Goal: Task Accomplishment & Management: Manage account settings

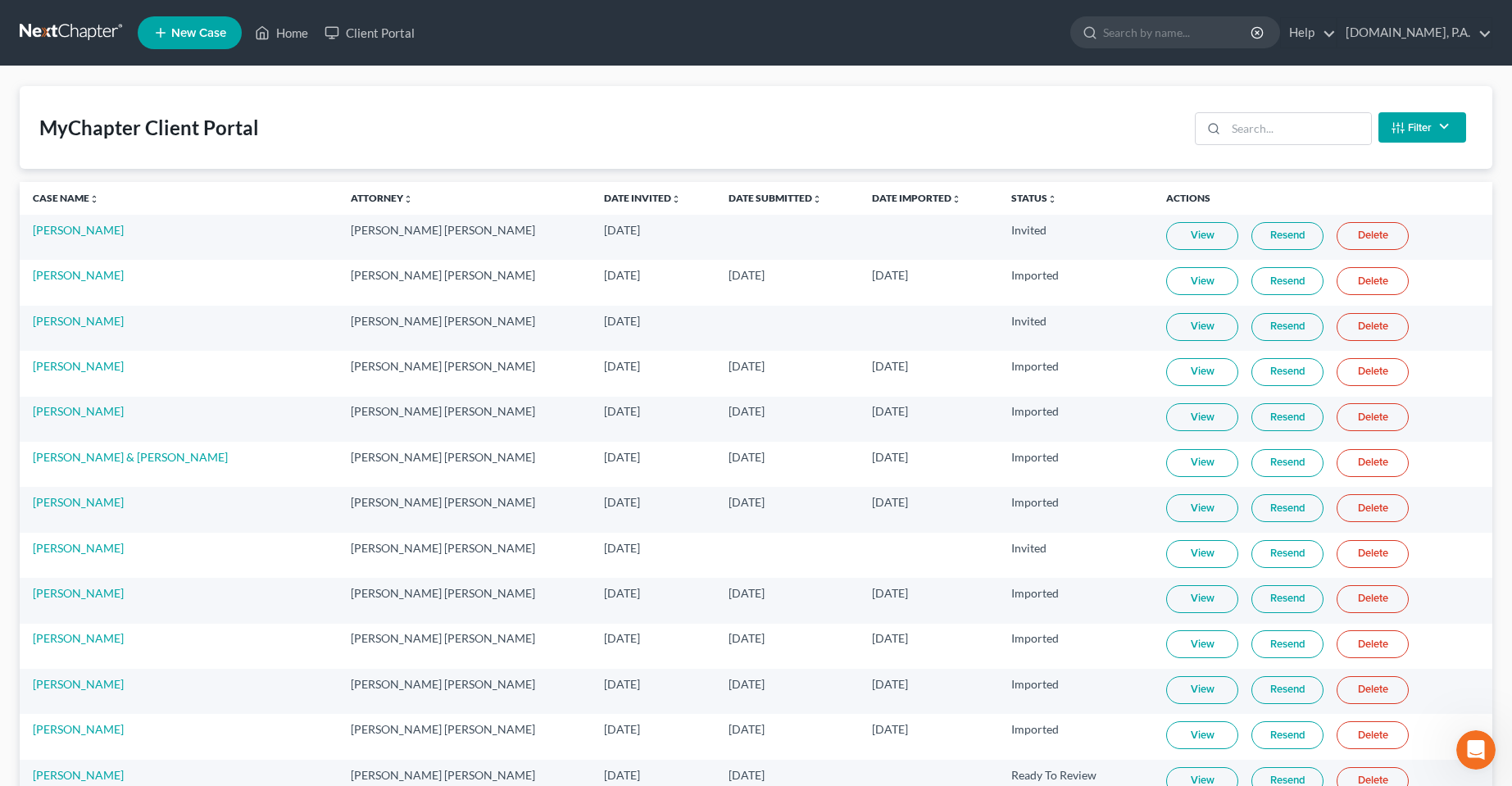
scroll to position [3, 0]
click at [289, 32] on link "Home" at bounding box center [281, 32] width 70 height 30
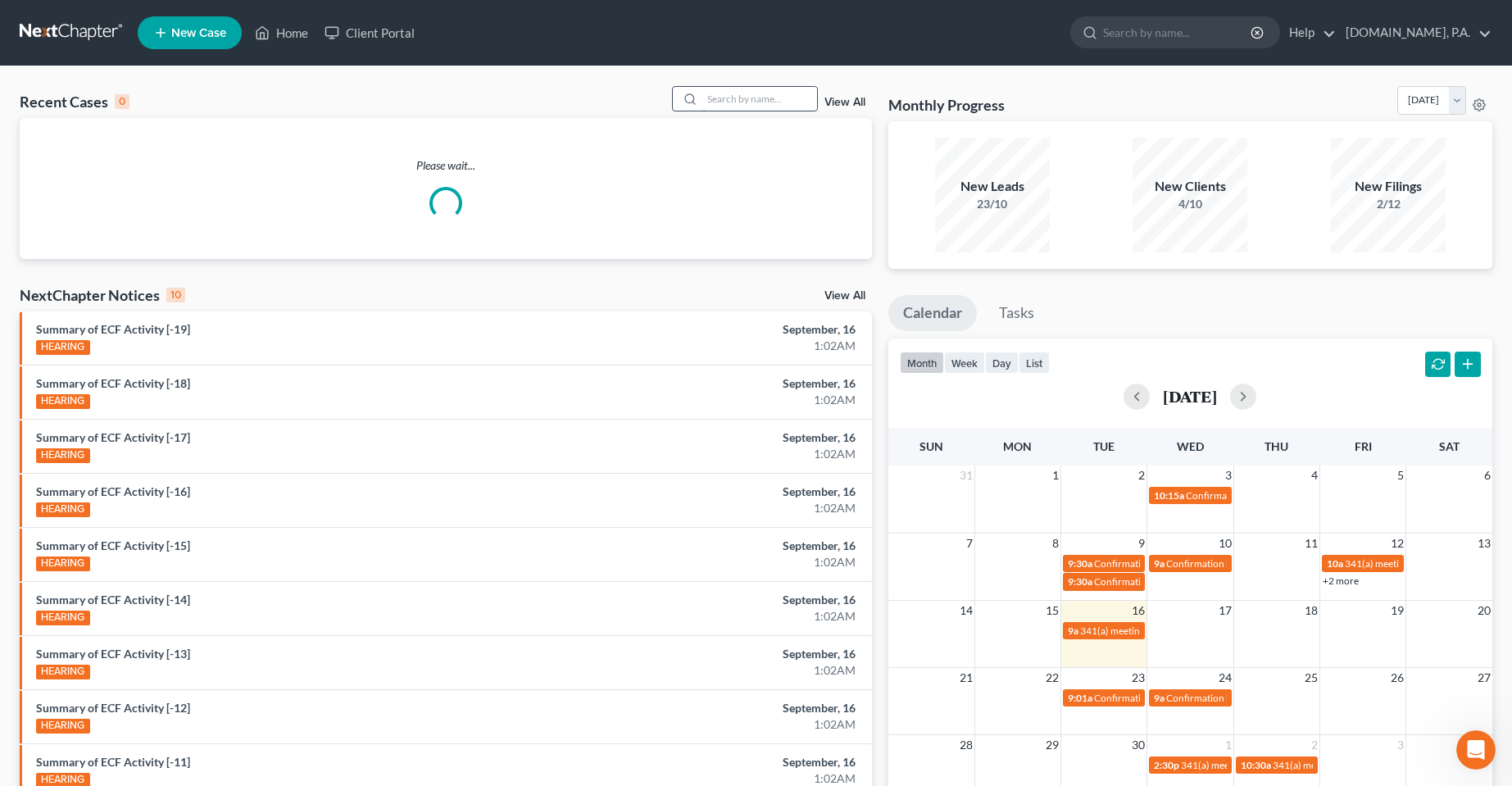
click at [727, 94] on input "search" at bounding box center [760, 99] width 115 height 24
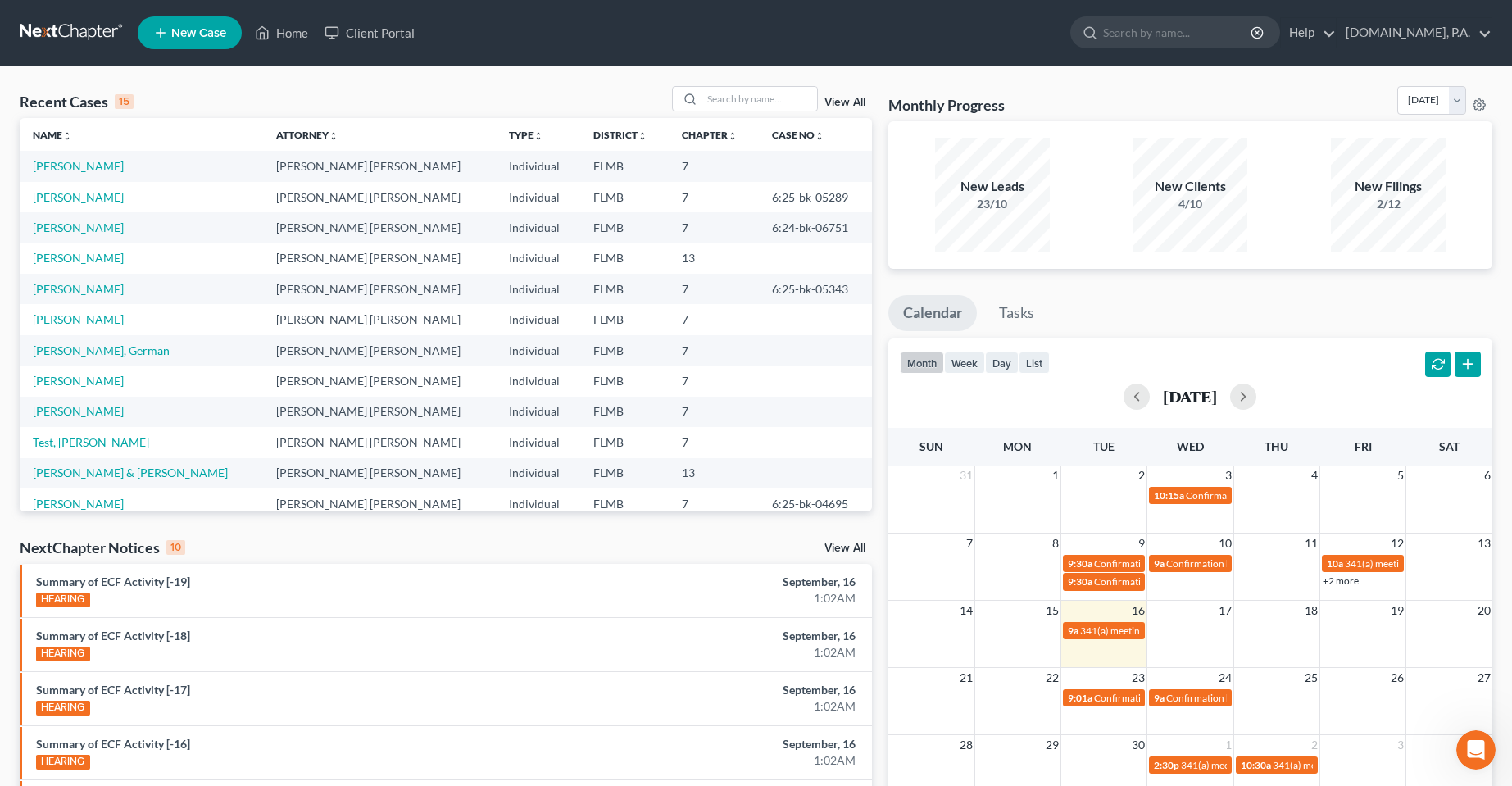
click at [834, 90] on div "View All" at bounding box center [772, 98] width 200 height 25
click at [835, 104] on link "View All" at bounding box center [845, 102] width 41 height 11
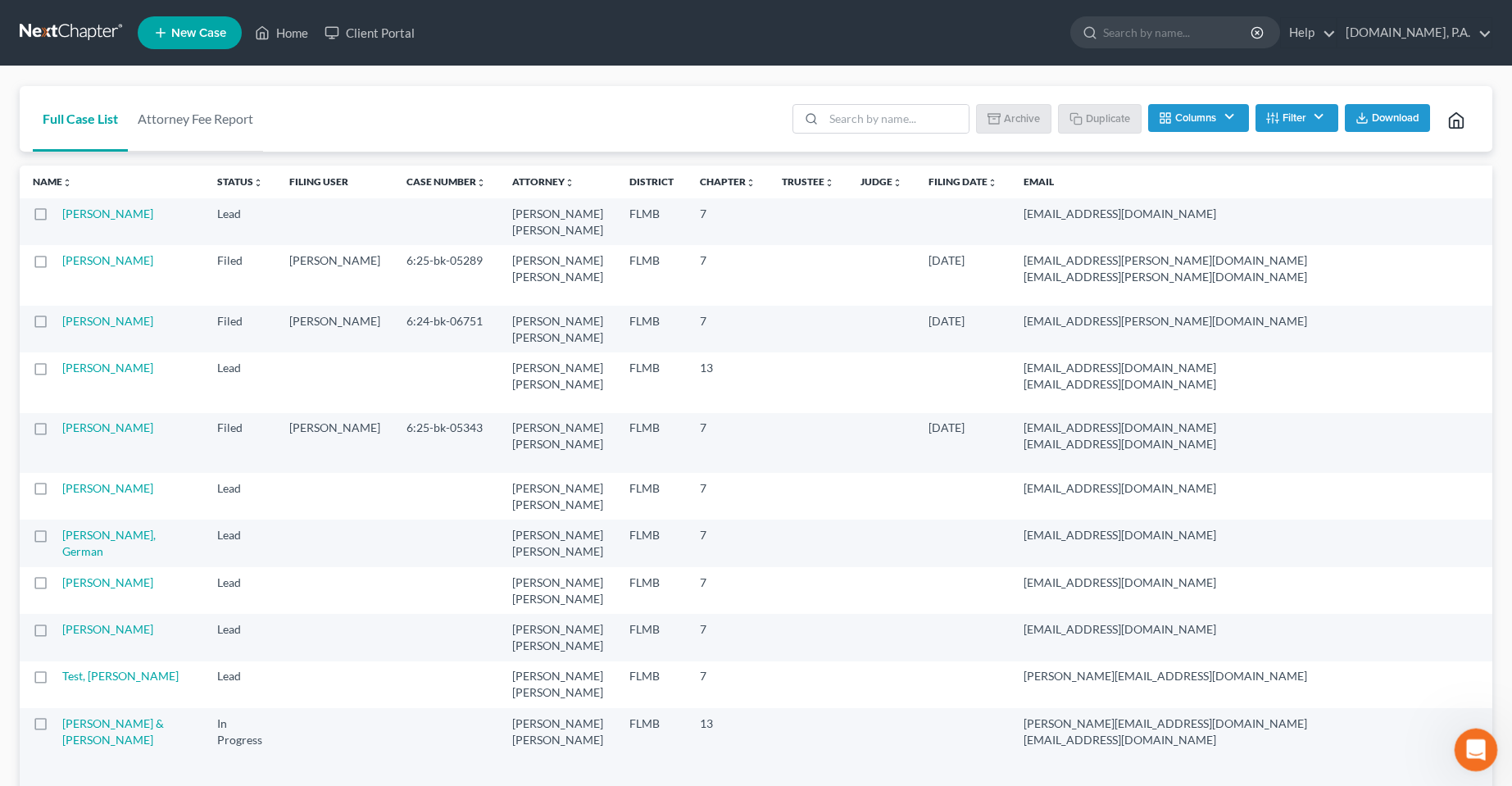
click at [1474, 756] on icon "Open Intercom Messenger" at bounding box center [1473, 747] width 27 height 27
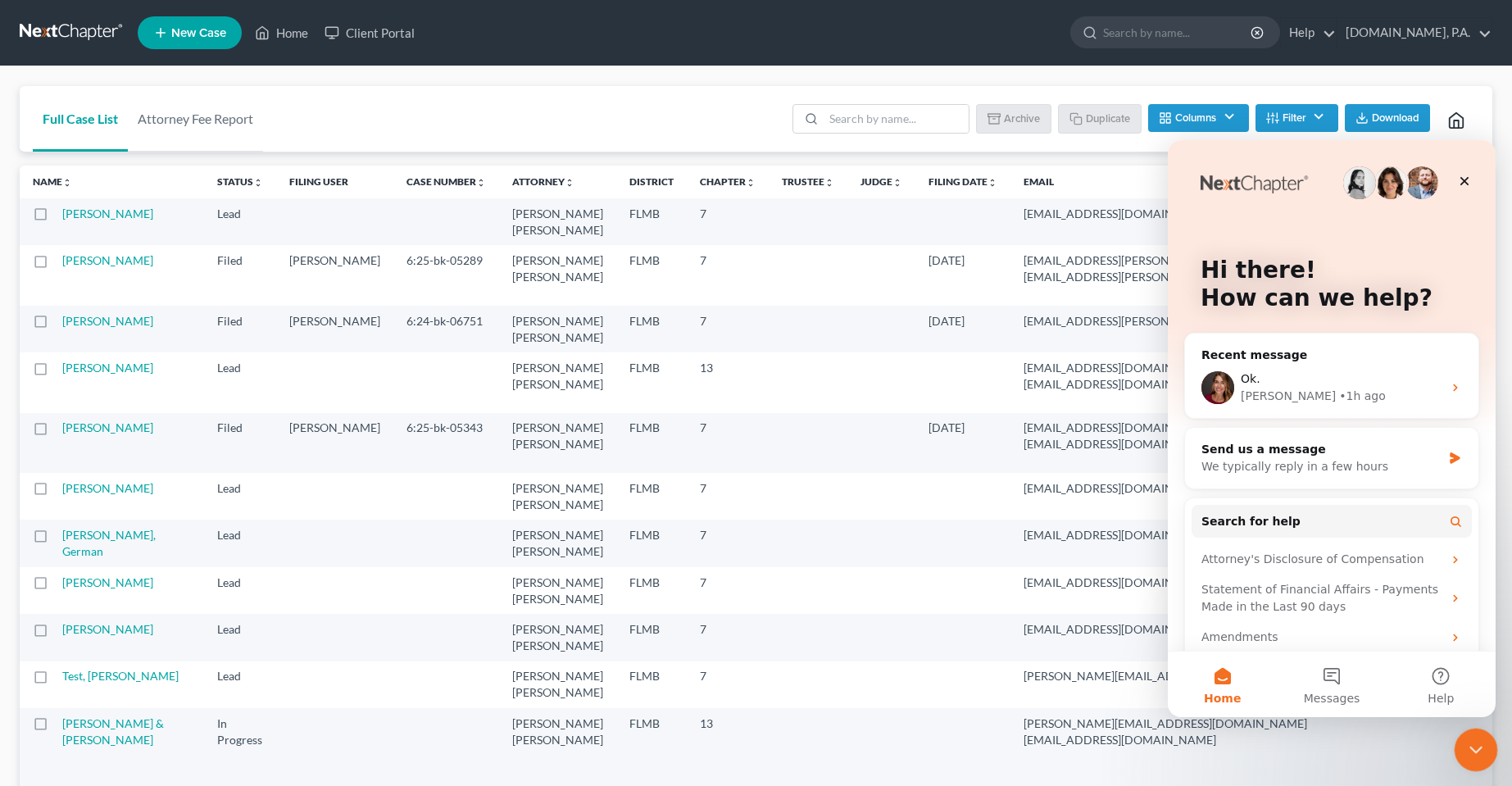
drag, startPoint x: 1471, startPoint y: 743, endPoint x: 1454, endPoint y: 745, distance: 17.1
click at [1469, 742] on icon "Close Intercom Messenger" at bounding box center [1473, 747] width 19 height 19
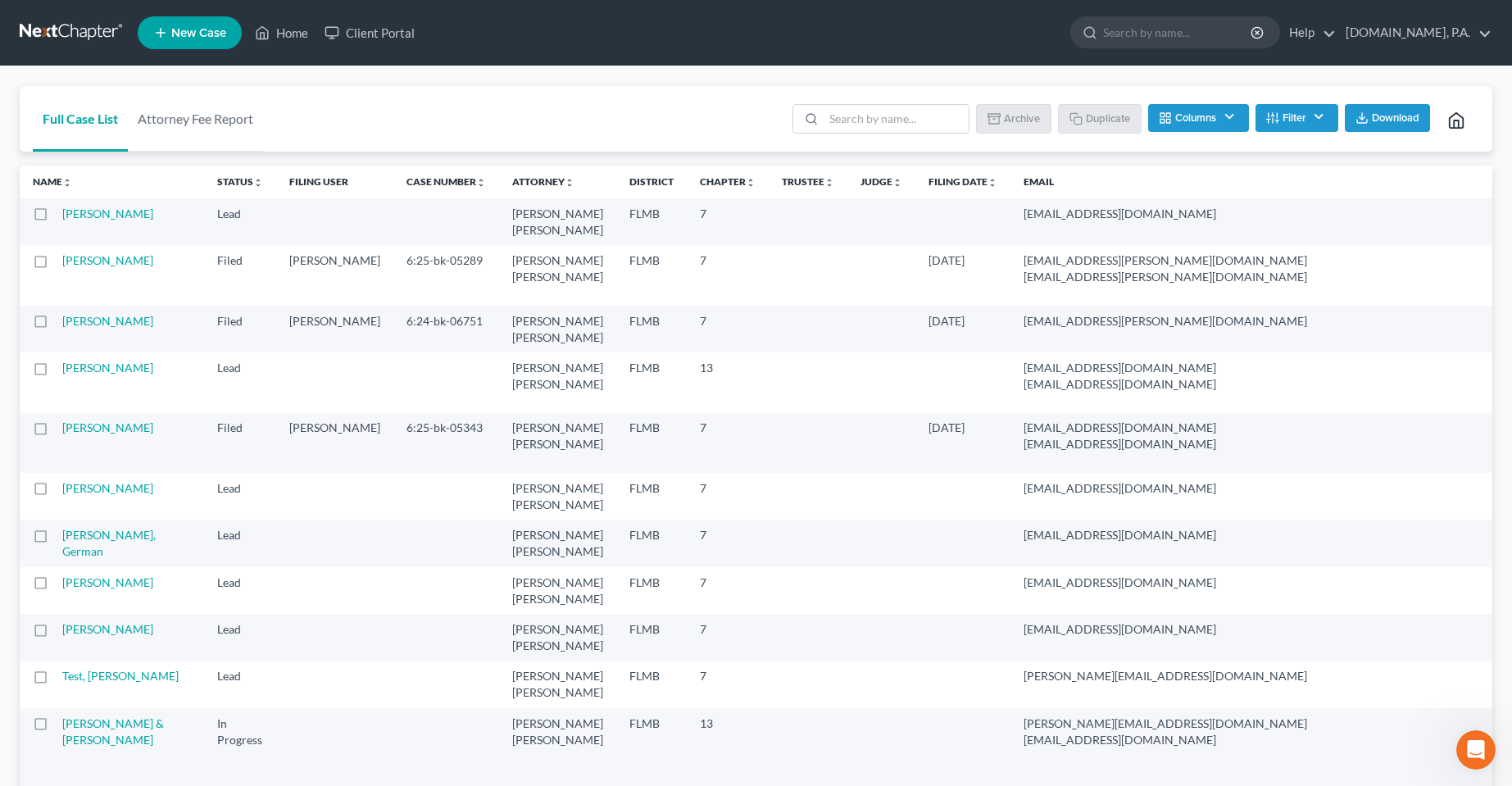
click at [570, 131] on div "Full Case List Attorney Fee Report Batch Download Archive Un-archive Duplicate …" at bounding box center [756, 120] width 1473 height 67
click at [260, 25] on icon at bounding box center [262, 32] width 15 height 19
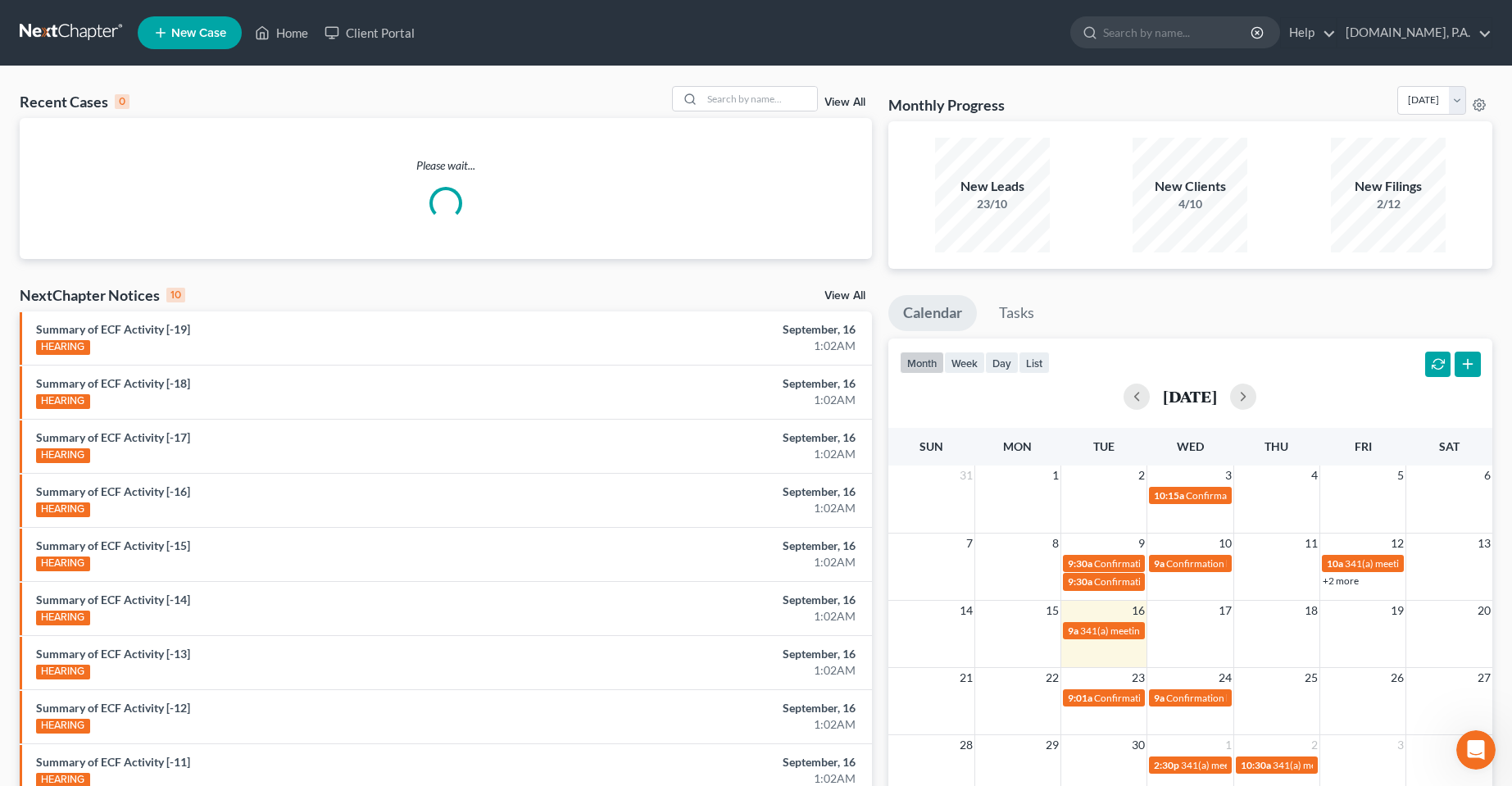
click at [832, 103] on link "View All" at bounding box center [845, 102] width 41 height 11
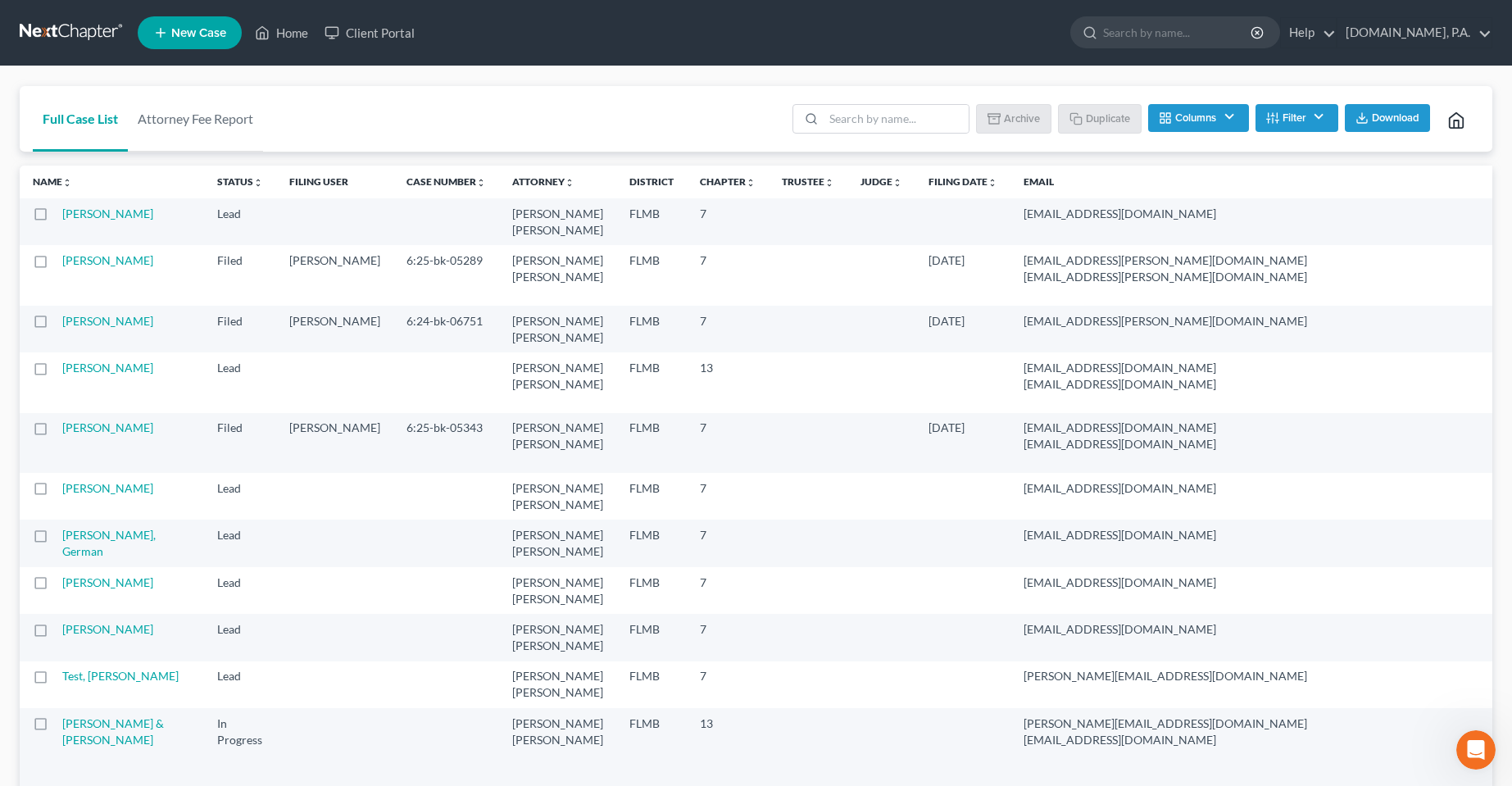
click at [291, 122] on div "Full Case List Attorney Fee Report Batch Download Archive Un-archive Duplicate …" at bounding box center [756, 120] width 1473 height 67
drag, startPoint x: 465, startPoint y: 122, endPoint x: 463, endPoint y: 138, distance: 16.1
click at [463, 138] on div "Full Case List Attorney Fee Report Batch Download Archive Un-archive Duplicate …" at bounding box center [756, 120] width 1473 height 67
click at [696, 114] on div "Full Case List Attorney Fee Report Batch Download Archive Un-archive Duplicate …" at bounding box center [756, 120] width 1473 height 67
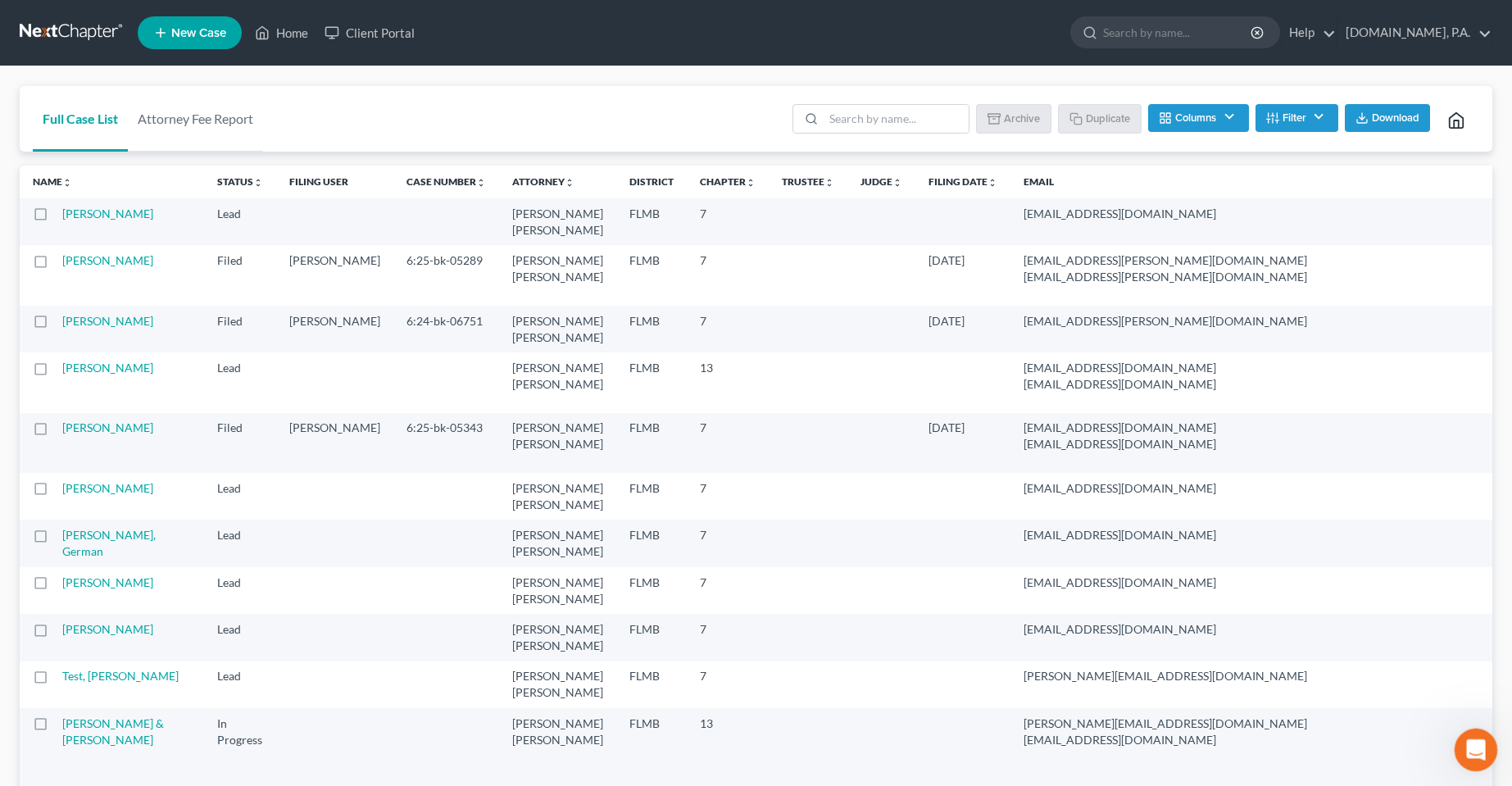
drag, startPoint x: 1467, startPoint y: 740, endPoint x: 1490, endPoint y: 1285, distance: 545.5
click at [1466, 739] on icon "Open Intercom Messenger" at bounding box center [1473, 747] width 27 height 27
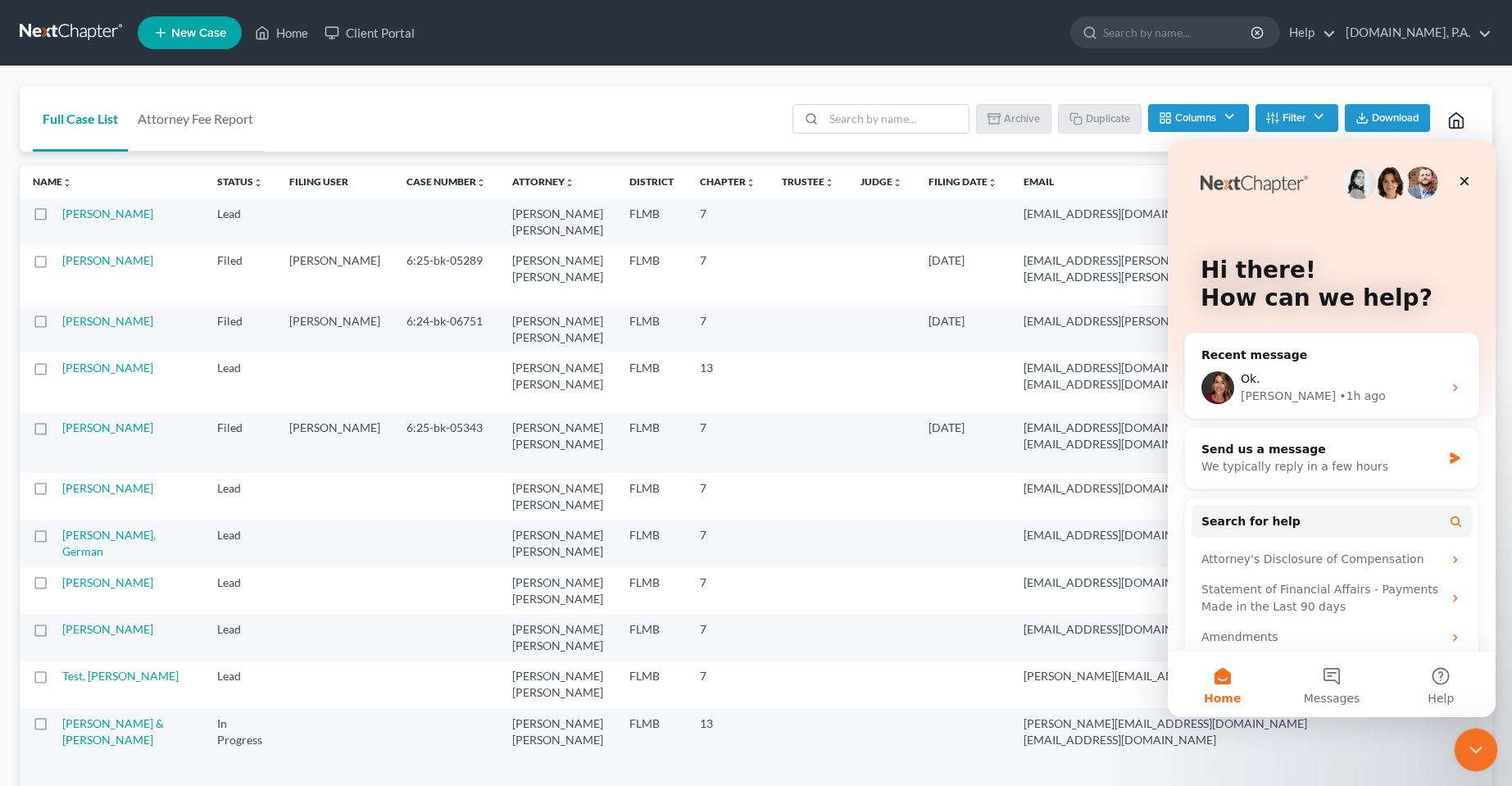
click at [1486, 750] on div "Close Intercom Messenger" at bounding box center [1473, 747] width 39 height 39
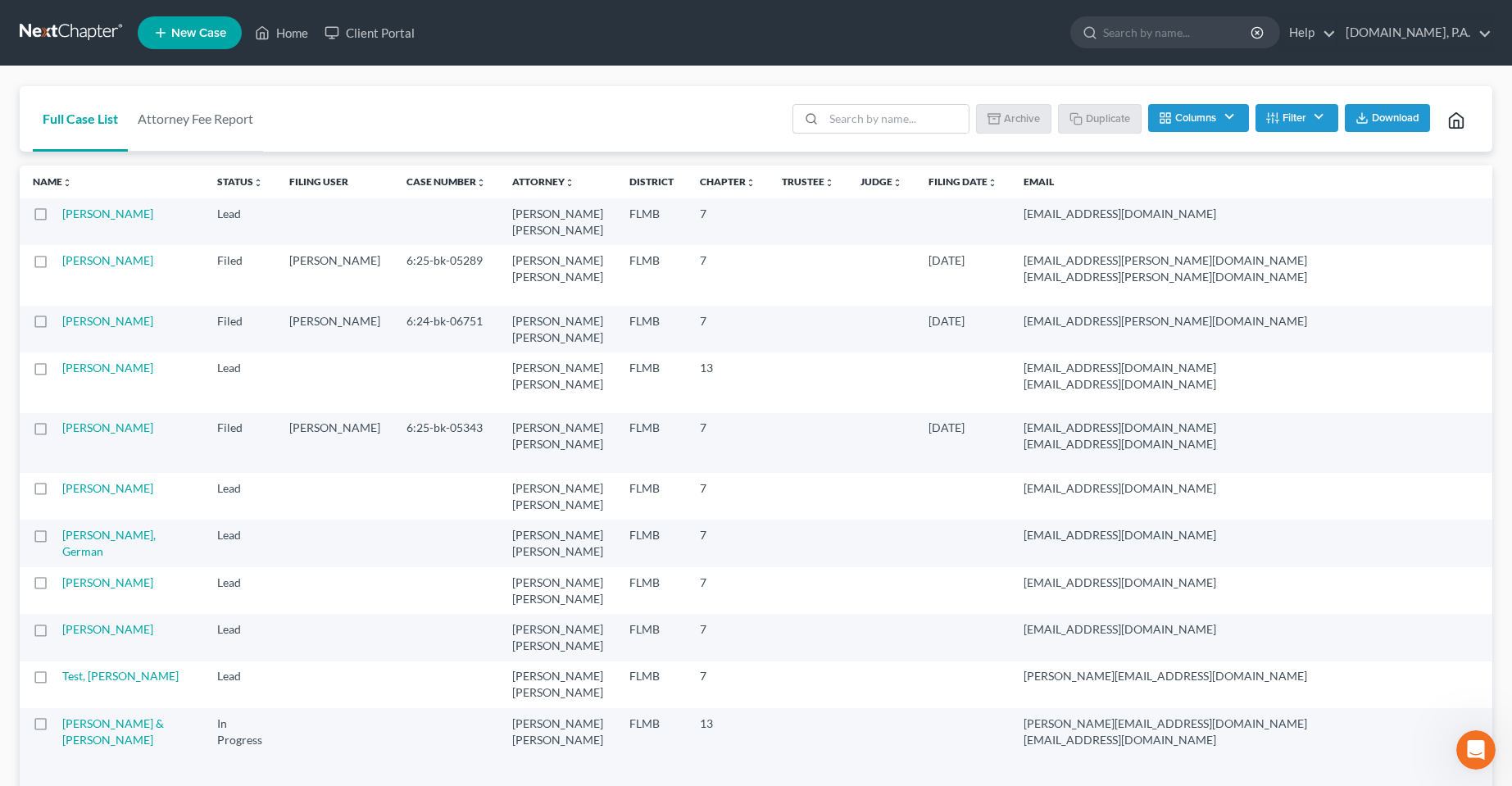
click at [667, 103] on div "Full Case List Attorney Fee Report Batch Download Archive Un-archive Duplicate …" at bounding box center [756, 120] width 1473 height 67
click at [1479, 748] on icon "Open Intercom Messenger" at bounding box center [1473, 747] width 27 height 27
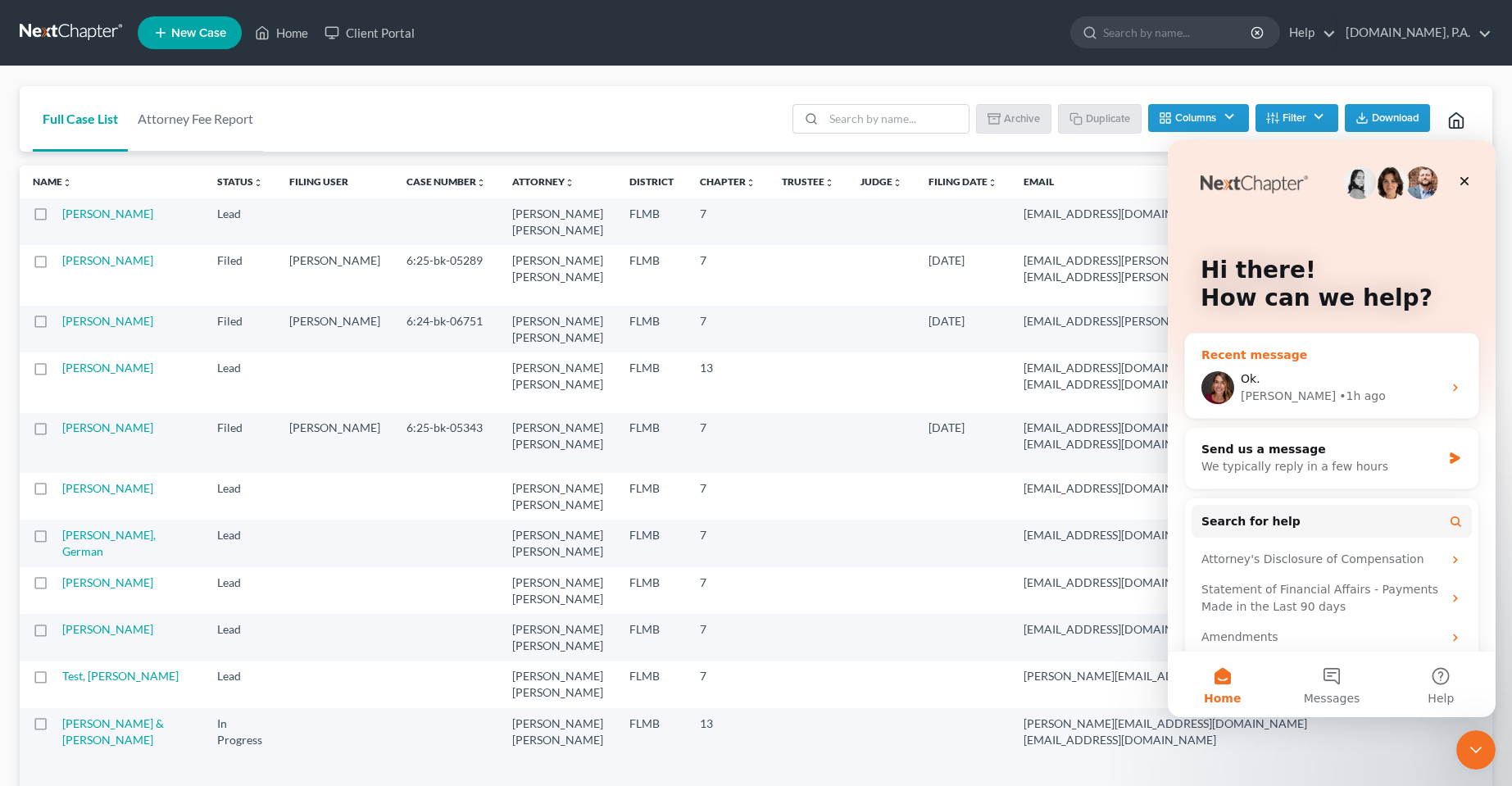
click at [1312, 374] on div "Ok." at bounding box center [1340, 379] width 201 height 18
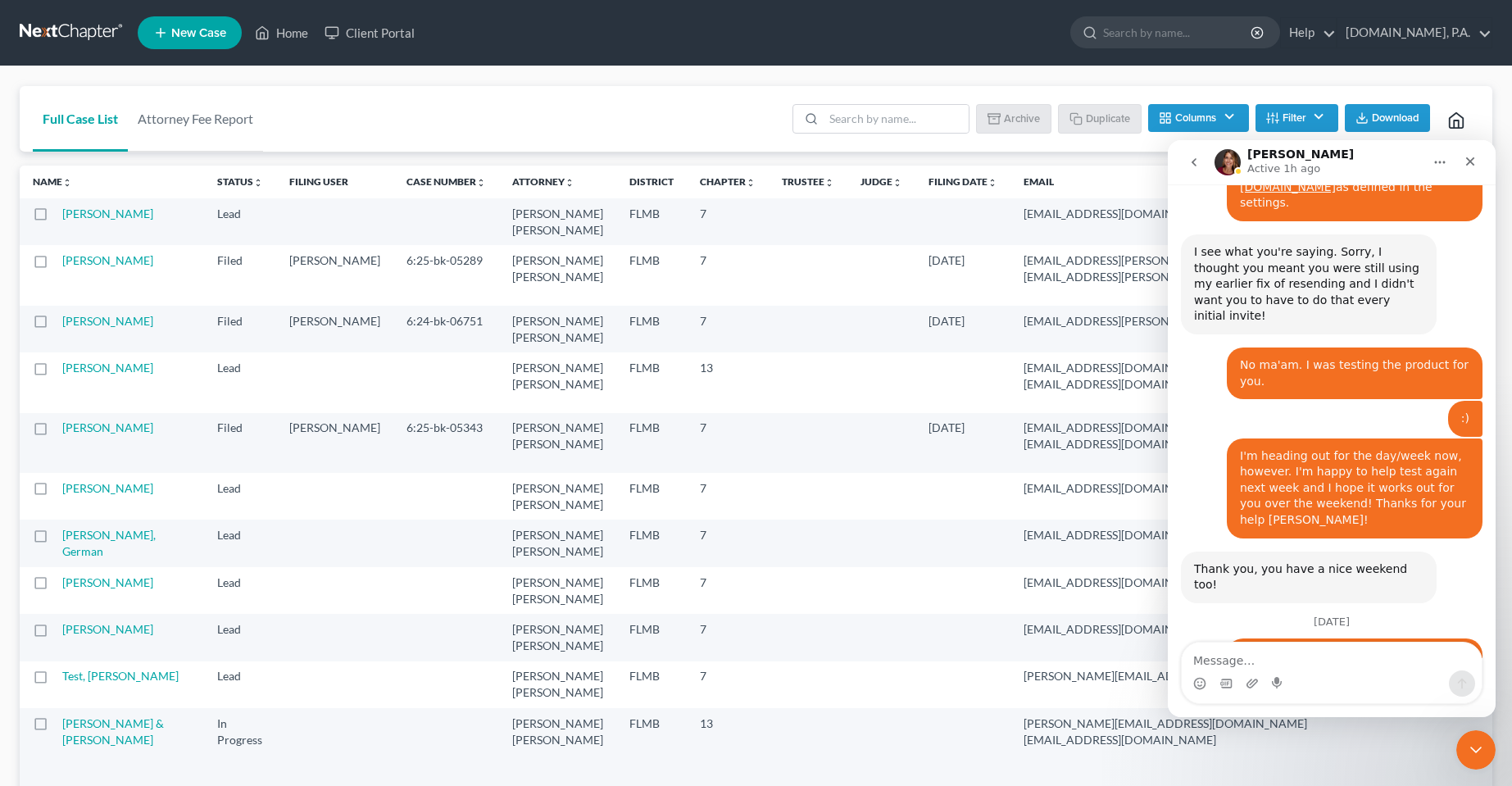
scroll to position [7565, 0]
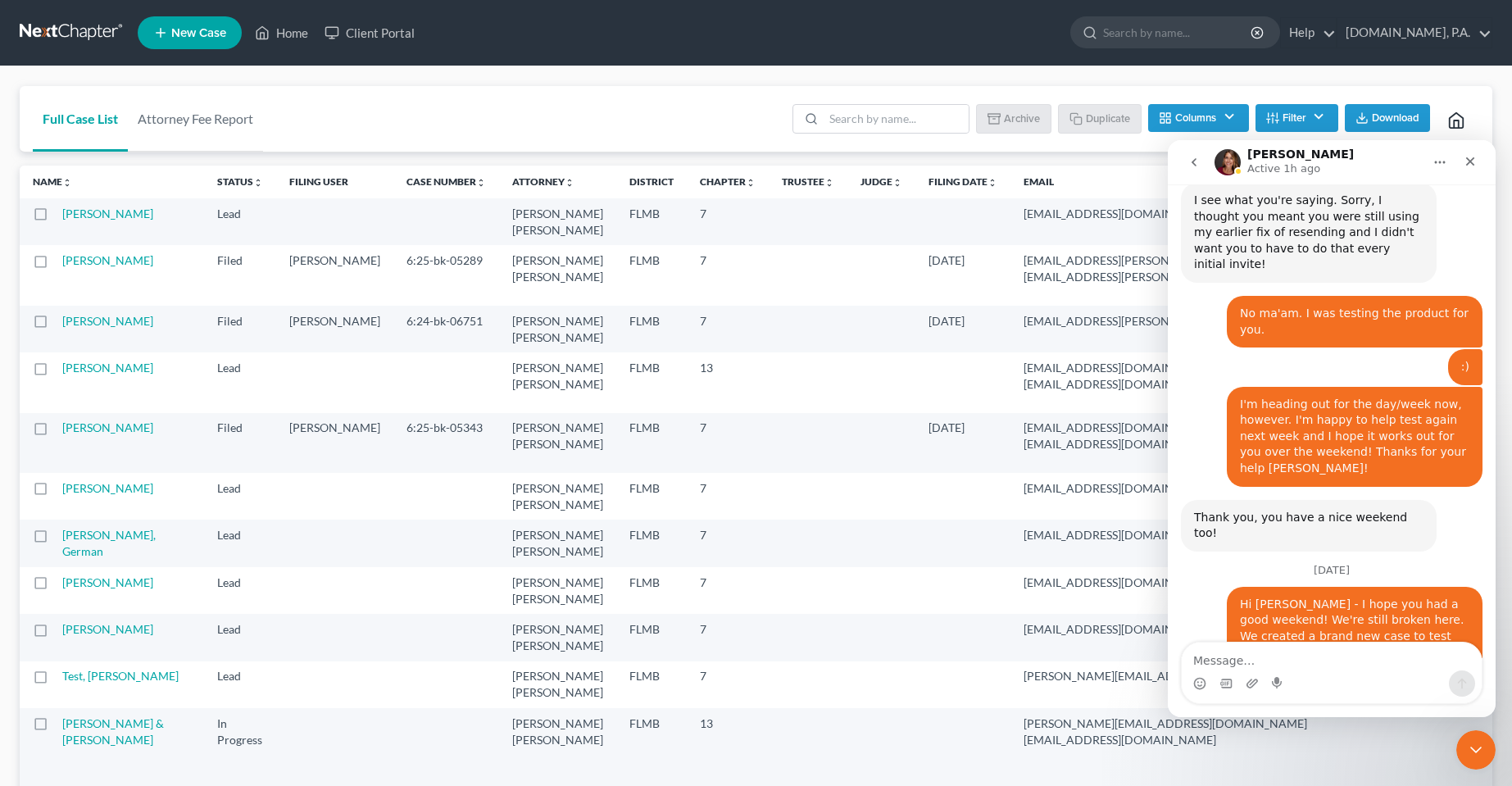
click at [618, 120] on div "Full Case List Attorney Fee Report Batch Download Archive Un-archive Duplicate …" at bounding box center [756, 120] width 1473 height 67
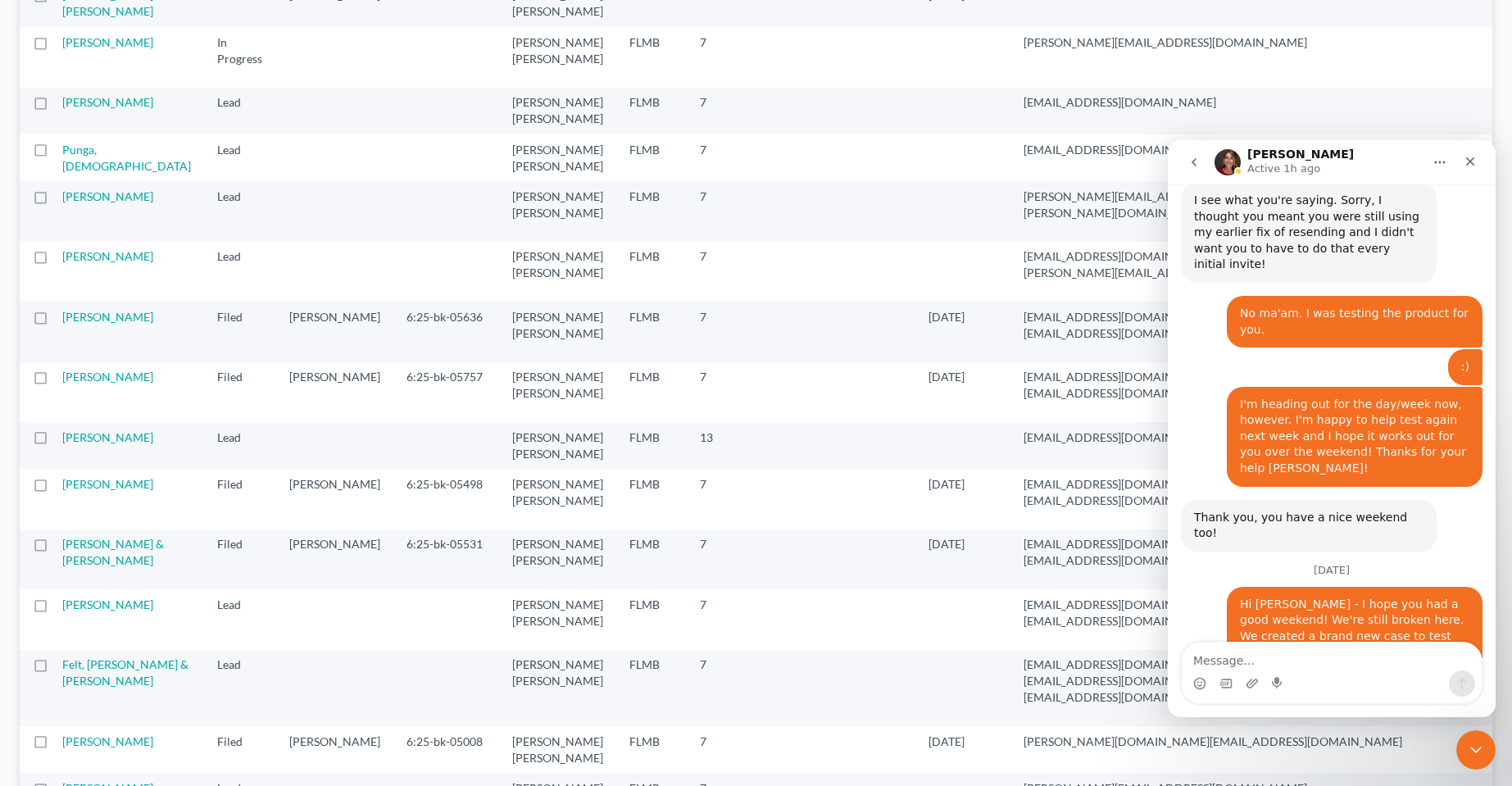
scroll to position [1065, 0]
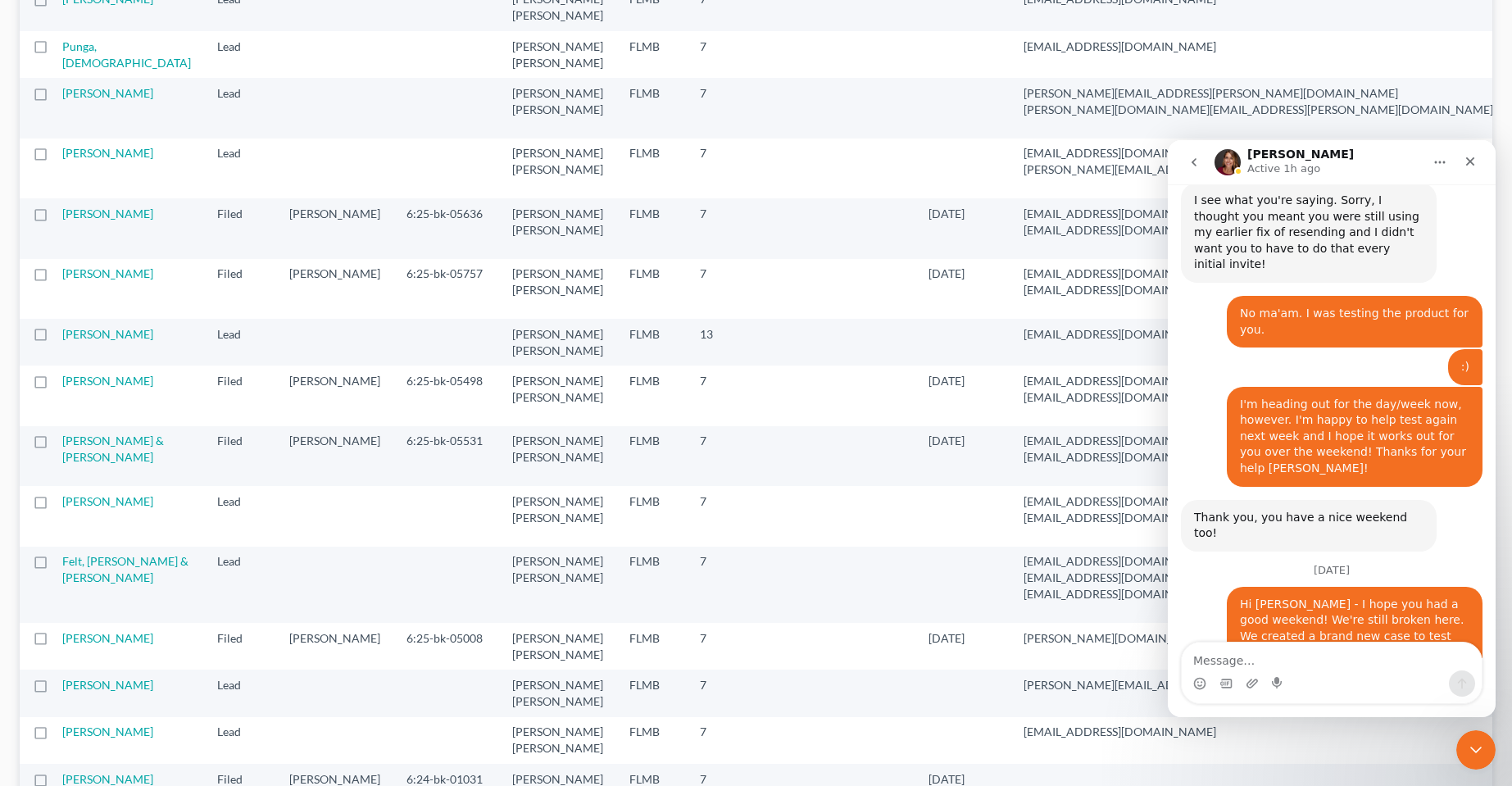
click at [93, 78] on td "Punga, Christian" at bounding box center [133, 55] width 142 height 46
click at [81, 78] on td "Punga, Christian" at bounding box center [133, 55] width 142 height 46
click at [82, 78] on td "Punga, Christian" at bounding box center [133, 55] width 142 height 46
click at [82, 70] on link "Punga, Christian" at bounding box center [126, 54] width 129 height 31
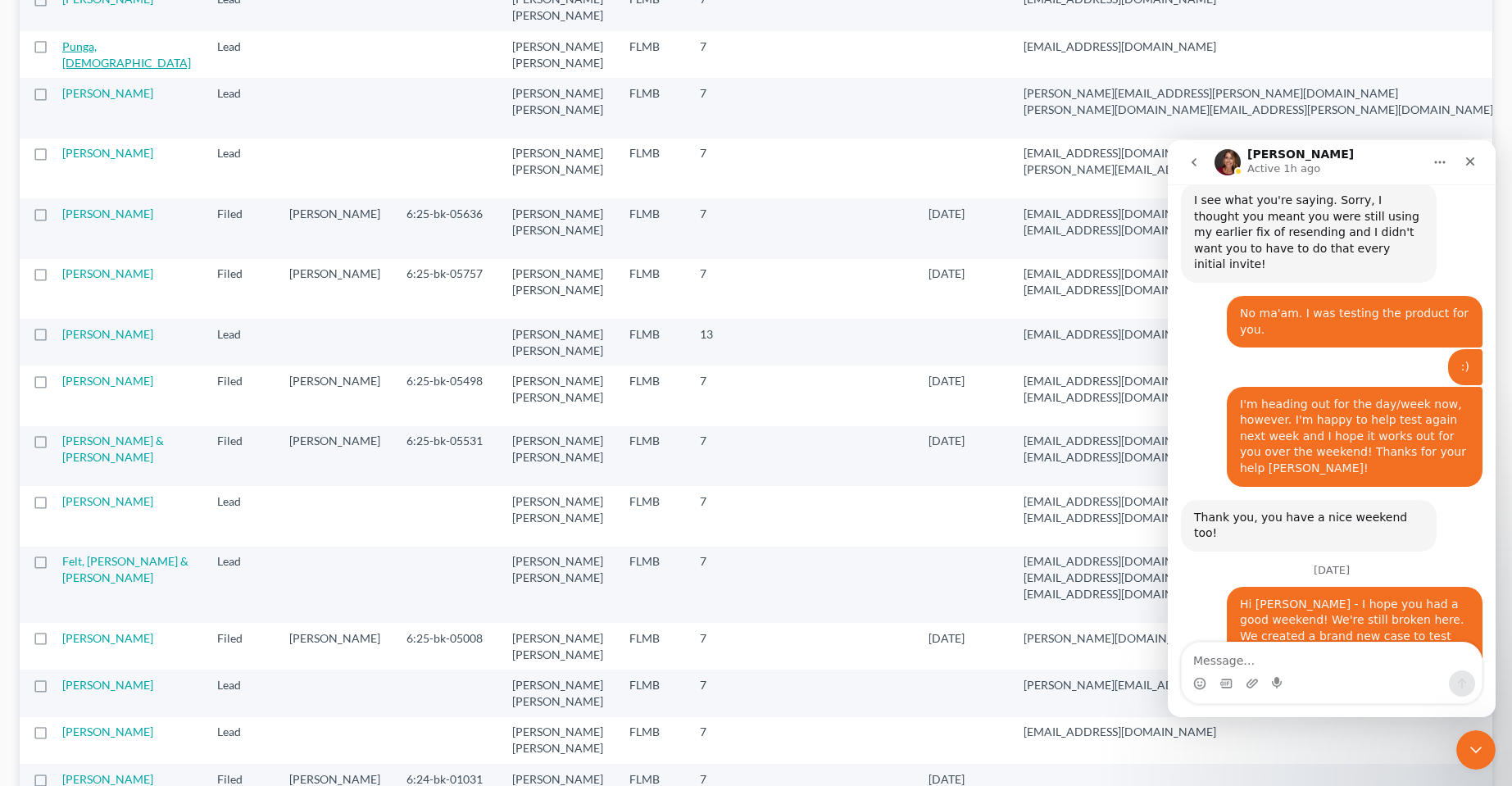
click at [75, 70] on link "Punga, Christian" at bounding box center [126, 54] width 129 height 31
drag, startPoint x: 1480, startPoint y: 742, endPoint x: 1456, endPoint y: 858, distance: 118.5
click at [1481, 741] on icon "Close Intercom Messenger" at bounding box center [1473, 747] width 19 height 19
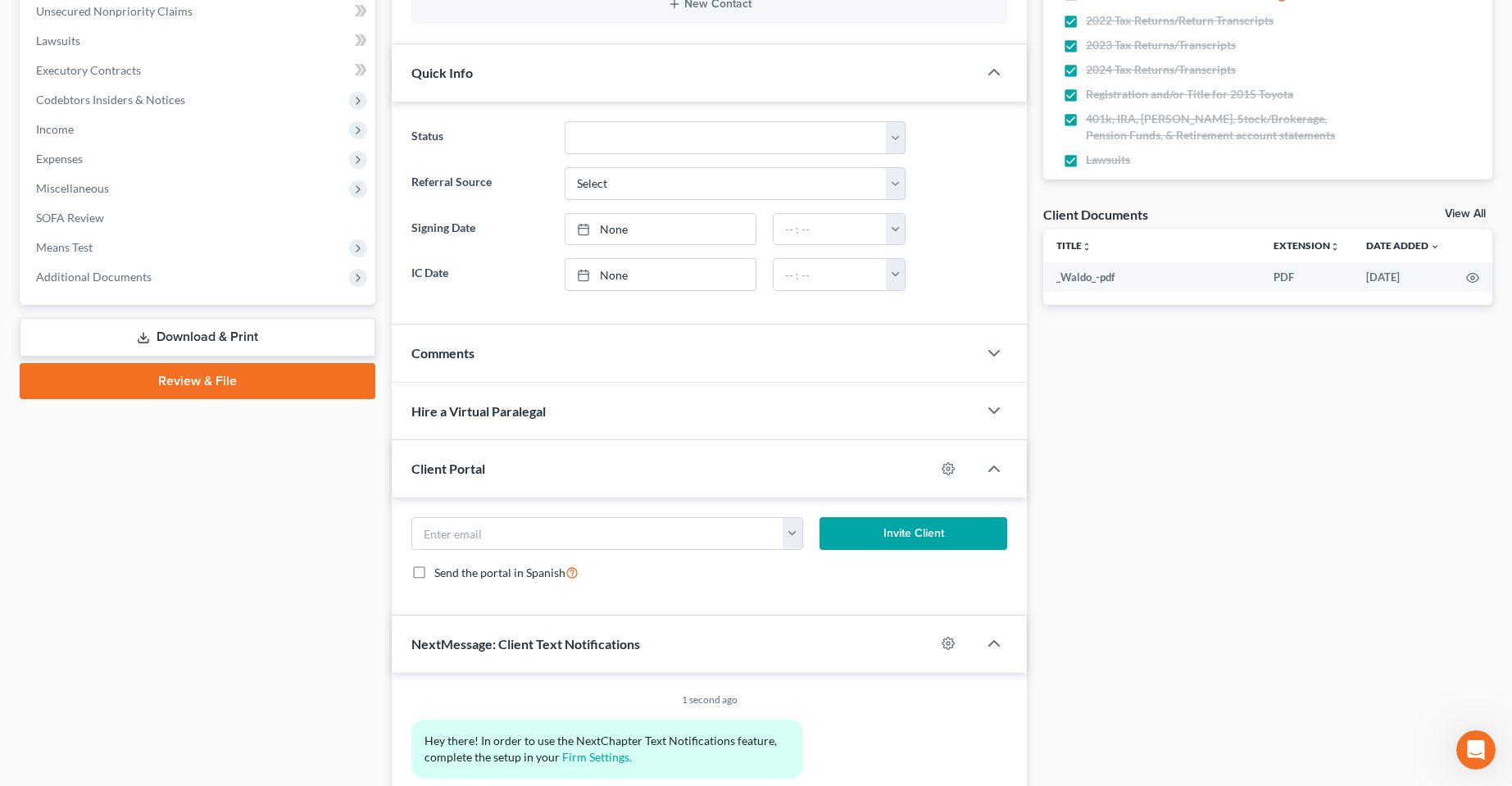
scroll to position [458, 0]
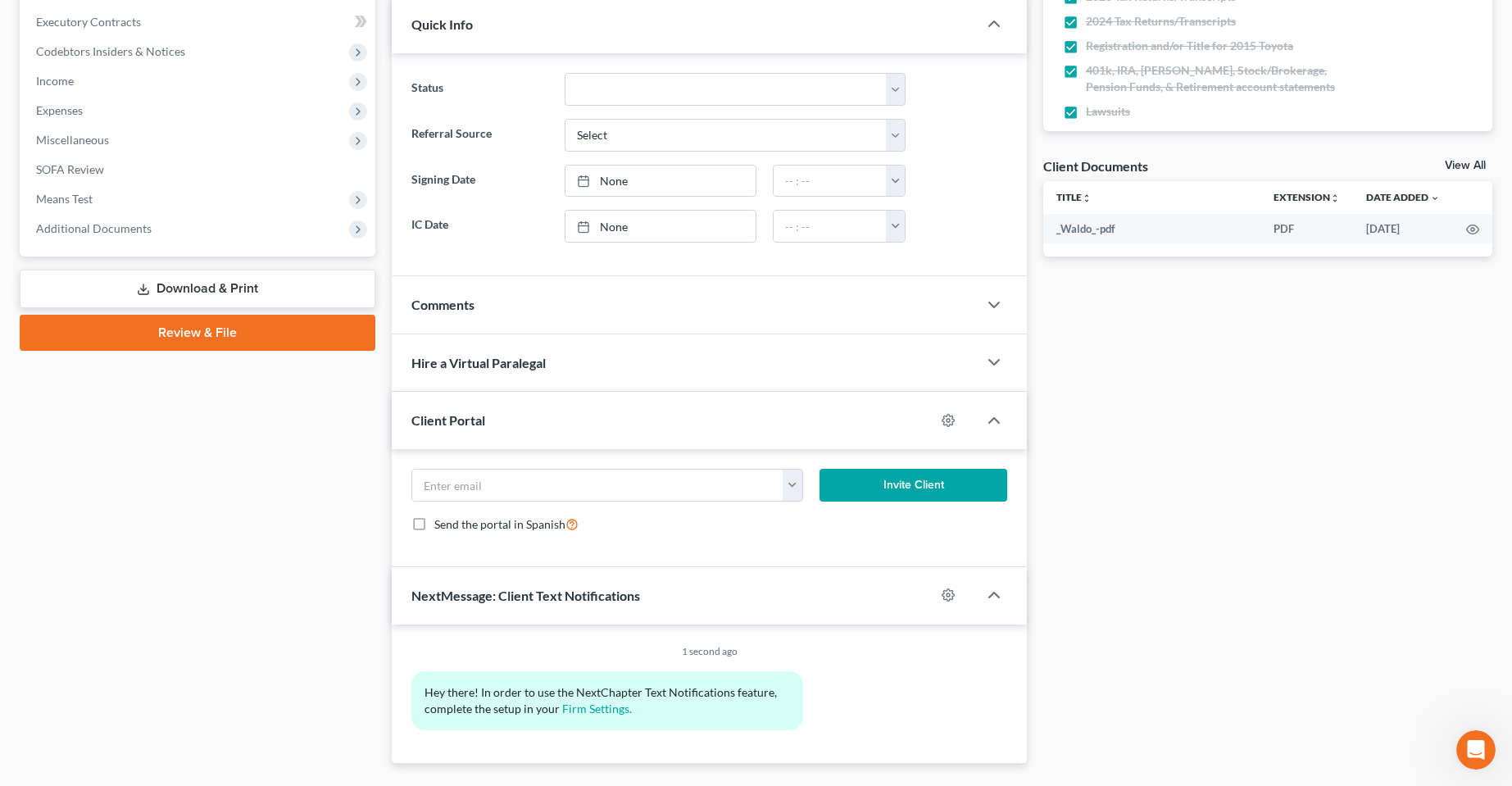
click at [273, 568] on div "Case Dashboard Payments Invoices Payments Payments Credit Report Client Profile" at bounding box center [197, 232] width 372 height 1065
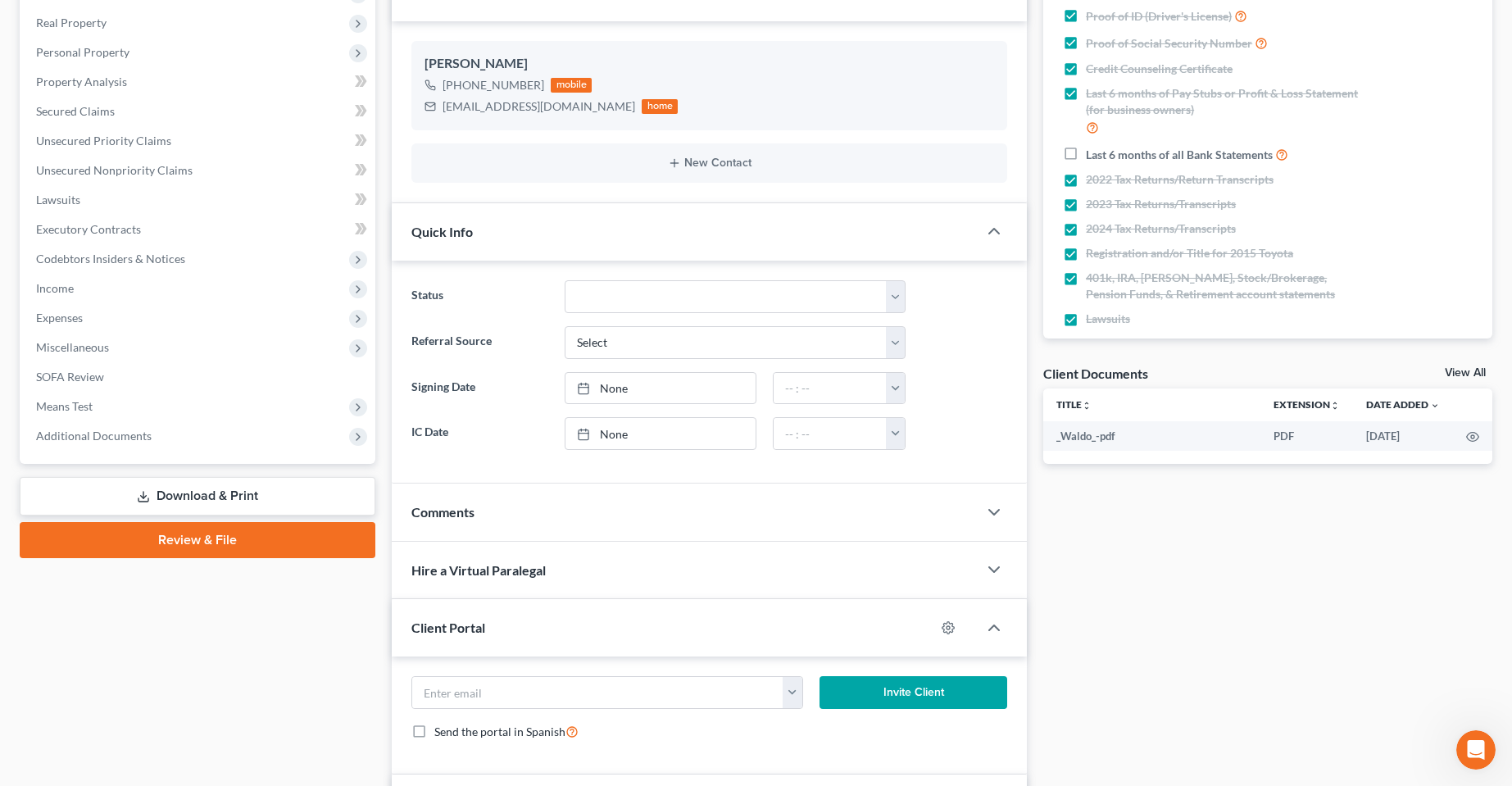
scroll to position [212, 0]
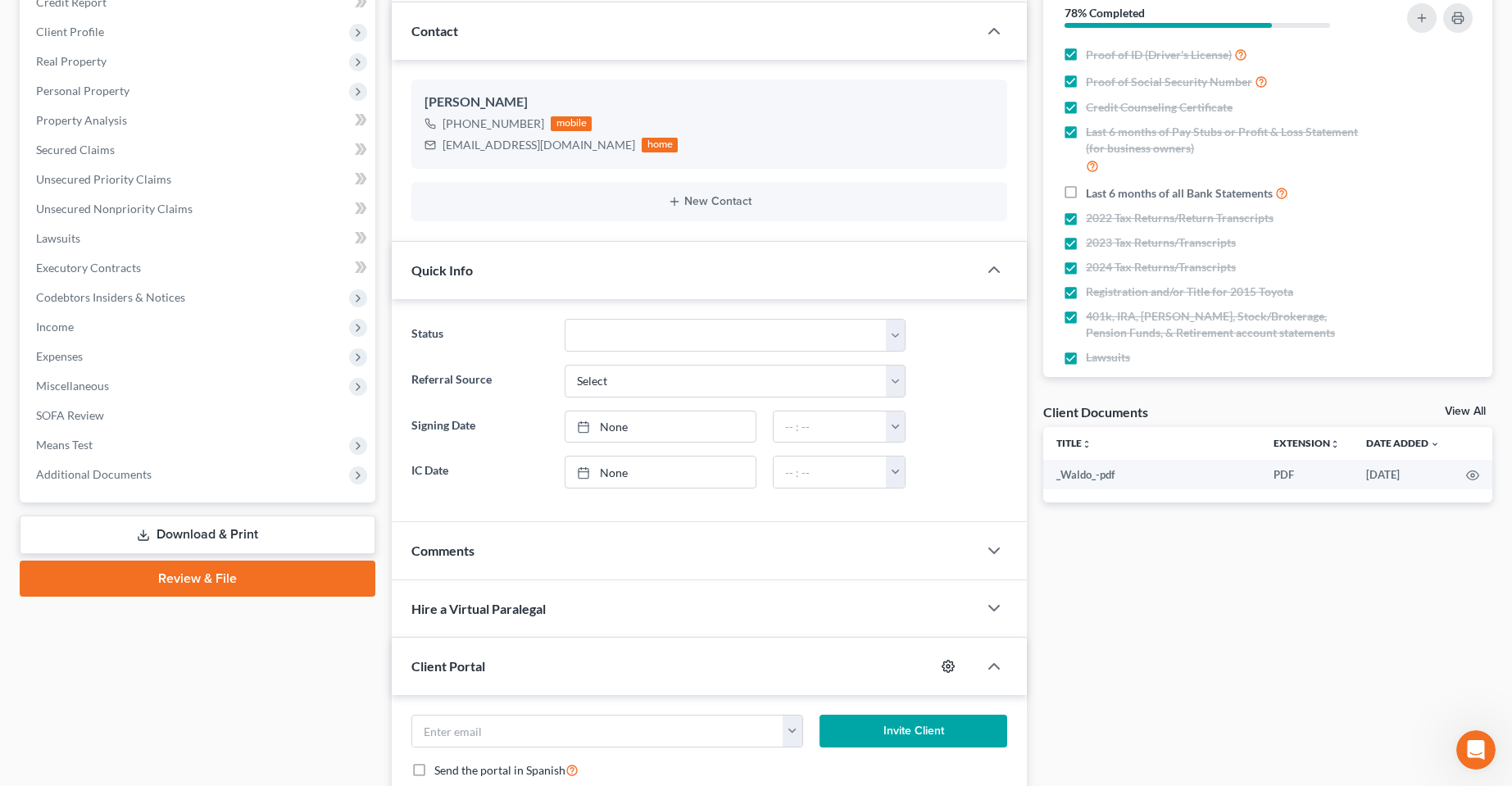
click at [949, 668] on icon "button" at bounding box center [948, 666] width 13 height 13
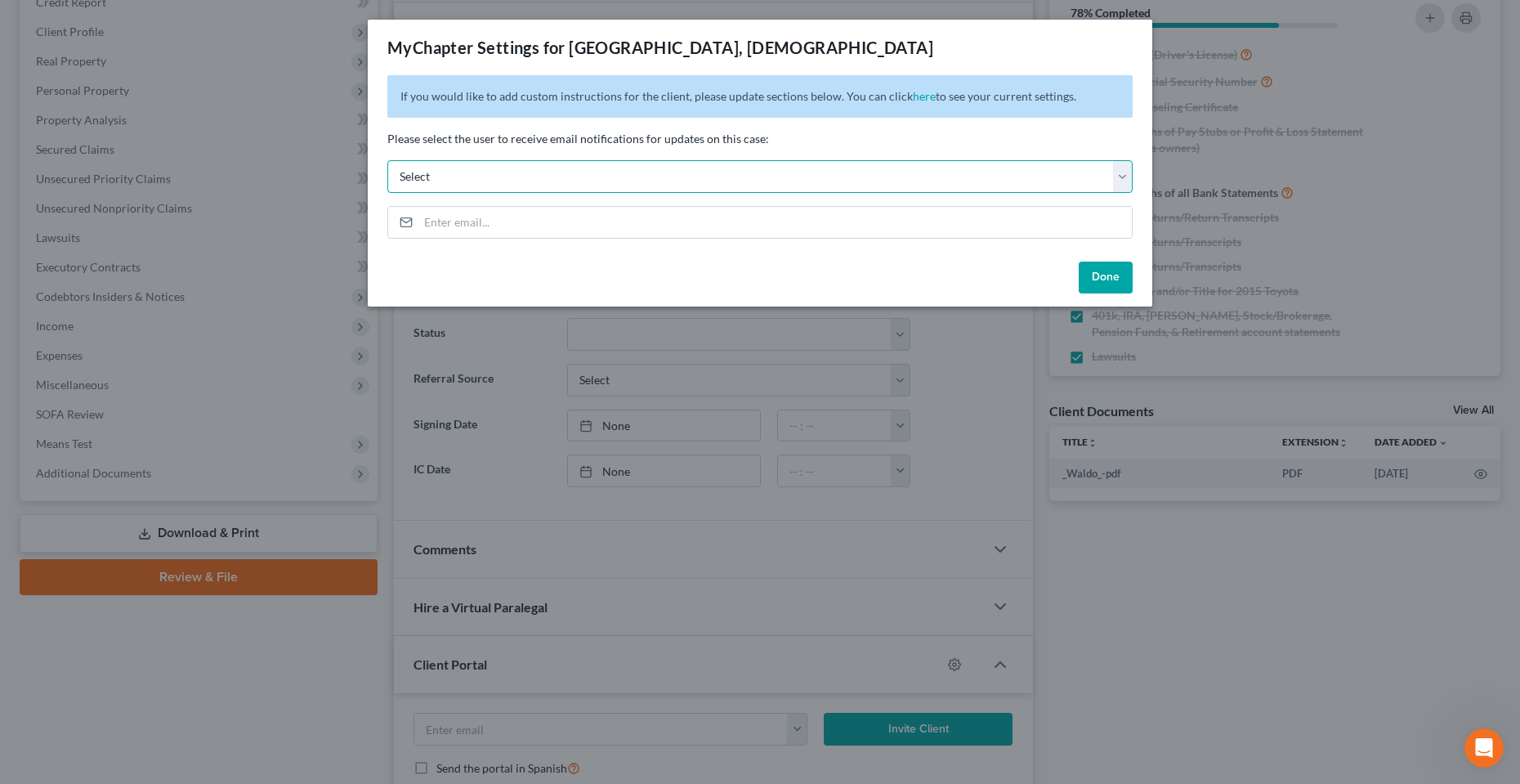
click at [497, 189] on select "Select mrg@fresh-start.law dirk@fresh-start.law jay@fresh-start.law chas@fresh-…" at bounding box center [760, 176] width 745 height 32
drag, startPoint x: 497, startPoint y: 174, endPoint x: 518, endPoint y: 167, distance: 22.1
click at [497, 174] on select "Select mrg@fresh-start.law dirk@fresh-start.law jay@fresh-start.law chas@fresh-…" at bounding box center [760, 176] width 745 height 32
click at [1108, 290] on button "Done" at bounding box center [1106, 277] width 54 height 32
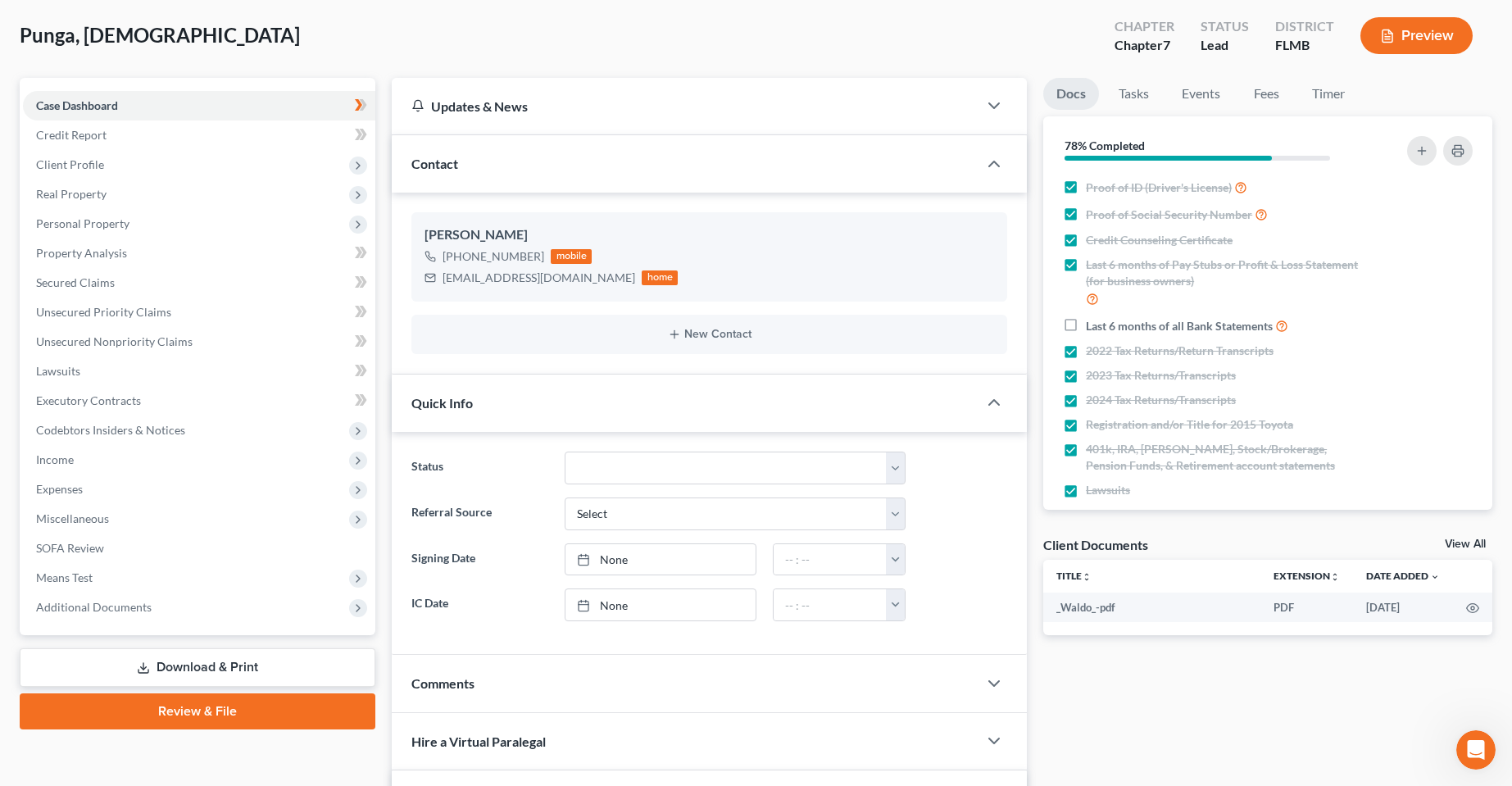
scroll to position [0, 0]
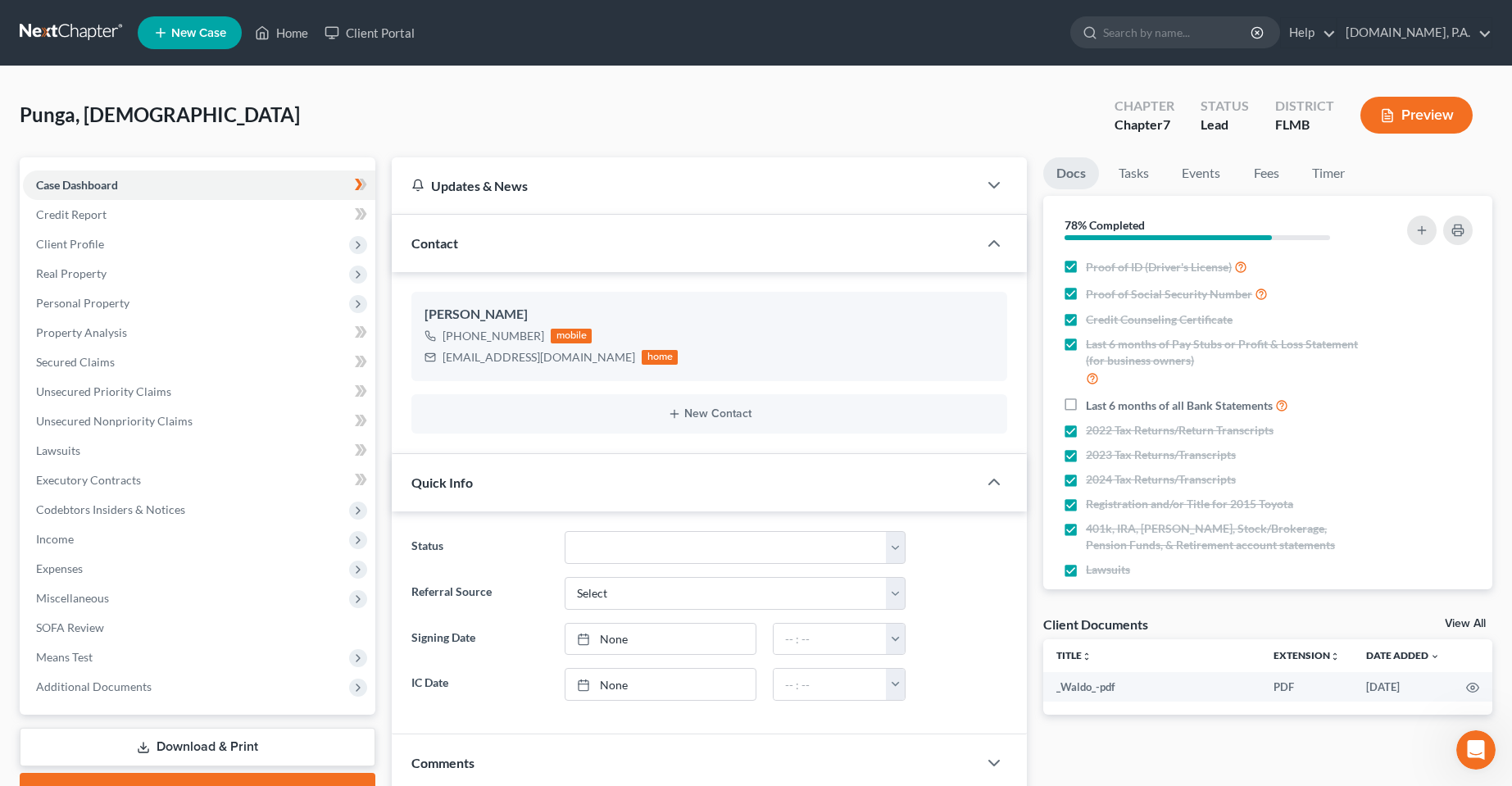
click at [295, 9] on nav "Home New Case Client Portal Fresh-Start.Law, P.A. chas@fresh-start.law My Accou…" at bounding box center [756, 32] width 1512 height 66
click at [281, 37] on link "Home" at bounding box center [281, 32] width 70 height 30
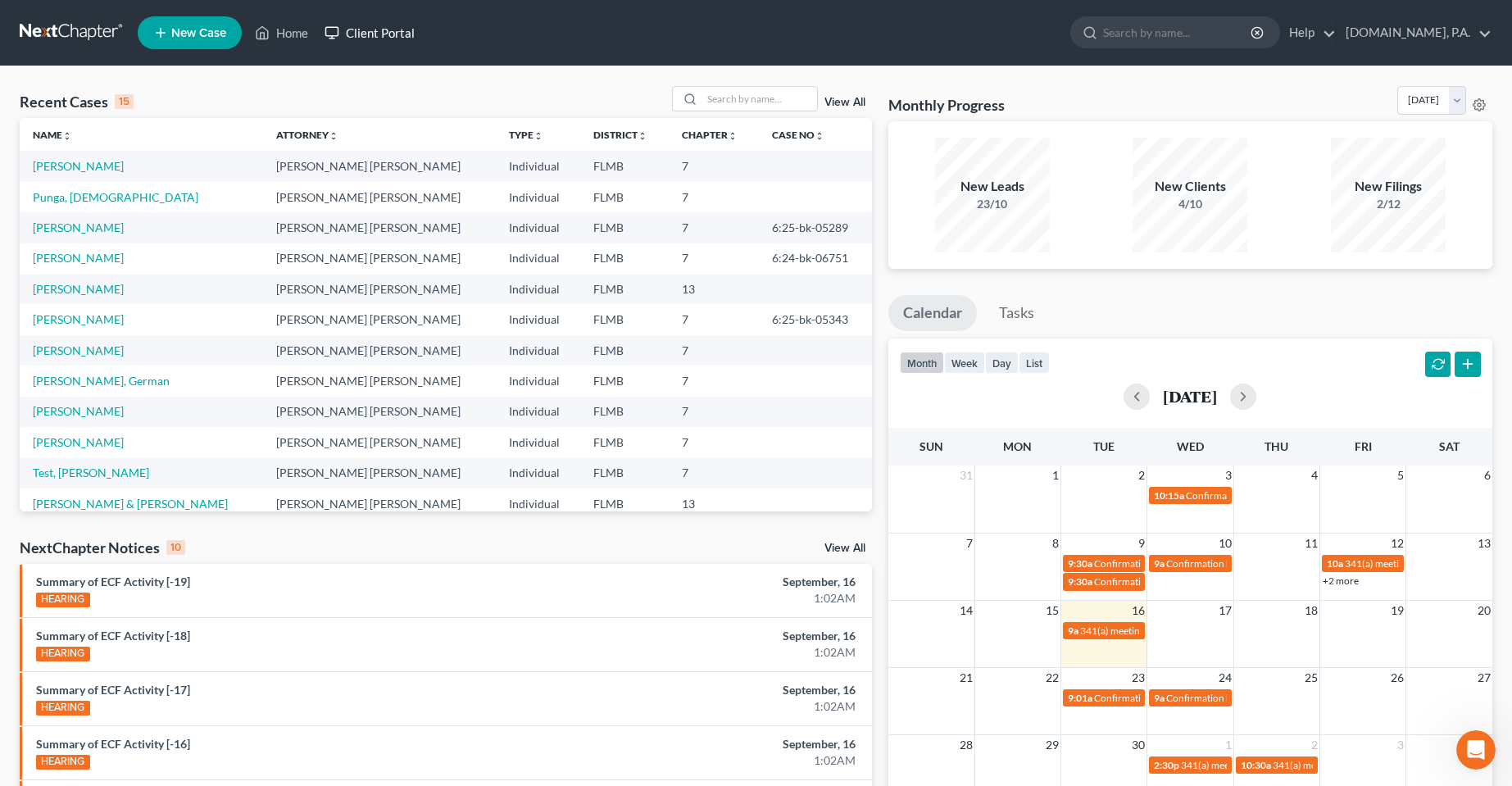
click at [349, 35] on link "Client Portal" at bounding box center [369, 32] width 107 height 30
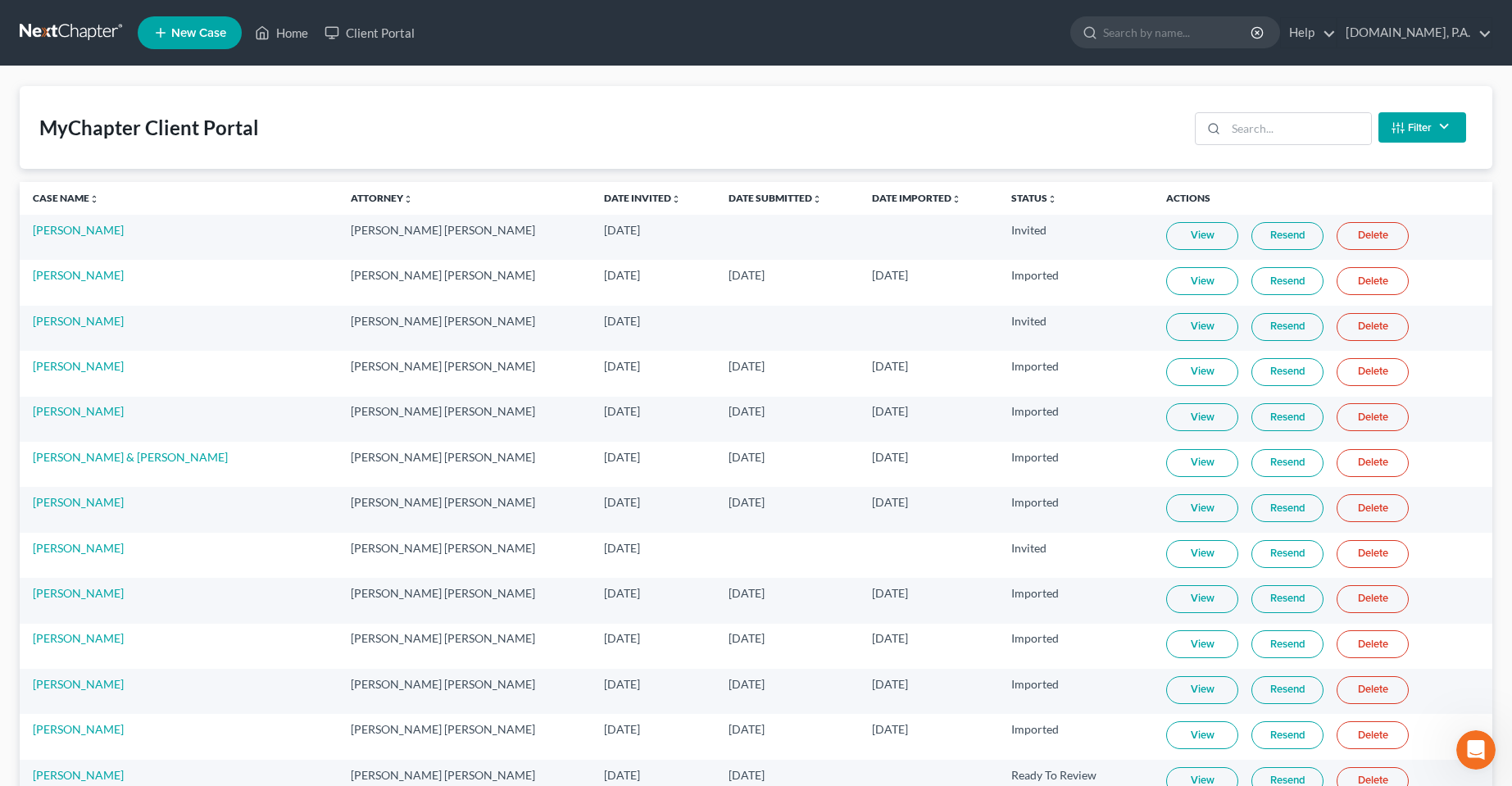
click at [49, 239] on td "Emily Paris" at bounding box center [178, 237] width 318 height 45
click at [48, 234] on link "Emily Paris" at bounding box center [78, 229] width 91 height 14
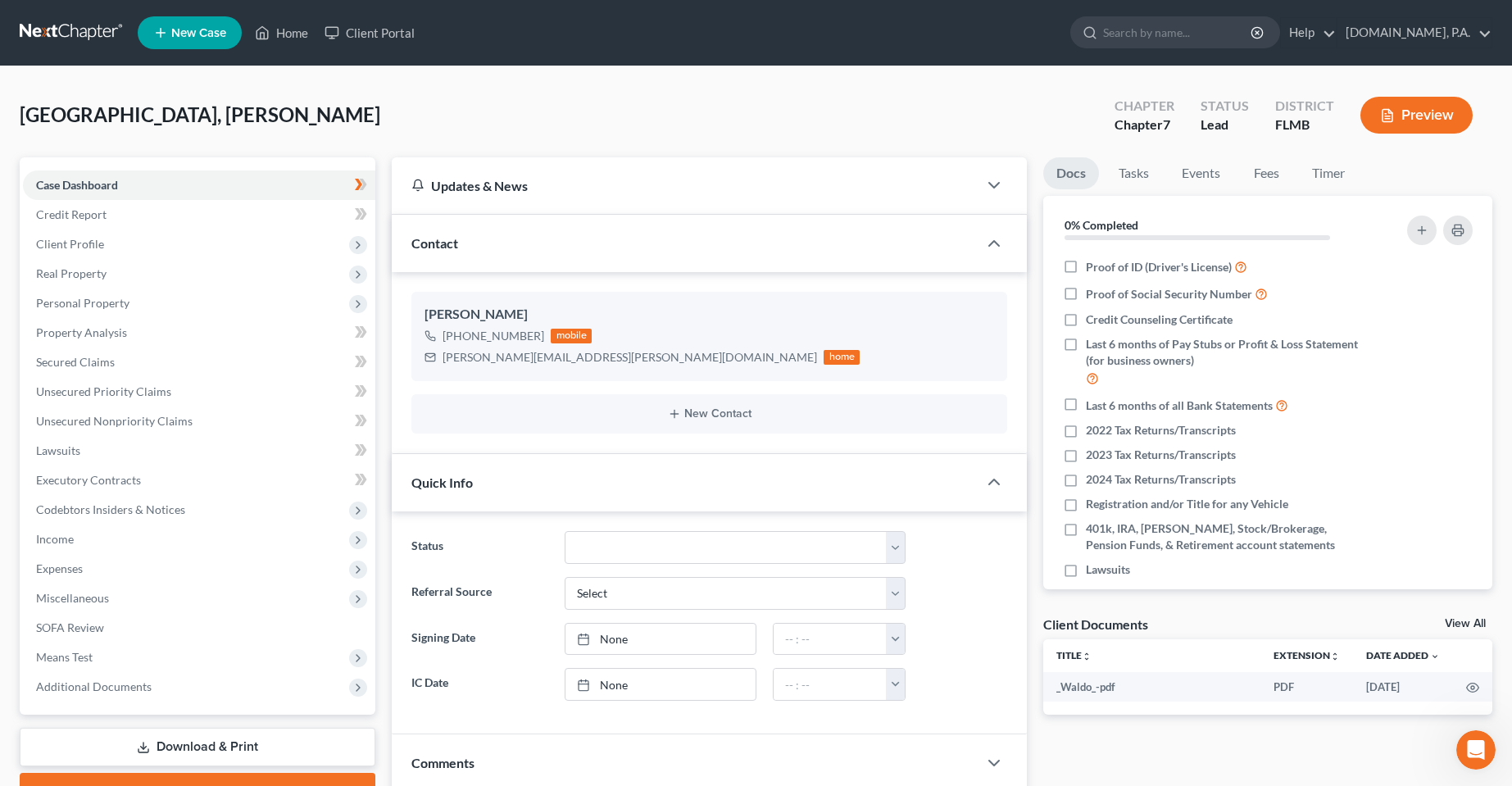
click at [189, 41] on link "New Case" at bounding box center [190, 32] width 104 height 32
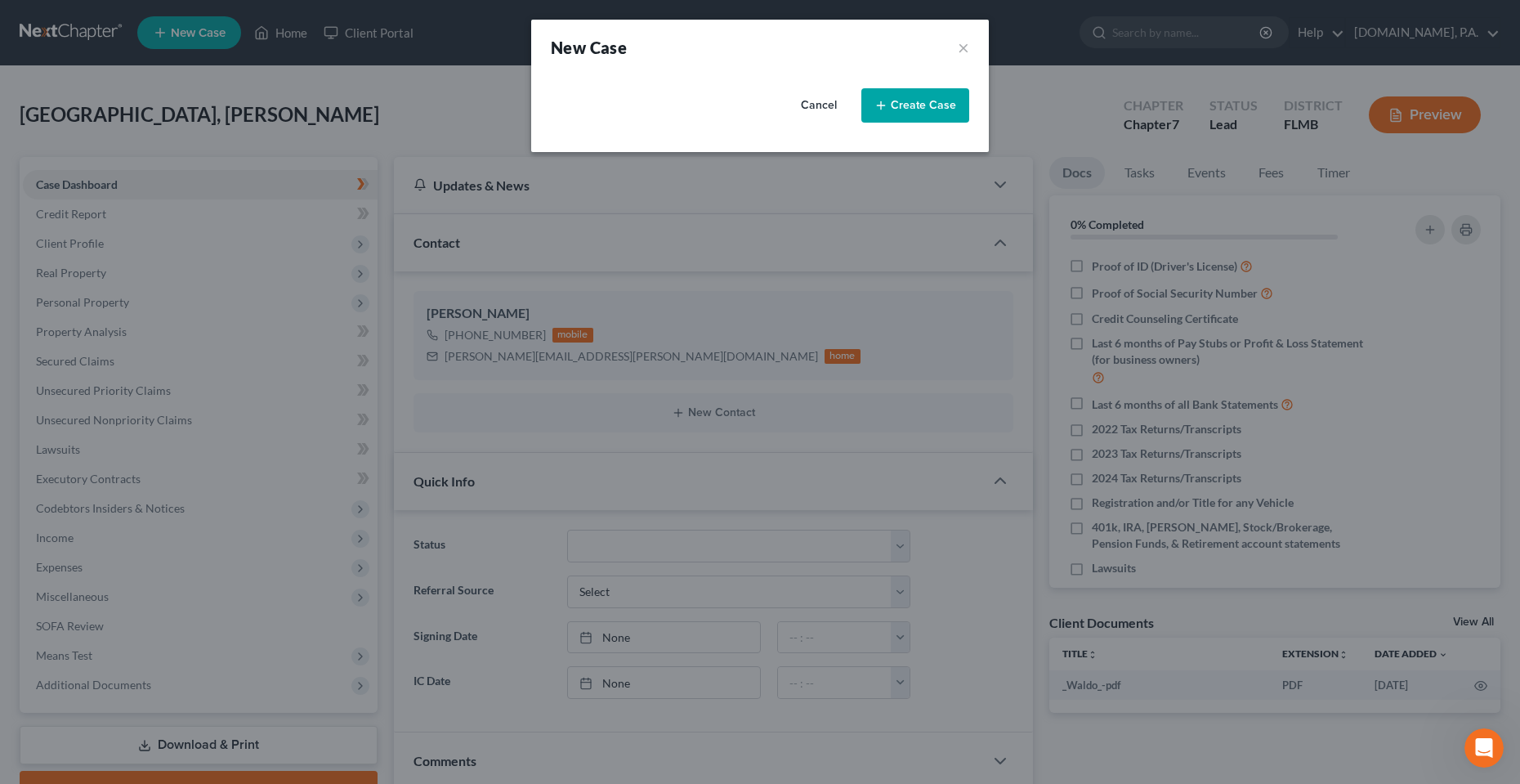
select select "15"
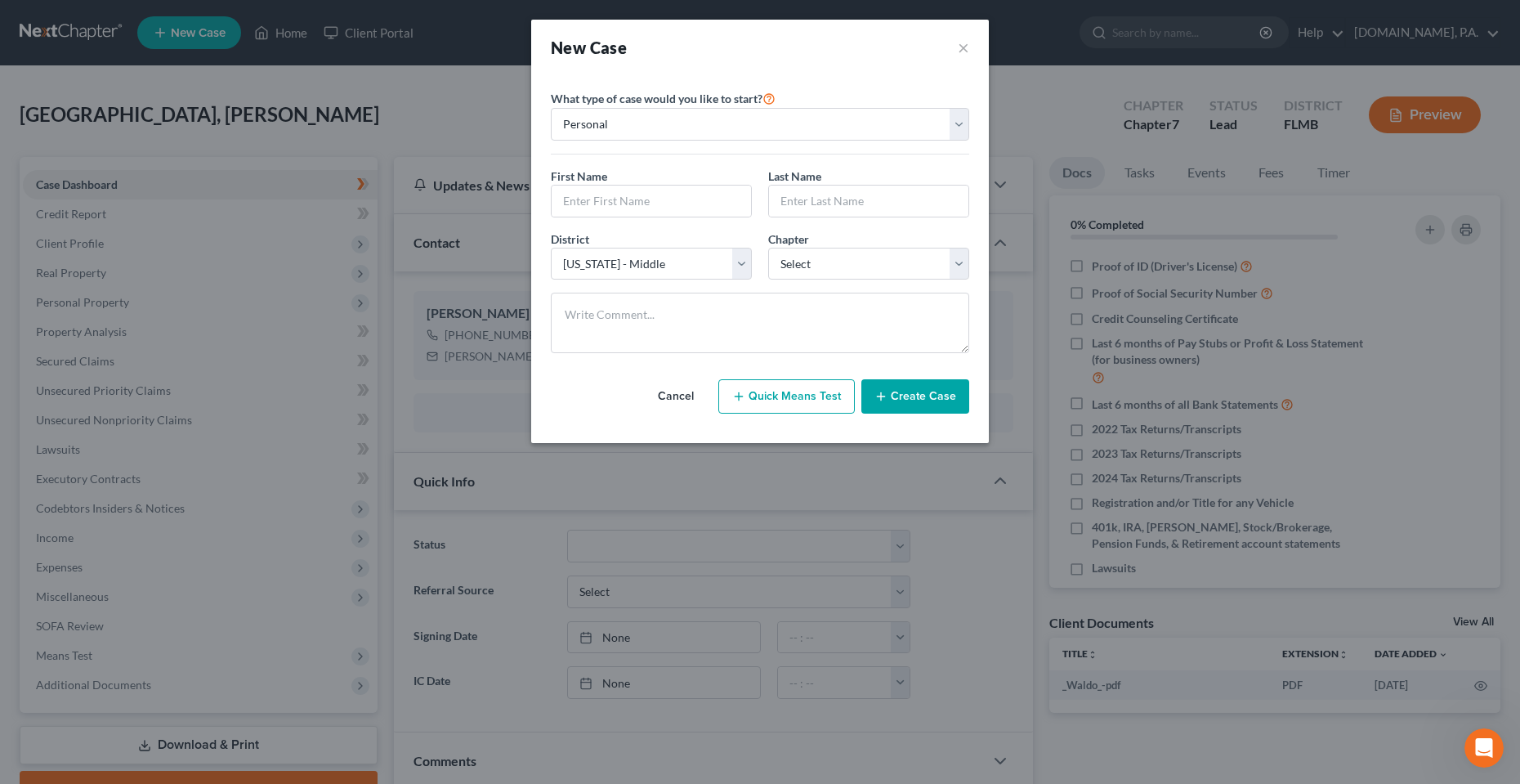
click at [838, 282] on div "District * Select Alabama - Middle Alabama - Northern Alabama - Southern Alaska…" at bounding box center [760, 262] width 435 height 63
click at [840, 268] on select "Select 7 11 12 13" at bounding box center [868, 263] width 201 height 32
drag, startPoint x: 839, startPoint y: 257, endPoint x: 984, endPoint y: 25, distance: 273.6
click at [839, 257] on select "Select 7 11 12 13" at bounding box center [868, 263] width 201 height 32
click at [975, 44] on div "New Case ×" at bounding box center [760, 47] width 458 height 55
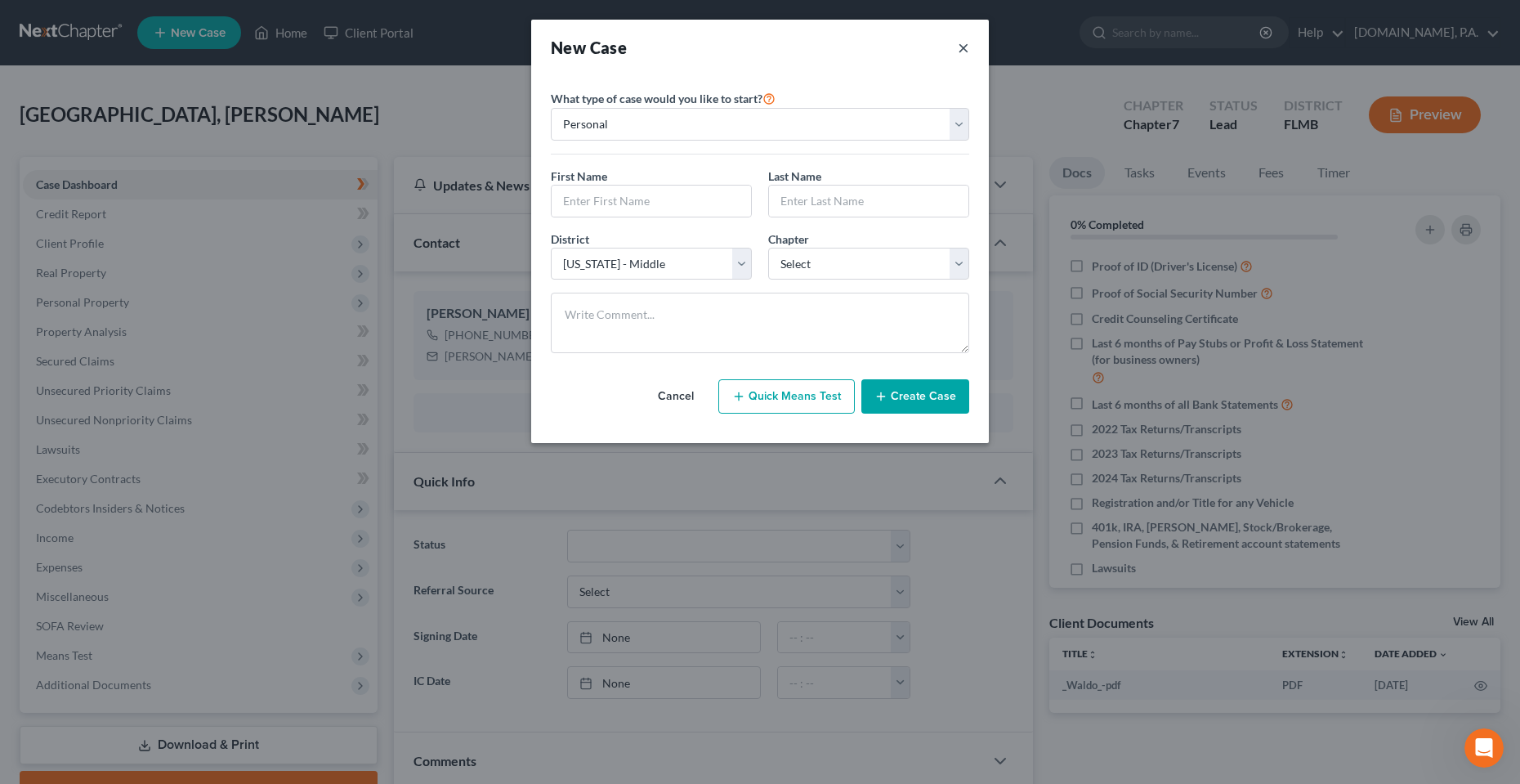
click at [965, 48] on button "×" at bounding box center [963, 47] width 11 height 23
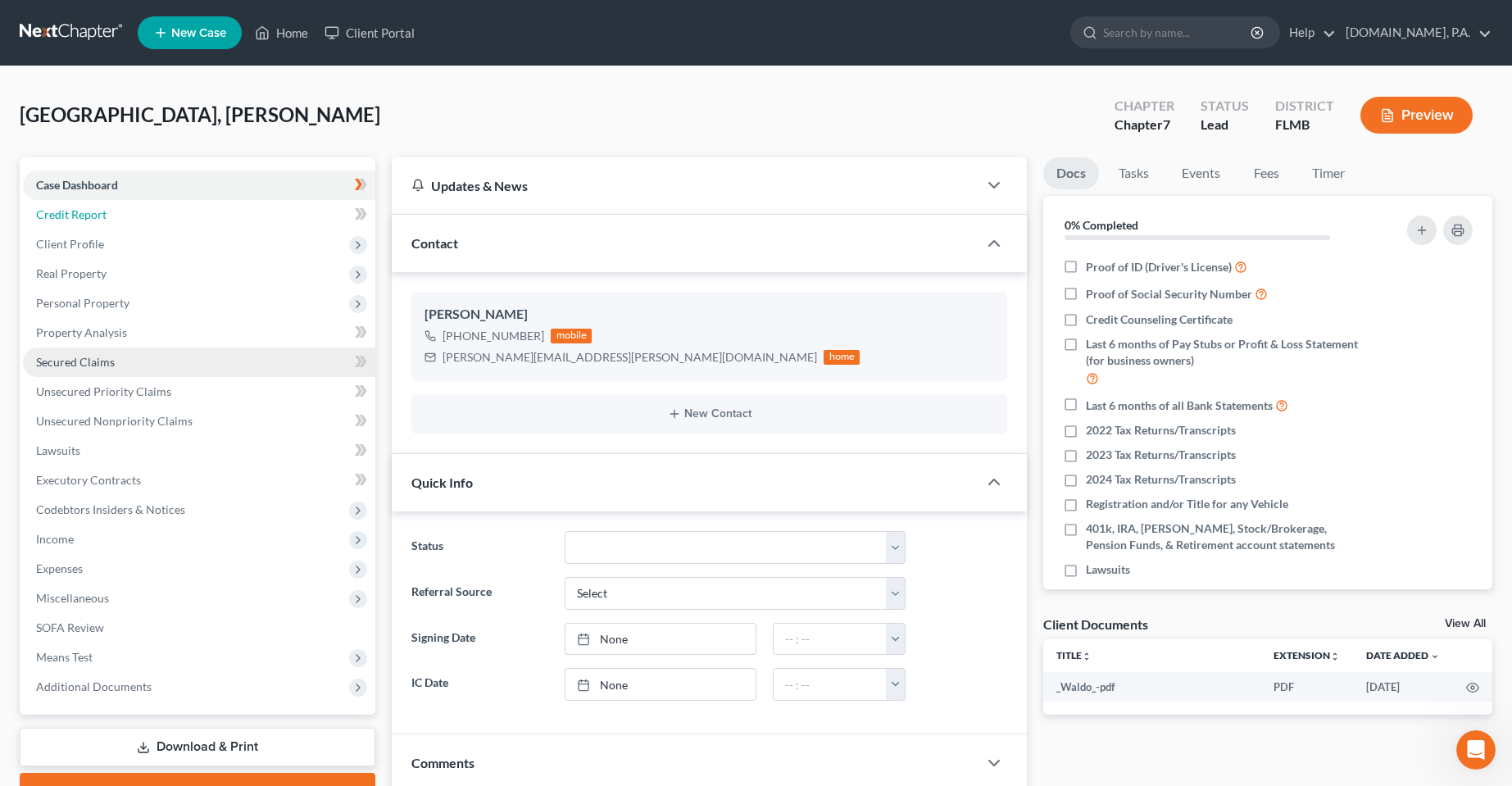
drag, startPoint x: 69, startPoint y: 216, endPoint x: 344, endPoint y: 360, distance: 310.4
click at [69, 216] on span "Credit Report" at bounding box center [71, 214] width 70 height 14
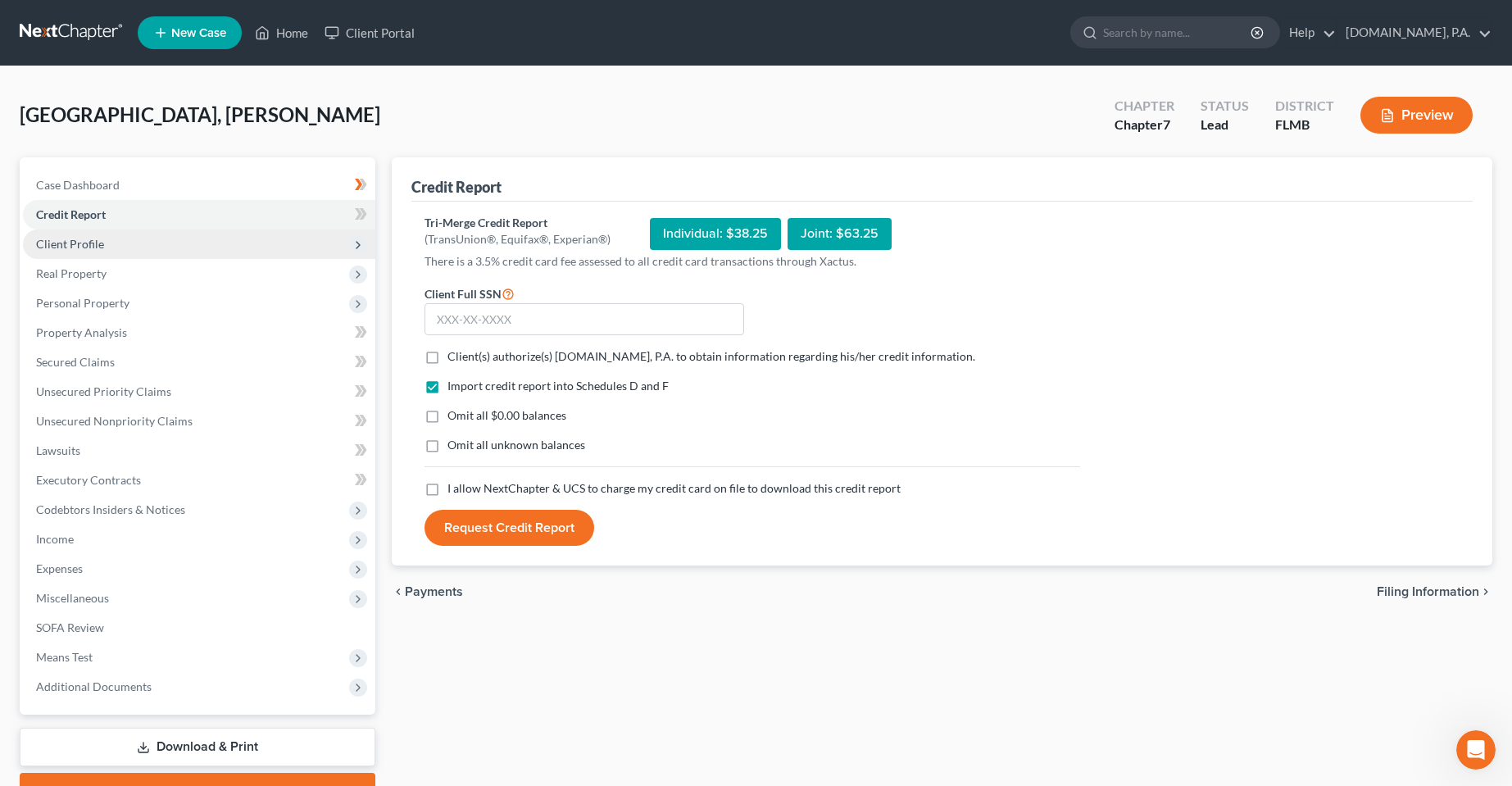
click at [77, 241] on span "Client Profile" at bounding box center [70, 243] width 68 height 14
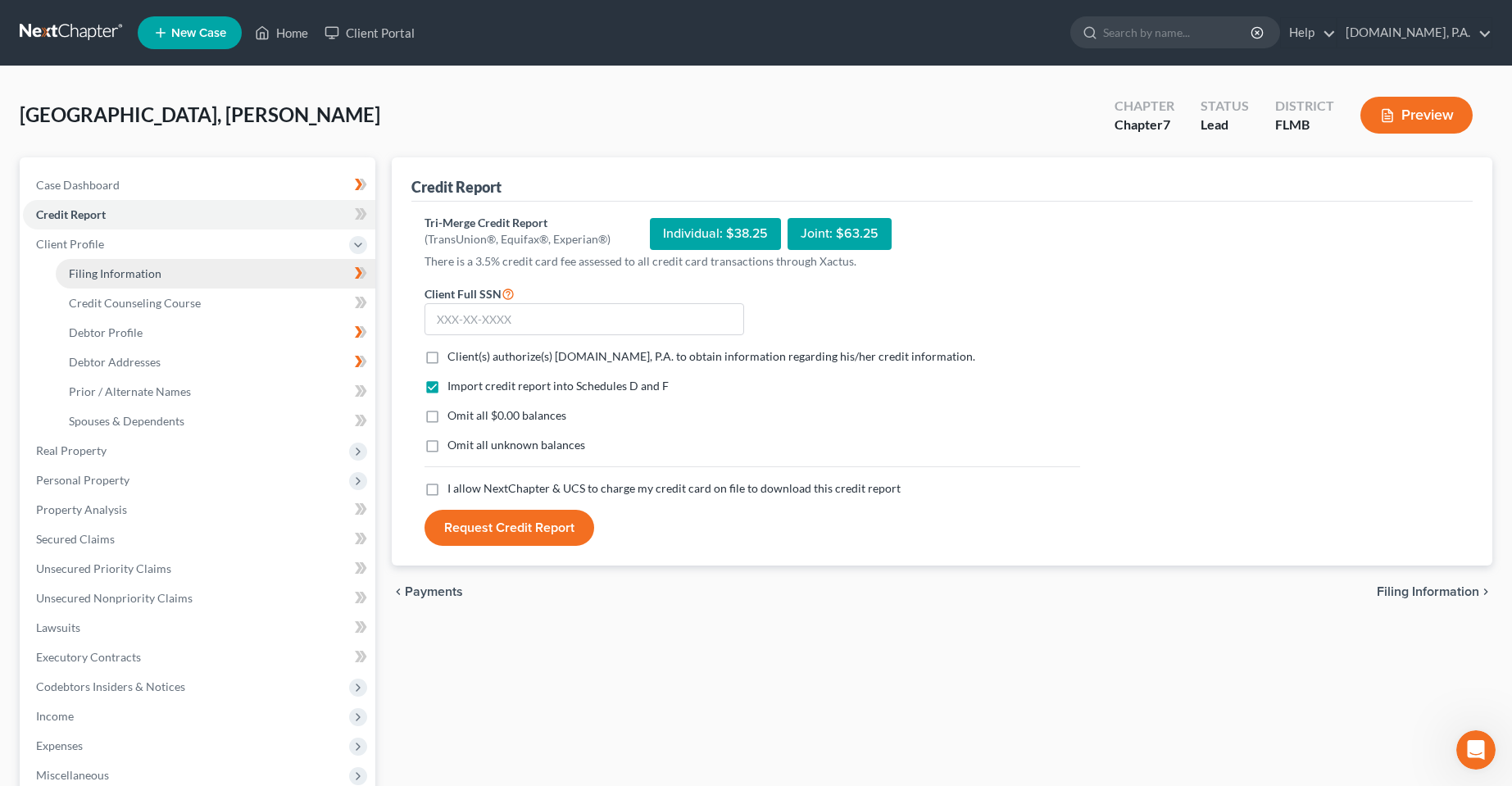
click at [101, 273] on span "Filing Information" at bounding box center [115, 273] width 93 height 14
select select "1"
select select "0"
select select "15"
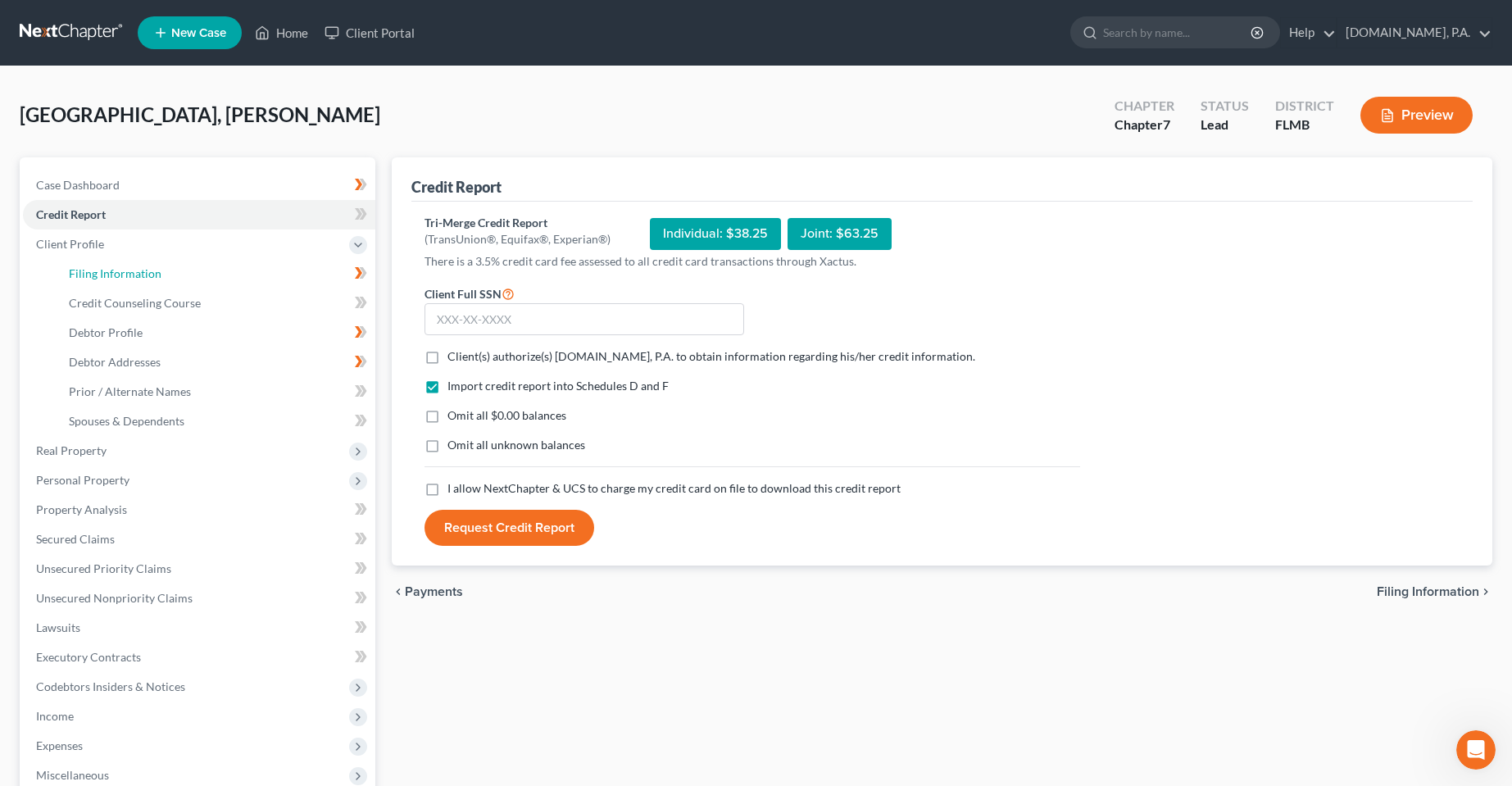
select select "0"
select select "9"
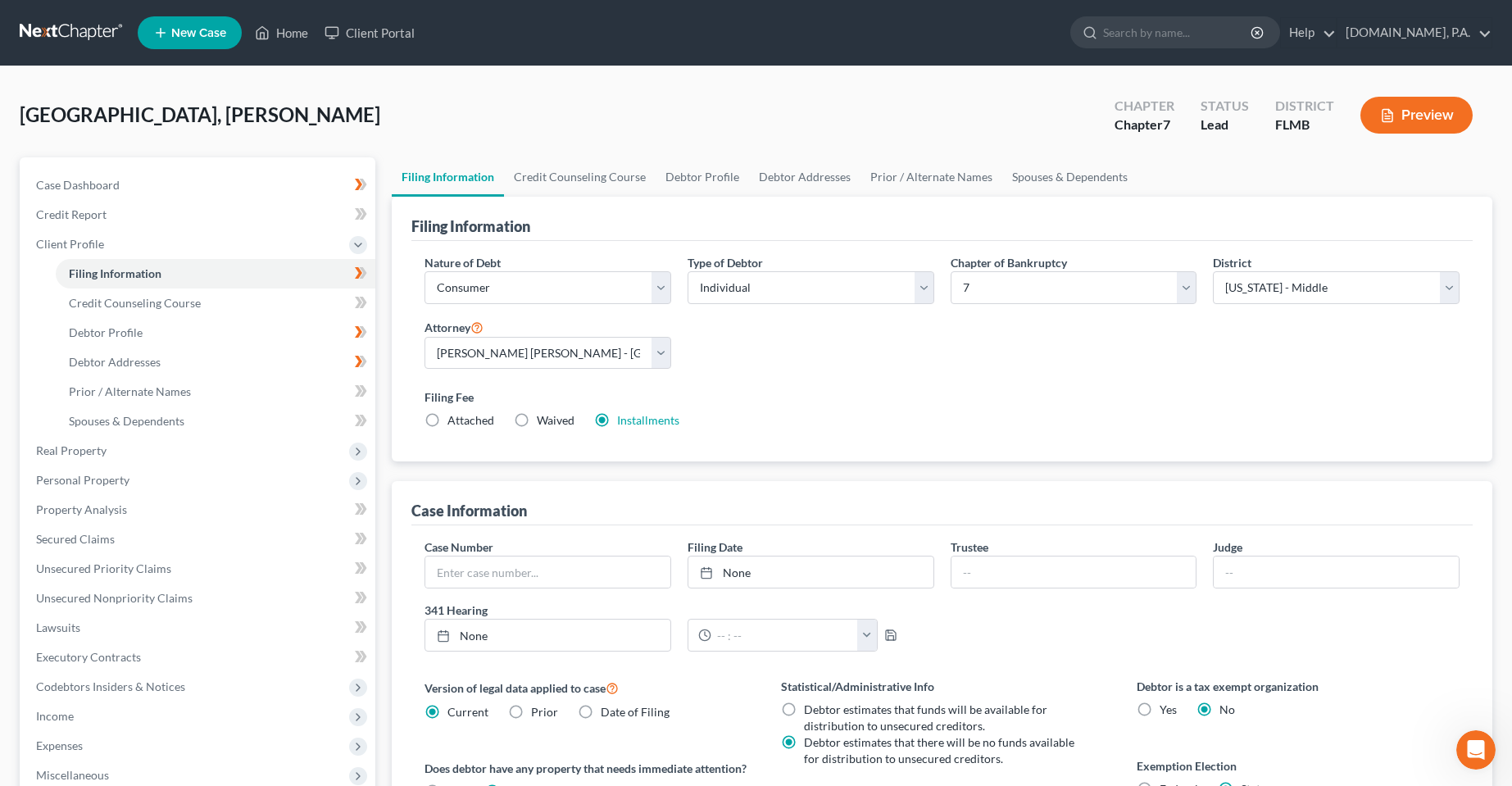
click at [582, 143] on div "Paris, Emily Upgraded Chapter Chapter 7 Status Lead District FLMB Preview" at bounding box center [756, 121] width 1473 height 71
click at [859, 102] on div "Paris, Emily Upgraded Chapter Chapter 7 Status Lead District FLMB Preview" at bounding box center [756, 121] width 1473 height 71
click at [667, 134] on div "Paris, Emily Upgraded Chapter Chapter 7 Status Lead District FLMB Preview" at bounding box center [756, 121] width 1473 height 71
click at [703, 117] on div "Paris, Emily Upgraded Chapter Chapter 7 Status Lead District FLMB Preview" at bounding box center [756, 121] width 1473 height 71
click at [1469, 731] on div "Open Intercom Messenger" at bounding box center [1473, 747] width 54 height 54
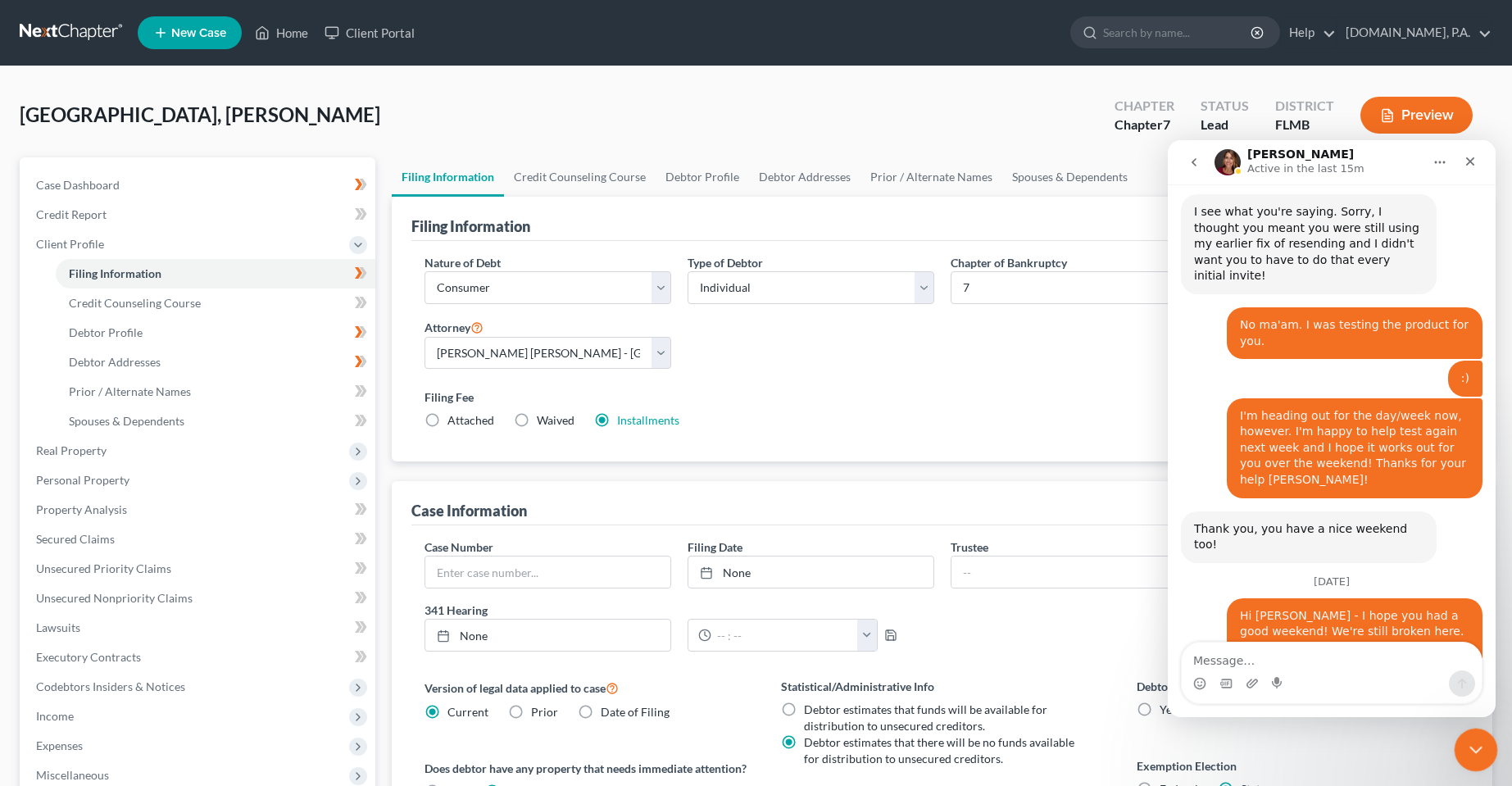
scroll to position [7565, 0]
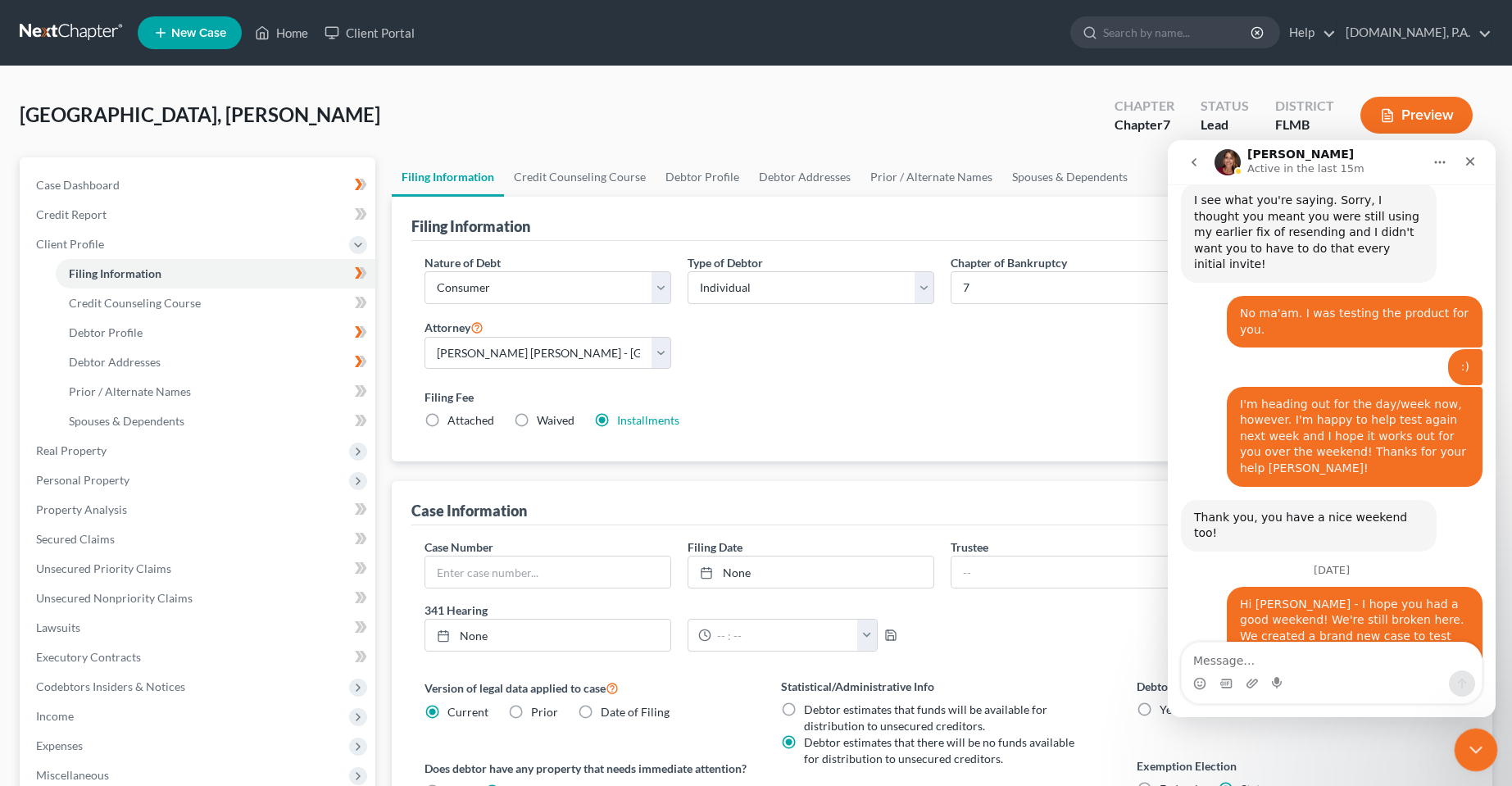
click at [1474, 763] on div "Close Intercom Messenger" at bounding box center [1473, 747] width 39 height 39
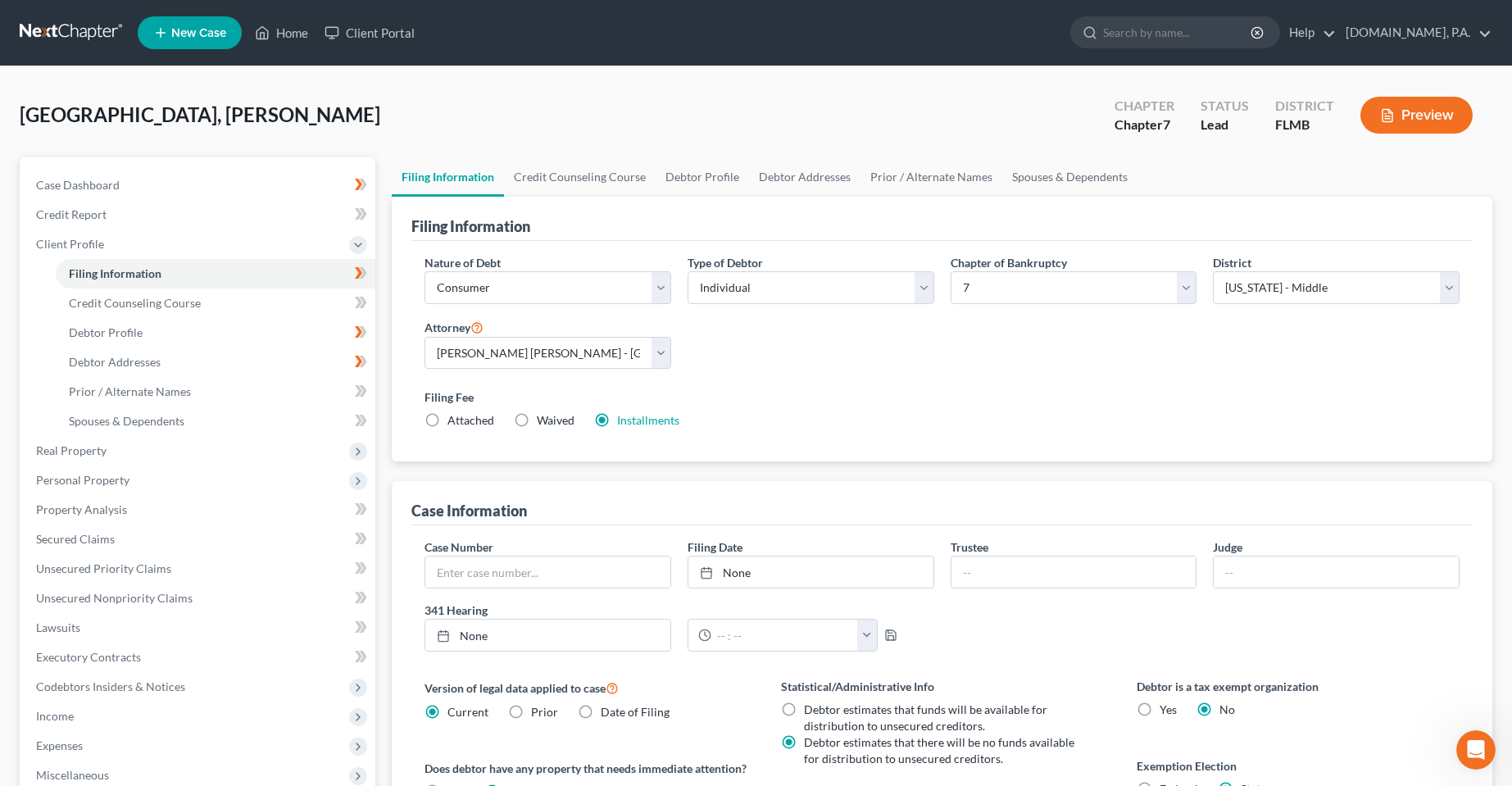
click at [552, 114] on div "Paris, Emily Upgraded Chapter Chapter 7 Status Lead District FLMB Preview" at bounding box center [756, 121] width 1473 height 71
drag, startPoint x: 217, startPoint y: 118, endPoint x: 29, endPoint y: 112, distance: 188.1
click at [4, 114] on div "Paris, Emily Upgraded Chapter Chapter 7 Status Lead District FLMB Preview Petit…" at bounding box center [756, 559] width 1512 height 984
click at [337, 98] on div "Paris, Emily Upgraded Chapter Chapter 7 Status Lead District FLMB Preview" at bounding box center [756, 121] width 1473 height 71
click at [297, 30] on link "Home" at bounding box center [281, 32] width 70 height 30
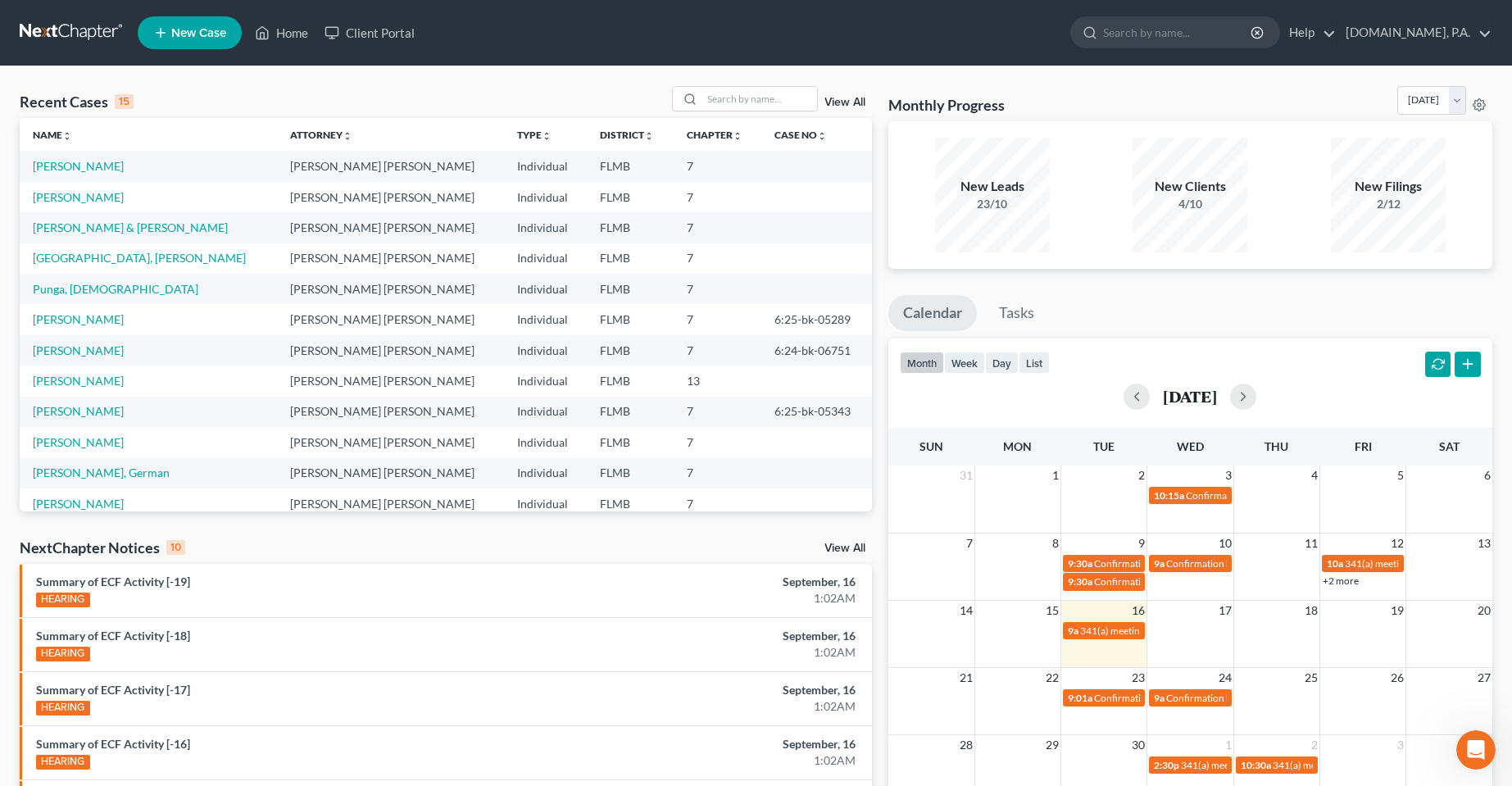
click at [593, 85] on div "Recent Cases 15 View All Name unfold_more expand_more expand_less Attorney unfo…" at bounding box center [756, 608] width 1512 height 1084
drag, startPoint x: 172, startPoint y: 103, endPoint x: 18, endPoint y: 104, distance: 154.0
click at [18, 104] on div "Recent Cases 15 View All Name unfold_more expand_more expand_less Attorney unfo…" at bounding box center [445, 608] width 869 height 1044
click at [162, 102] on div "Recent Cases 15 View All" at bounding box center [445, 102] width 852 height 32
drag, startPoint x: 24, startPoint y: 103, endPoint x: 131, endPoint y: 105, distance: 107.0
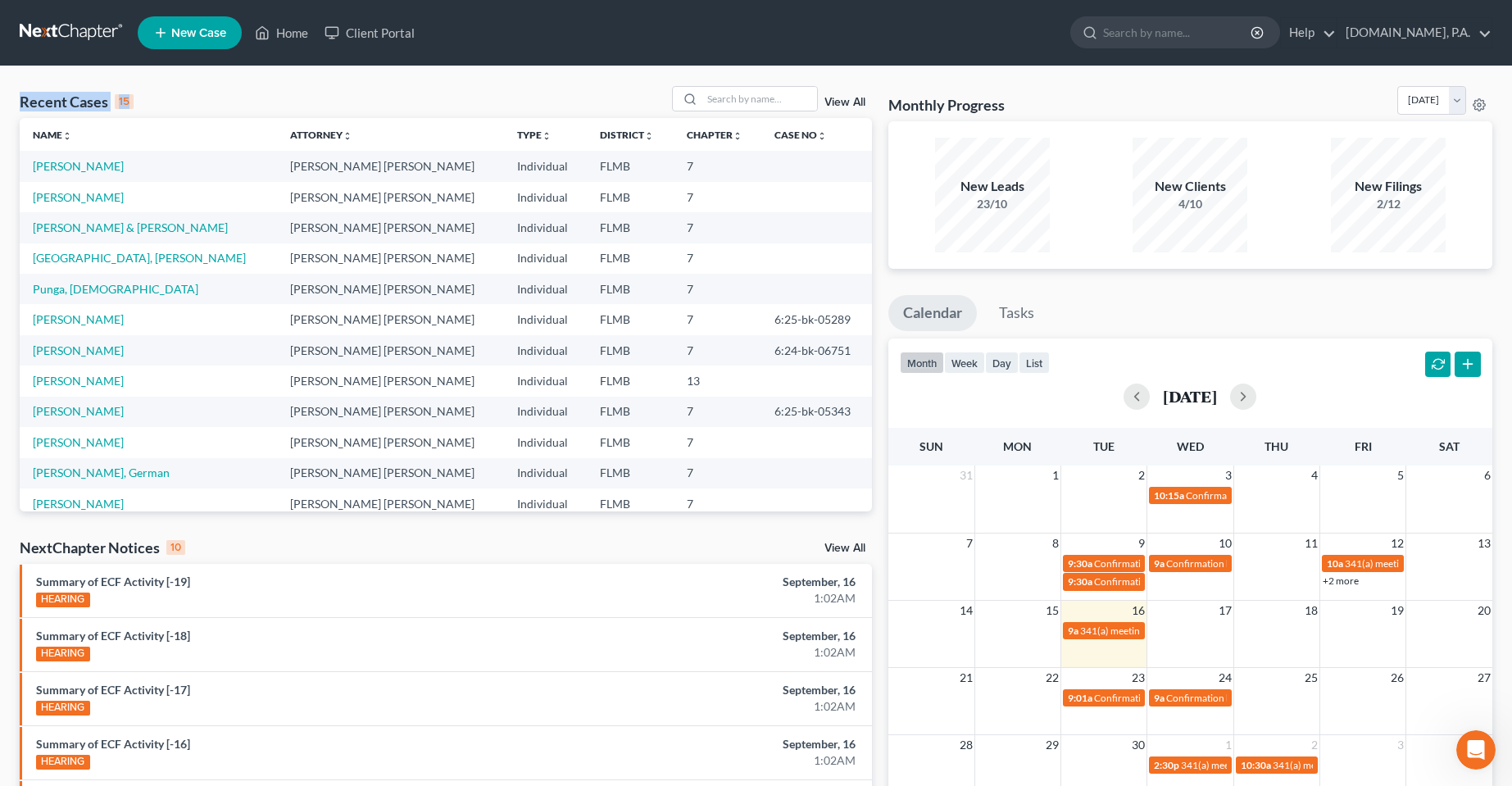
click at [131, 105] on div "Recent Cases 15" at bounding box center [76, 101] width 114 height 19
click at [259, 57] on nav "Home New Case Client Portal Fresh-Start.Law, P.A. chas@fresh-start.law My Accou…" at bounding box center [756, 32] width 1512 height 66
drag, startPoint x: 1010, startPoint y: 108, endPoint x: 887, endPoint y: 111, distance: 123.0
click at [887, 111] on div "Monthly Progress Bankruptcy Bankruptcy September 2025 August 2025 July 2025 Jun…" at bounding box center [1189, 608] width 620 height 1044
click at [1077, 84] on div "Recent Cases 15 View All Name unfold_more expand_more expand_less Attorney unfo…" at bounding box center [756, 608] width 1512 height 1084
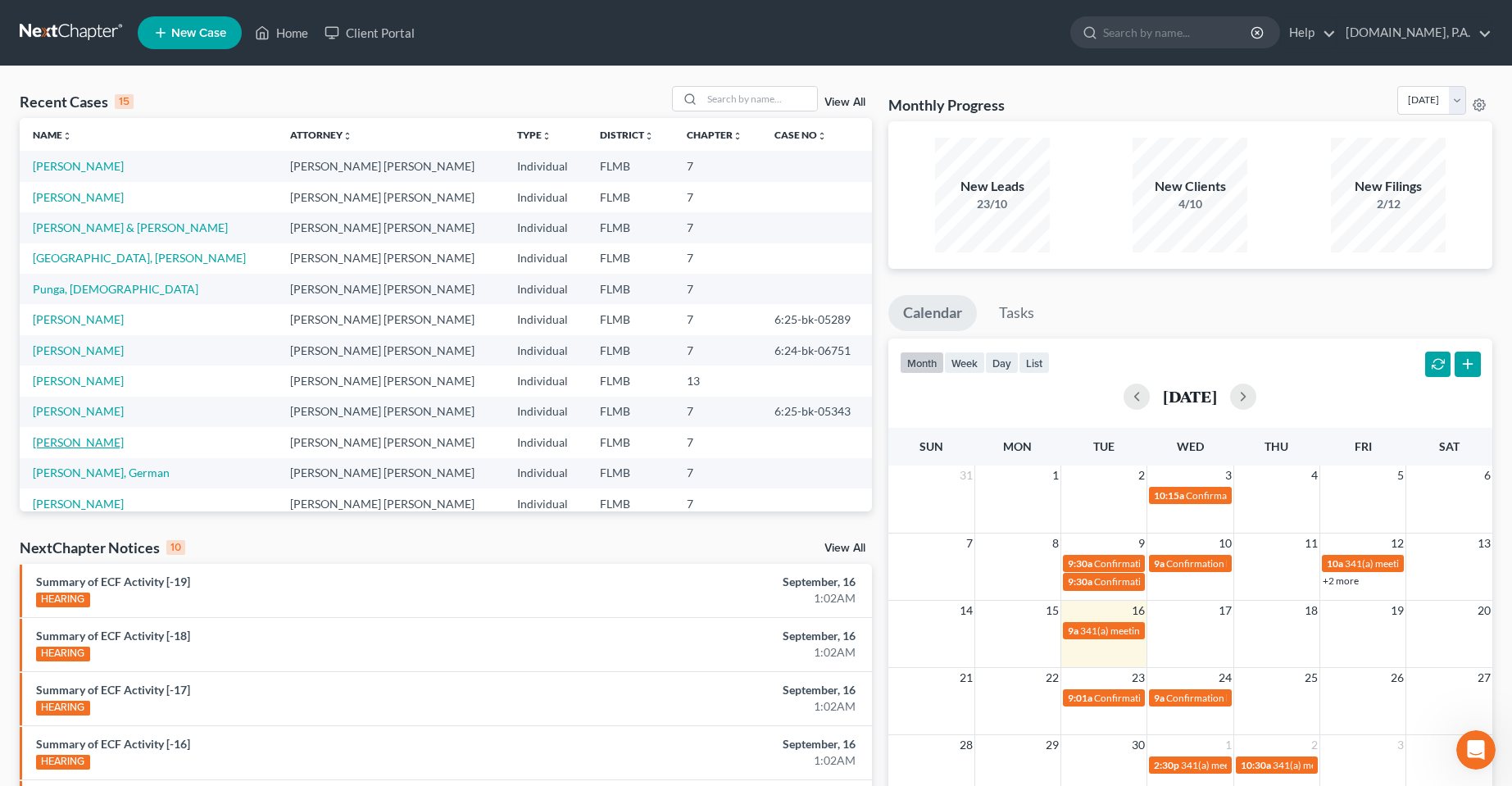
click at [519, 4] on nav "Home New Case Client Portal Fresh-Start.Law, P.A. chas@fresh-start.law My Accou…" at bounding box center [756, 32] width 1512 height 66
click at [756, 95] on input "search" at bounding box center [760, 99] width 115 height 24
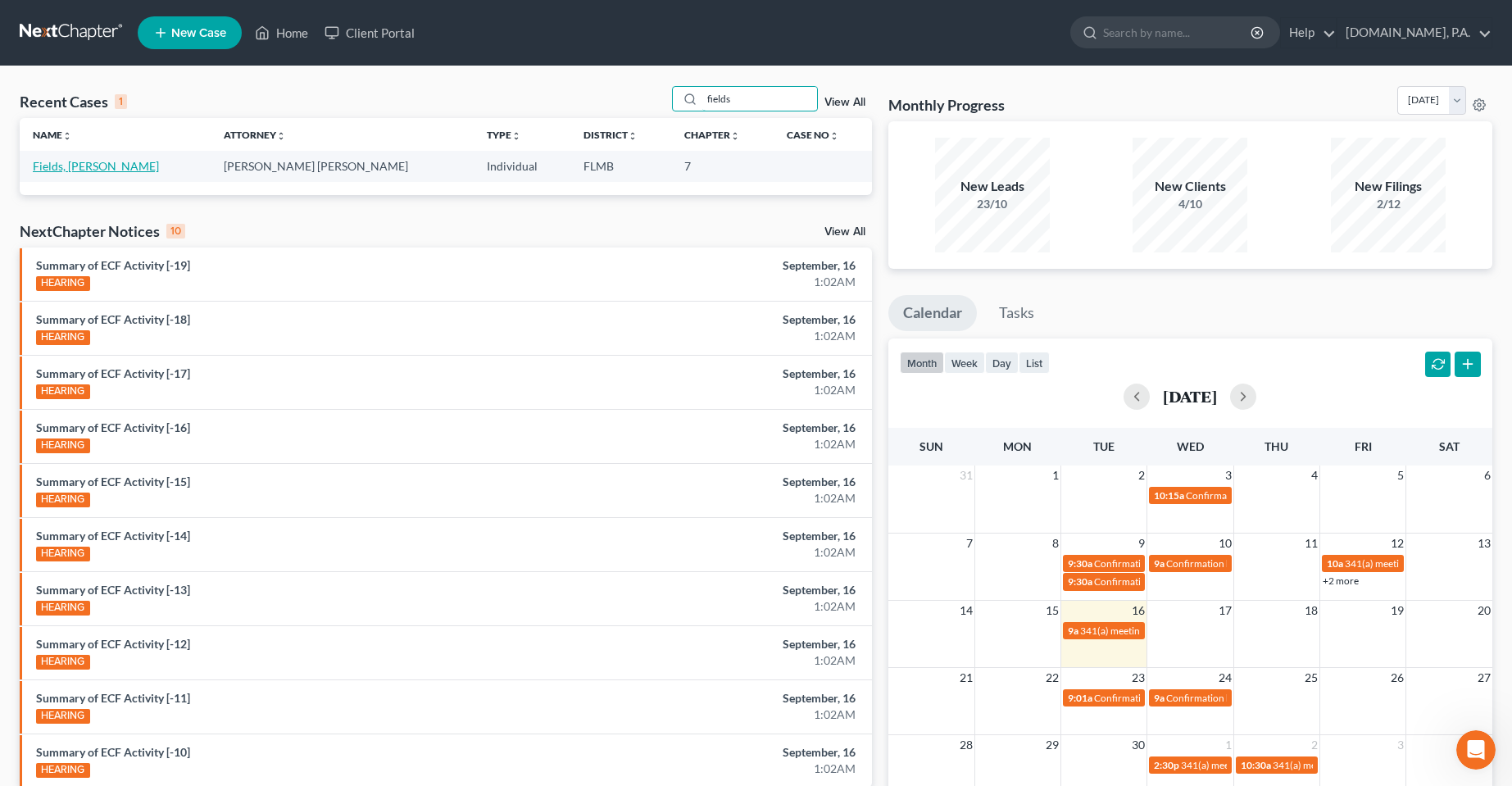
type input "fields"
click at [71, 170] on link "Fields, [PERSON_NAME]" at bounding box center [95, 166] width 126 height 14
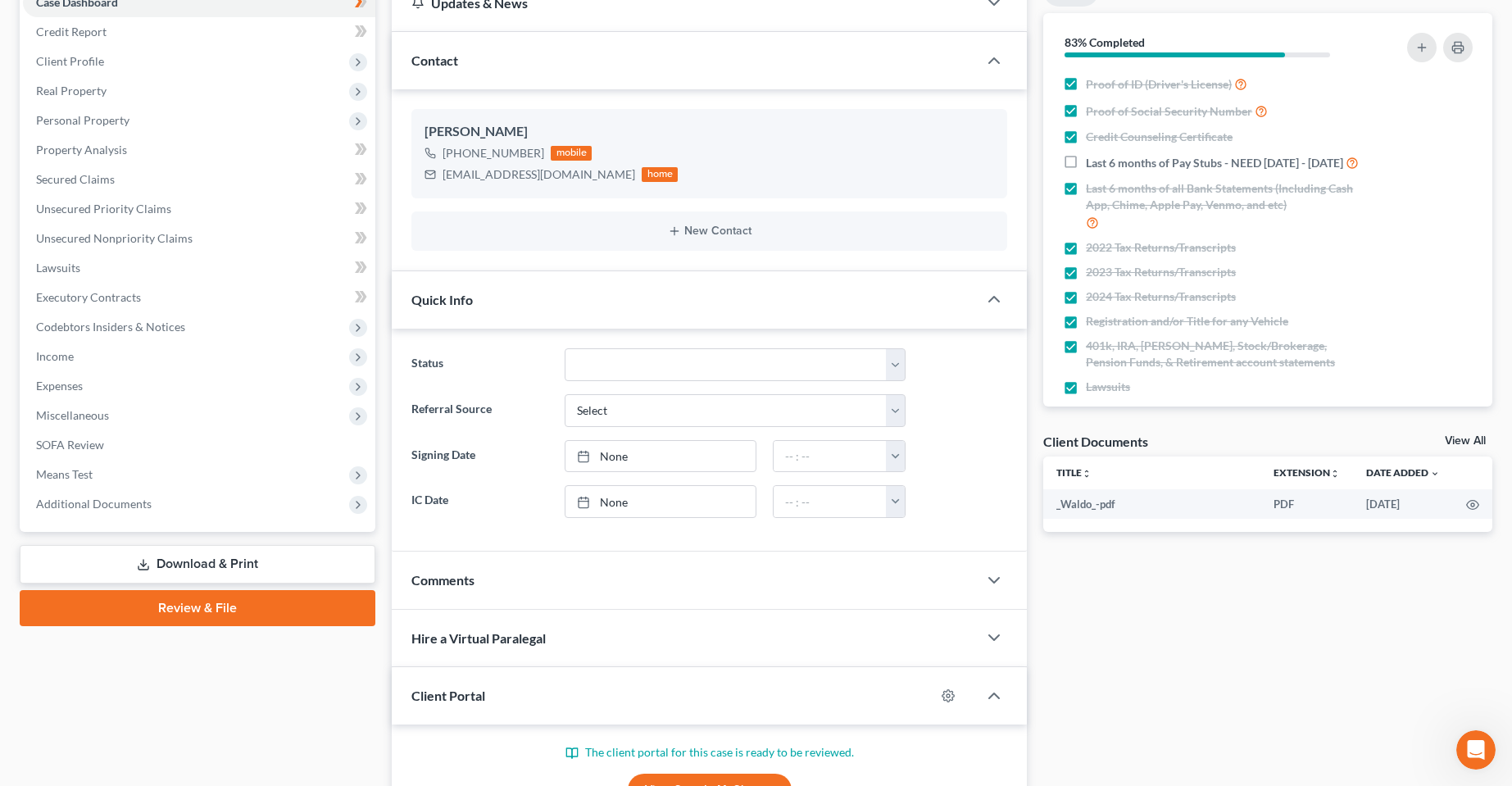
scroll to position [328, 0]
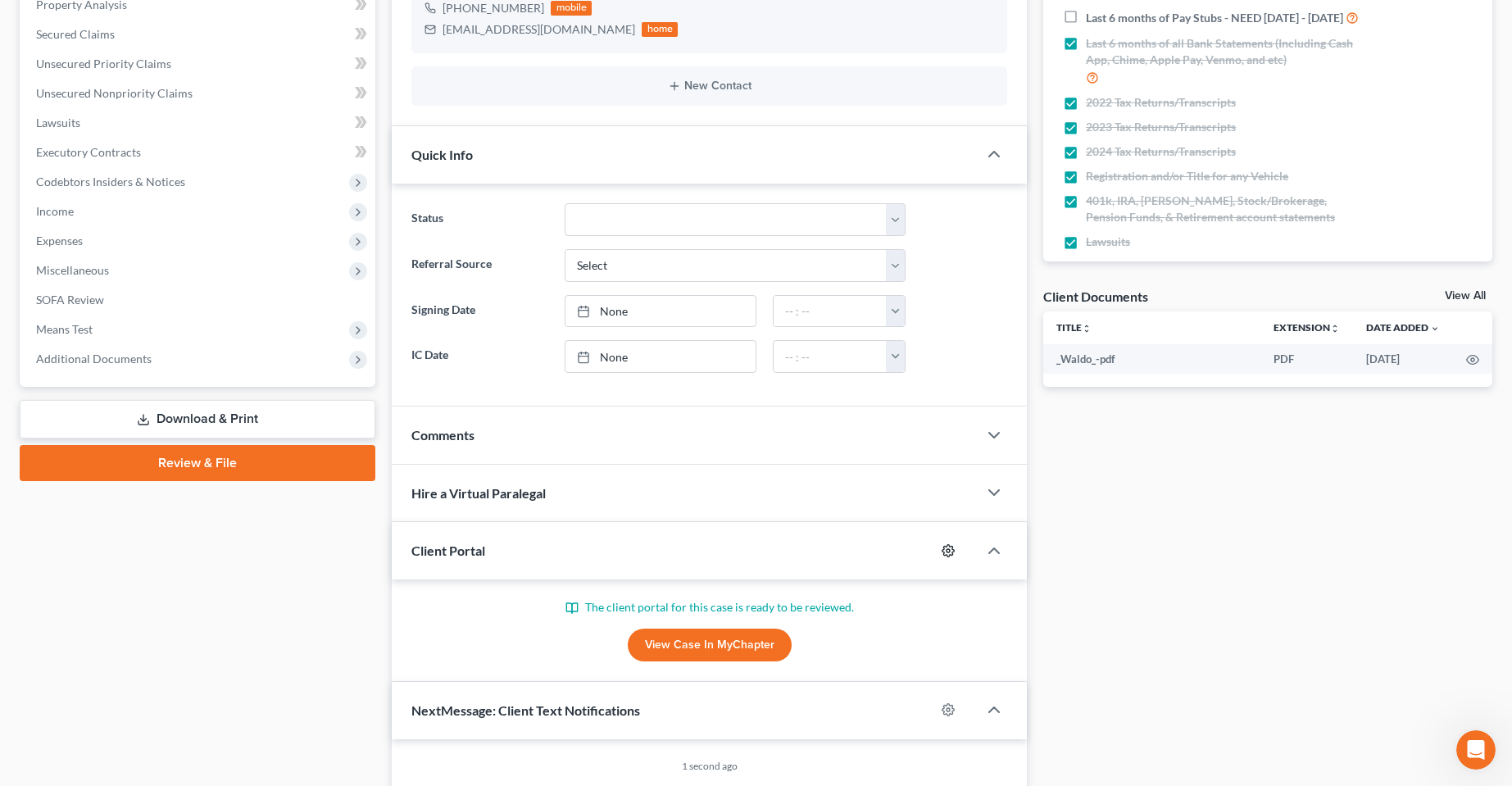
click at [953, 551] on icon "button" at bounding box center [948, 550] width 12 height 12
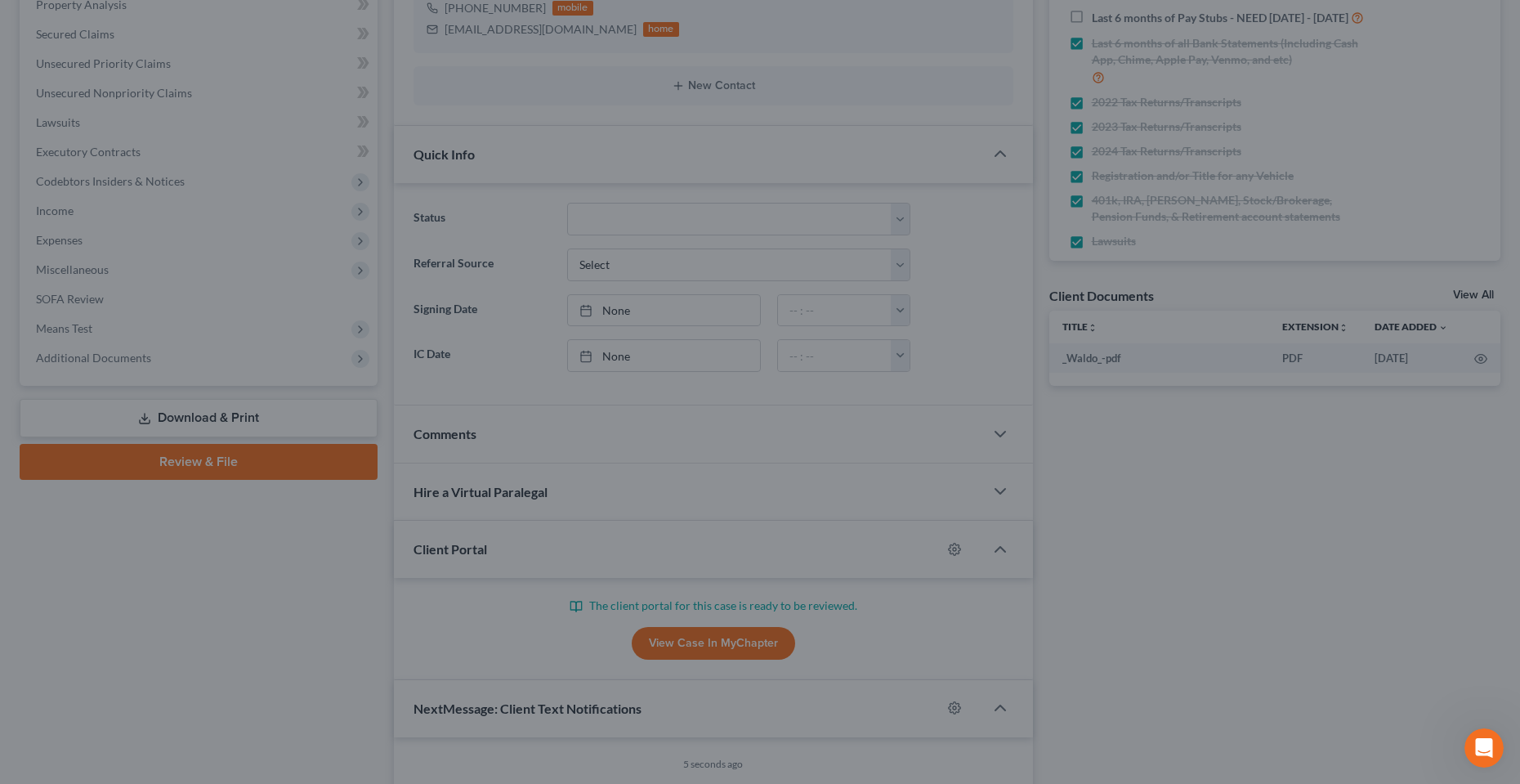
click at [239, 600] on div "MyChapter Settings for Fields, Yvalondra If you would like to add custom instru…" at bounding box center [760, 392] width 1520 height 784
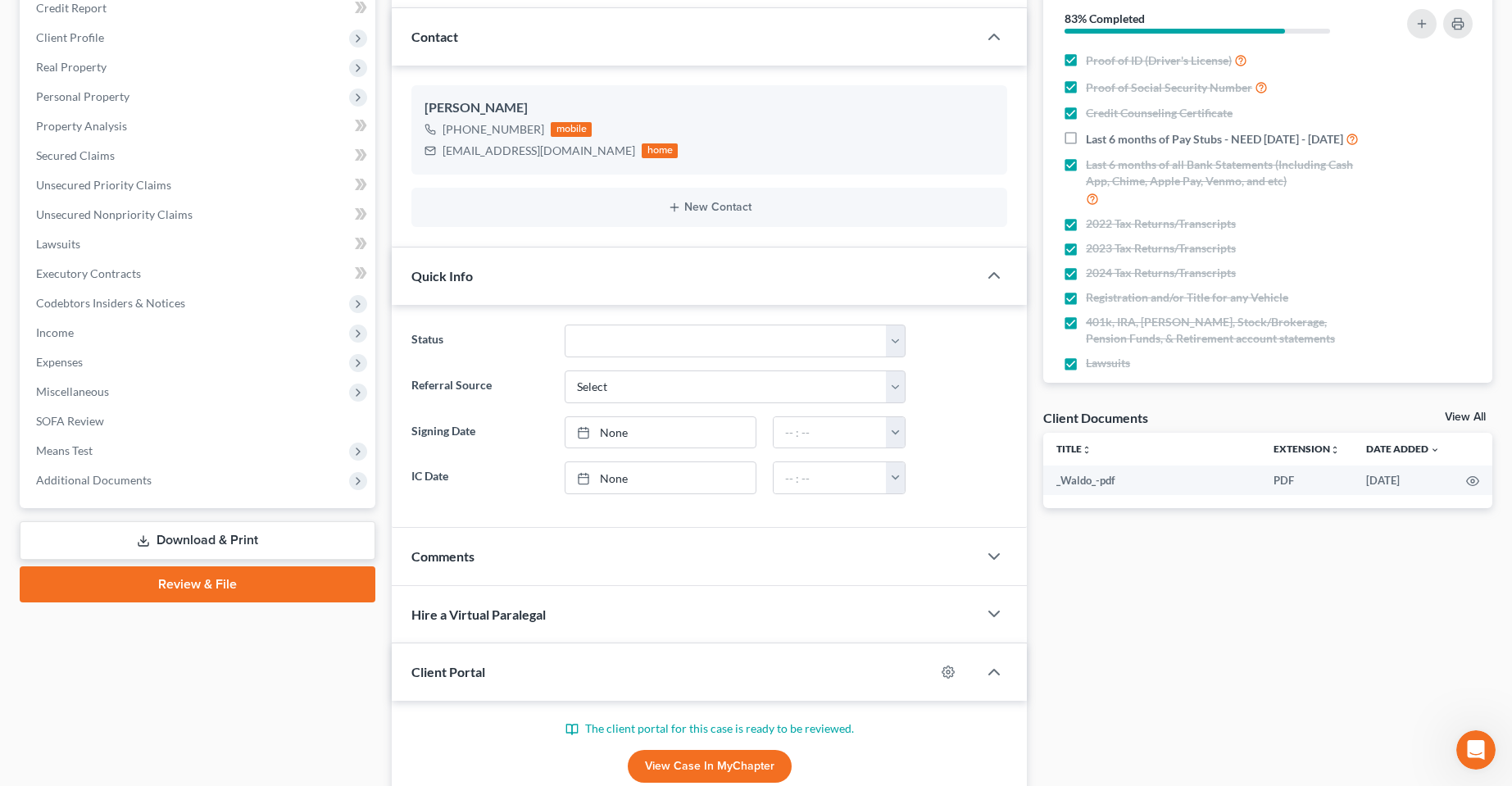
scroll to position [0, 0]
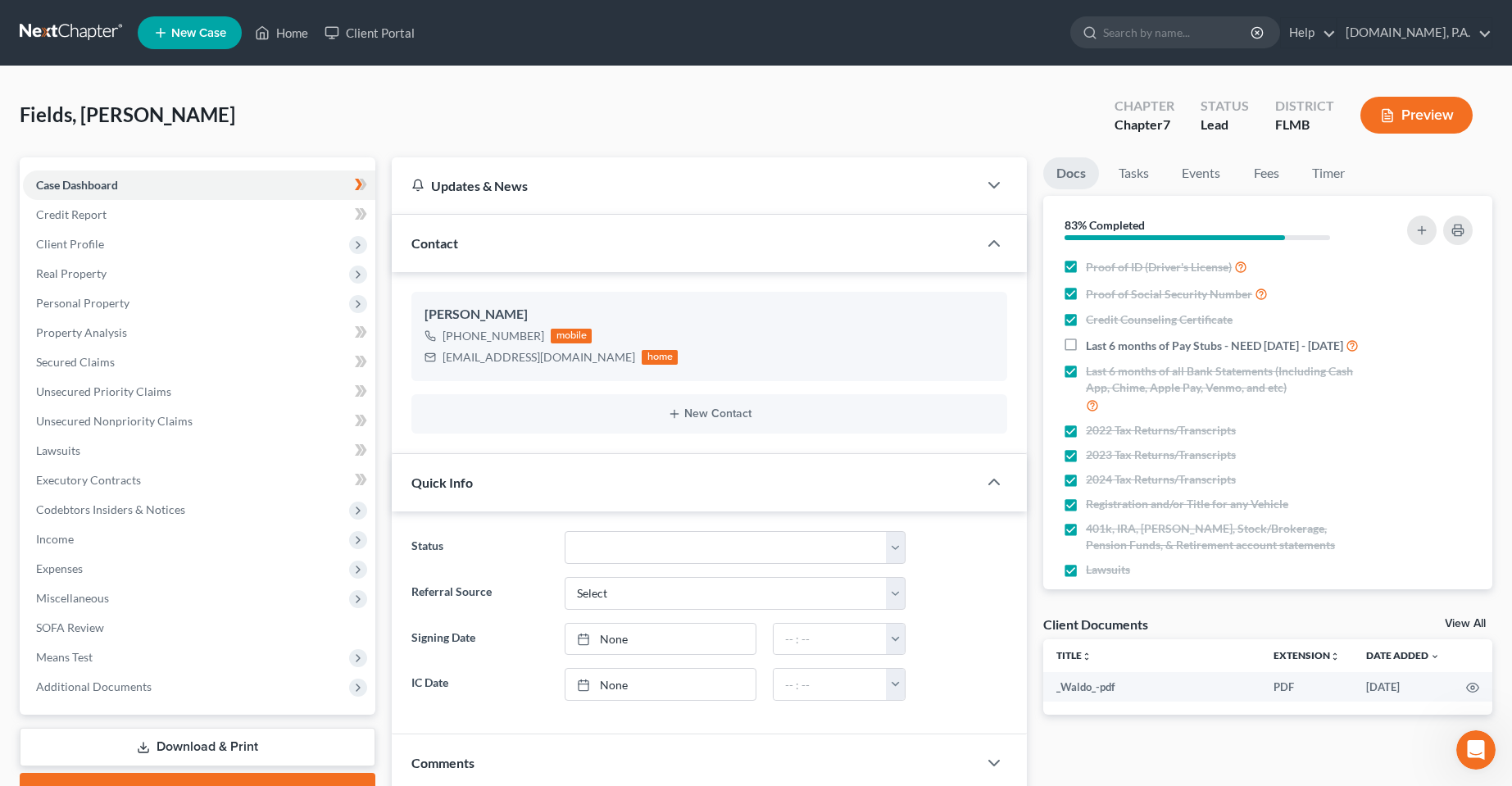
click at [547, 145] on div "Fields, Yvalondra Upgraded Chapter Chapter 7 Status Lead District FLMB Preview" at bounding box center [756, 121] width 1473 height 71
click at [400, 129] on div "Fields, Yvalondra Upgraded Chapter Chapter 7 Status Lead District FLMB Preview" at bounding box center [756, 121] width 1473 height 71
click at [454, 140] on div "Fields, Yvalondra Upgraded Chapter Chapter 7 Status Lead District FLMB Preview" at bounding box center [756, 121] width 1473 height 71
click at [380, 32] on link "Client Portal" at bounding box center [369, 32] width 107 height 30
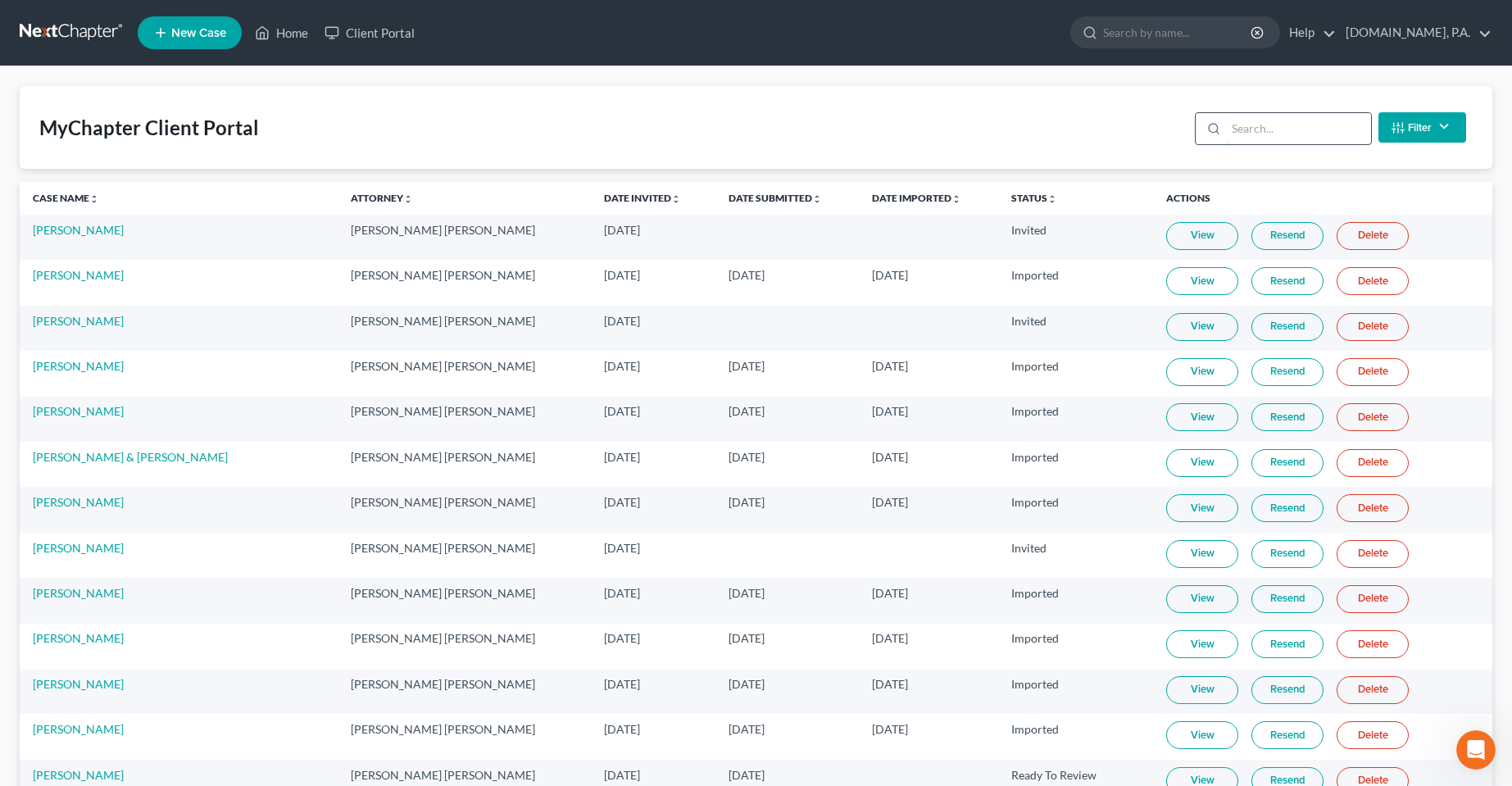
click at [1290, 138] on input "search" at bounding box center [1299, 129] width 145 height 32
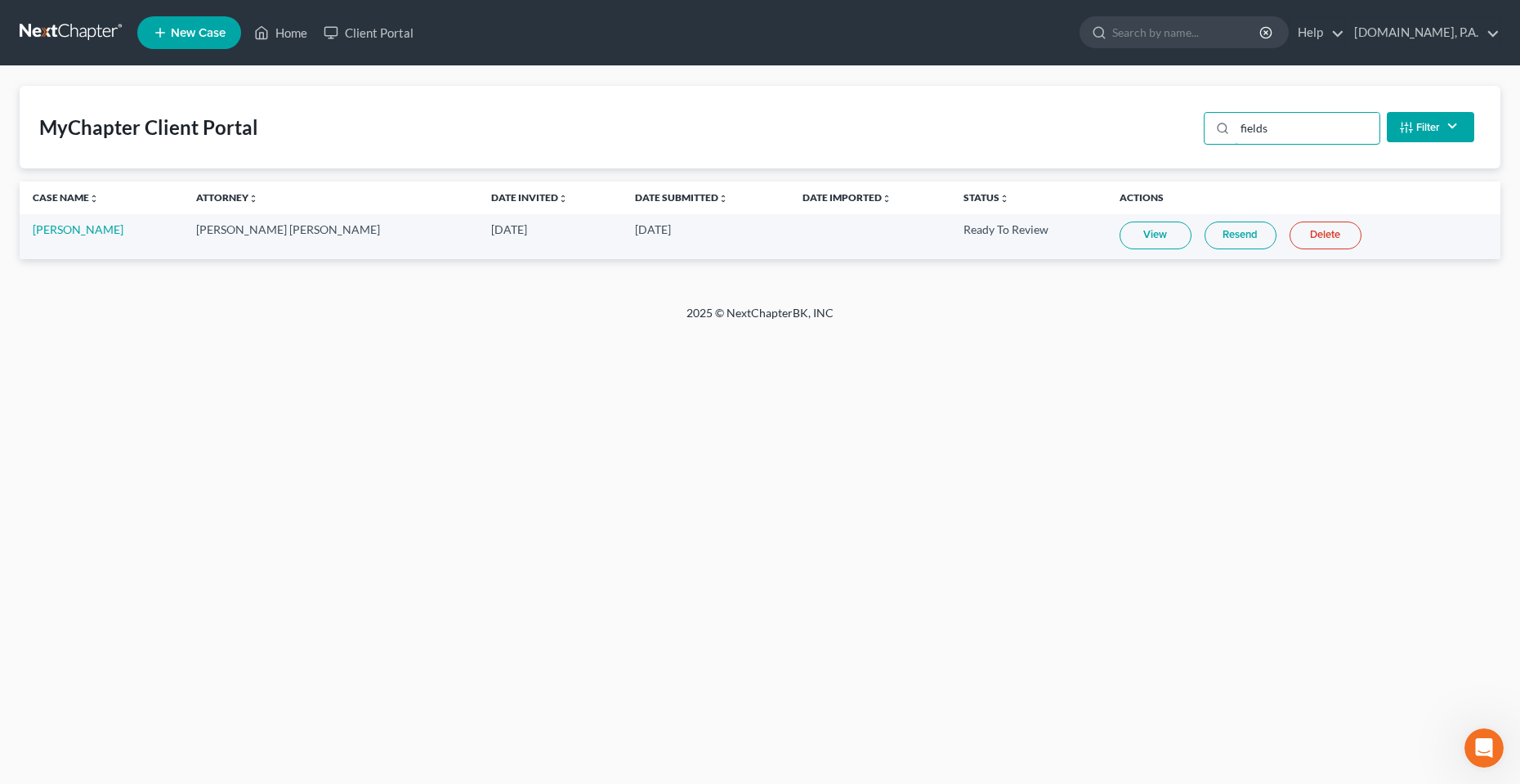
type input "fields"
click at [1205, 239] on link "Resend" at bounding box center [1241, 236] width 72 height 28
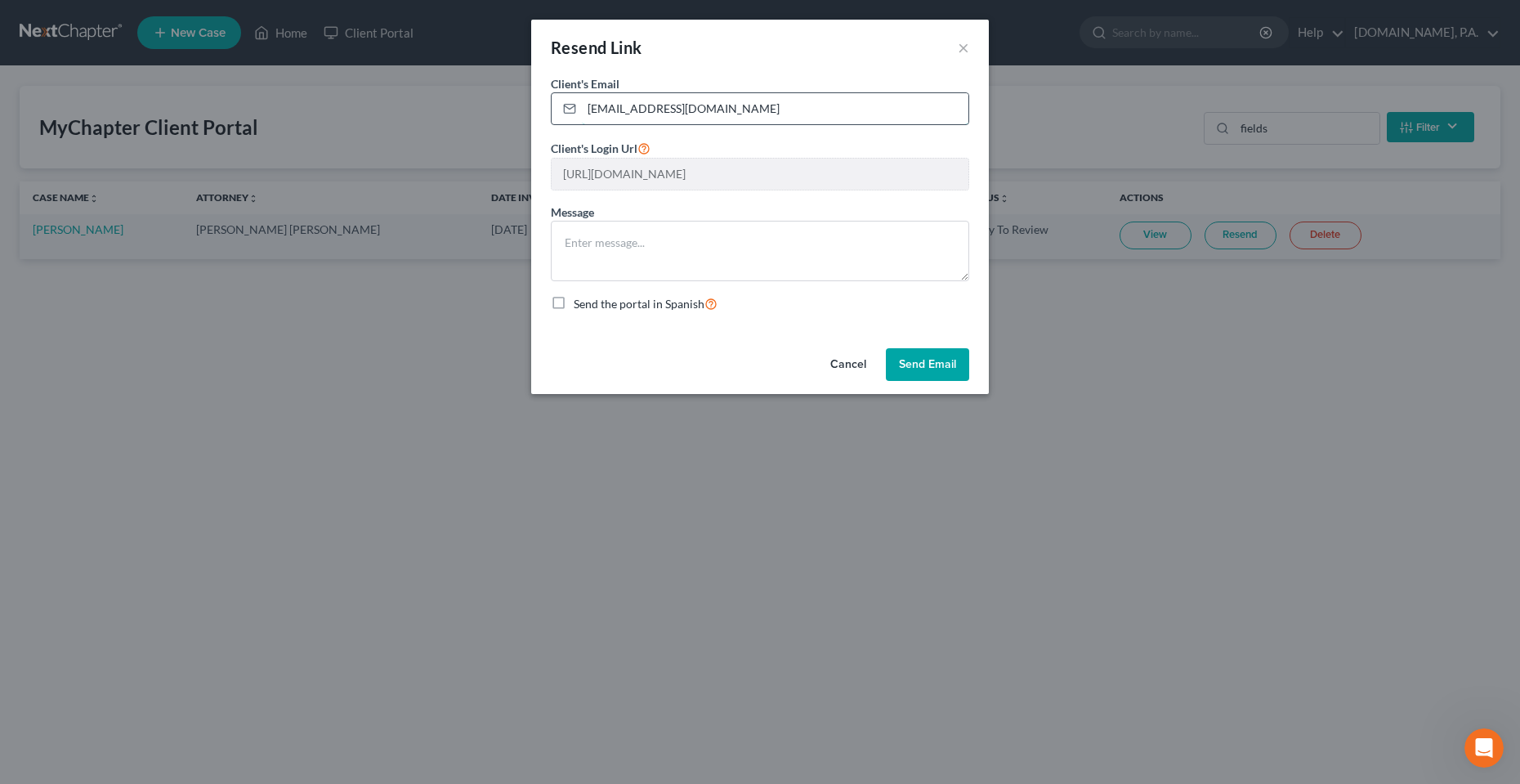
drag, startPoint x: 725, startPoint y: 109, endPoint x: 570, endPoint y: 115, distance: 155.1
click at [570, 115] on div "documents@fresh-start.law" at bounding box center [760, 108] width 419 height 32
click at [655, 358] on div "Cancel Send Email" at bounding box center [760, 368] width 458 height 53
click at [843, 361] on button "Cancel" at bounding box center [848, 364] width 62 height 32
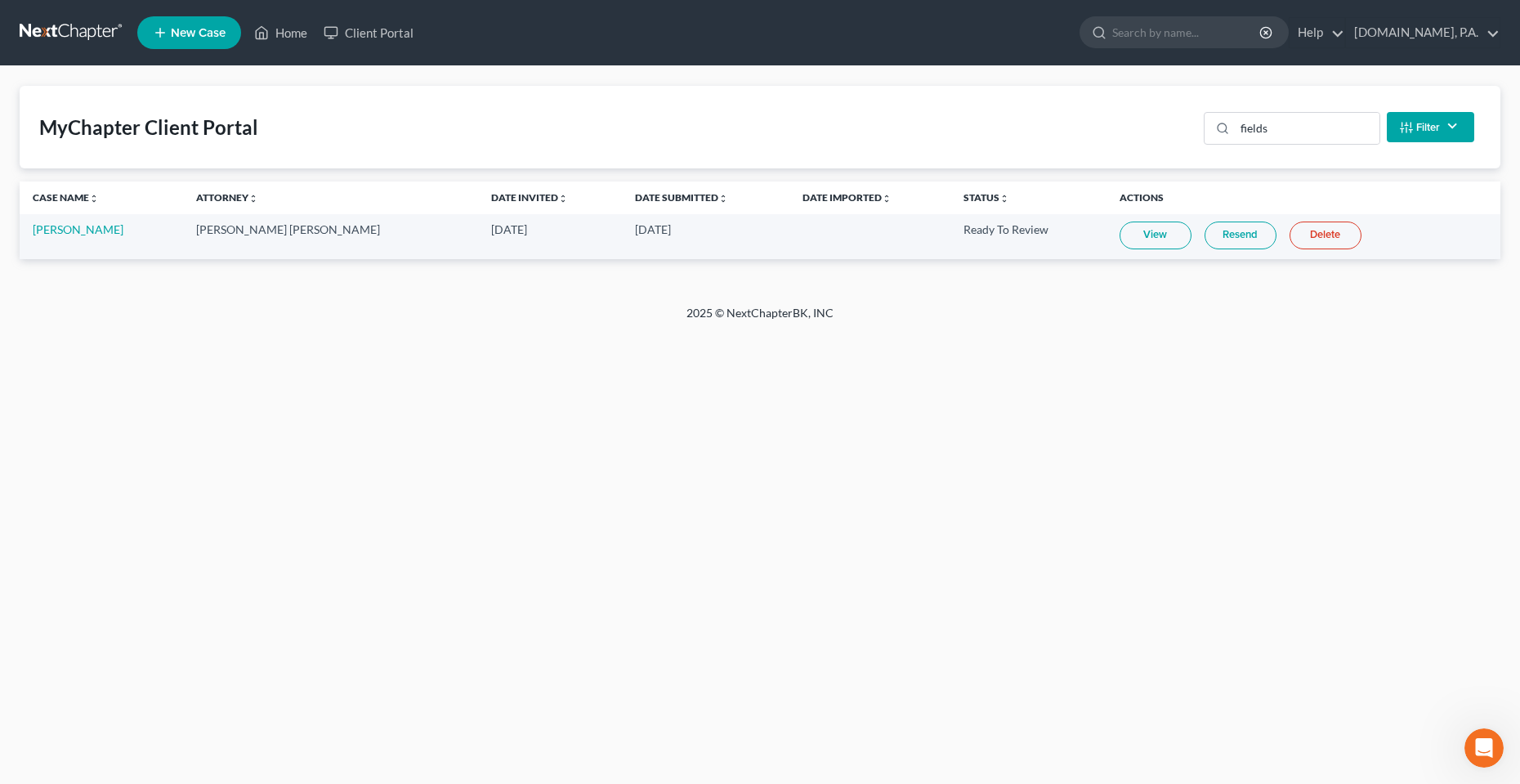
click at [824, 478] on div "Home New Case Client Portal Fresh-Start.Law, P.A. chas@fresh-start.law My Accou…" at bounding box center [760, 392] width 1520 height 784
drag, startPoint x: 570, startPoint y: 556, endPoint x: 339, endPoint y: 470, distance: 246.5
click at [335, 470] on div "Home New Case Client Portal Fresh-Start.Law, P.A. chas@fresh-start.law My Accou…" at bounding box center [760, 392] width 1520 height 784
click at [276, 31] on link "Home" at bounding box center [280, 32] width 69 height 30
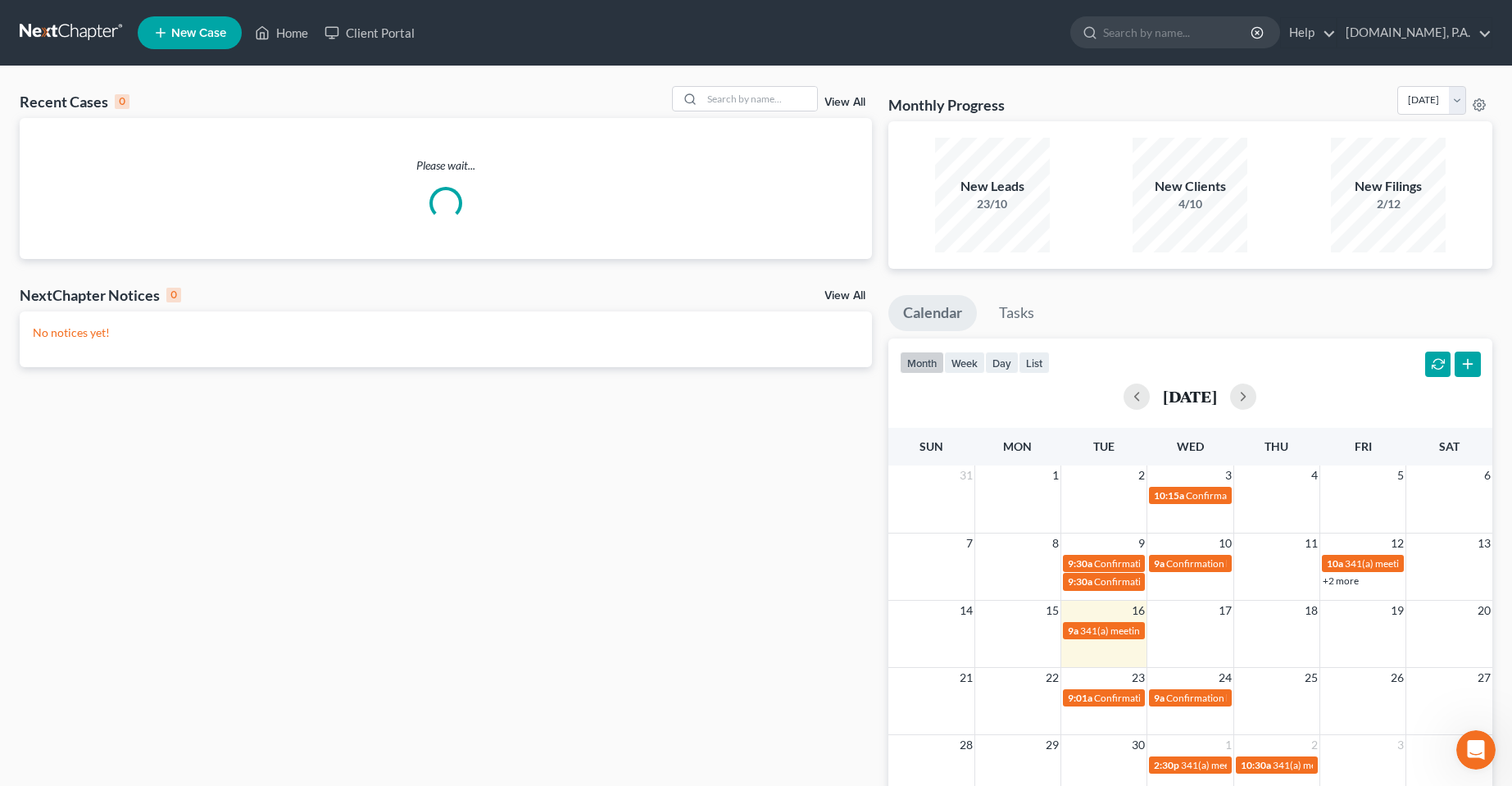
click at [849, 101] on link "View All" at bounding box center [845, 102] width 41 height 11
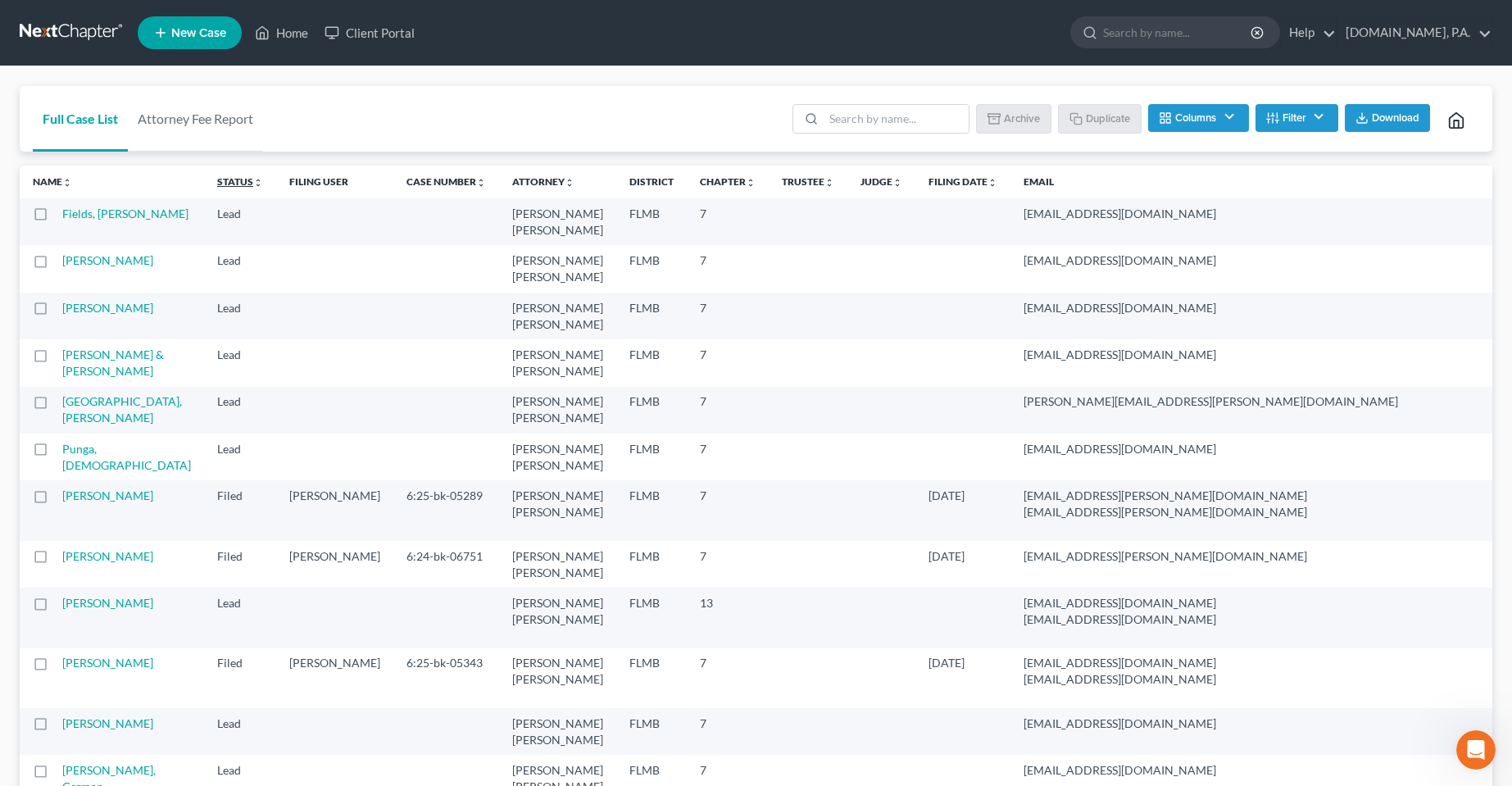
click at [217, 186] on link "Status unfold_more expand_more expand_less" at bounding box center [240, 181] width 46 height 12
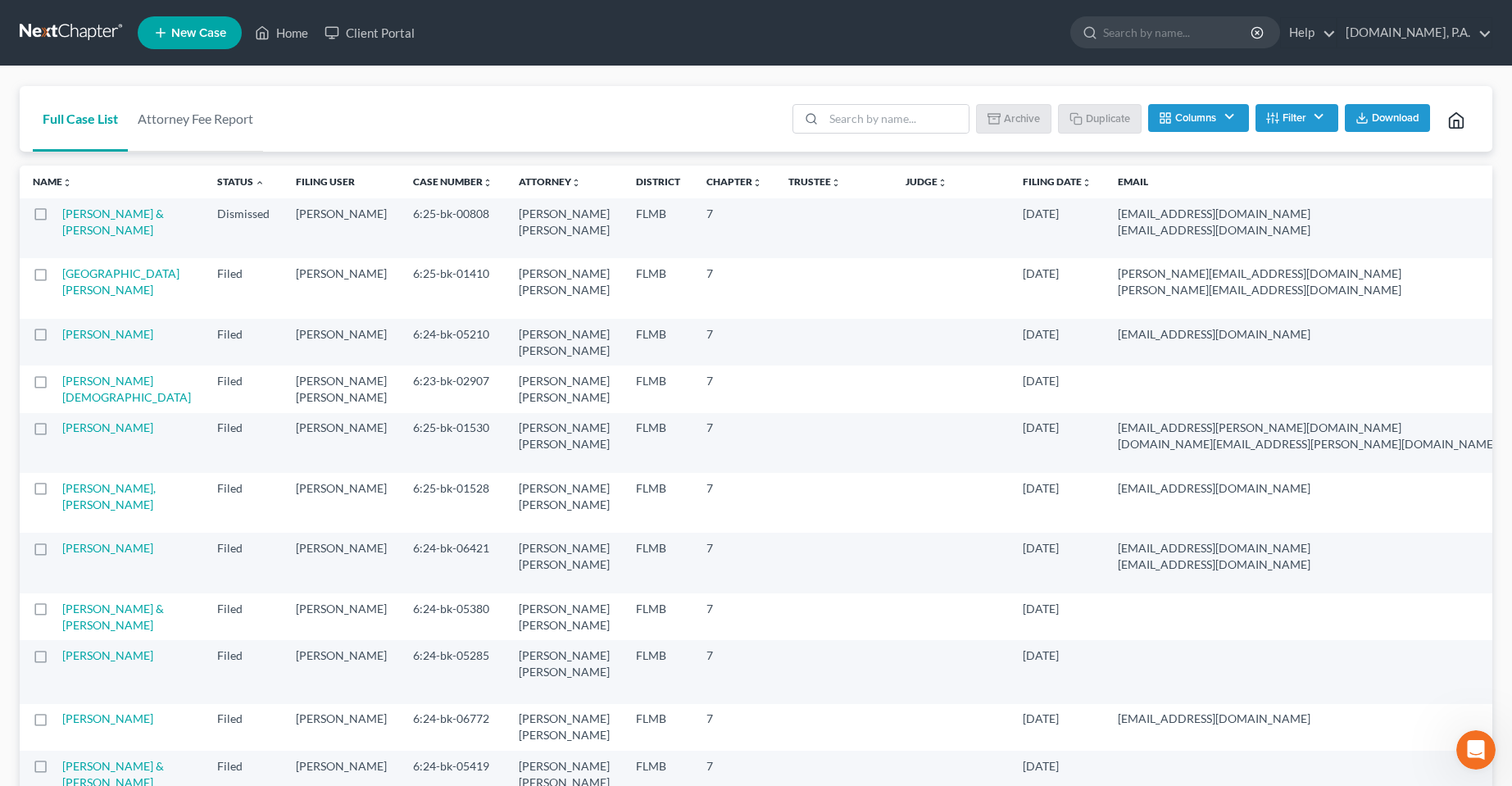
click at [1202, 113] on button "Columns" at bounding box center [1199, 118] width 100 height 28
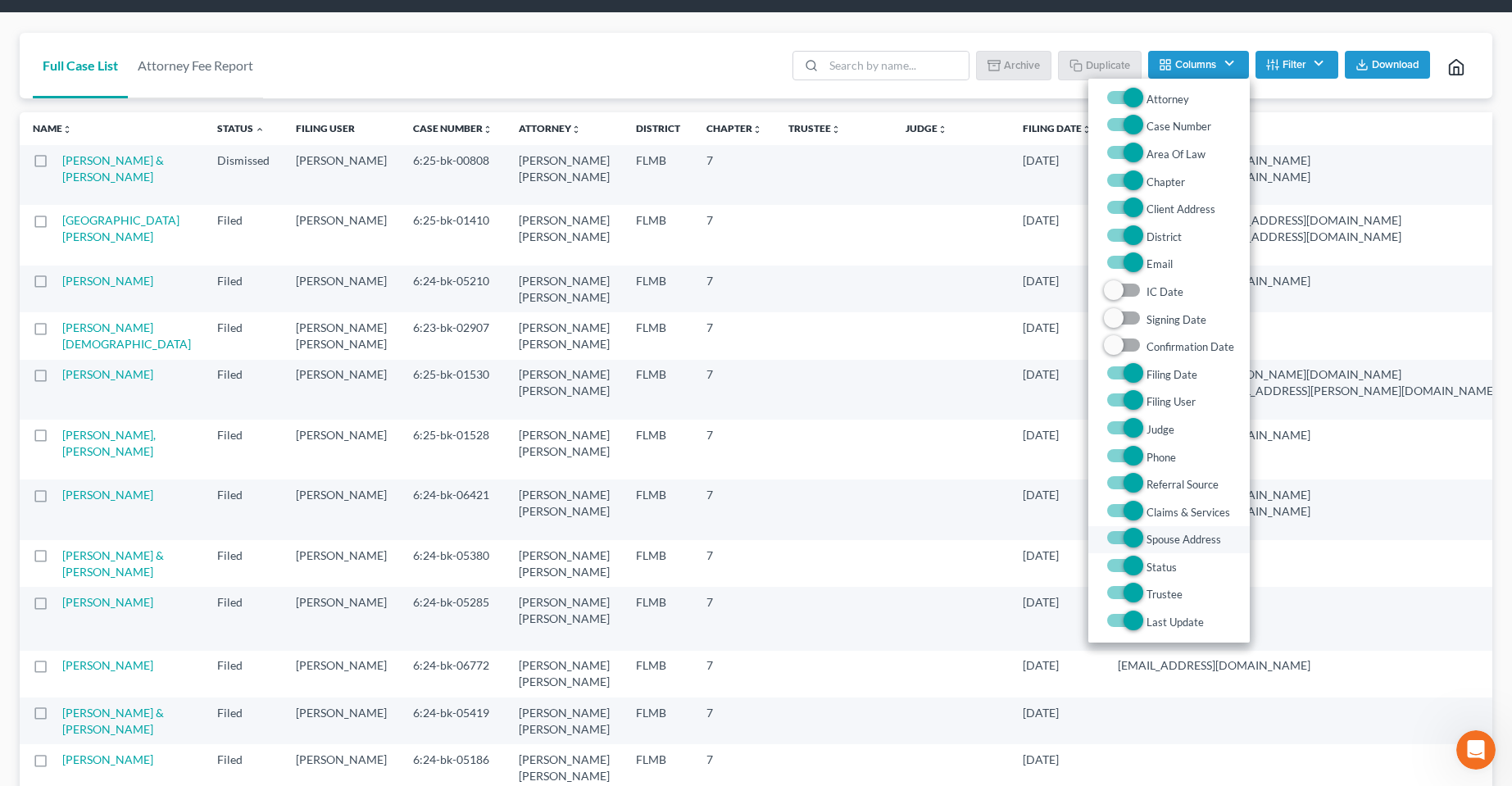
scroll to position [82, 0]
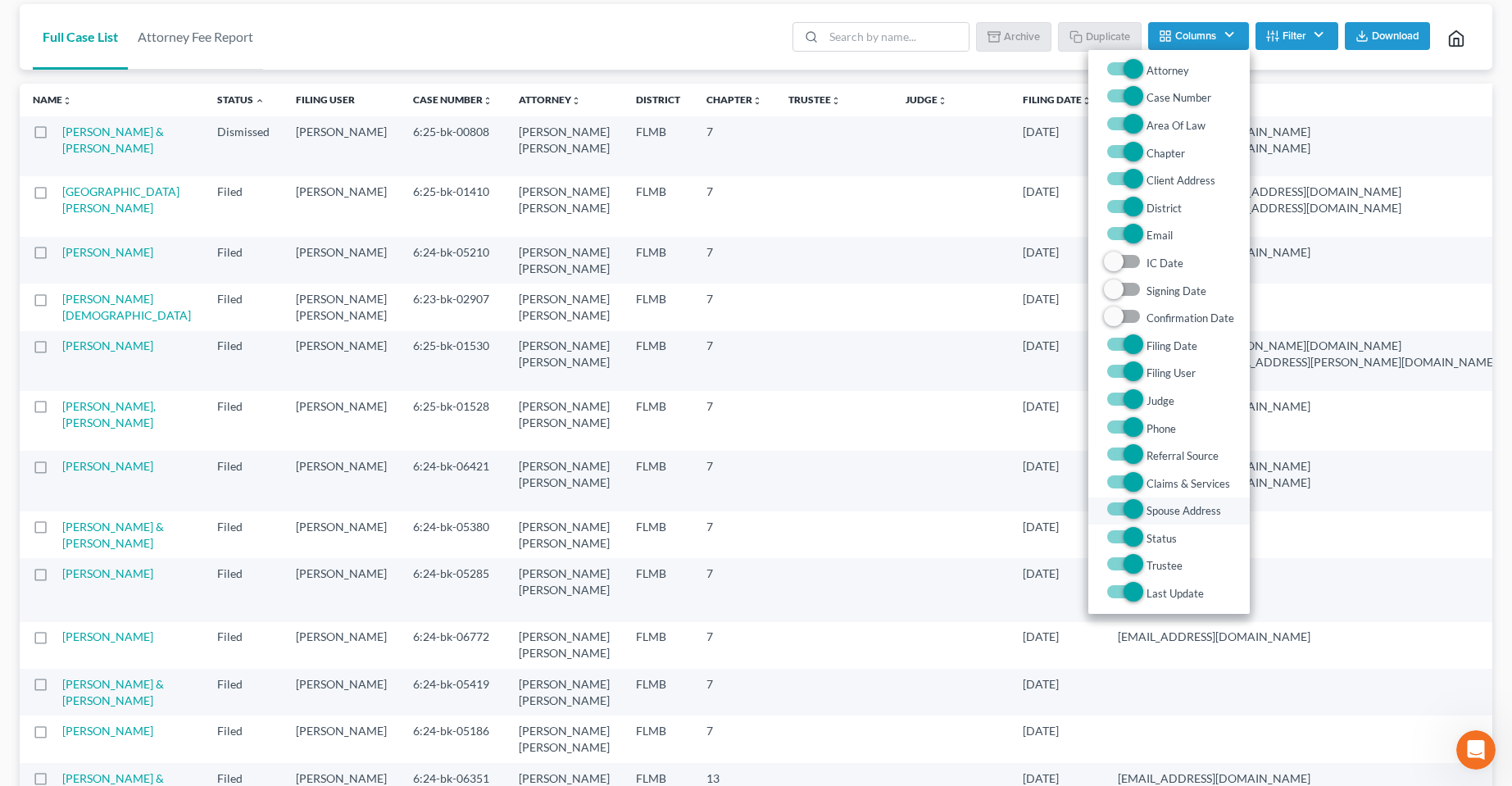
click at [1147, 510] on label "Spouse Address" at bounding box center [1184, 510] width 74 height 19
click at [1153, 510] on Address "Spouse Address" at bounding box center [1158, 505] width 10 height 10
checkbox Address "false"
click at [1147, 563] on label "Trustee" at bounding box center [1164, 565] width 36 height 19
click at [1153, 563] on input "Trustee" at bounding box center [1158, 561] width 10 height 10
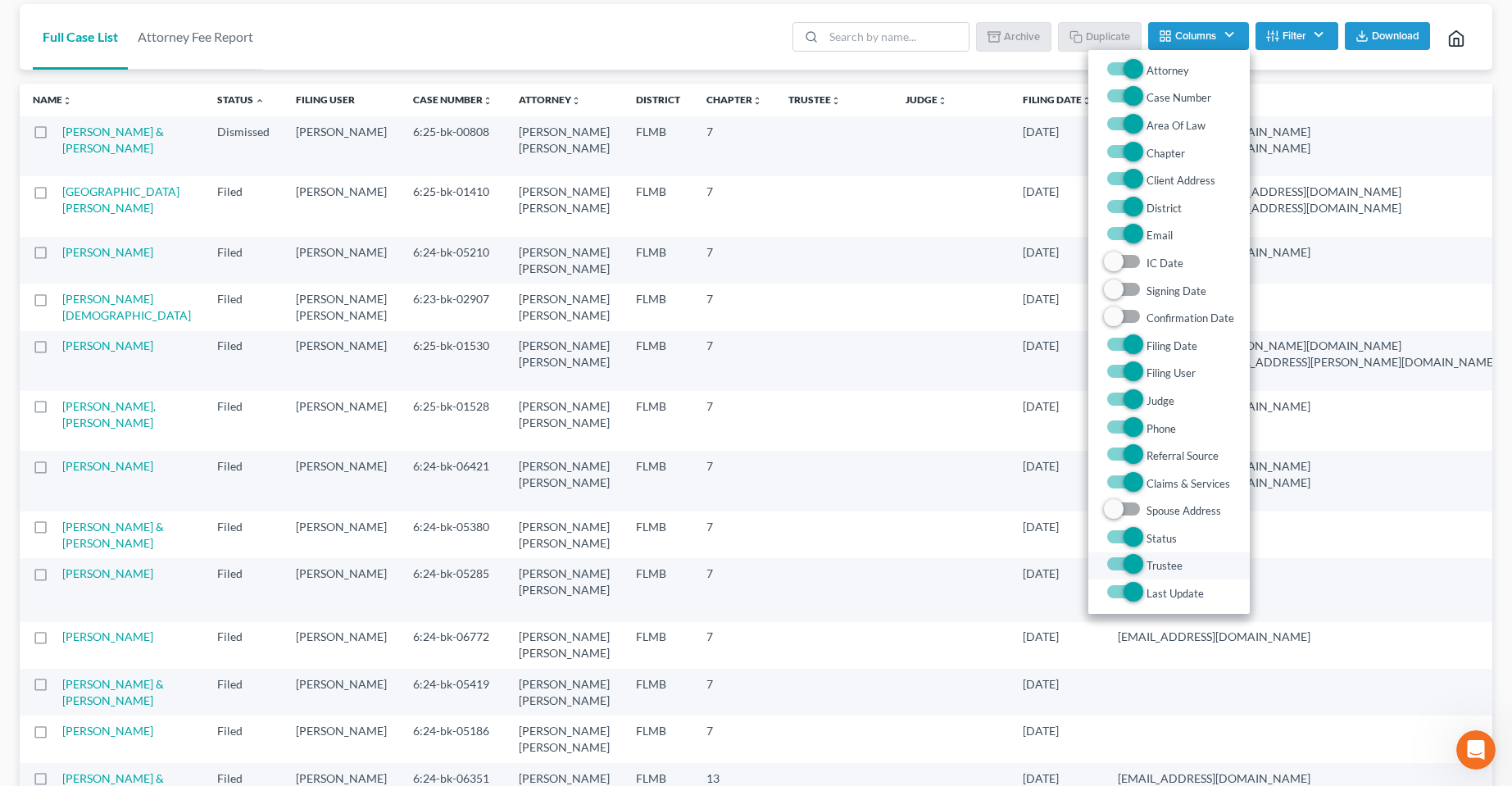
checkbox input "false"
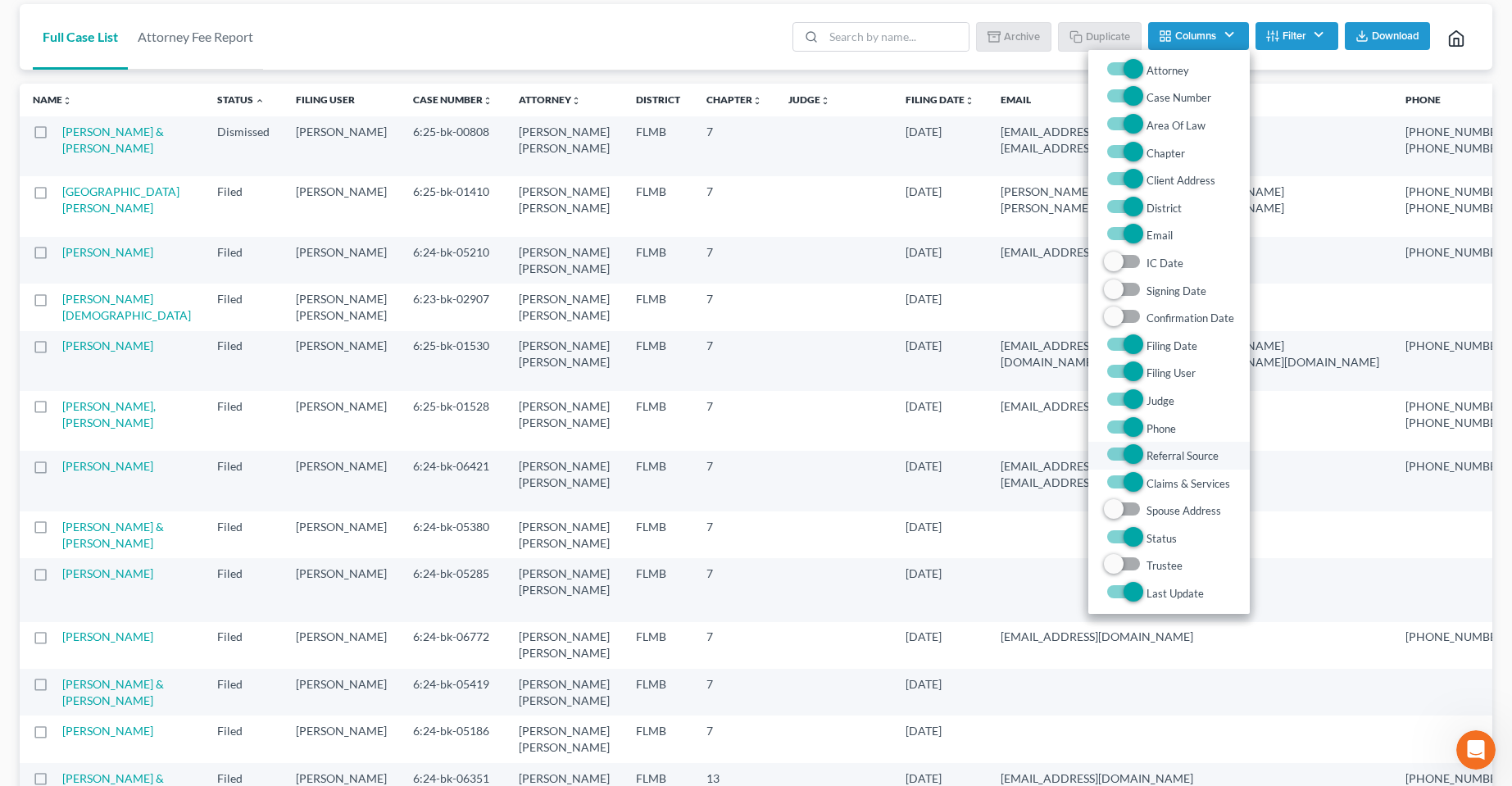
click at [1147, 457] on label "Referral Source" at bounding box center [1183, 455] width 72 height 19
click at [1153, 456] on Source "Referral Source" at bounding box center [1158, 450] width 10 height 10
checkbox Source "false"
click at [1147, 430] on label "Phone" at bounding box center [1162, 428] width 30 height 19
click at [1153, 429] on input "Phone" at bounding box center [1158, 424] width 10 height 10
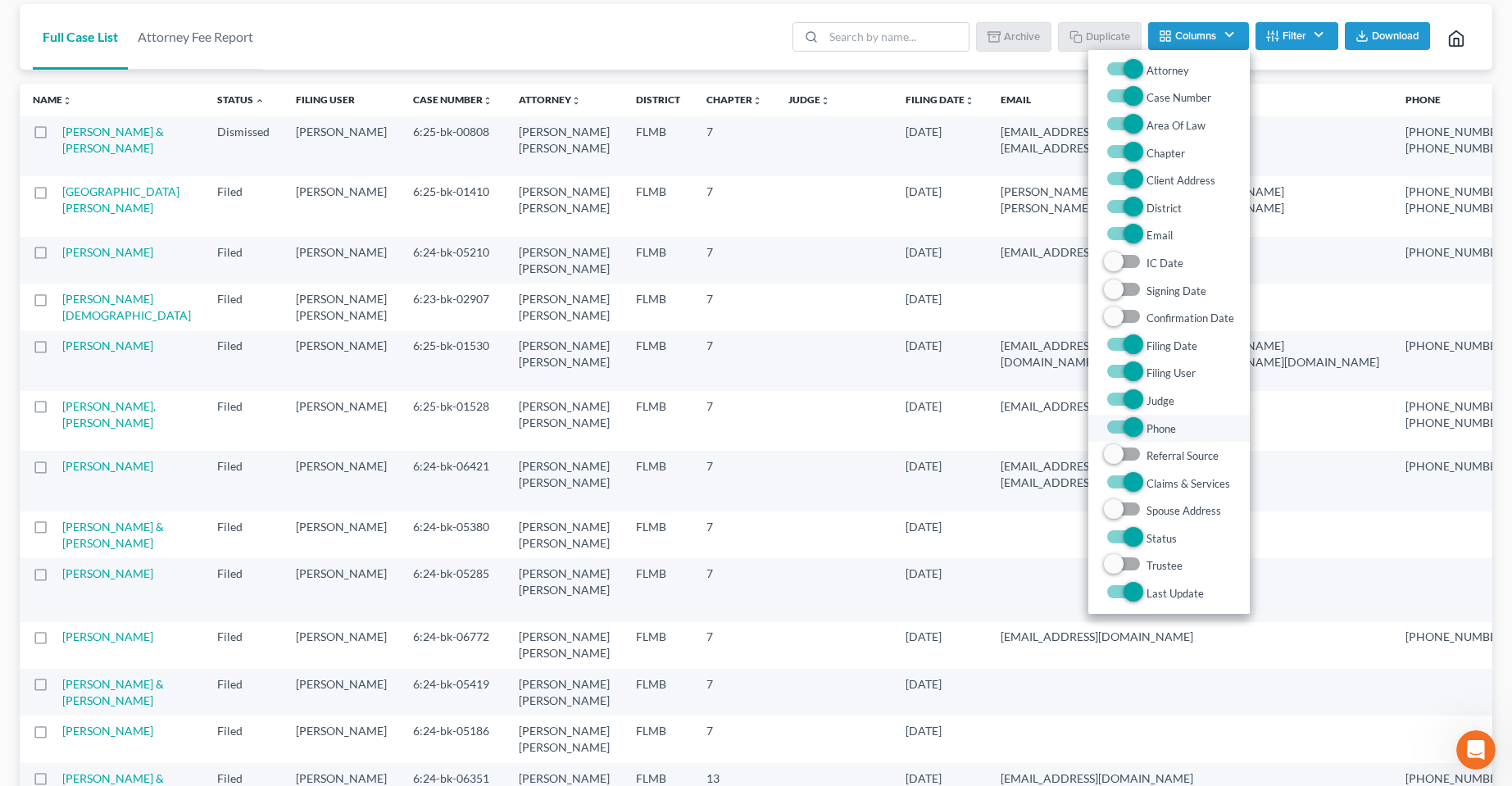
checkbox input "false"
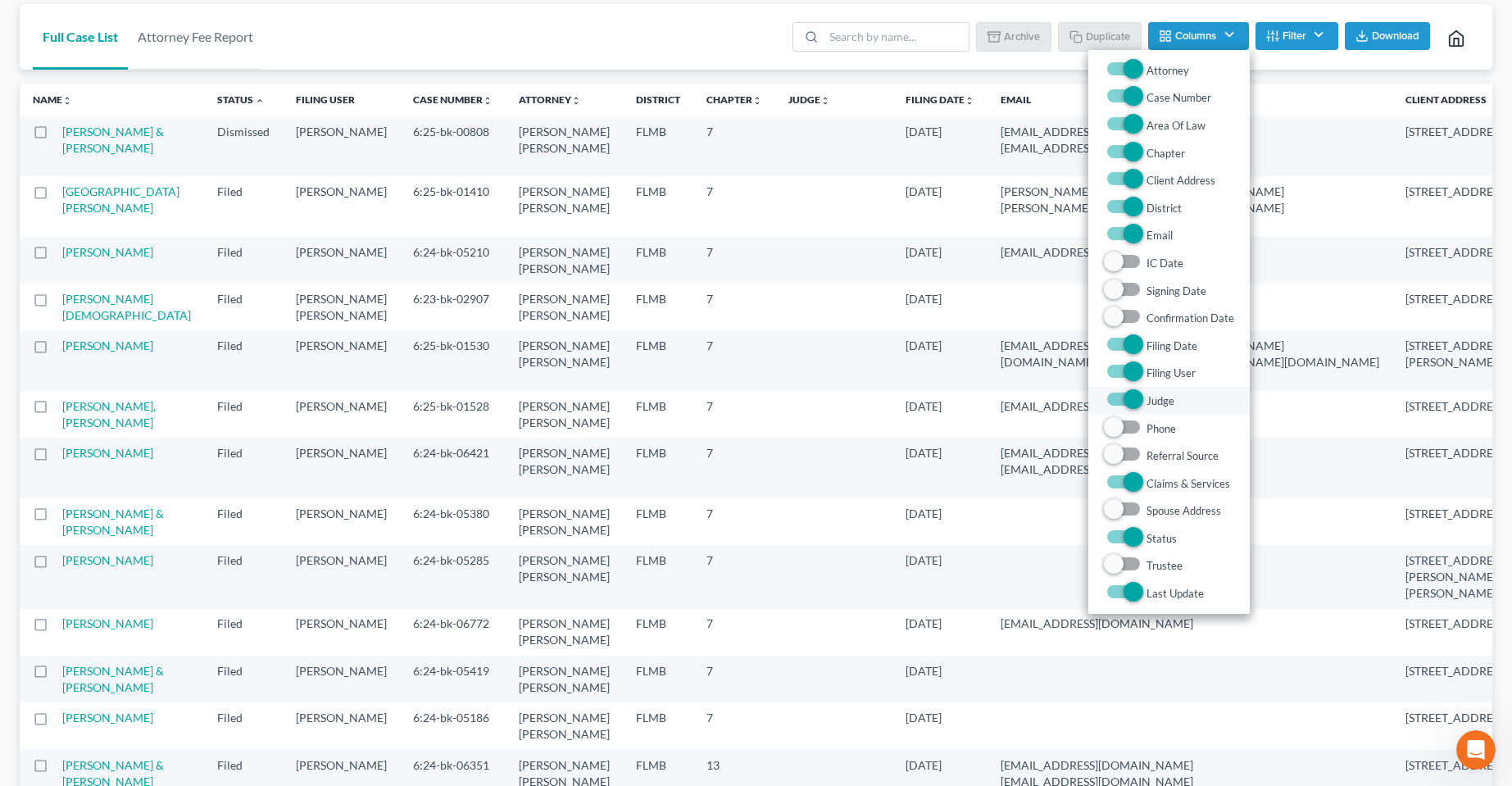
click at [1147, 398] on label "Judge" at bounding box center [1161, 400] width 28 height 19
click at [1153, 398] on input "Judge" at bounding box center [1158, 396] width 10 height 10
checkbox input "false"
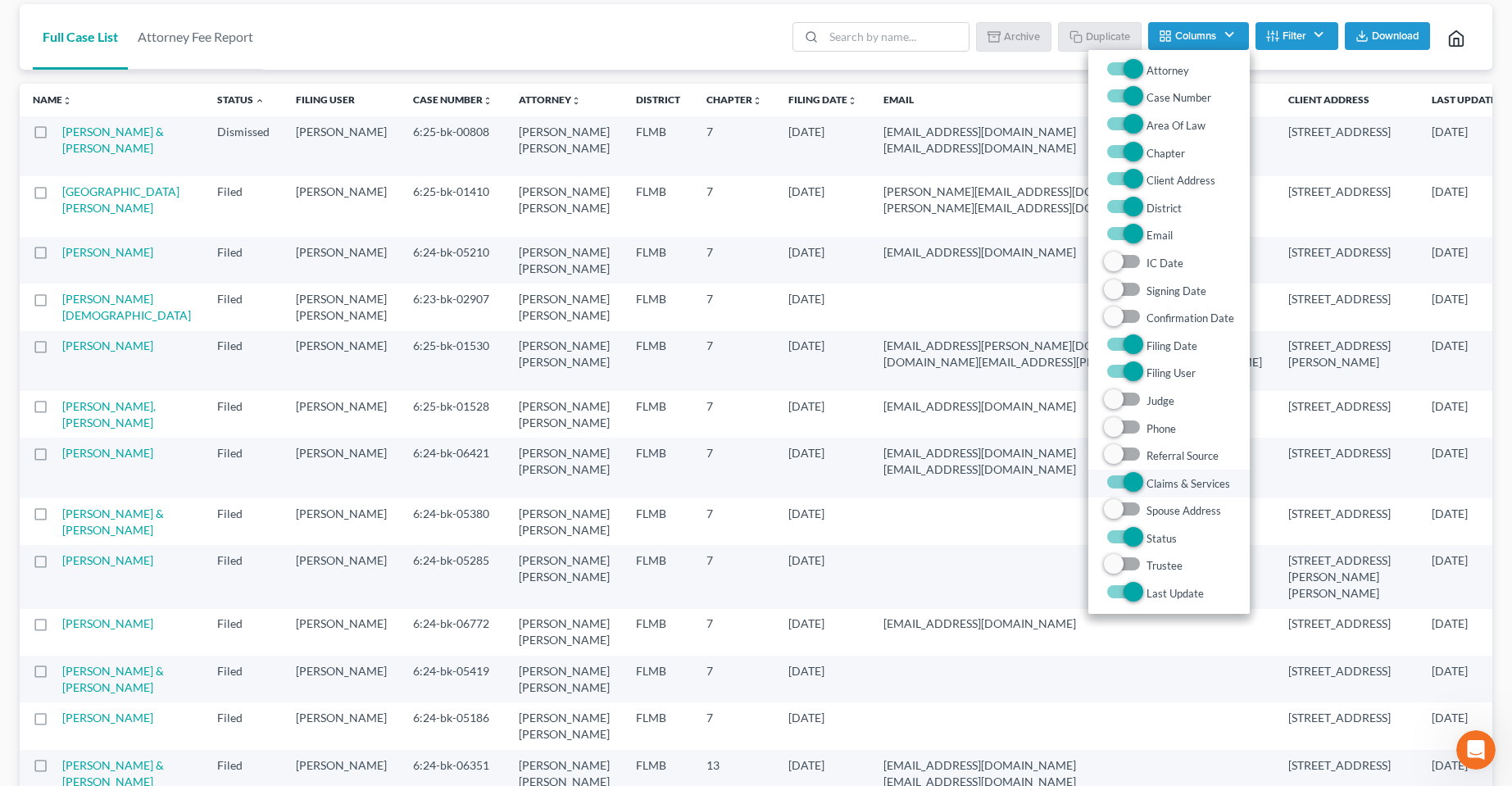
click at [1147, 477] on label "Claims & Services" at bounding box center [1188, 483] width 83 height 19
click at [1153, 477] on Services "Claims & Services" at bounding box center [1158, 478] width 10 height 10
checkbox Services "false"
click at [1147, 212] on label "District" at bounding box center [1164, 208] width 35 height 19
click at [1153, 209] on input "District" at bounding box center [1158, 203] width 10 height 10
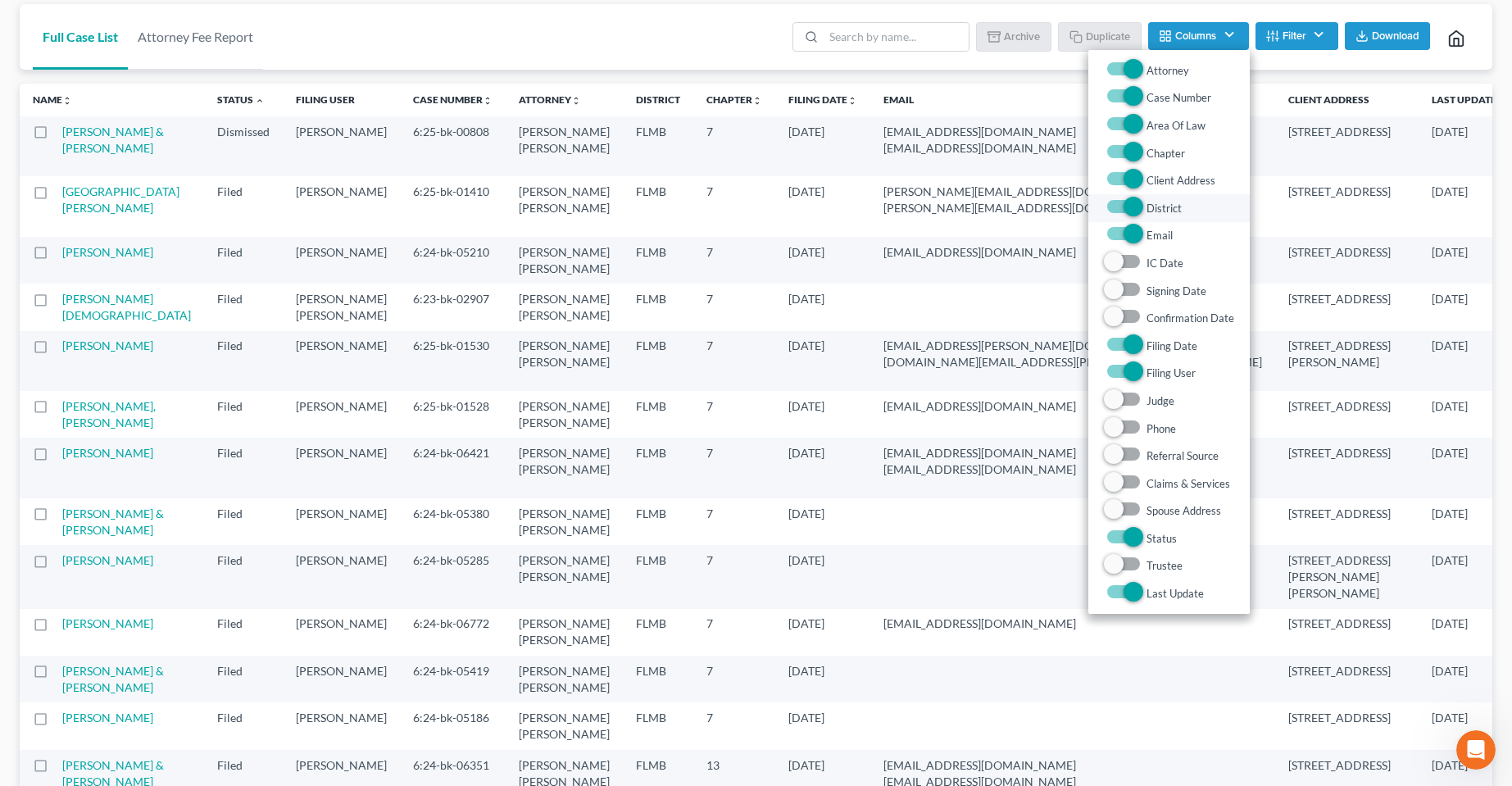
checkbox input "false"
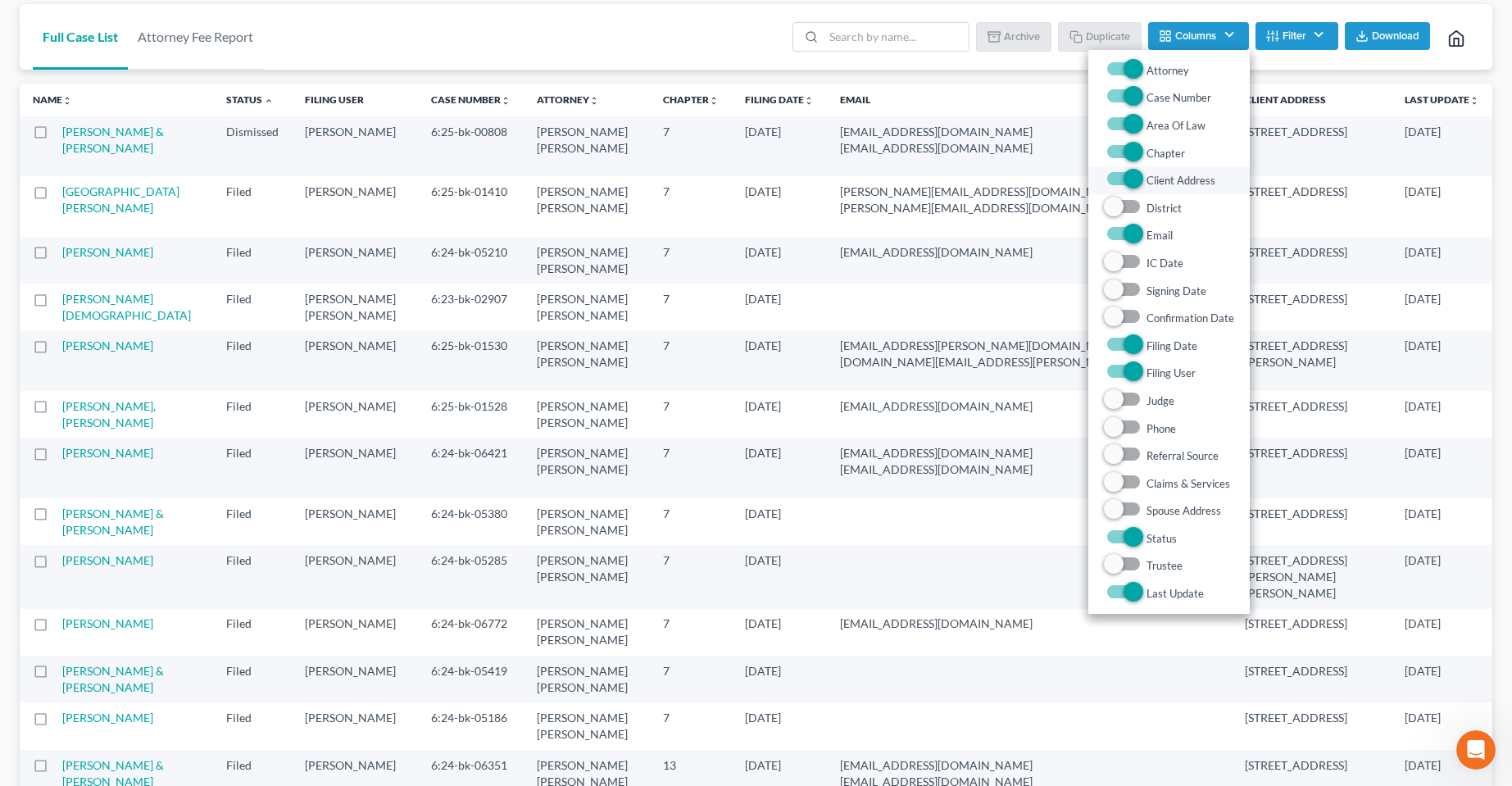
click at [1147, 182] on label "Client Address" at bounding box center [1181, 180] width 69 height 19
click at [1153, 181] on Address "Client Address" at bounding box center [1158, 175] width 10 height 10
checkbox Address "false"
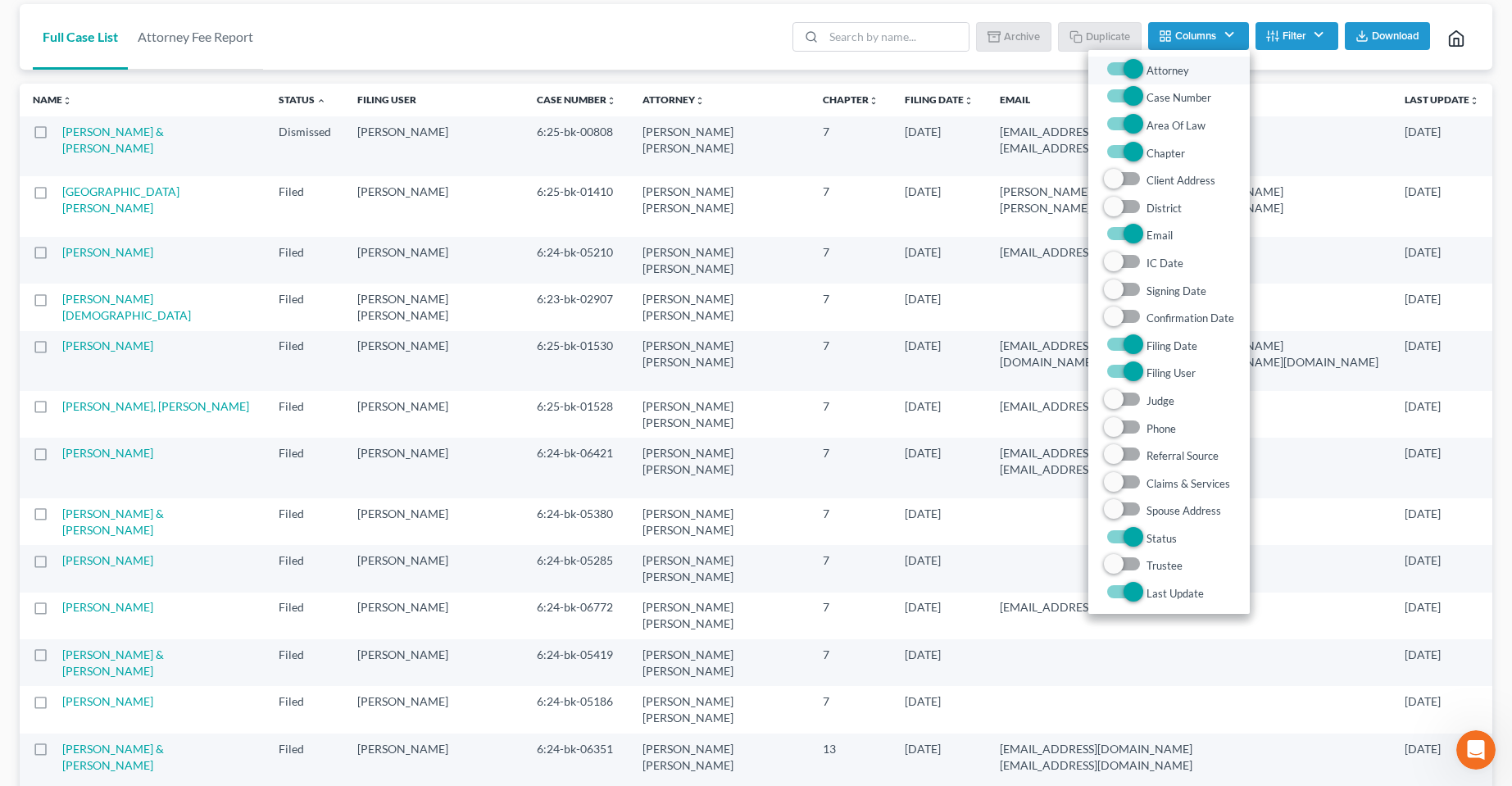
click at [1147, 63] on label "Attorney" at bounding box center [1168, 70] width 43 height 19
click at [1153, 63] on input "Attorney" at bounding box center [1158, 65] width 10 height 10
checkbox input "false"
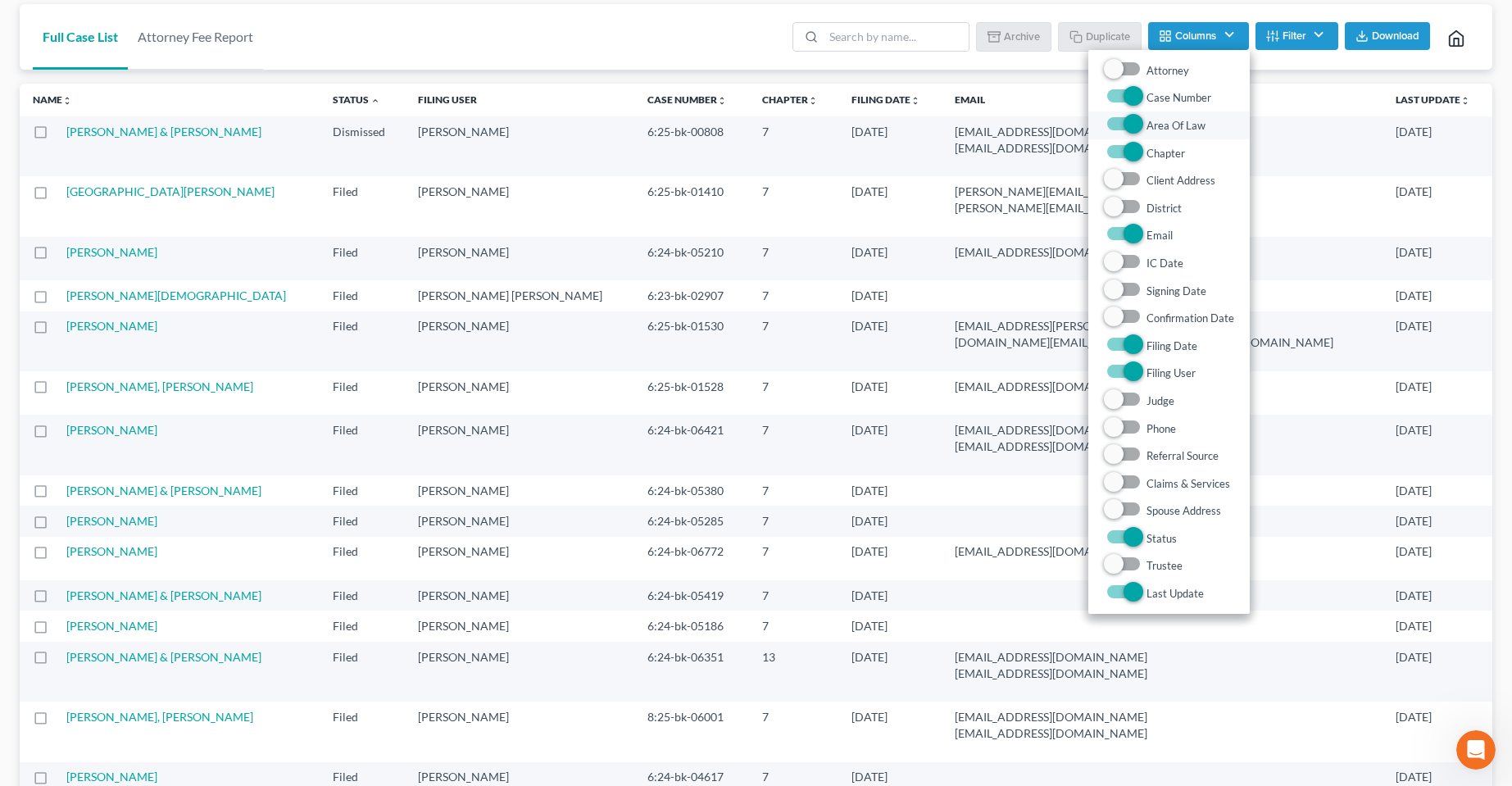
click at [1147, 124] on label "Area Of Law" at bounding box center [1176, 125] width 59 height 19
click at [1153, 124] on Law "Area Of Law" at bounding box center [1158, 120] width 10 height 10
checkbox Law "false"
click at [1147, 236] on label "Email" at bounding box center [1160, 235] width 26 height 19
click at [1153, 236] on input "Email" at bounding box center [1158, 230] width 10 height 10
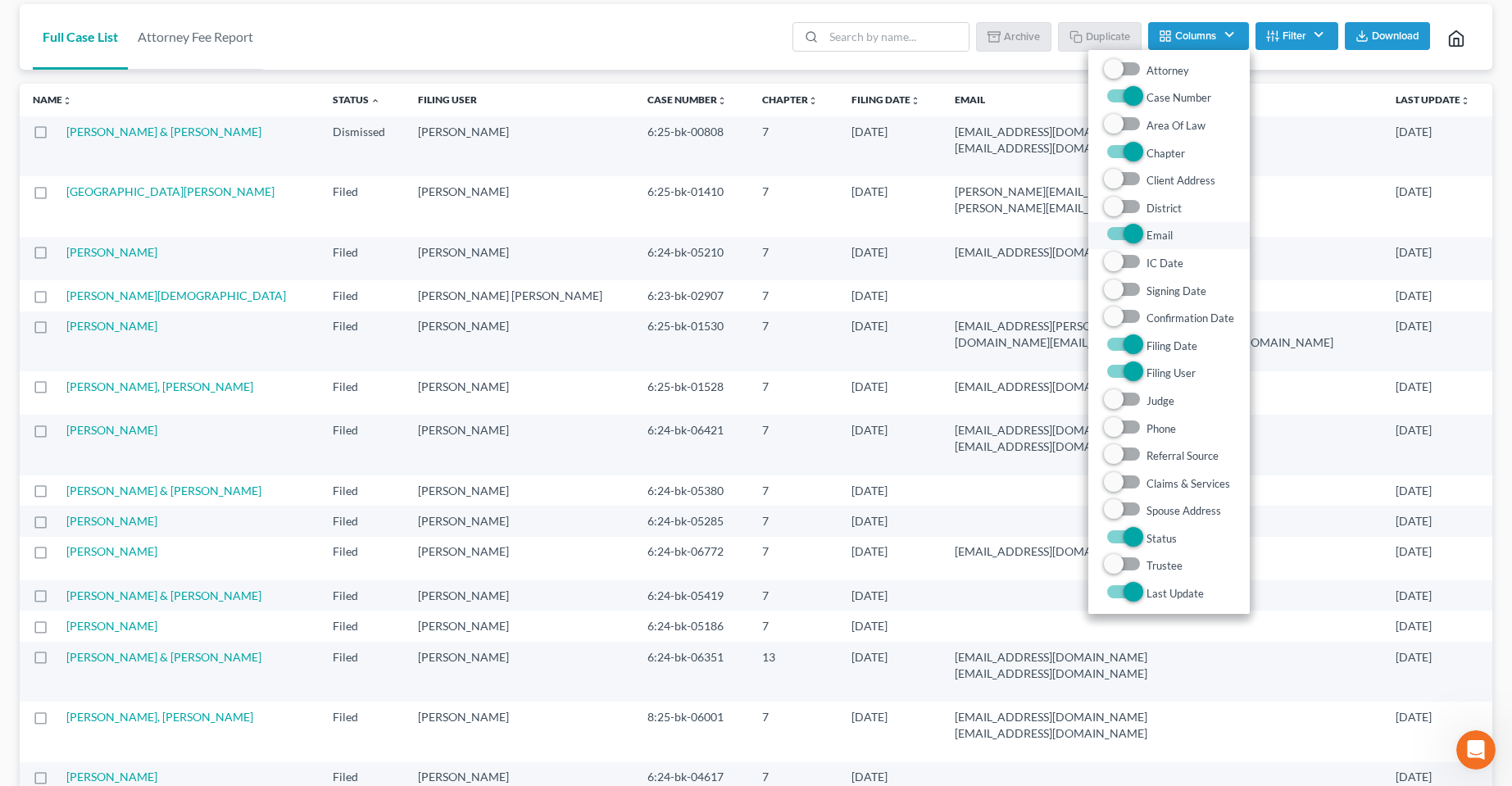
checkbox input "false"
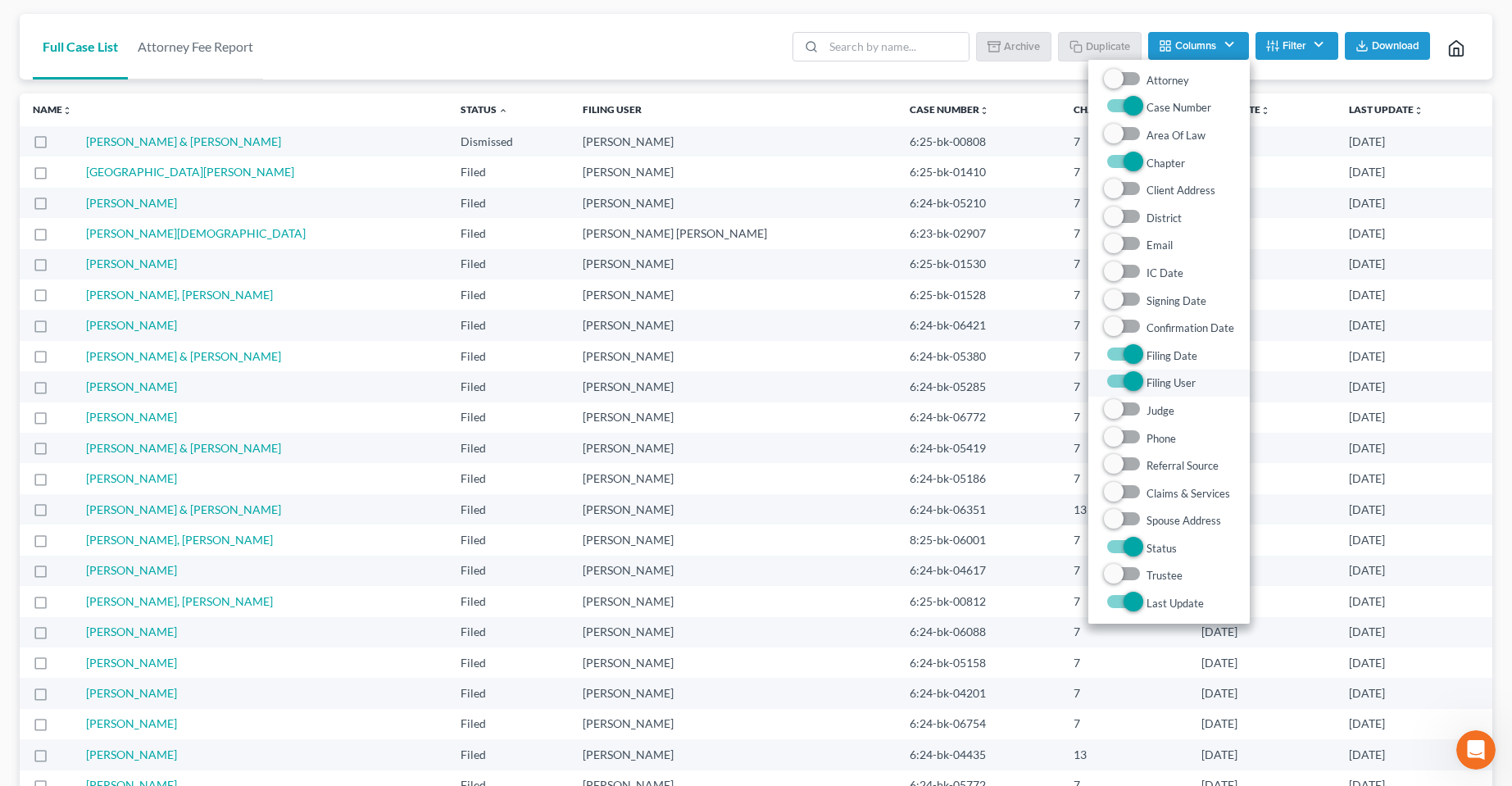
scroll to position [0, 0]
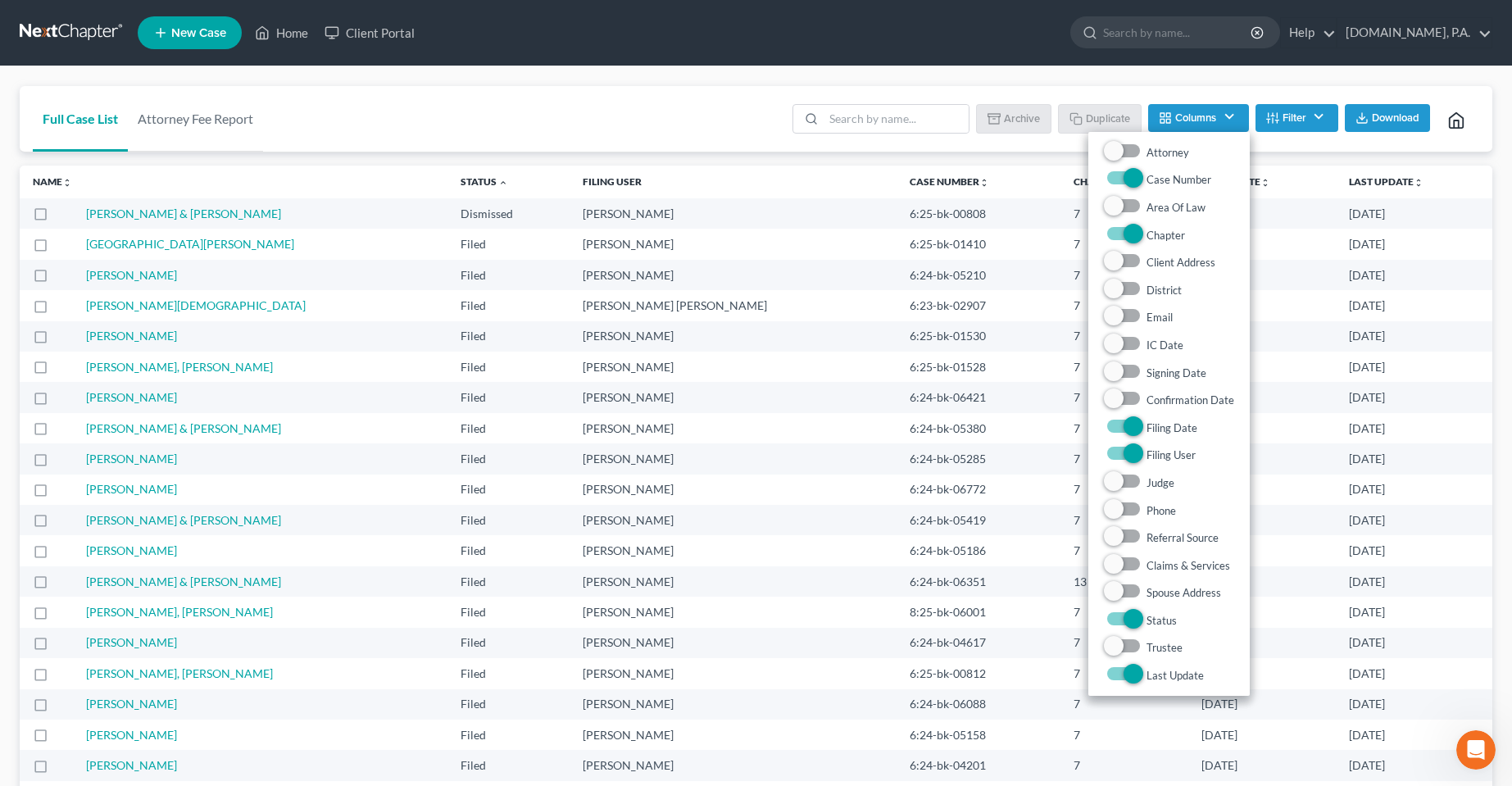
click at [1219, 117] on button "Columns" at bounding box center [1199, 118] width 100 height 28
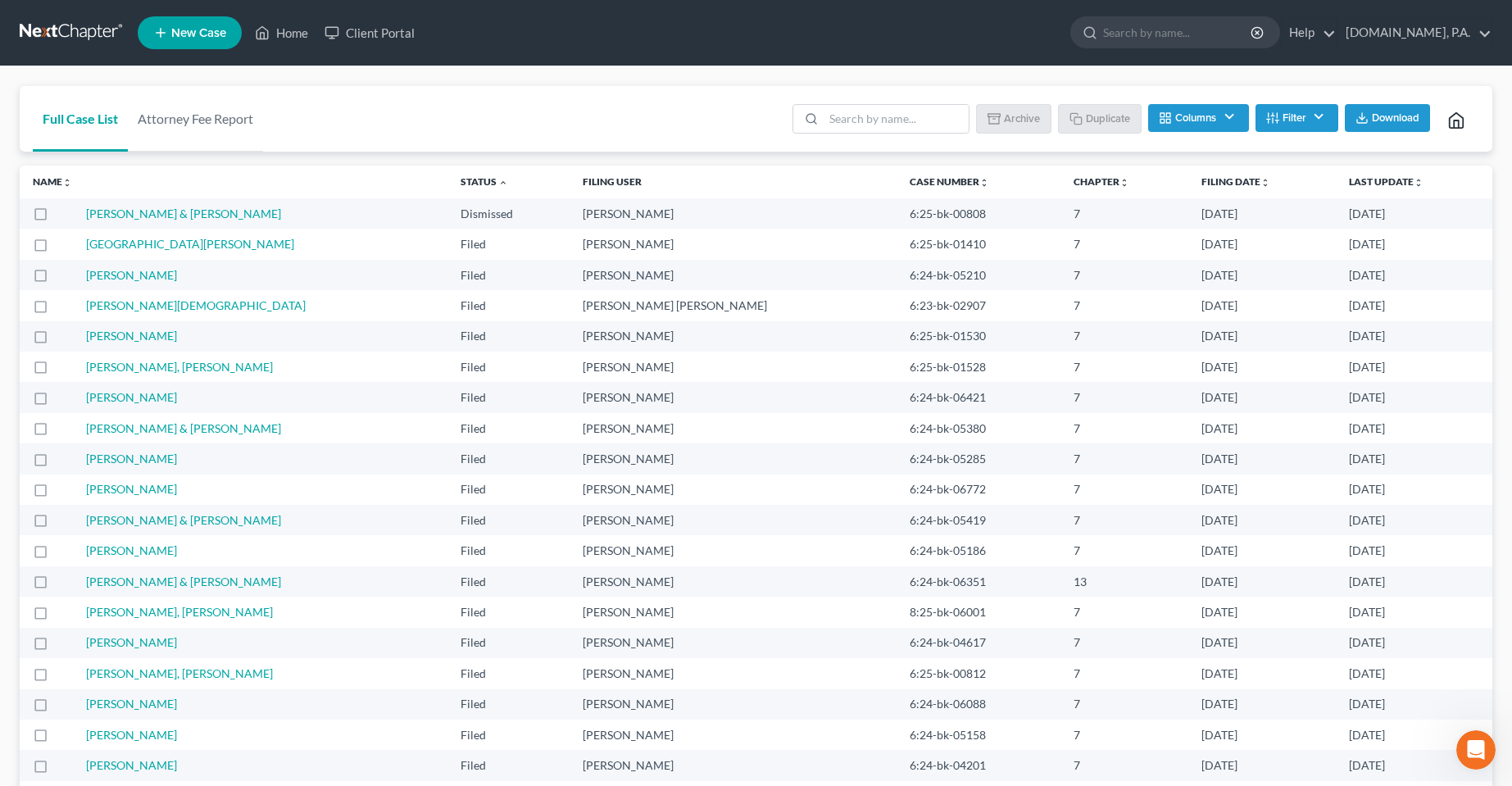
click at [1349, 181] on link "Last Update unfold_more expand_more expand_less" at bounding box center [1386, 181] width 74 height 12
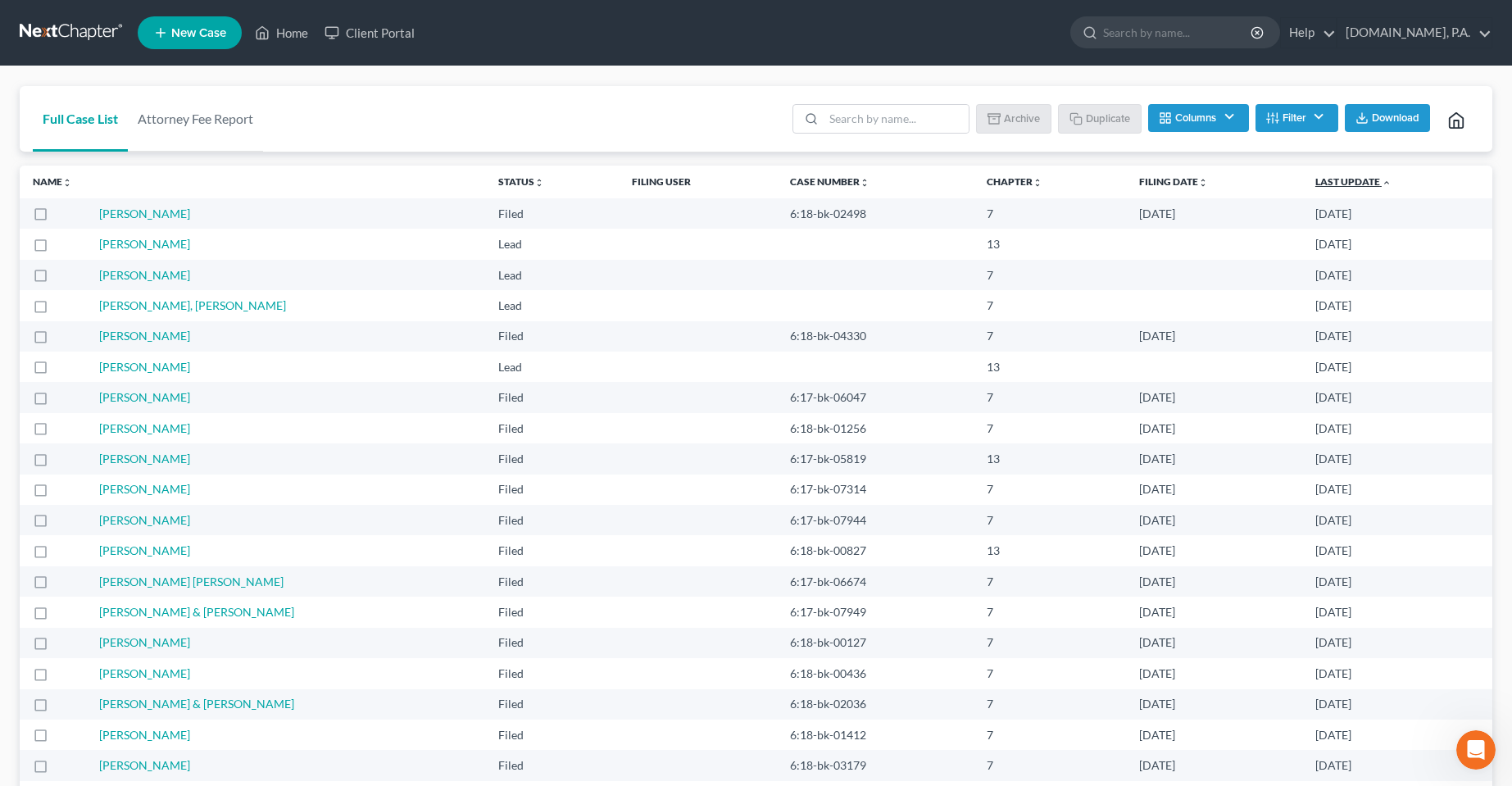
click at [1335, 186] on link "Last Update unfold_more expand_more expand_less" at bounding box center [1353, 181] width 76 height 12
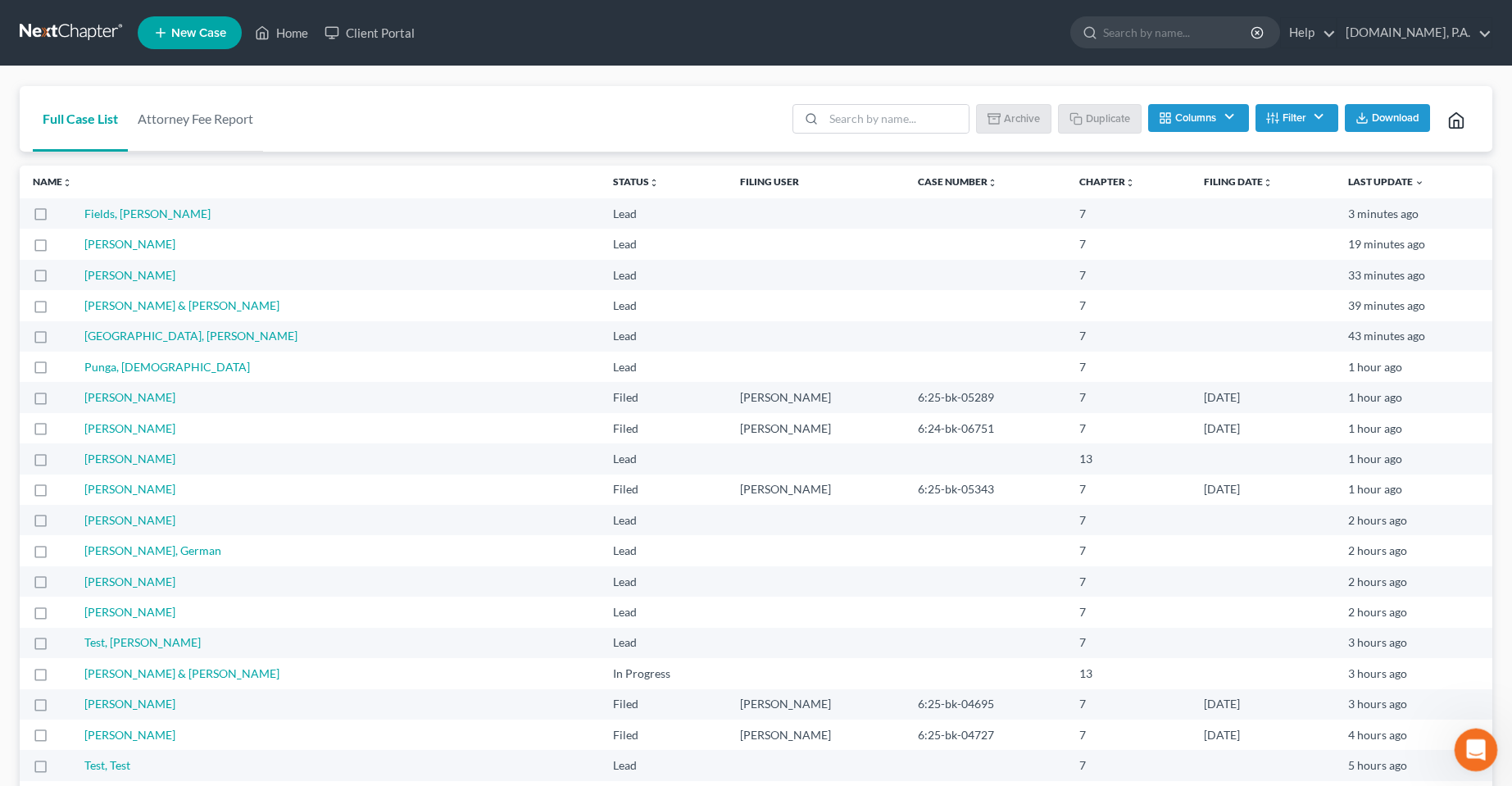
click at [1474, 753] on icon "Open Intercom Messenger" at bounding box center [1473, 747] width 27 height 27
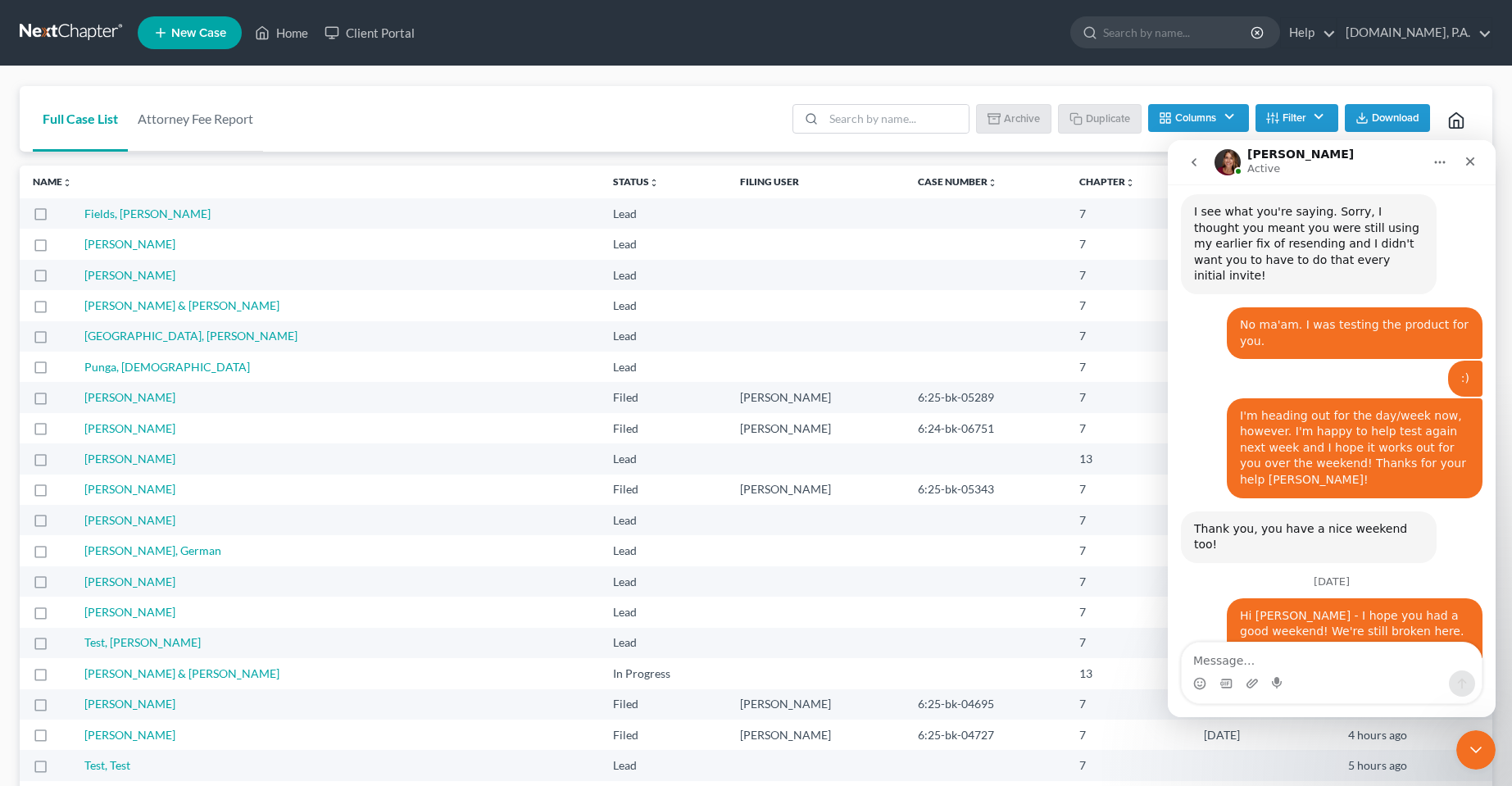
scroll to position [7565, 0]
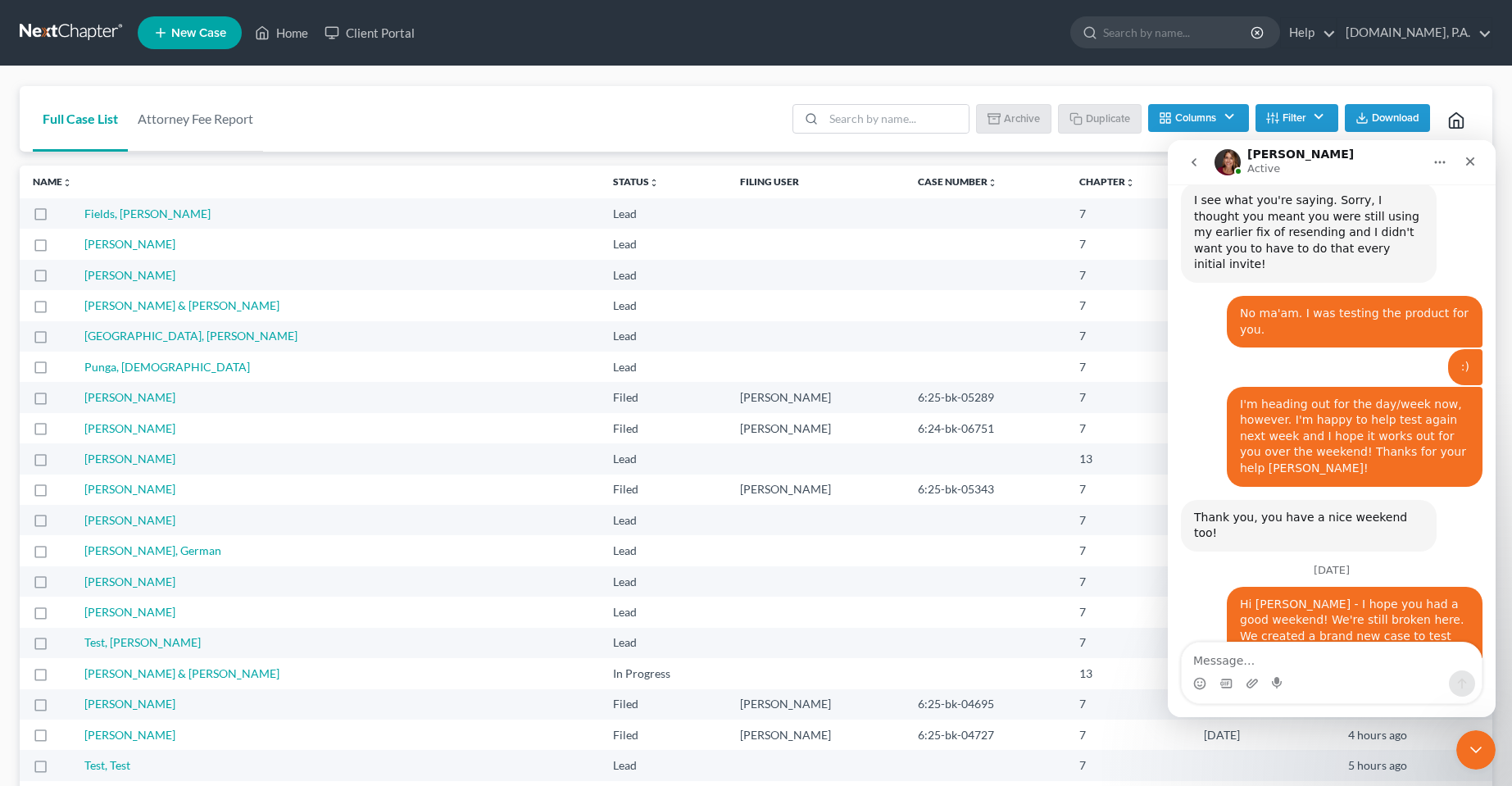
drag, startPoint x: 1299, startPoint y: 659, endPoint x: 1329, endPoint y: 608, distance: 59.2
click at [1299, 659] on textarea "Message…" at bounding box center [1332, 656] width 300 height 28
click at [1466, 154] on div "Close" at bounding box center [1470, 161] width 30 height 30
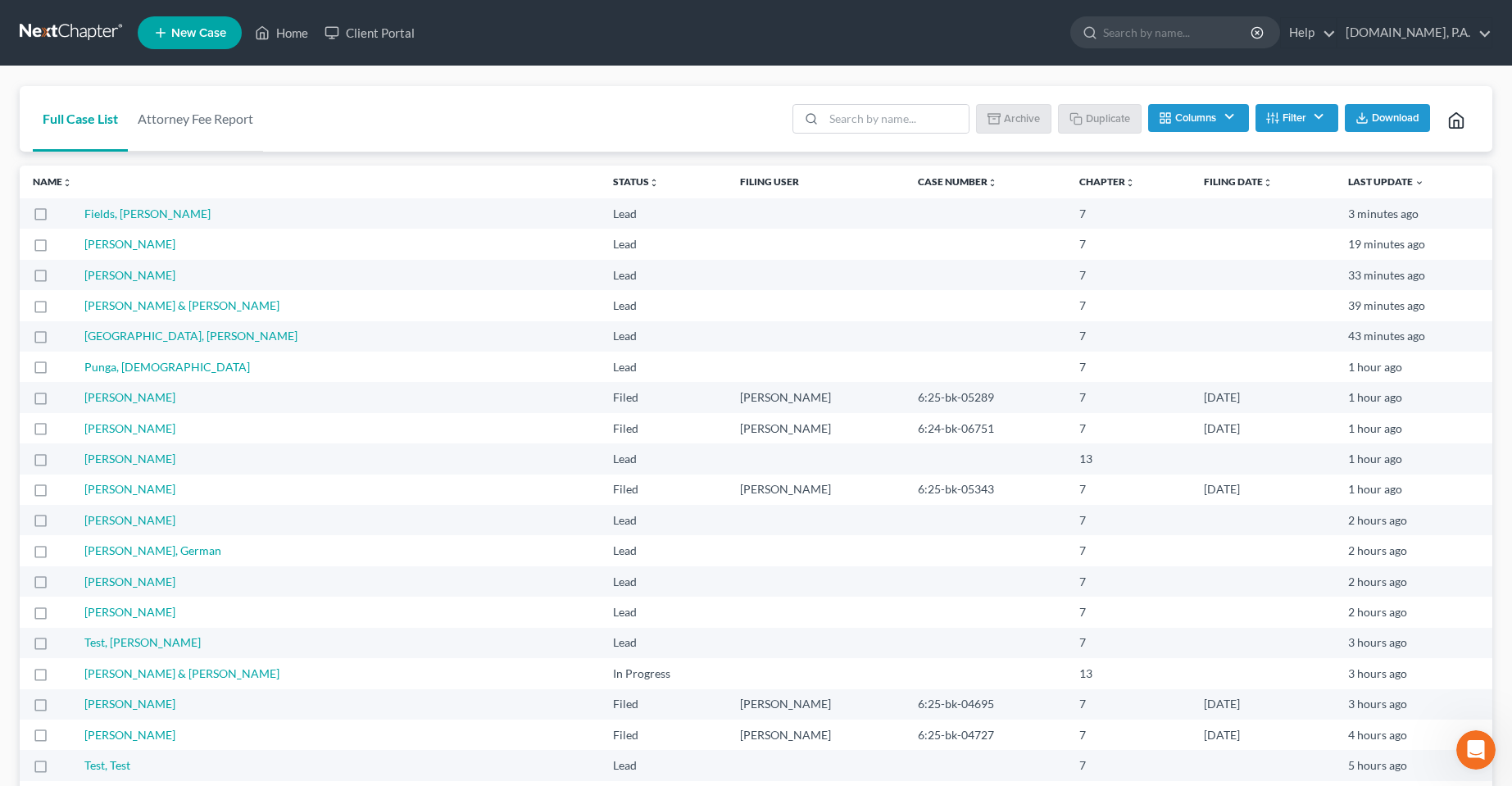
click at [609, 117] on div "Full Case List Attorney Fee Report Batch Download Archive Un-archive Duplicate …" at bounding box center [756, 120] width 1473 height 67
click at [367, 30] on link "Client Portal" at bounding box center [369, 32] width 107 height 30
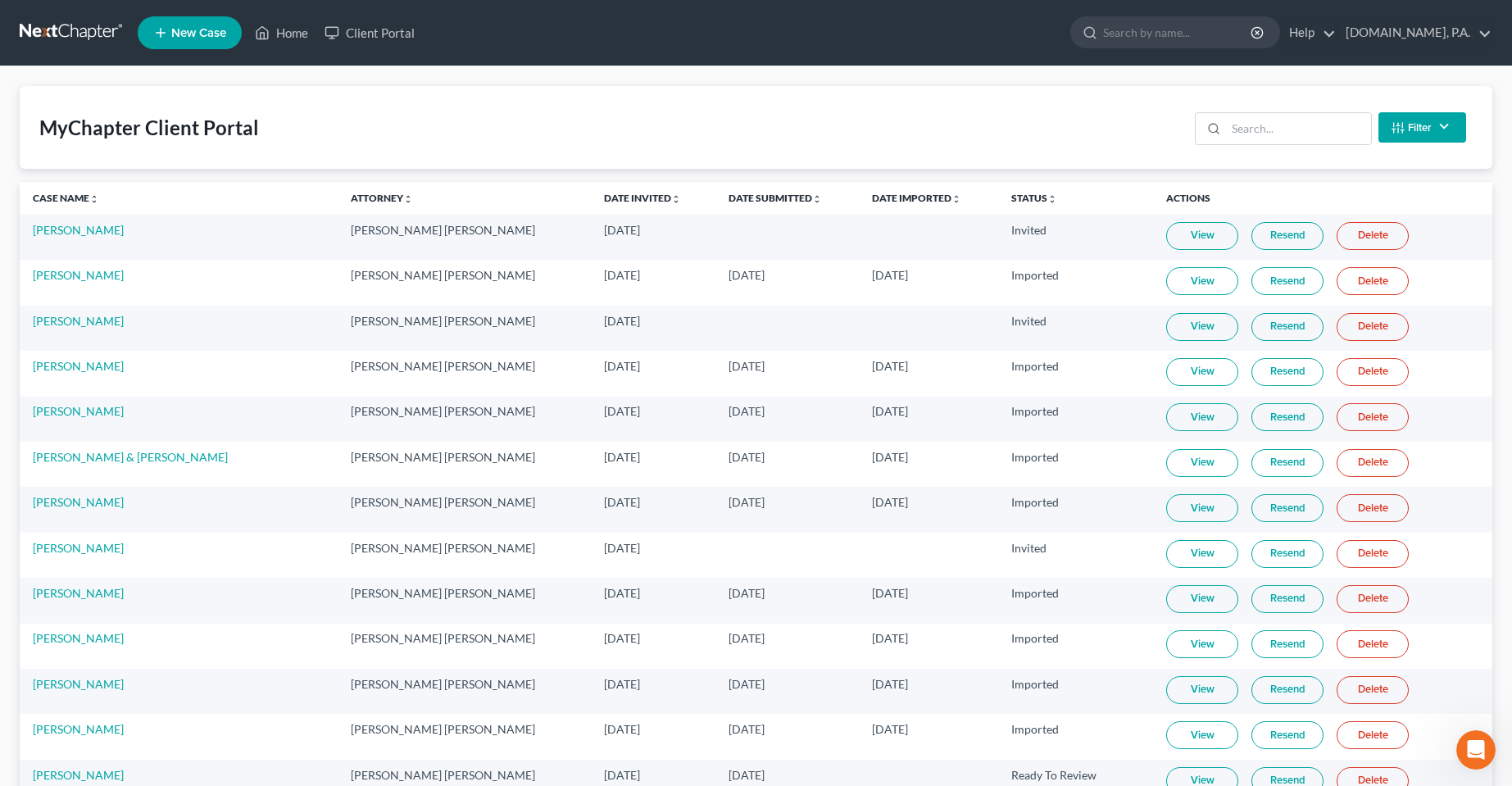
click at [1442, 120] on button "Filter" at bounding box center [1422, 127] width 88 height 31
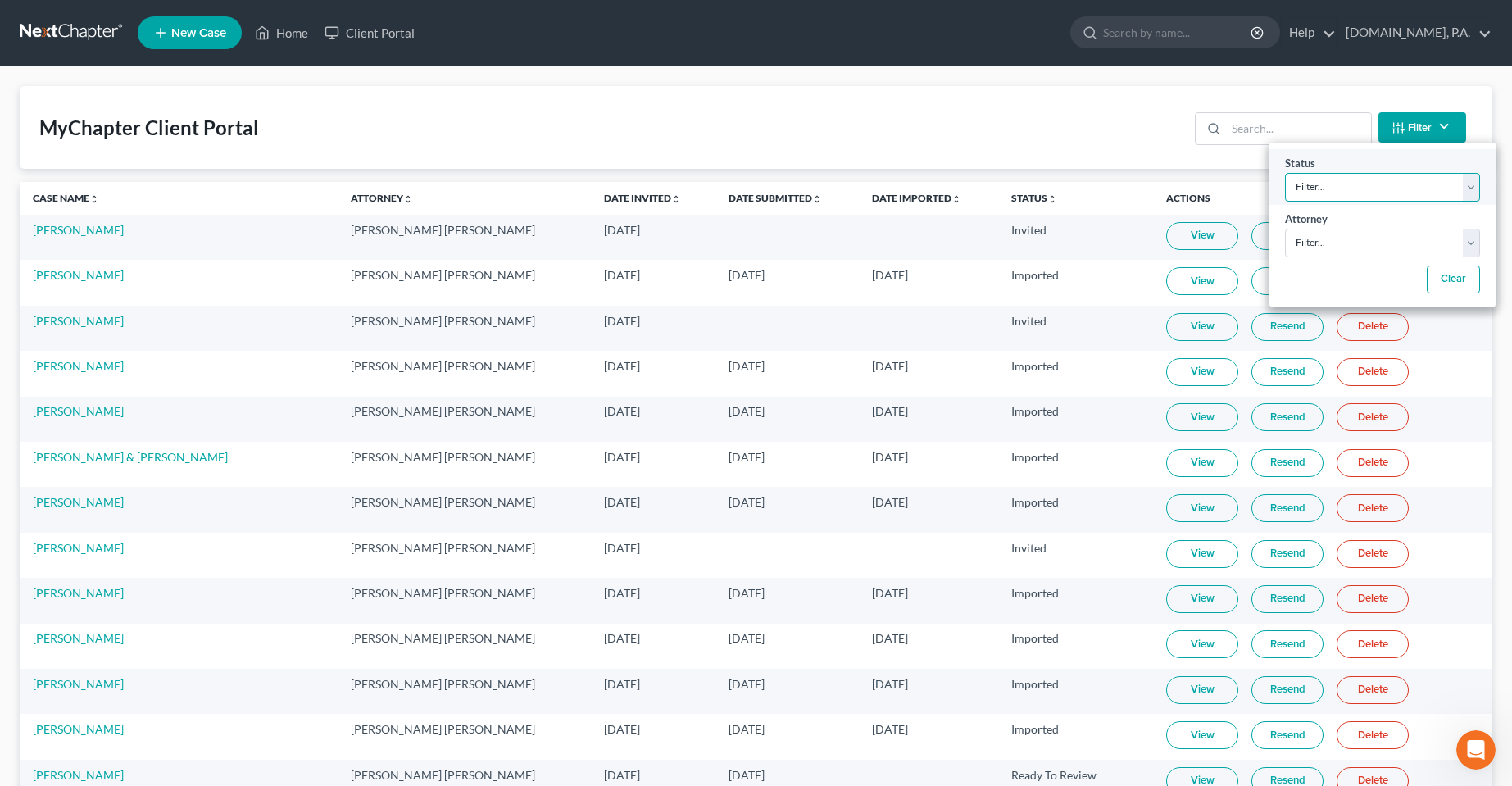
click at [1374, 189] on select "Filter... Invited In Progress Ready To Review Reviewed Imported Sent Back To De…" at bounding box center [1382, 187] width 195 height 29
select select "1"
click at [1285, 173] on select "Filter... Invited In Progress Ready To Review Reviewed Imported Sent Back To De…" at bounding box center [1382, 187] width 195 height 29
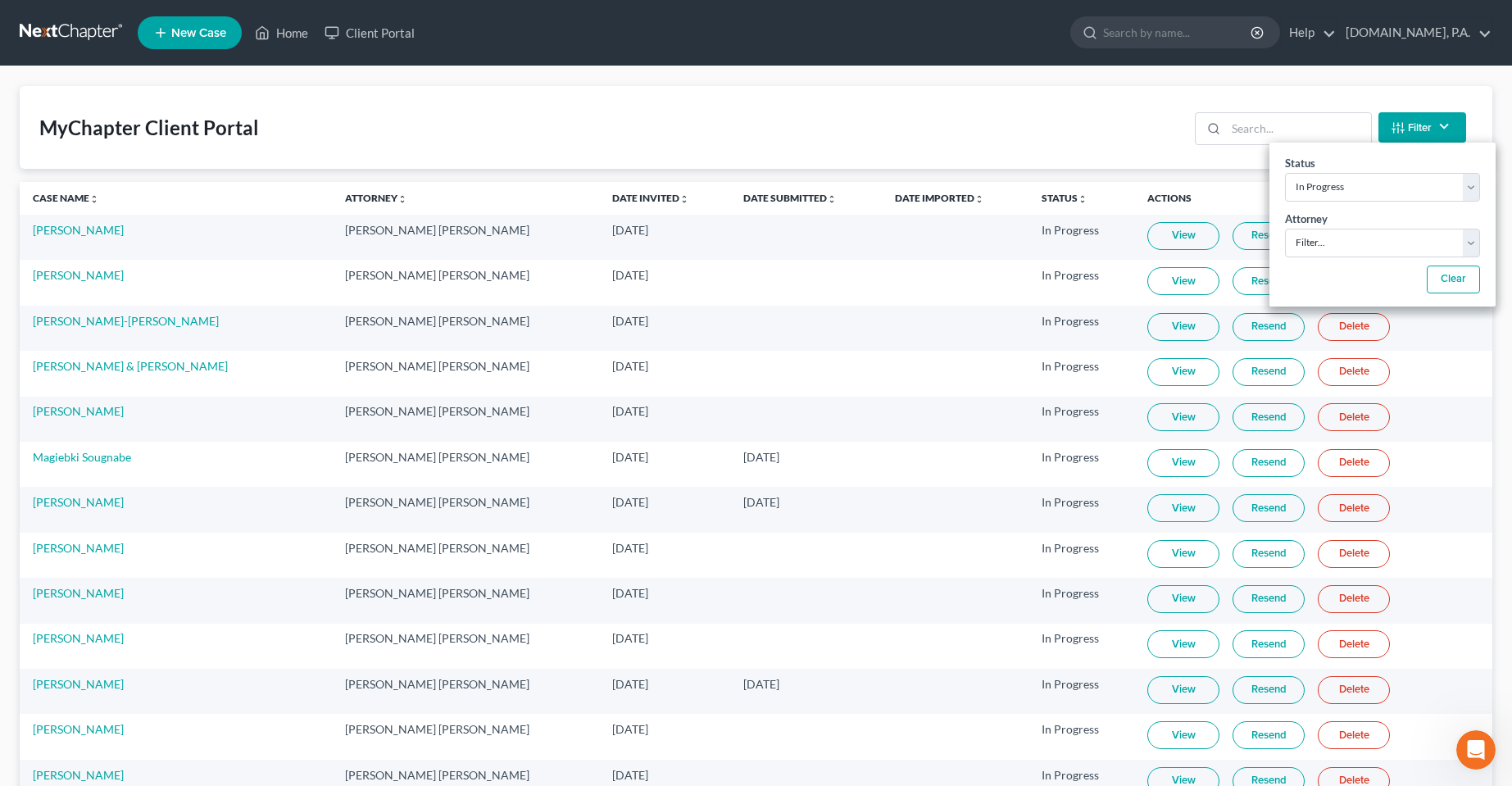
click at [1049, 108] on div "MyChapter Client Portal Filter Status Filter... Invited In Progress Ready To Re…" at bounding box center [756, 127] width 1473 height 82
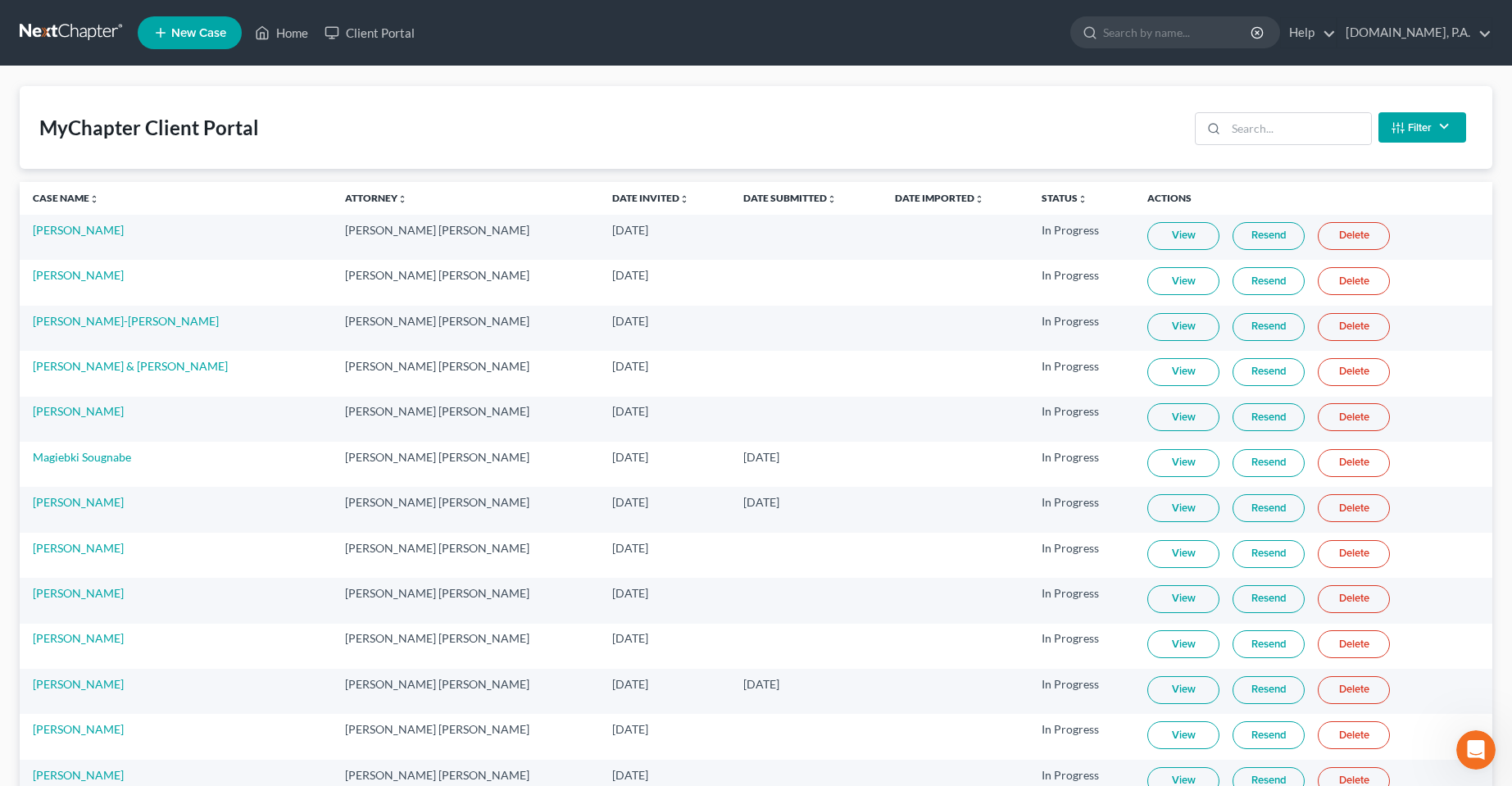
click at [1185, 236] on link "View" at bounding box center [1184, 236] width 72 height 28
click at [1252, 232] on link "Resend" at bounding box center [1269, 236] width 72 height 28
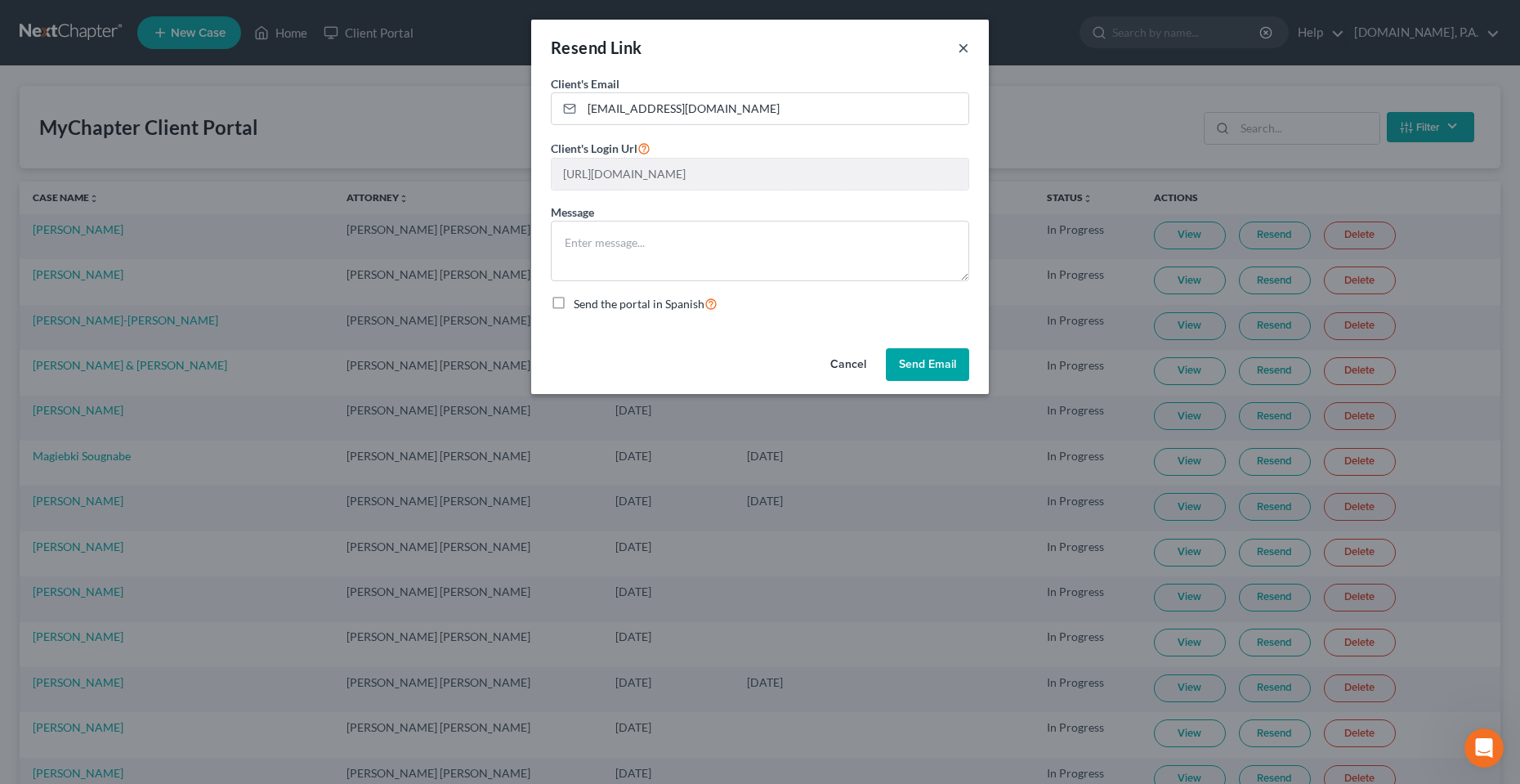
click at [968, 51] on button "×" at bounding box center [963, 47] width 11 height 19
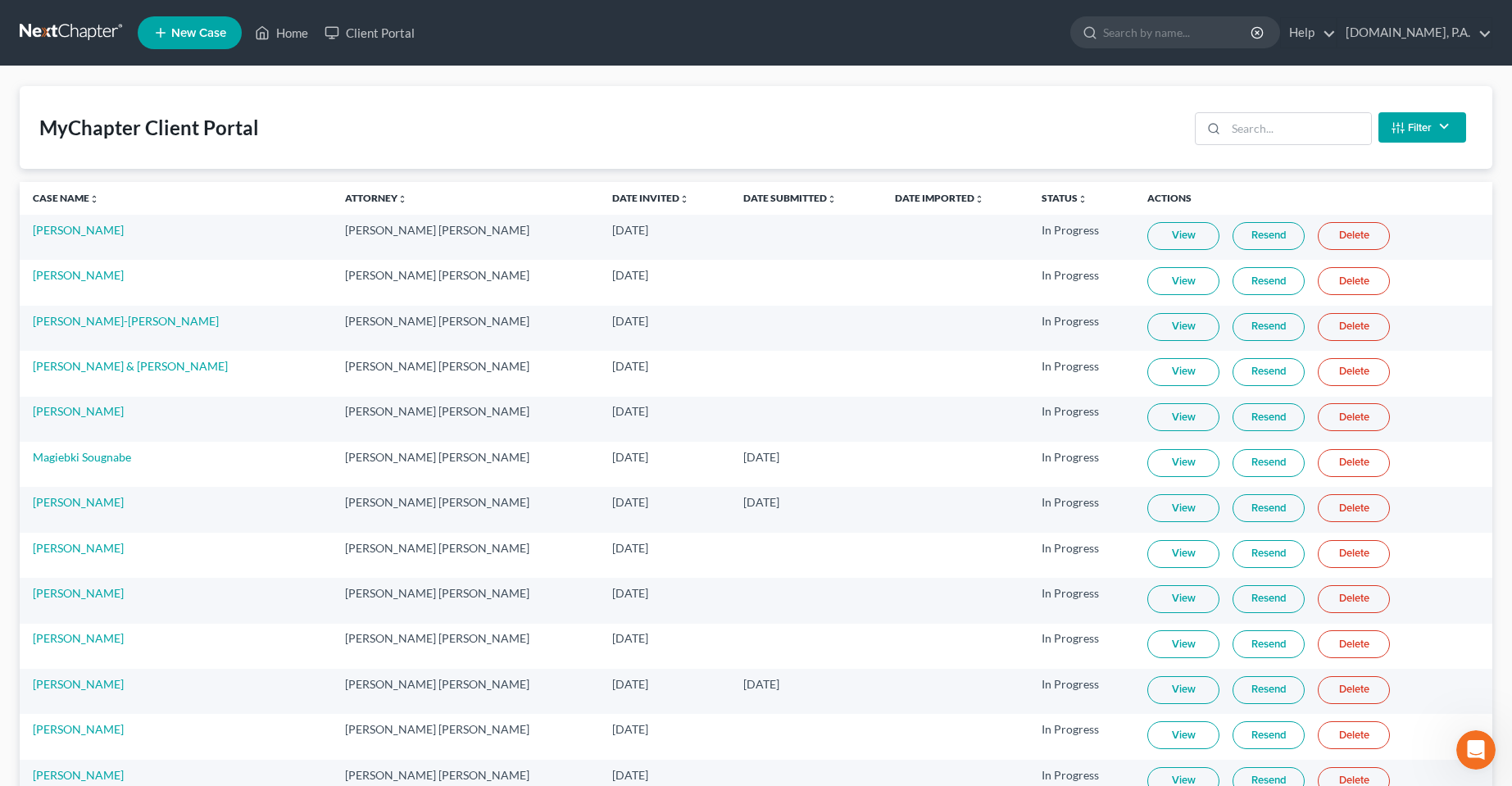
click at [970, 116] on div "MyChapter Client Portal Filter Status Filter... Invited In Progress Ready To Re…" at bounding box center [756, 127] width 1473 height 82
click at [1023, 136] on div "MyChapter Client Portal Filter Status Filter... Invited In Progress Ready To Re…" at bounding box center [756, 127] width 1473 height 82
click at [632, 199] on link "Date Invited unfold_more expand_more expand_less" at bounding box center [650, 197] width 77 height 12
drag, startPoint x: 73, startPoint y: 369, endPoint x: 443, endPoint y: 81, distance: 468.9
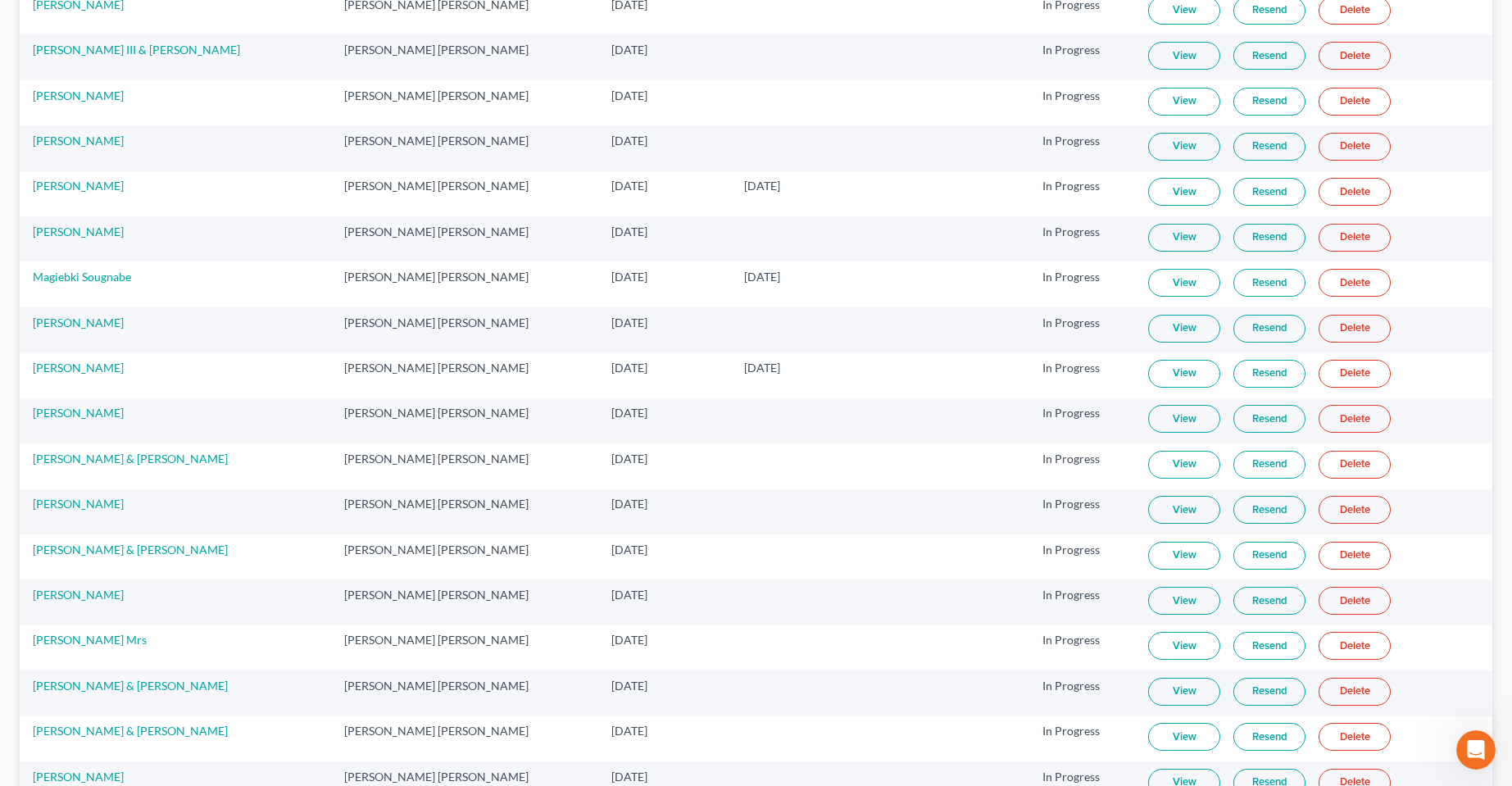
scroll to position [246, 0]
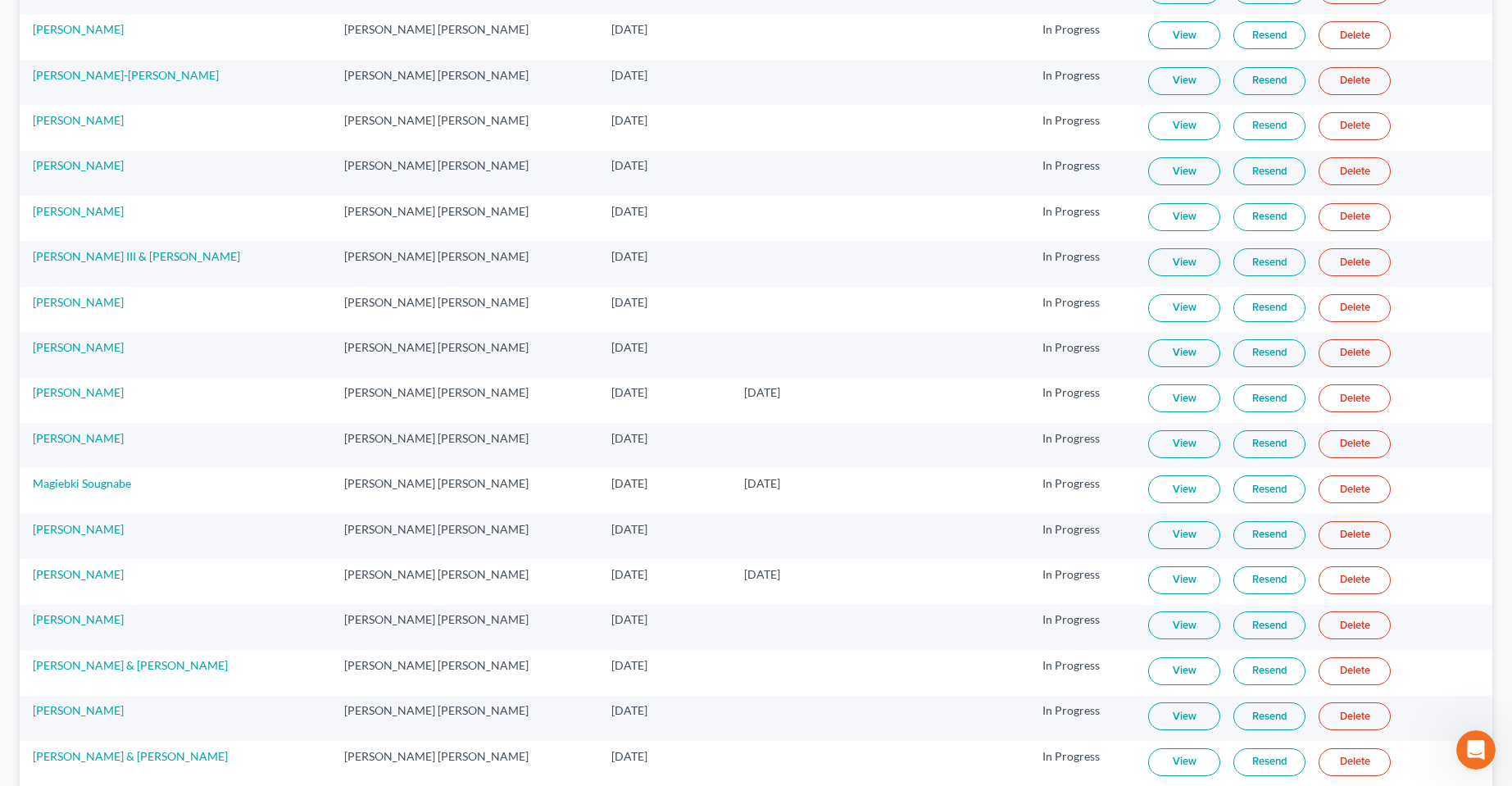
click at [1367, 482] on link "Delete" at bounding box center [1354, 489] width 72 height 28
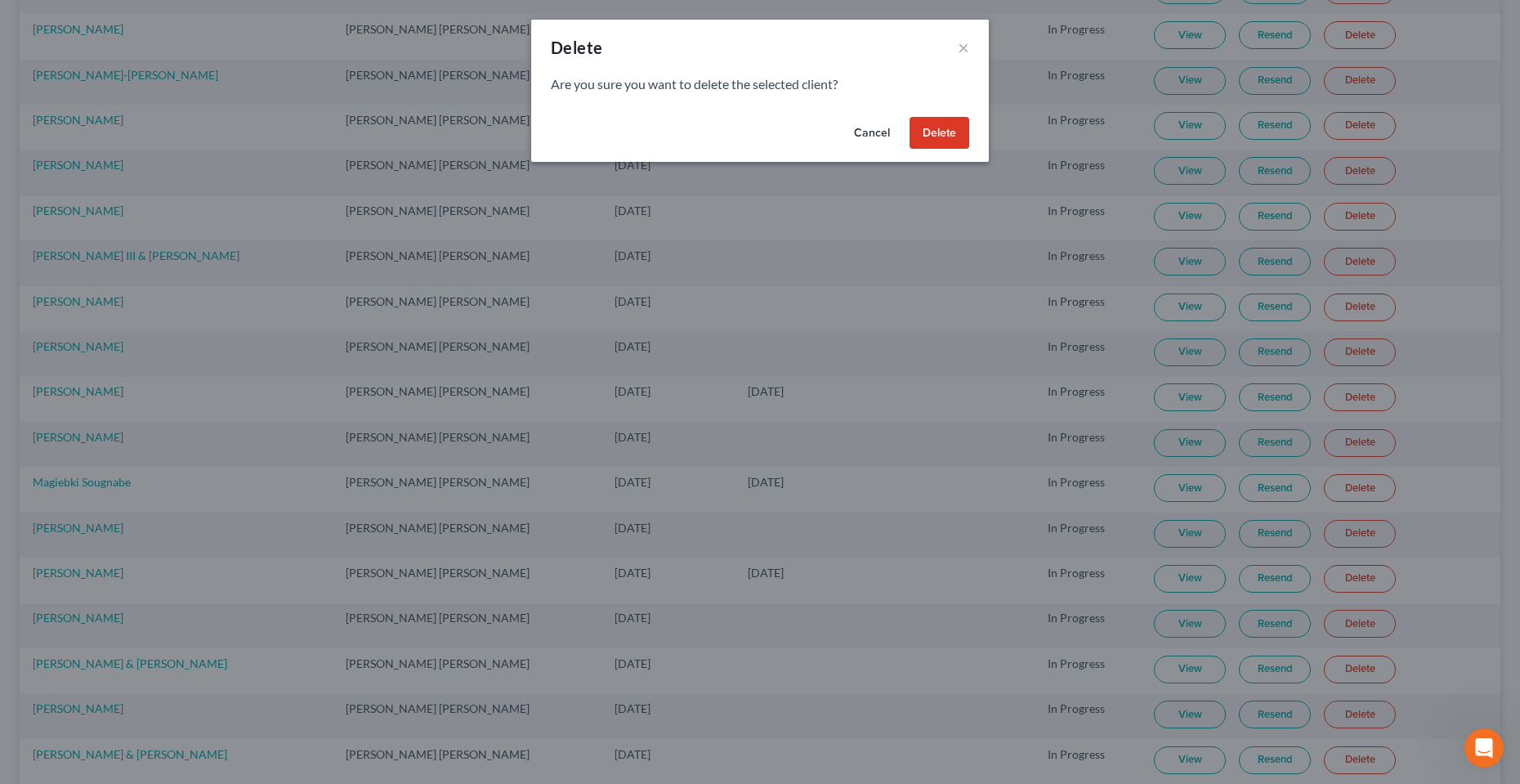
click at [940, 128] on button "Delete" at bounding box center [939, 132] width 60 height 32
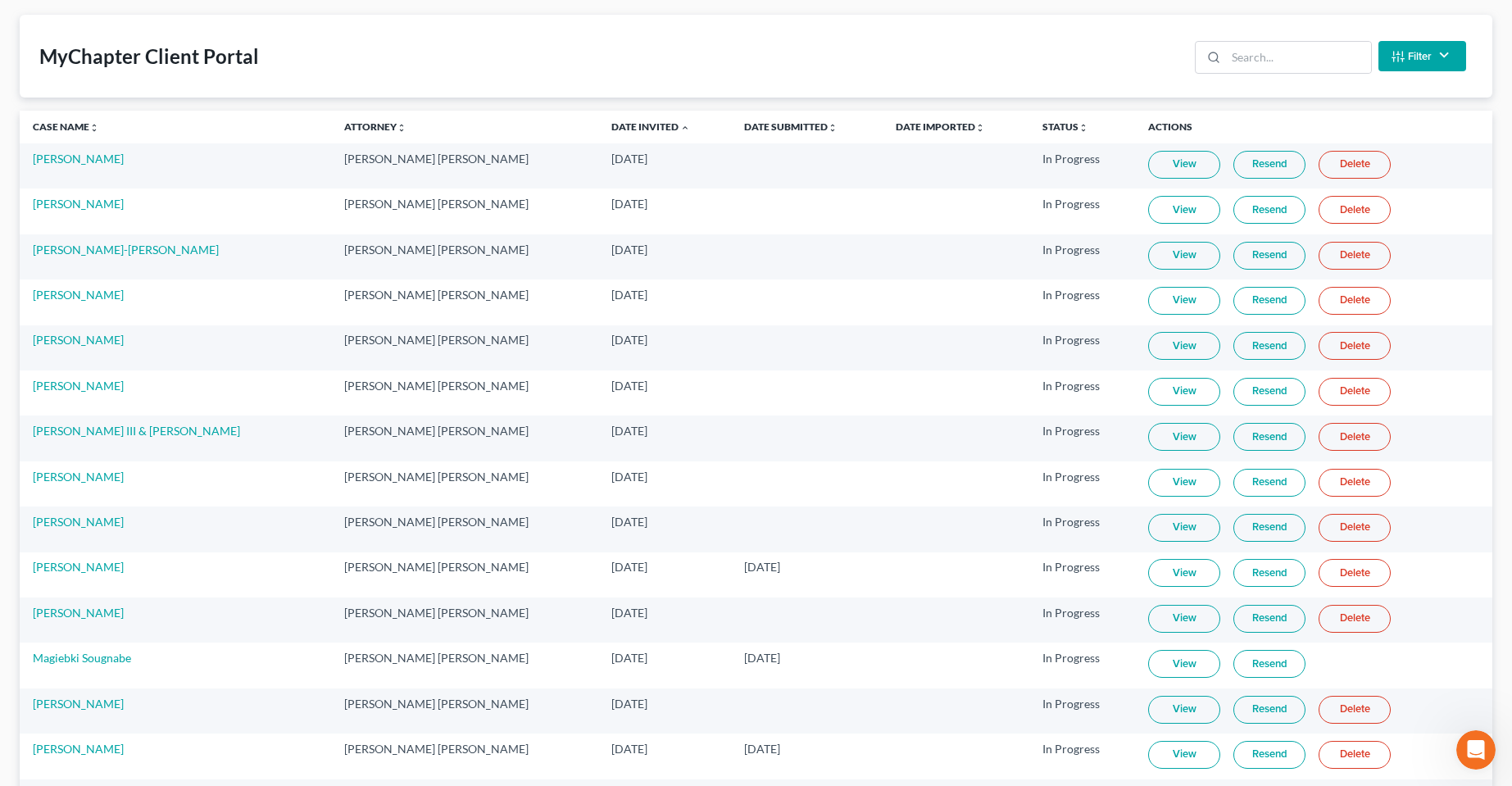
scroll to position [0, 0]
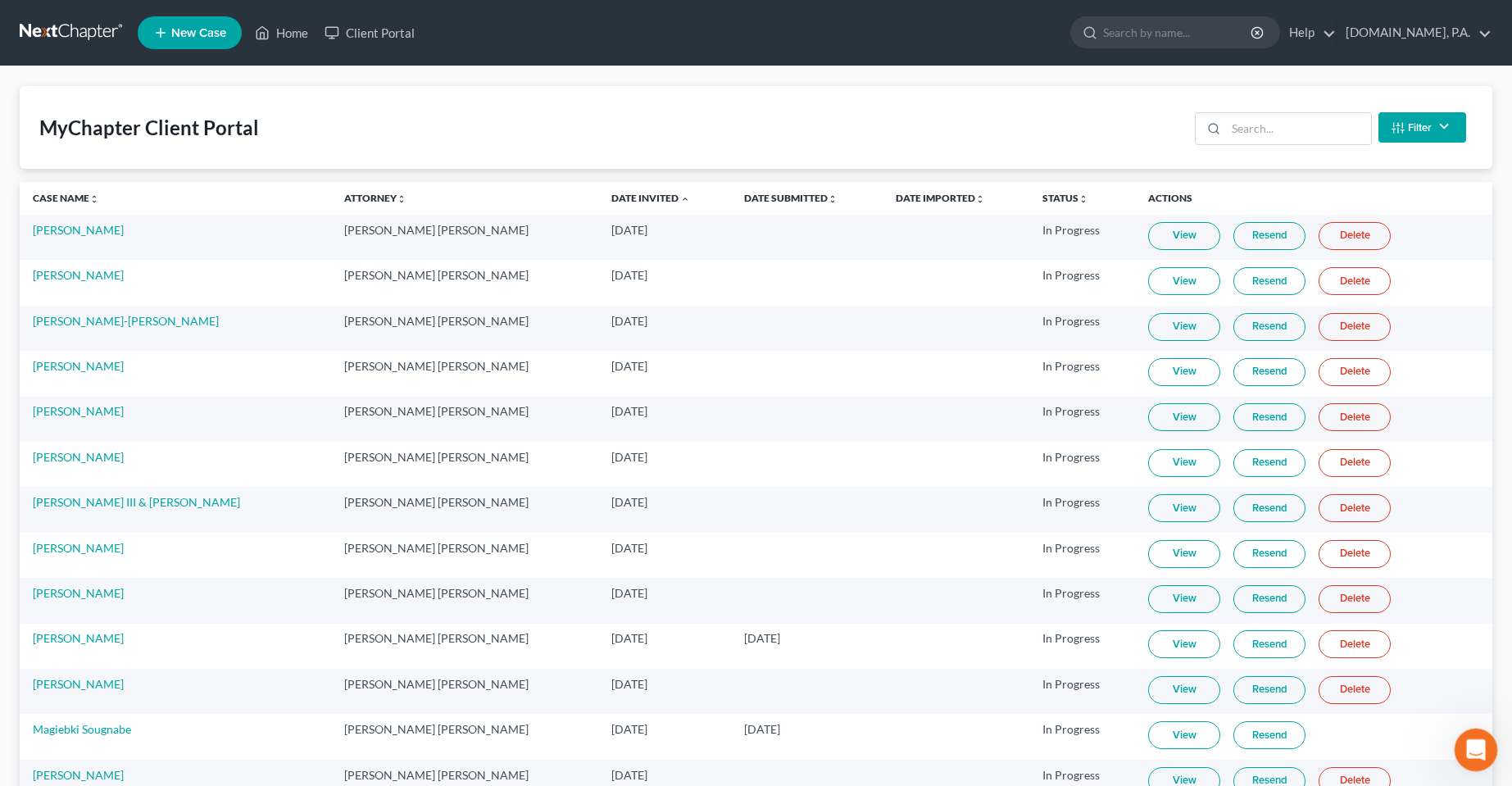
click at [1482, 731] on div "Open Intercom Messenger" at bounding box center [1473, 747] width 54 height 54
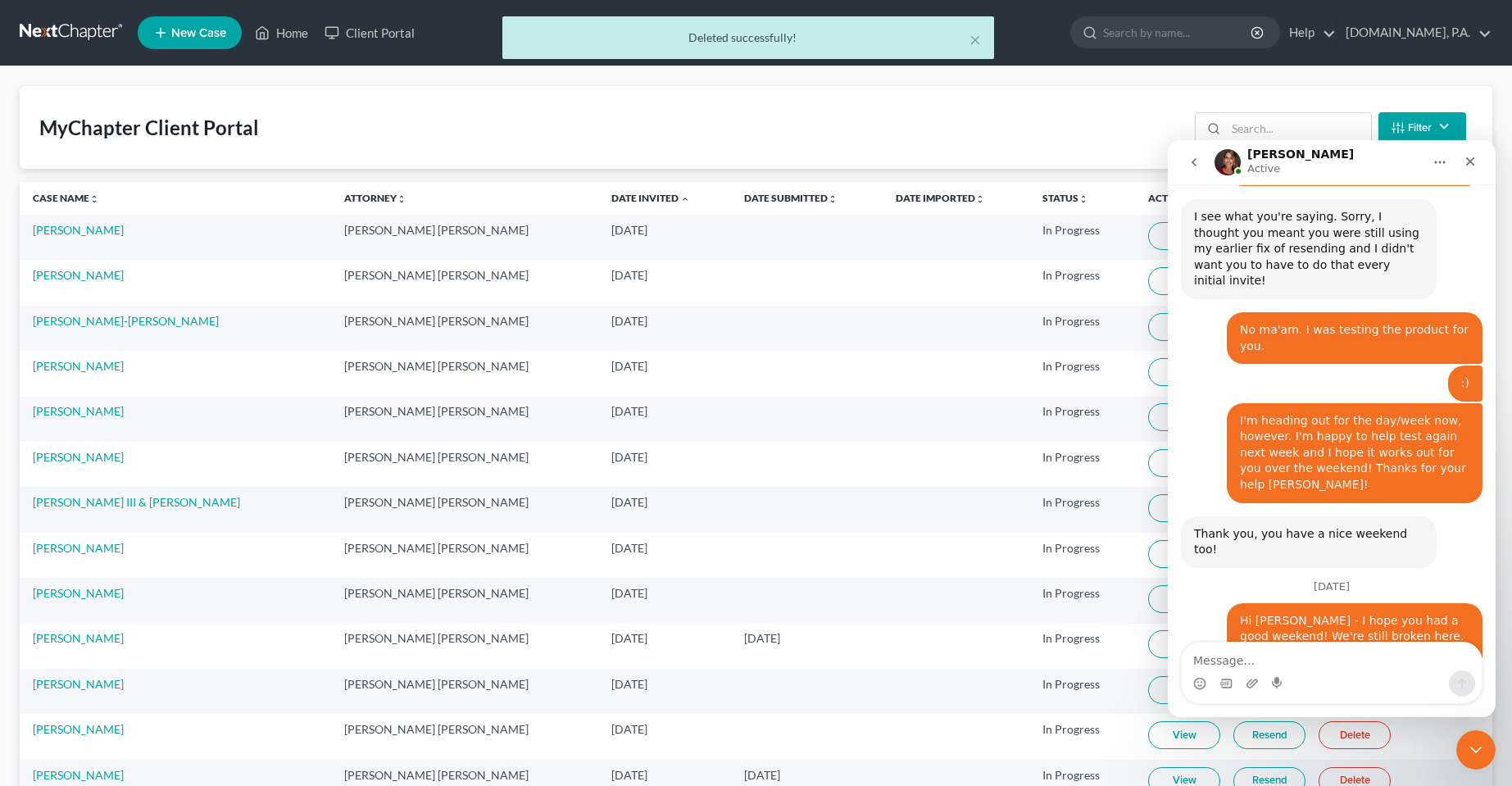
scroll to position [7565, 0]
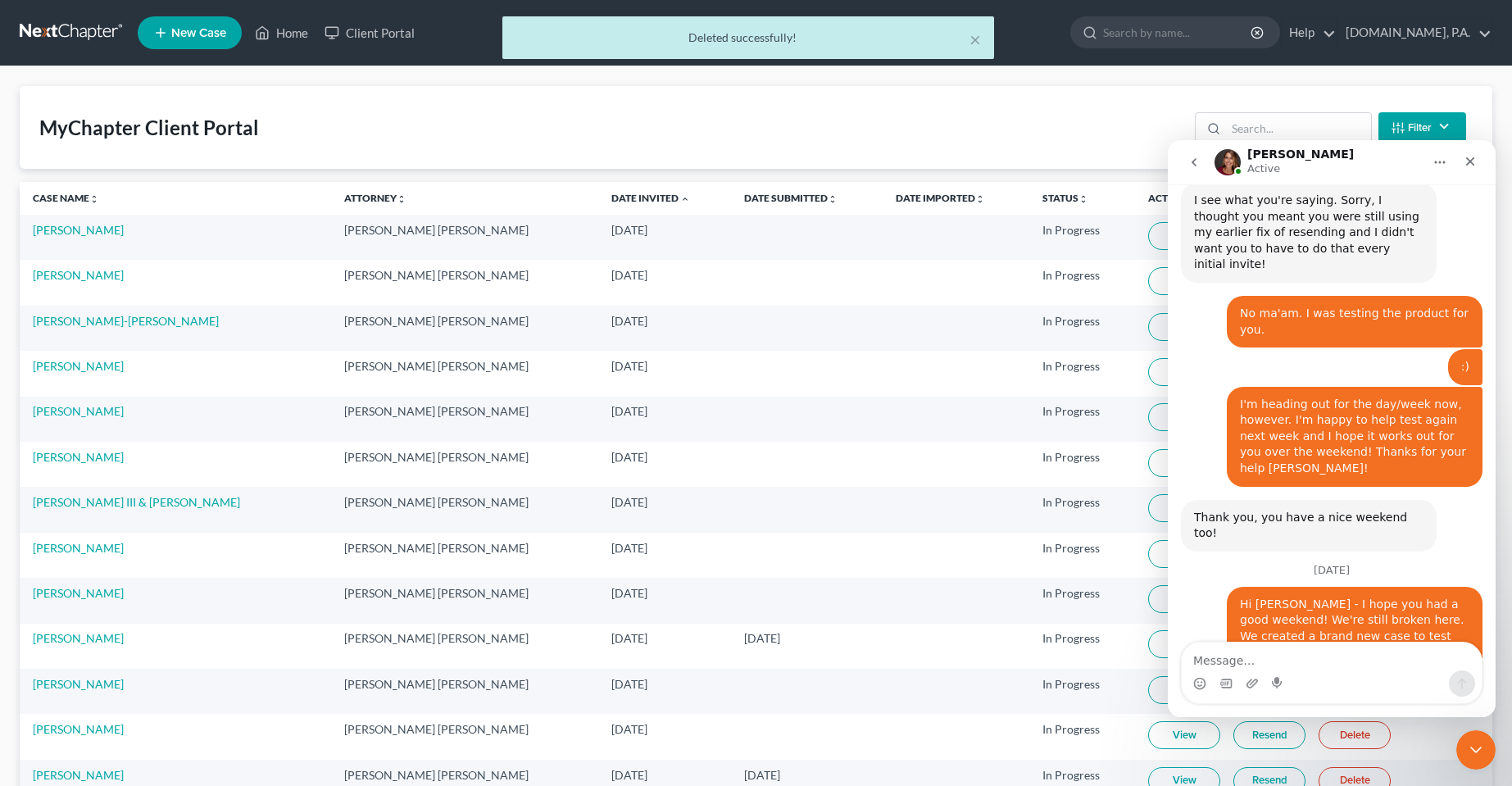
click at [1309, 658] on textarea "Message…" at bounding box center [1332, 656] width 300 height 28
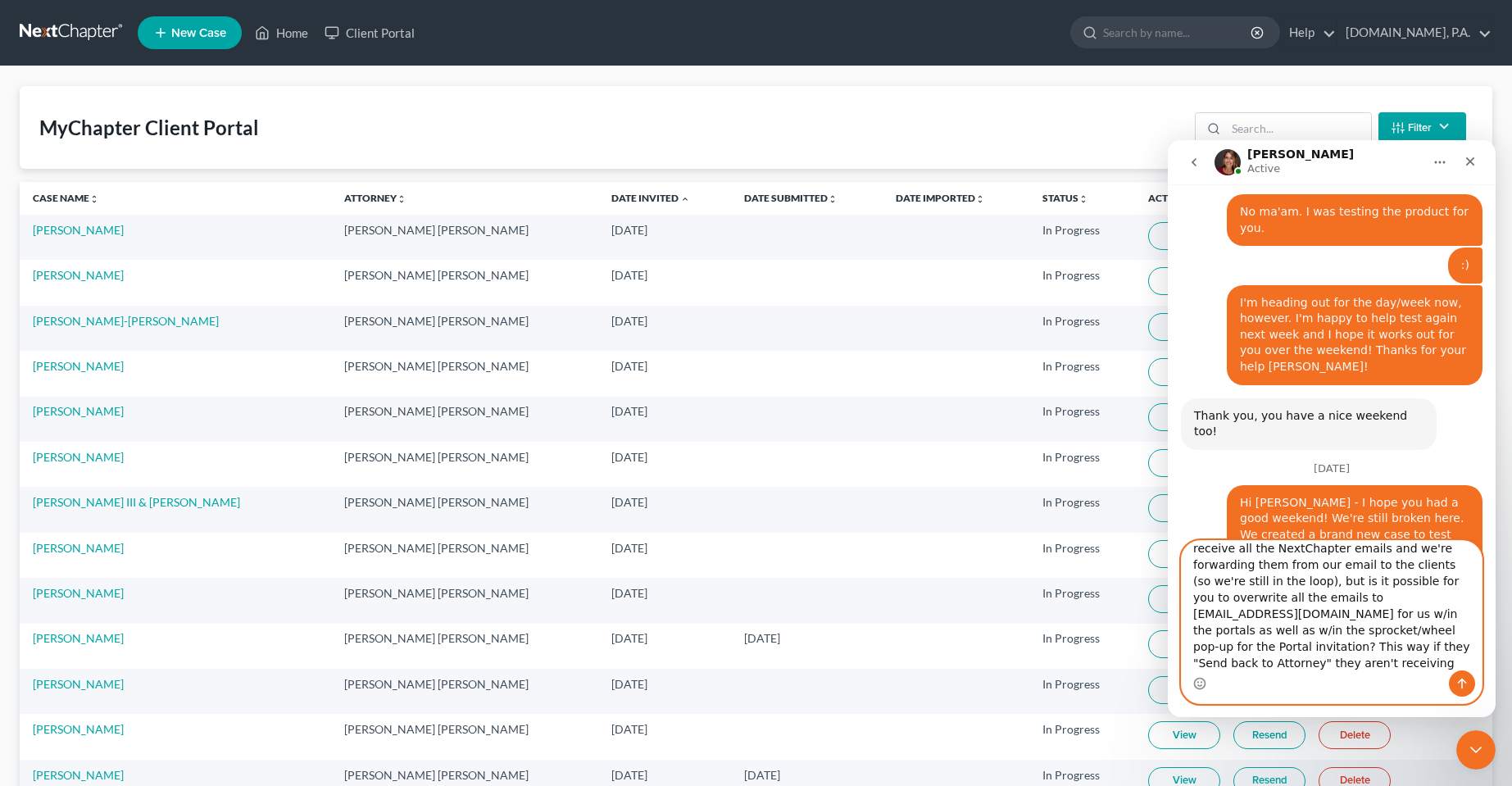
scroll to position [76, 0]
type textarea "Hey Katie - we're working on a workaround where we just use our documents@fresh…"
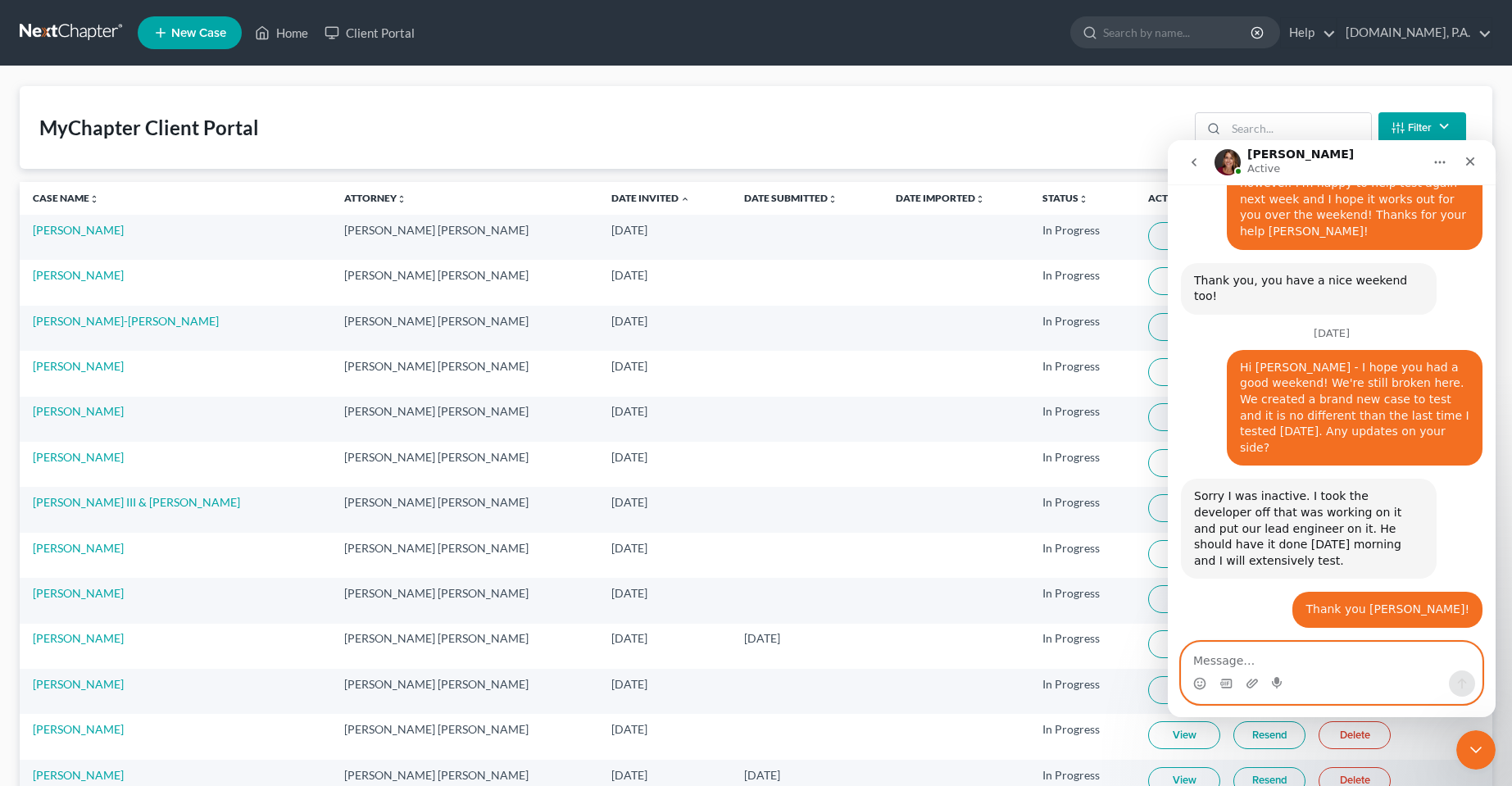
scroll to position [7822, 0]
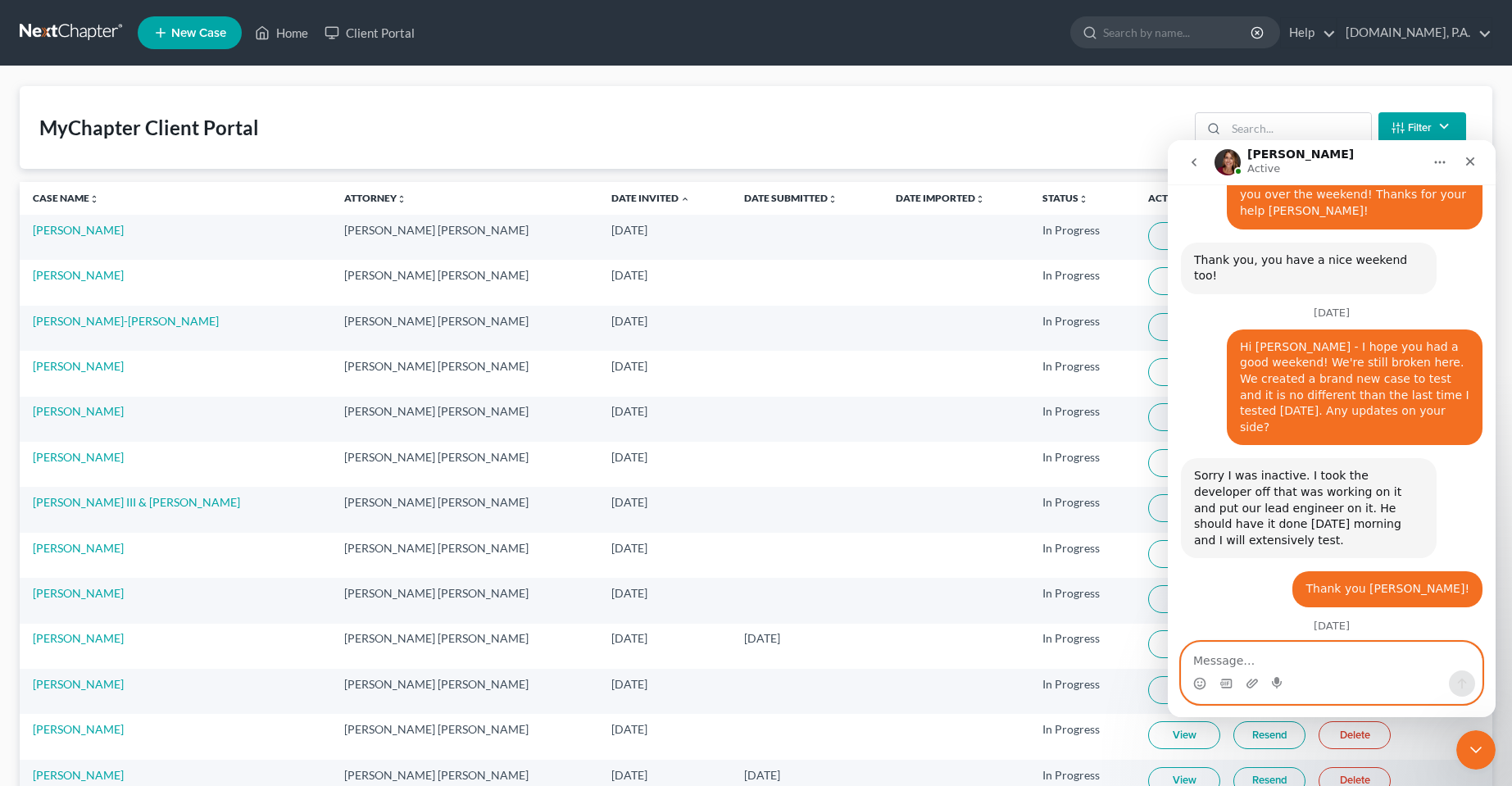
click at [1297, 652] on textarea "Message…" at bounding box center [1332, 656] width 300 height 28
click at [1306, 649] on textarea "Message…" at bounding box center [1332, 656] width 300 height 28
click at [1358, 655] on textarea "Message…" at bounding box center [1332, 656] width 300 height 28
click at [1476, 739] on icon "Close Intercom Messenger" at bounding box center [1473, 747] width 19 height 19
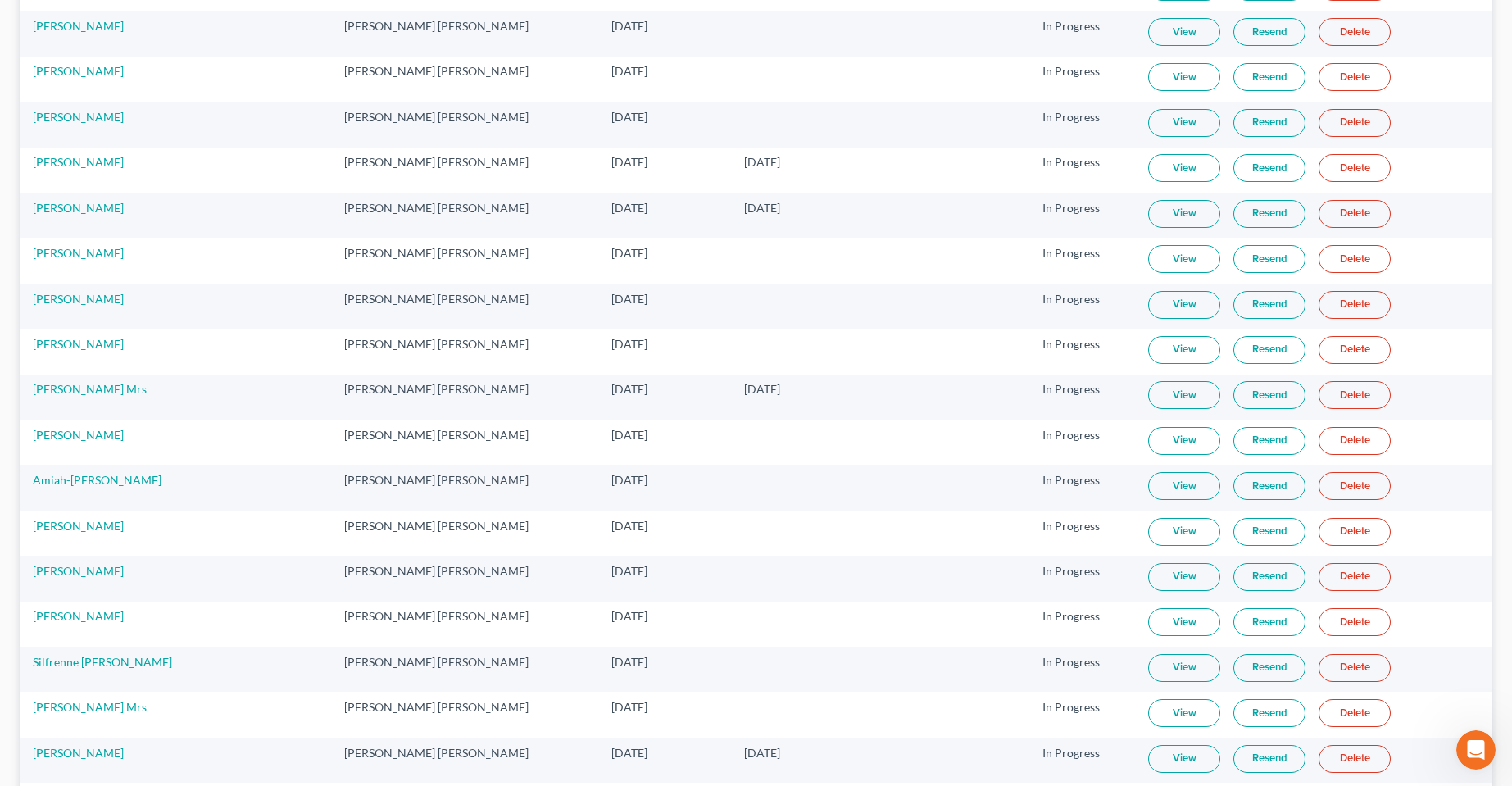
scroll to position [2092, 0]
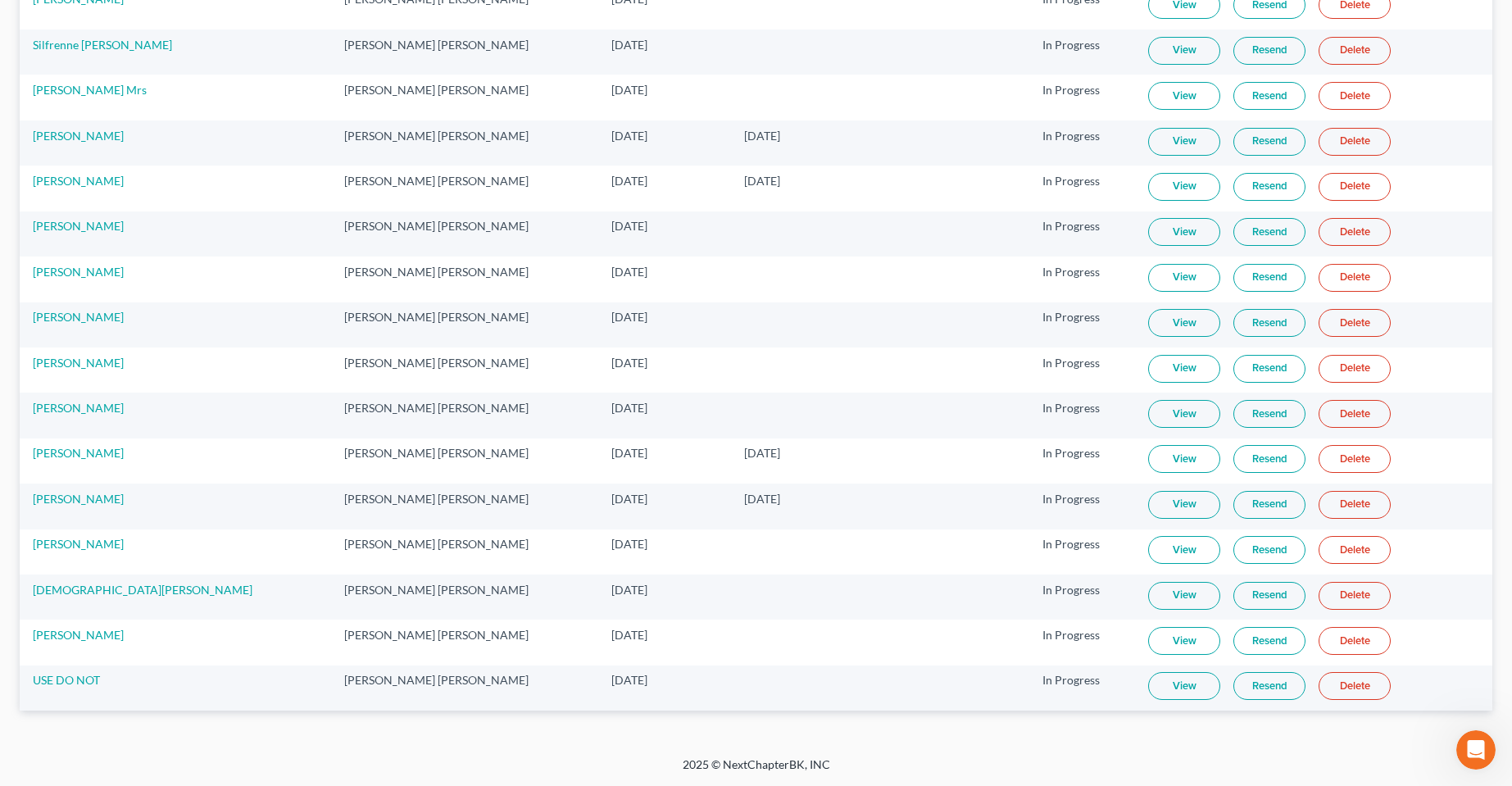
drag, startPoint x: 361, startPoint y: 739, endPoint x: 569, endPoint y: 673, distance: 218.2
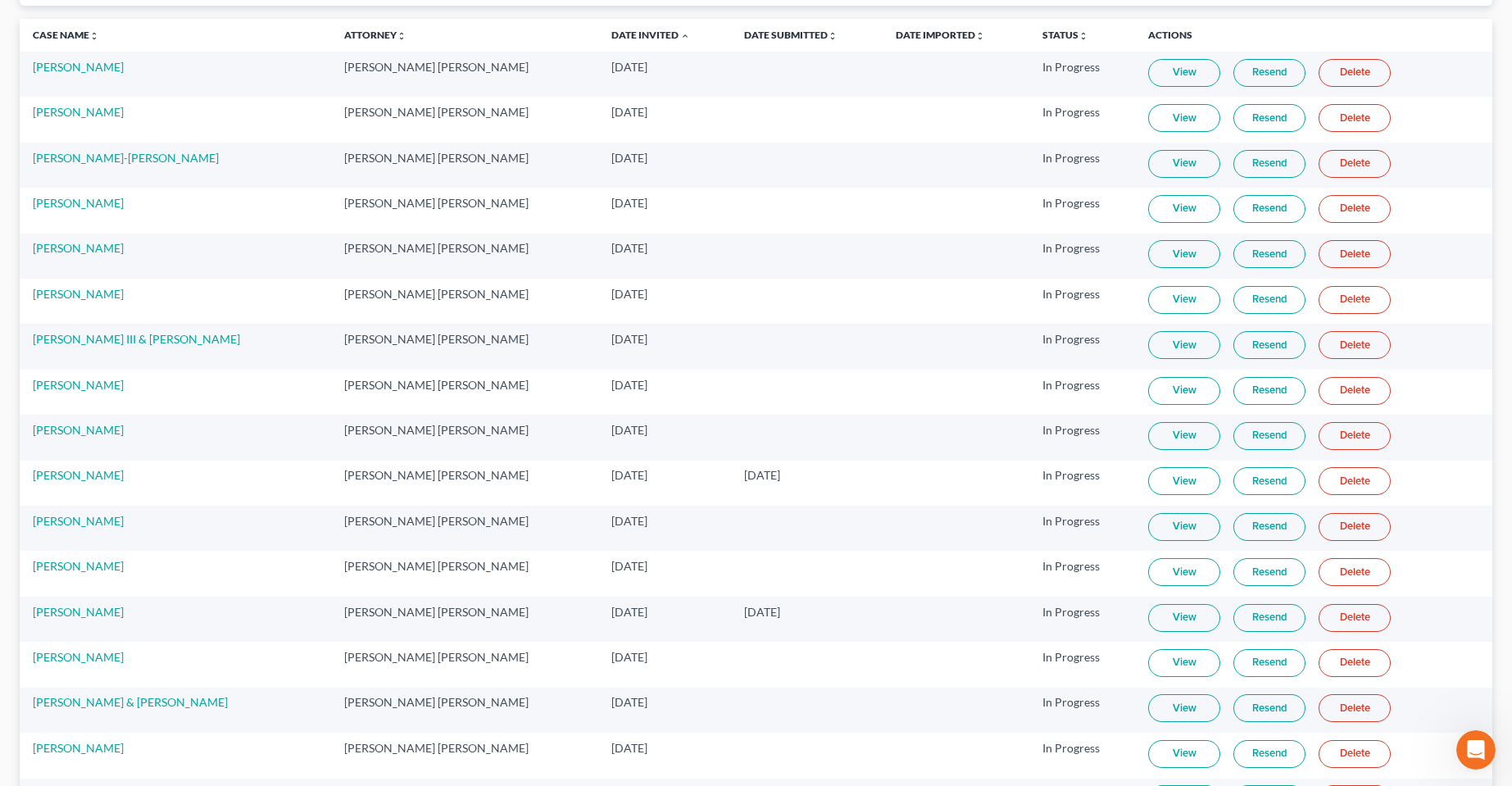
scroll to position [44, 0]
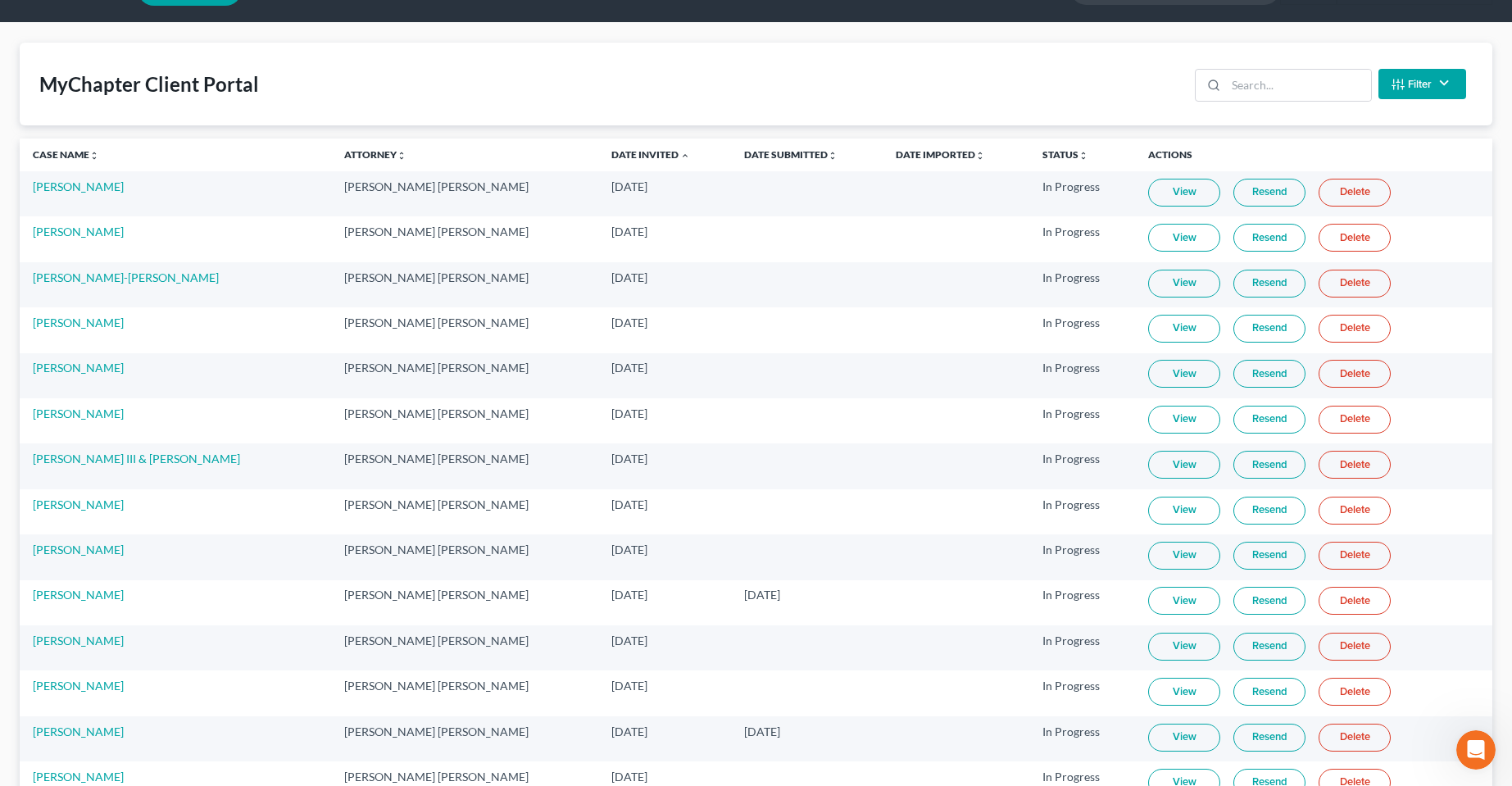
click at [1444, 92] on button "Filter" at bounding box center [1422, 83] width 88 height 31
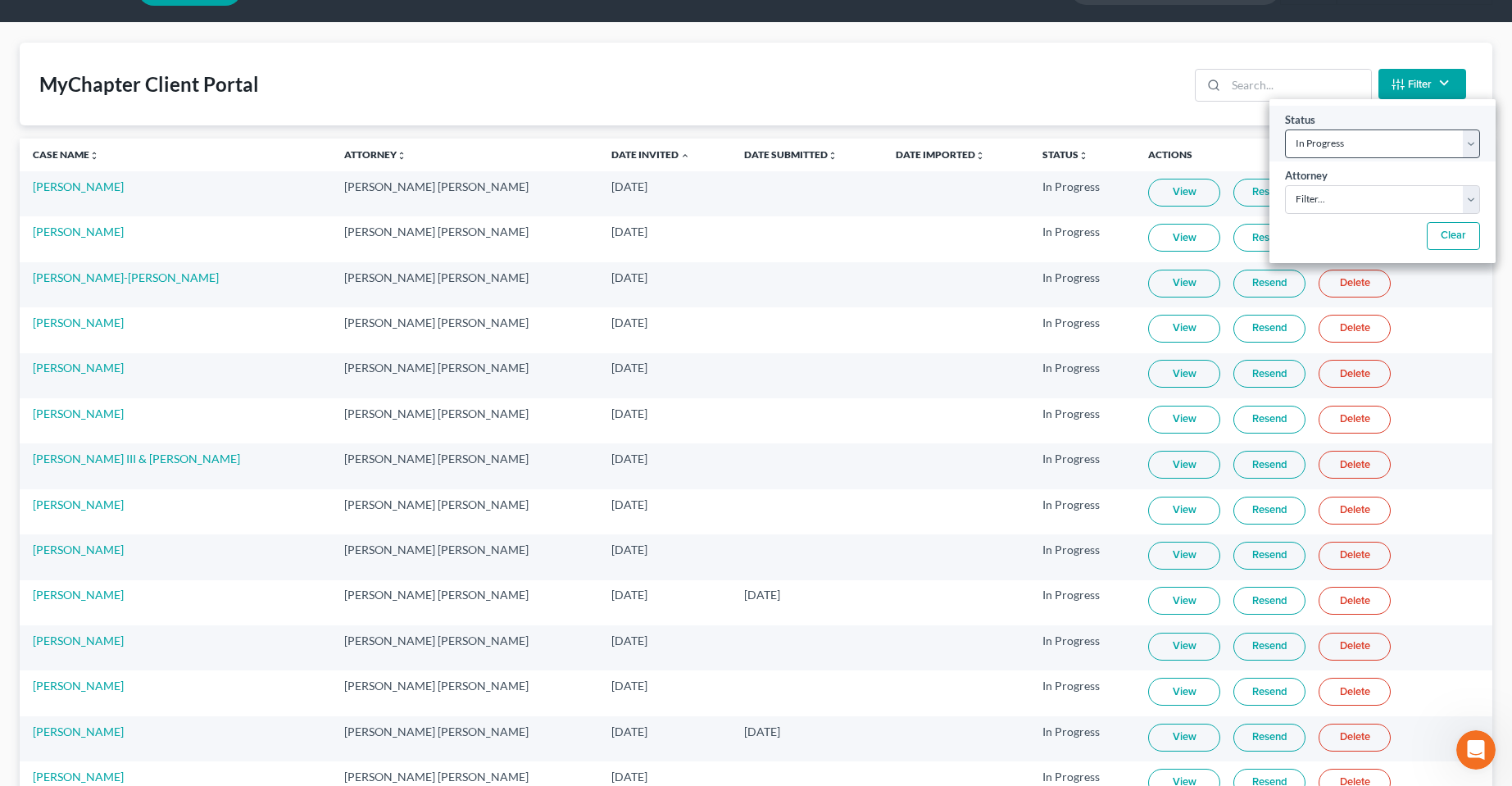
drag, startPoint x: 1396, startPoint y: 159, endPoint x: 1401, endPoint y: 140, distance: 19.6
click at [1397, 162] on div "Status Filter... Invited In Progress Ready To Review Reviewed Imported Sent Bac…" at bounding box center [1382, 181] width 226 height 164
click at [1401, 139] on select "Filter... Invited In Progress Ready To Review Reviewed Imported Sent Back To De…" at bounding box center [1382, 144] width 195 height 29
select select "2"
click at [1285, 130] on select "Filter... Invited In Progress Ready To Review Reviewed Imported Sent Back To De…" at bounding box center [1382, 144] width 195 height 29
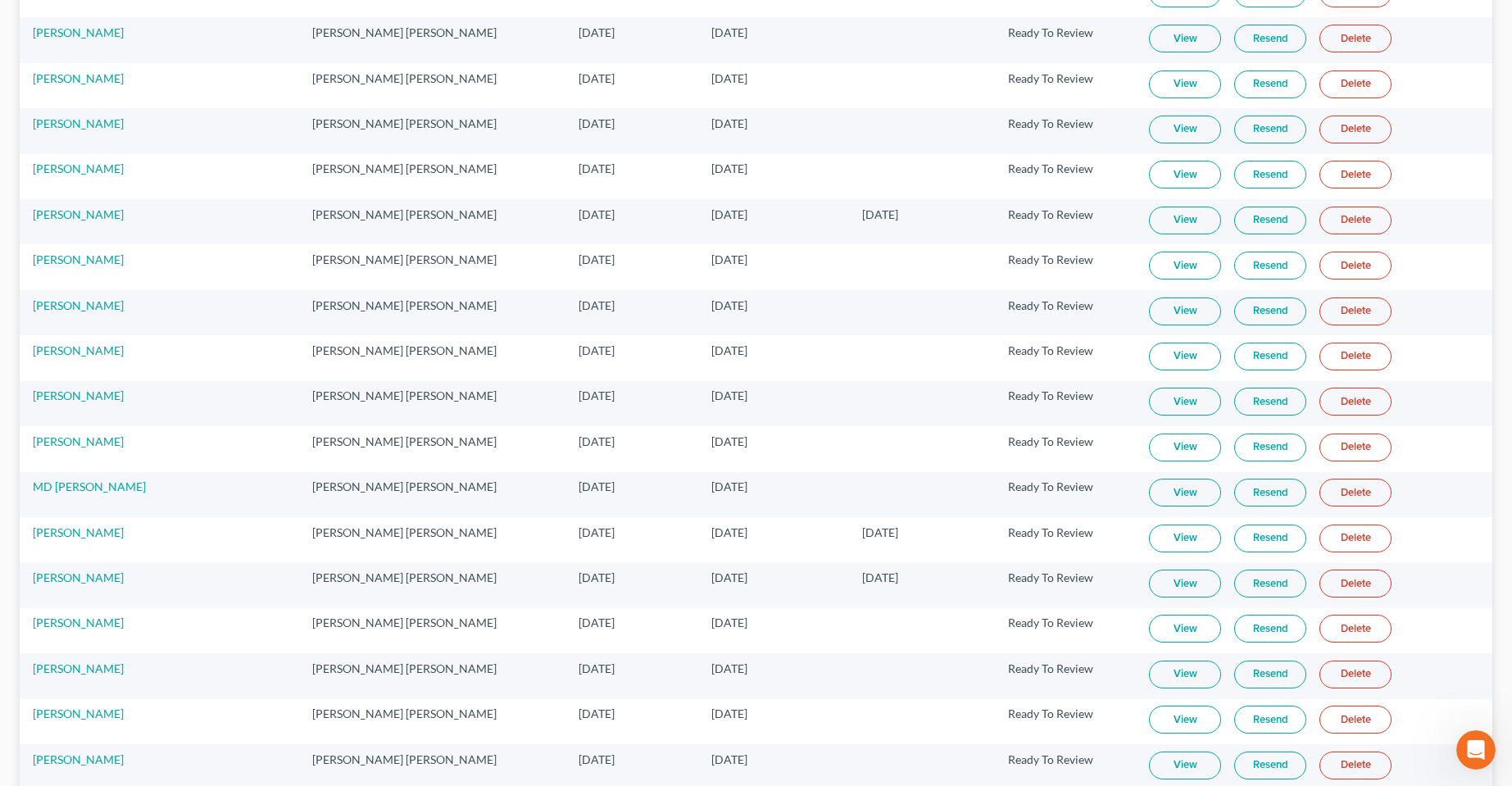
scroll to position [439, 0]
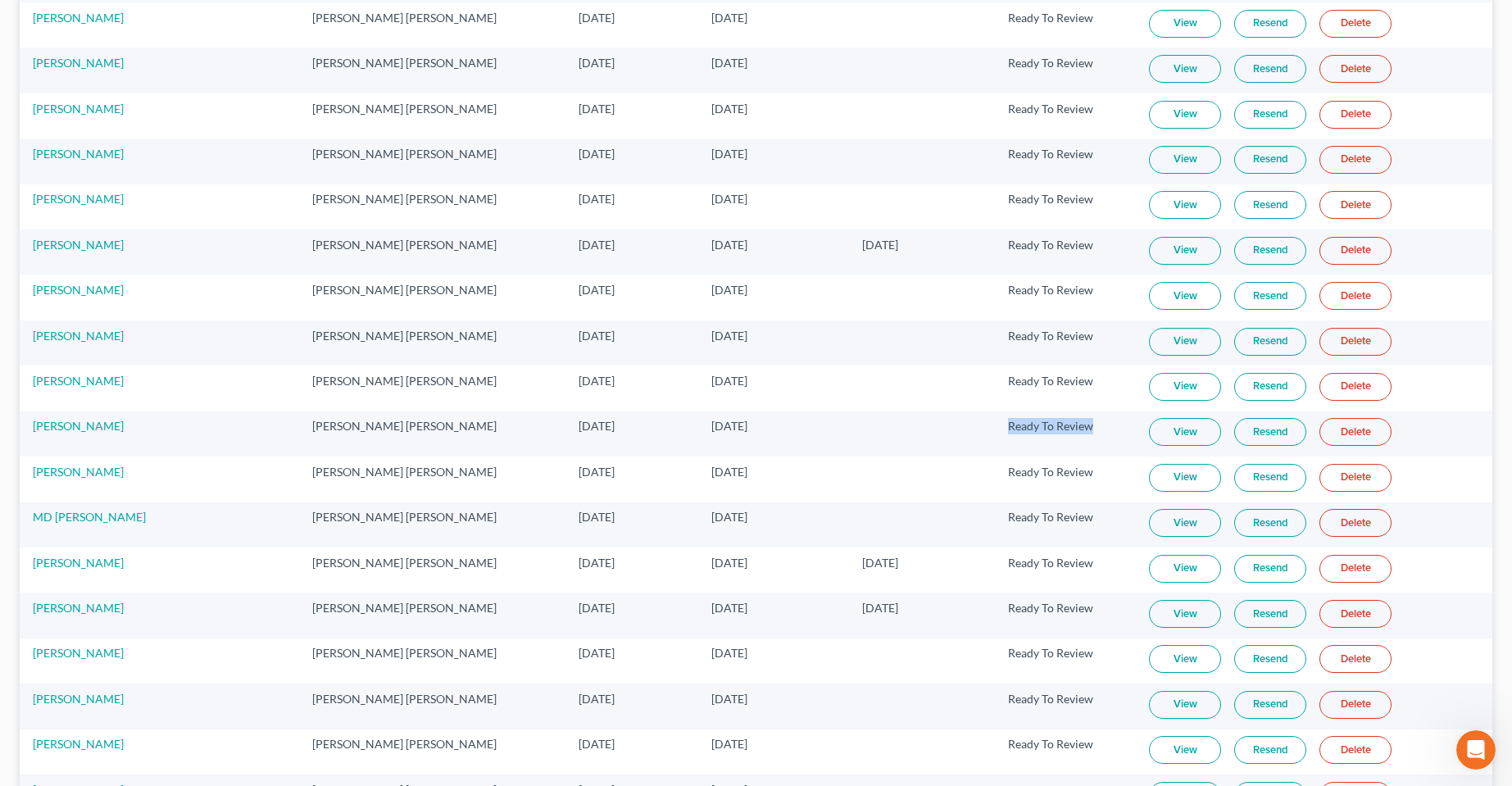
drag, startPoint x: 1058, startPoint y: 422, endPoint x: 949, endPoint y: 426, distance: 109.1
click at [995, 426] on td "Ready To Review" at bounding box center [1065, 434] width 141 height 45
drag, startPoint x: 1052, startPoint y: 376, endPoint x: 913, endPoint y: 391, distance: 139.8
click at [894, 381] on tr "Chantelle Rivera Matthew R. Gross, J.D. Jul 31, 2025 Aug 10, 2025 Ready To Revi…" at bounding box center [756, 387] width 1473 height 45
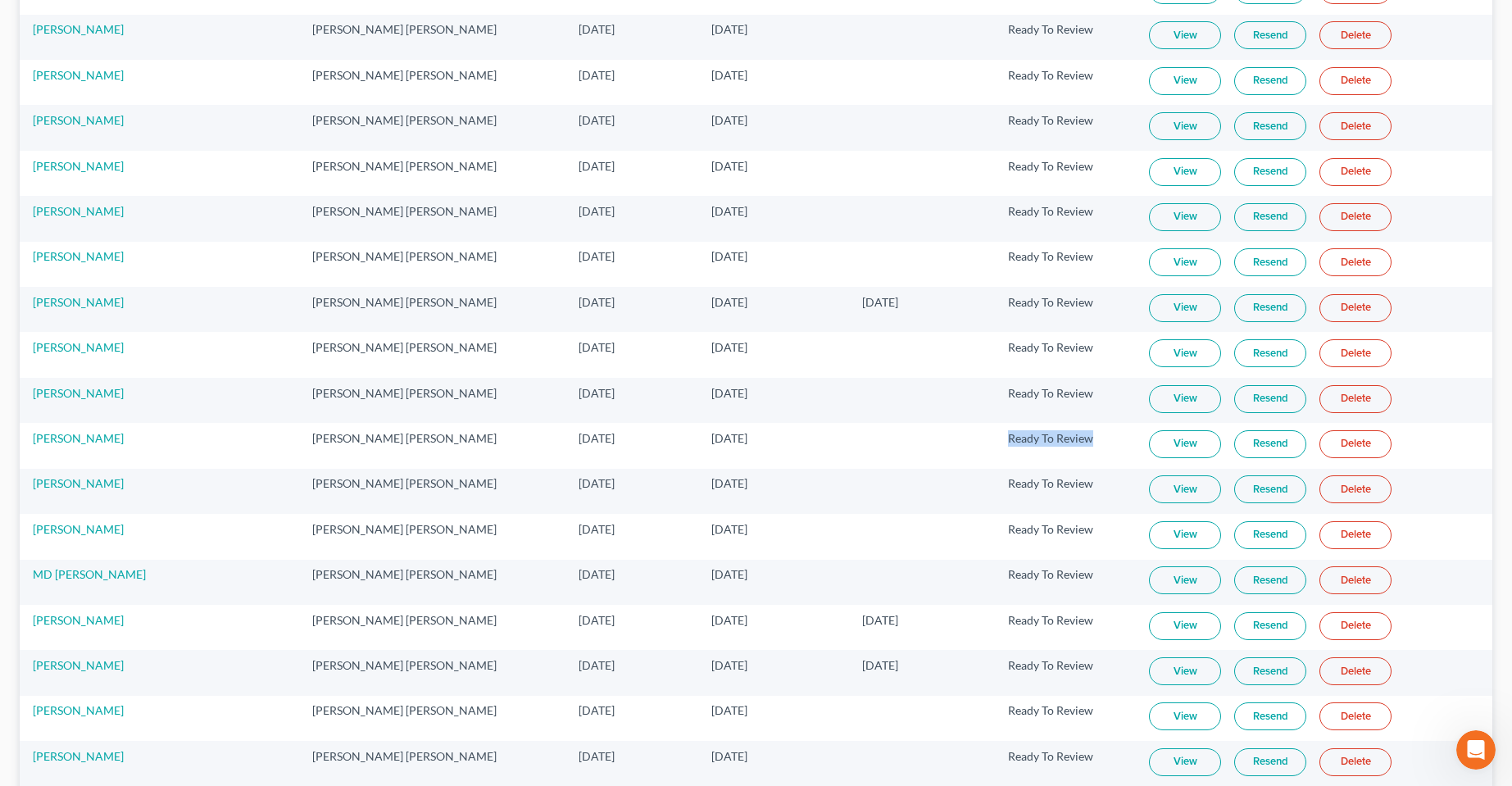
scroll to position [357, 0]
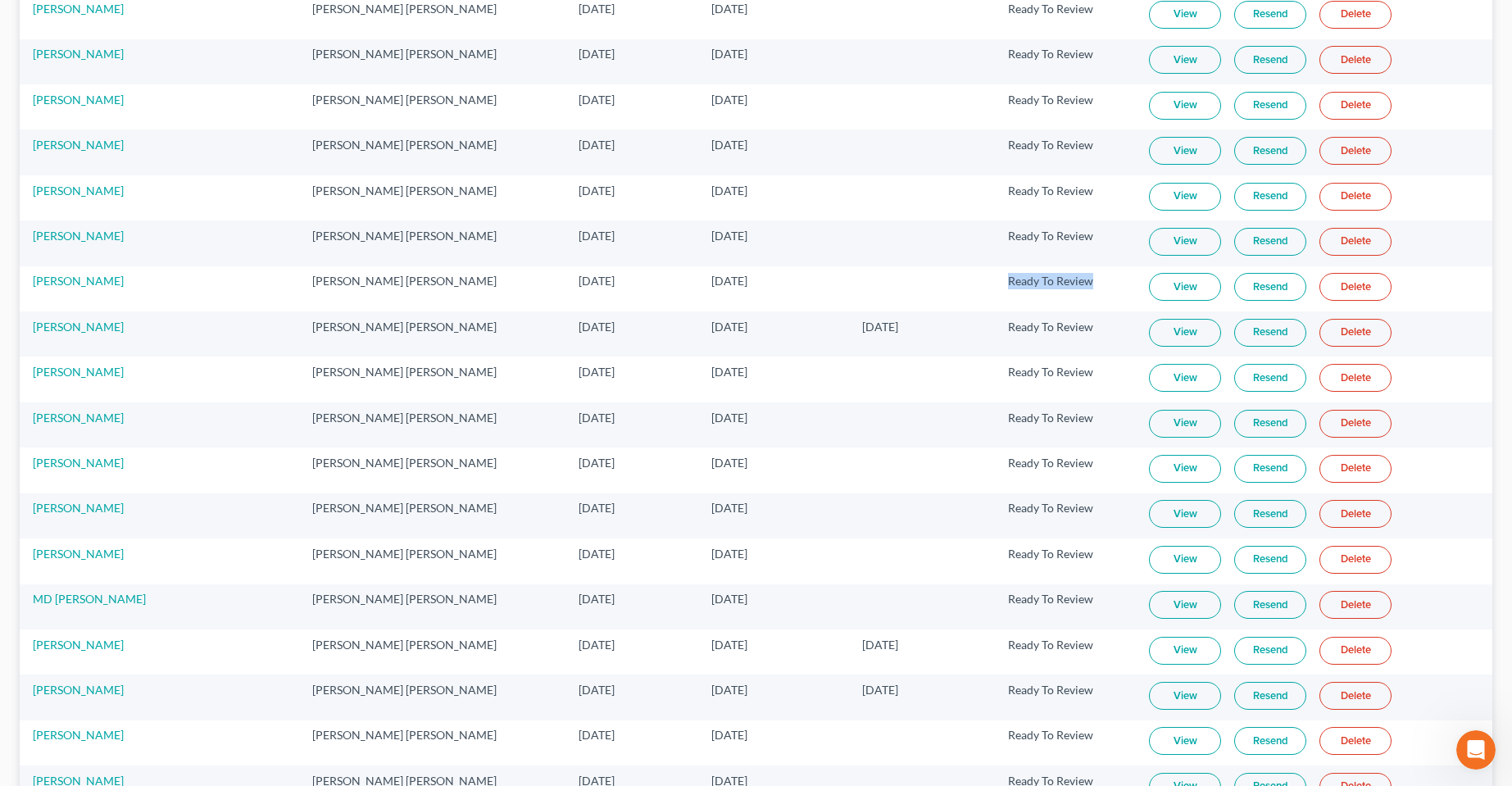
drag, startPoint x: 1057, startPoint y: 284, endPoint x: 920, endPoint y: 287, distance: 137.0
click at [920, 287] on tr "Keith Rogers Matthew R. Gross, J.D. Jun 27, 2025 Aug 26, 2025 Ready To Review V…" at bounding box center [756, 288] width 1473 height 45
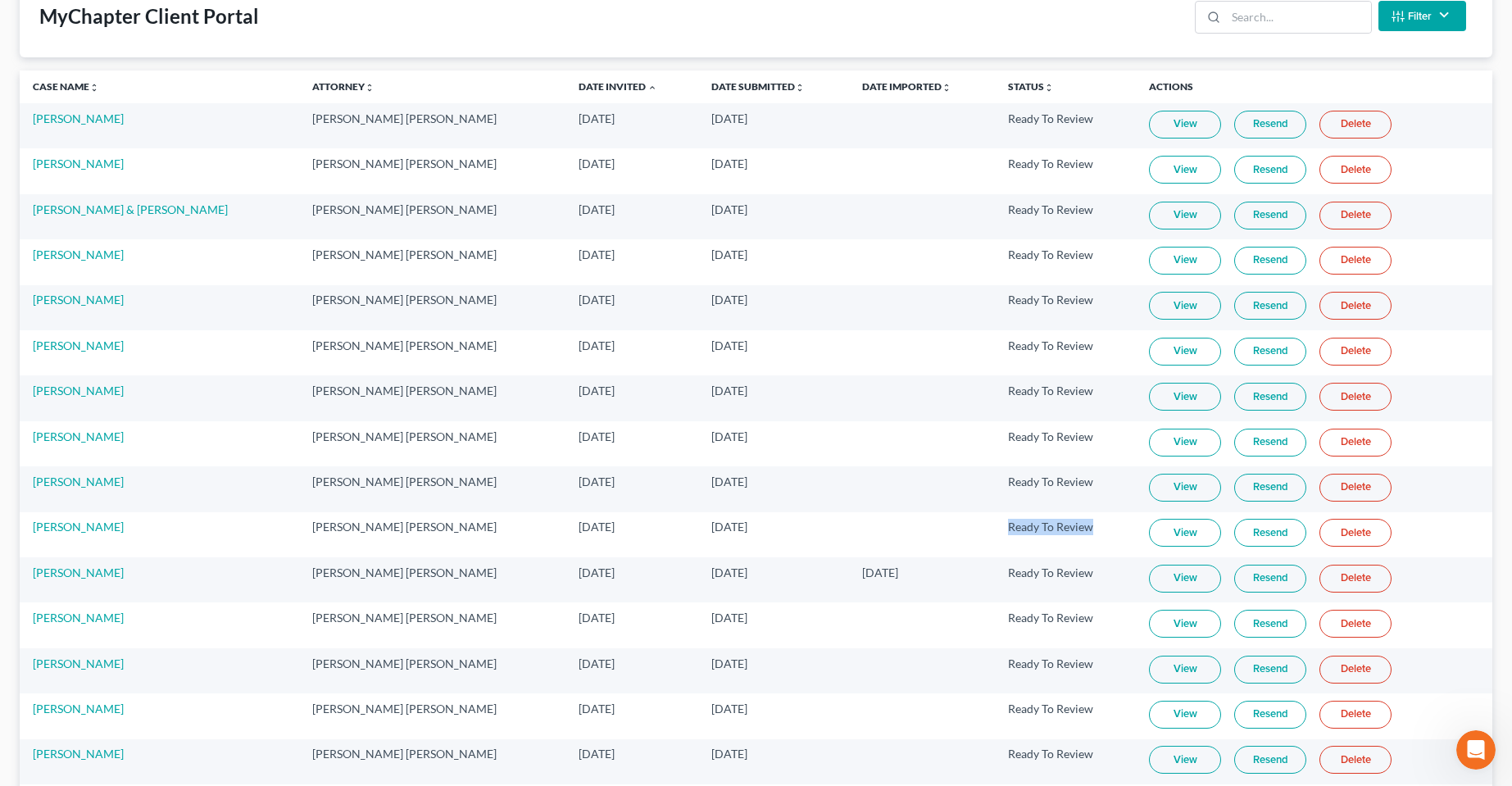
scroll to position [7885, 0]
click at [1324, 135] on link "Delete" at bounding box center [1355, 124] width 72 height 28
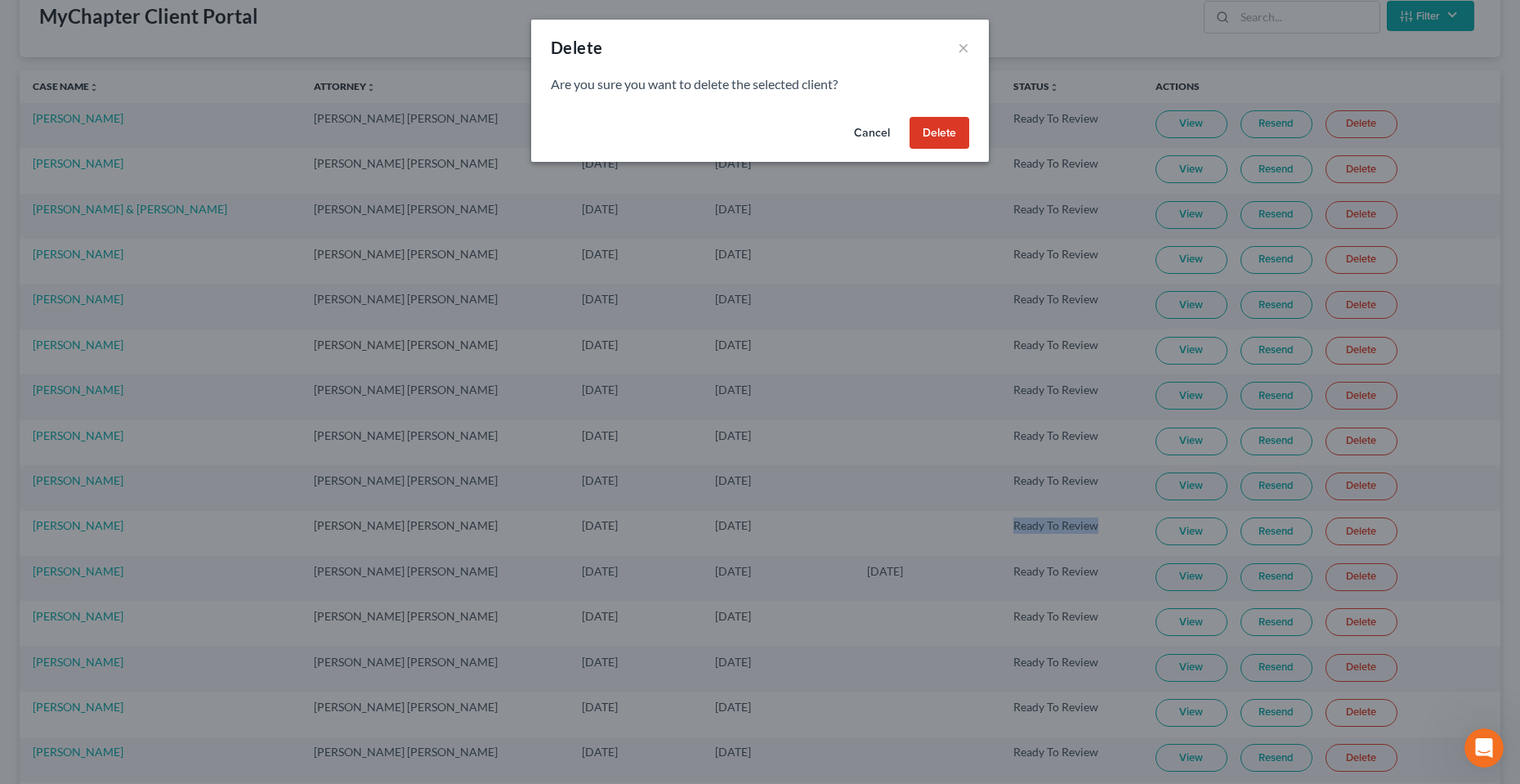
click at [938, 130] on button "Delete" at bounding box center [939, 132] width 60 height 32
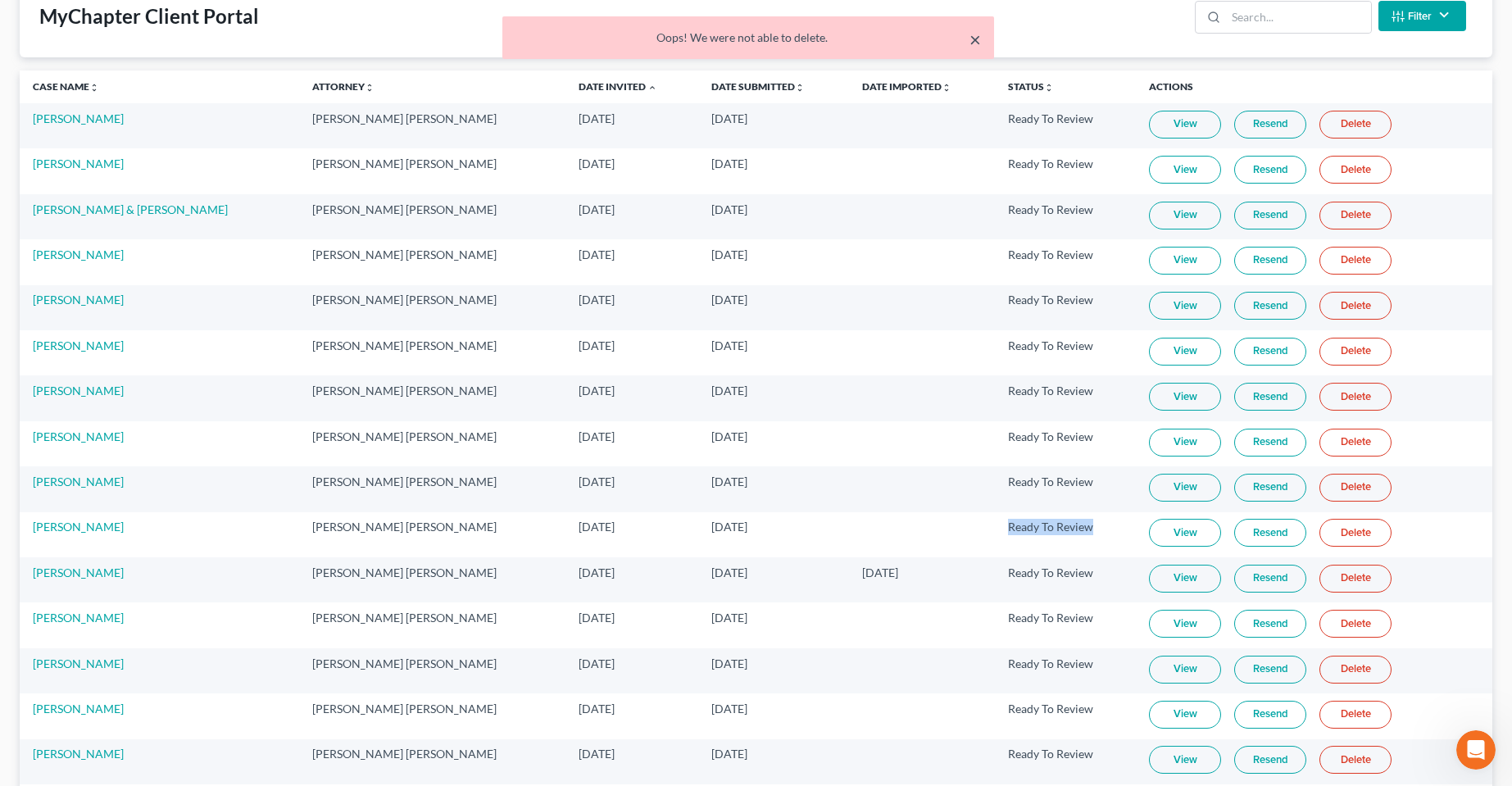
click at [974, 48] on button "×" at bounding box center [975, 39] width 11 height 19
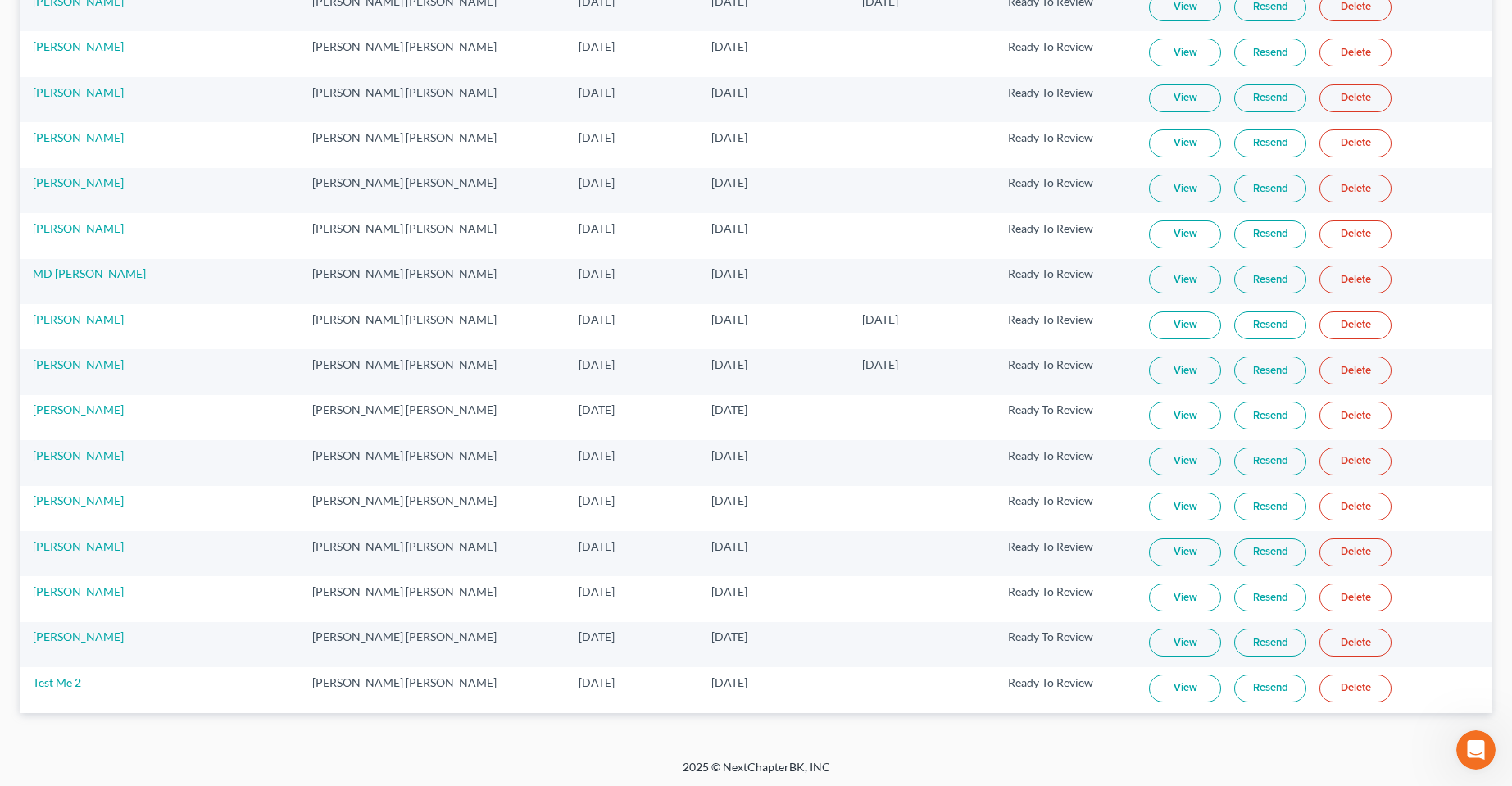
scroll to position [685, 0]
click at [184, 734] on div "MyChapter Client Portal Filter Status Filter... Invited In Progress Ready To Re…" at bounding box center [756, 69] width 1512 height 1375
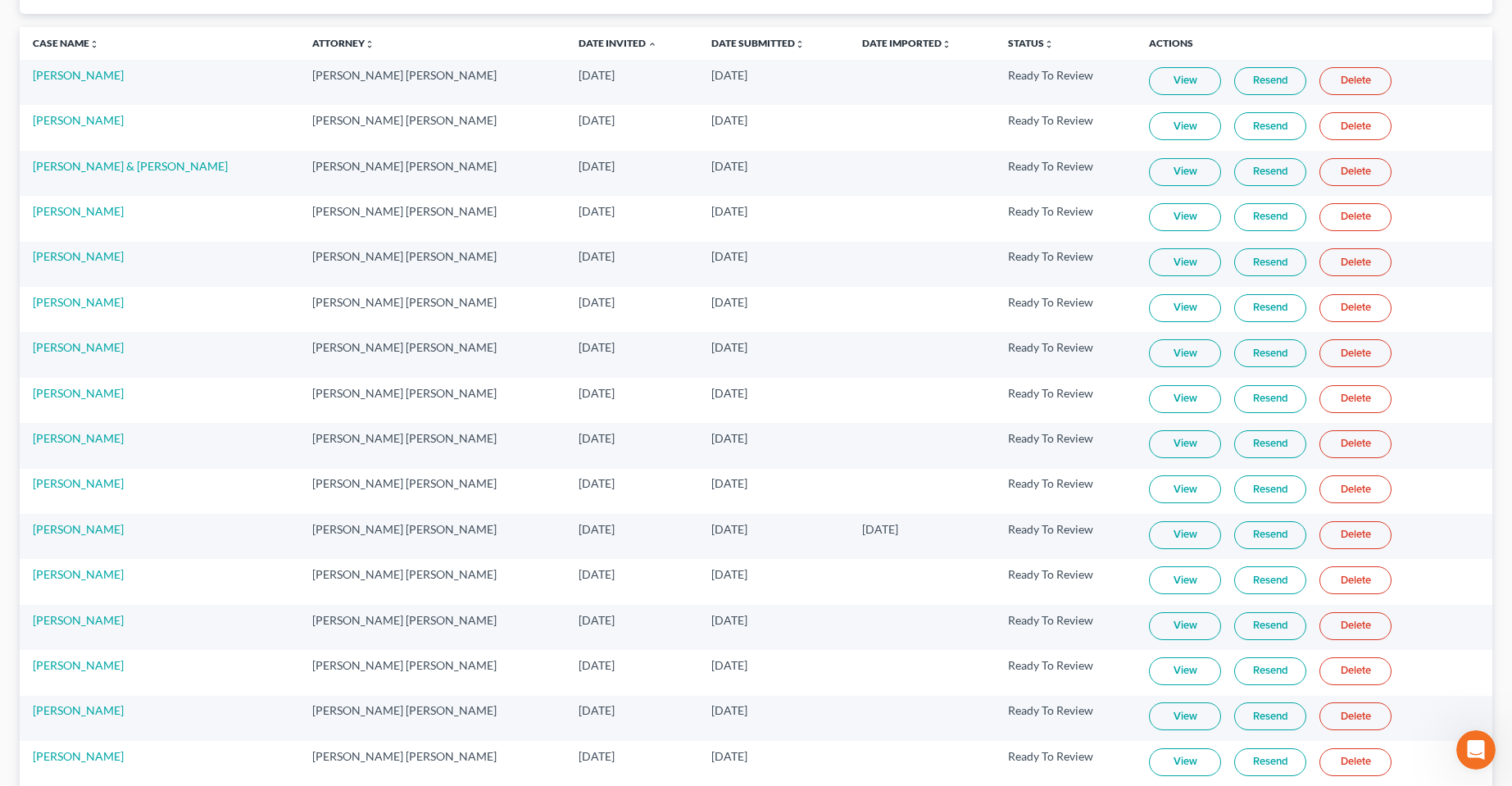
scroll to position [0, 0]
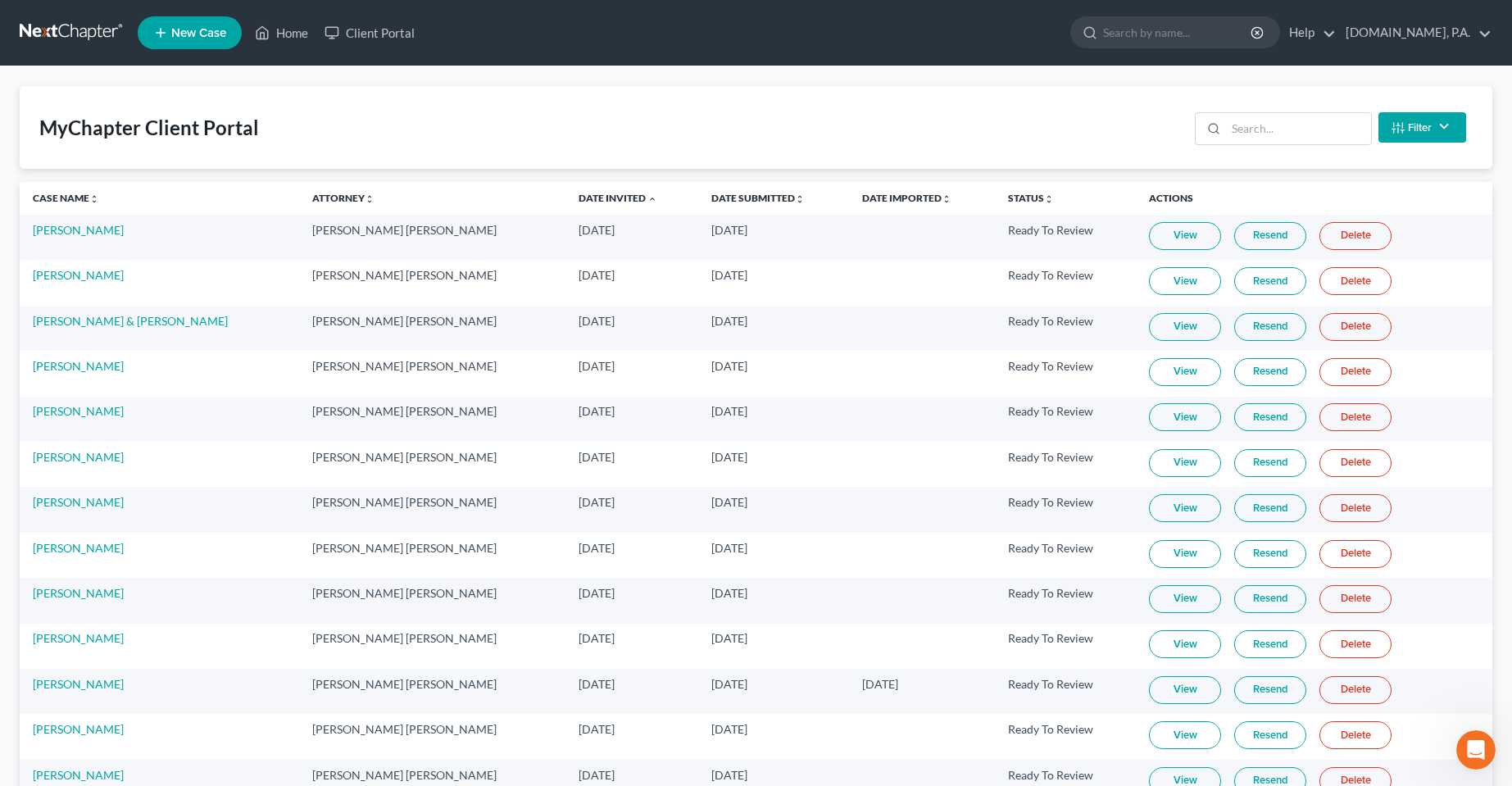
click at [915, 152] on div "MyChapter Client Portal Filter Status Filter... Invited In Progress Ready To Re…" at bounding box center [756, 127] width 1473 height 82
click at [886, 133] on div "MyChapter Client Portal Filter Status Filter... Invited In Progress Ready To Re…" at bounding box center [756, 127] width 1473 height 82
click at [1466, 775] on td "View Resend Delete" at bounding box center [1314, 782] width 357 height 45
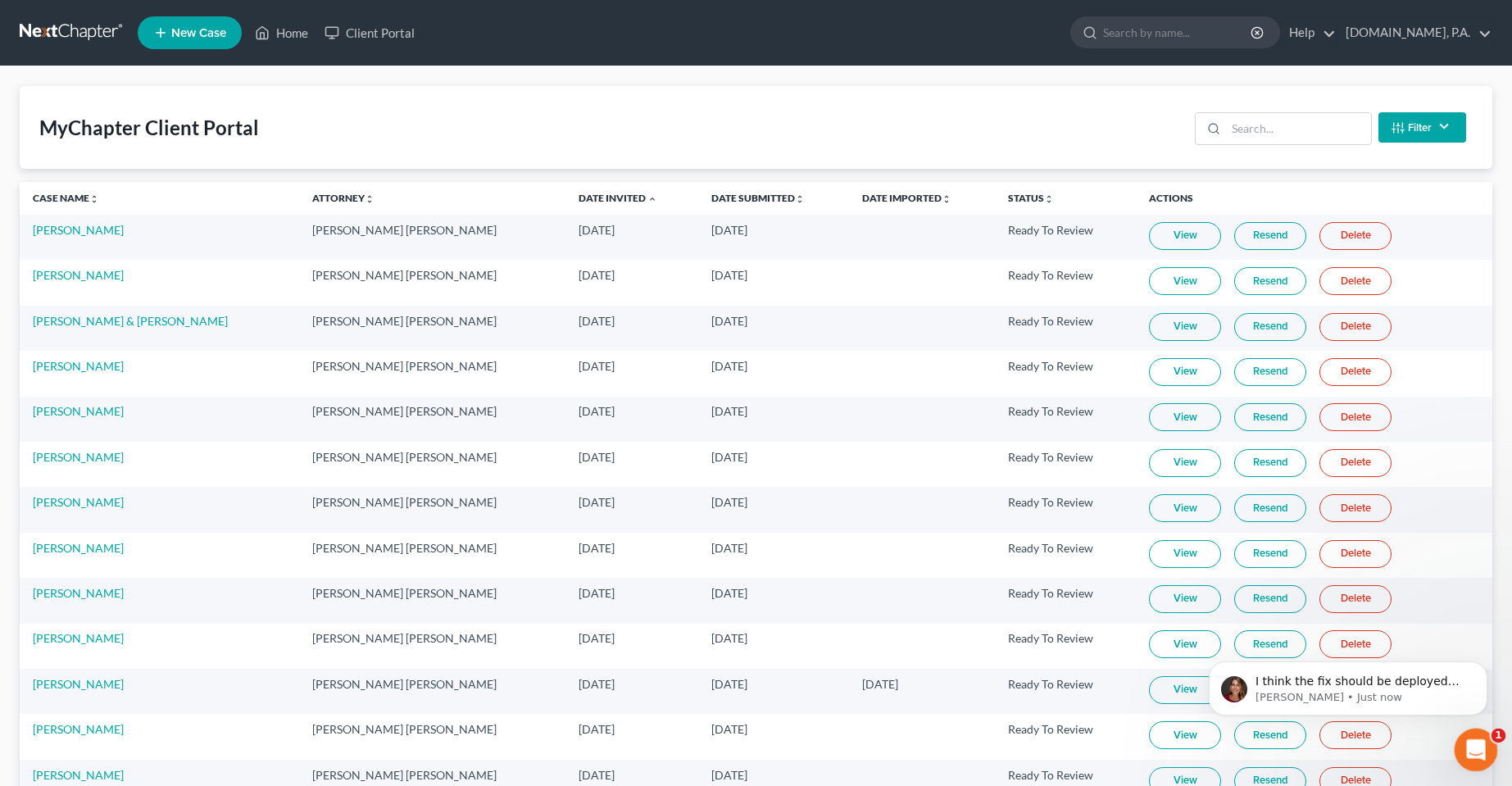
click at [1468, 759] on div "Open Intercom Messenger" at bounding box center [1473, 747] width 54 height 54
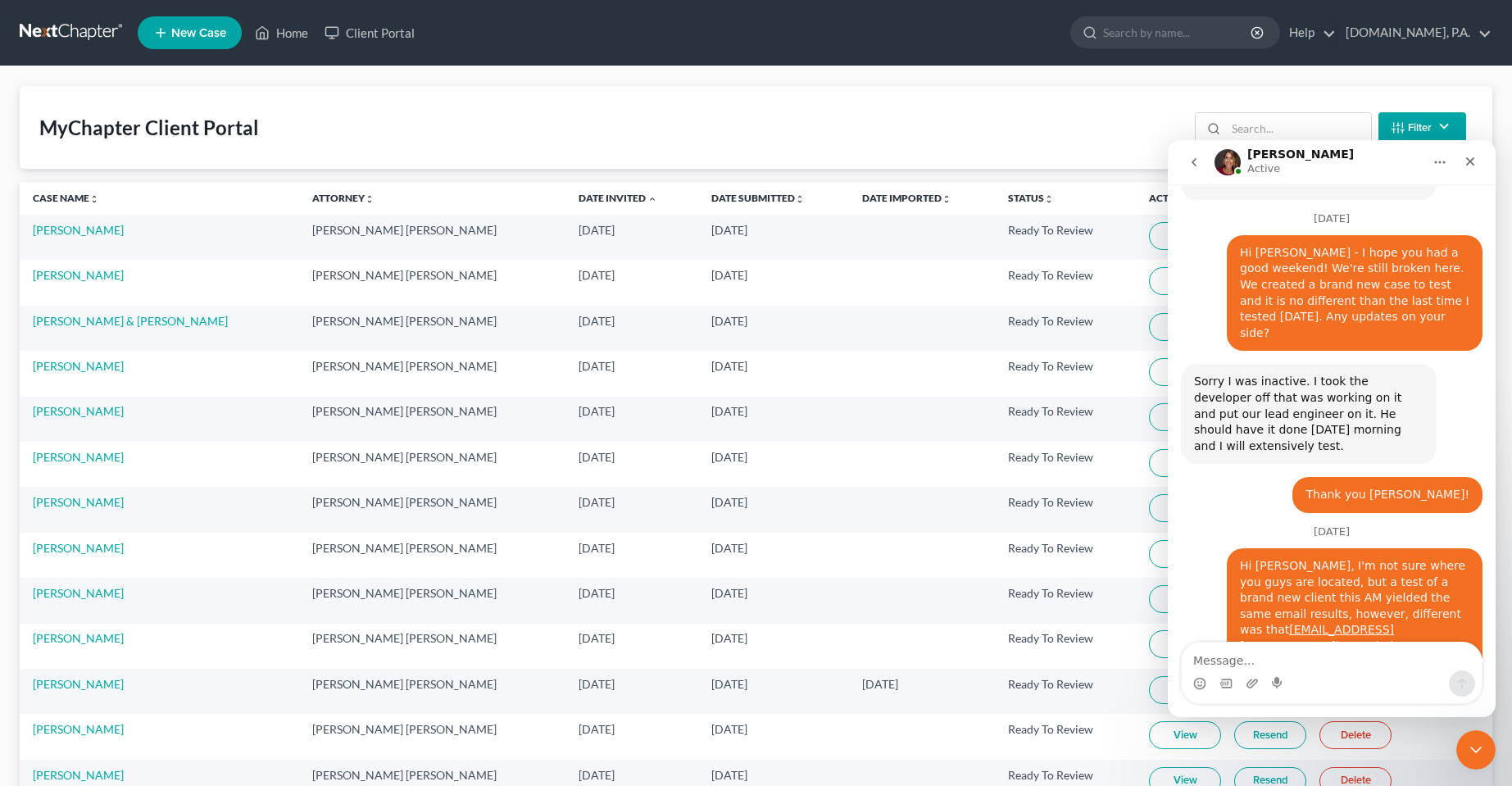
scroll to position [7930, 0]
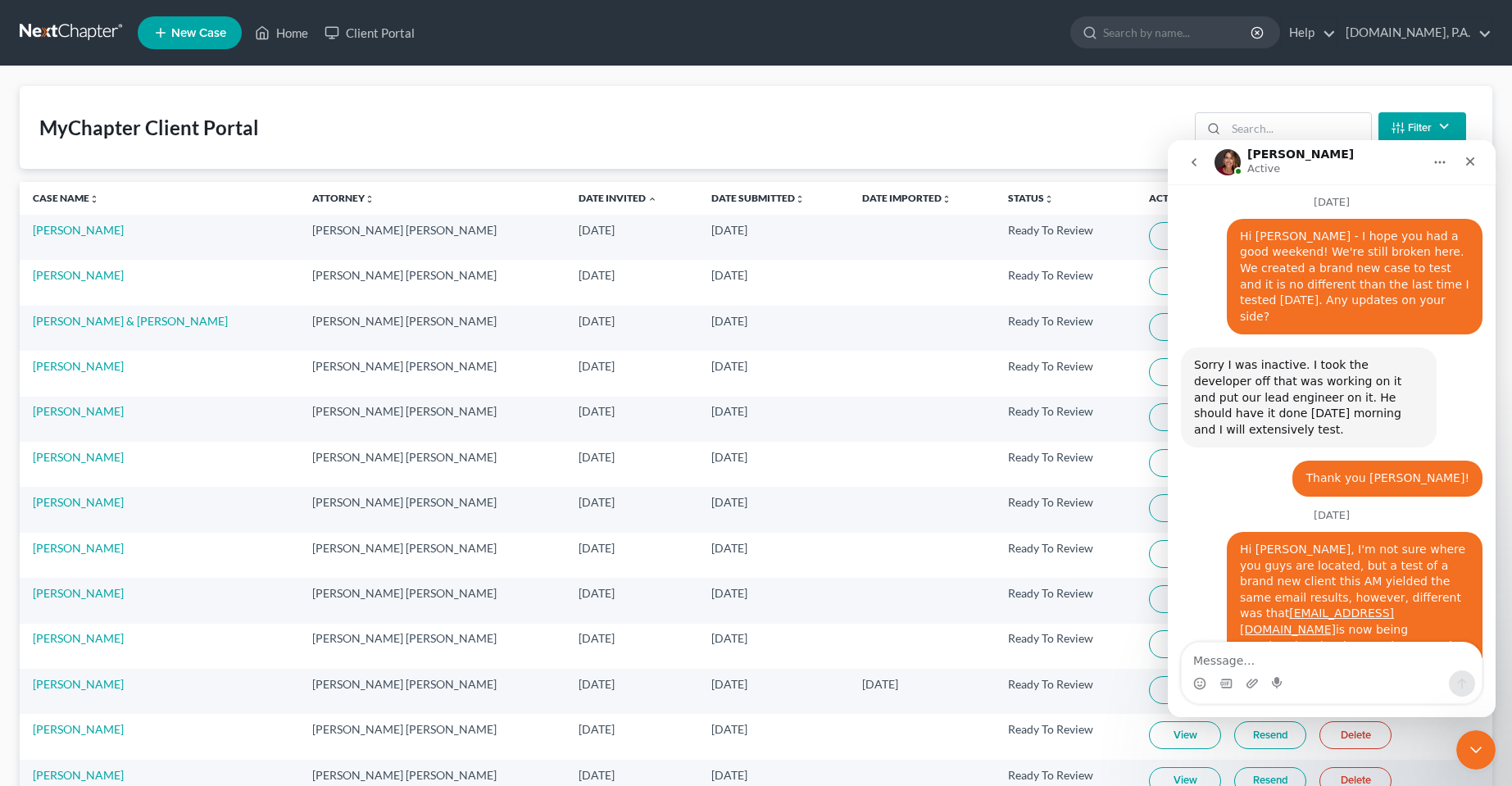
click at [1360, 668] on textarea "Message…" at bounding box center [1332, 656] width 300 height 28
type textarea "oh that will be wonderful, we can wait for that"
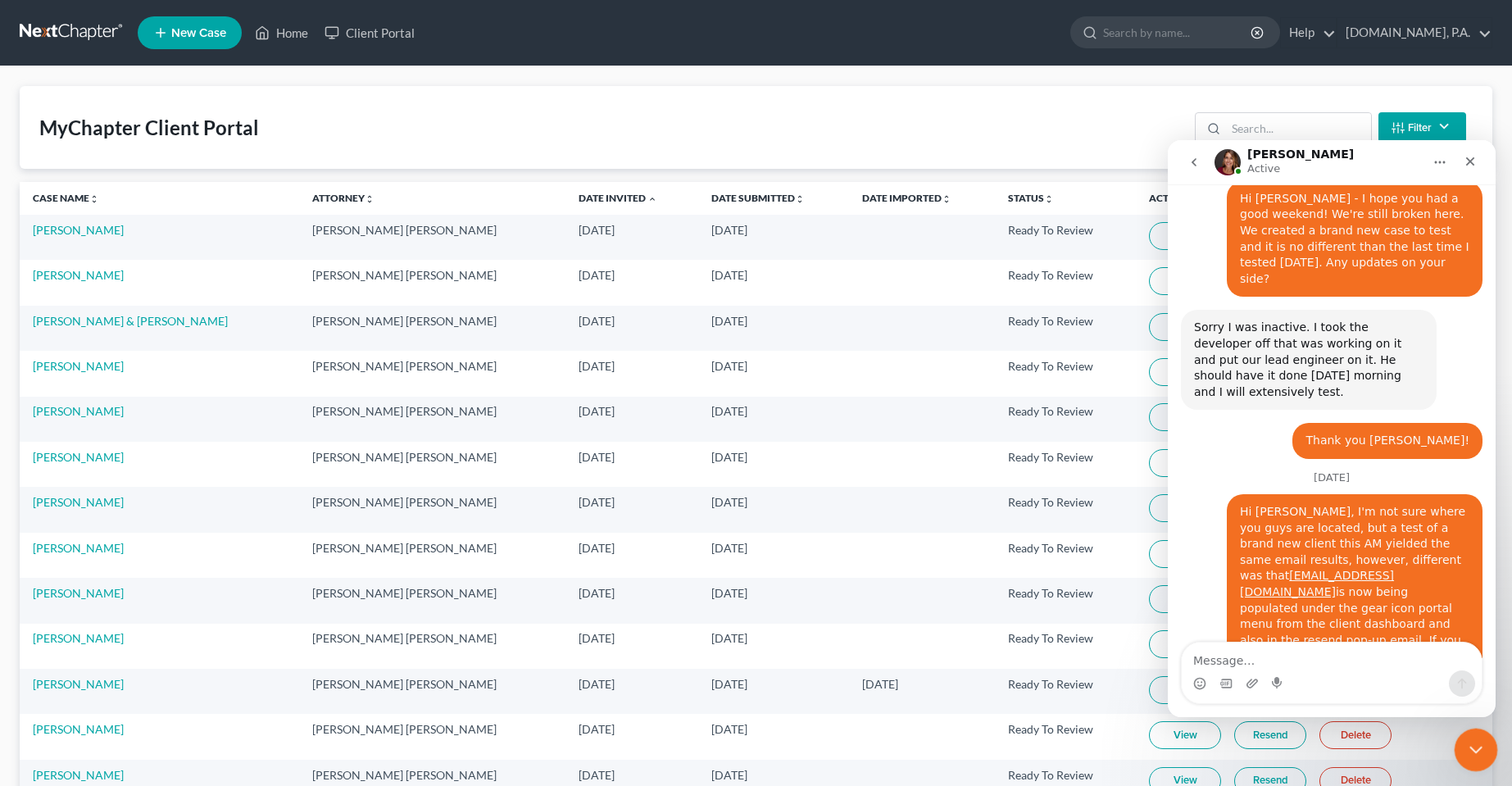
click at [1454, 744] on div "Close Intercom Messenger" at bounding box center [1473, 747] width 39 height 39
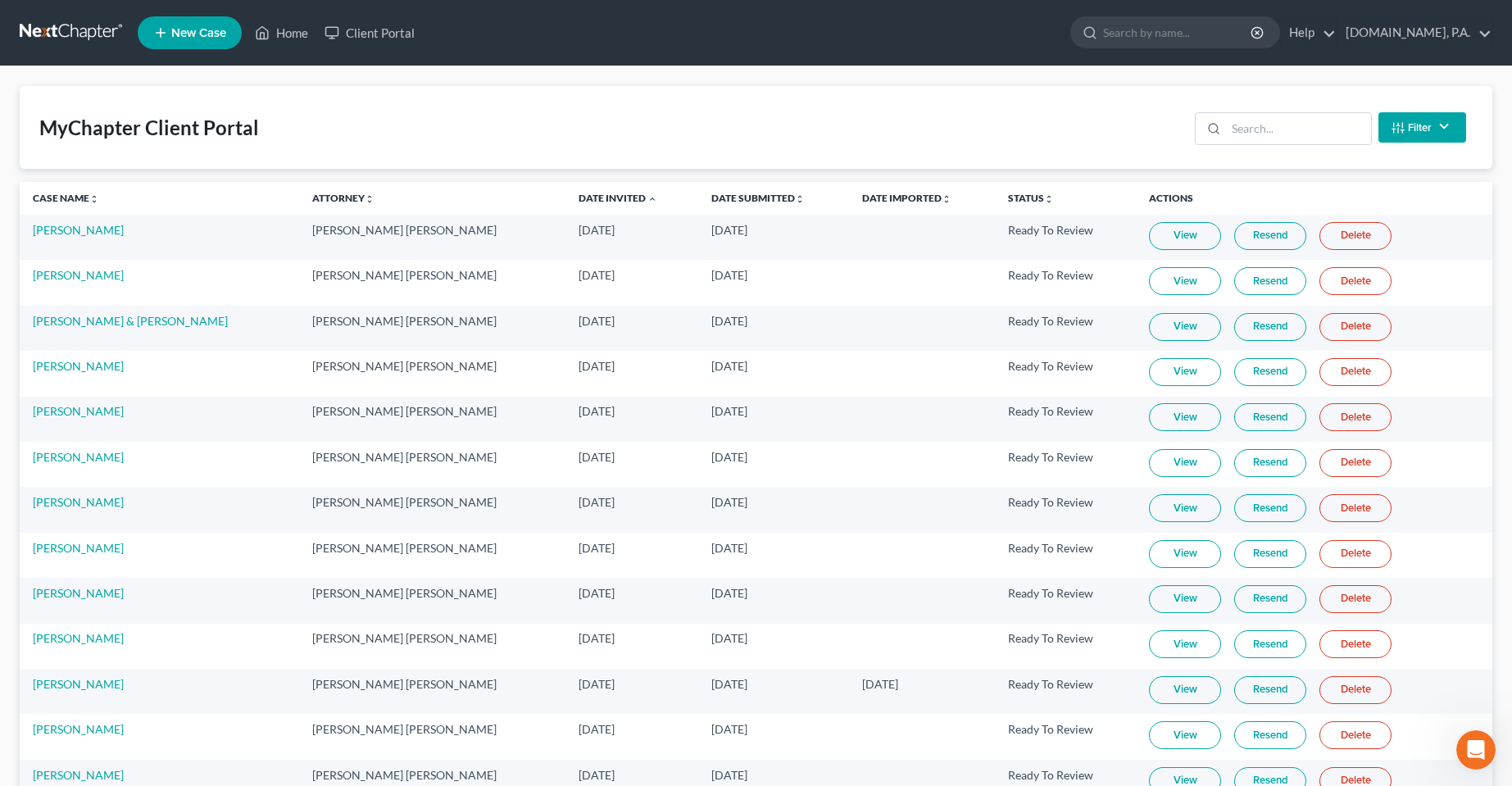
click at [852, 119] on div "MyChapter Client Portal Filter Status Filter... Invited In Progress Ready To Re…" at bounding box center [756, 127] width 1473 height 82
click at [450, 109] on div "MyChapter Client Portal Filter Status Filter... Invited In Progress Ready To Re…" at bounding box center [756, 127] width 1473 height 82
drag, startPoint x: 2832, startPoint y: 1382, endPoint x: 1480, endPoint y: 748, distance: 1493.3
click at [1480, 748] on icon "Open Intercom Messenger" at bounding box center [1473, 747] width 27 height 27
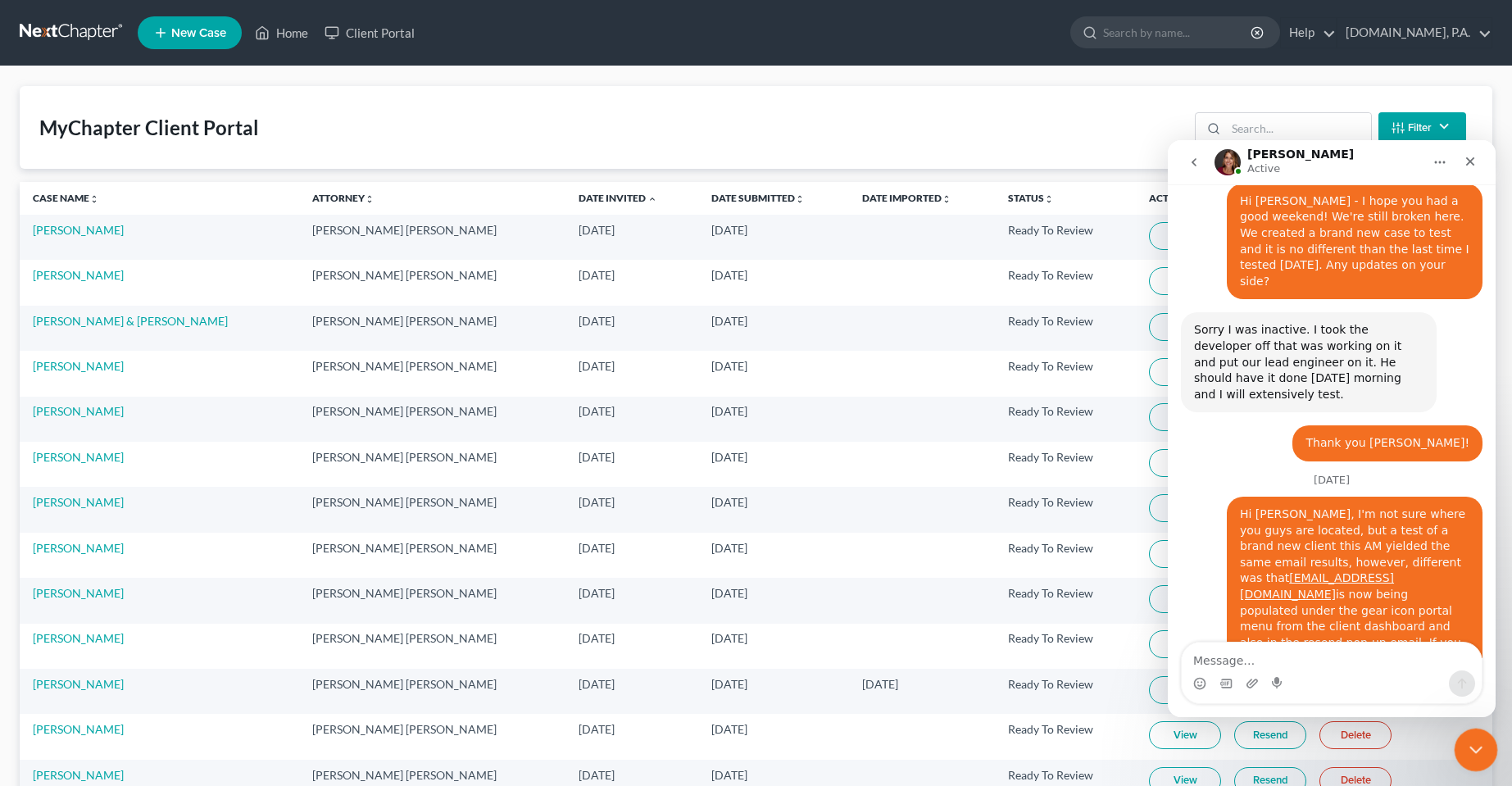
click at [1472, 744] on icon "Close Intercom Messenger" at bounding box center [1473, 747] width 19 height 19
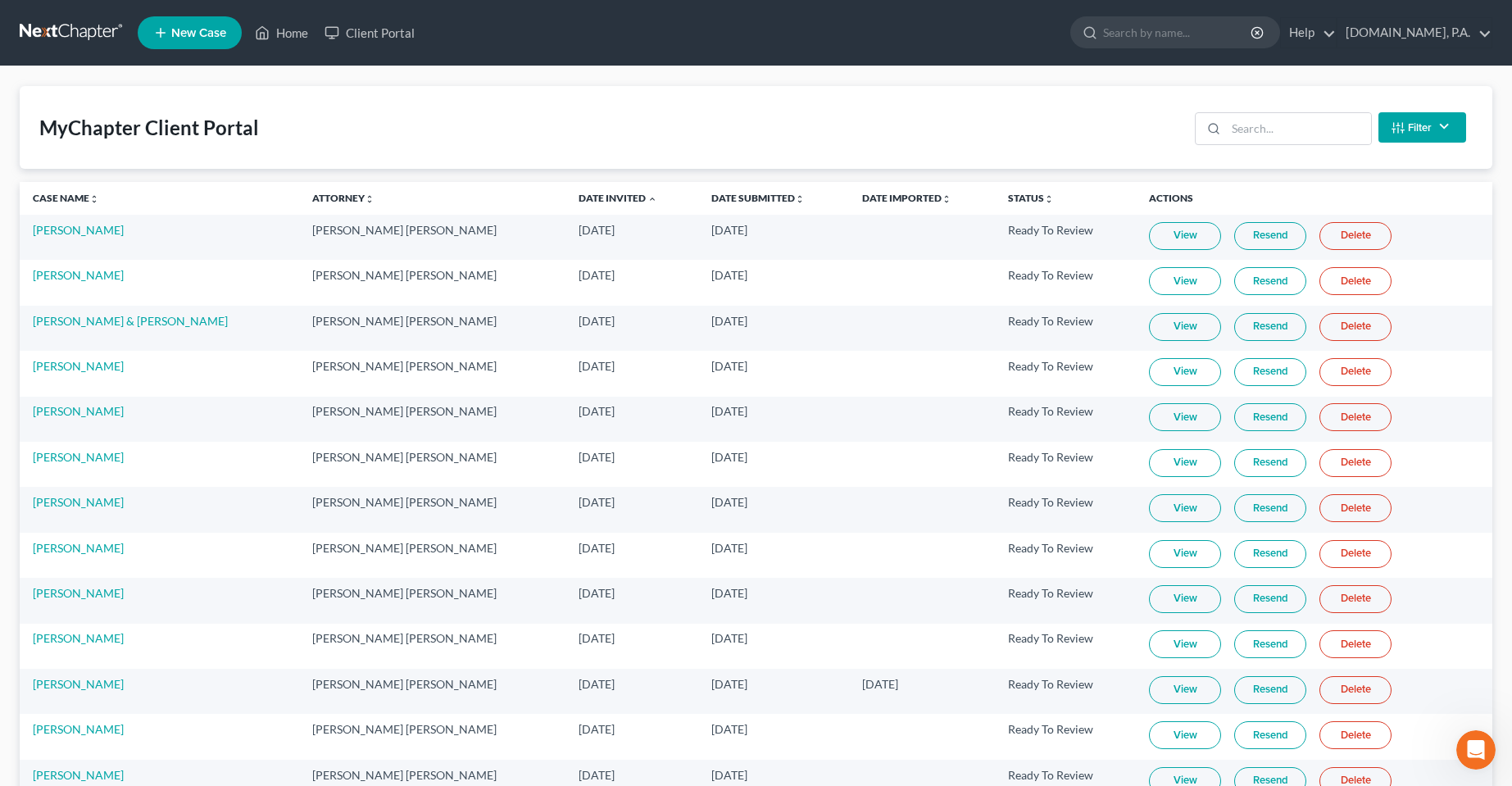
click at [626, 140] on div "MyChapter Client Portal Filter Status Filter... Invited In Progress Ready To Re…" at bounding box center [756, 127] width 1473 height 82
click at [1482, 751] on div "Open Intercom Messenger" at bounding box center [1473, 747] width 54 height 54
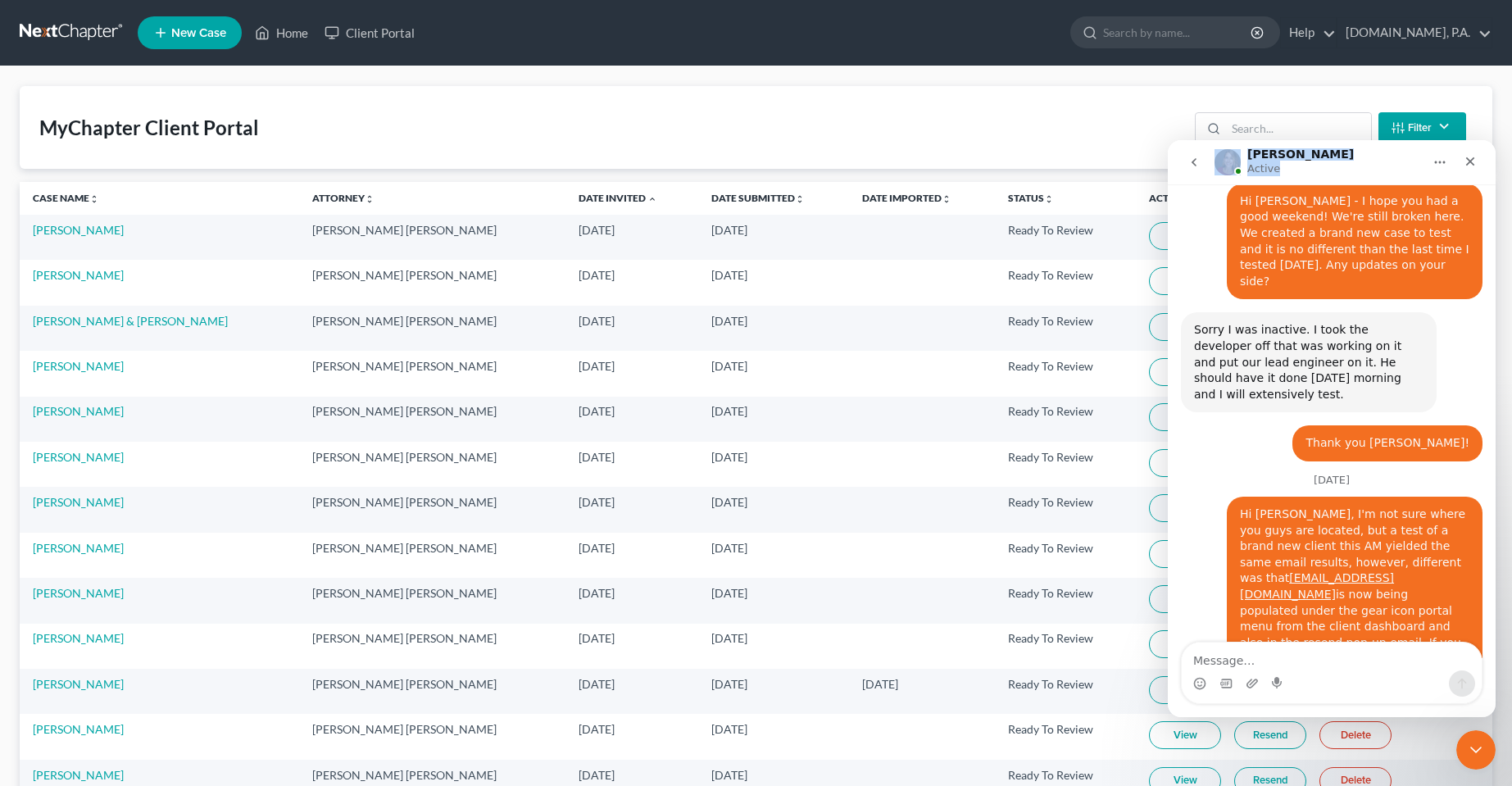
drag, startPoint x: 1283, startPoint y: 170, endPoint x: 2049, endPoint y: 333, distance: 783.2
click at [1236, 161] on div "Katie Active" at bounding box center [1318, 162] width 209 height 29
click at [1474, 748] on icon "Close Intercom Messenger" at bounding box center [1473, 747] width 19 height 19
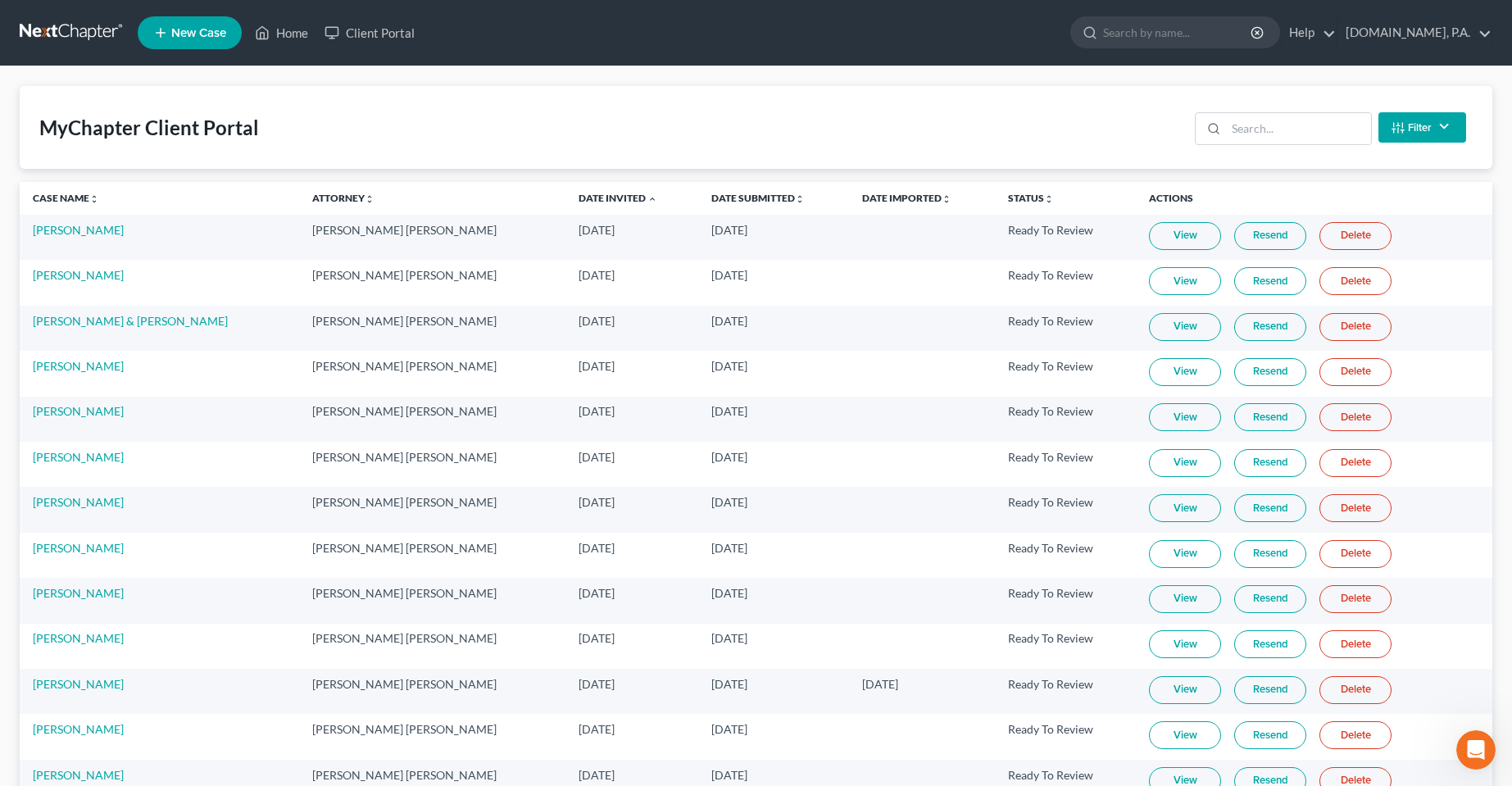
click at [983, 120] on div "MyChapter Client Portal Filter Status Filter... Invited In Progress Ready To Re…" at bounding box center [756, 127] width 1473 height 82
click at [1496, 735] on div "MyChapter Client Portal Filter Status Filter... Invited In Progress Ready To Re…" at bounding box center [756, 754] width 1512 height 1375
click at [1480, 744] on icon "Open Intercom Messenger" at bounding box center [1473, 747] width 27 height 27
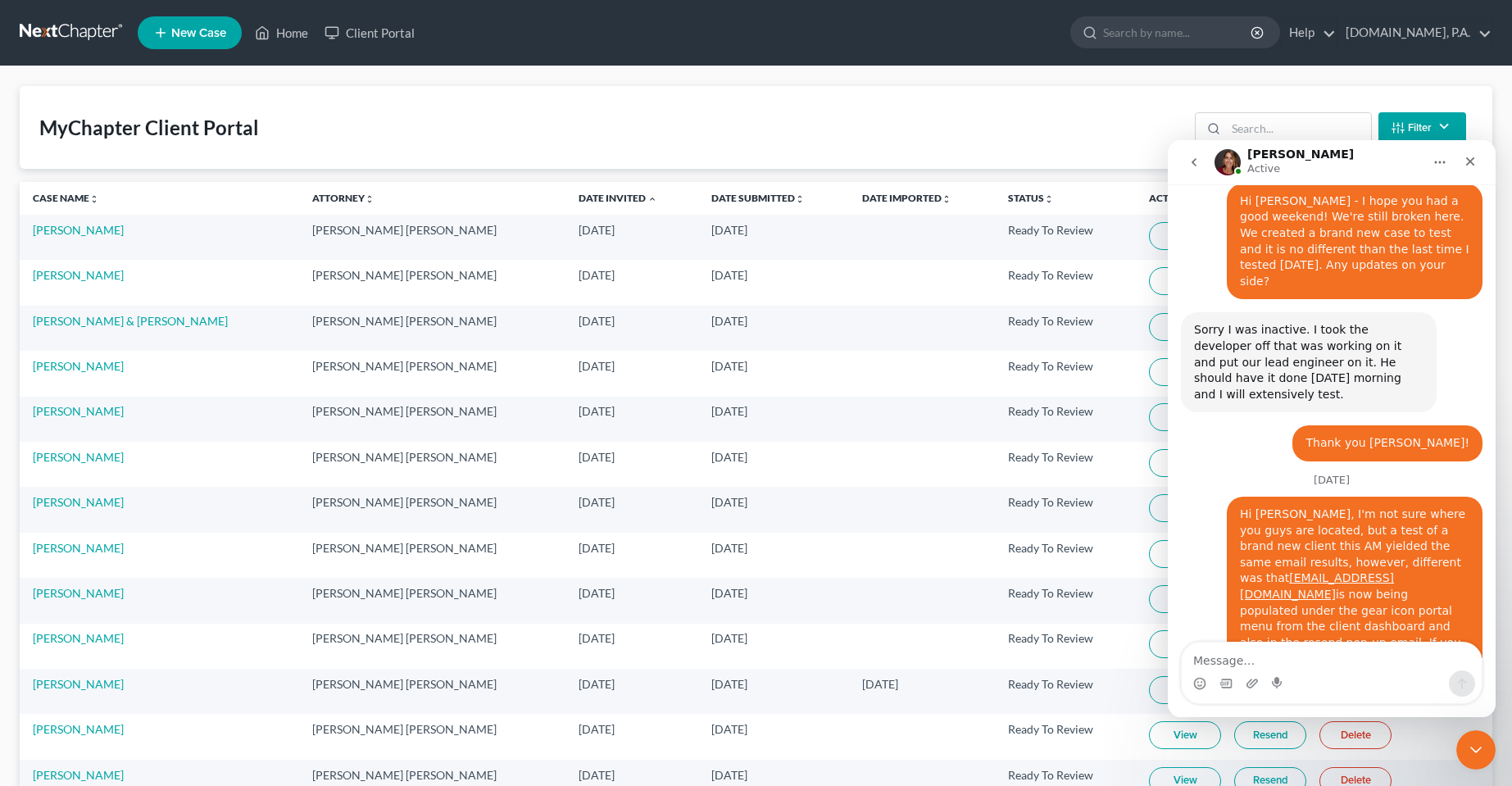
click at [1373, 666] on textarea "Message…" at bounding box center [1332, 656] width 300 height 28
click at [930, 129] on div "MyChapter Client Portal Filter Status Filter... Invited In Progress Ready To Re…" at bounding box center [756, 127] width 1473 height 82
click at [1347, 684] on div "Intercom messenger" at bounding box center [1332, 683] width 300 height 26
click at [1467, 754] on icon "Close Intercom Messenger" at bounding box center [1473, 747] width 19 height 19
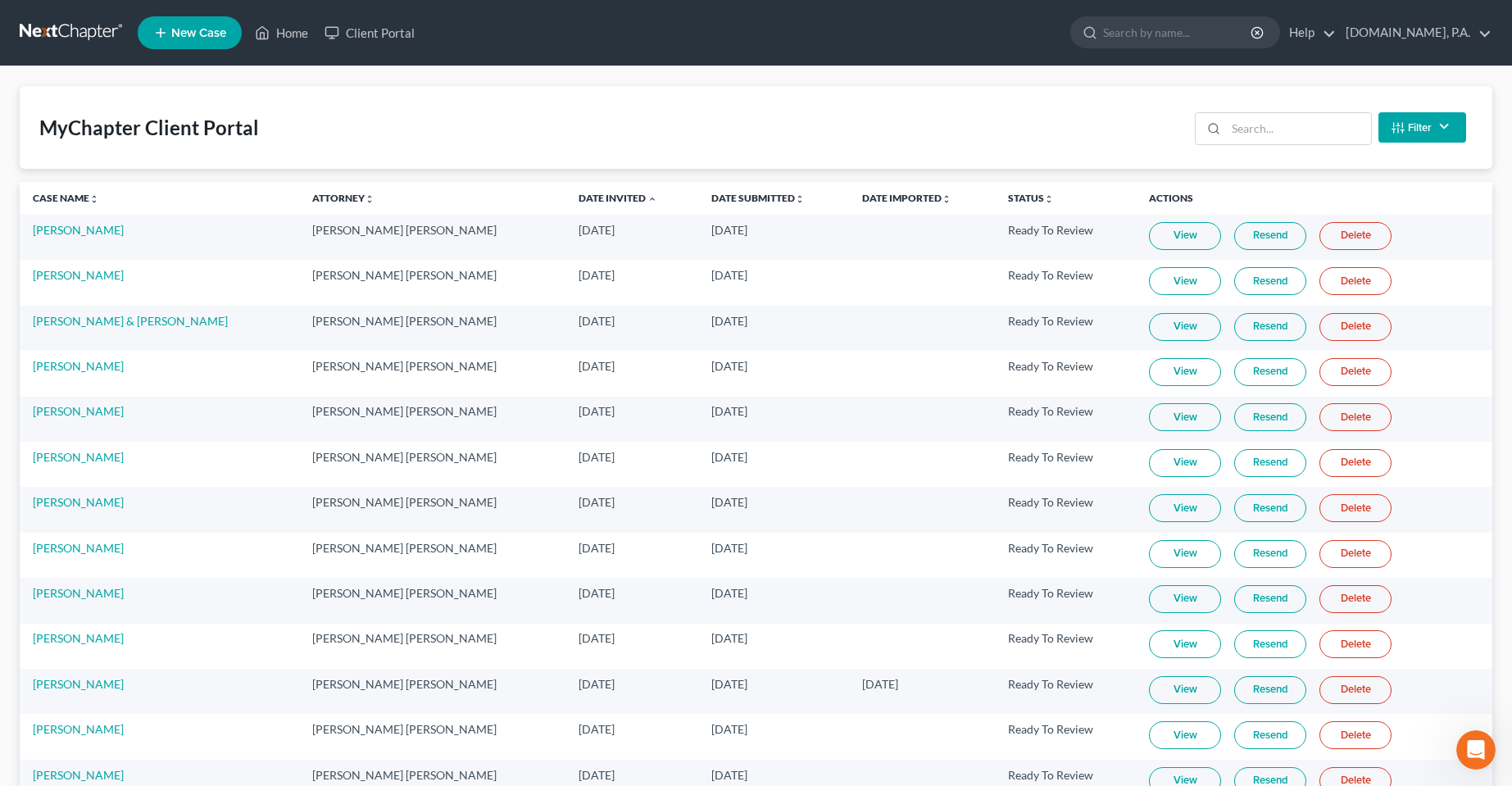
drag, startPoint x: 1061, startPoint y: 121, endPoint x: 999, endPoint y: 102, distance: 64.8
click at [1051, 119] on div "MyChapter Client Portal Filter Status Filter... Invited In Progress Ready To Re…" at bounding box center [756, 127] width 1473 height 82
click at [283, 22] on link "Home" at bounding box center [281, 32] width 70 height 30
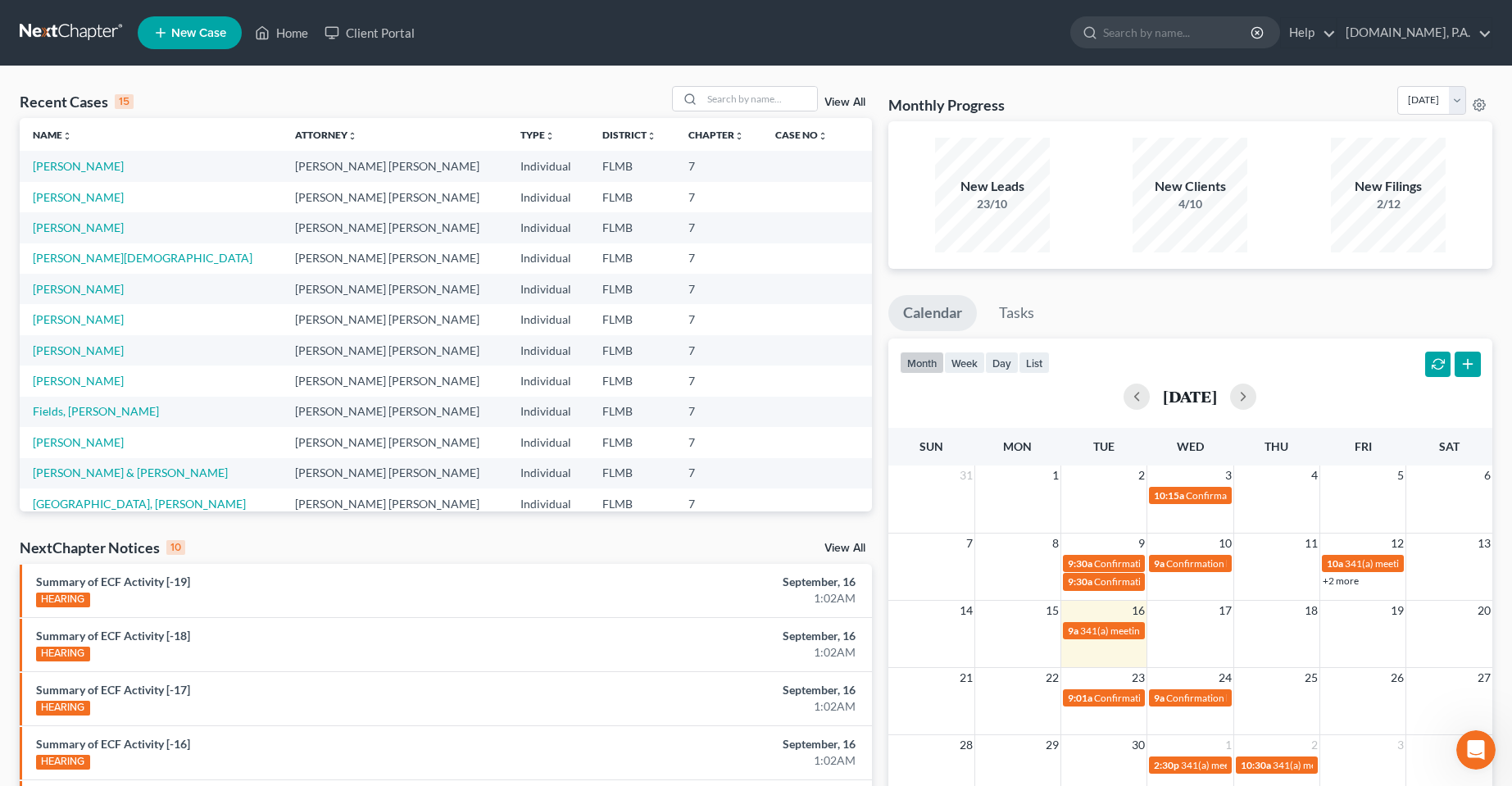
scroll to position [7968, 0]
click at [435, 88] on div "Recent Cases 15 View All" at bounding box center [445, 102] width 852 height 32
drag, startPoint x: 429, startPoint y: 109, endPoint x: 429, endPoint y: 100, distance: 9.0
click at [429, 109] on div "Recent Cases 15 View All" at bounding box center [445, 102] width 852 height 32
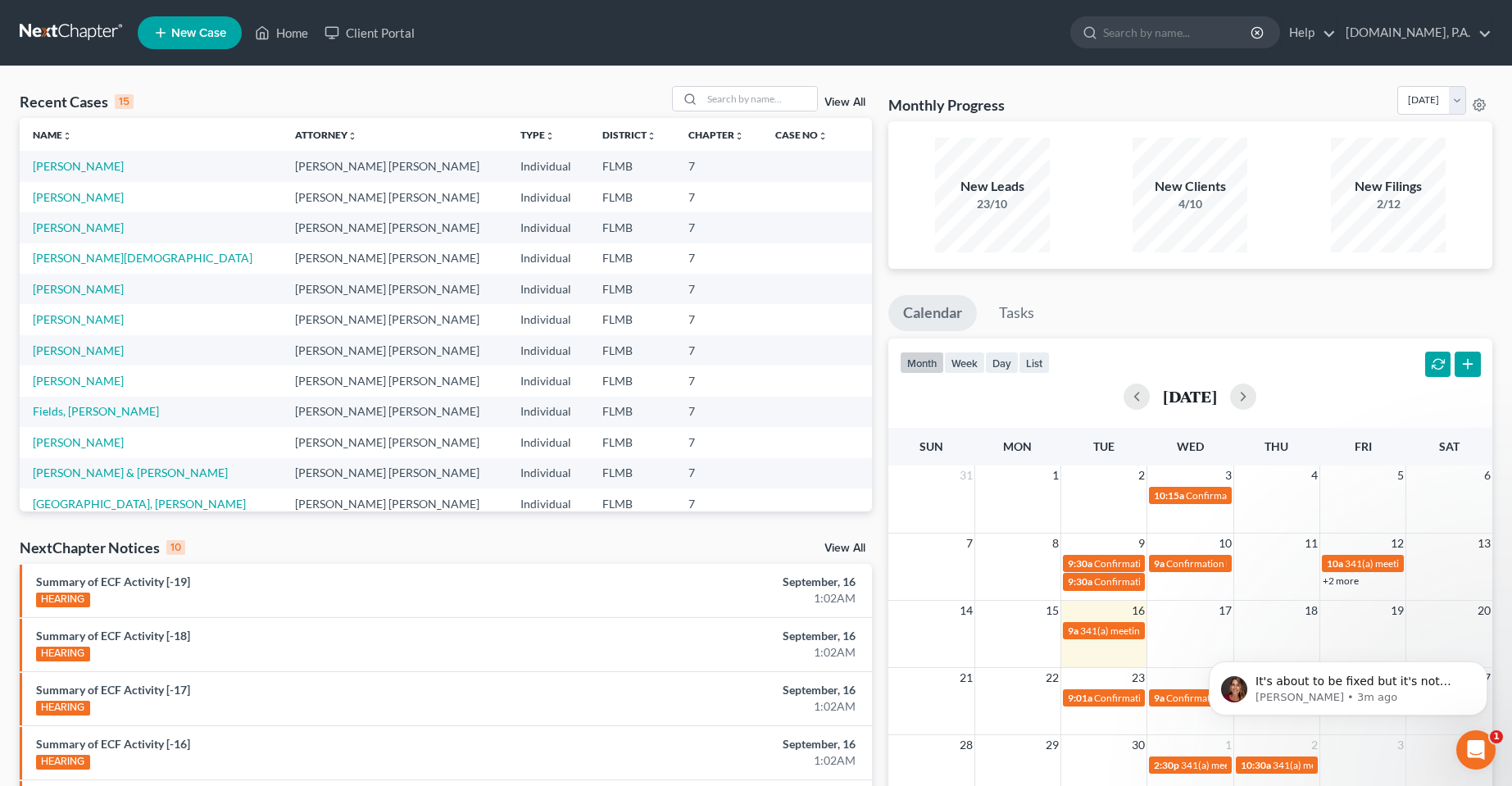
scroll to position [0, 0]
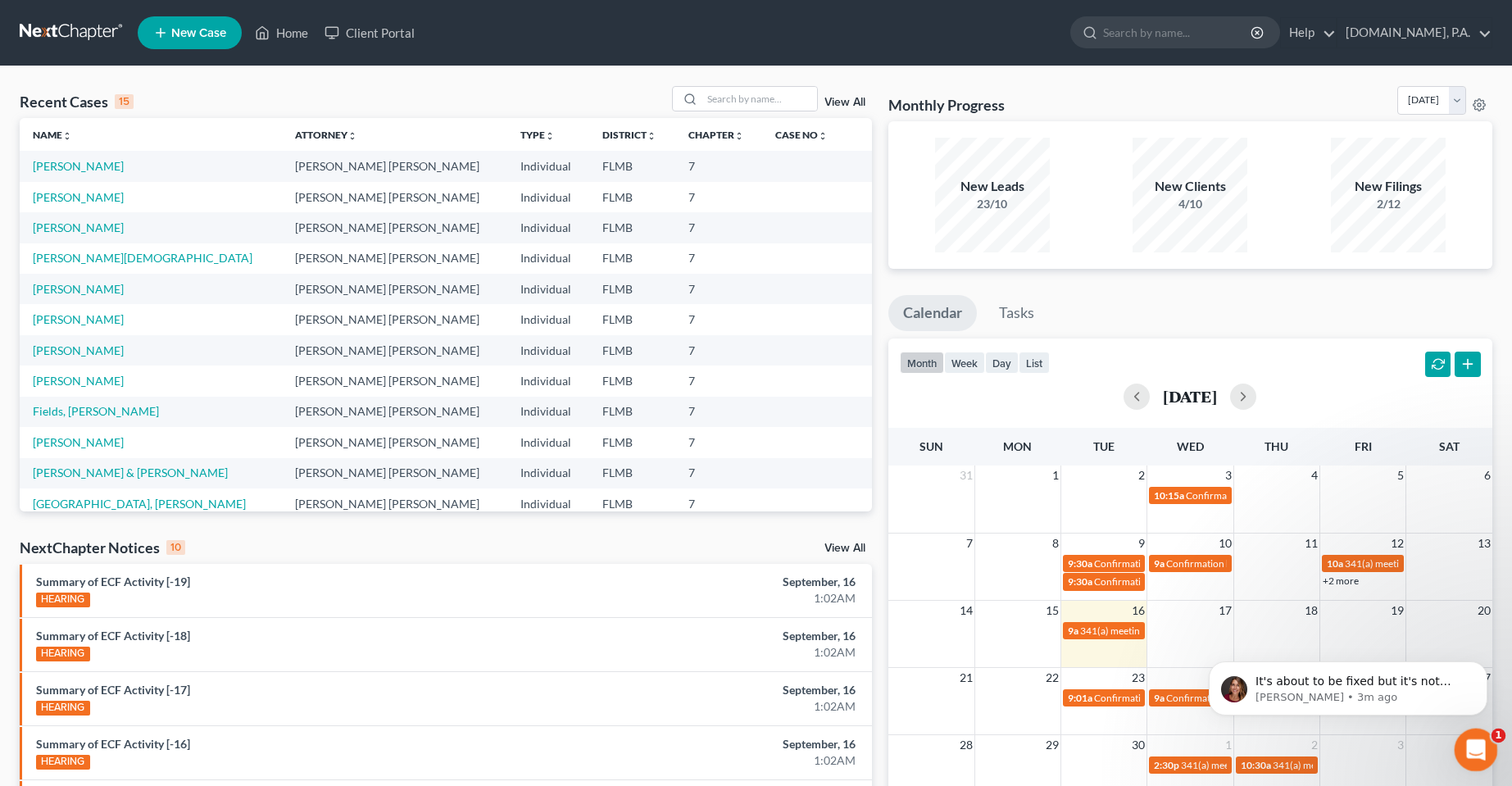
click at [1465, 748] on icon "Open Intercom Messenger" at bounding box center [1473, 747] width 27 height 27
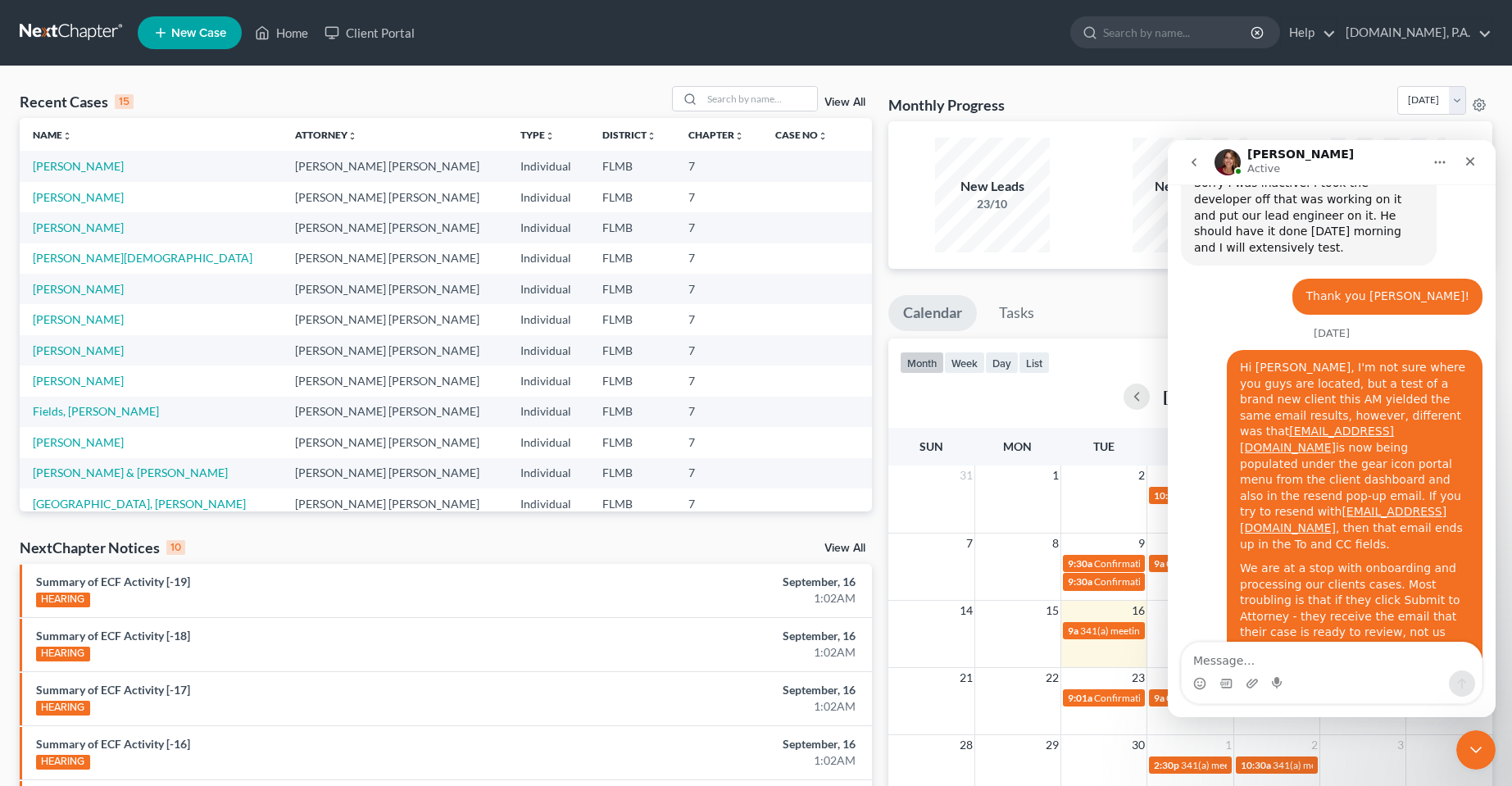
scroll to position [8124, 0]
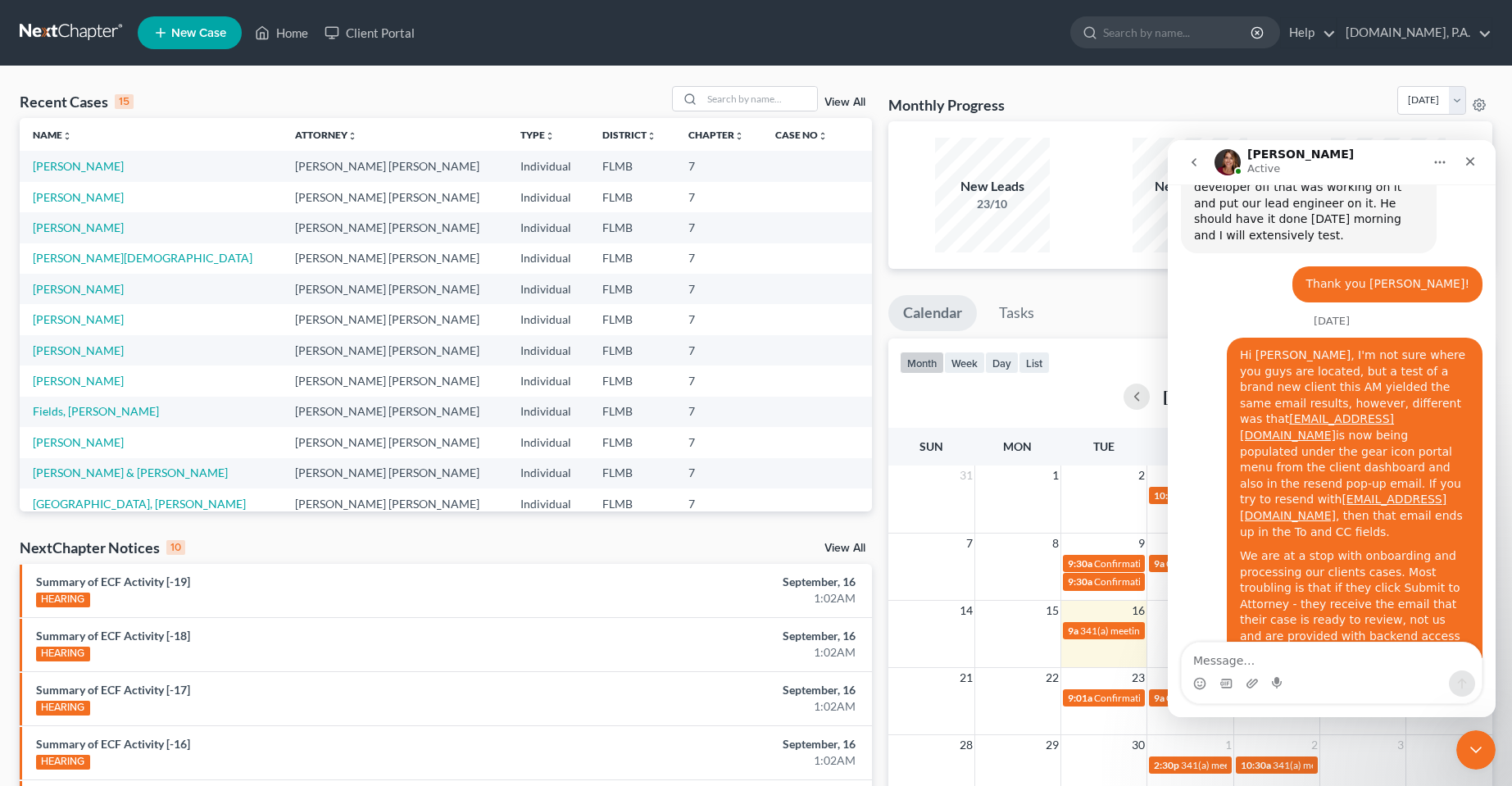
click at [1247, 653] on textarea "Message…" at bounding box center [1332, 656] width 300 height 28
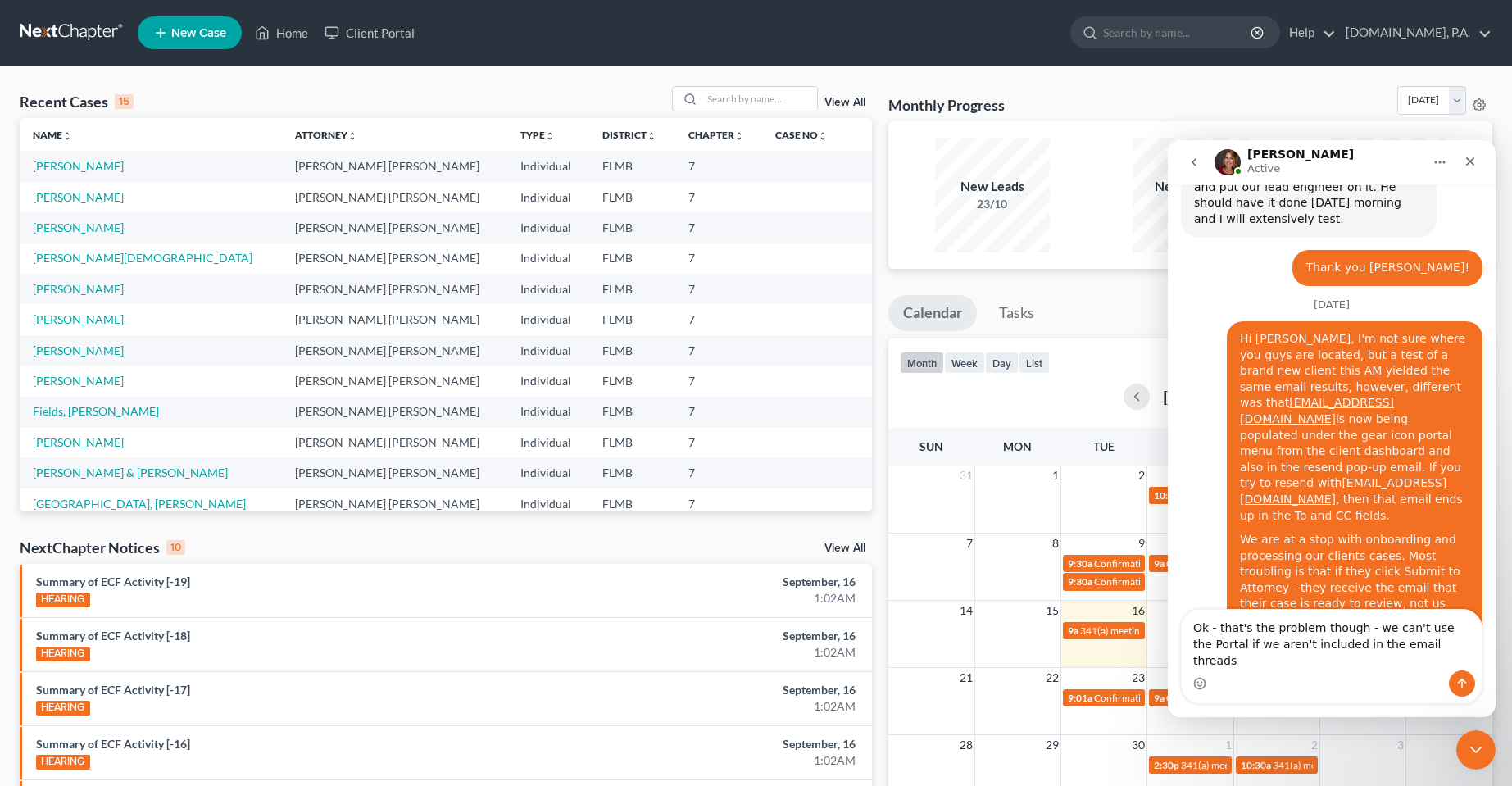
type textarea "Ok - that's the problem though - we can't use the Portal if we aren't included …"
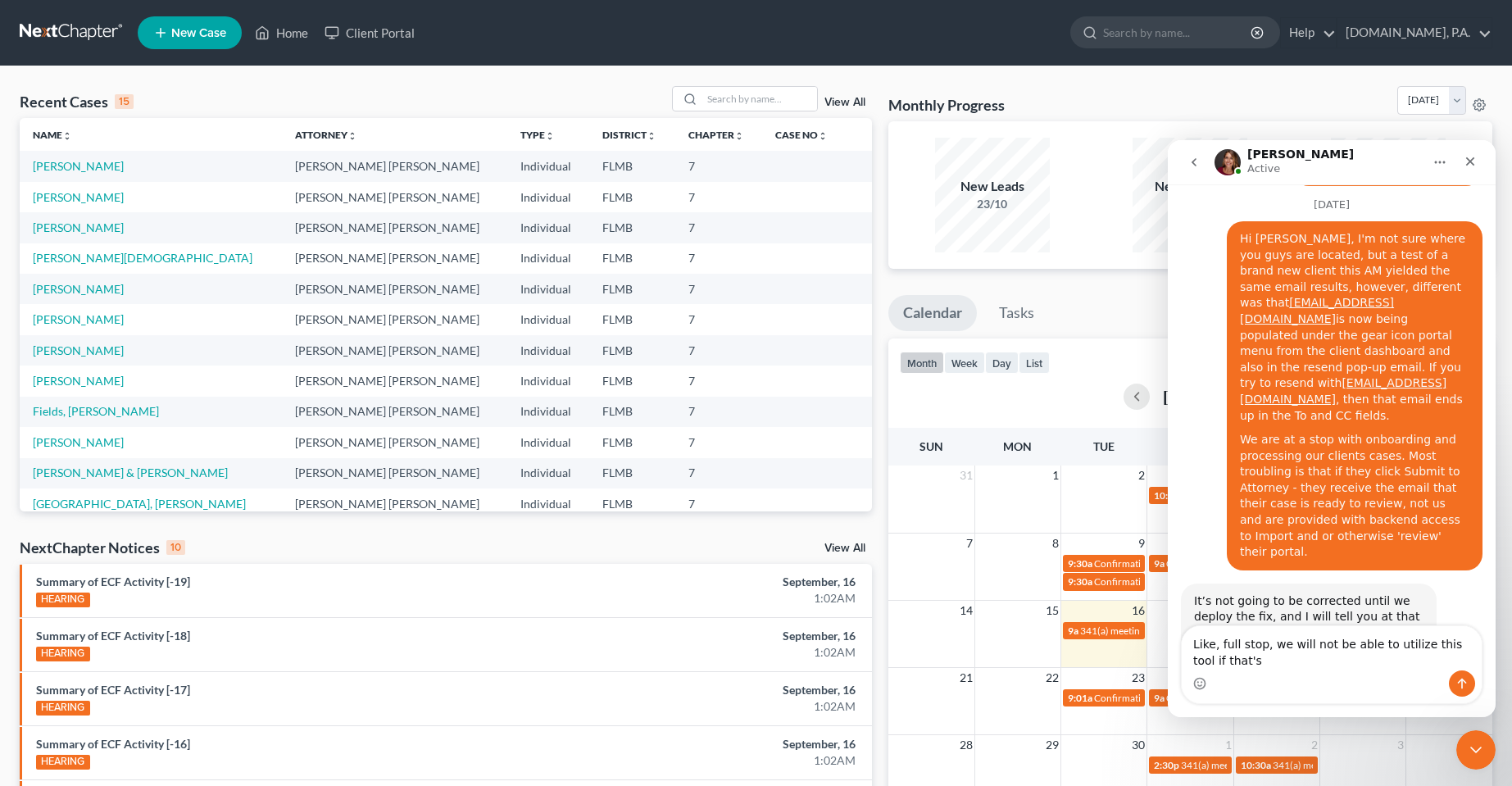
scroll to position [8258, 0]
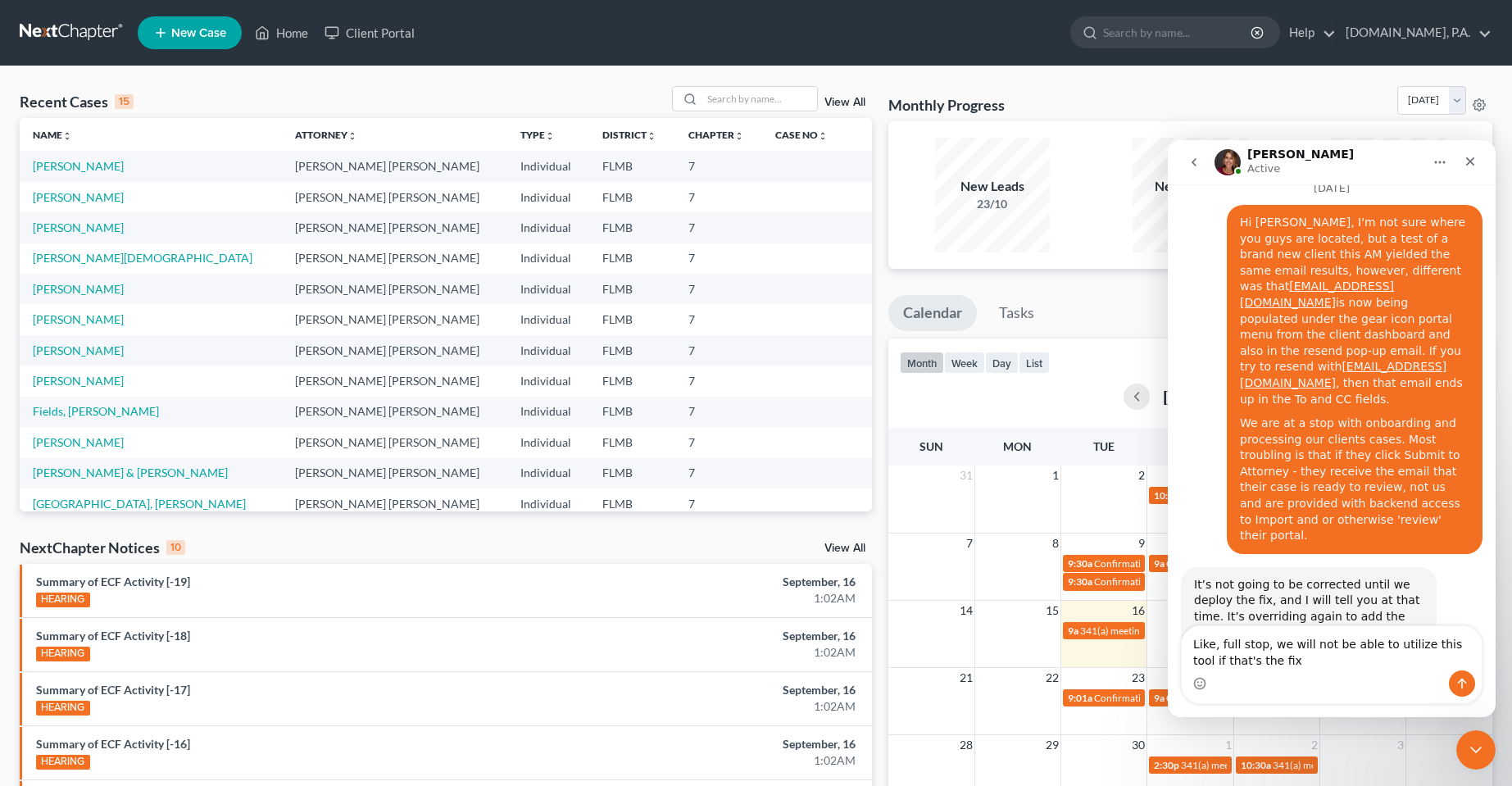
type textarea "Like, full stop, we will not be able to utilize this tool if that's the fix."
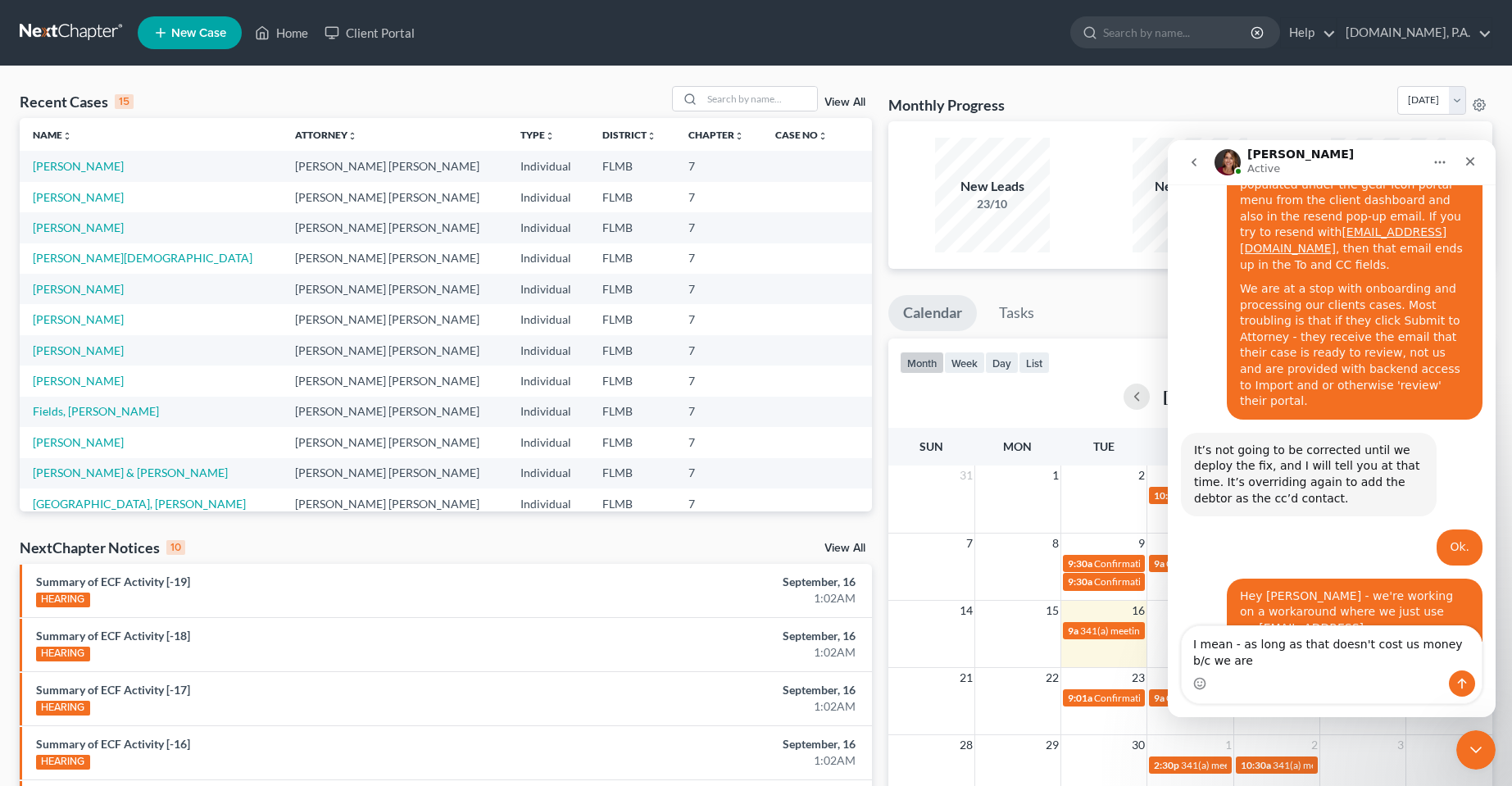
scroll to position [8399, 0]
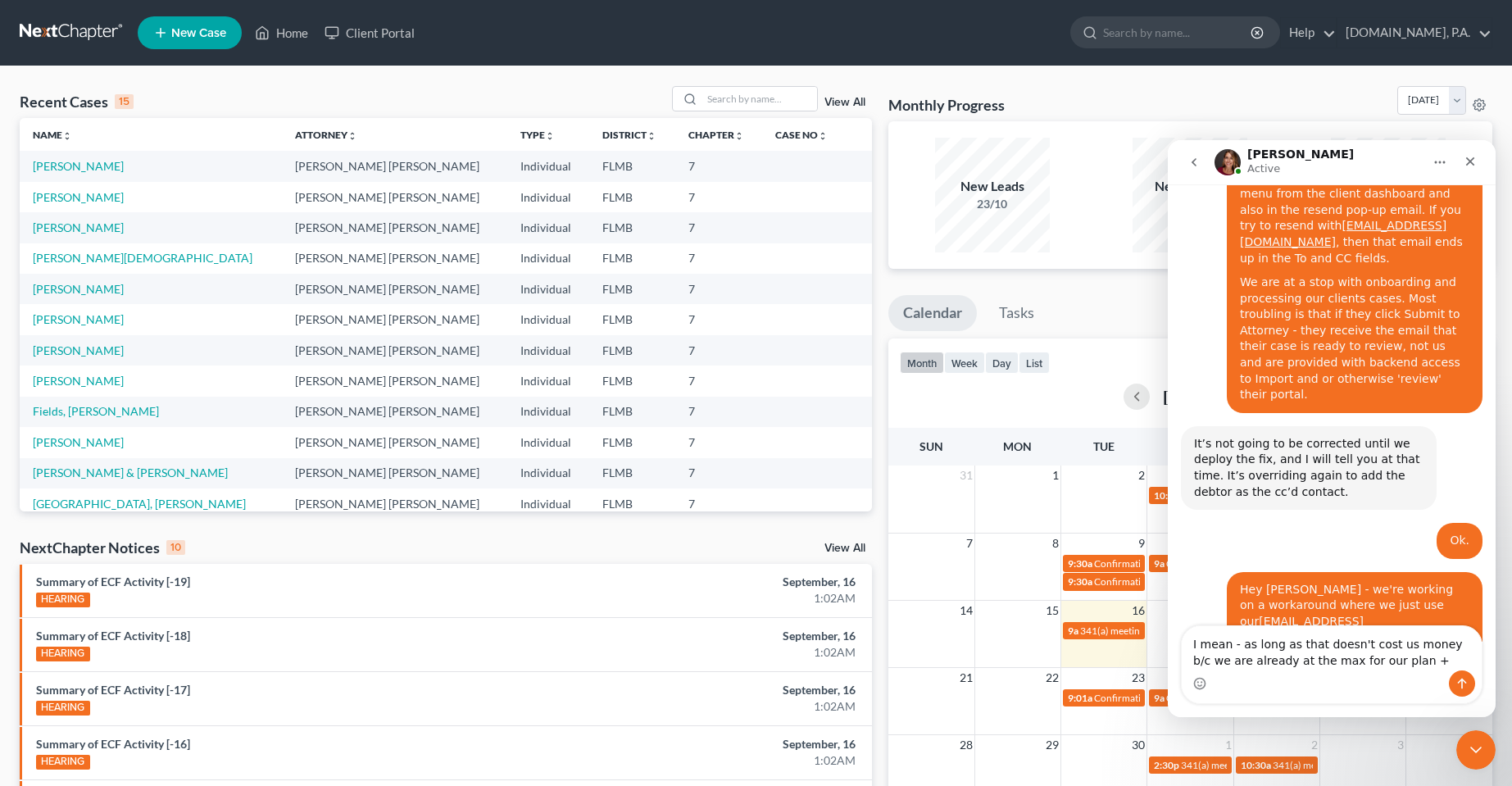
type textarea "I mean - as long as that doesn't cost us money b/c we are already at the max fo…"
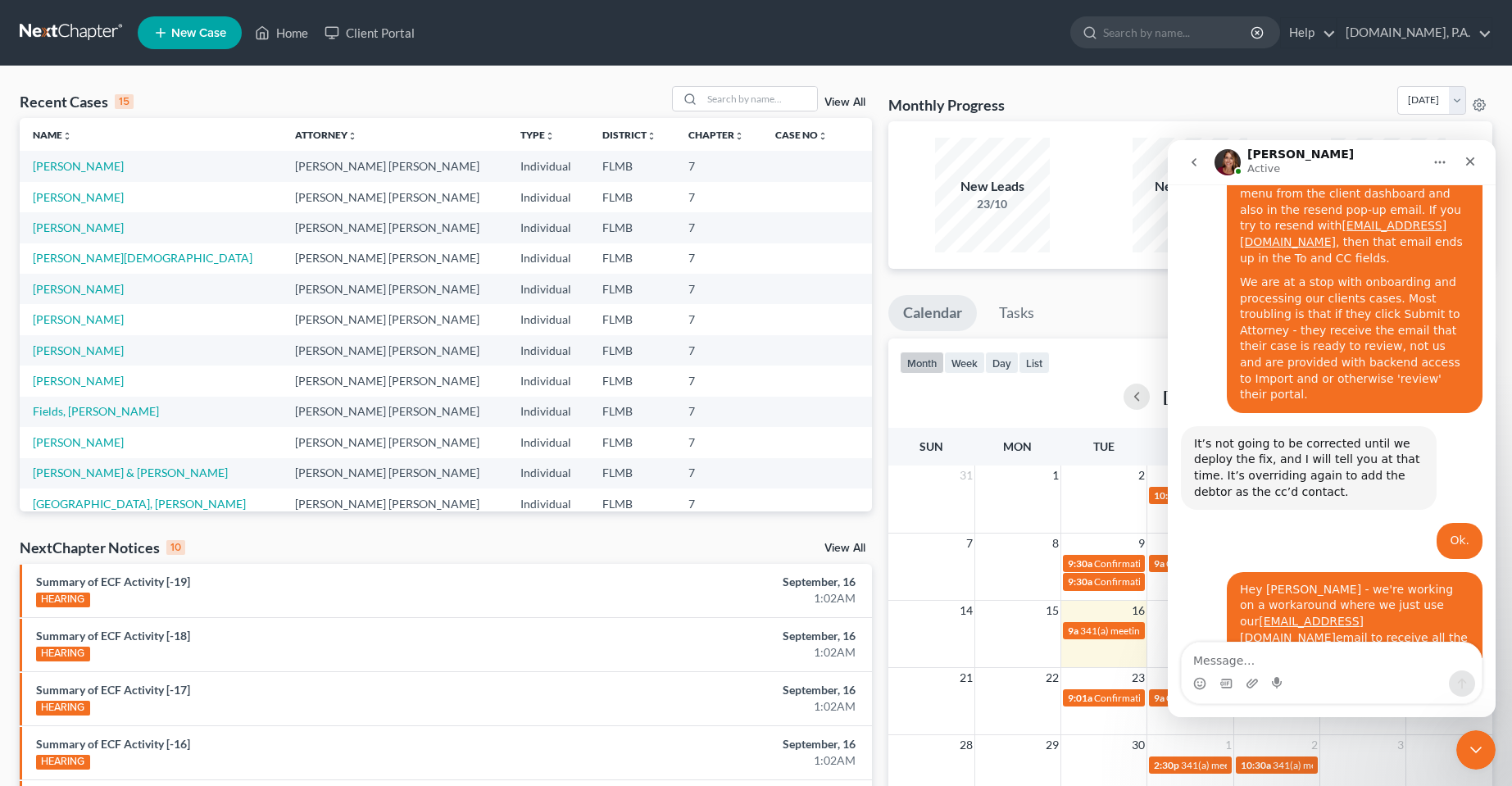
scroll to position [8462, 0]
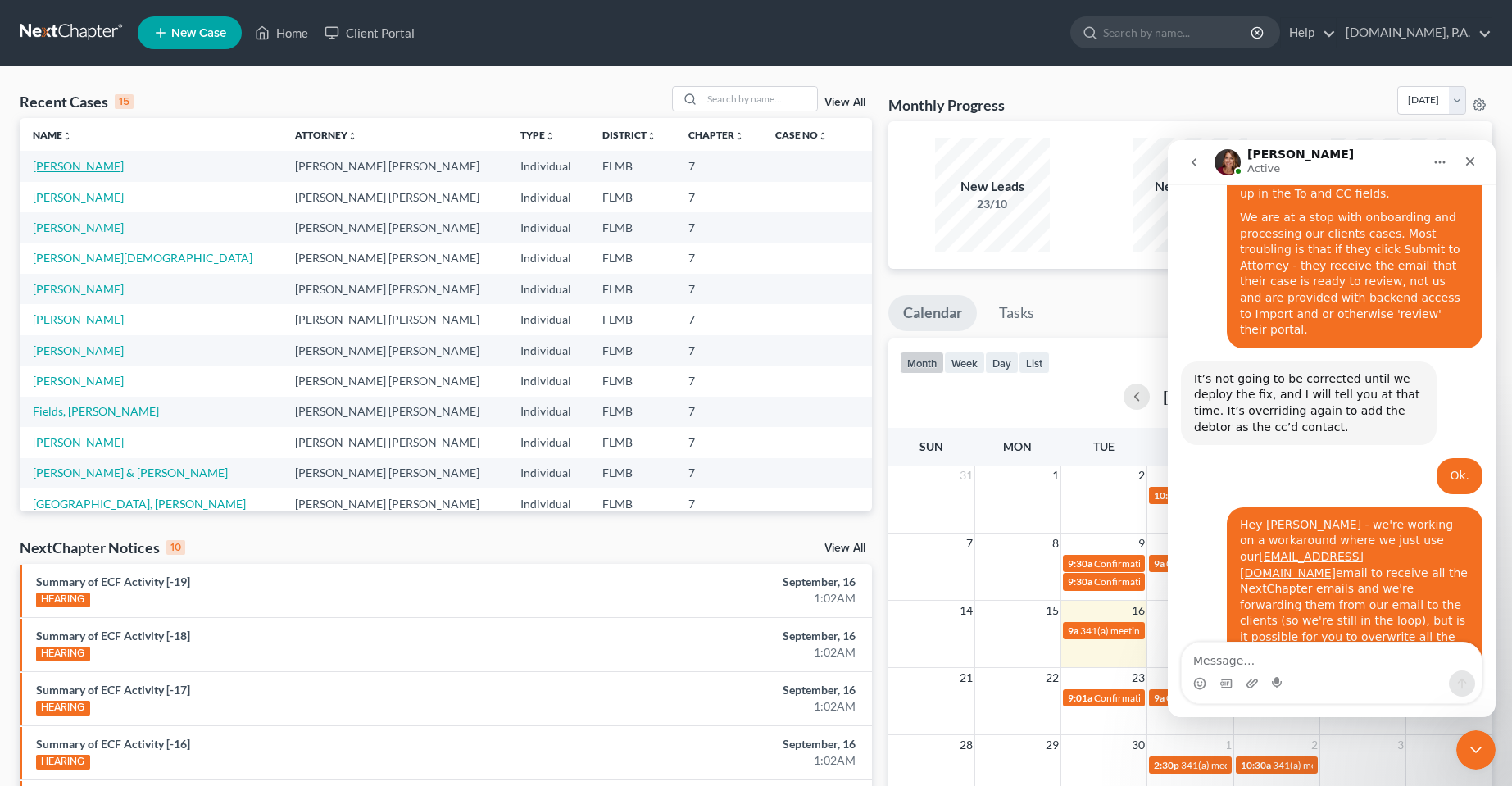
click at [71, 164] on link "[PERSON_NAME]" at bounding box center [78, 166] width 91 height 14
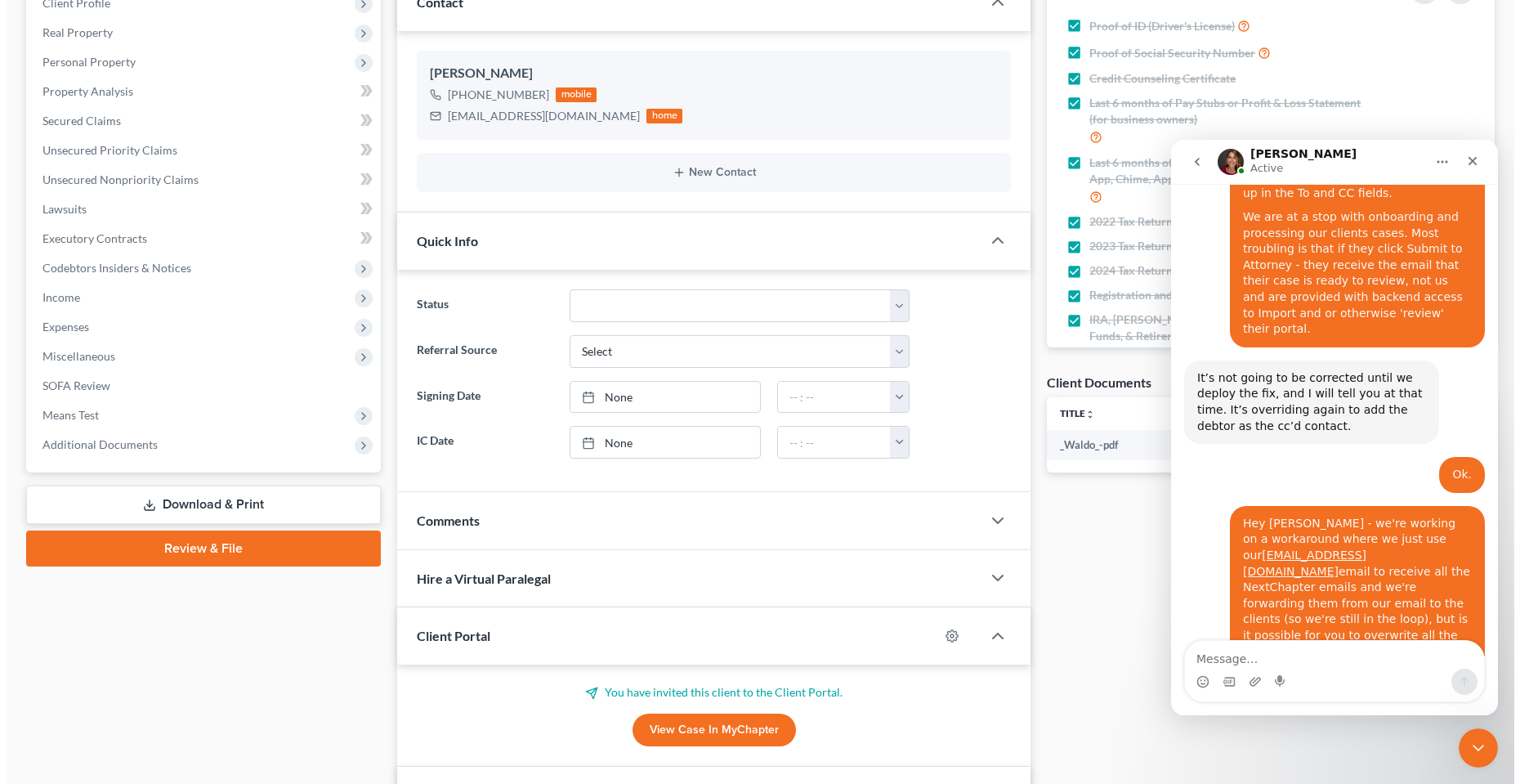
scroll to position [327, 0]
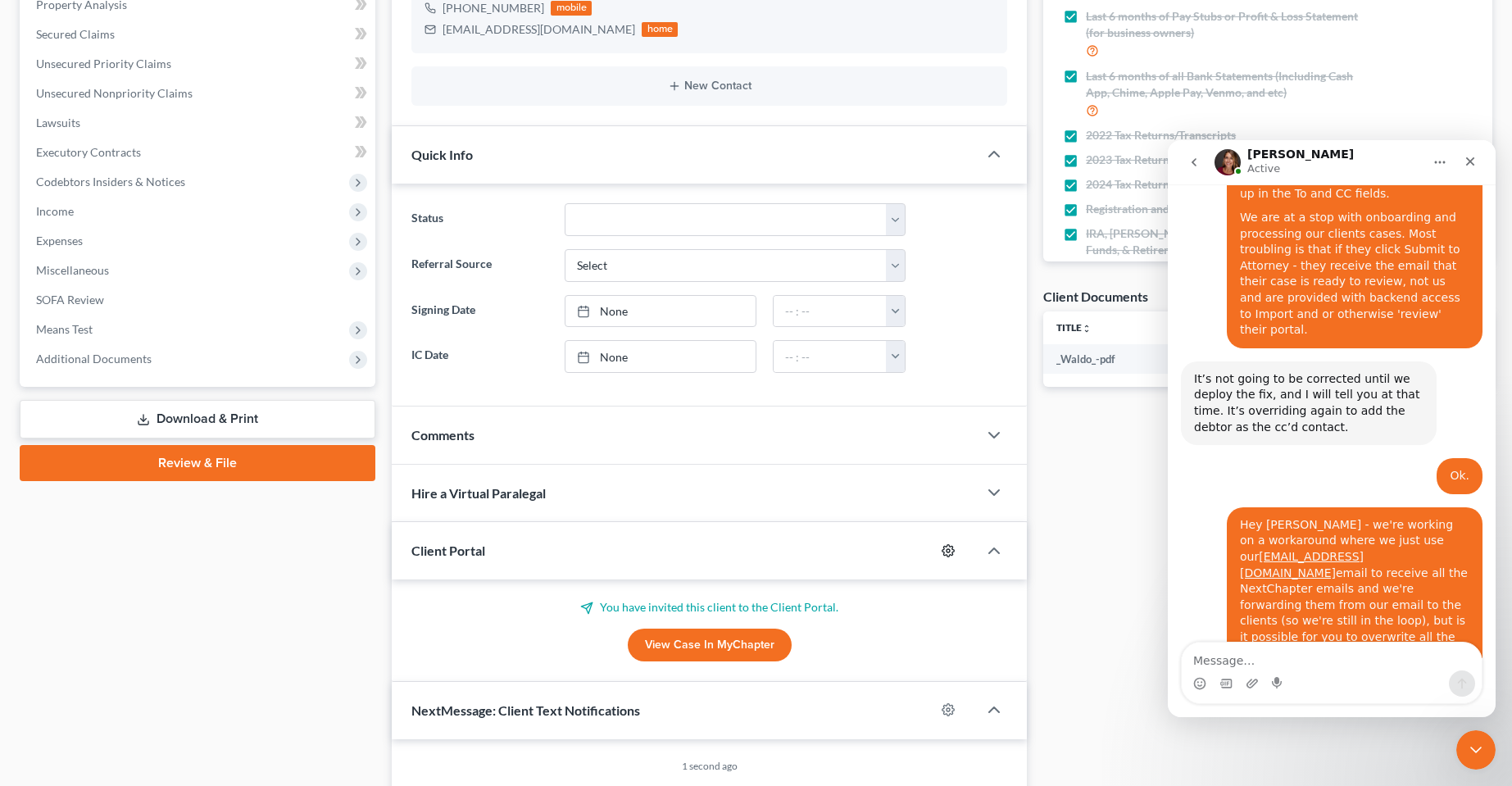
click at [955, 549] on icon "button" at bounding box center [948, 551] width 13 height 13
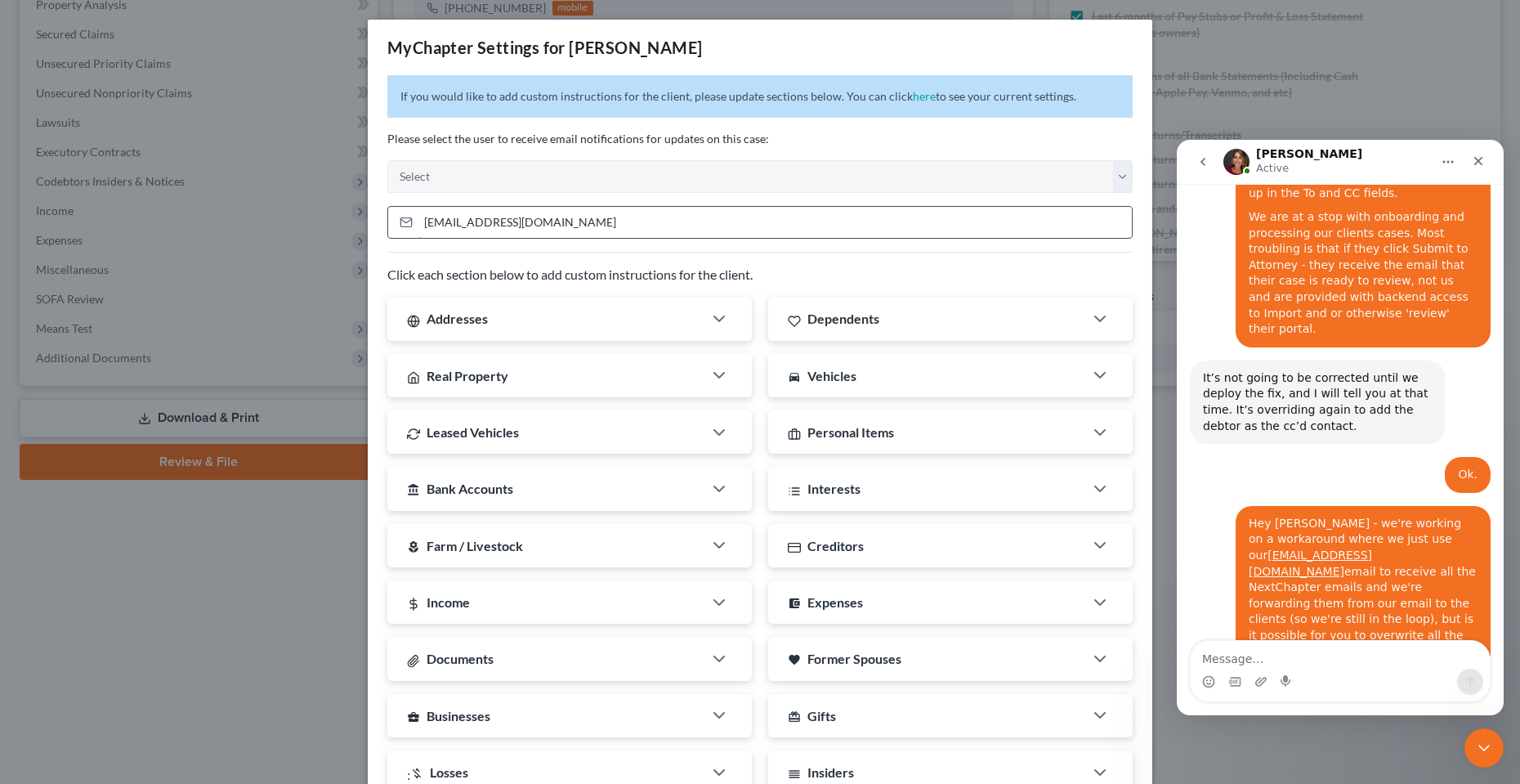
click at [517, 214] on input "documents@fresh-start.law" at bounding box center [776, 223] width 714 height 31
click at [505, 202] on div "If you would like to add custom instructions for the client, please update sect…" at bounding box center [760, 506] width 785 height 862
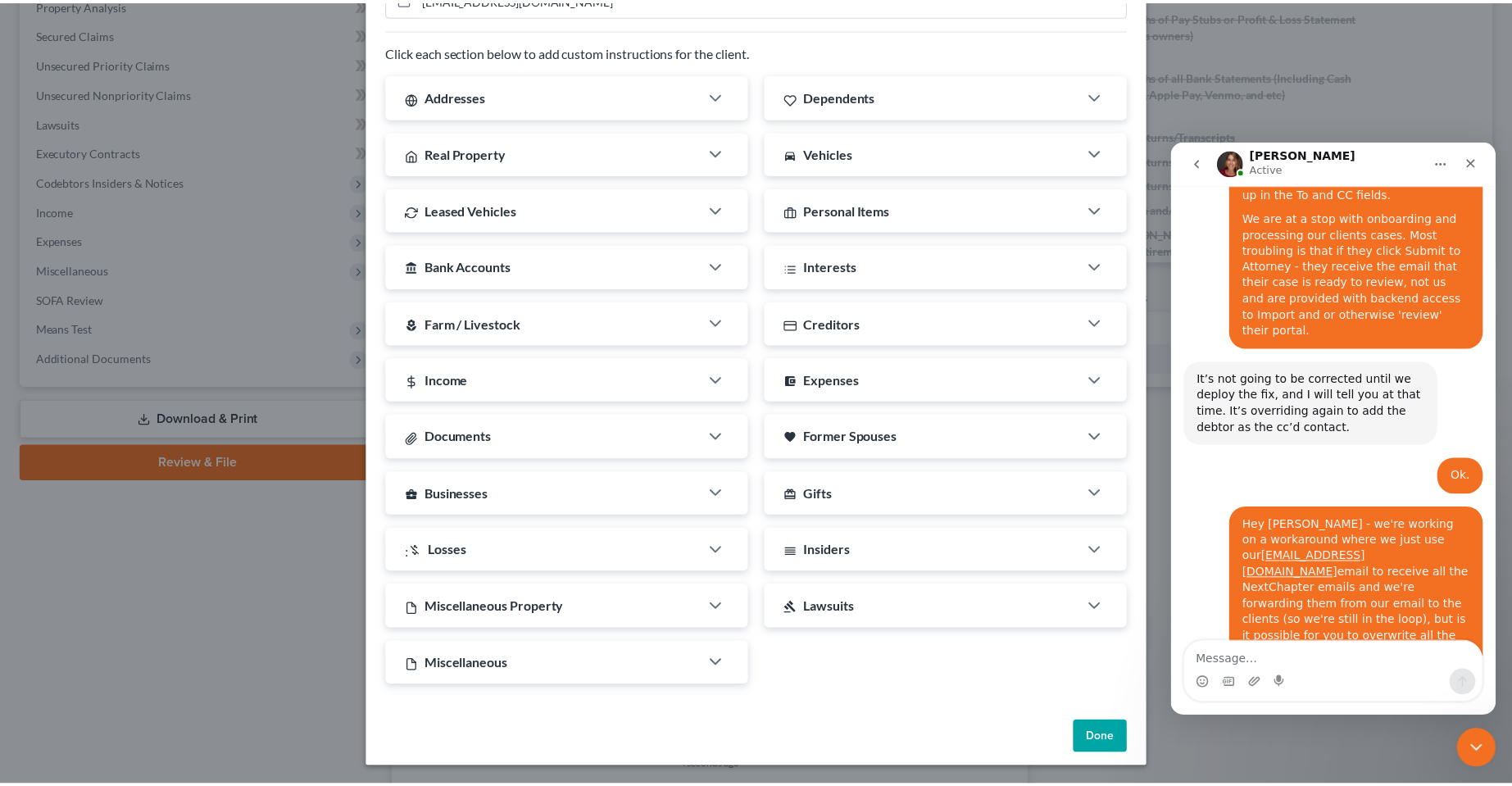
scroll to position [225, 0]
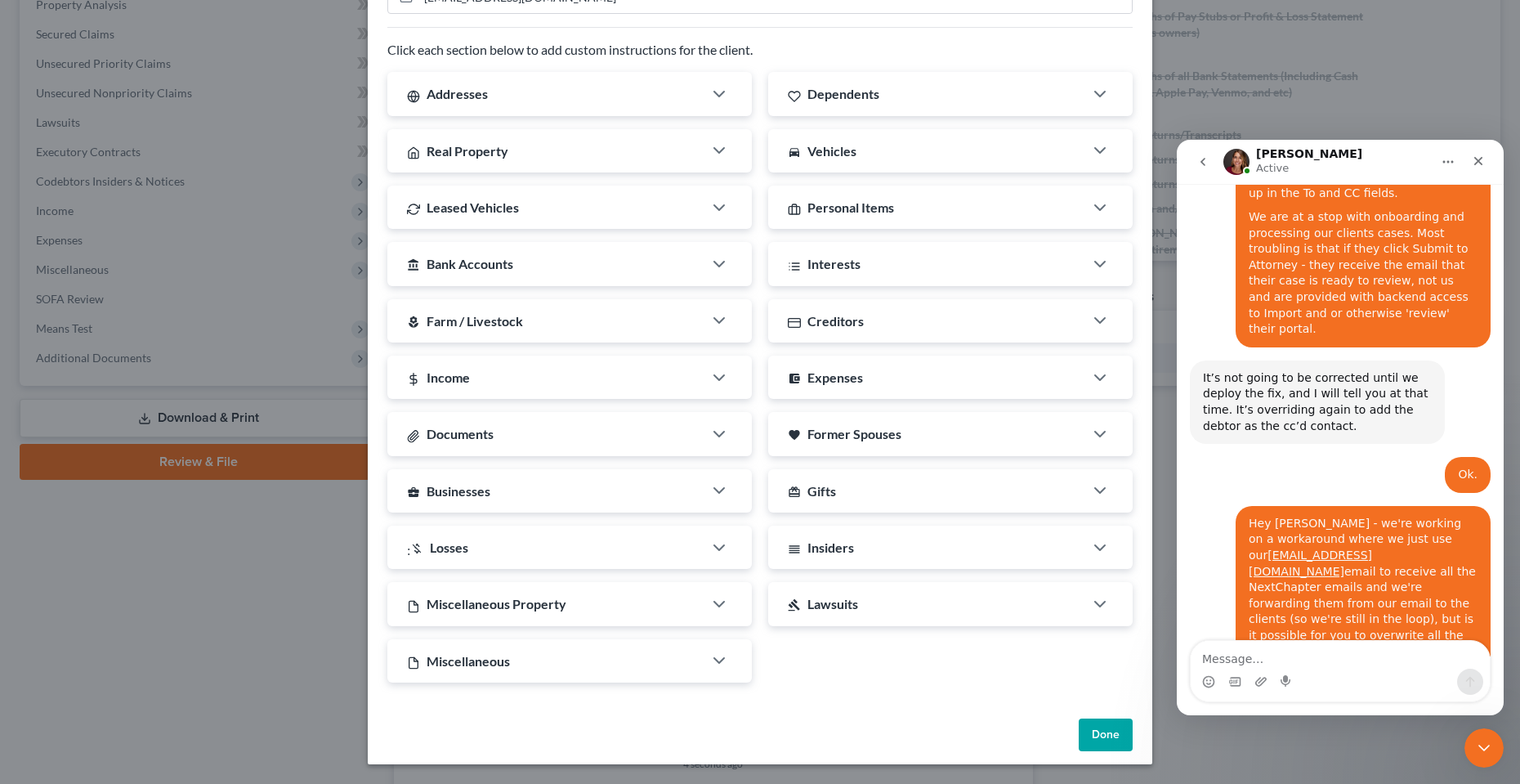
click at [1092, 734] on button "Done" at bounding box center [1106, 734] width 54 height 32
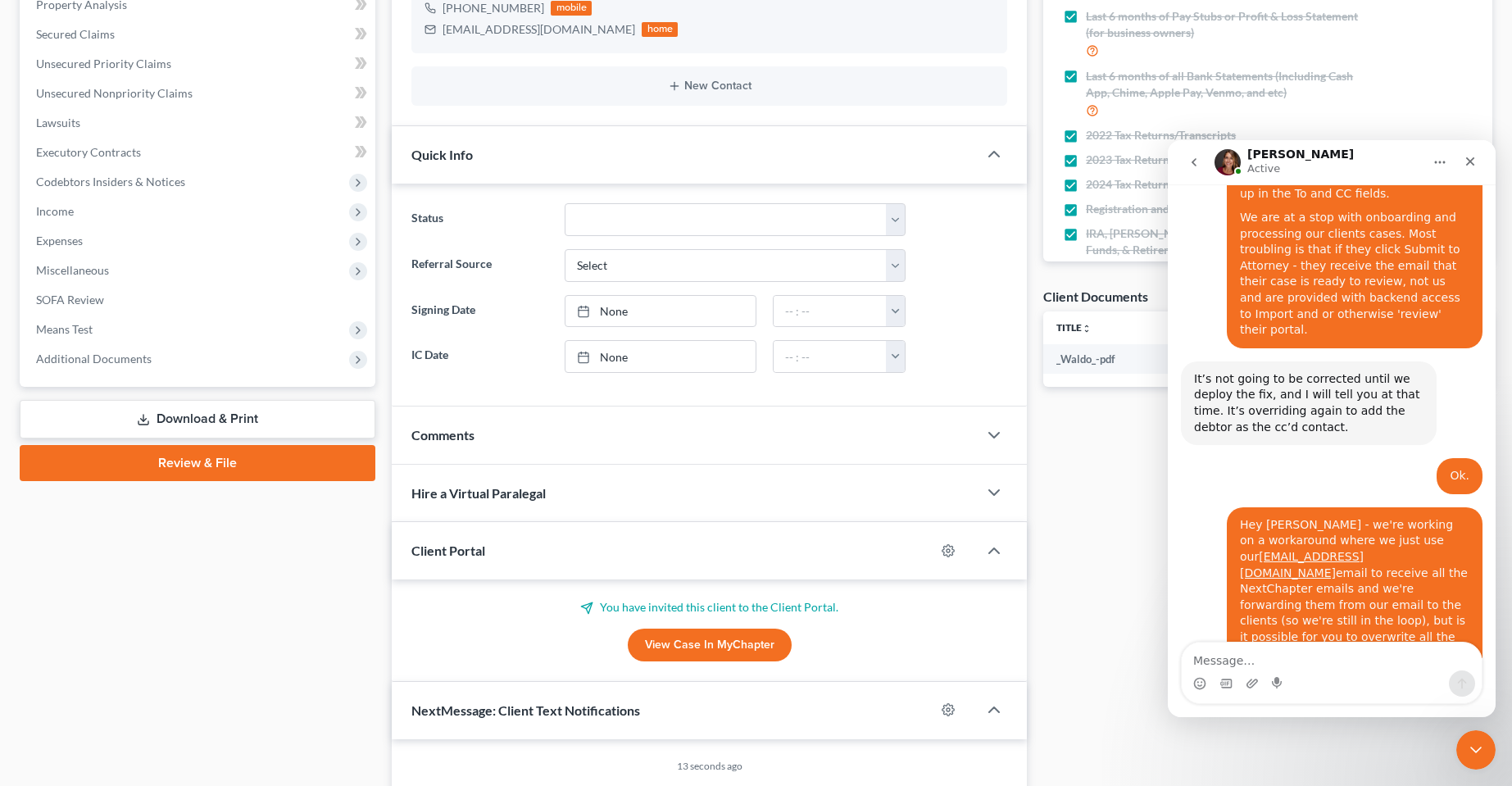
click at [245, 662] on div "Case Dashboard Payments Invoices Payments Payments Credit Report Client Profile" at bounding box center [197, 354] width 372 height 1049
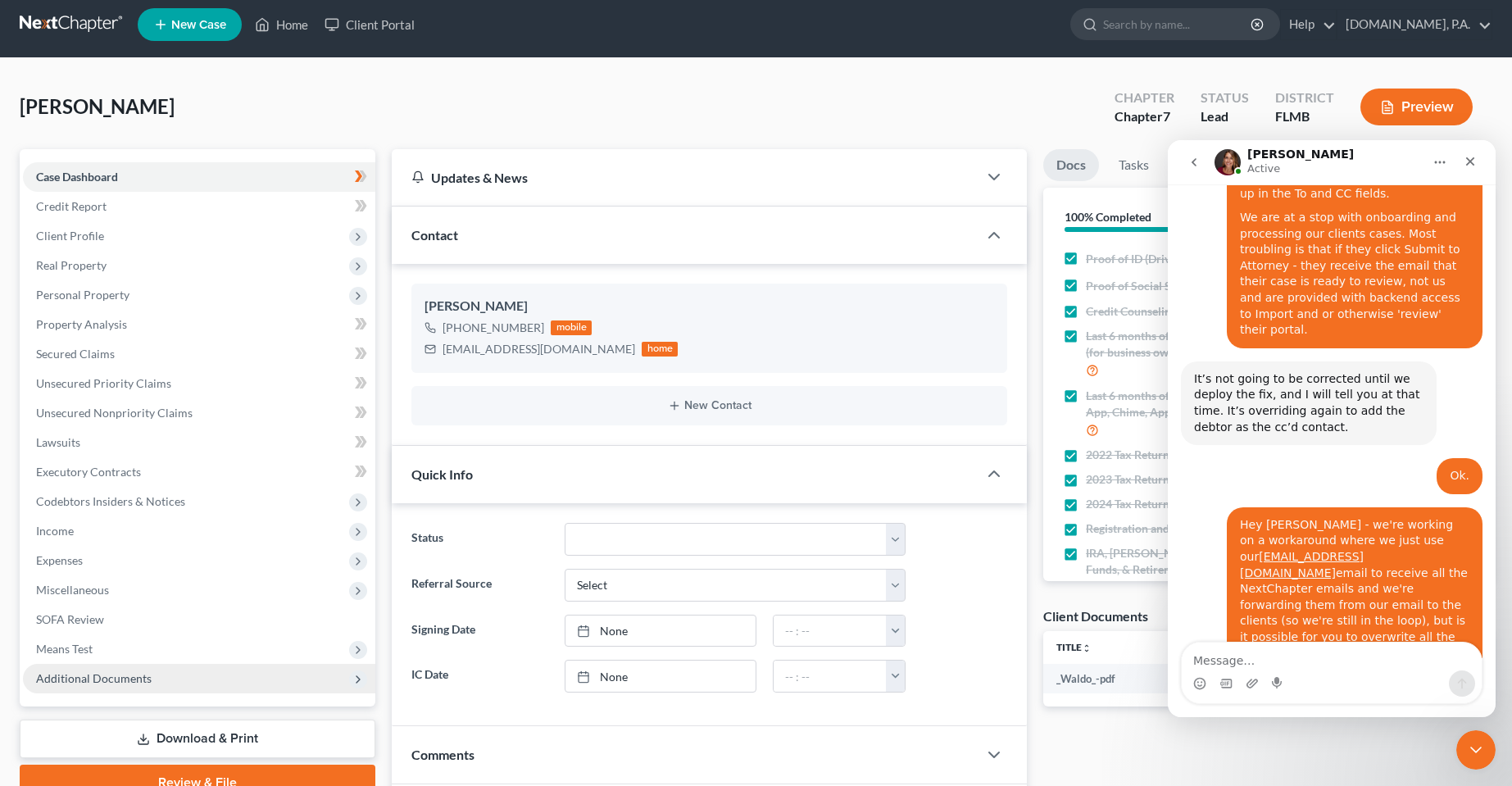
scroll to position [0, 0]
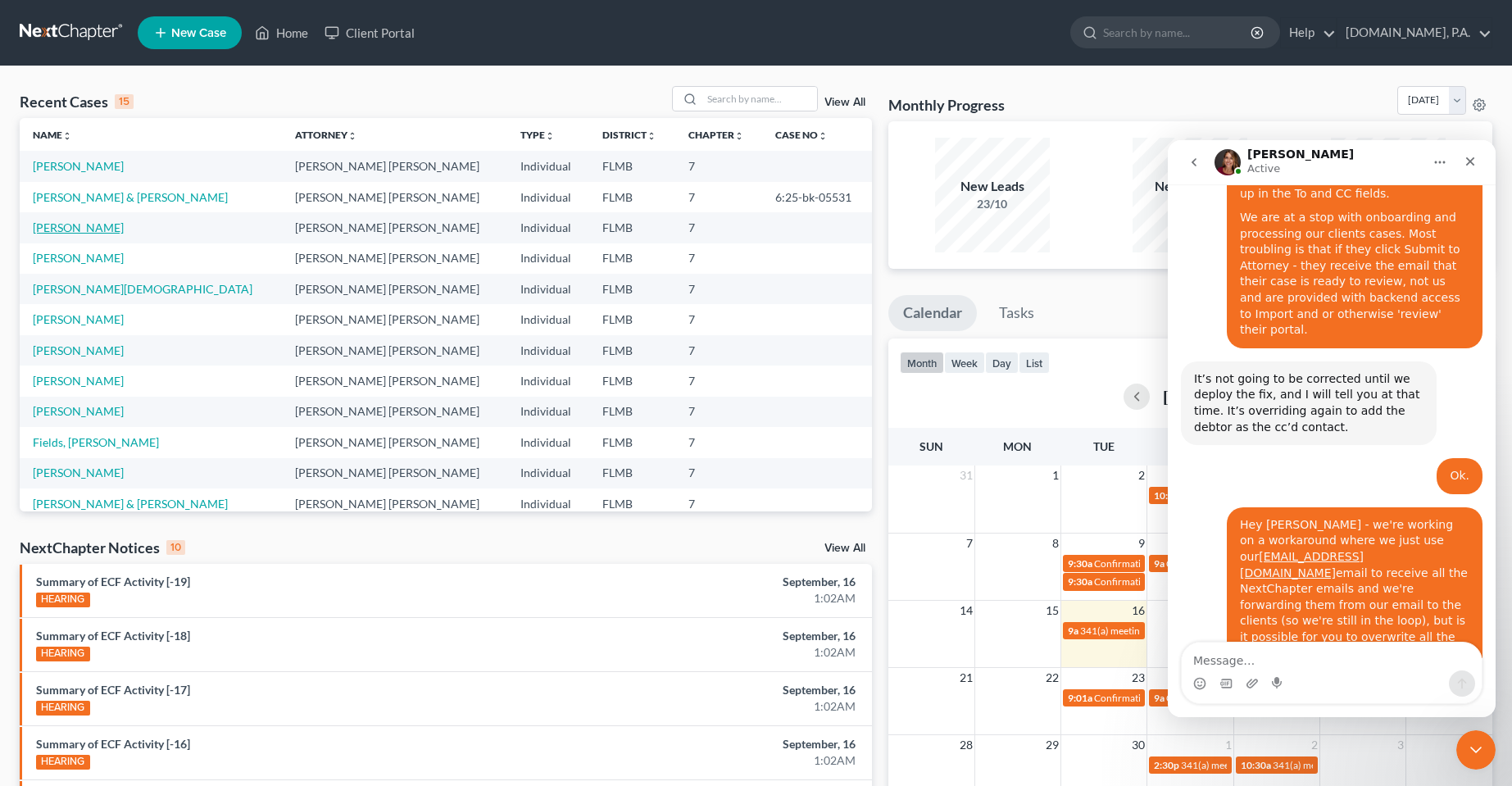
click at [70, 224] on link "[PERSON_NAME]" at bounding box center [78, 227] width 91 height 14
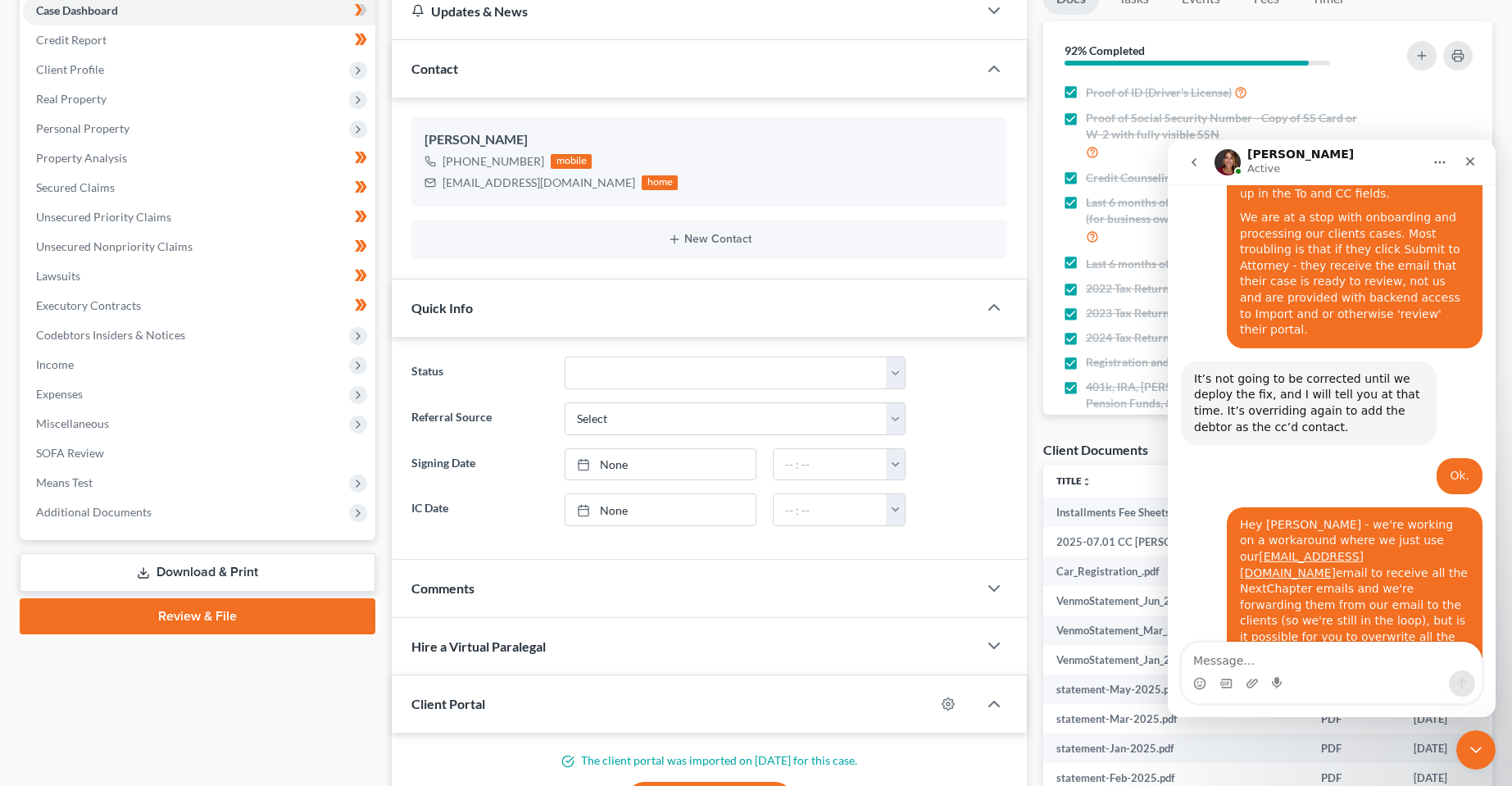
scroll to position [328, 0]
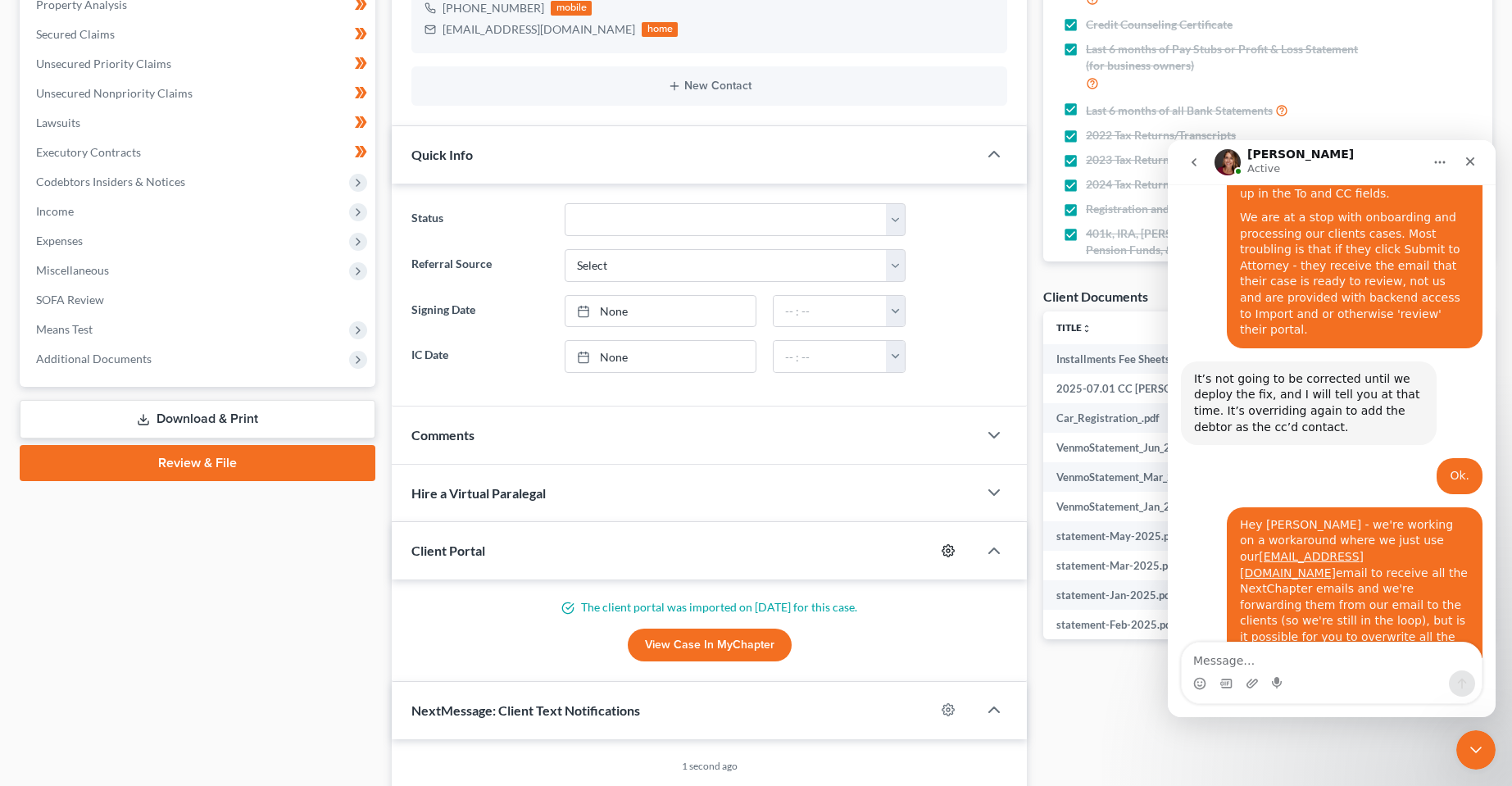
click at [947, 551] on circle "button" at bounding box center [948, 551] width 4 height 4
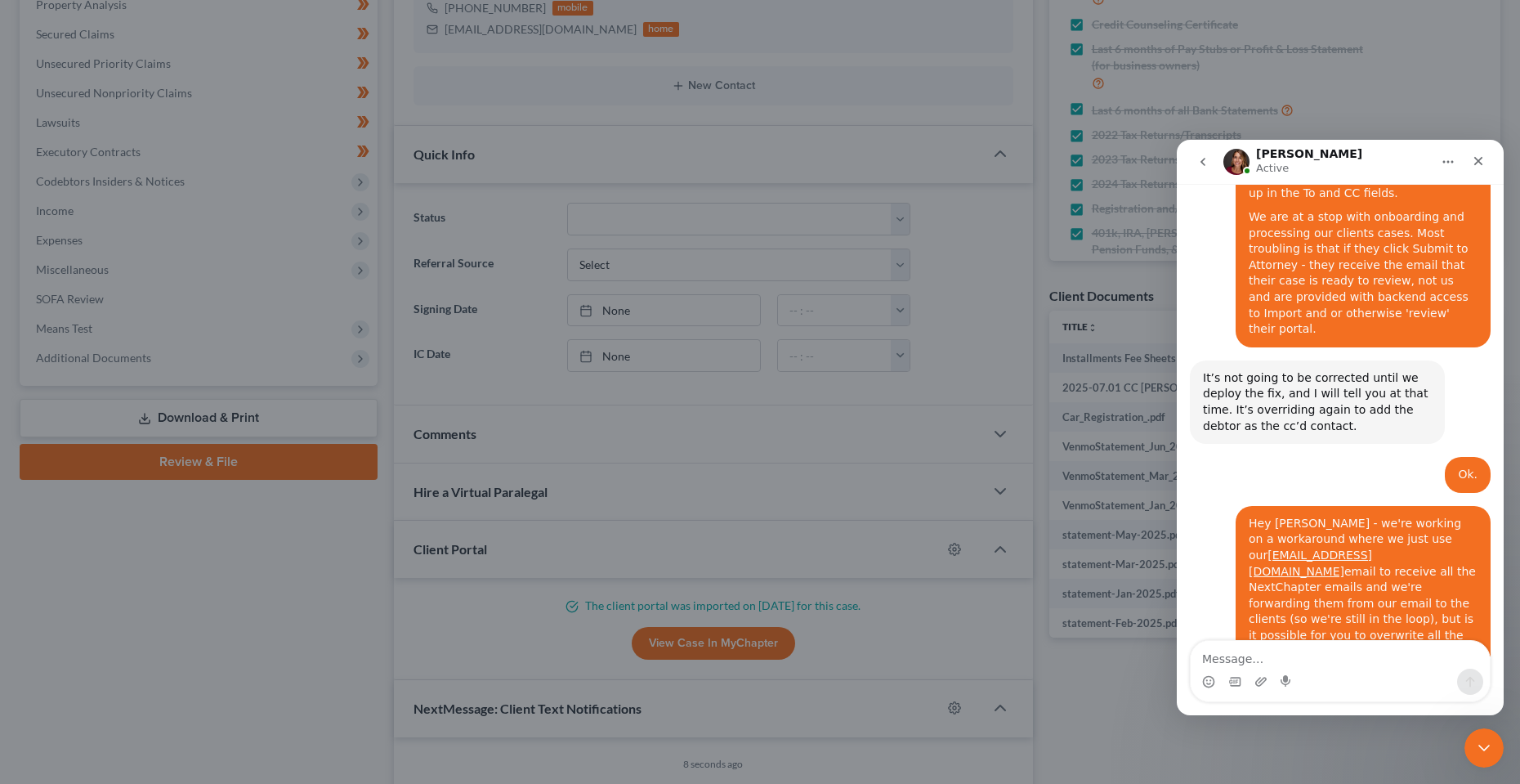
click at [199, 702] on div "MyChapter Settings for Meyer, Jennifer If you would like to add custom instruct…" at bounding box center [760, 392] width 1520 height 784
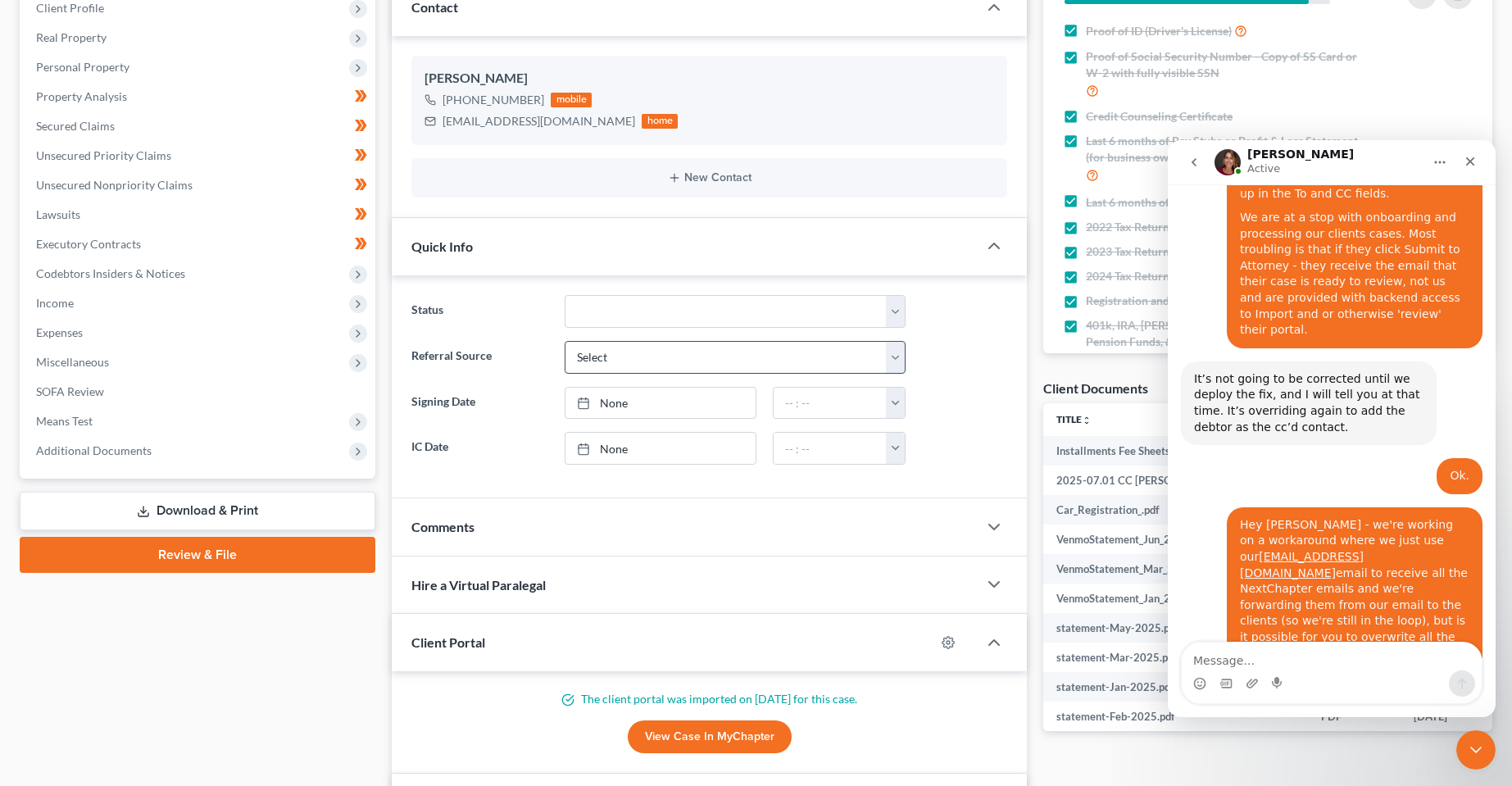
scroll to position [0, 0]
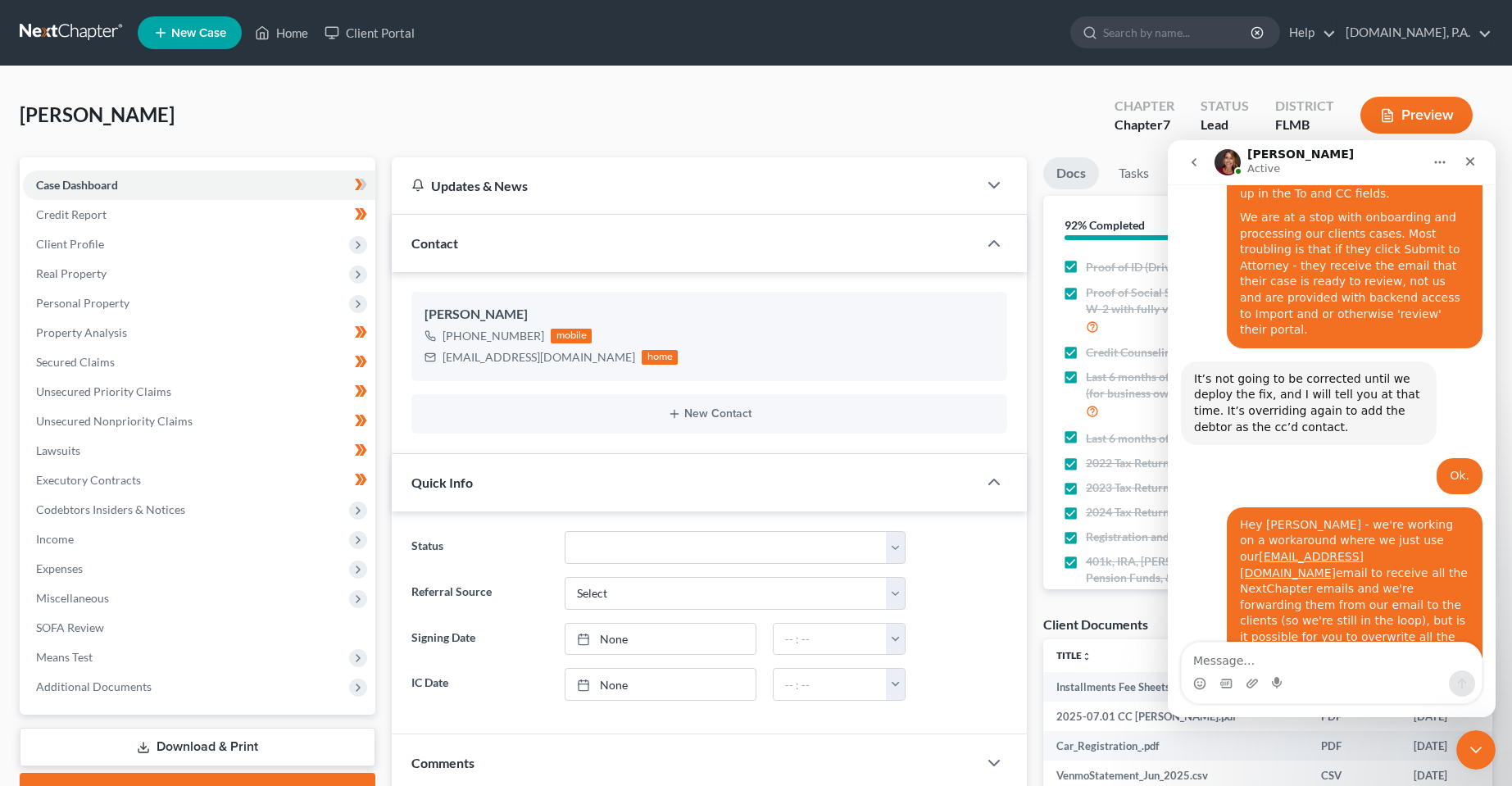
click at [487, 113] on div "Meyer, Jennifer Upgraded Chapter Chapter 7 Status Lead District FLMB Preview" at bounding box center [756, 121] width 1473 height 71
click at [286, 36] on link "Home" at bounding box center [281, 32] width 70 height 30
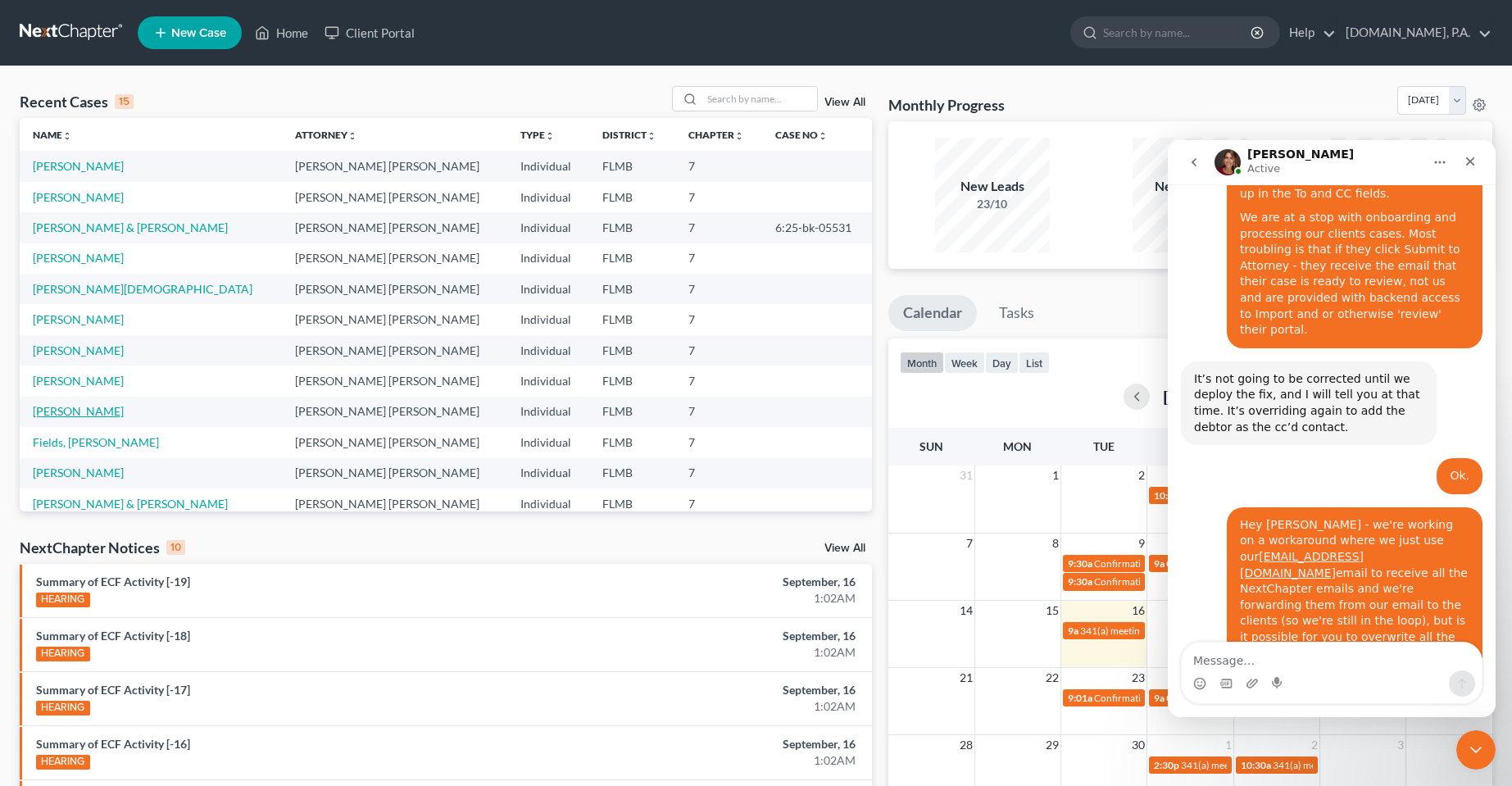
click at [74, 413] on link "[PERSON_NAME]" at bounding box center [78, 411] width 91 height 14
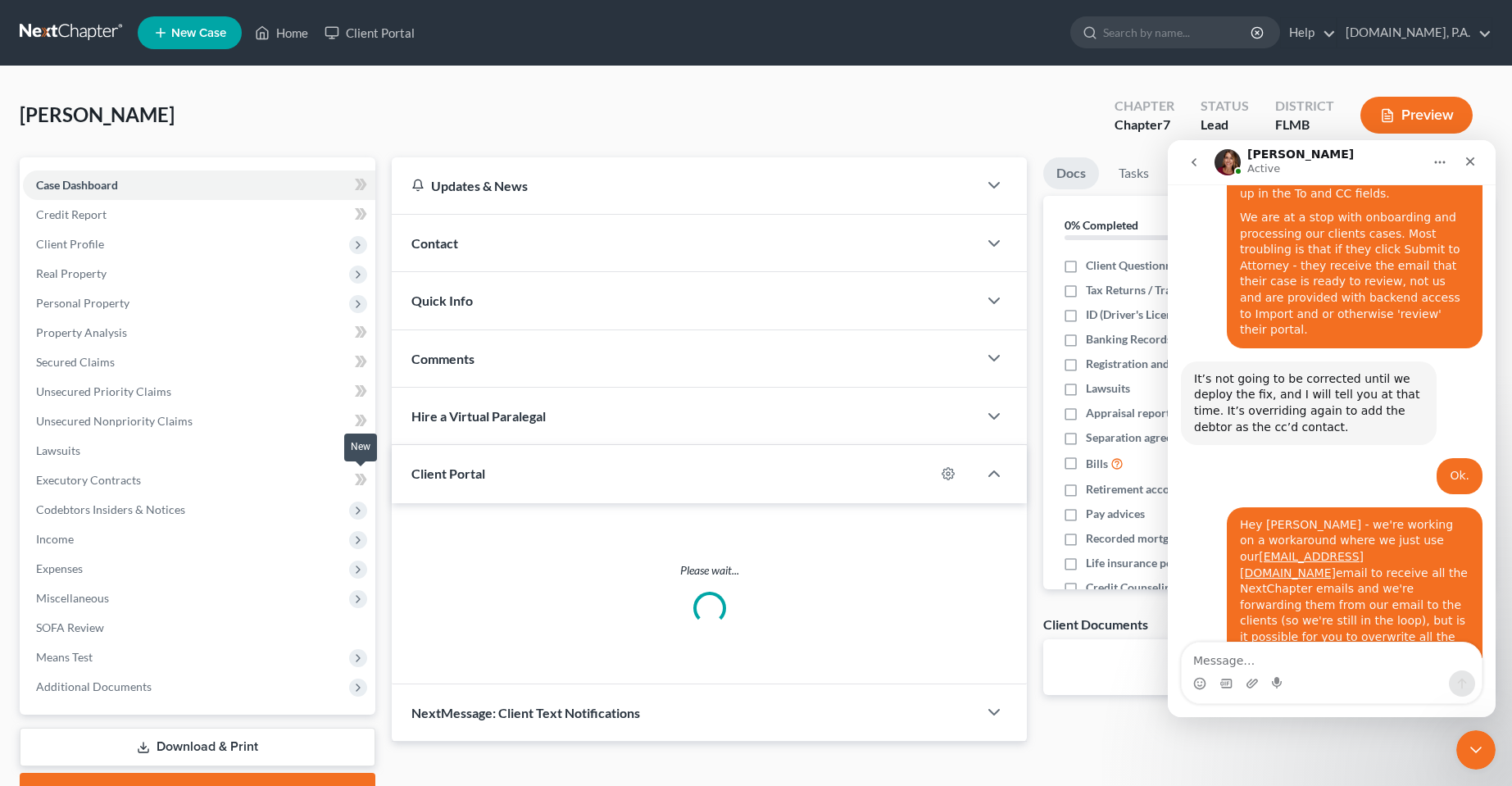
drag, startPoint x: 446, startPoint y: 496, endPoint x: 438, endPoint y: 487, distance: 12.0
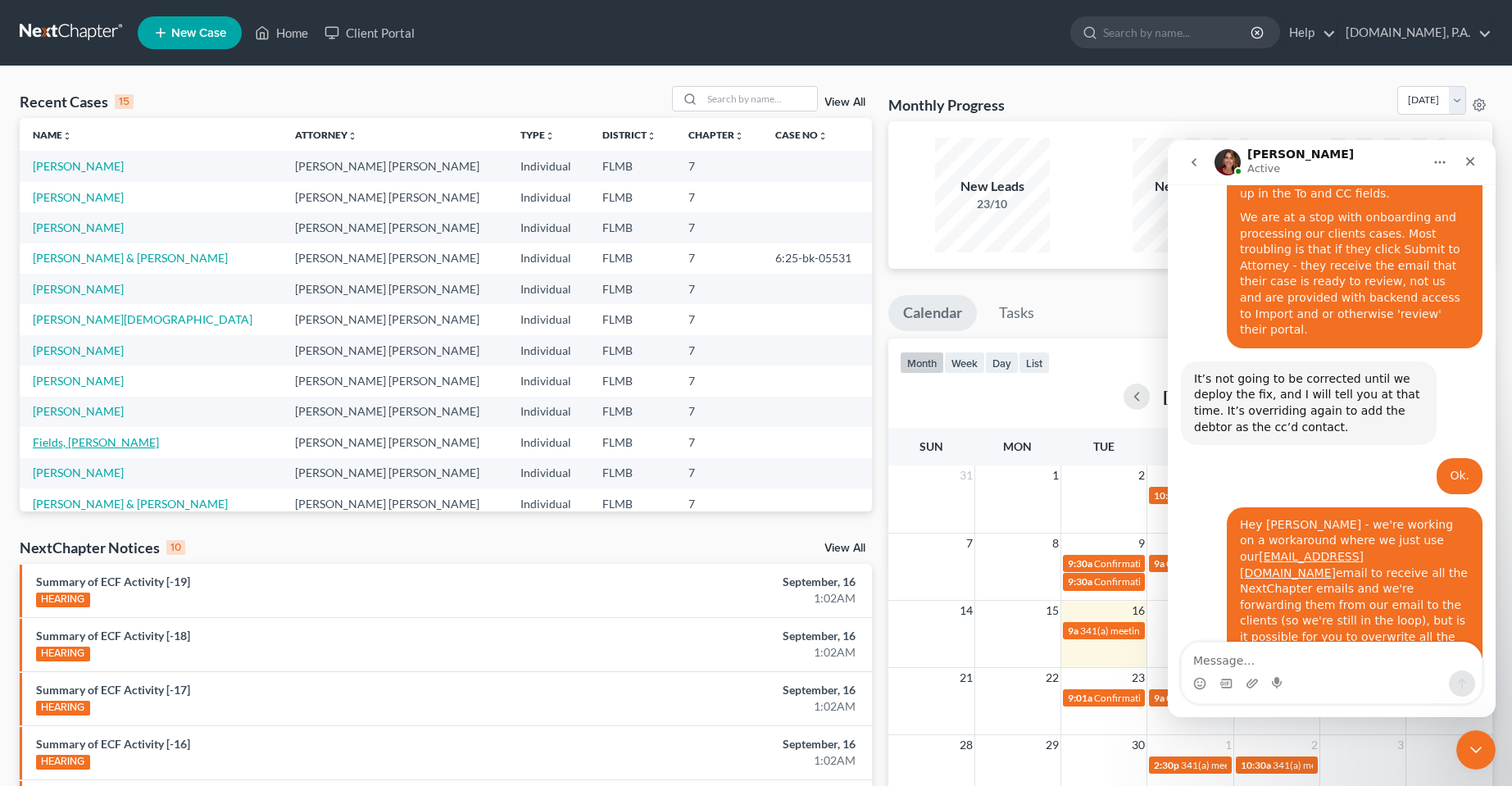
click at [69, 445] on link "Fields, [PERSON_NAME]" at bounding box center [95, 441] width 126 height 14
select select "4"
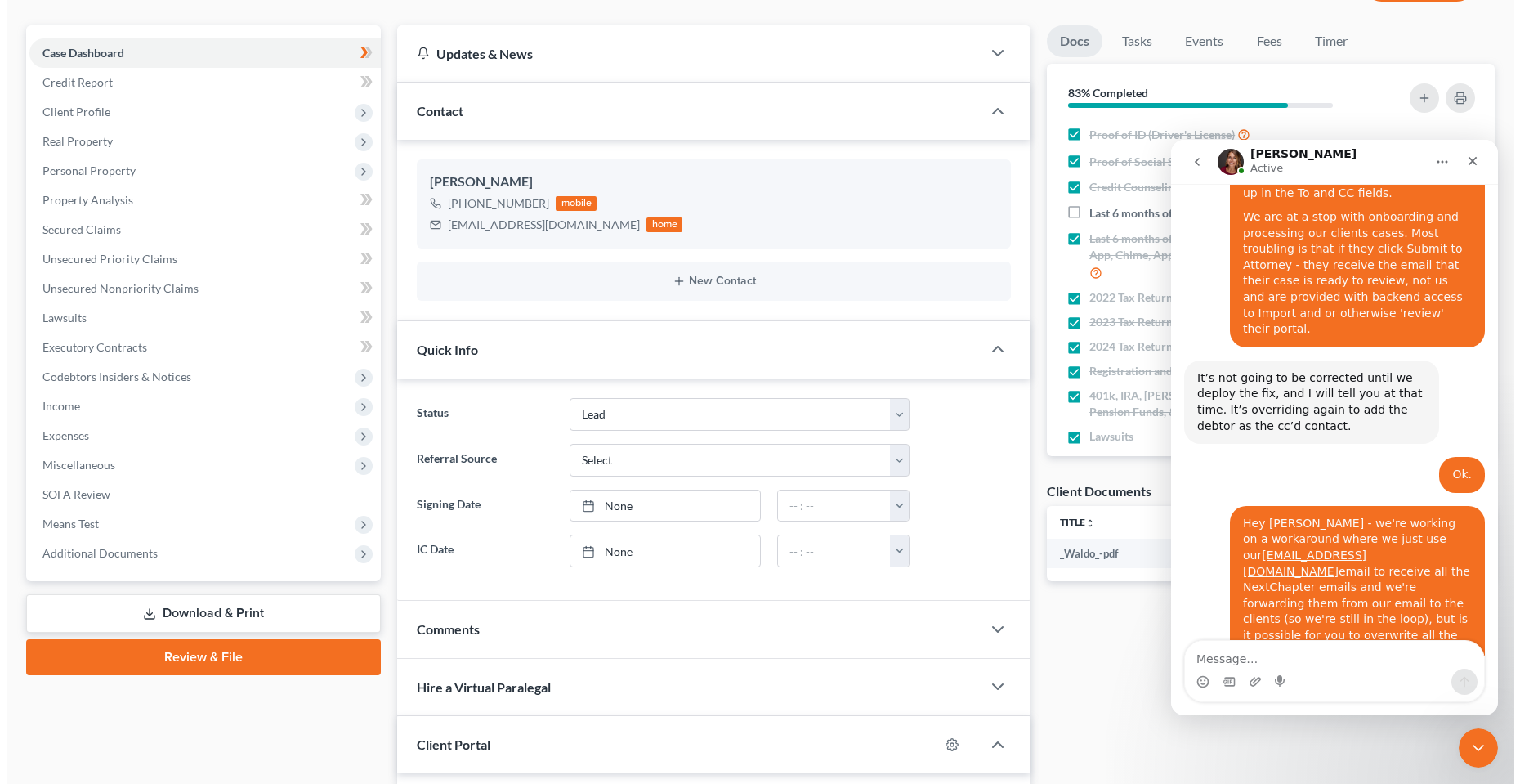
scroll to position [482, 0]
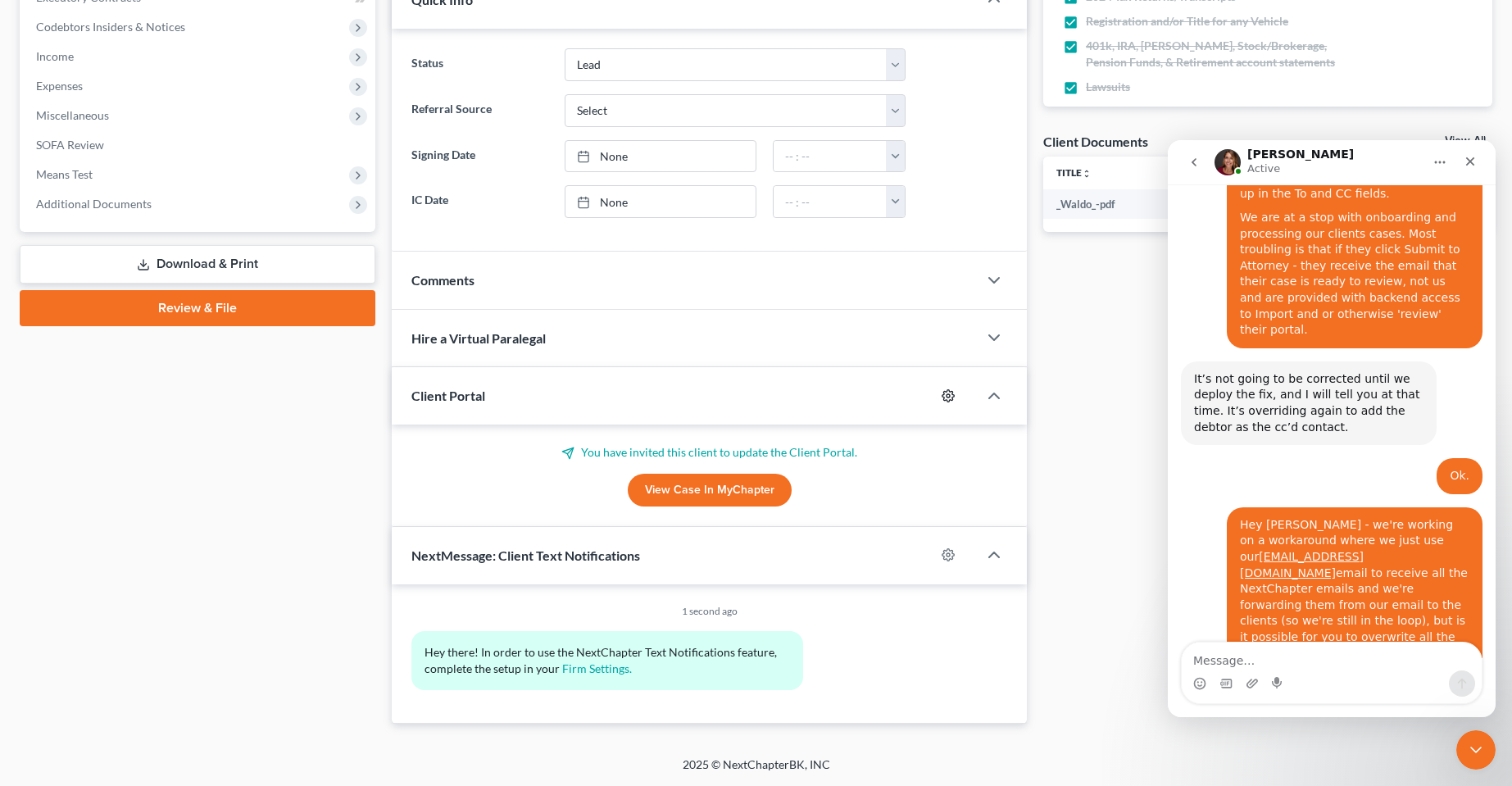
click at [947, 399] on icon "button" at bounding box center [948, 396] width 13 height 13
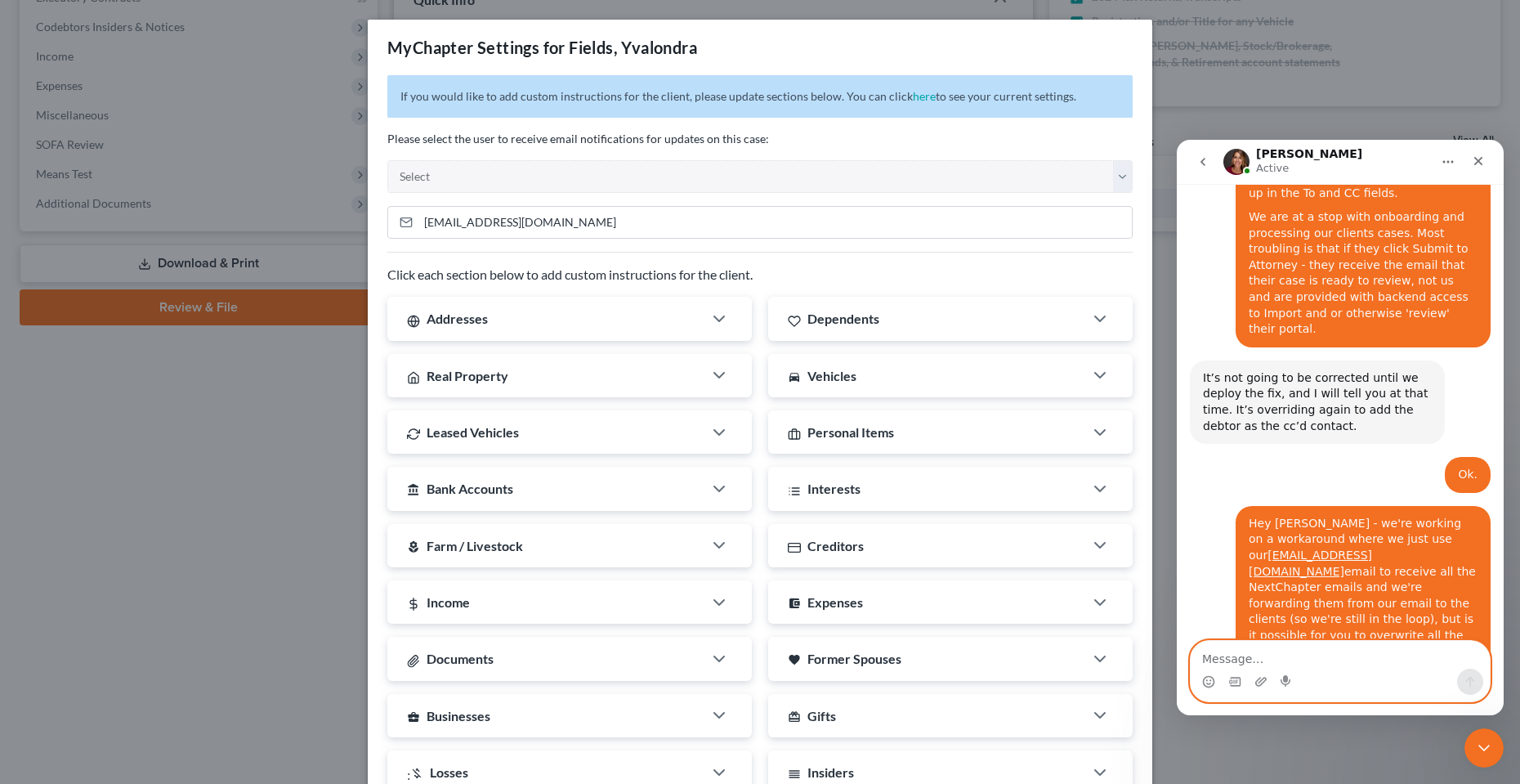
click at [1318, 652] on textarea "Message…" at bounding box center [1341, 655] width 300 height 28
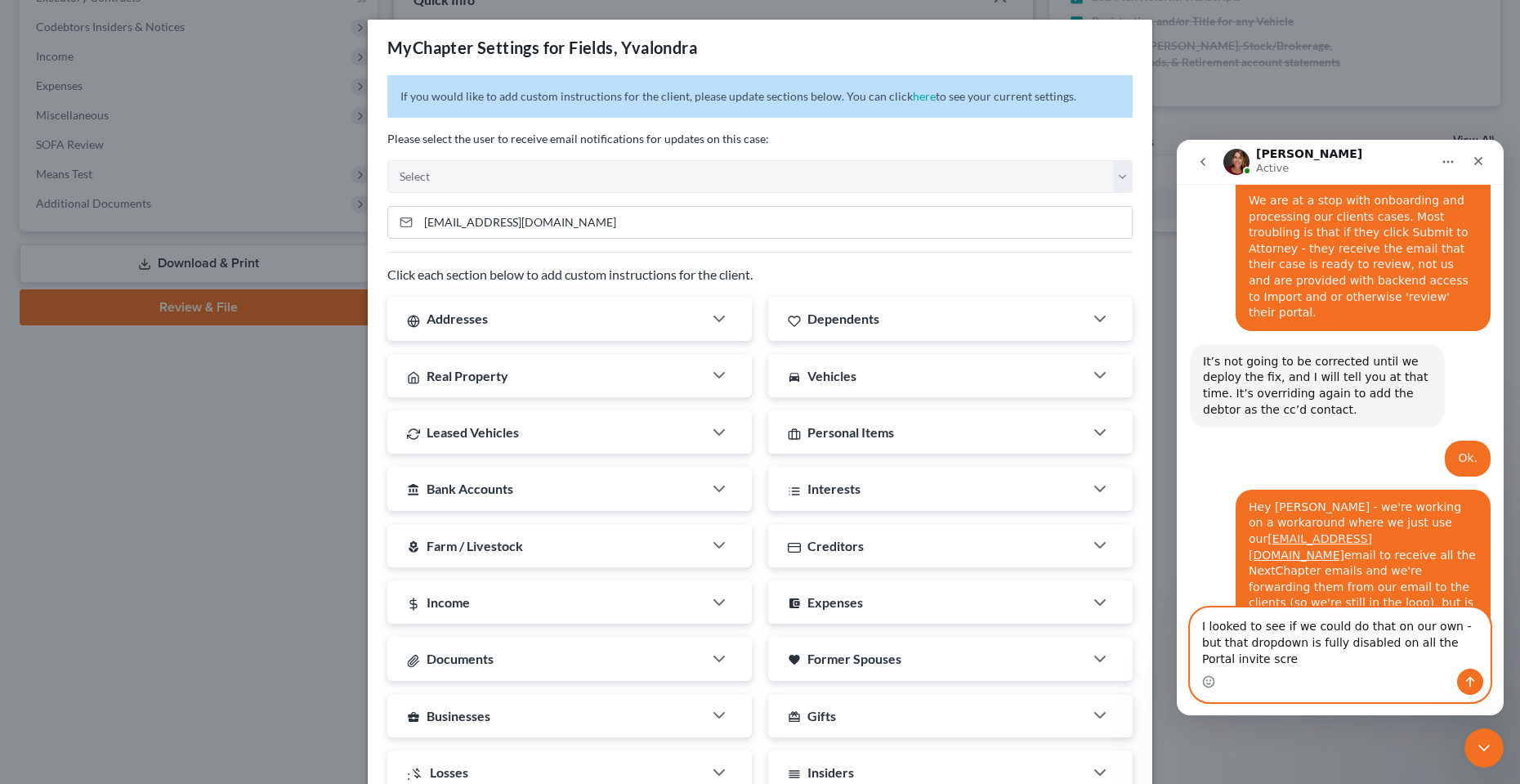
scroll to position [8474, 0]
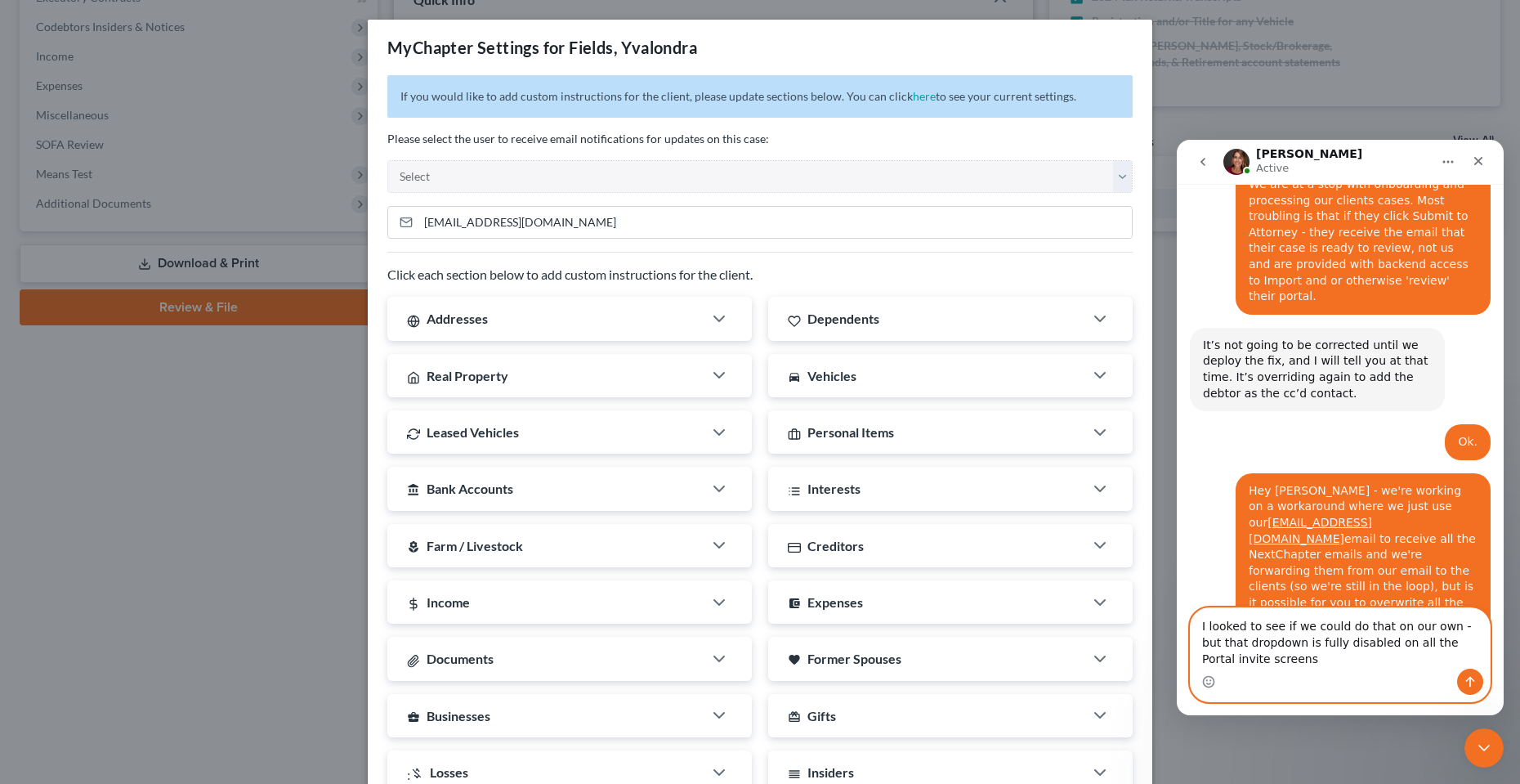
type textarea "I looked to see if we could do that on our own - but that dropdown is fully dis…"
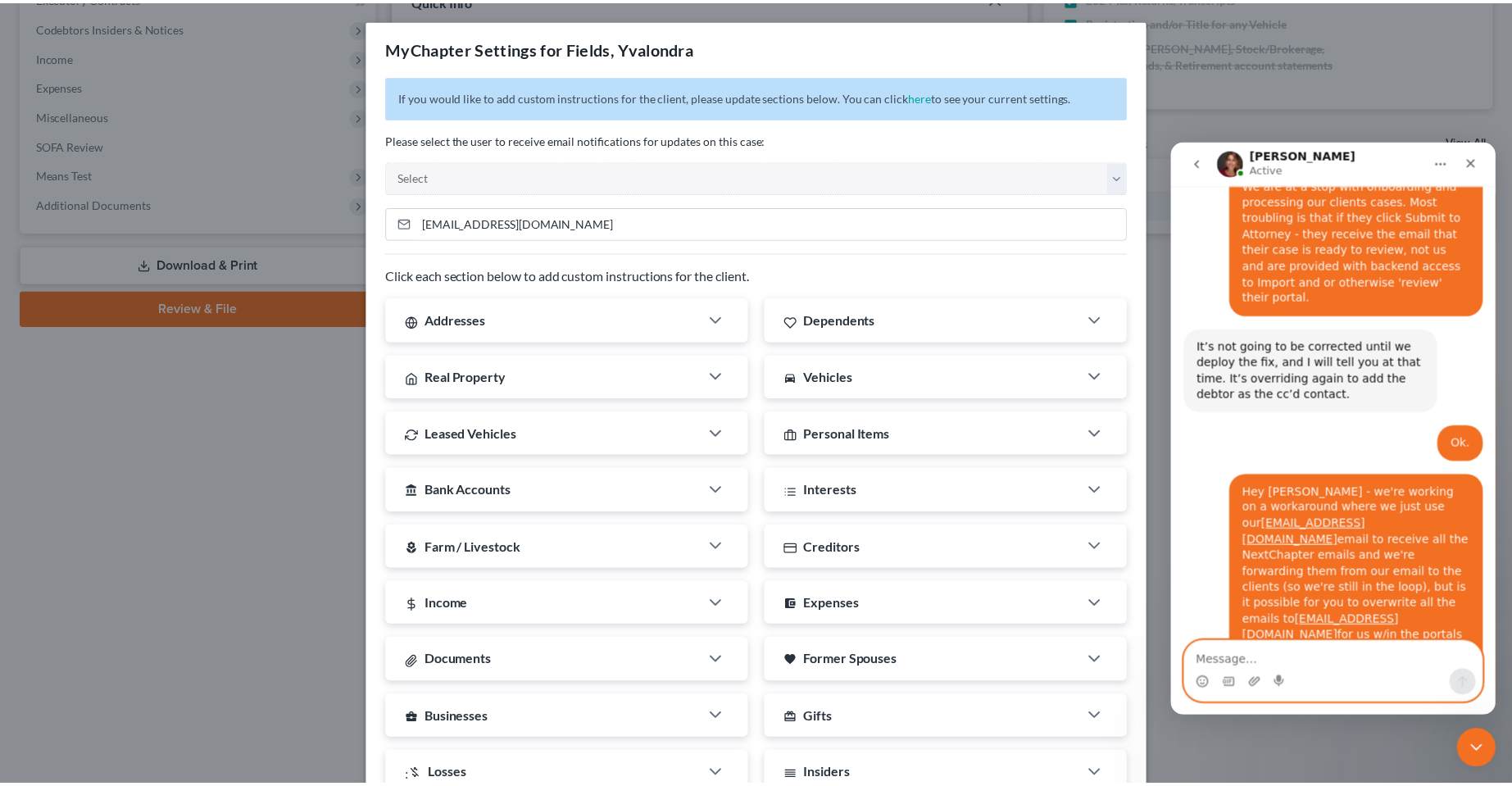
scroll to position [8533, 0]
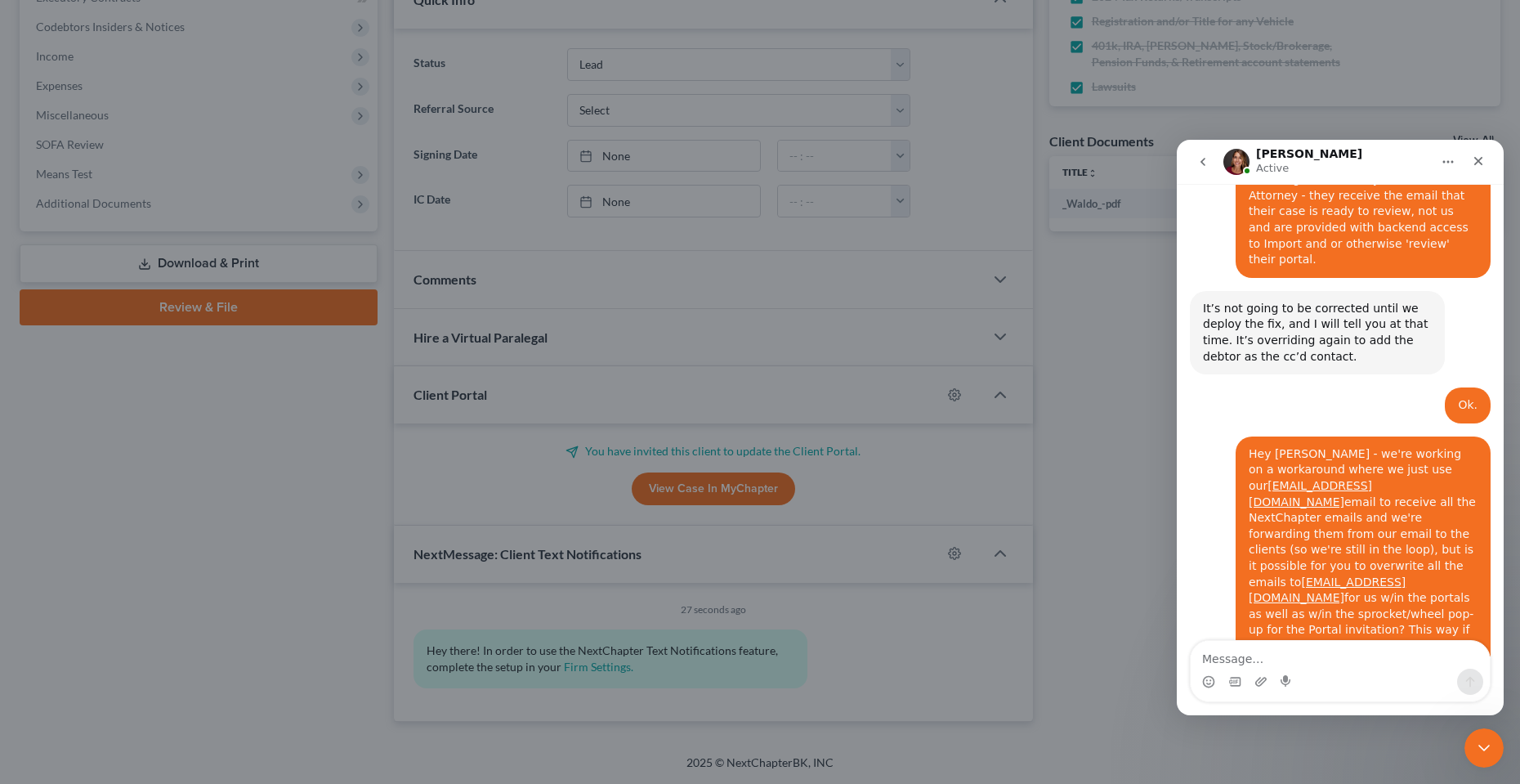
drag, startPoint x: 192, startPoint y: 442, endPoint x: 146, endPoint y: 1, distance: 443.4
click at [192, 441] on div "MyChapter Settings for Fields, Yvalondra If you would like to add custom instru…" at bounding box center [760, 392] width 1520 height 784
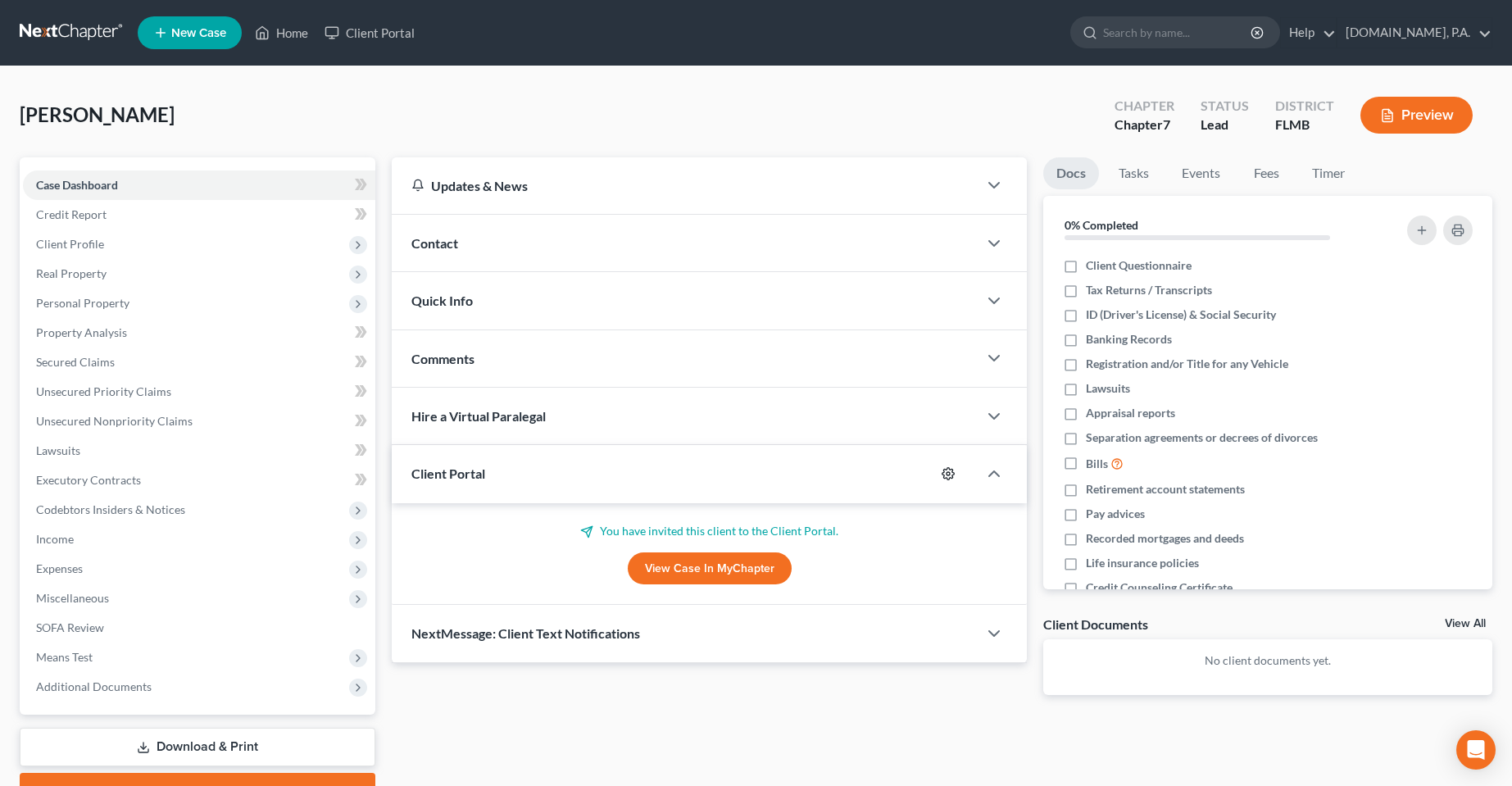
click at [953, 475] on icon "button" at bounding box center [948, 474] width 12 height 12
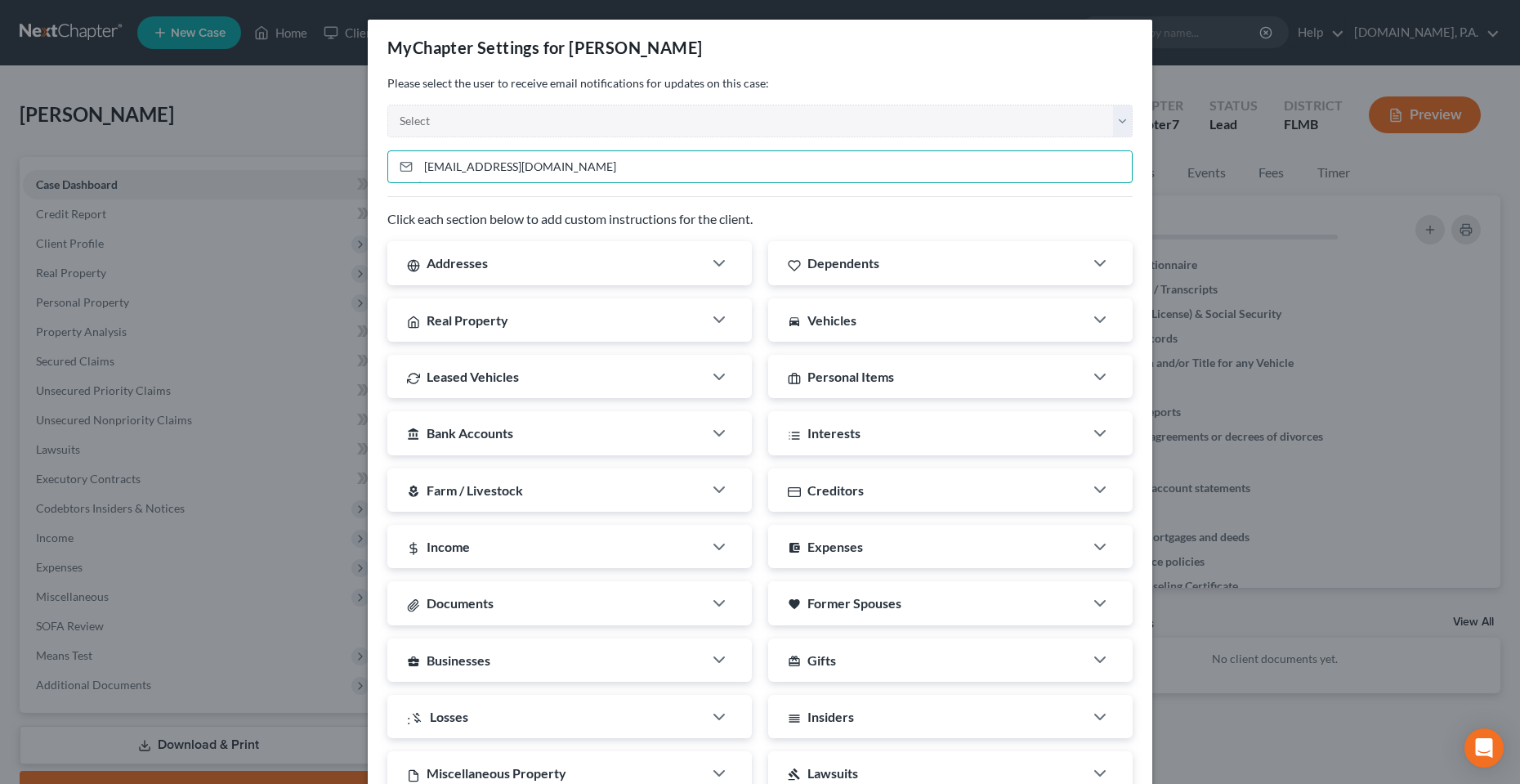
drag, startPoint x: 578, startPoint y: 167, endPoint x: 367, endPoint y: 179, distance: 211.3
click at [368, 179] on div "If you would like to add custom instructions for the client, please update sect…" at bounding box center [760, 478] width 785 height 806
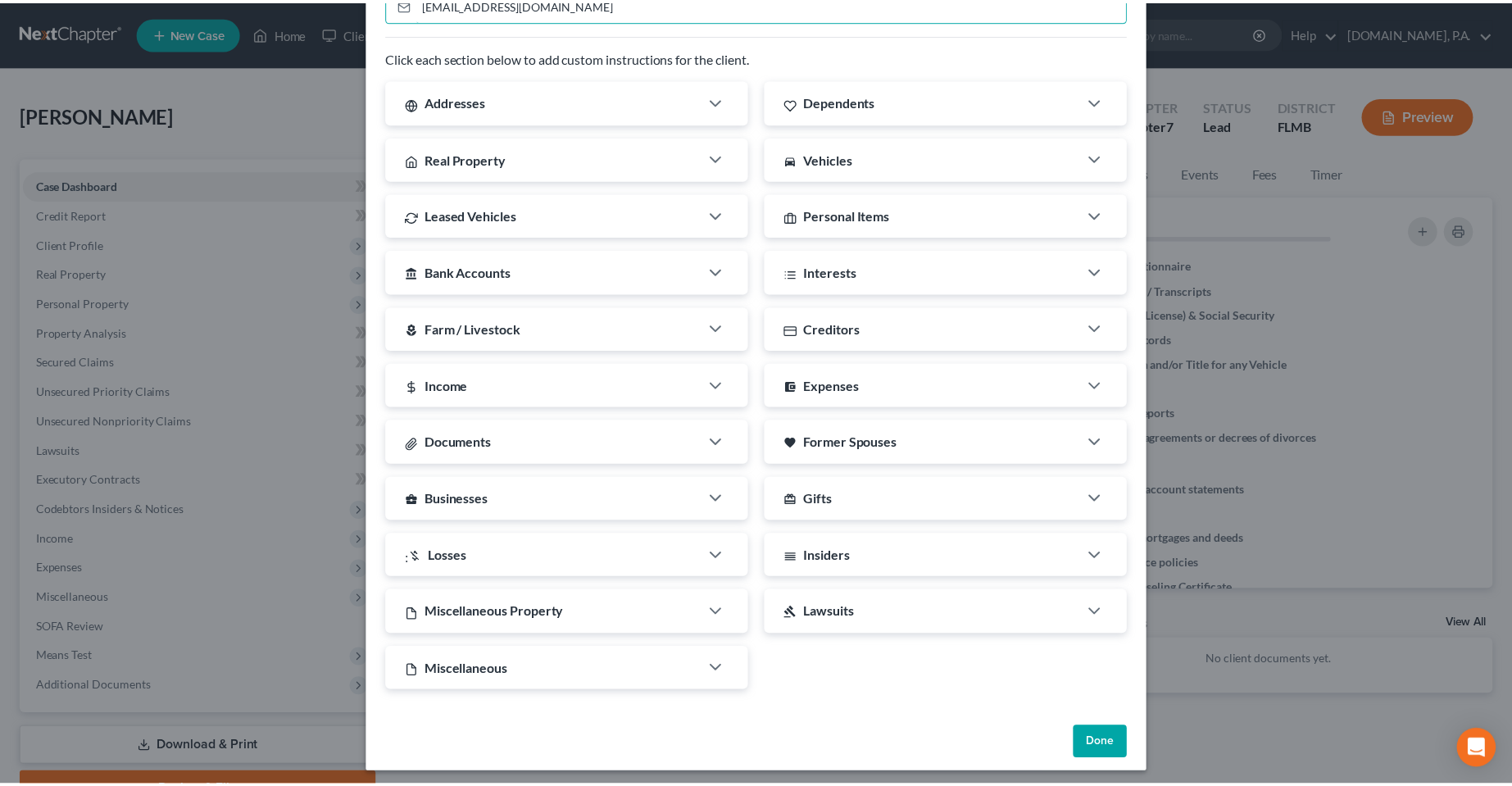
scroll to position [170, 0]
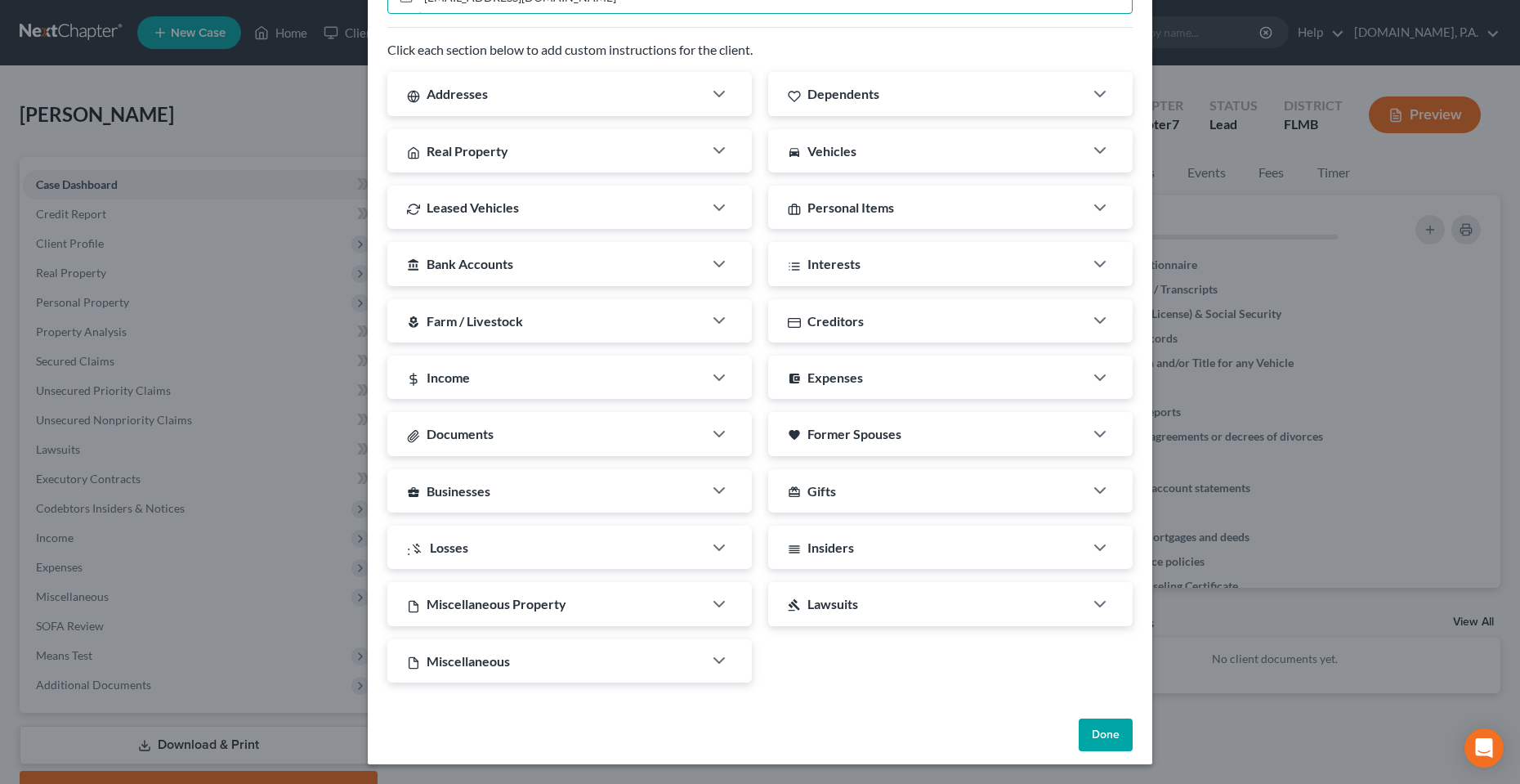
type input "[EMAIL_ADDRESS][DOMAIN_NAME]"
click at [1092, 746] on button "Done" at bounding box center [1106, 734] width 54 height 32
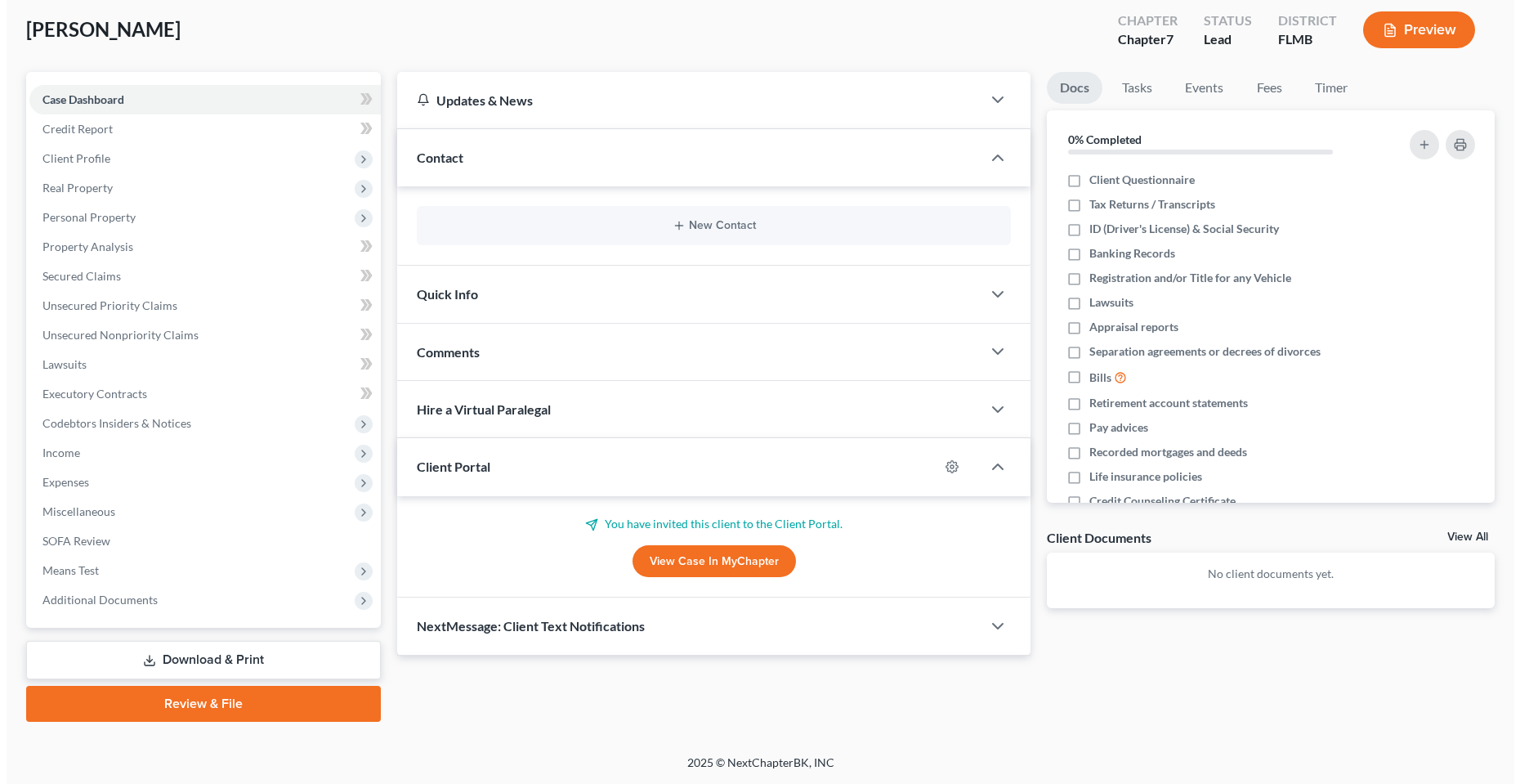
scroll to position [85, 0]
click at [950, 473] on div at bounding box center [954, 467] width 43 height 26
click at [949, 472] on icon "button" at bounding box center [946, 467] width 12 height 12
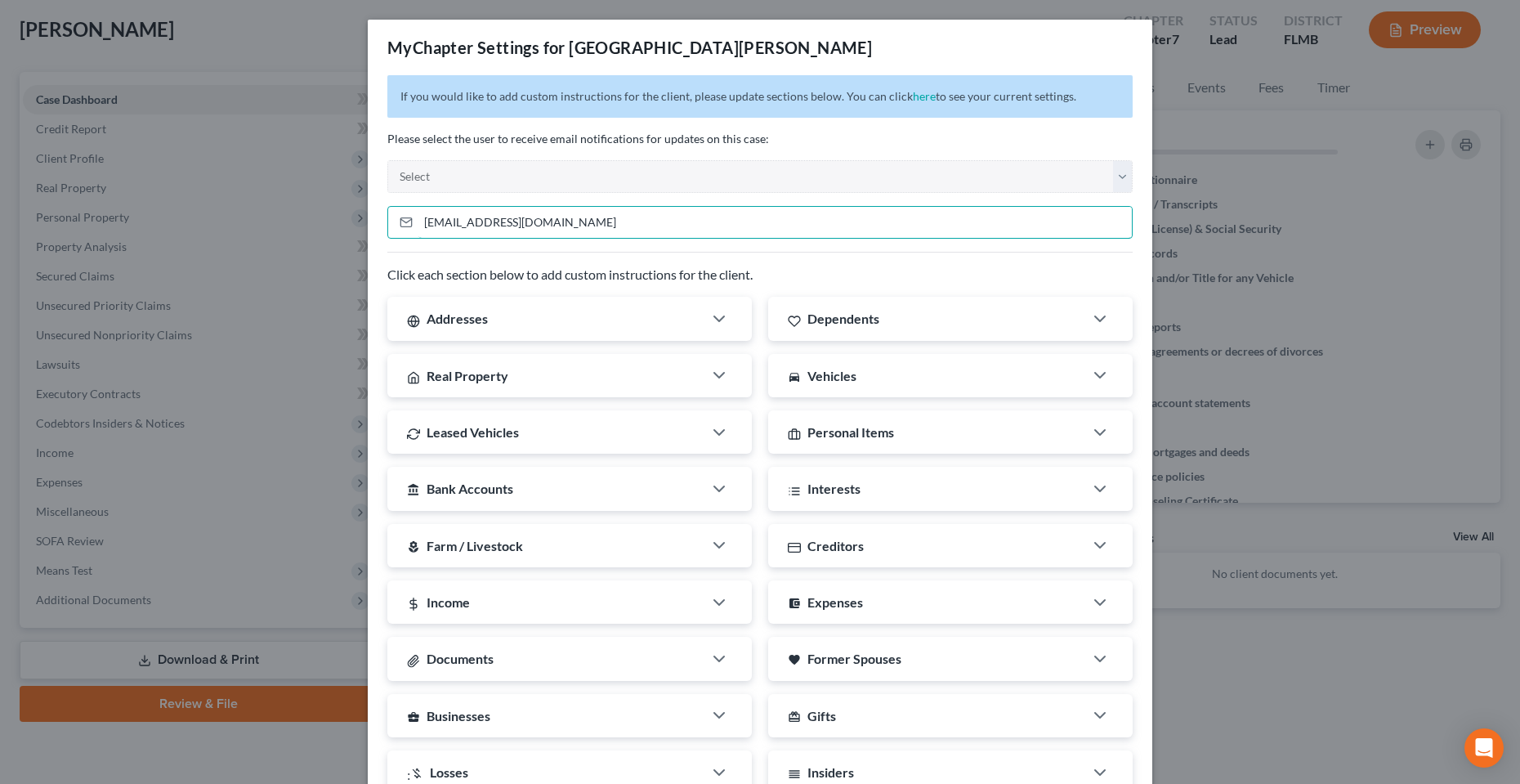
drag, startPoint x: 623, startPoint y: 216, endPoint x: 143, endPoint y: 241, distance: 480.7
click at [163, 238] on div "MyChapter Settings for Guerrero, Gerald If you would like to add custom instruc…" at bounding box center [760, 392] width 1520 height 784
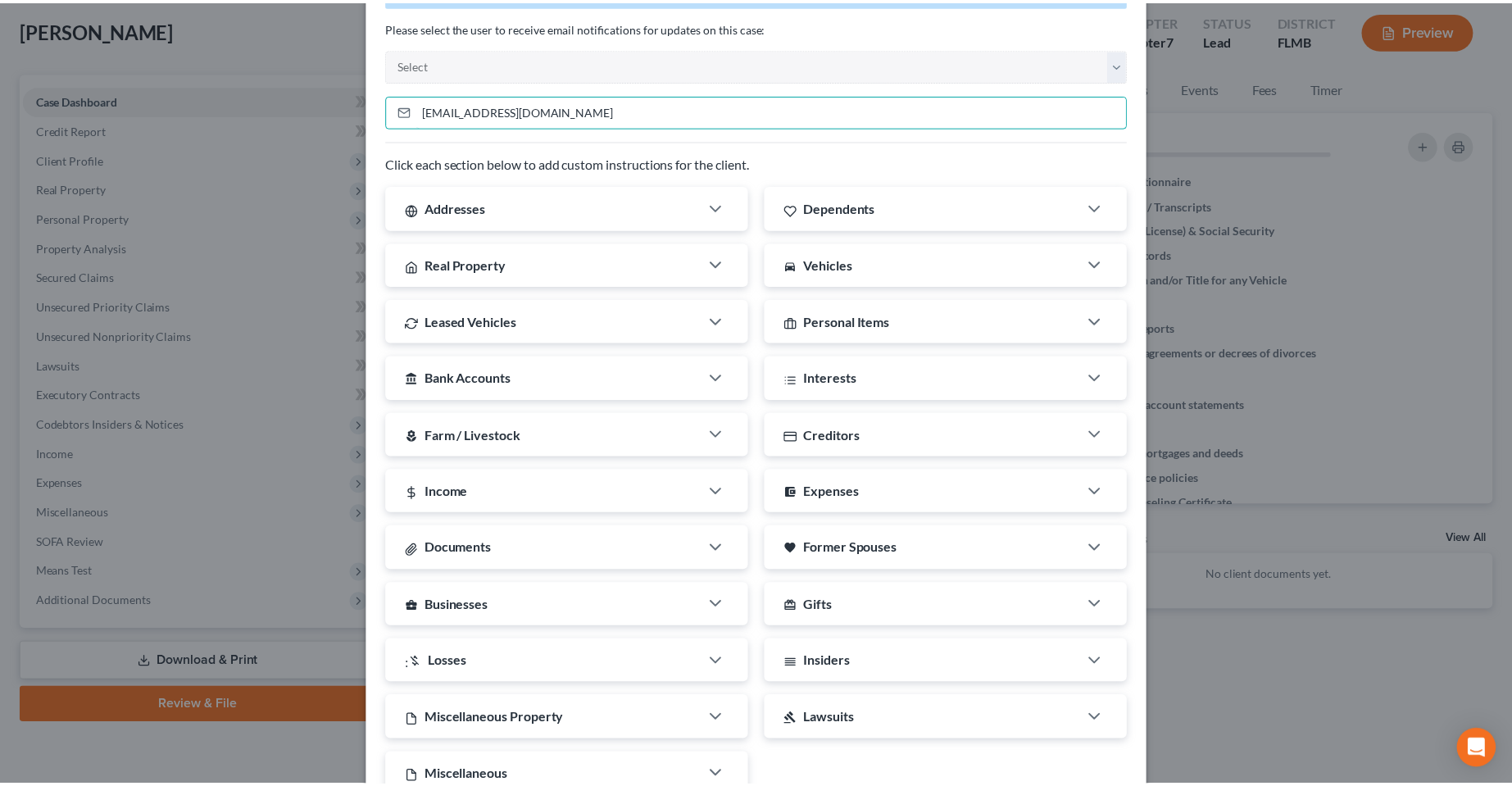
scroll to position [225, 0]
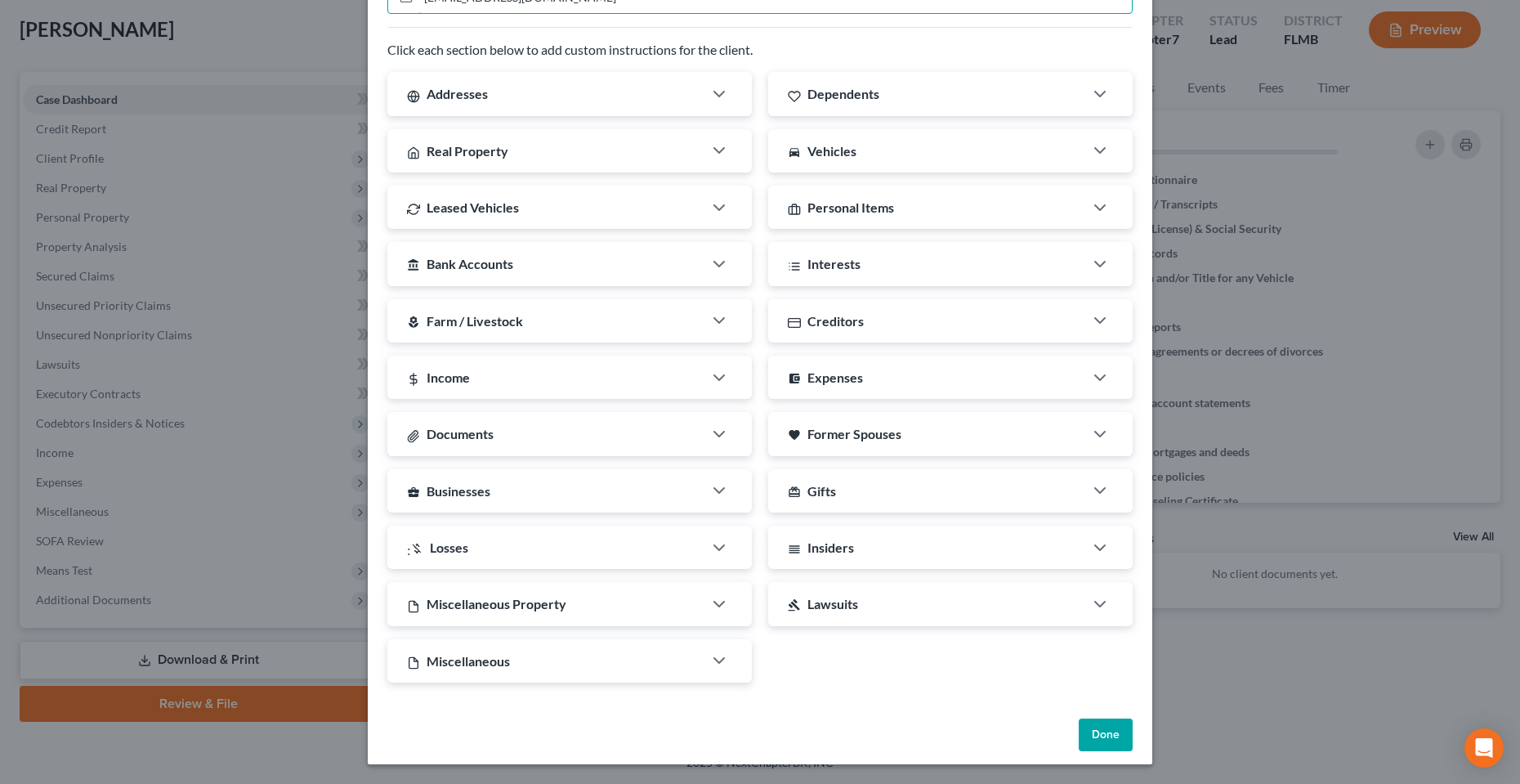
type input "[EMAIL_ADDRESS][DOMAIN_NAME]"
click at [1101, 732] on button "Done" at bounding box center [1106, 734] width 54 height 32
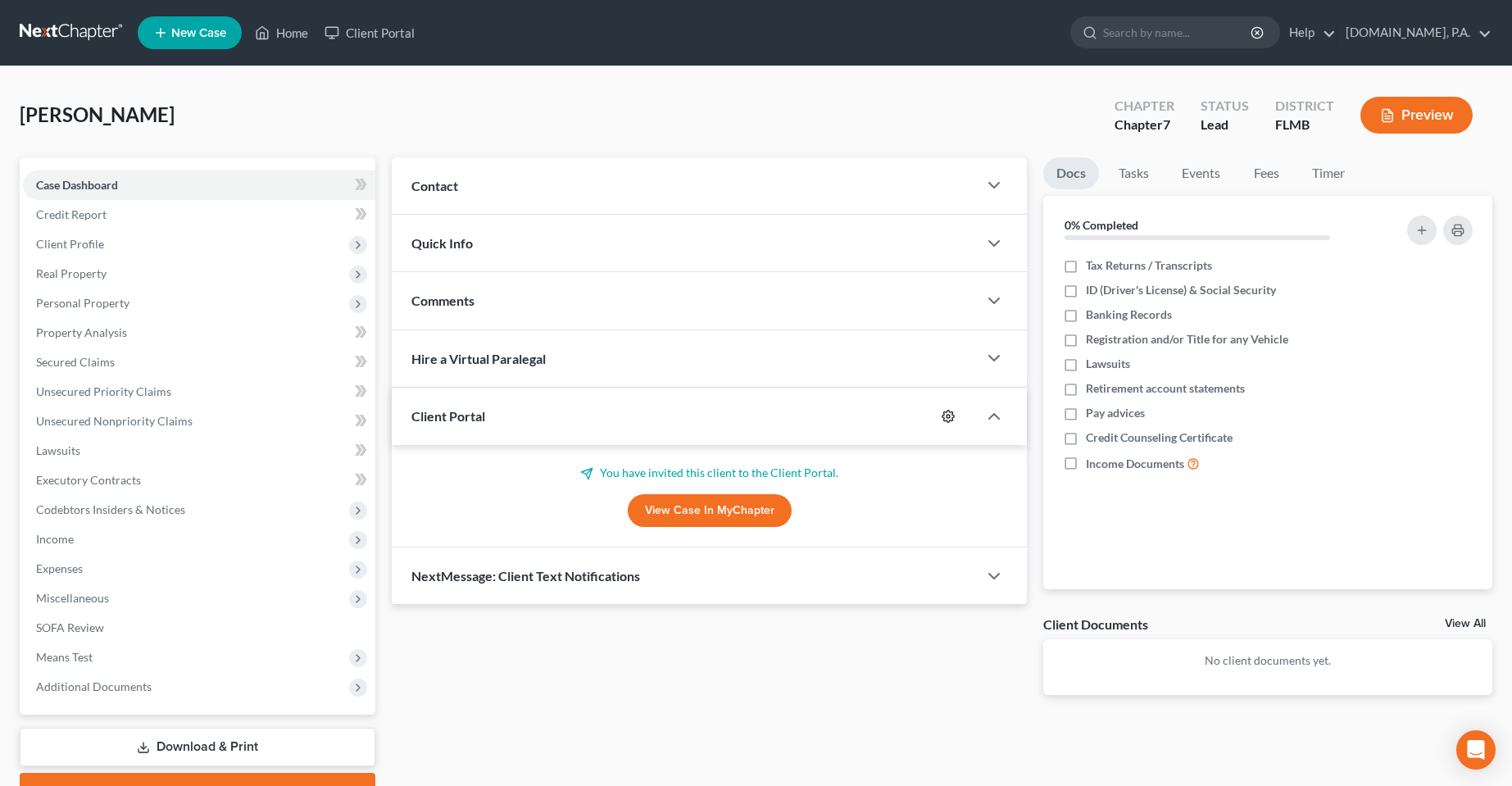
click at [944, 410] on icon "button" at bounding box center [948, 416] width 13 height 13
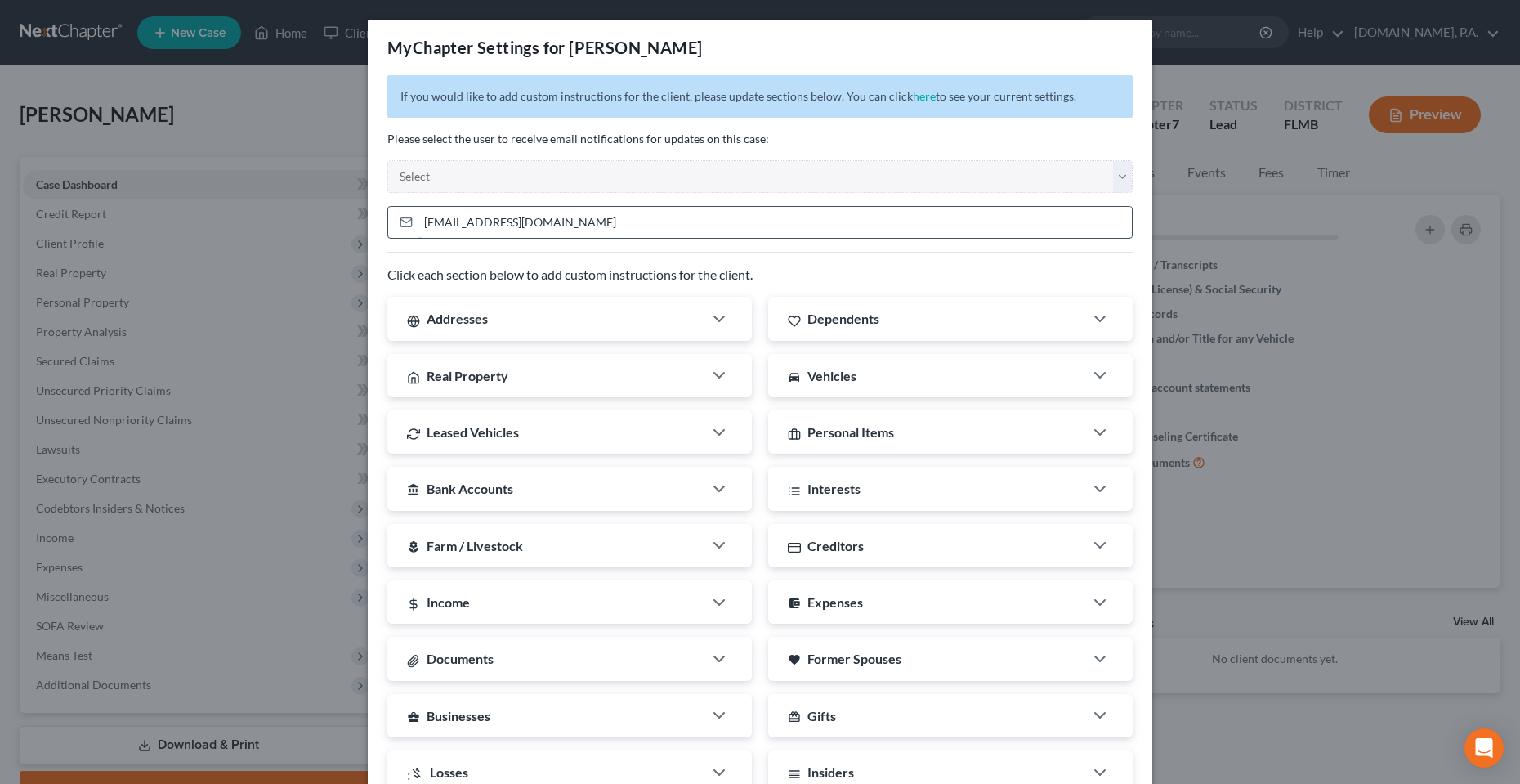
click at [724, 227] on input "leeroyhall@gmail.com" at bounding box center [776, 223] width 714 height 31
paste input "[EMAIL_ADDRESS][DOMAIN_NAME]"
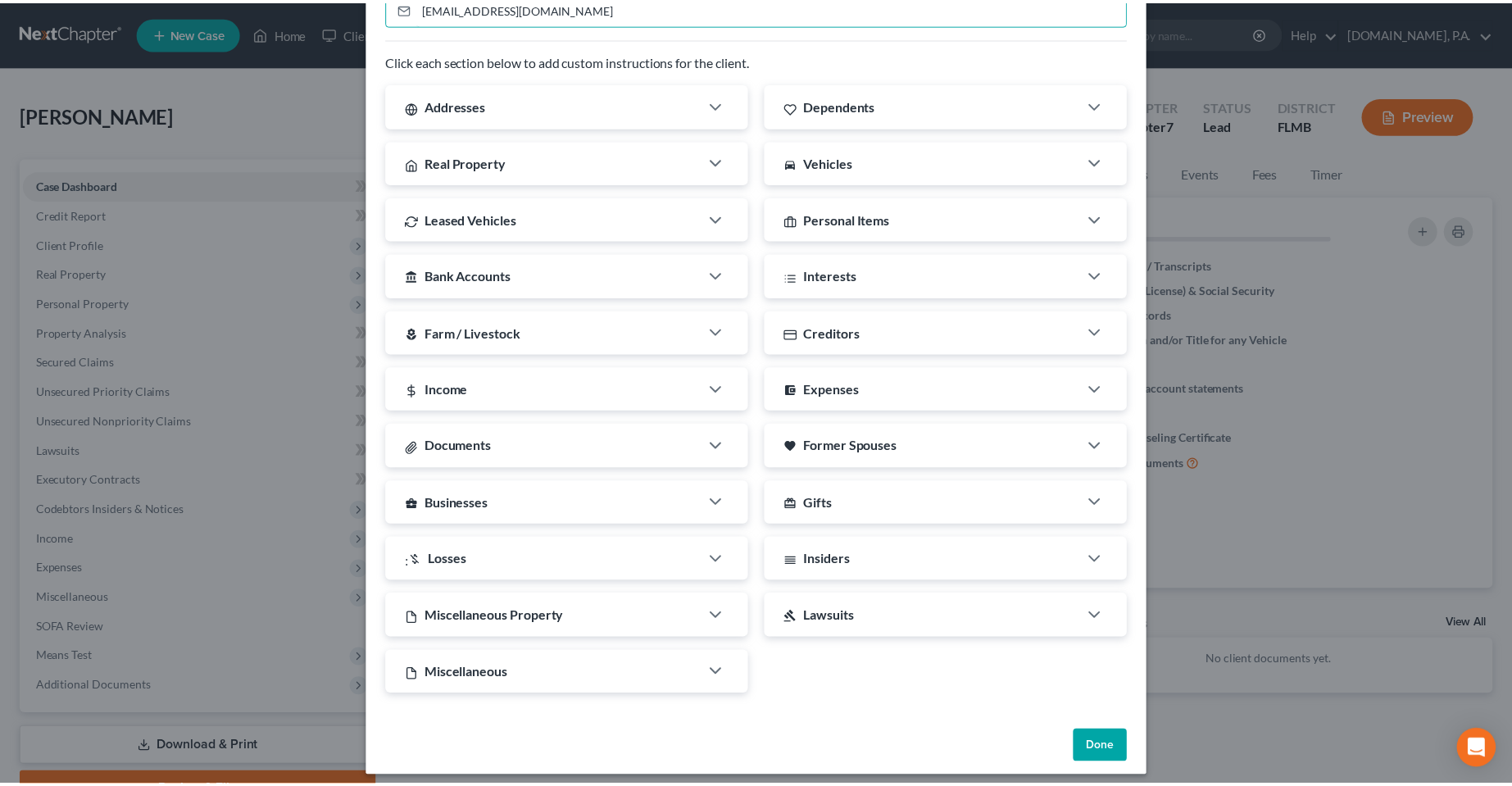
scroll to position [225, 0]
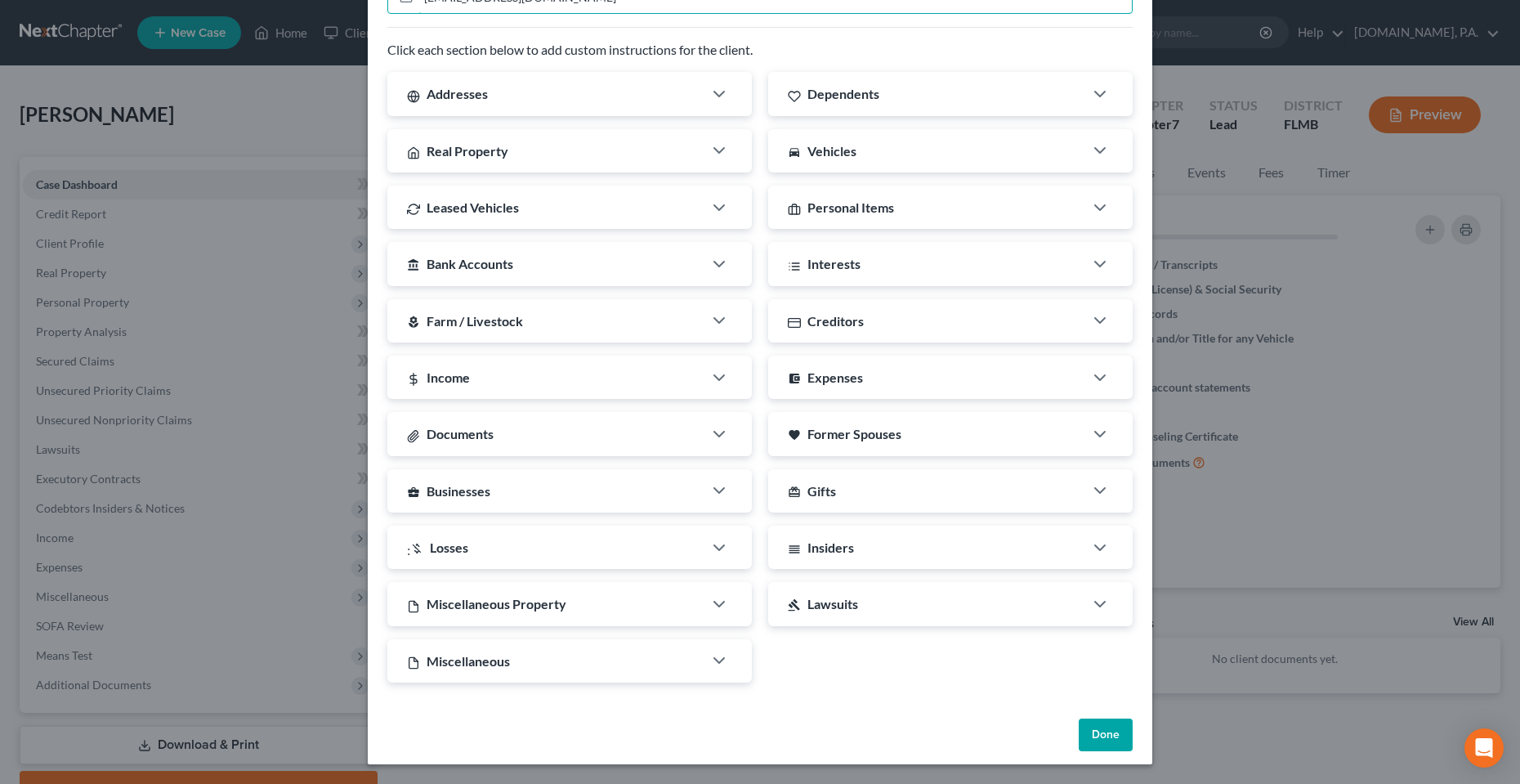
type input "[EMAIL_ADDRESS][DOMAIN_NAME]"
click at [1110, 732] on button "Done" at bounding box center [1106, 734] width 54 height 32
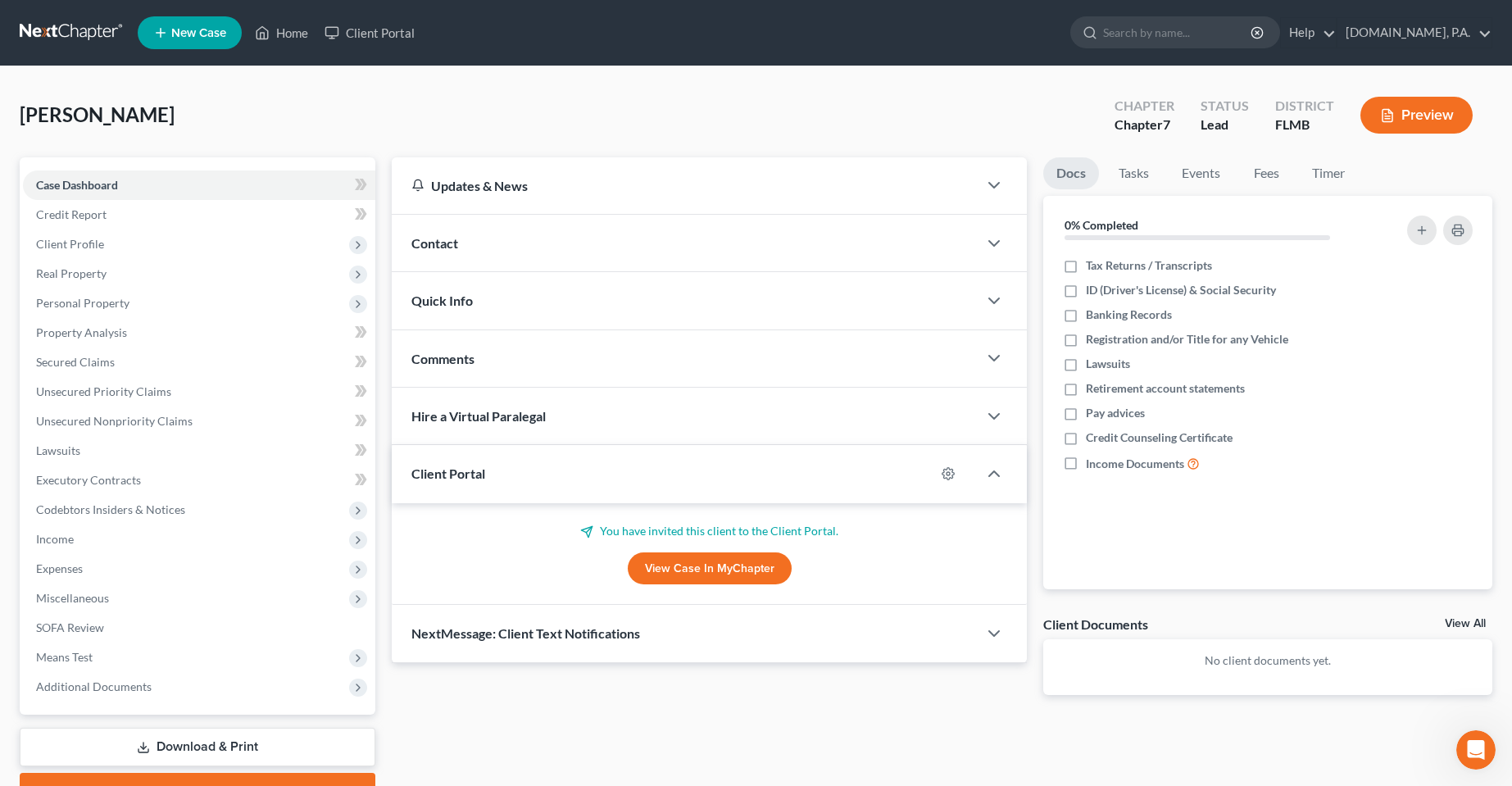
scroll to position [0, 0]
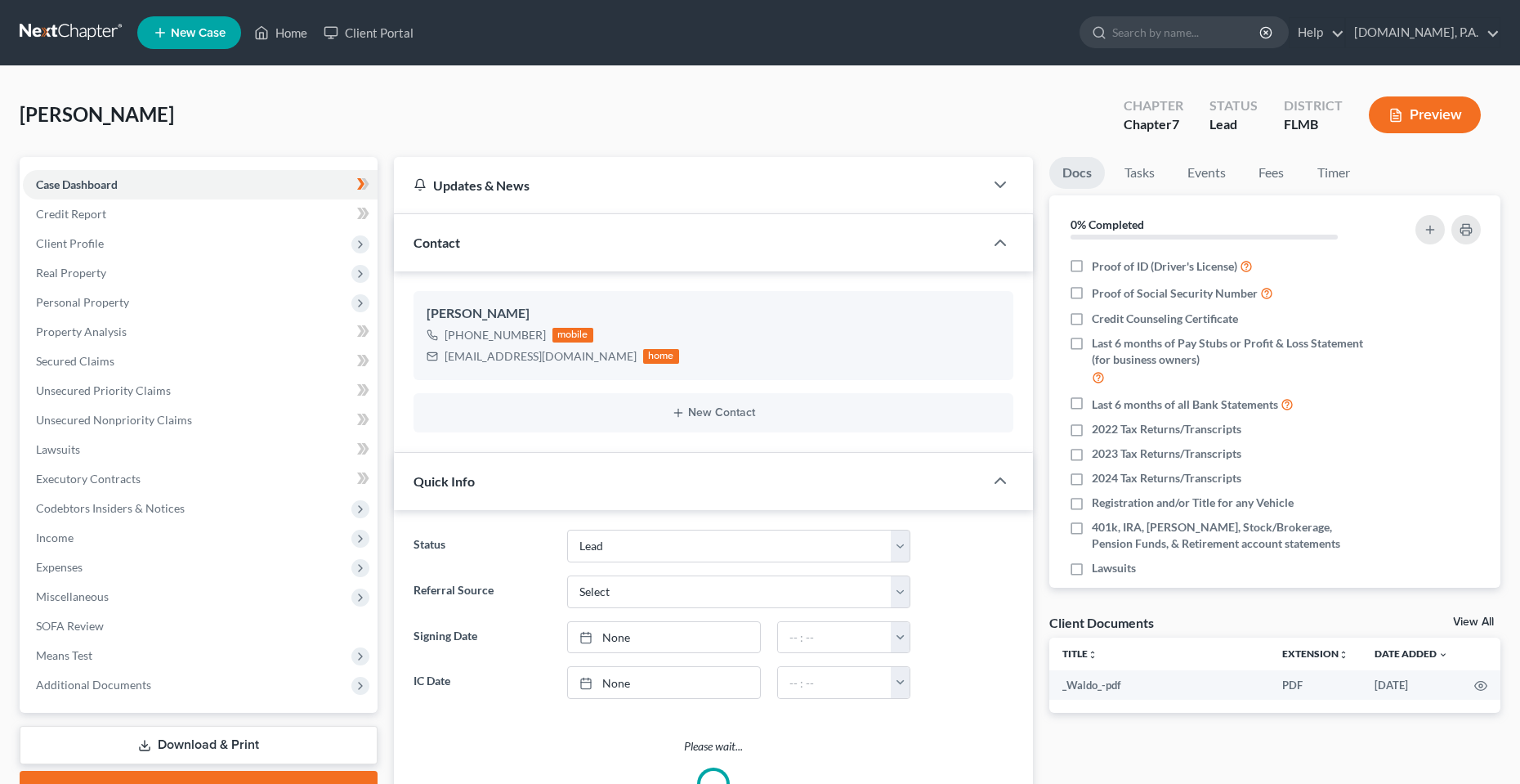
select select "4"
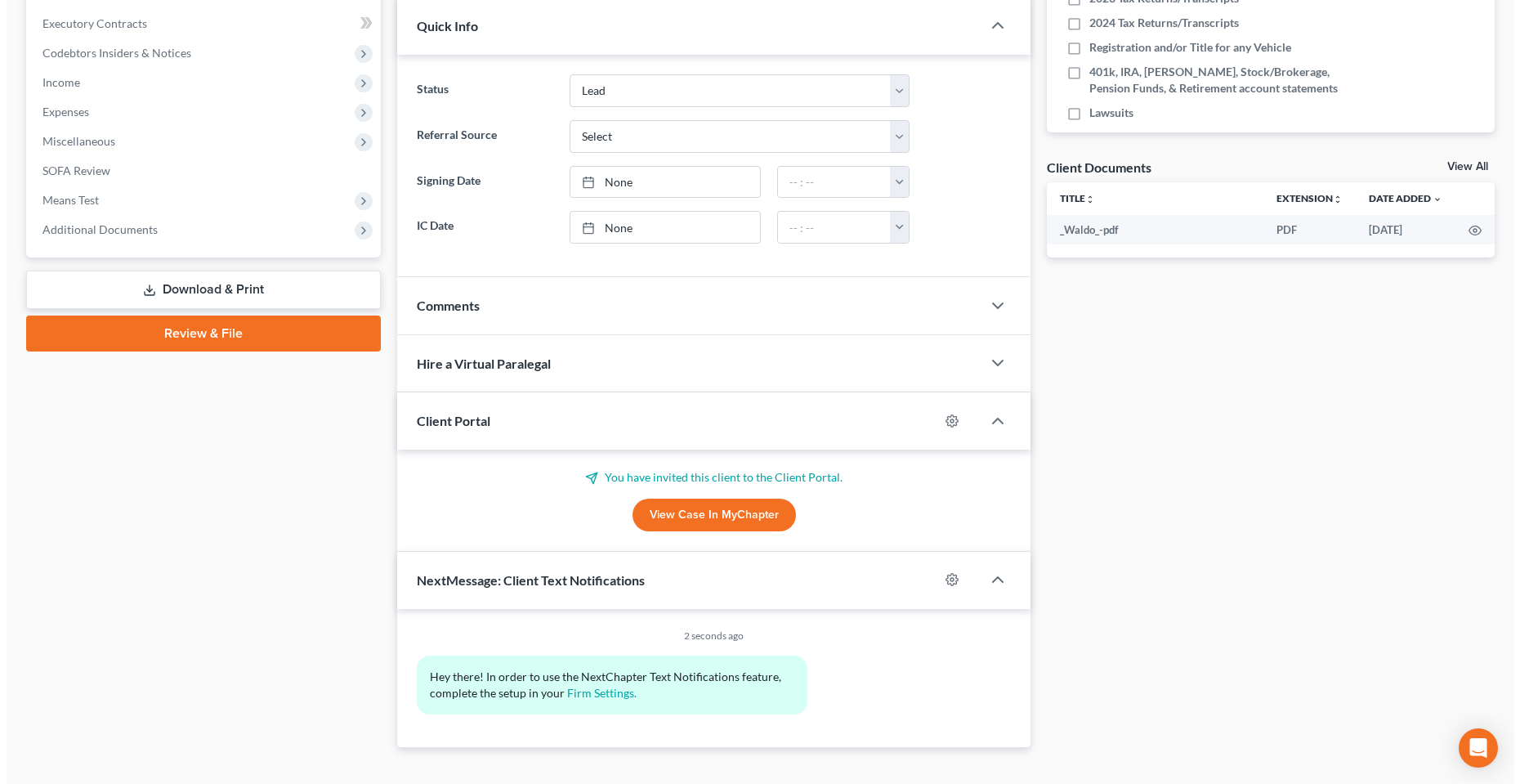
scroll to position [482, 0]
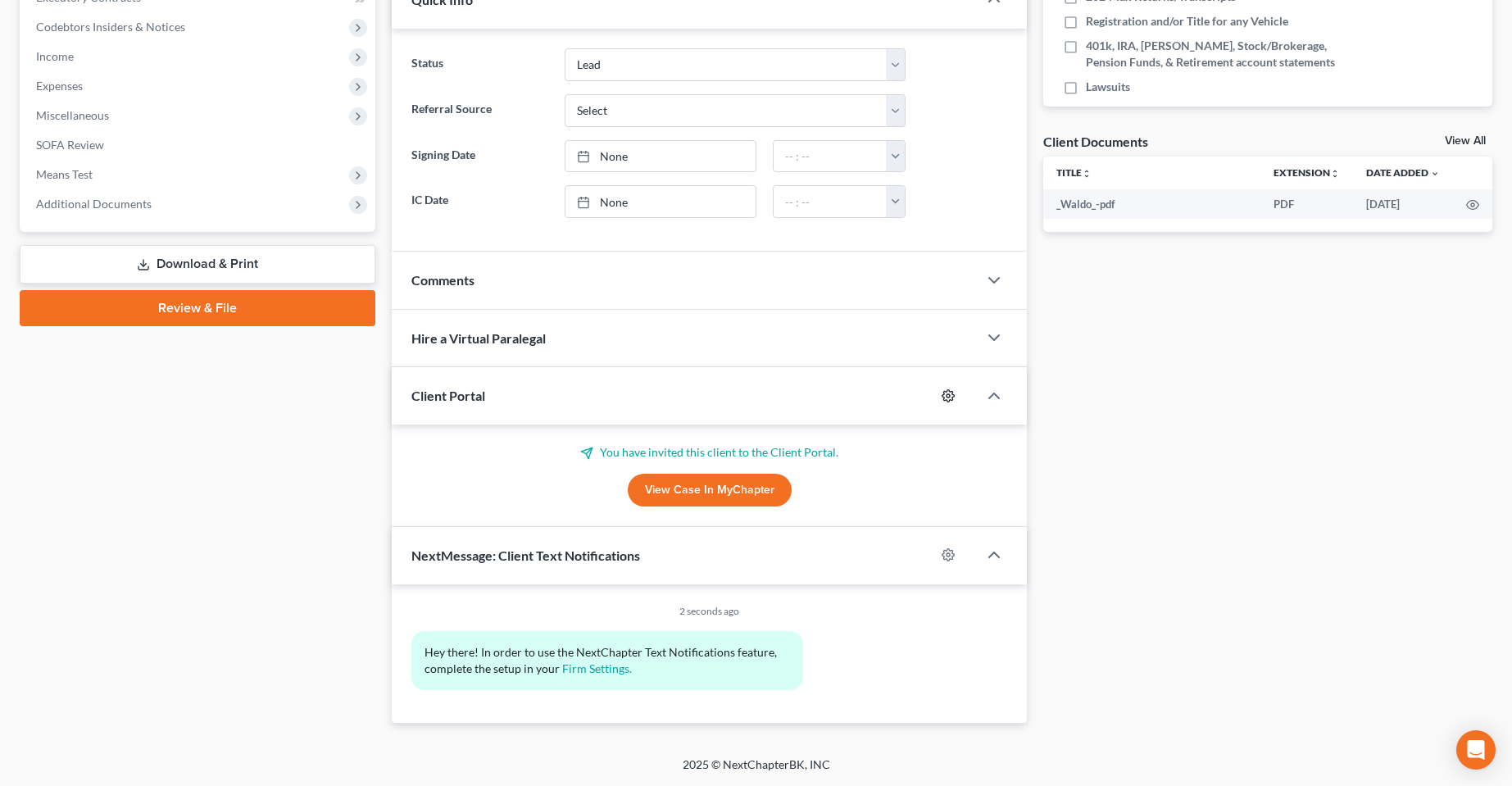
click at [952, 394] on icon "button" at bounding box center [948, 395] width 12 height 12
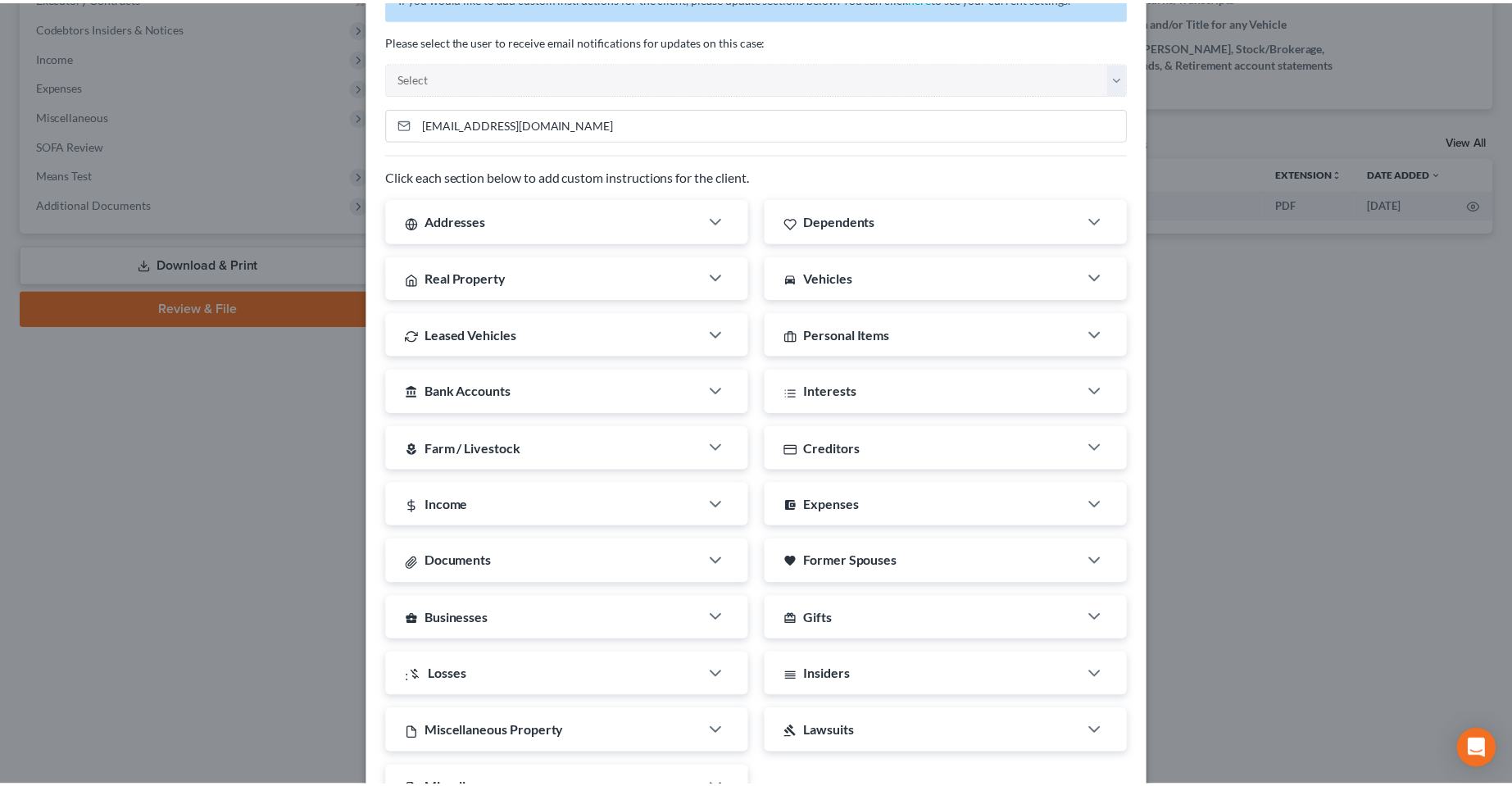
scroll to position [225, 0]
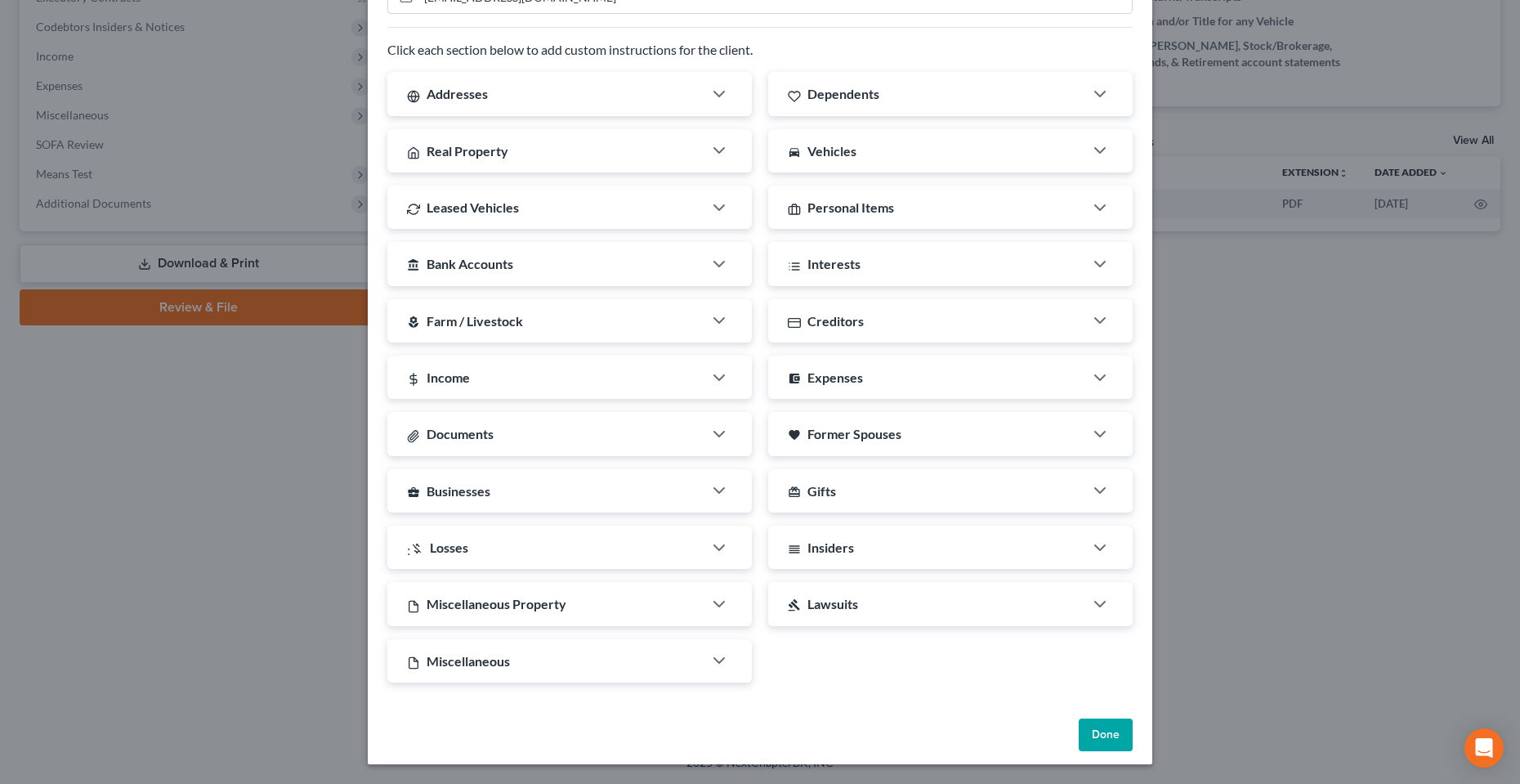
click at [1097, 750] on button "Done" at bounding box center [1106, 734] width 54 height 32
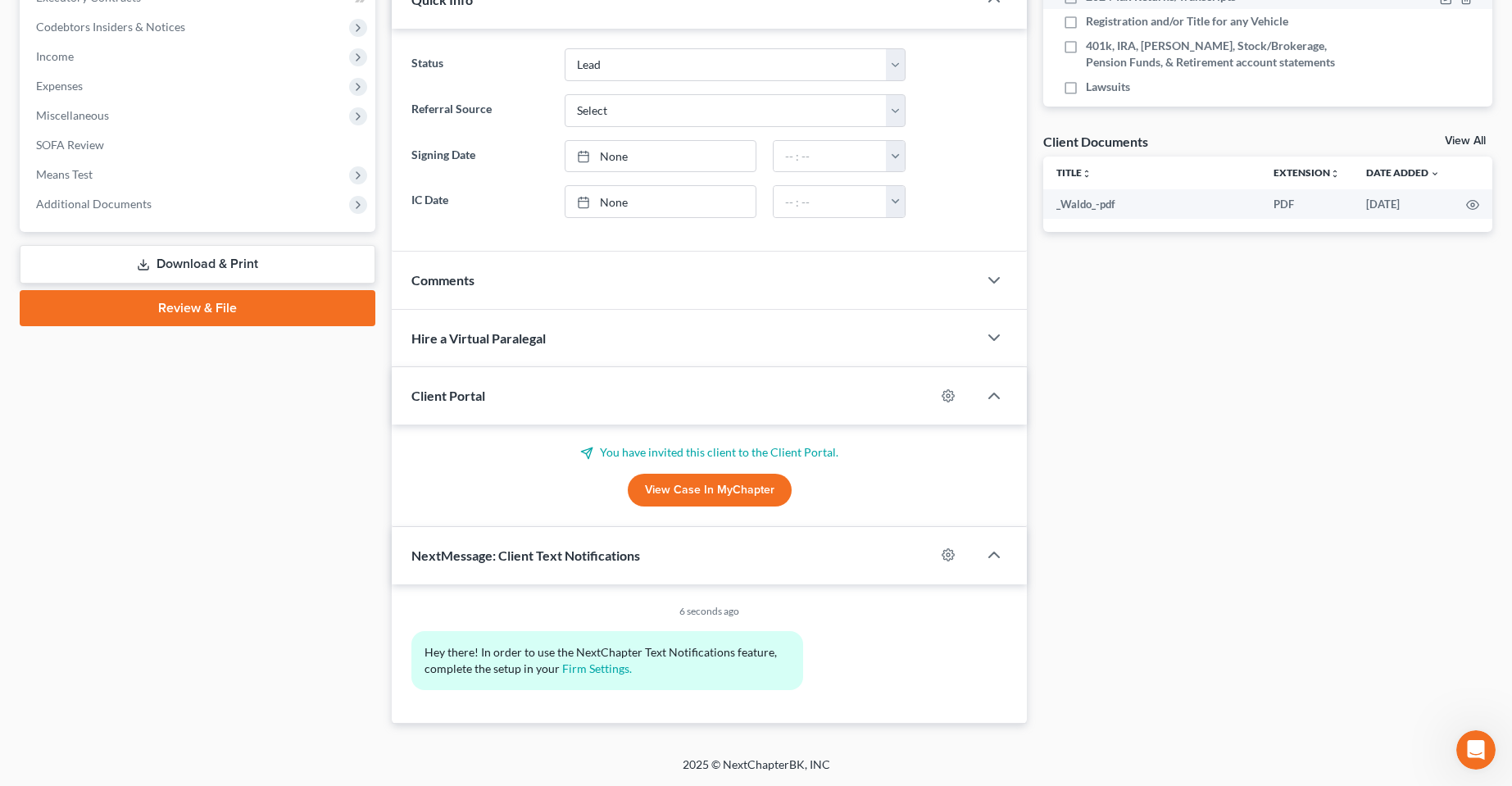
scroll to position [0, 0]
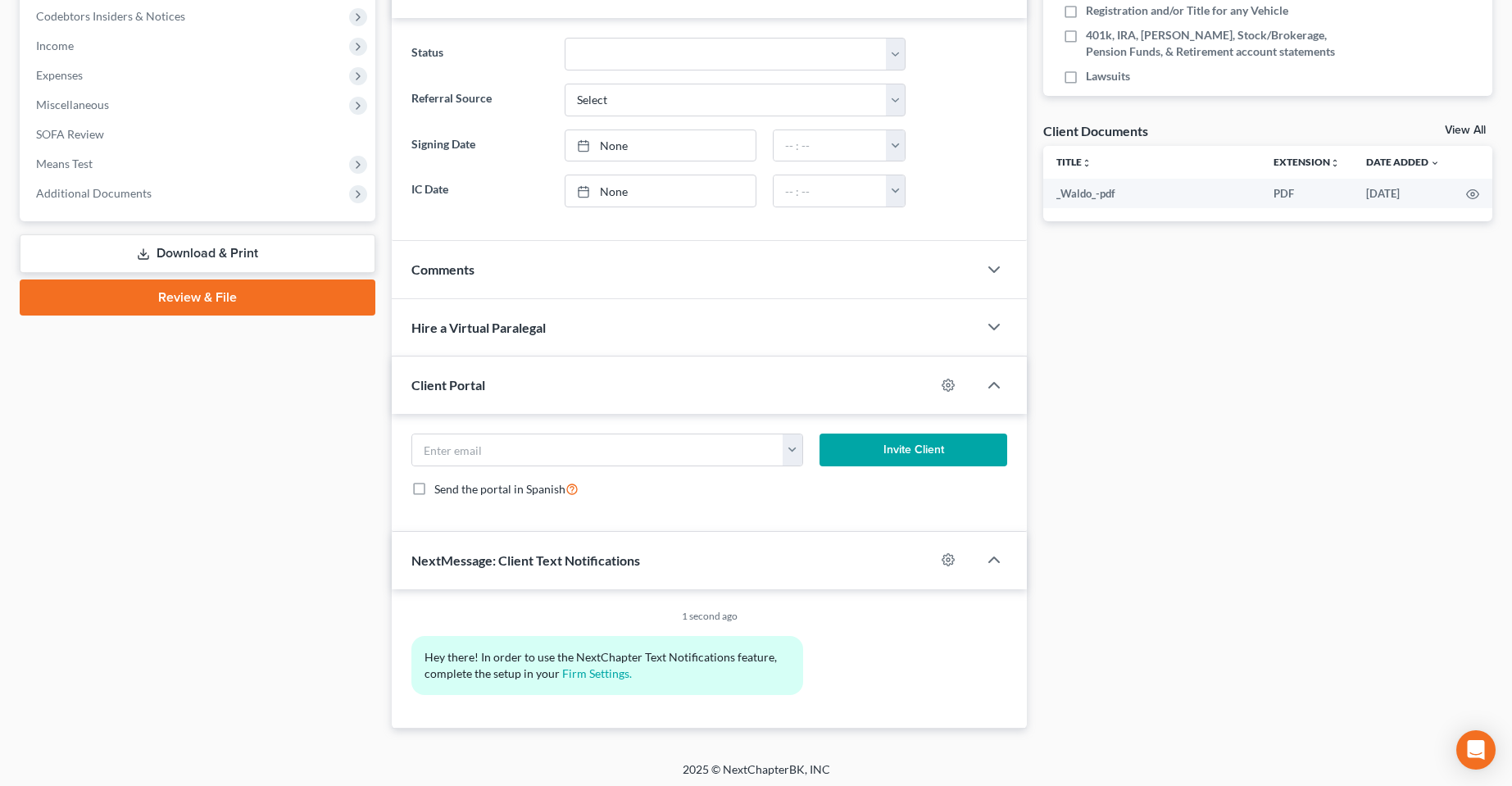
scroll to position [499, 0]
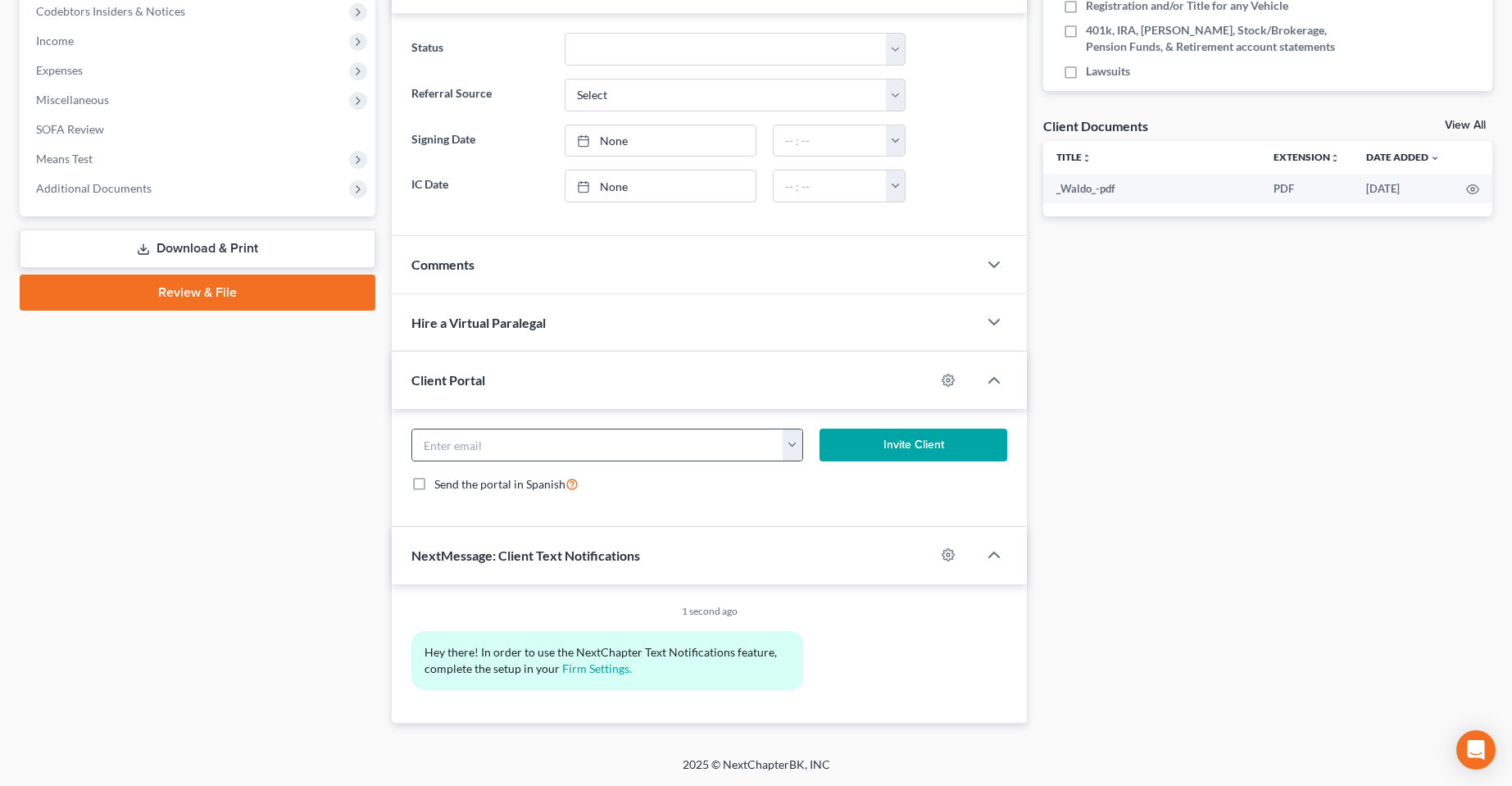
click at [792, 437] on button "button" at bounding box center [793, 445] width 20 height 32
click at [850, 485] on link "Predestinservices@gmail.com" at bounding box center [893, 481] width 223 height 28
type input "Predestinservices@gmail.com"
click at [792, 453] on button "button" at bounding box center [793, 445] width 20 height 32
click at [184, 515] on div "Case Dashboard Payments Invoices Payments Payments Credit Report Client Profile" at bounding box center [197, 191] width 372 height 1065
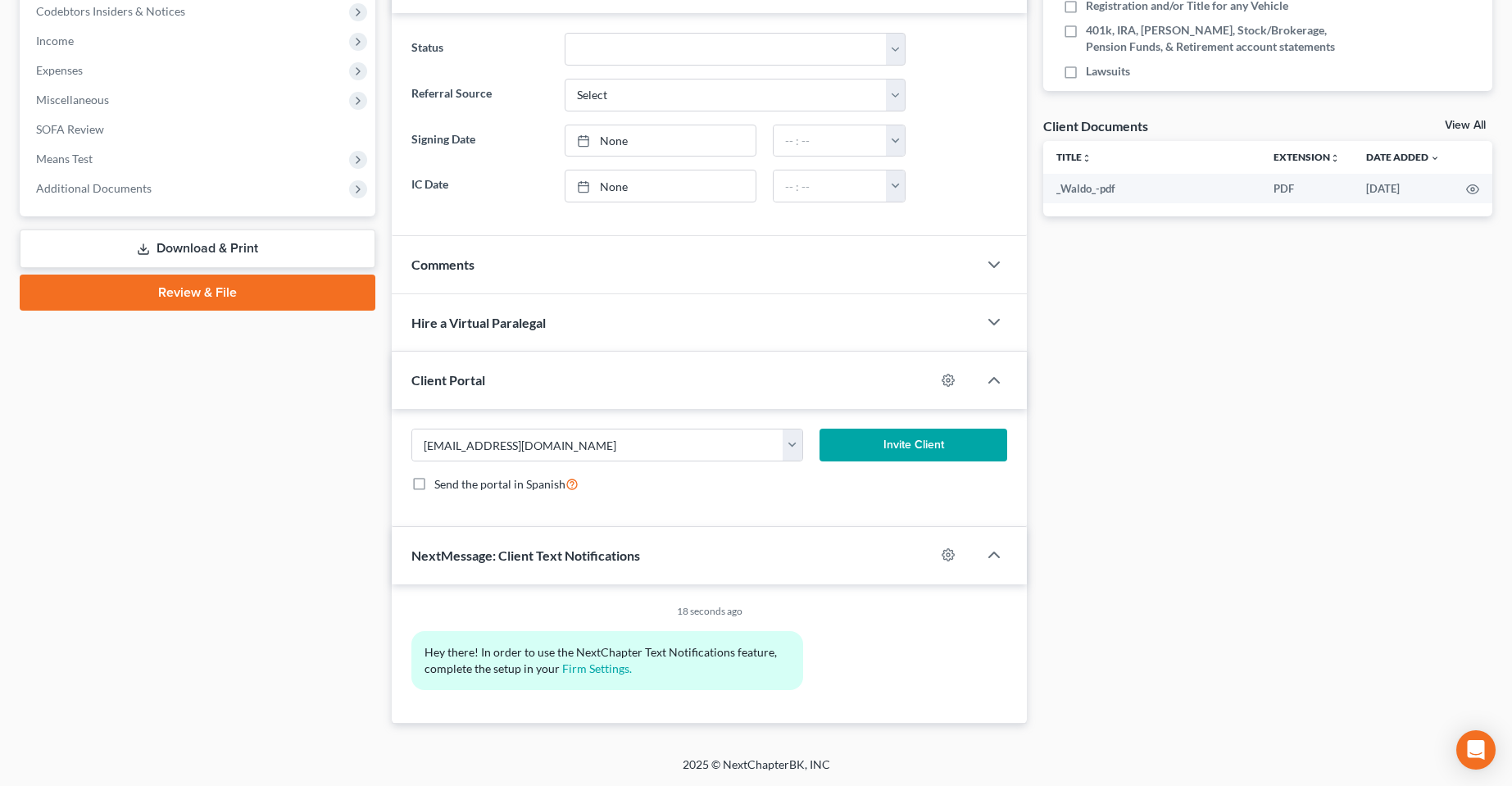
click at [1257, 484] on div "Docs Tasks Events Fees Timer 0% Completed Nothing here yet! Proof of ID (Driver…" at bounding box center [1268, 191] width 465 height 1065
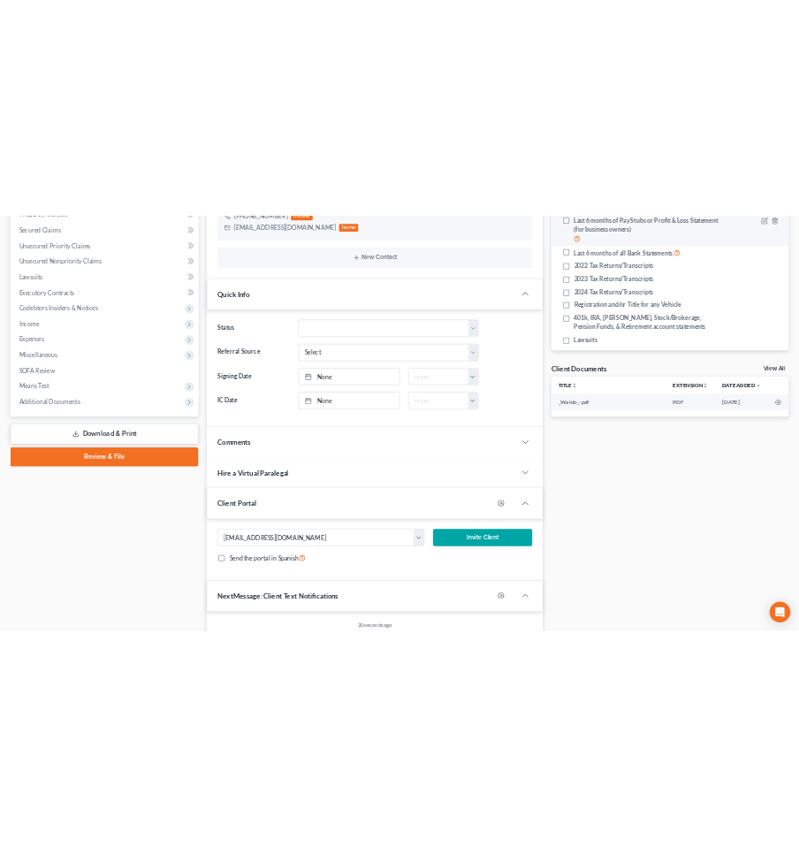
scroll to position [361, 0]
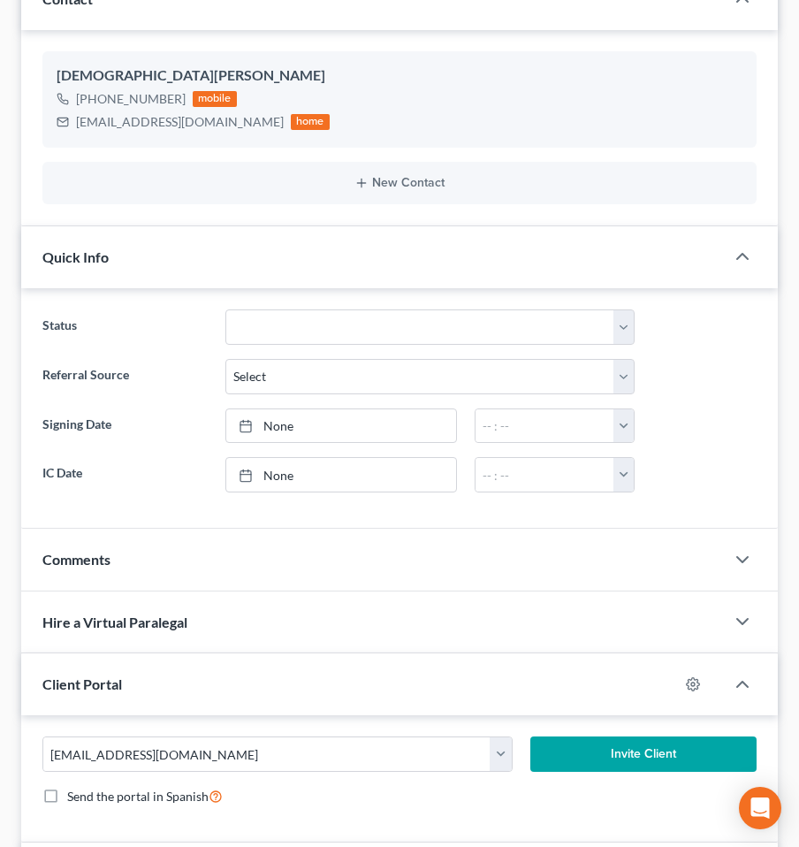
click at [722, 464] on div "Status Discharged Dismissed Filed In Progress Lead Lost Lead Ready to File To R…" at bounding box center [399, 408] width 757 height 240
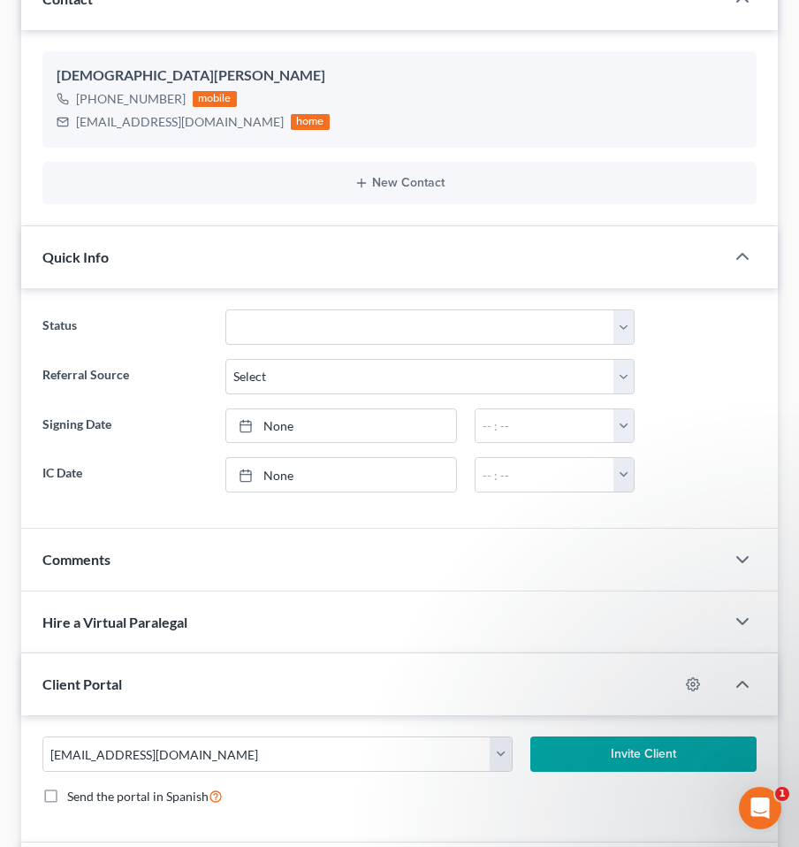
scroll to position [0, 0]
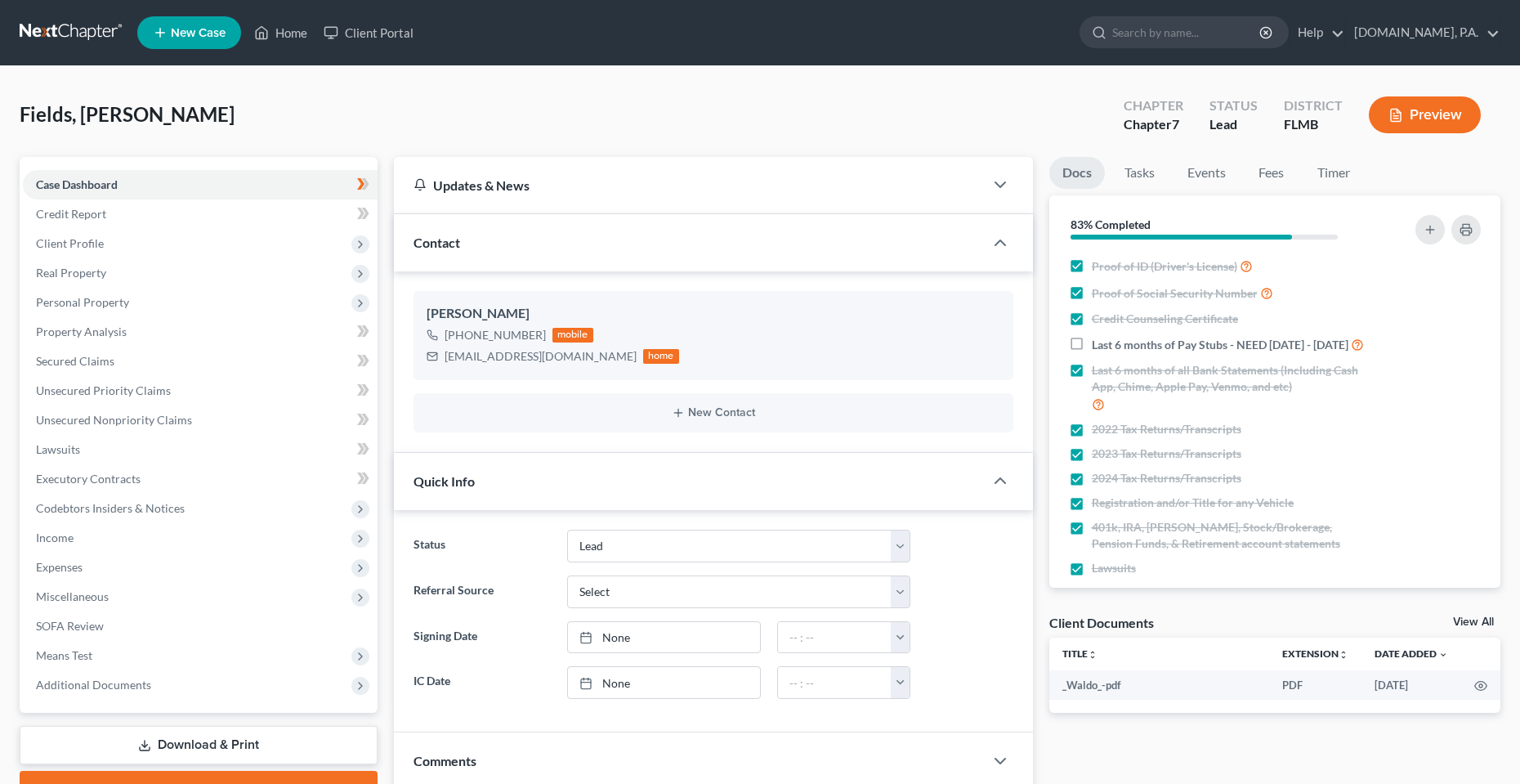
select select "4"
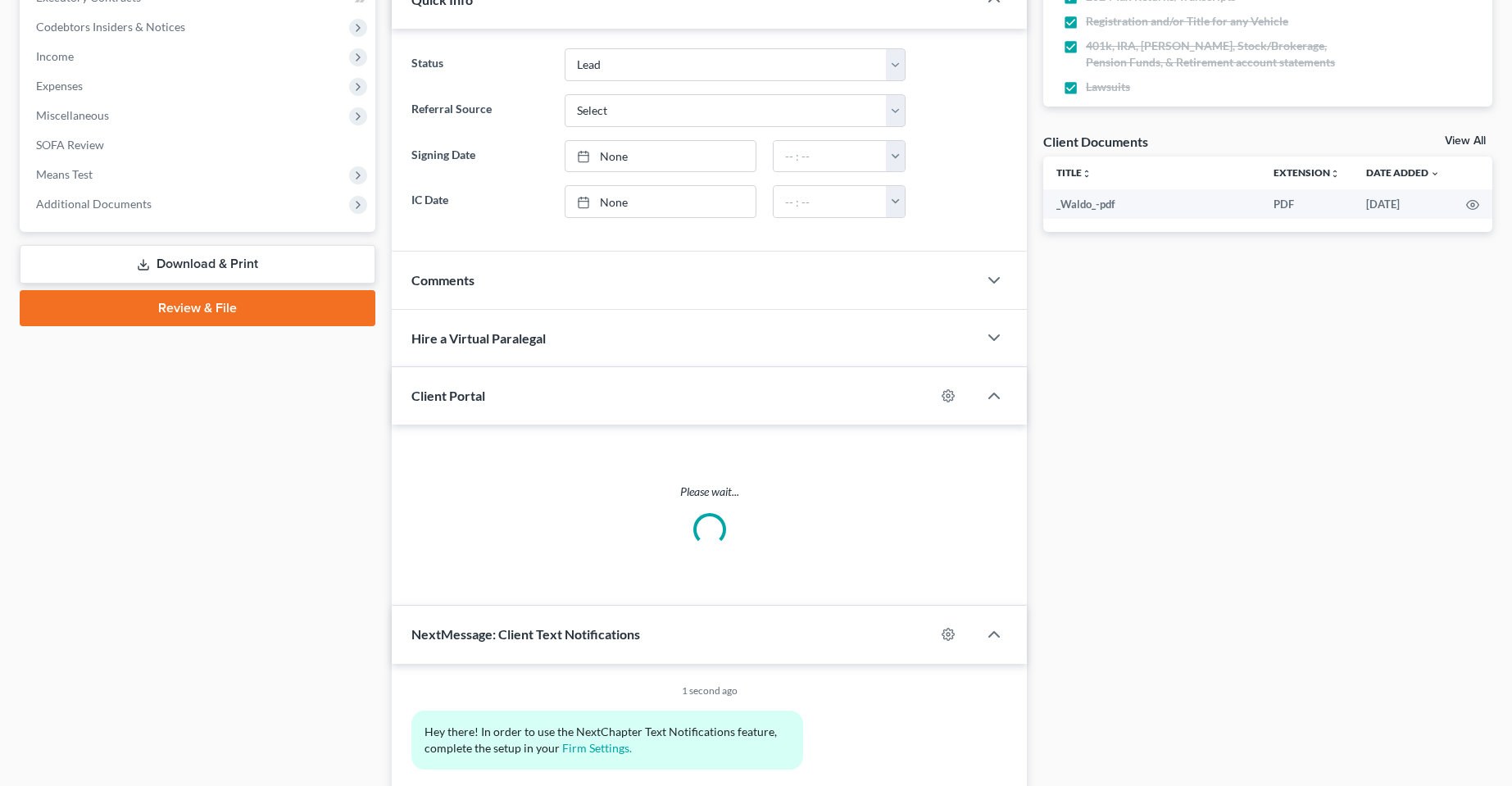
scroll to position [483, 0]
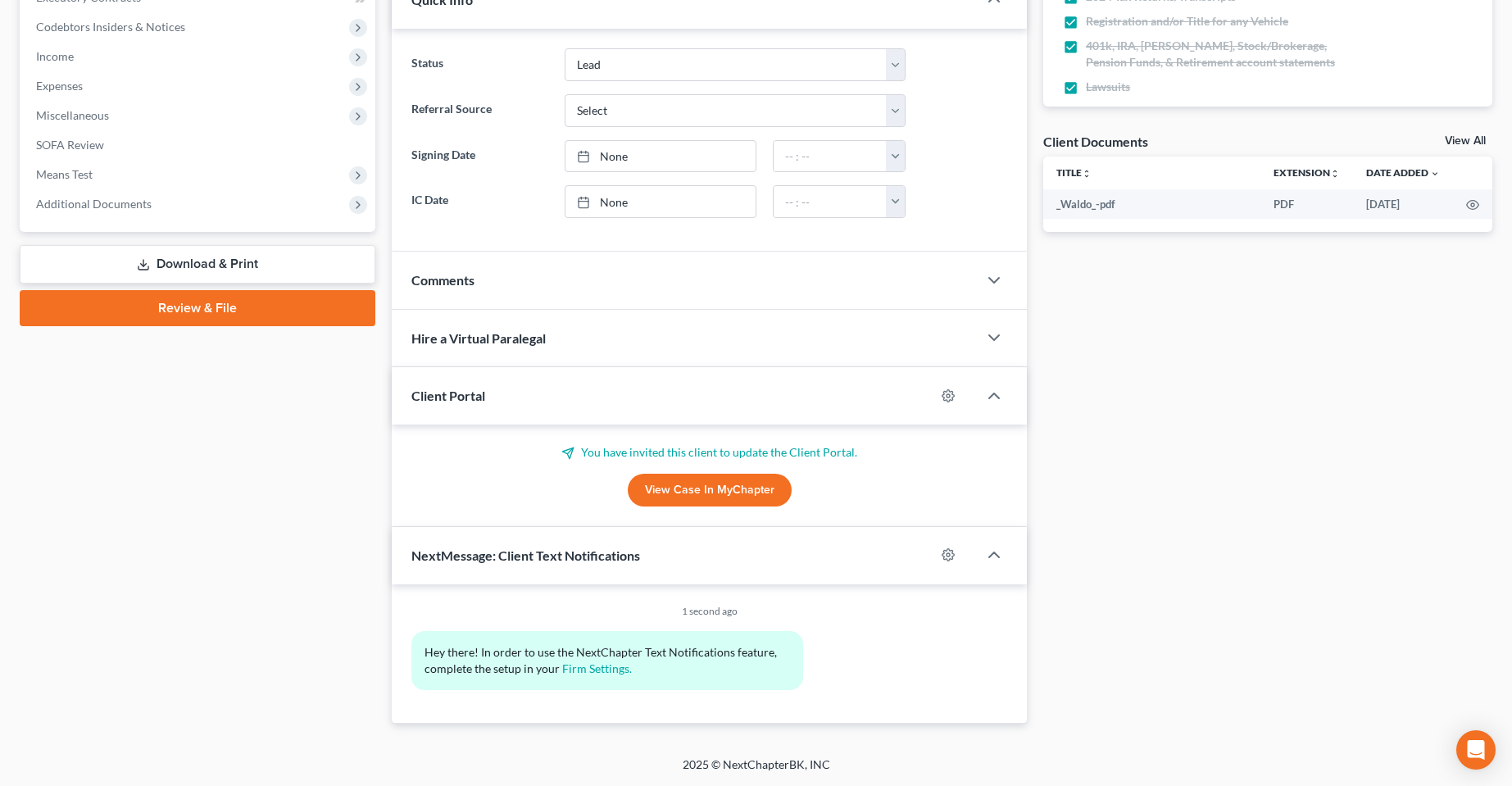
click at [293, 591] on div "Case Dashboard Payments Invoices Payments Payments Credit Report Client Profile" at bounding box center [197, 199] width 372 height 1049
click at [952, 401] on icon "button" at bounding box center [948, 396] width 13 height 13
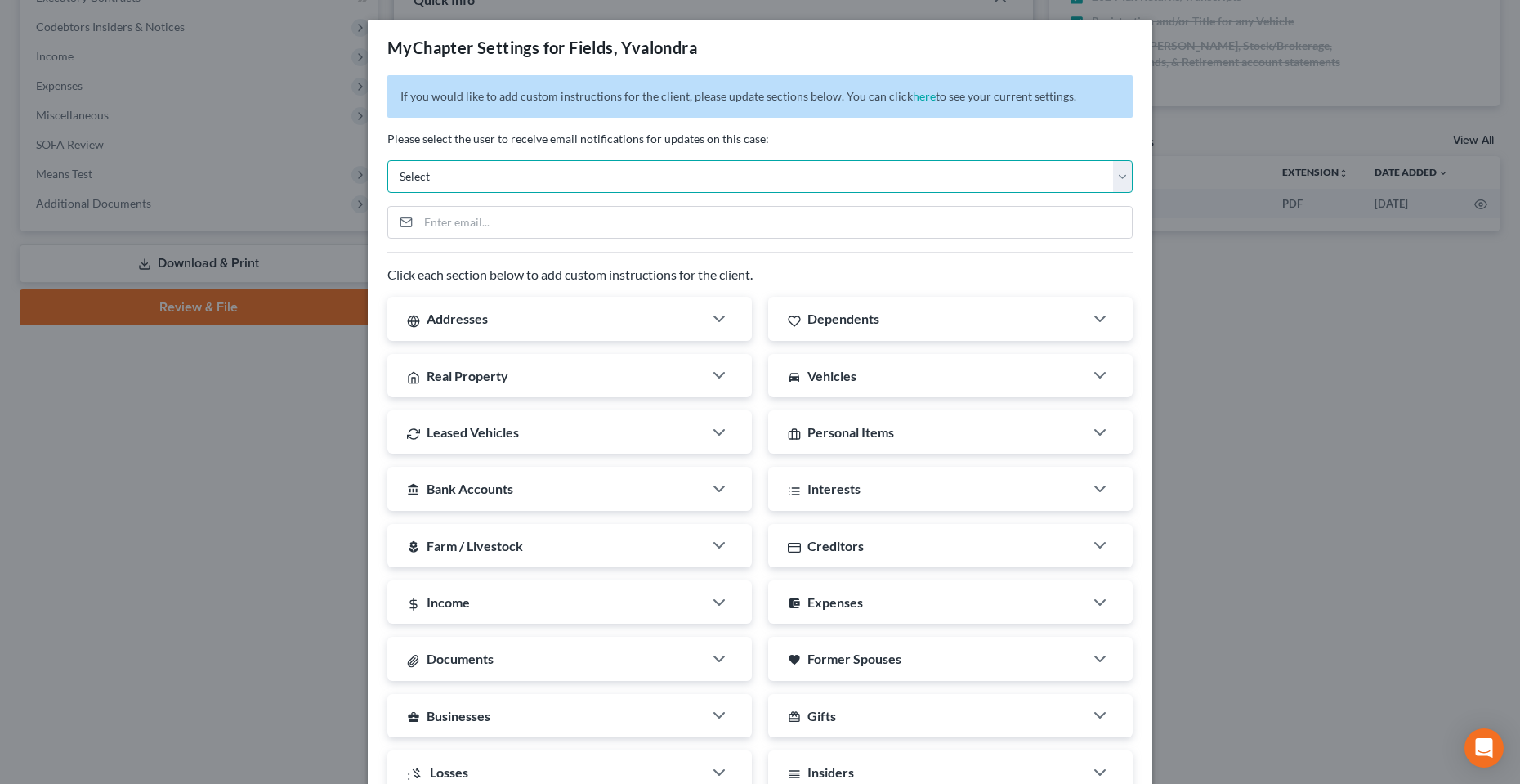
click at [781, 168] on select "Select mrg@fresh-start.law dirk@fresh-start.law jay@fresh-start.law chas@fresh-…" at bounding box center [760, 176] width 745 height 32
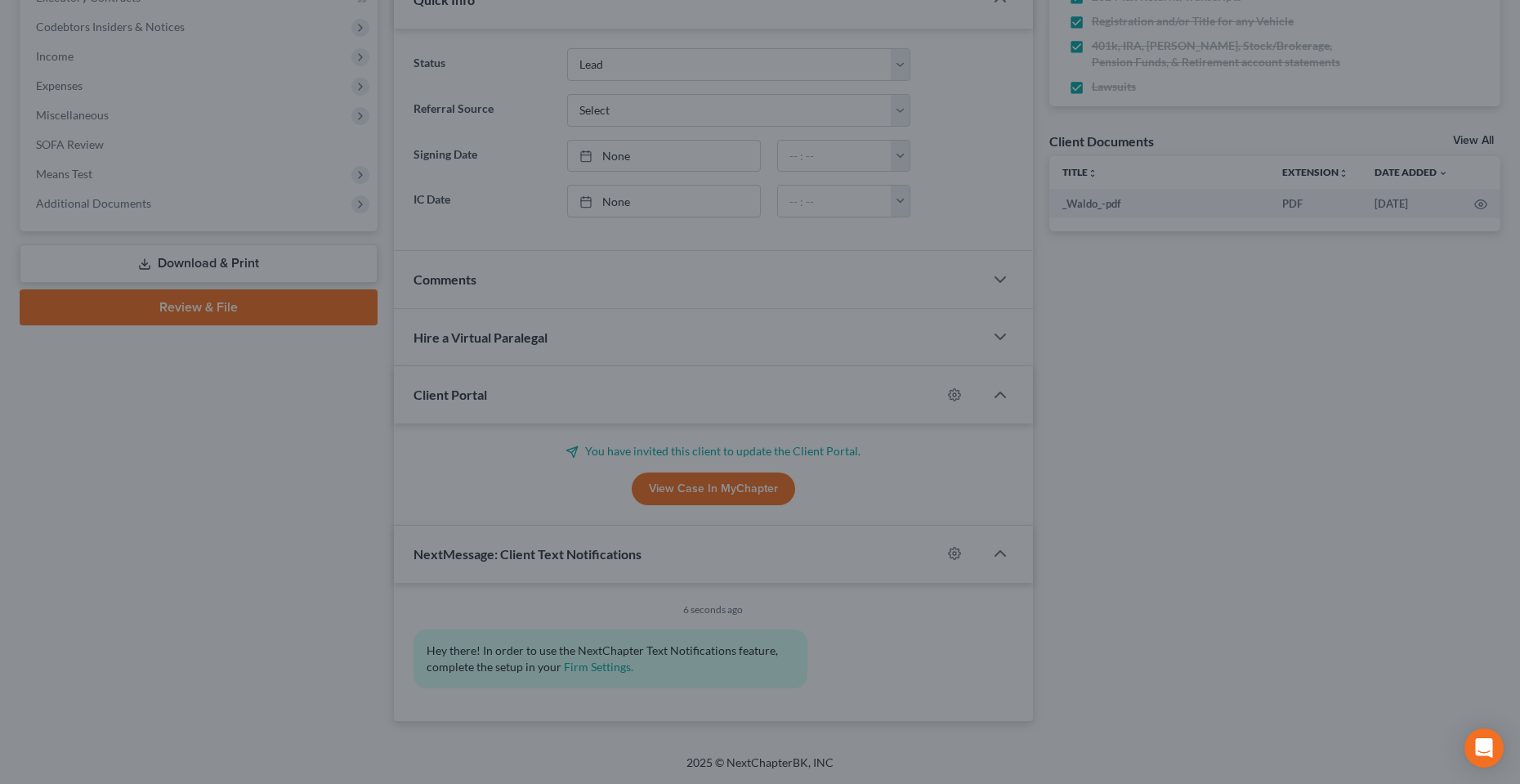
click at [179, 515] on div "MyChapter Settings for Fields, Yvalondra If you would like to add custom instru…" at bounding box center [760, 392] width 1520 height 784
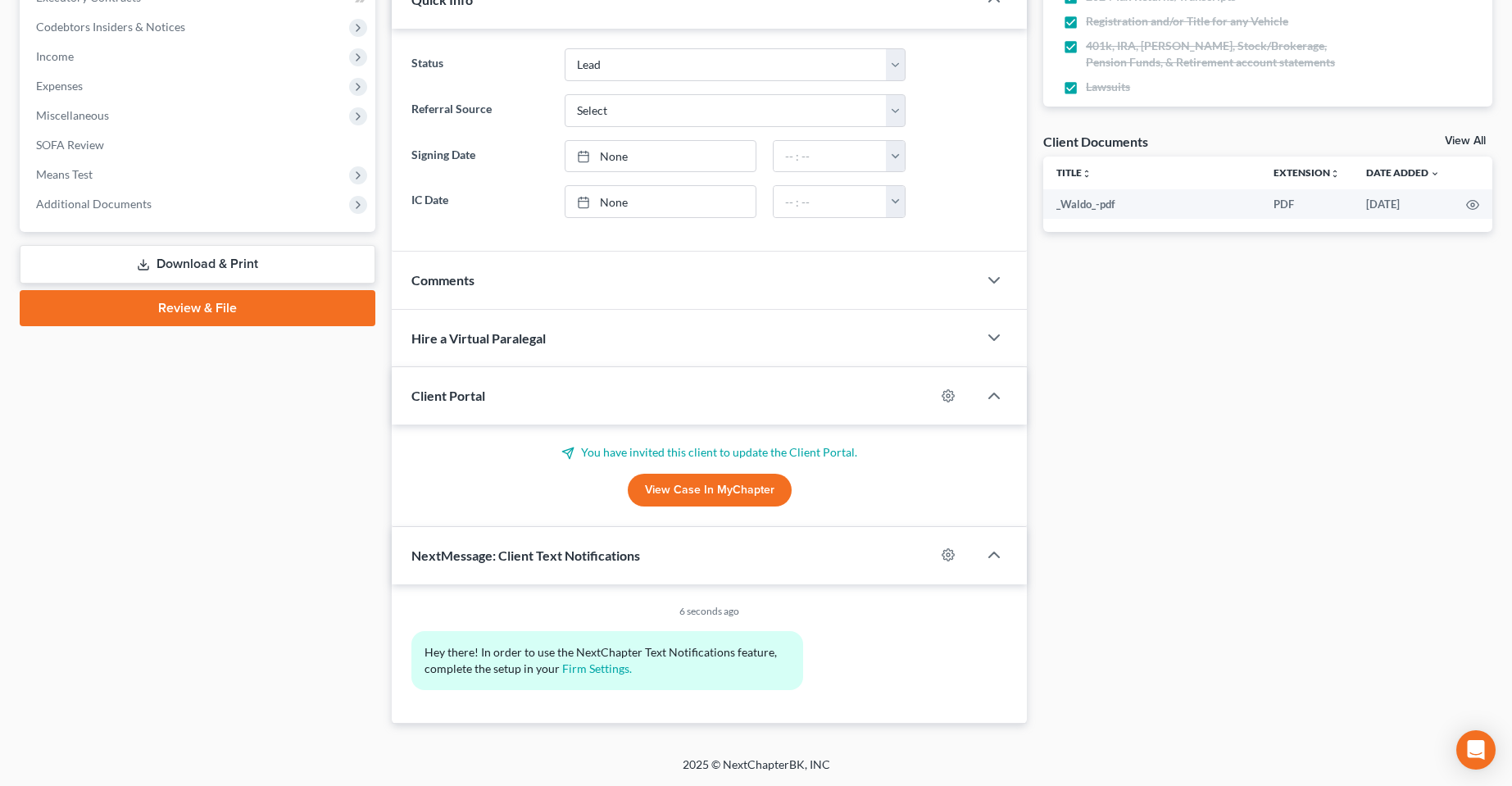
click at [949, 403] on div at bounding box center [957, 396] width 43 height 26
click at [948, 400] on icon "button" at bounding box center [948, 396] width 13 height 13
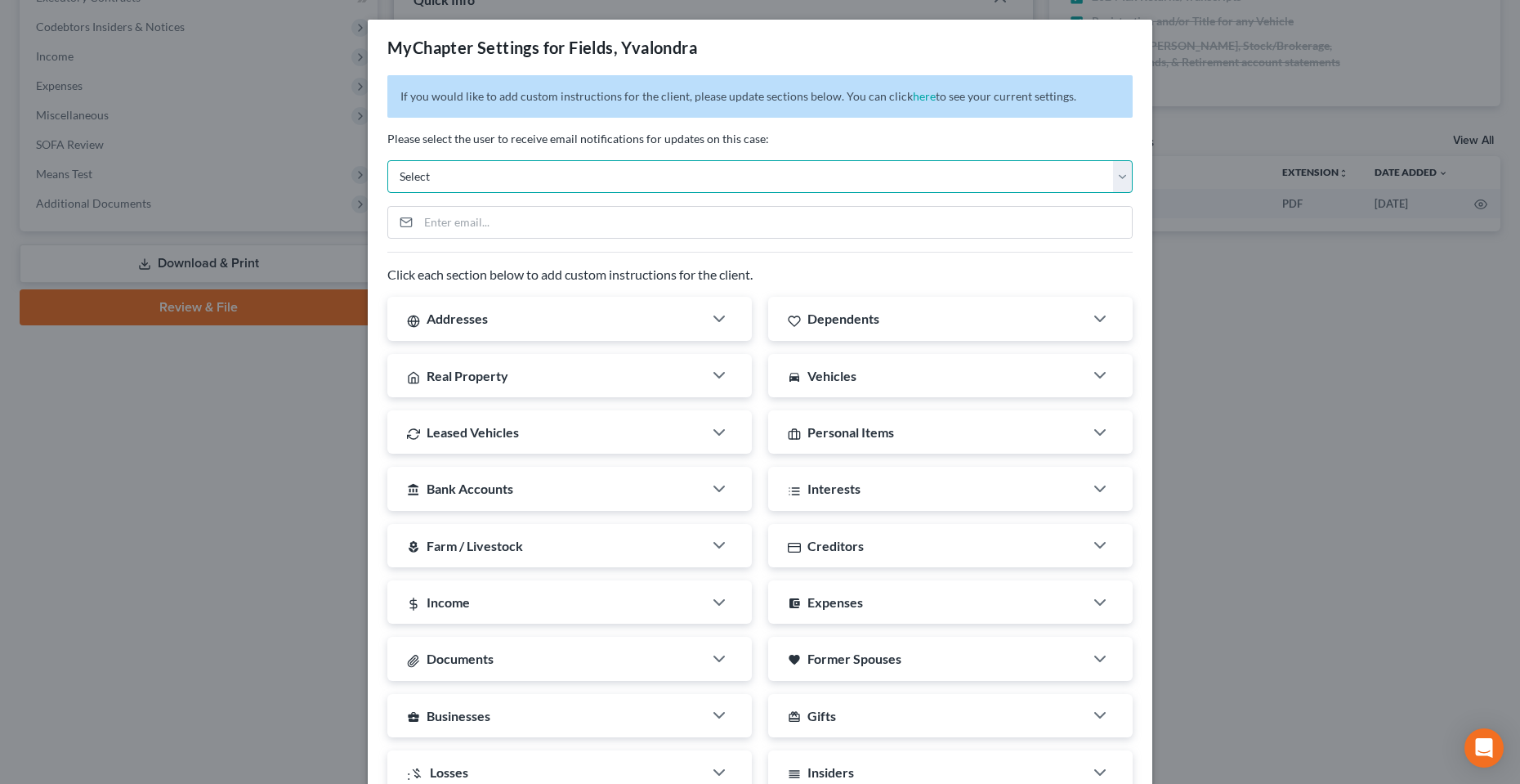
click at [437, 182] on select "Select mrg@fresh-start.law dirk@fresh-start.law jay@fresh-start.law chas@fresh-…" at bounding box center [760, 176] width 745 height 32
click at [437, 180] on select "Select mrg@fresh-start.law dirk@fresh-start.law jay@fresh-start.law chas@fresh-…" at bounding box center [760, 176] width 745 height 32
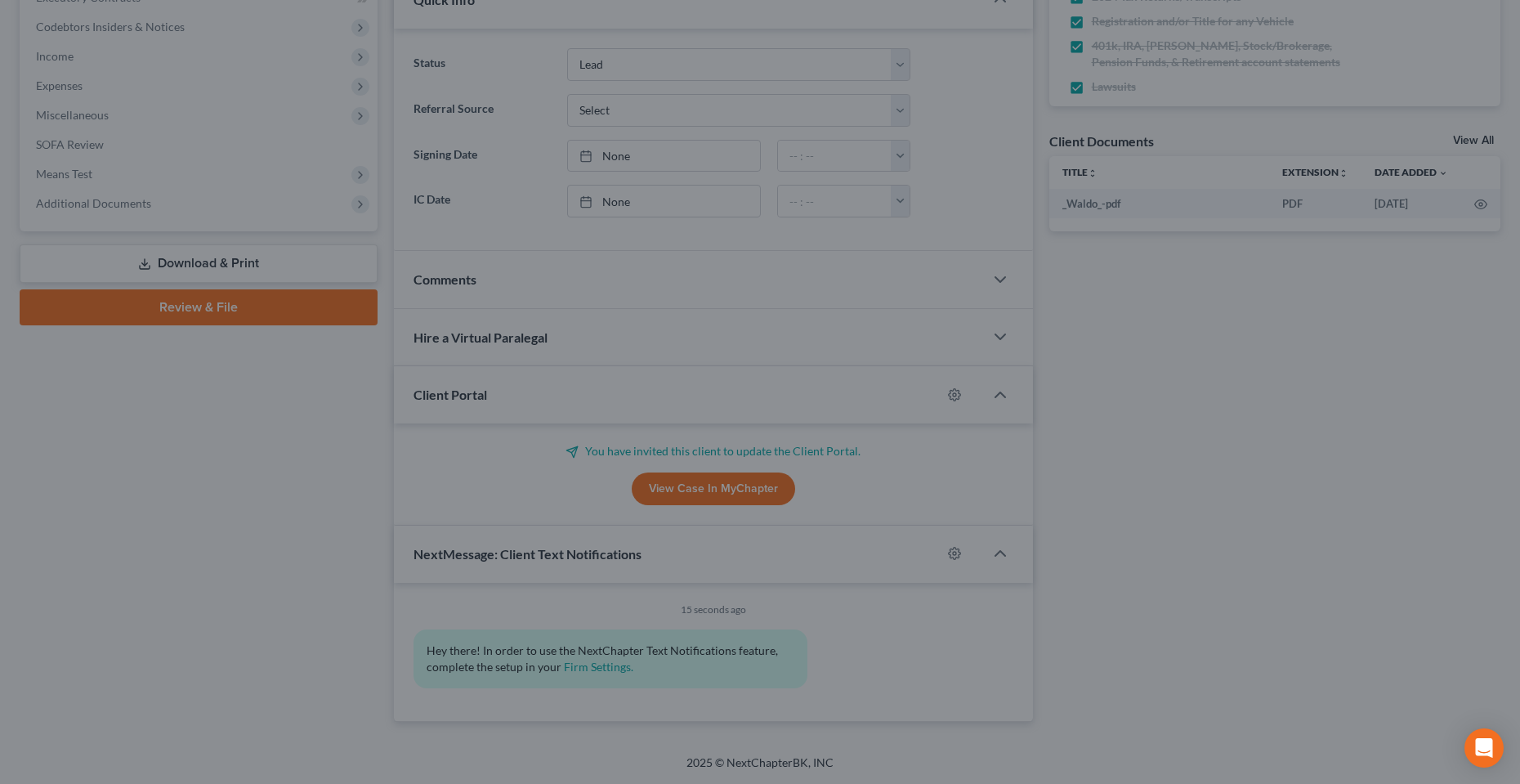
click at [240, 561] on div "MyChapter Settings for Fields, Yvalondra If you would like to add custom instru…" at bounding box center [760, 392] width 1520 height 784
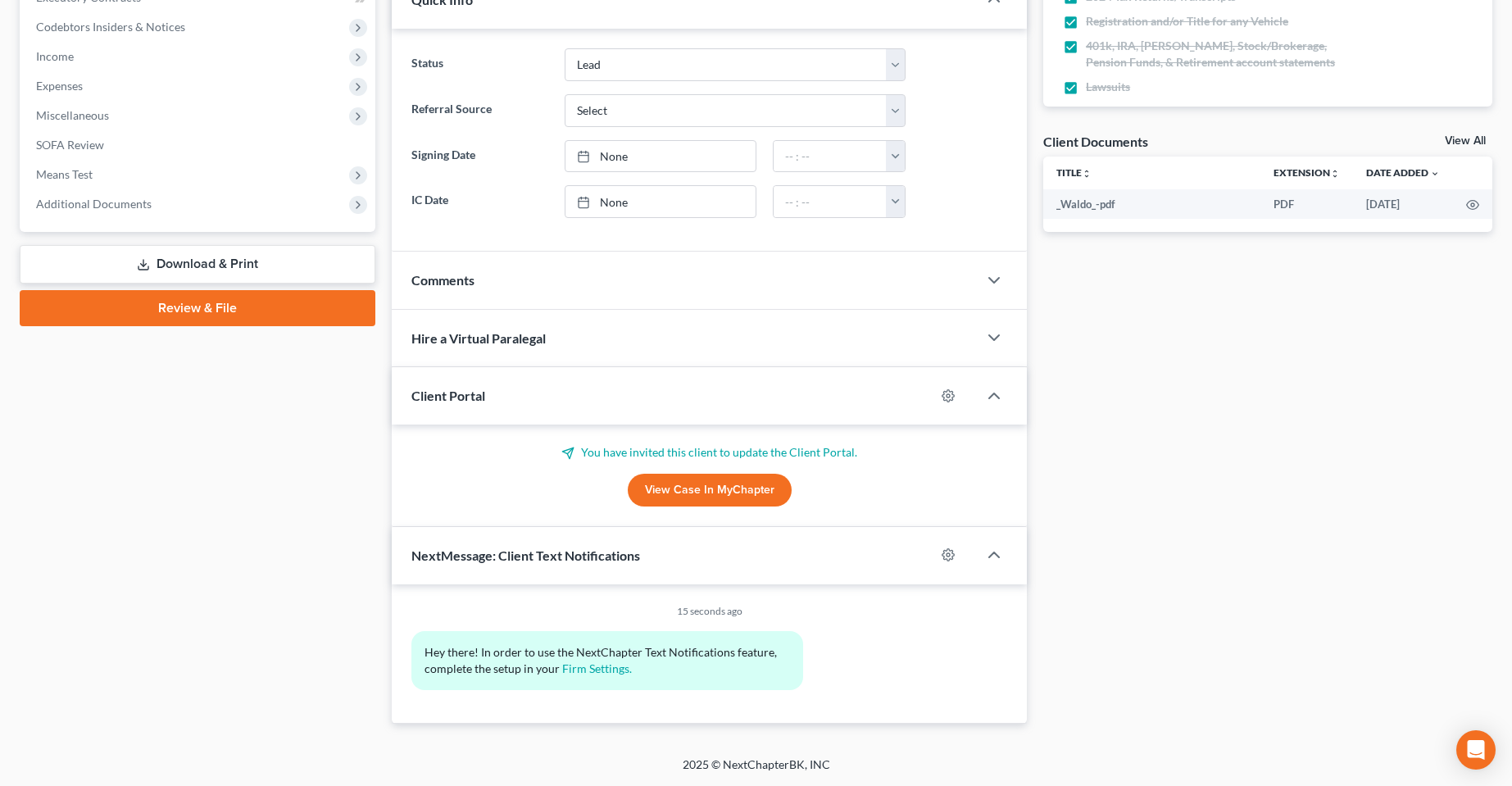
click at [1036, 485] on div "Docs Tasks Events Fees Timer 83% Completed Nothing here yet! Proof of ID (Drive…" at bounding box center [1268, 199] width 465 height 1049
click at [1481, 755] on icon "Open Intercom Messenger" at bounding box center [1476, 749] width 19 height 21
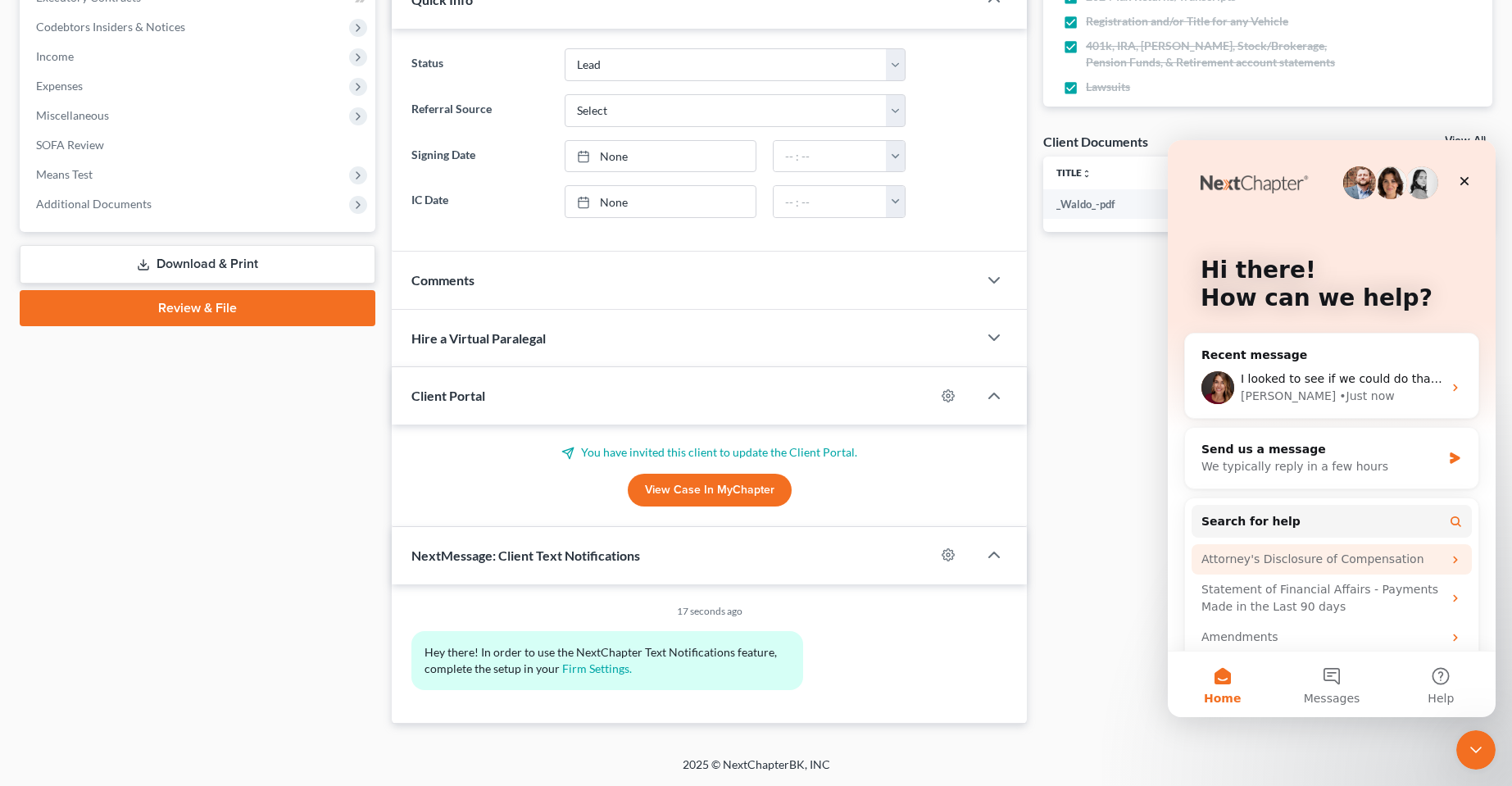
scroll to position [0, 0]
click at [1340, 397] on div "• Just now" at bounding box center [1366, 396] width 55 height 18
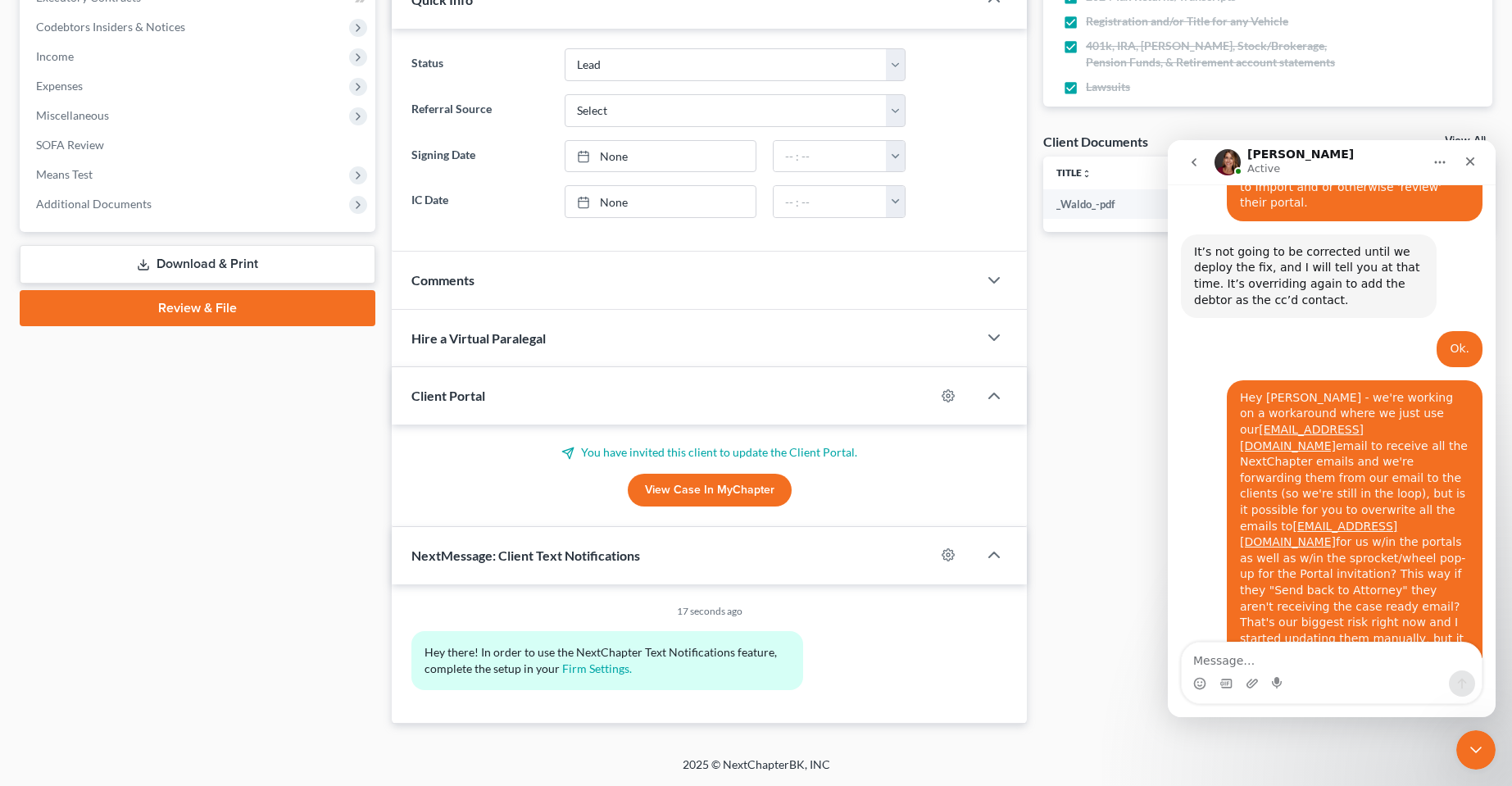
scroll to position [8596, 0]
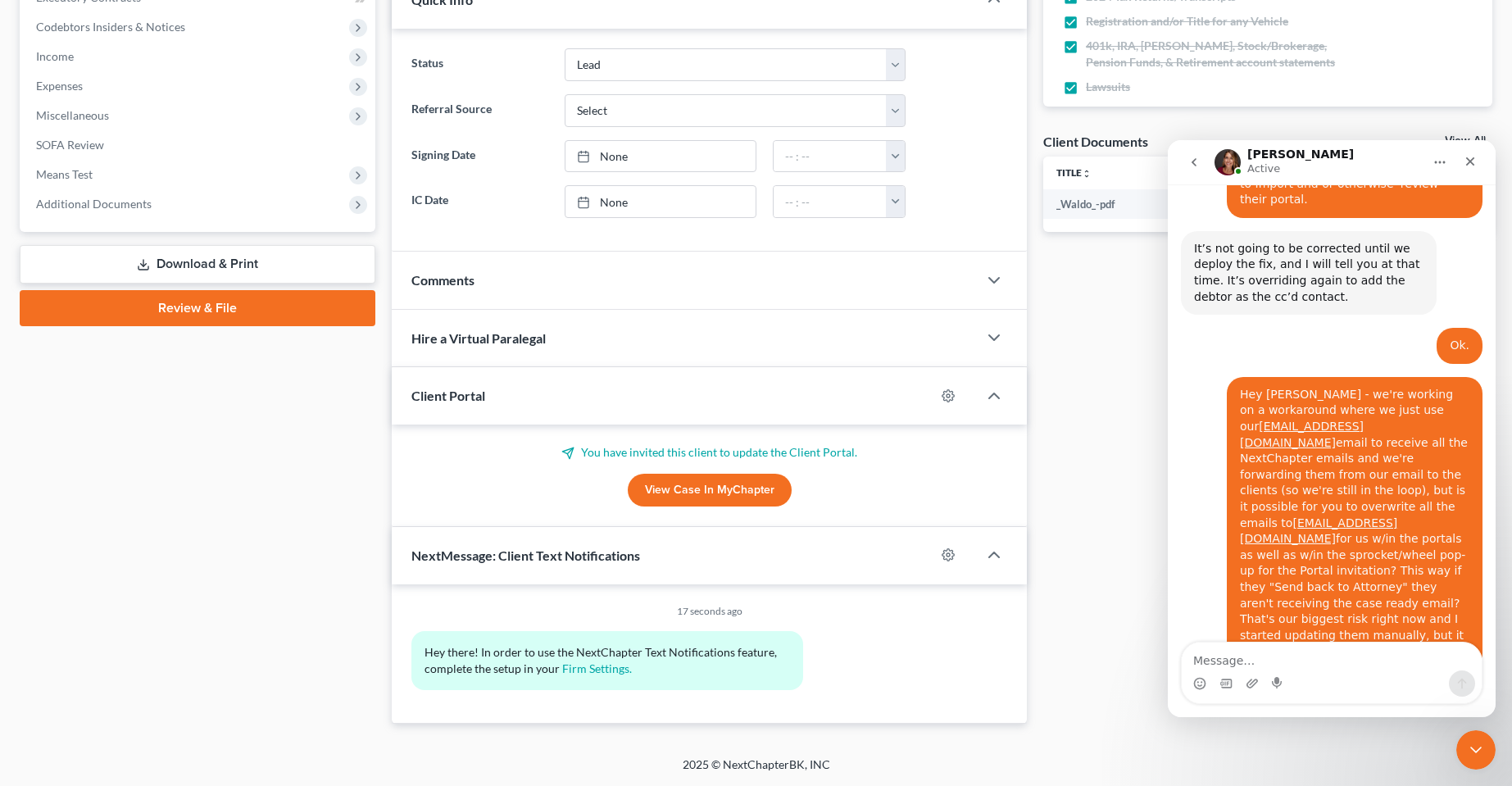
click at [1281, 655] on textarea "Message…" at bounding box center [1332, 656] width 300 height 28
type textarea "ok, I refreshed and the dropdown works now"
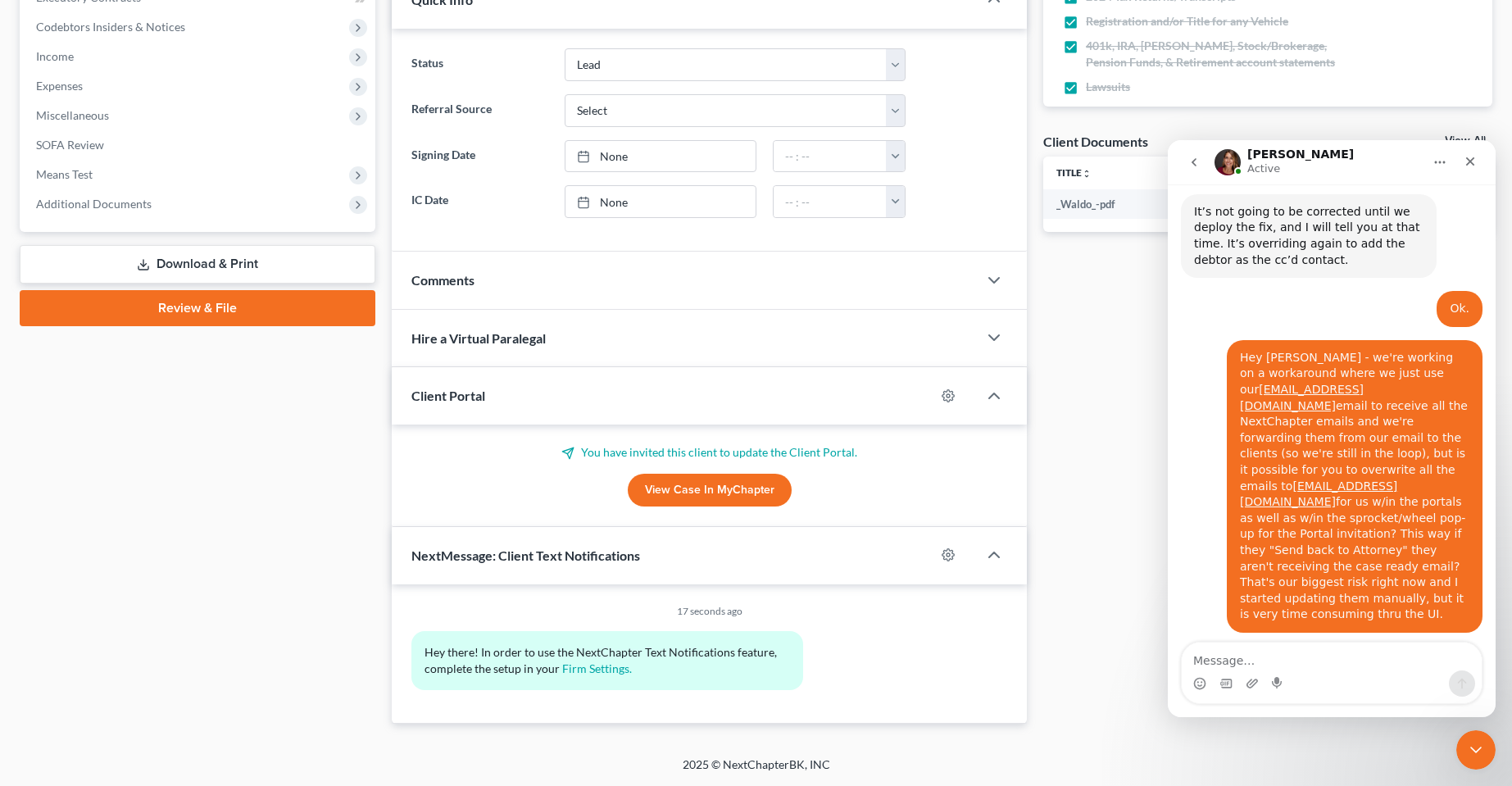
drag, startPoint x: 1296, startPoint y: 667, endPoint x: 1296, endPoint y: 656, distance: 11.0
click at [1296, 665] on textarea "Message…" at bounding box center [1332, 656] width 300 height 28
click at [1296, 656] on textarea "Message…" at bounding box center [1332, 656] width 300 height 28
click at [1343, 661] on textarea "Message…" at bounding box center [1332, 656] width 300 height 28
type textarea "B"
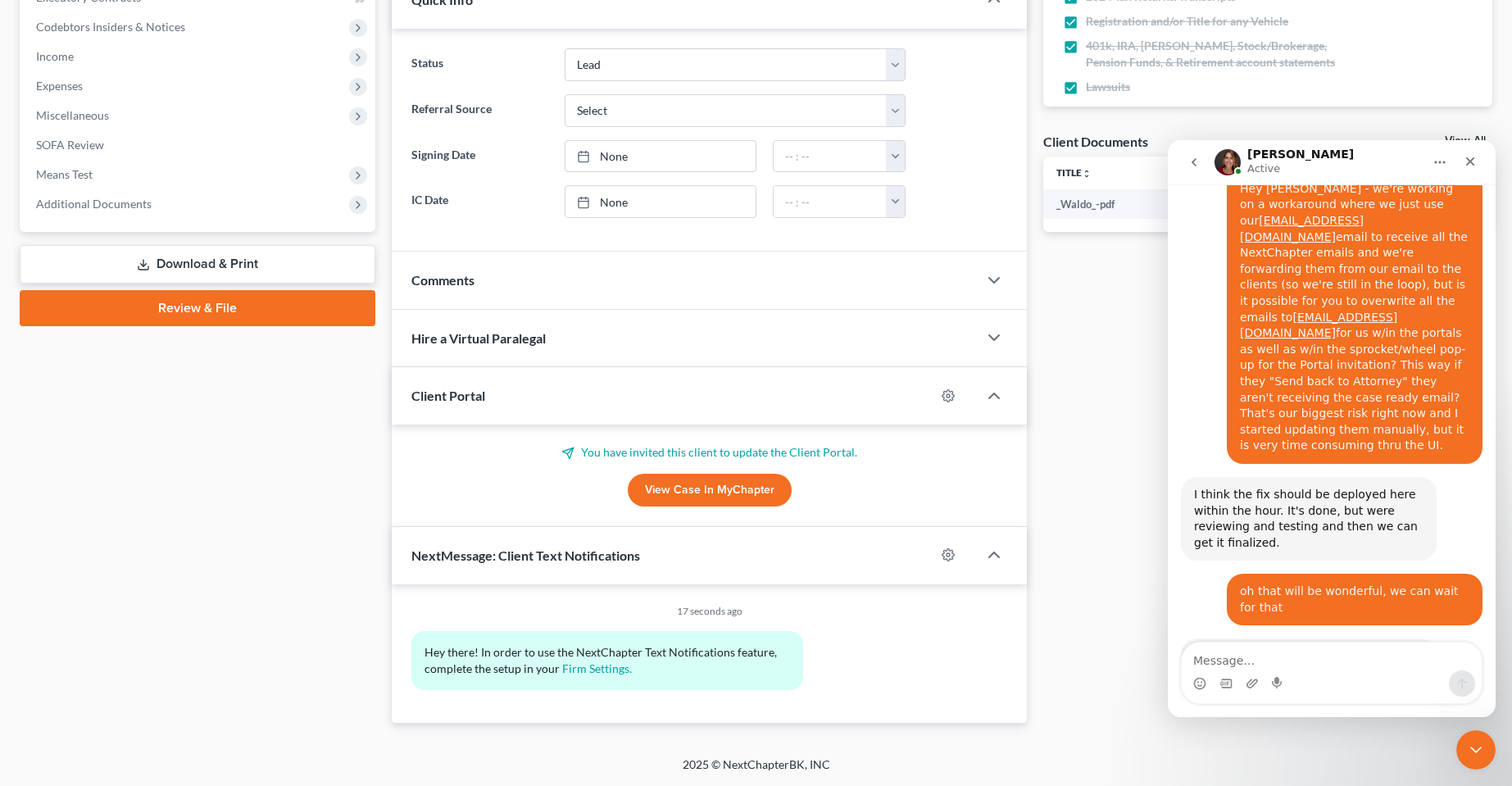
scroll to position [8802, 0]
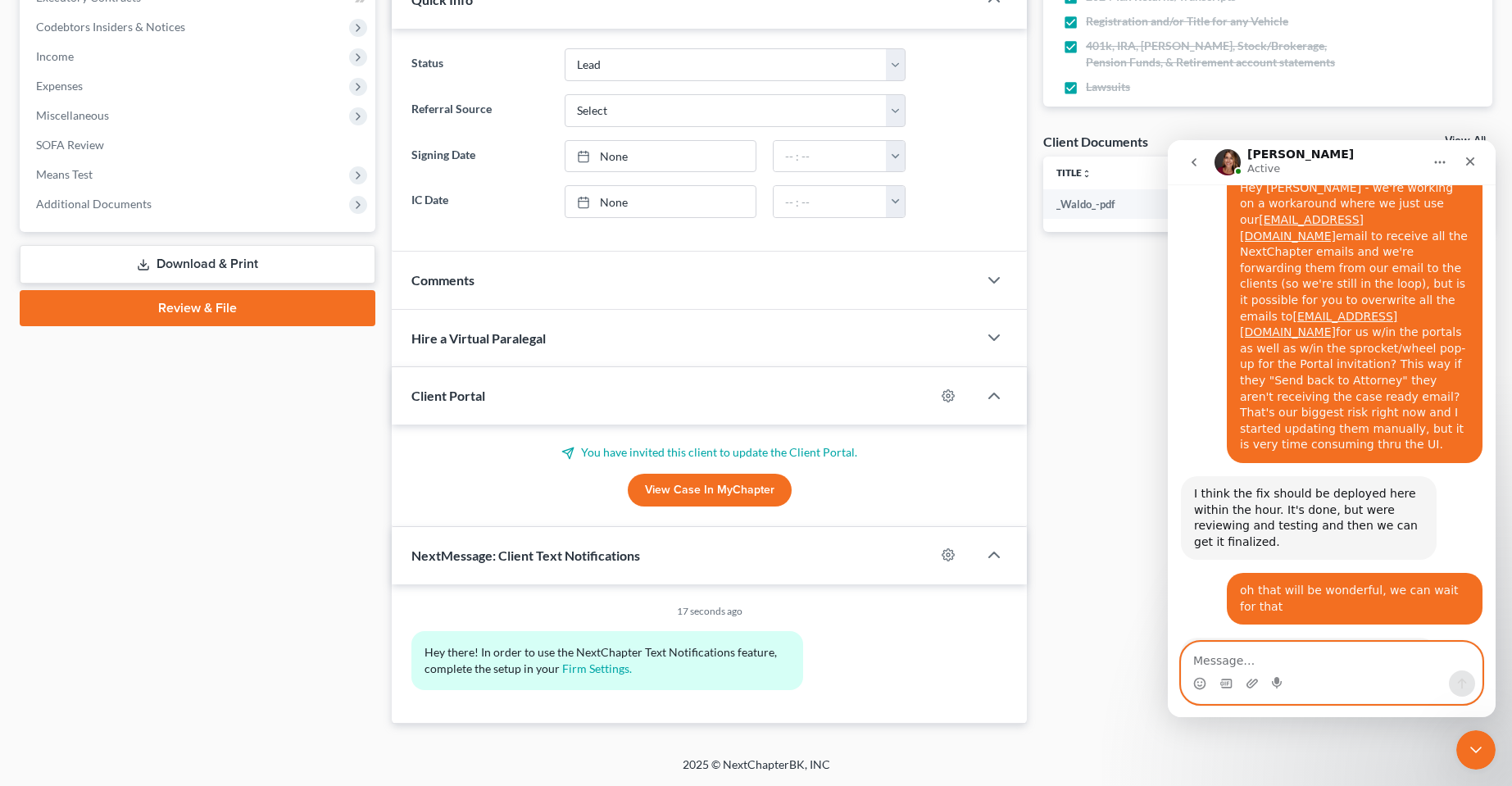
click at [1289, 650] on textarea "Message…" at bounding box center [1332, 656] width 300 height 28
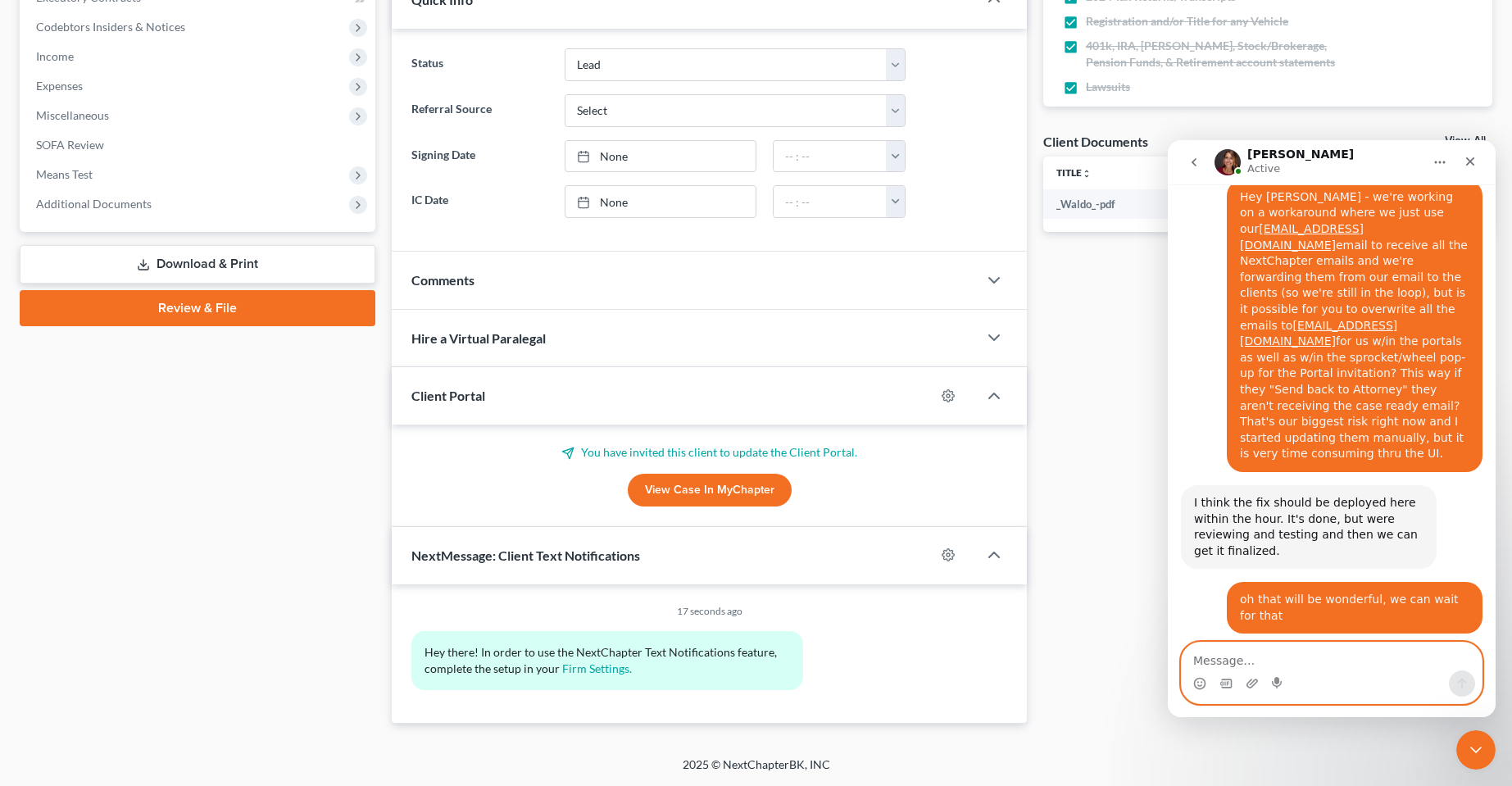
click at [1289, 650] on textarea "Message…" at bounding box center [1332, 656] width 300 height 28
type textarea "Ok, we'll wait for an update. Fingers crossed."
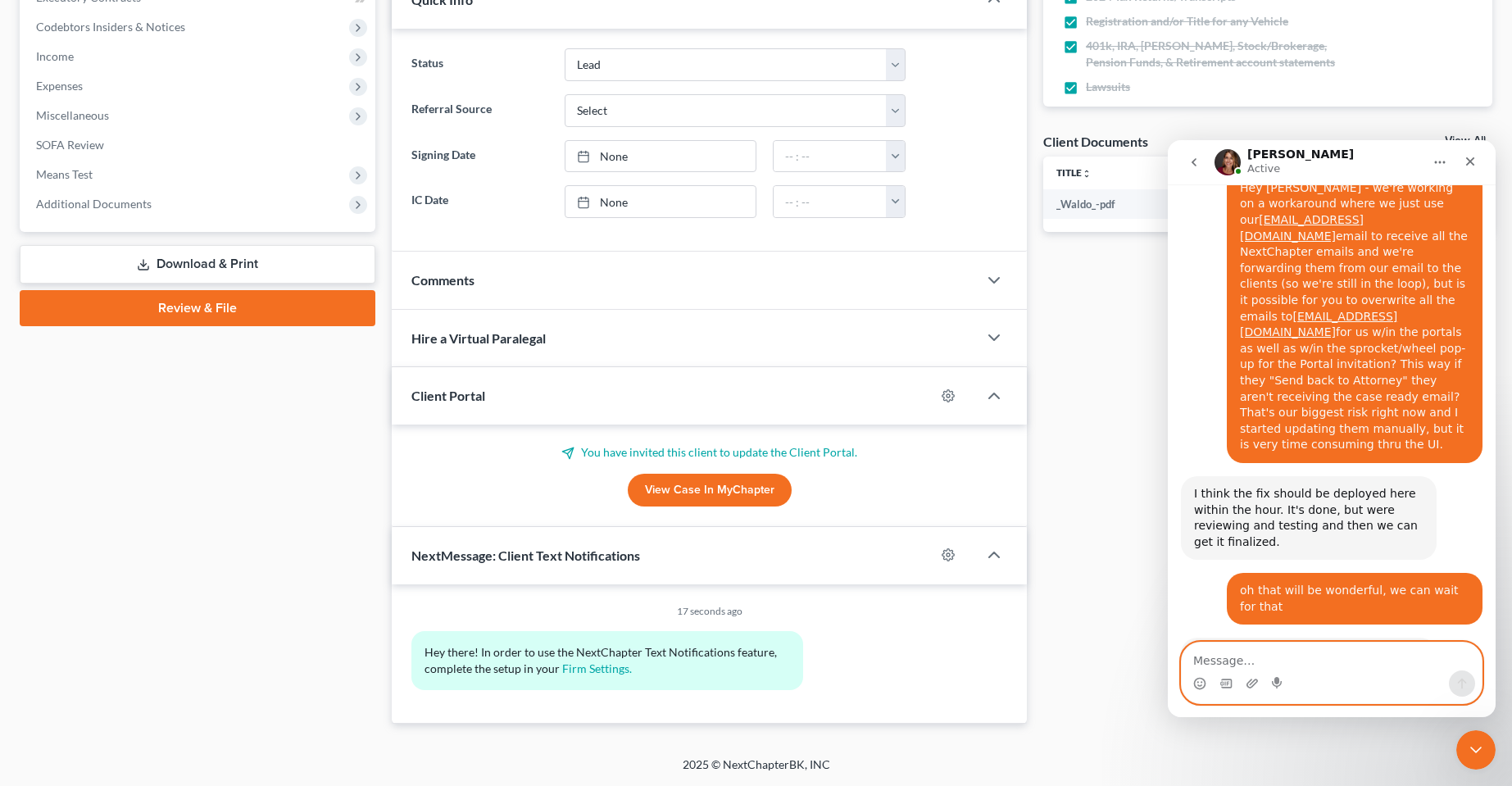
scroll to position [8842, 0]
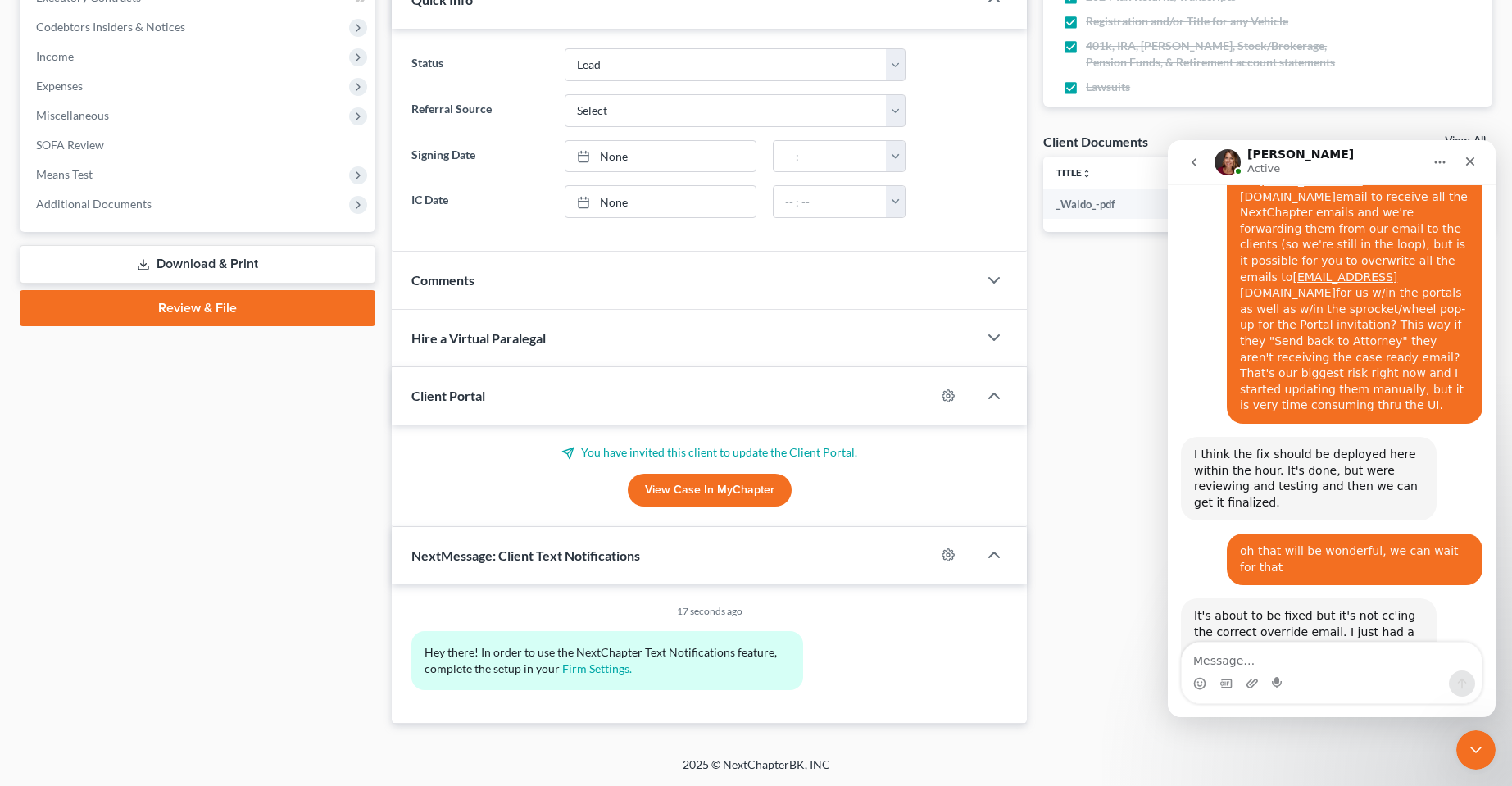
drag, startPoint x: 1250, startPoint y: 461, endPoint x: 1375, endPoint y: 491, distance: 128.5
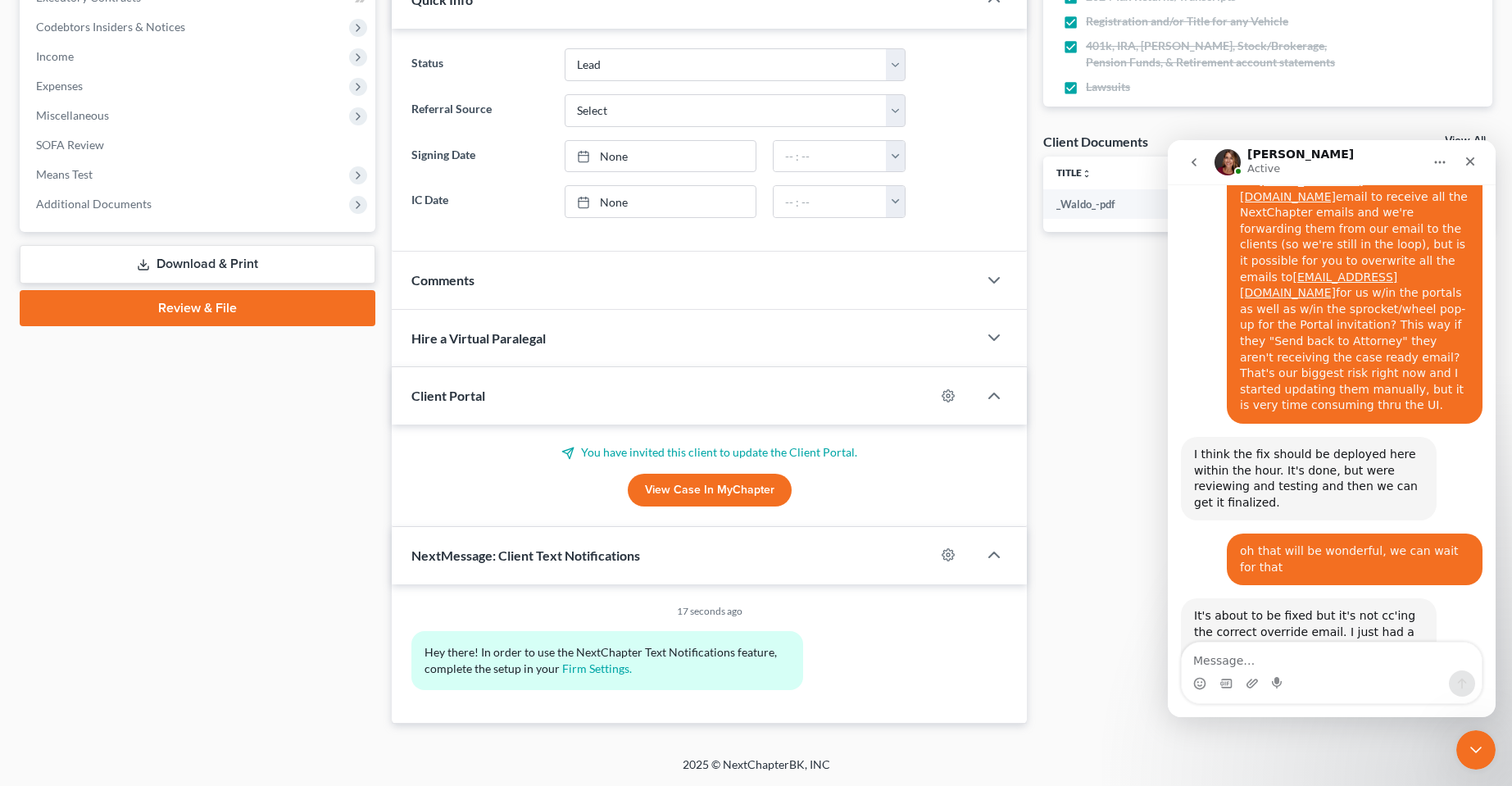
drag, startPoint x: 83, startPoint y: 574, endPoint x: 354, endPoint y: 402, distance: 321.0
click at [83, 574] on div "Case Dashboard Payments Invoices Payments Payments Credit Report Client Profile" at bounding box center [197, 199] width 372 height 1049
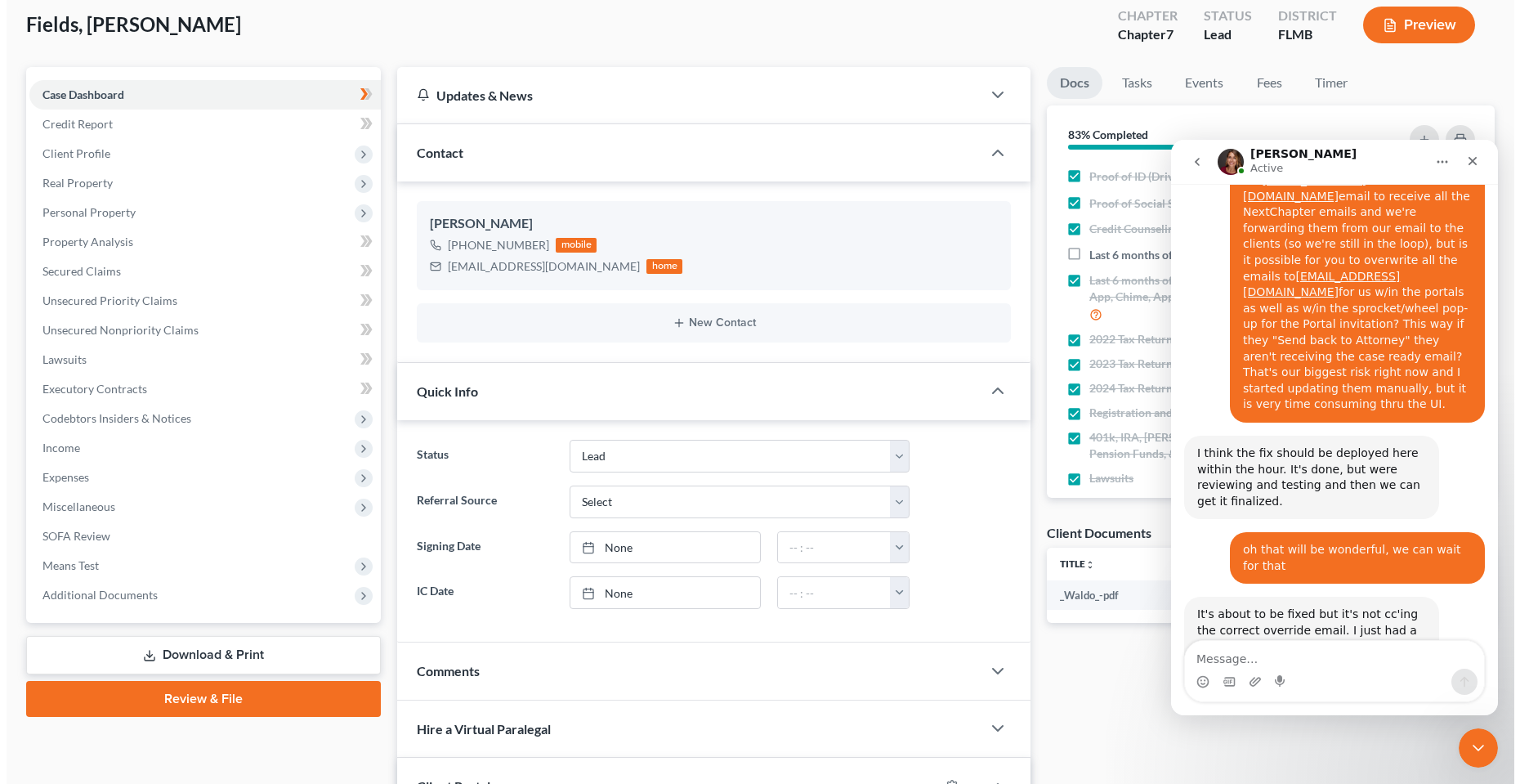
scroll to position [0, 0]
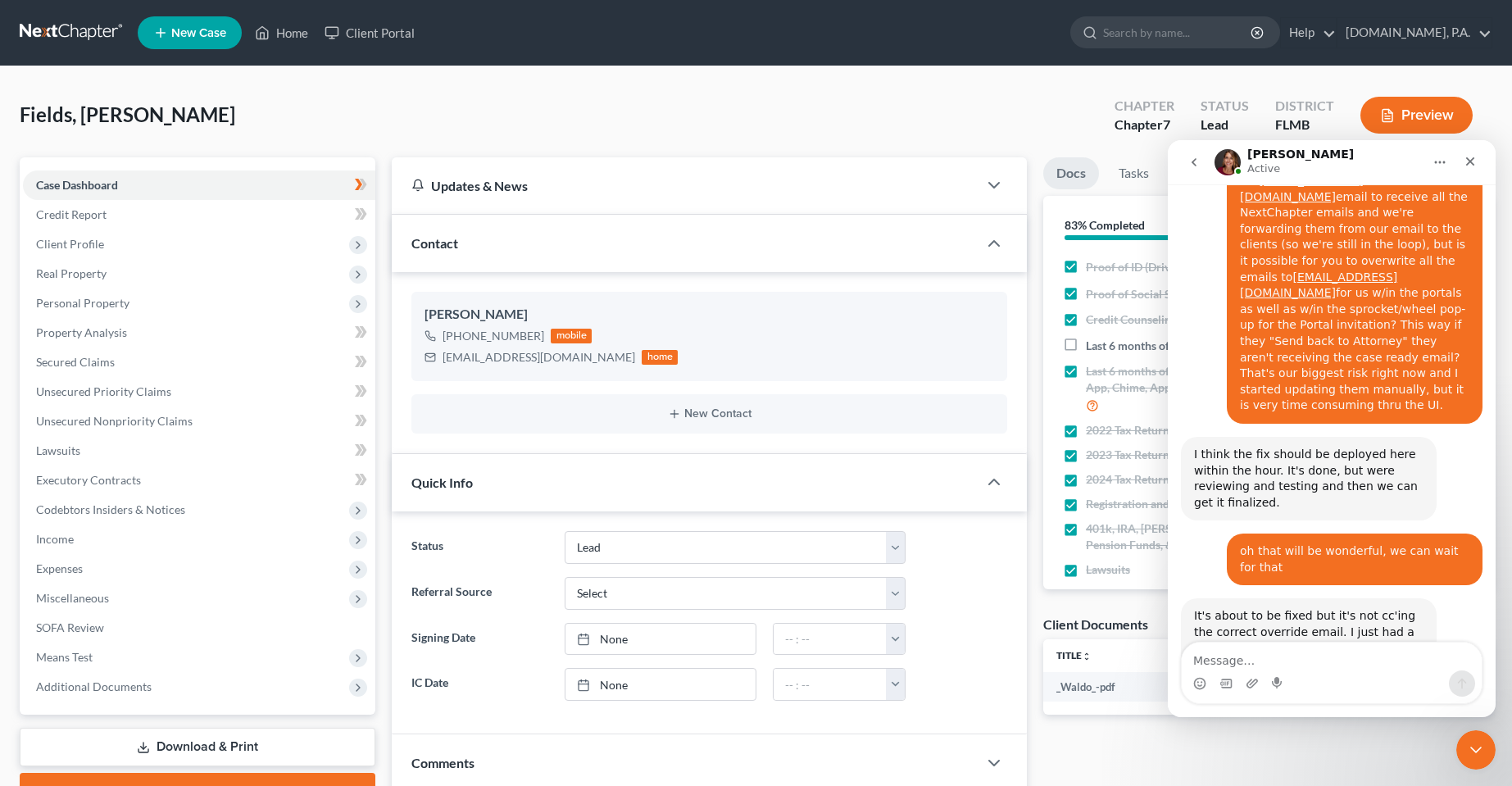
click at [273, 16] on ul "New Case Home Client Portal - No Result - See all results Or Press Enter... Hel…" at bounding box center [815, 32] width 1354 height 43
click at [278, 32] on link "Home" at bounding box center [281, 32] width 70 height 30
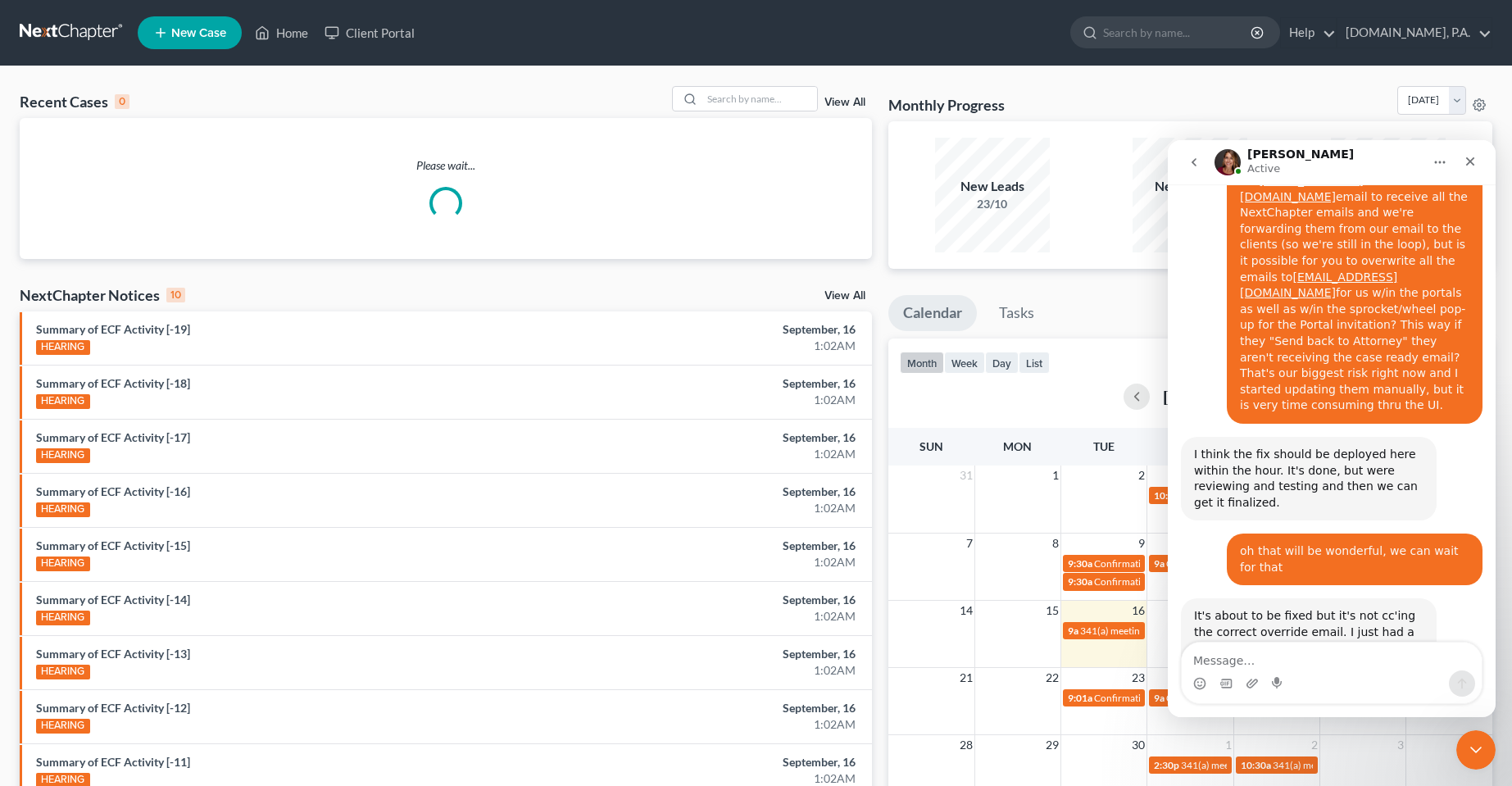
click at [743, 115] on div "Recent Cases 0 View All" at bounding box center [445, 102] width 852 height 32
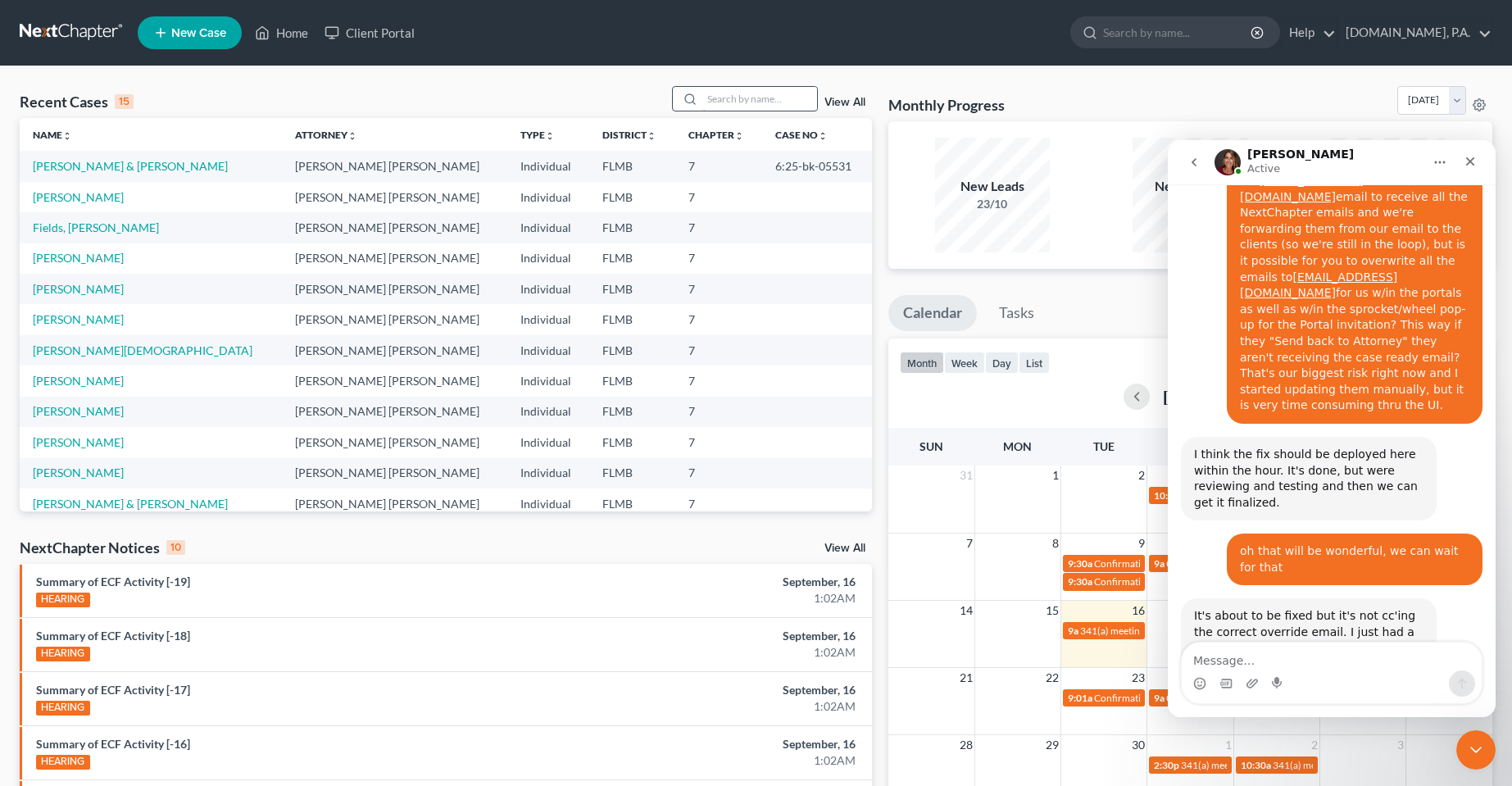
click at [767, 92] on input "search" at bounding box center [760, 99] width 115 height 24
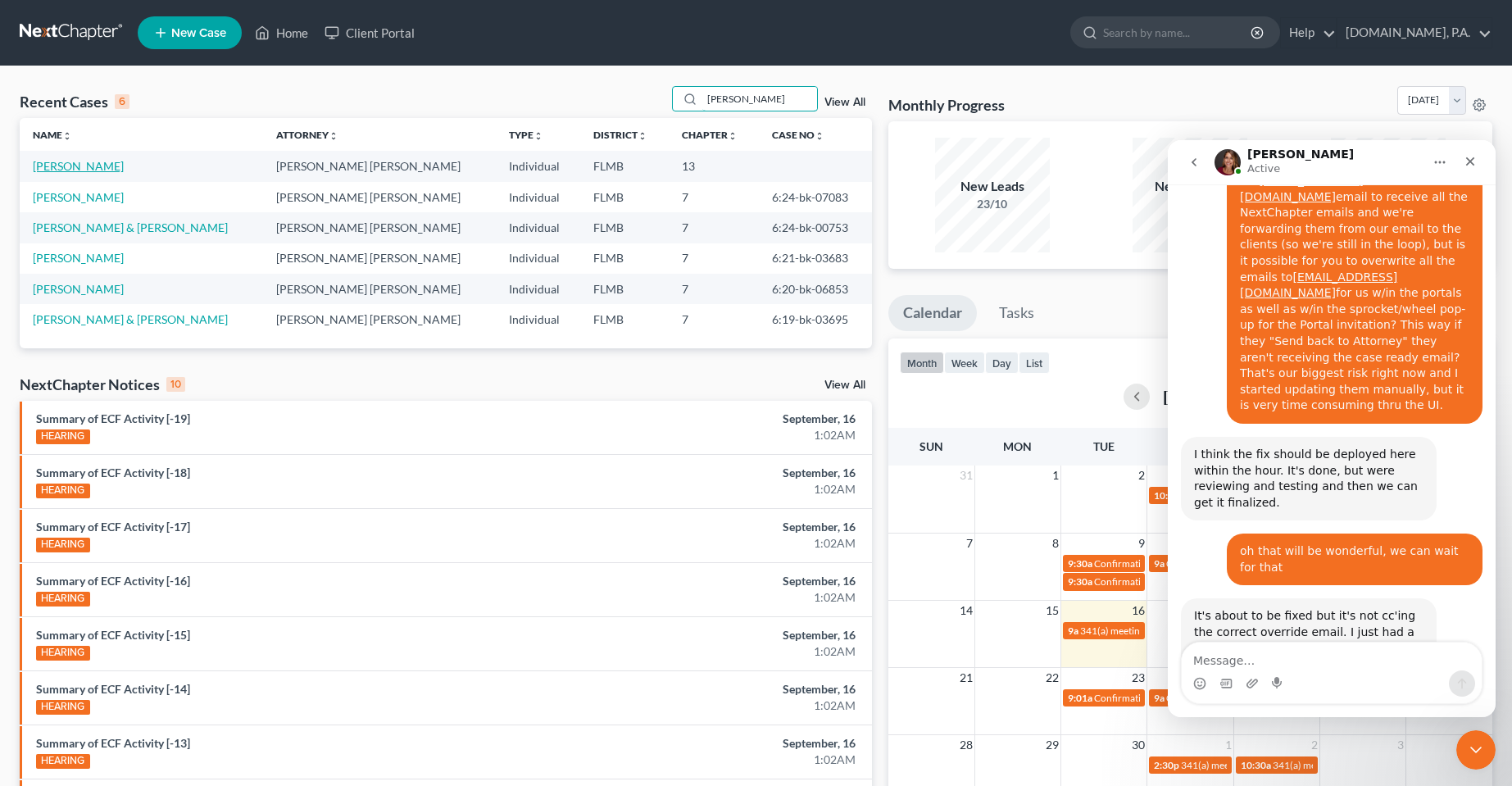
type input "taylor"
click at [92, 165] on link "[PERSON_NAME]" at bounding box center [78, 166] width 91 height 14
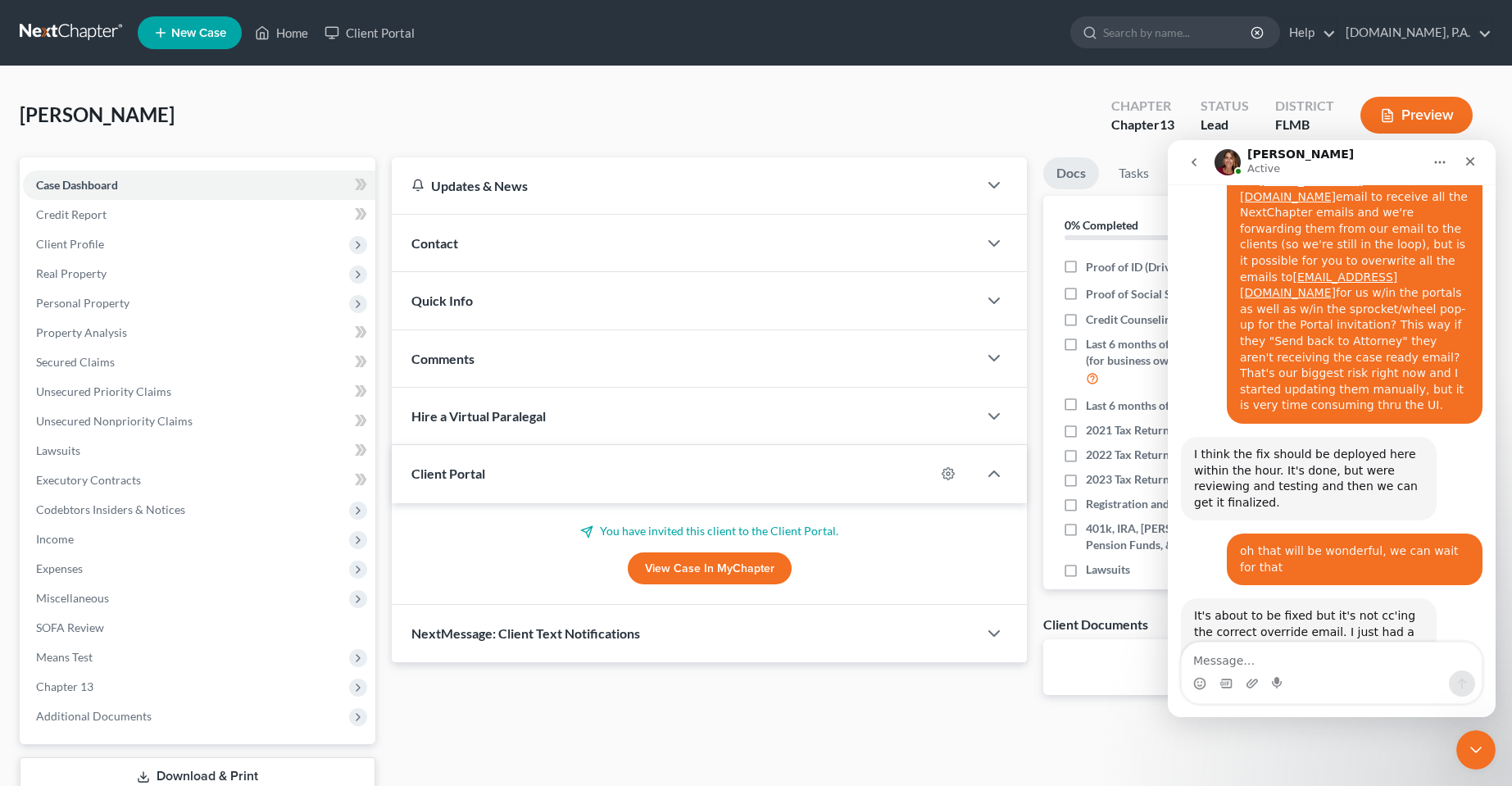
click at [572, 702] on div "Updates & News × District Notes Take a look at NextChapter's District Notes to …" at bounding box center [709, 439] width 652 height 564
click at [944, 474] on icon "button" at bounding box center [948, 474] width 13 height 13
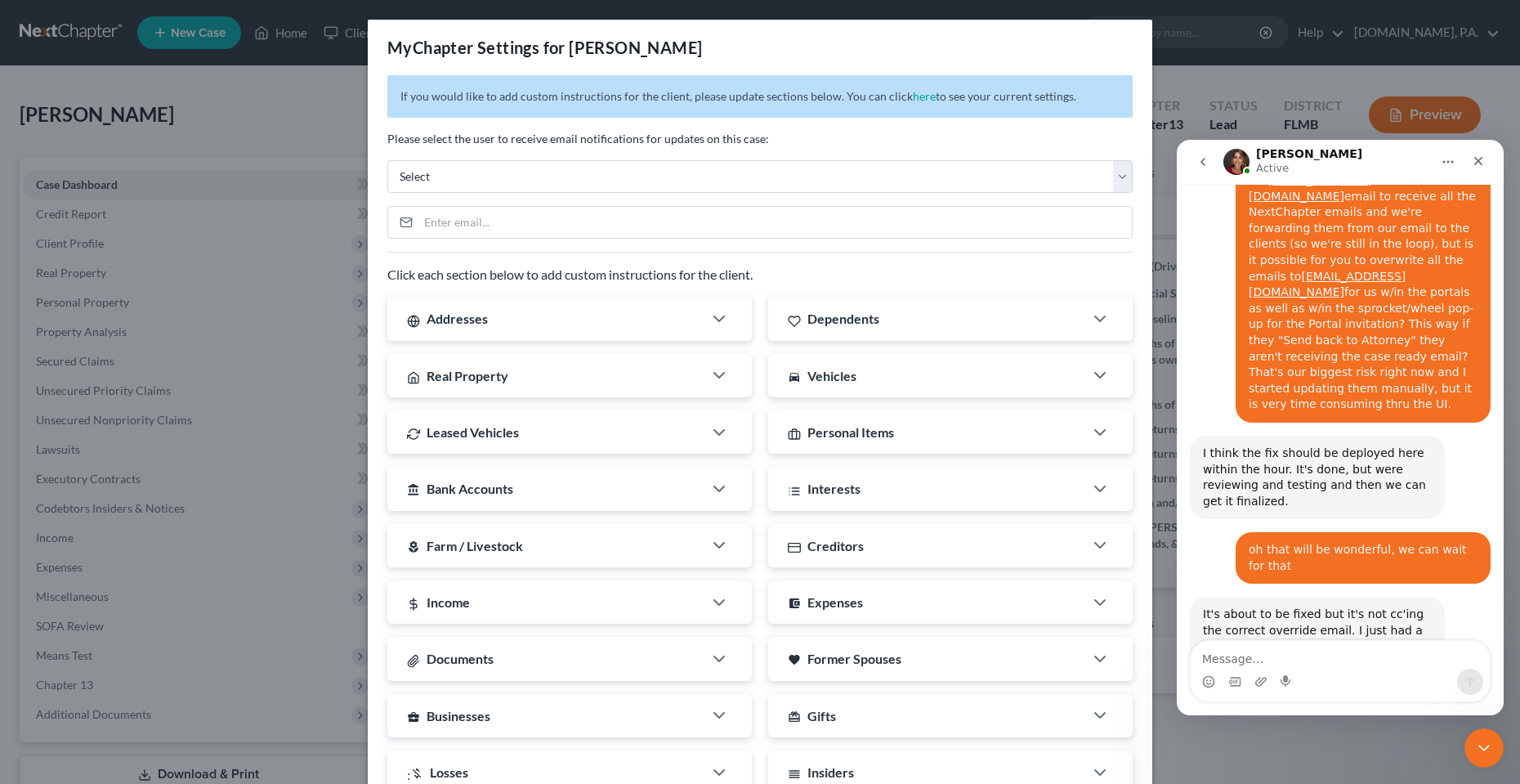
click at [308, 61] on div "MyChapter Settings for Hoffman, Taylor If you would like to add custom instruct…" at bounding box center [760, 392] width 1520 height 784
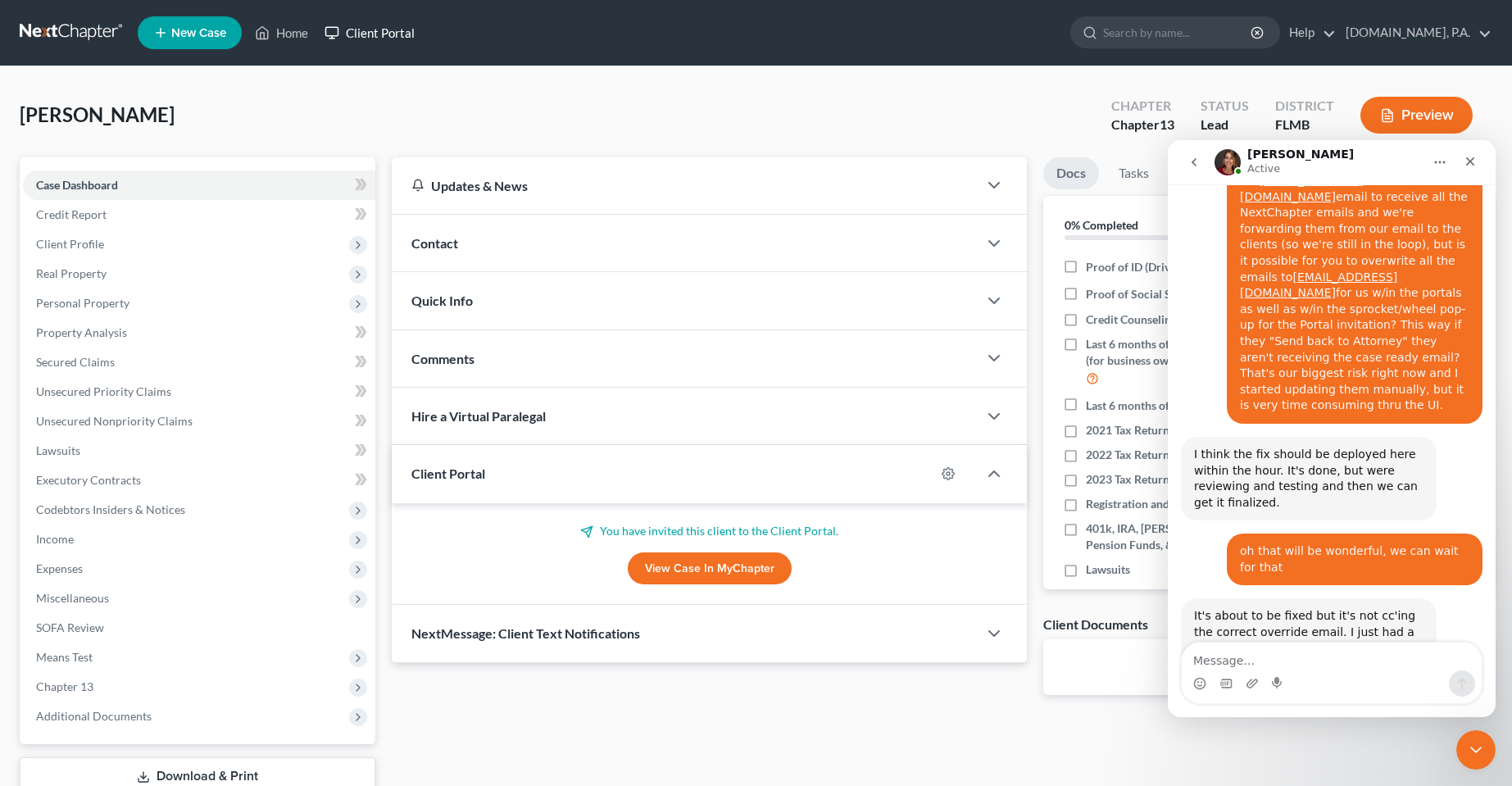
click at [392, 28] on link "Client Portal" at bounding box center [369, 32] width 107 height 30
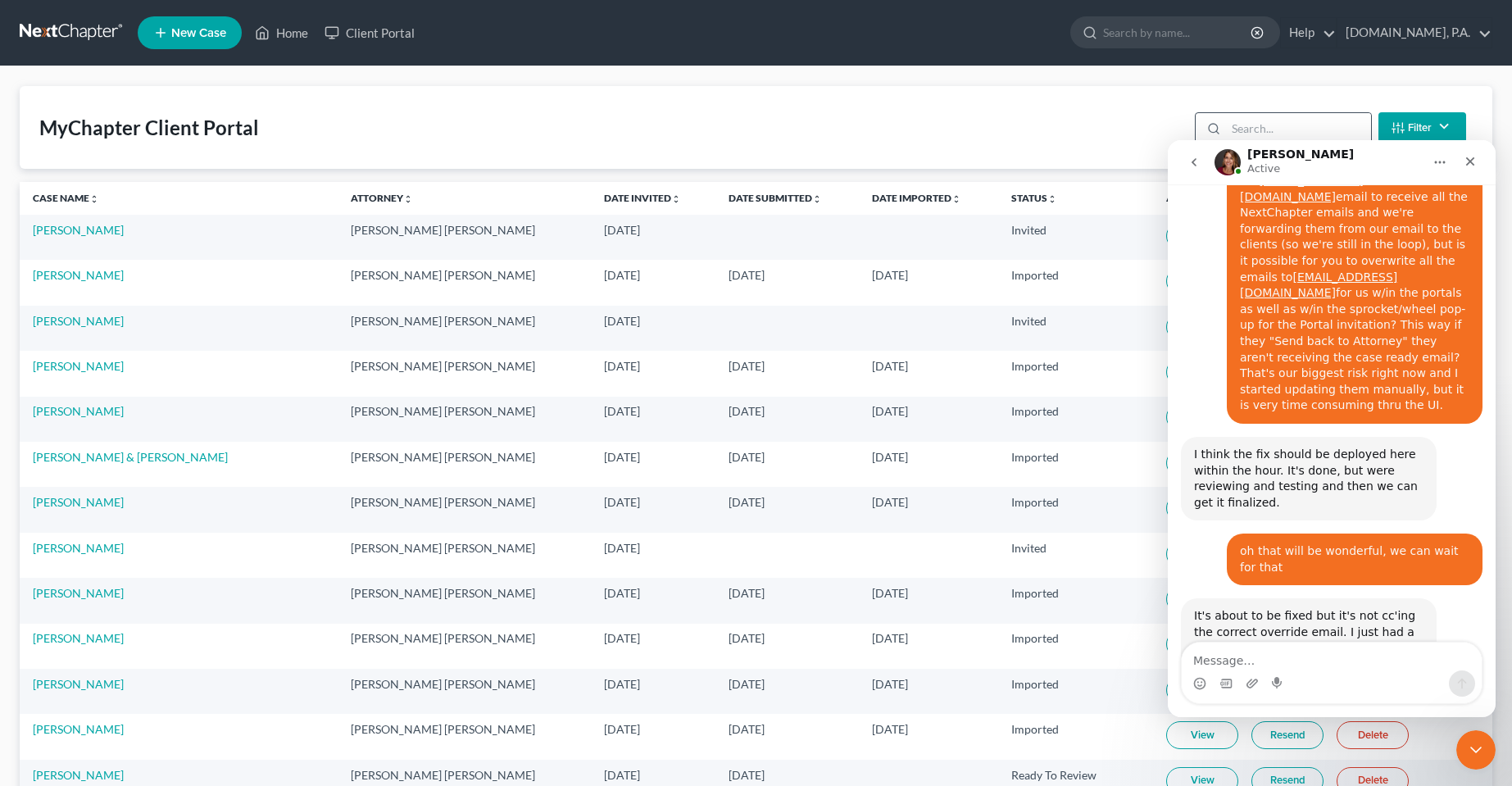
click at [1295, 119] on input "search" at bounding box center [1299, 129] width 145 height 32
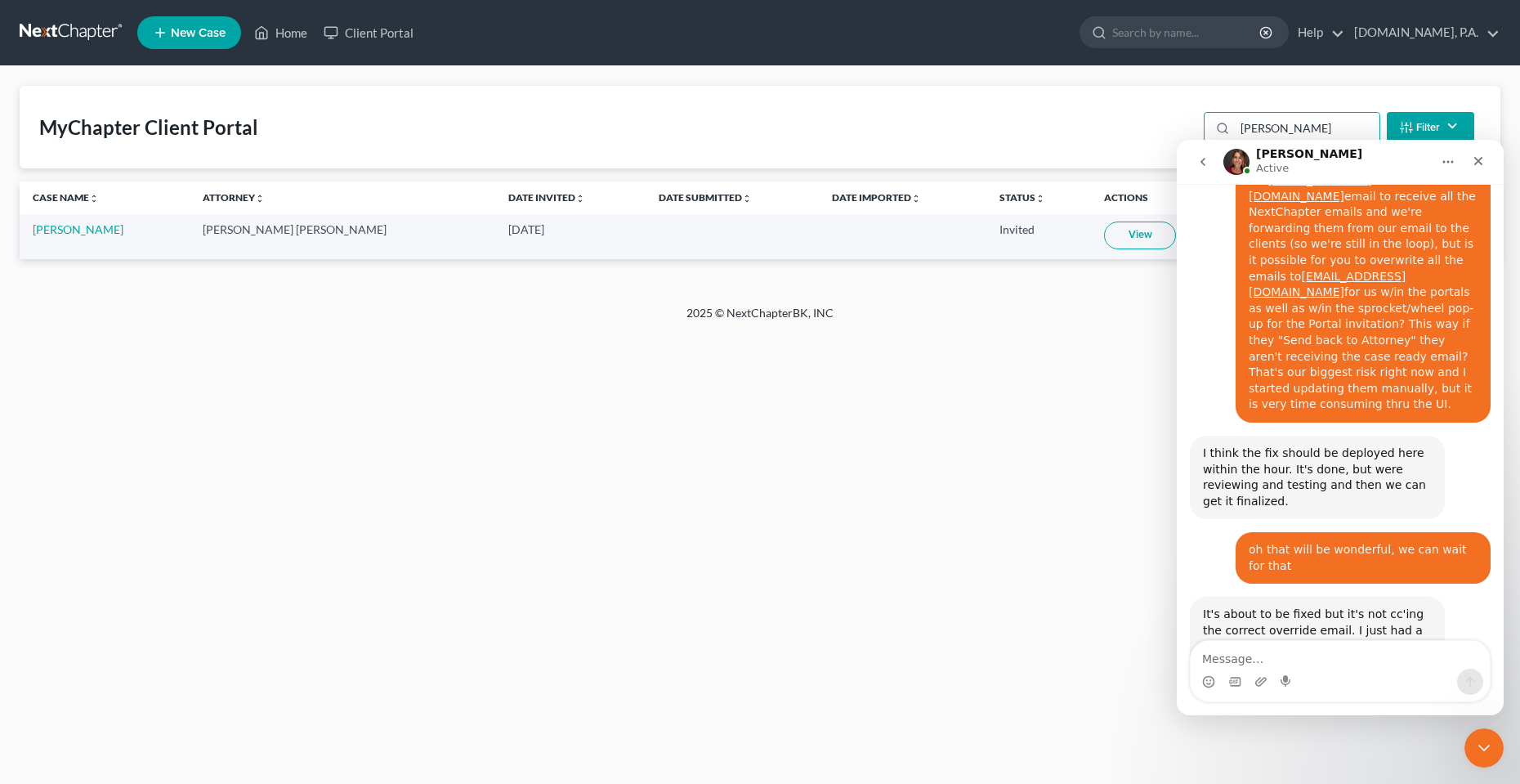
type input "hoffman"
click at [1189, 236] on link "Resend" at bounding box center [1225, 236] width 72 height 28
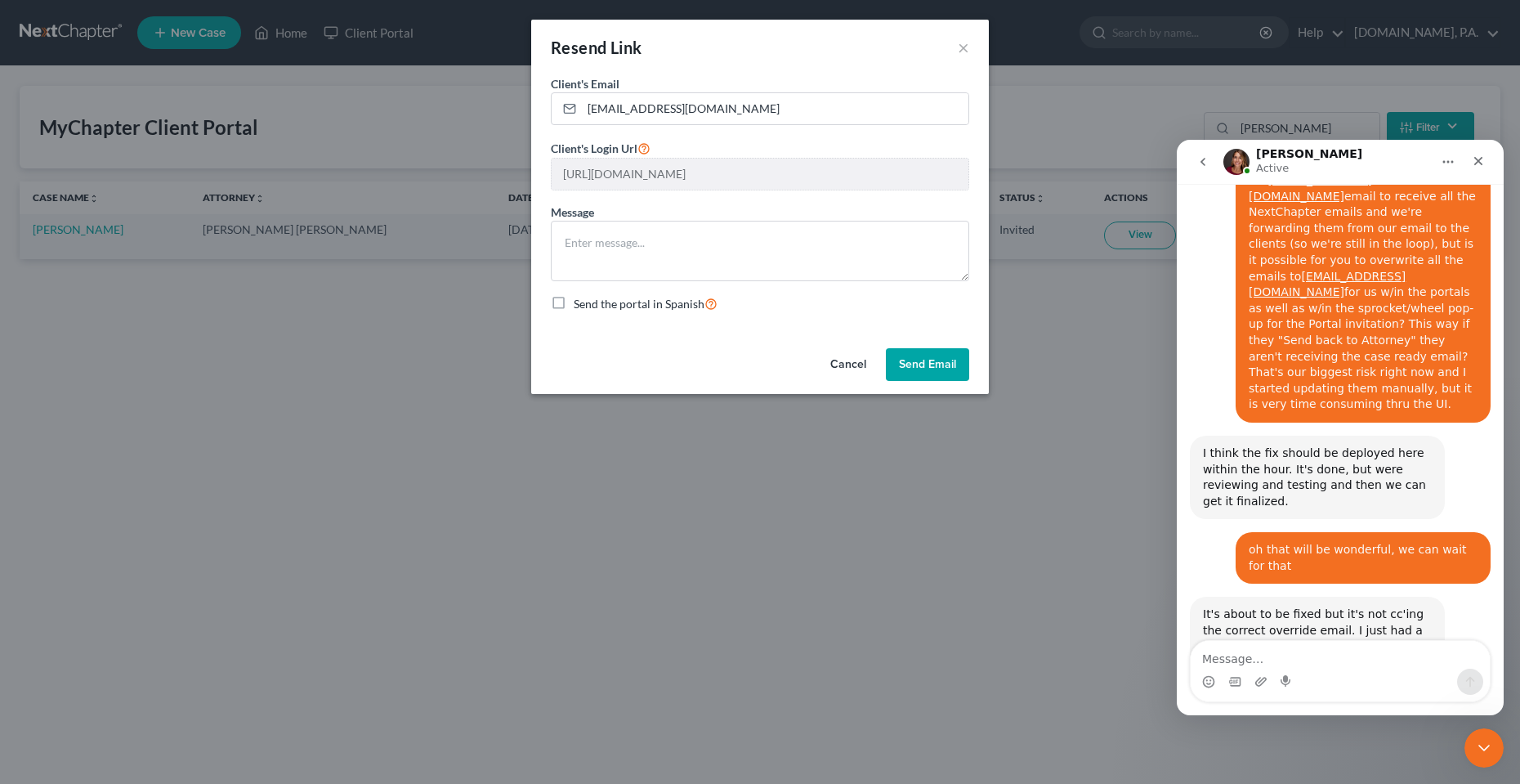
click at [838, 363] on button "Cancel" at bounding box center [848, 364] width 62 height 32
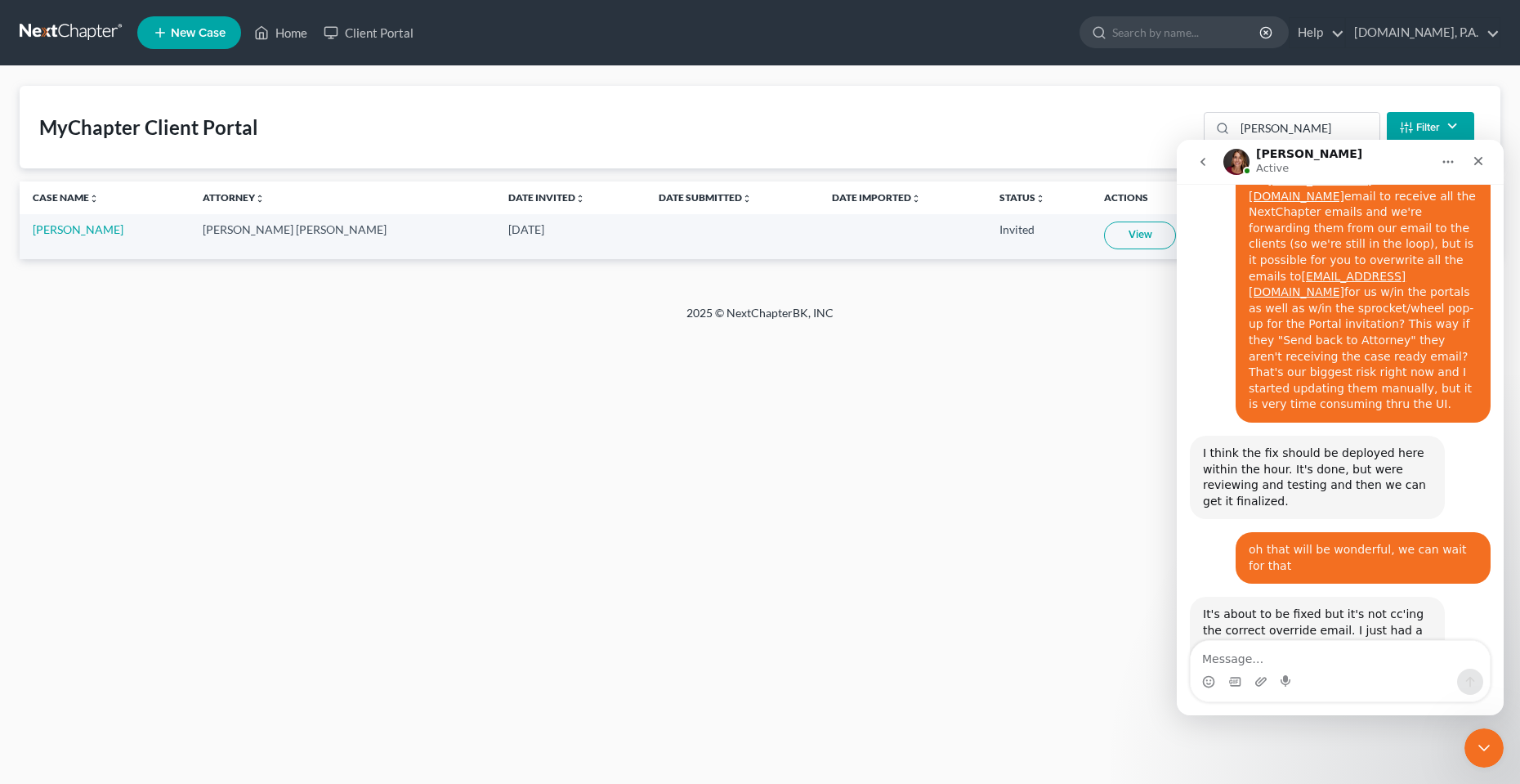
drag, startPoint x: 1365, startPoint y: 459, endPoint x: 1254, endPoint y: 461, distance: 111.0
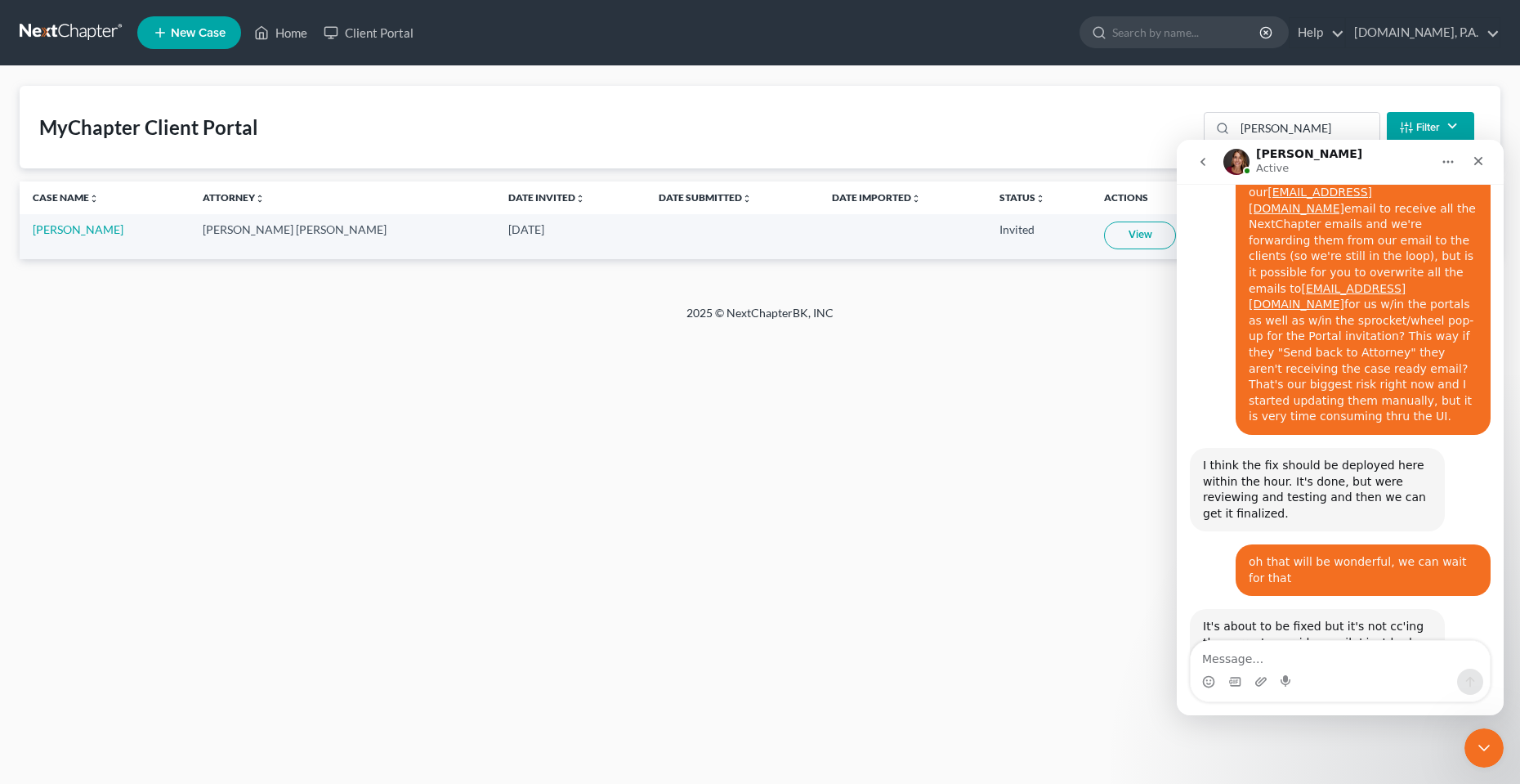
scroll to position [8802, 0]
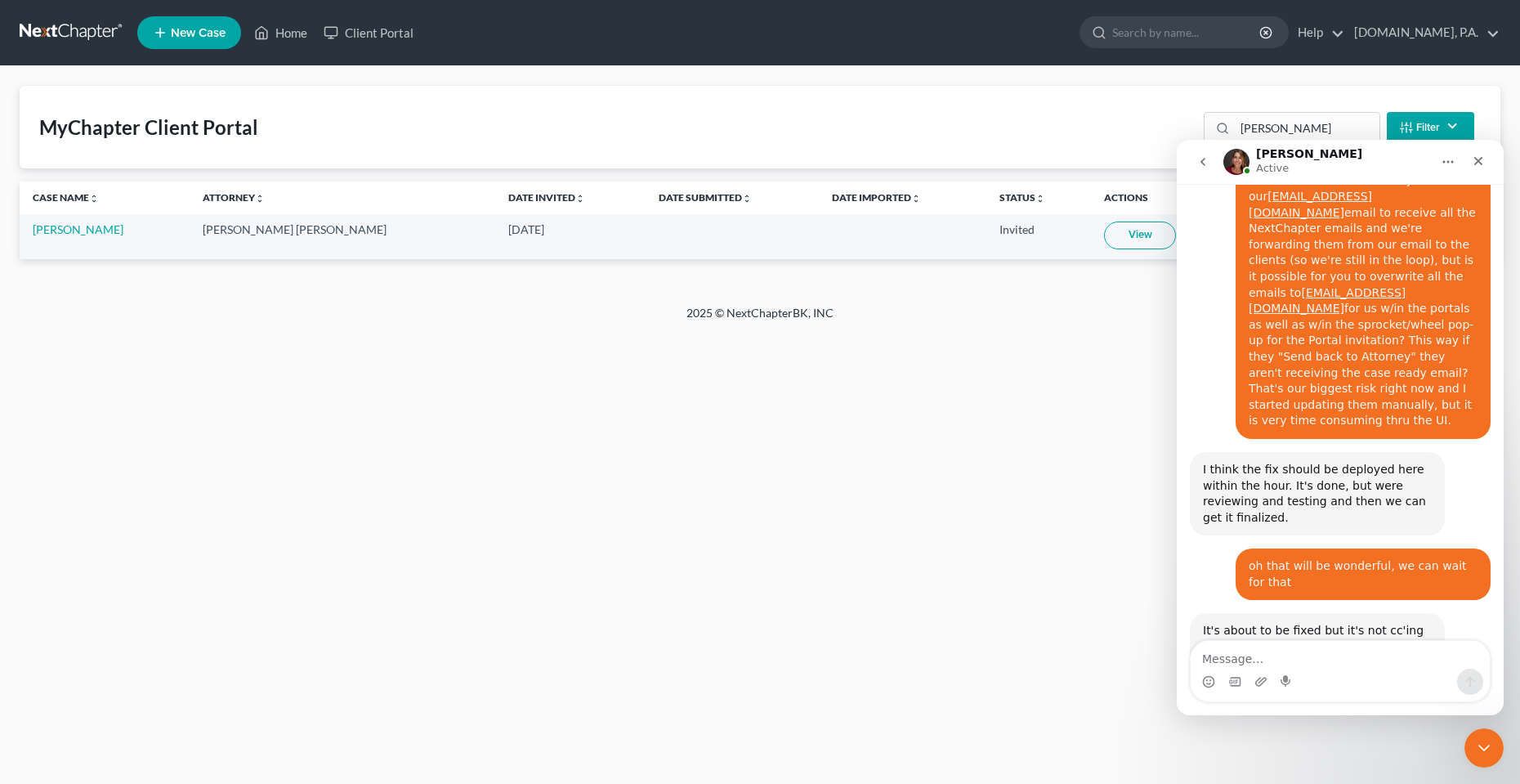
click at [520, 668] on div "Home New Case Client Portal Fresh-Start.Law, P.A. chas@fresh-start.law My Accou…" at bounding box center [760, 392] width 1520 height 784
drag, startPoint x: 1248, startPoint y: 466, endPoint x: 1390, endPoint y: 492, distance: 144.4
click at [743, 646] on div "Home New Case Client Portal Fresh-Start.Law, P.A. chas@fresh-start.law My Accou…" at bounding box center [760, 392] width 1520 height 784
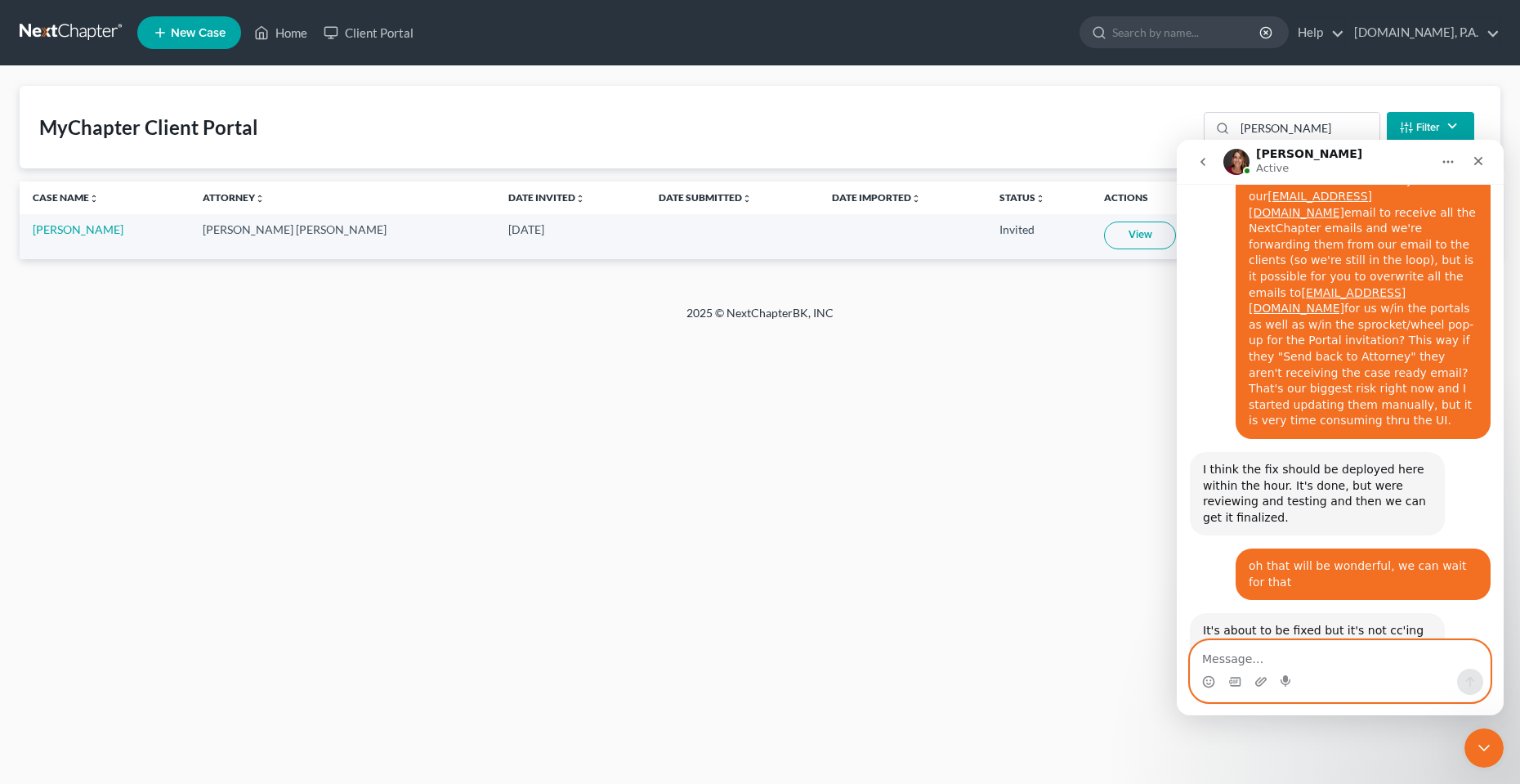
click at [1410, 661] on textarea "Message…" at bounding box center [1341, 655] width 300 height 28
click at [836, 564] on div "Home New Case Client Portal Fresh-Start.Law, P.A. chas@fresh-start.law My Accou…" at bounding box center [760, 392] width 1520 height 784
click at [1490, 736] on icon "Close Intercom Messenger" at bounding box center [1481, 745] width 19 height 19
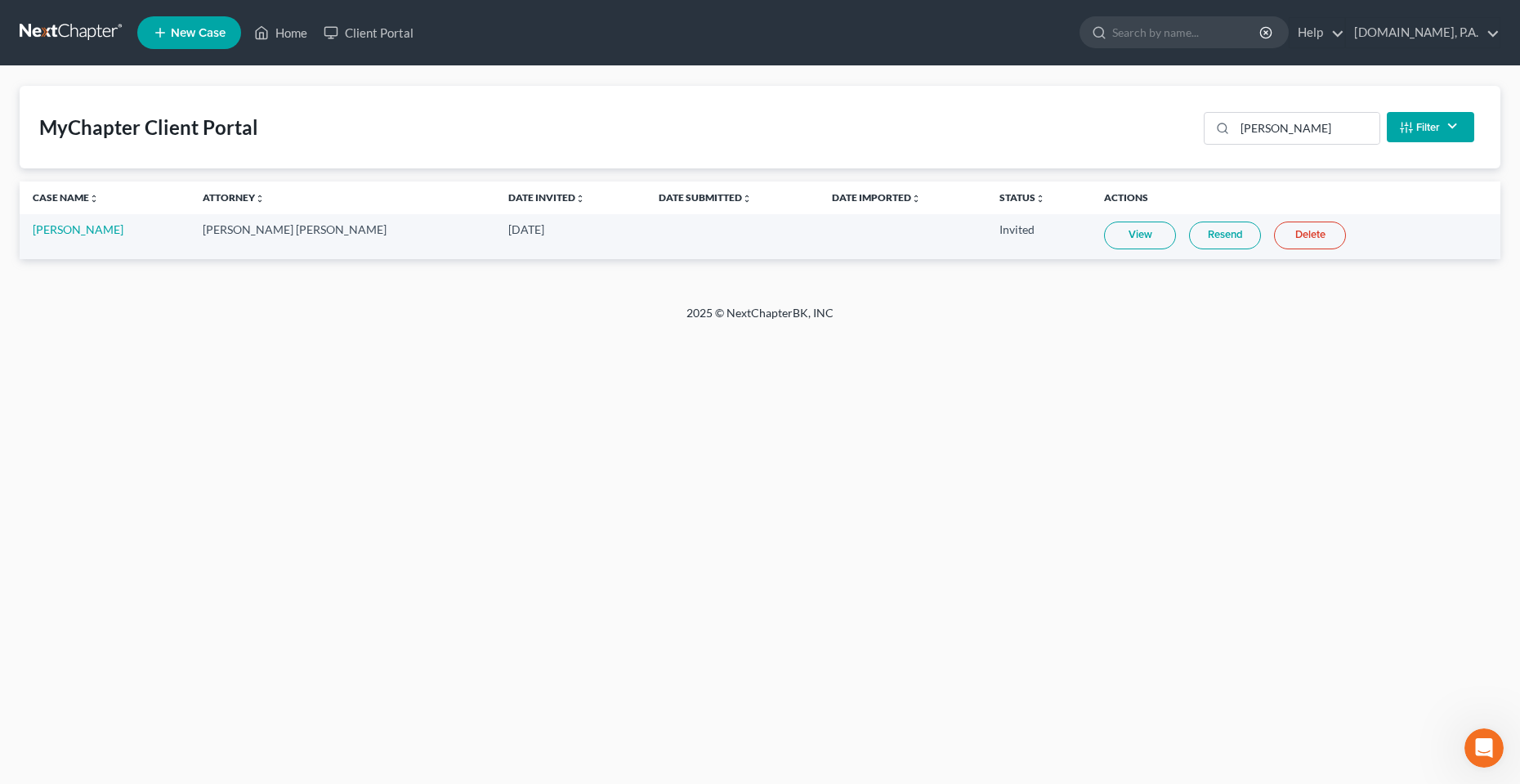
click at [842, 486] on div "Home New Case Client Portal Fresh-Start.Law, P.A. chas@fresh-start.law My Accou…" at bounding box center [760, 392] width 1520 height 784
click at [892, 605] on div "Home New Case Client Portal Fresh-Start.Law, P.A. chas@fresh-start.law My Accou…" at bounding box center [760, 392] width 1520 height 784
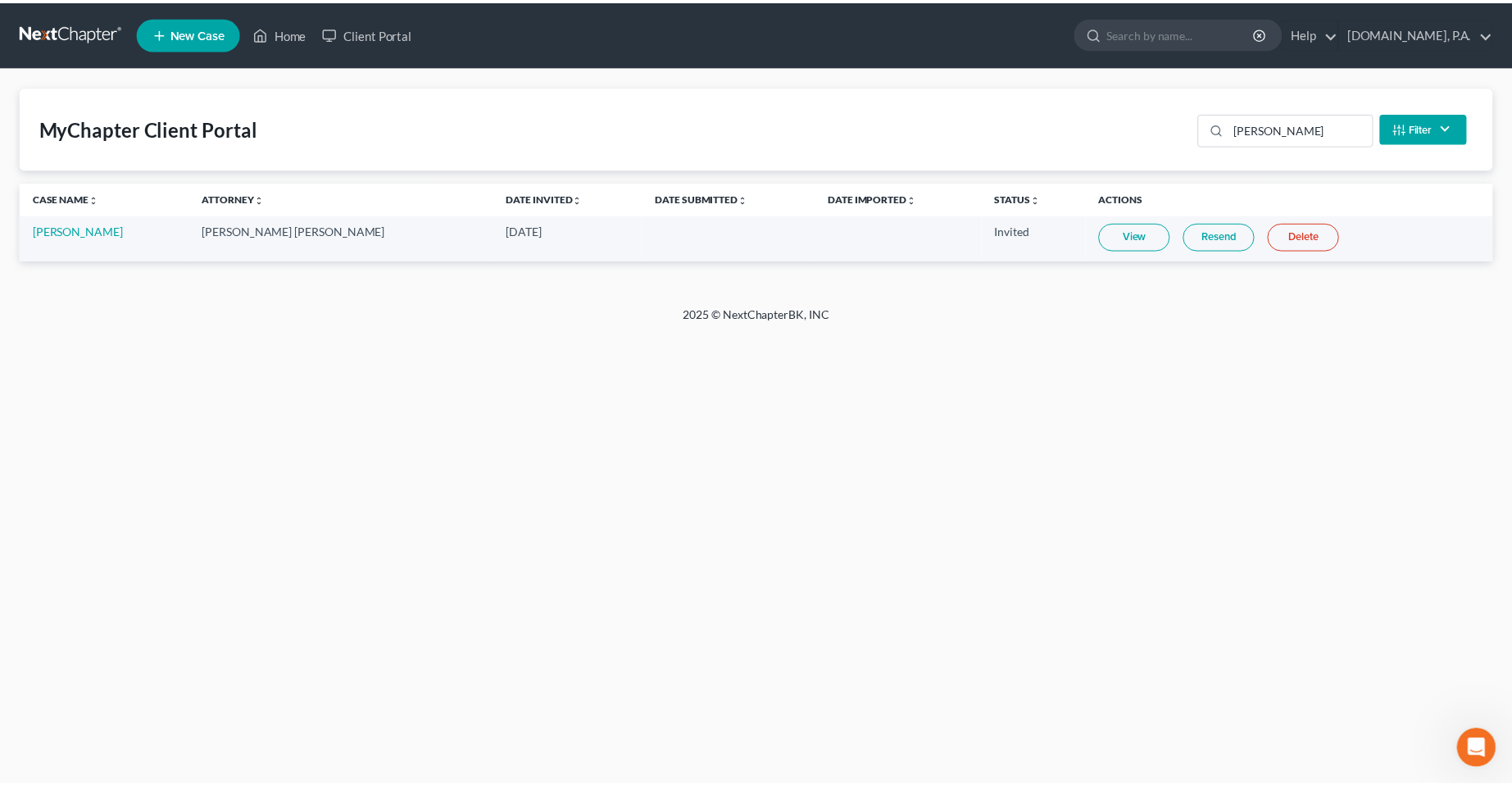
scroll to position [8888, 0]
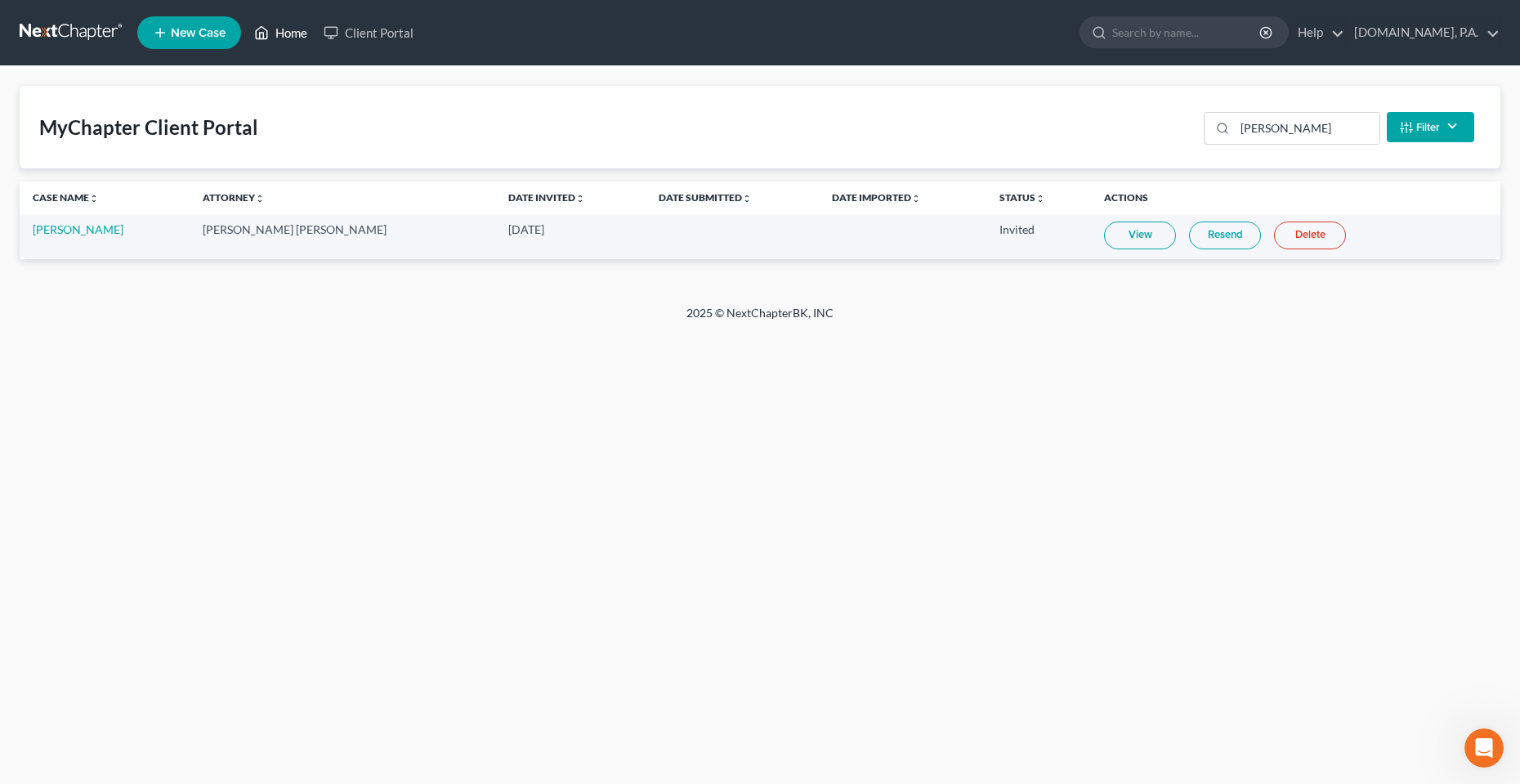
click at [289, 26] on link "Home" at bounding box center [280, 32] width 69 height 30
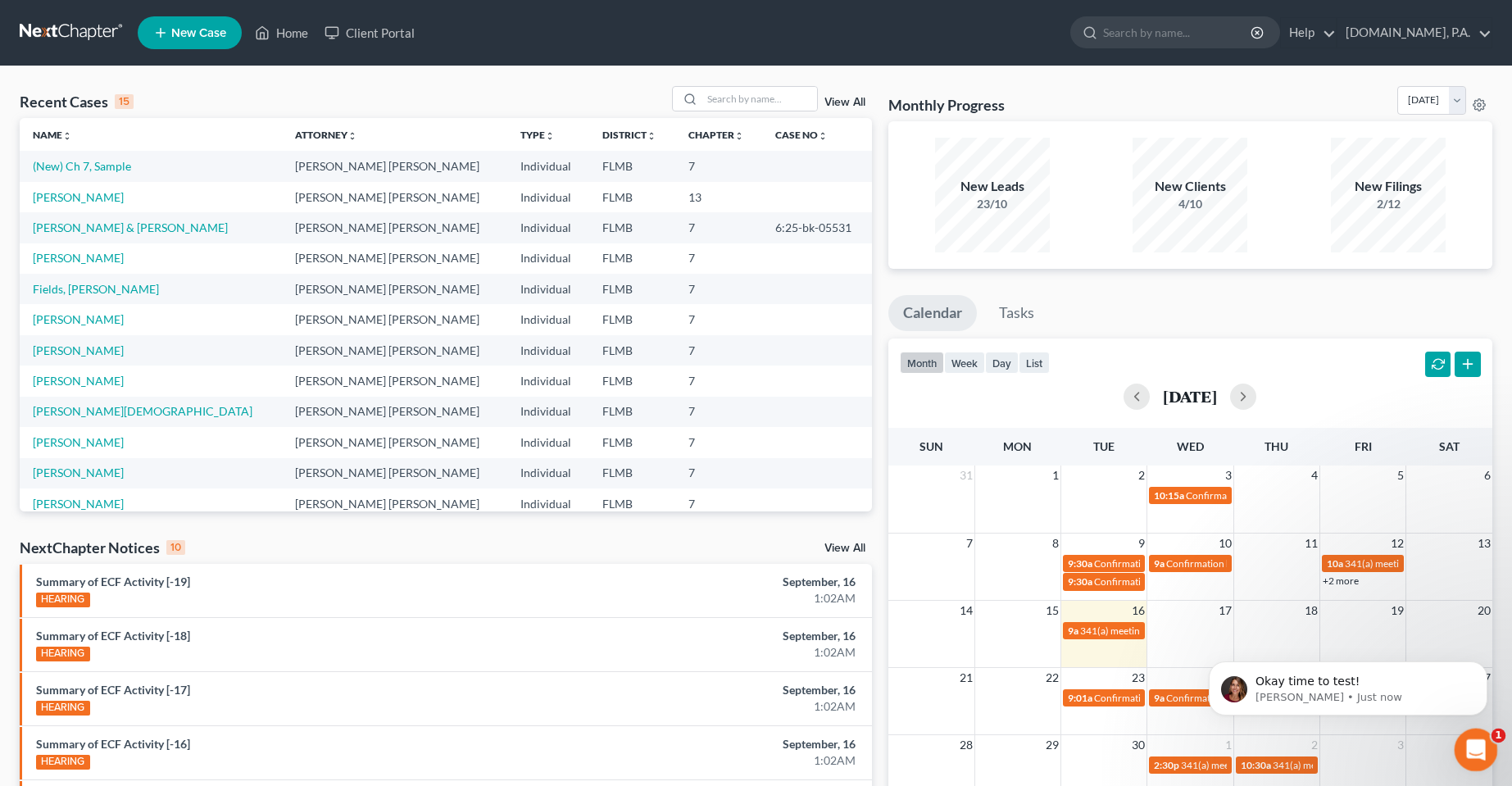
click at [1478, 753] on icon "Open Intercom Messenger" at bounding box center [1473, 747] width 27 height 27
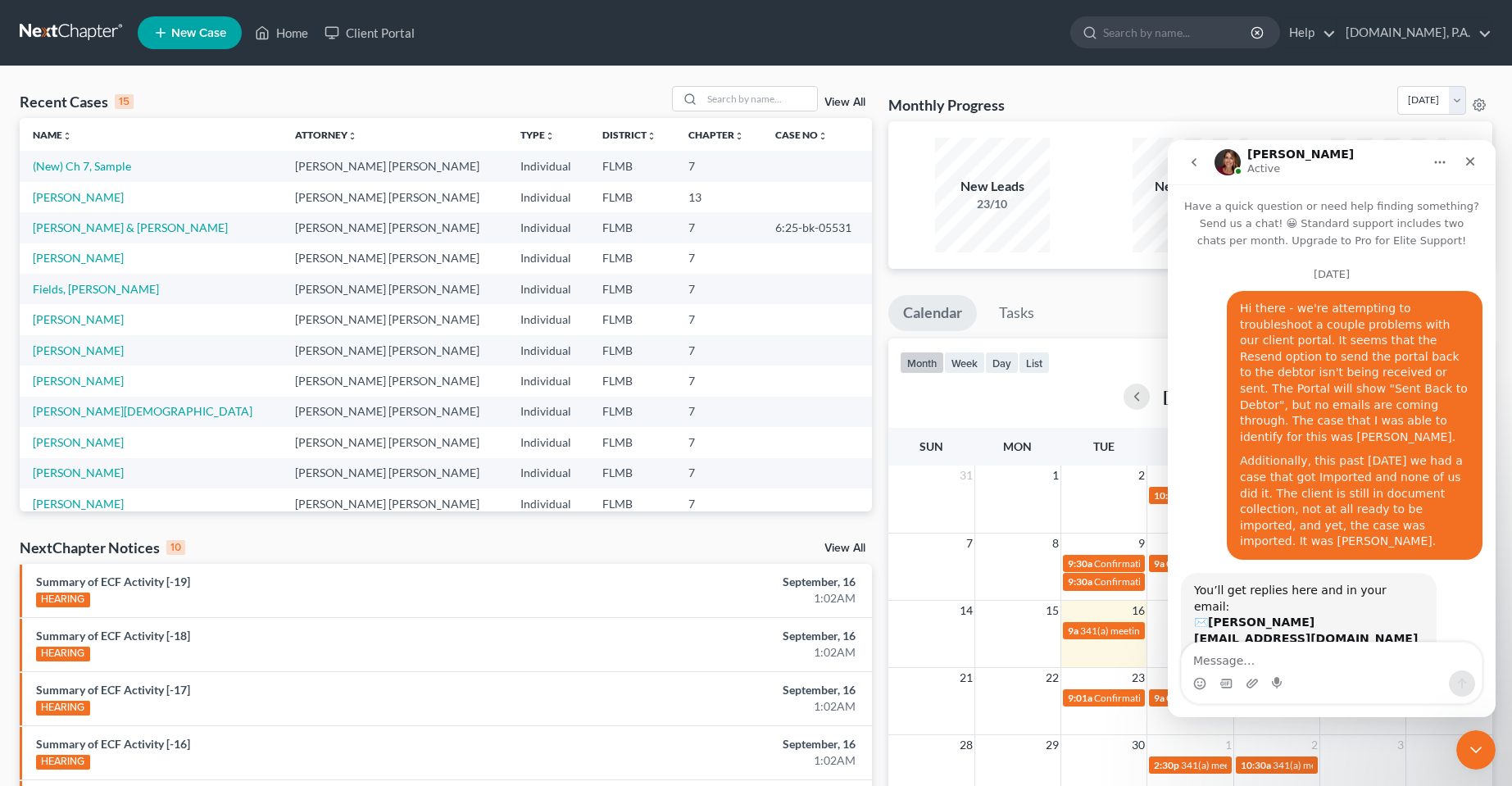
click at [499, 58] on nav "Home New Case Client Portal Fresh-Start.Law, P.A. chas@fresh-start.law My Accou…" at bounding box center [756, 32] width 1512 height 66
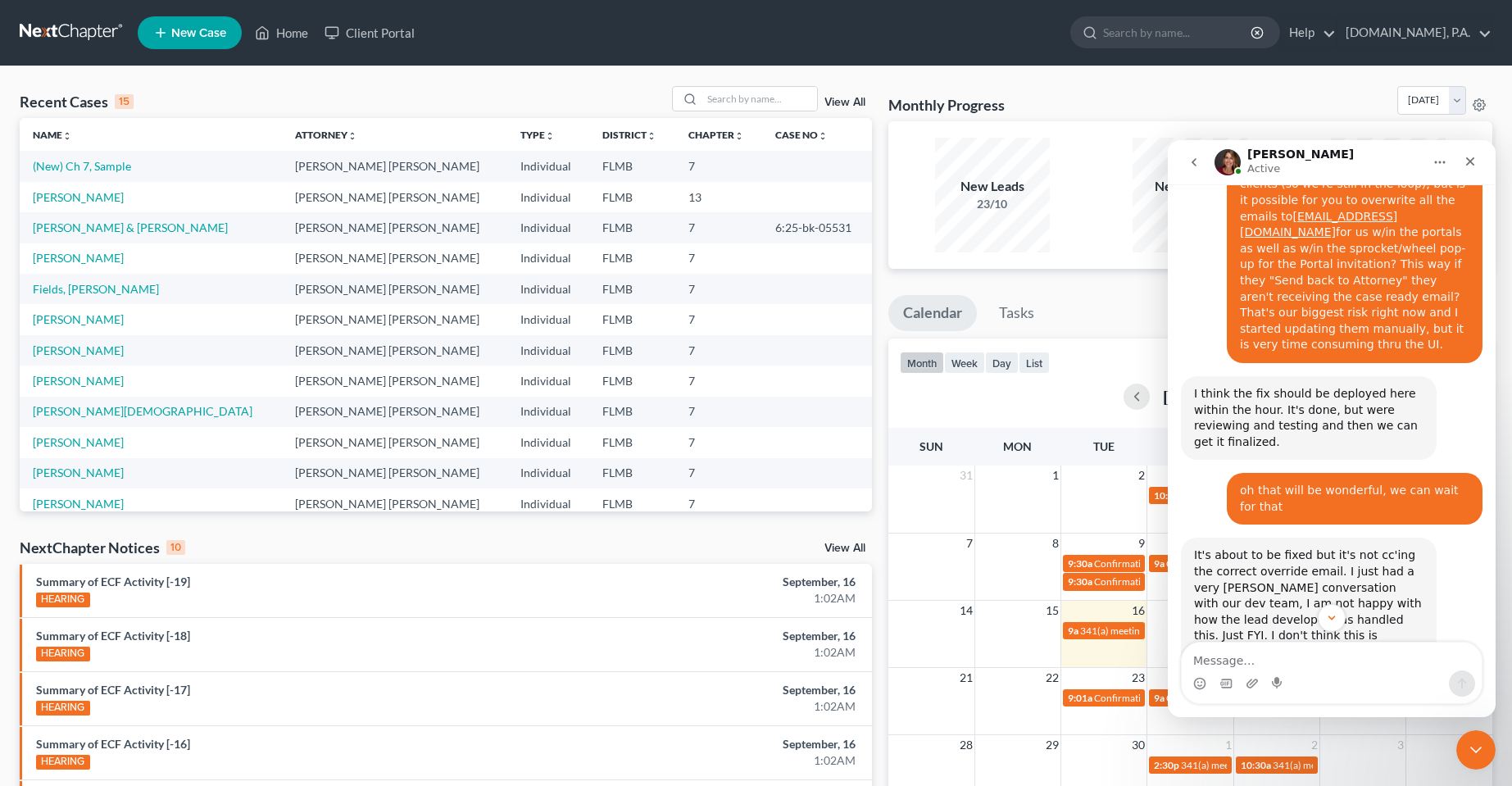
scroll to position [8901, 0]
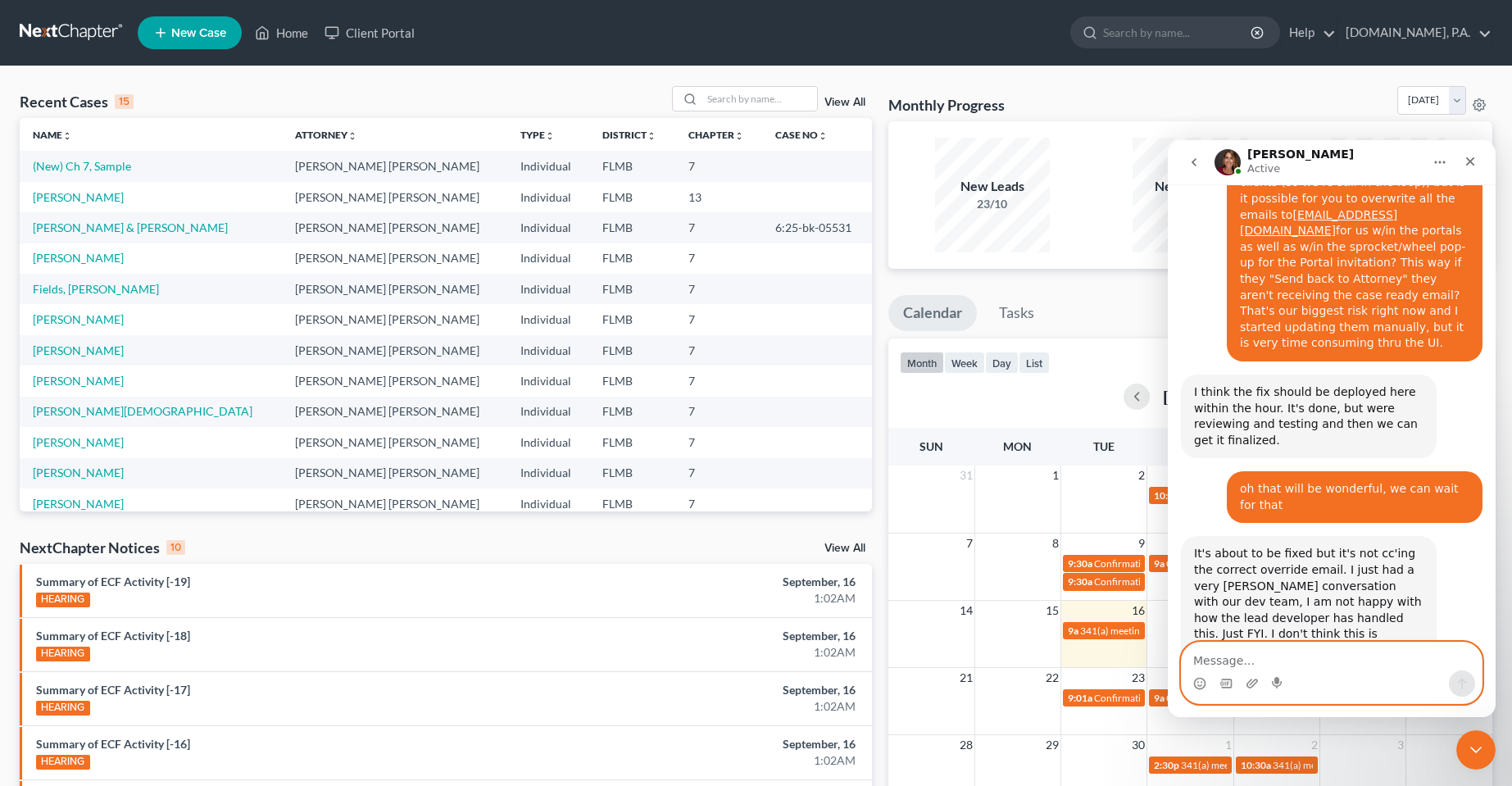
click at [1275, 655] on textarea "Message…" at bounding box center [1332, 656] width 300 height 28
type textarea "alright - give me a few min and I'll let you know"
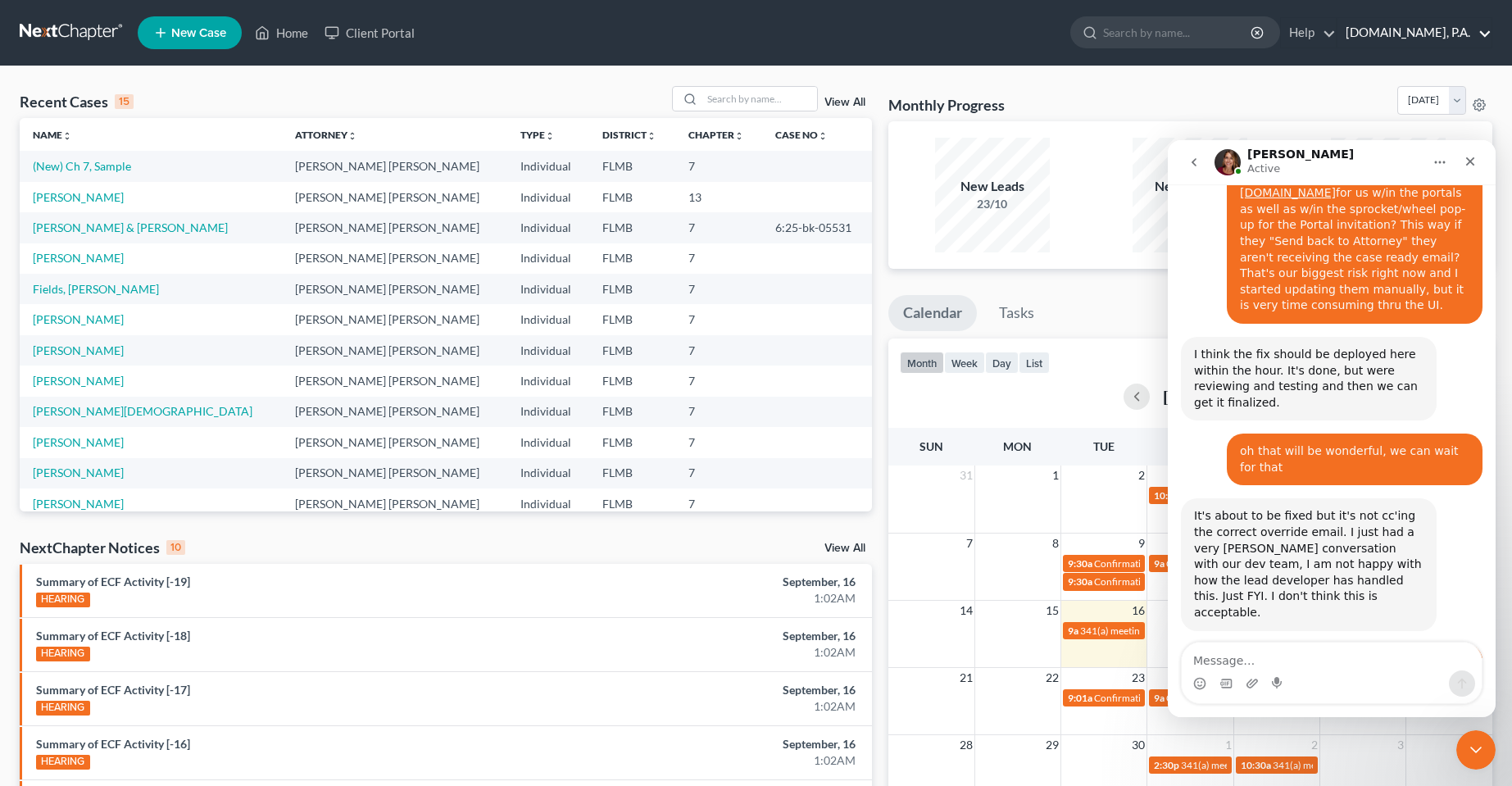
click at [1492, 28] on link "[DOMAIN_NAME], P.A." at bounding box center [1415, 32] width 154 height 30
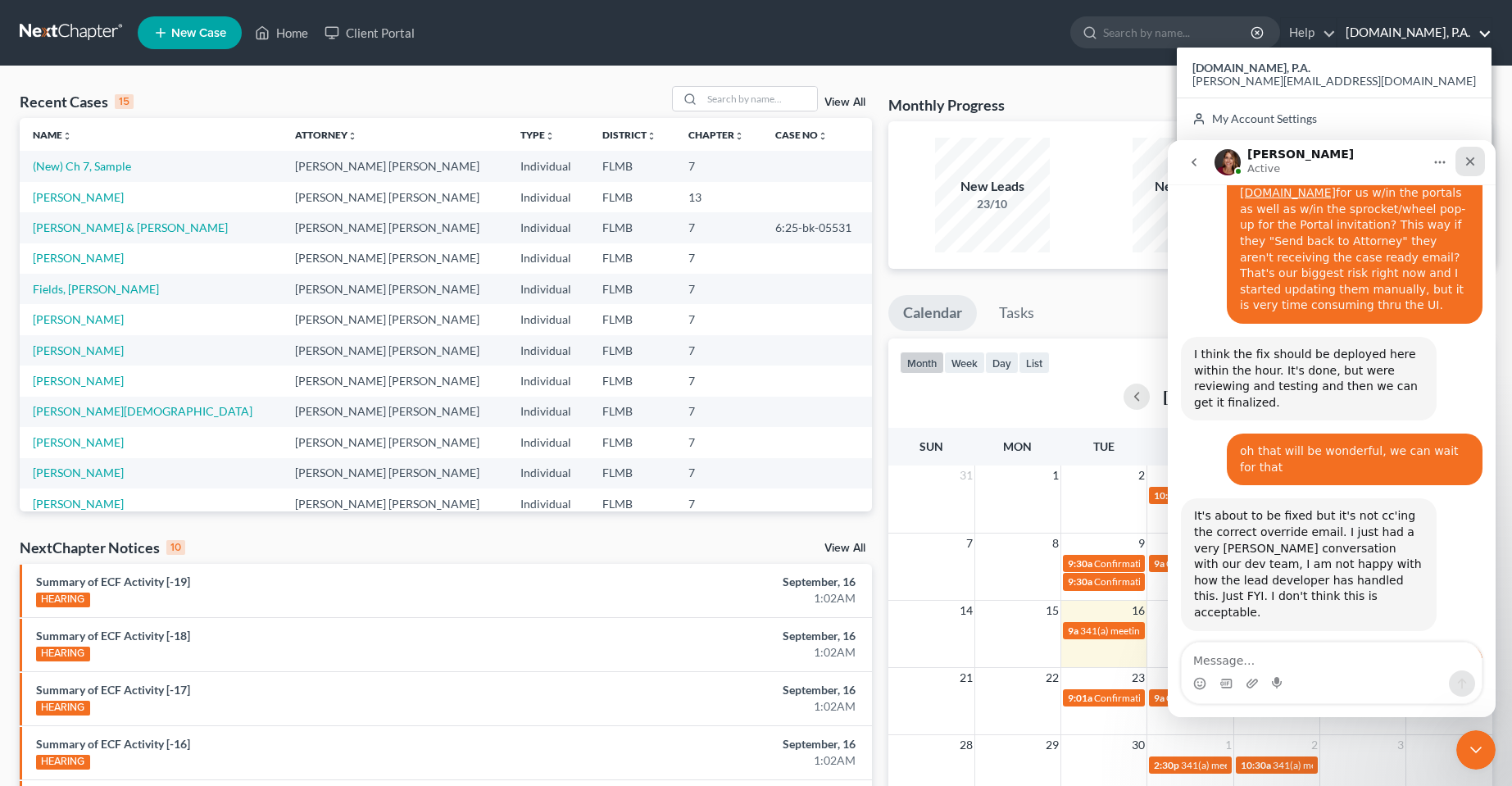
click at [1467, 160] on icon "Close" at bounding box center [1470, 161] width 13 height 13
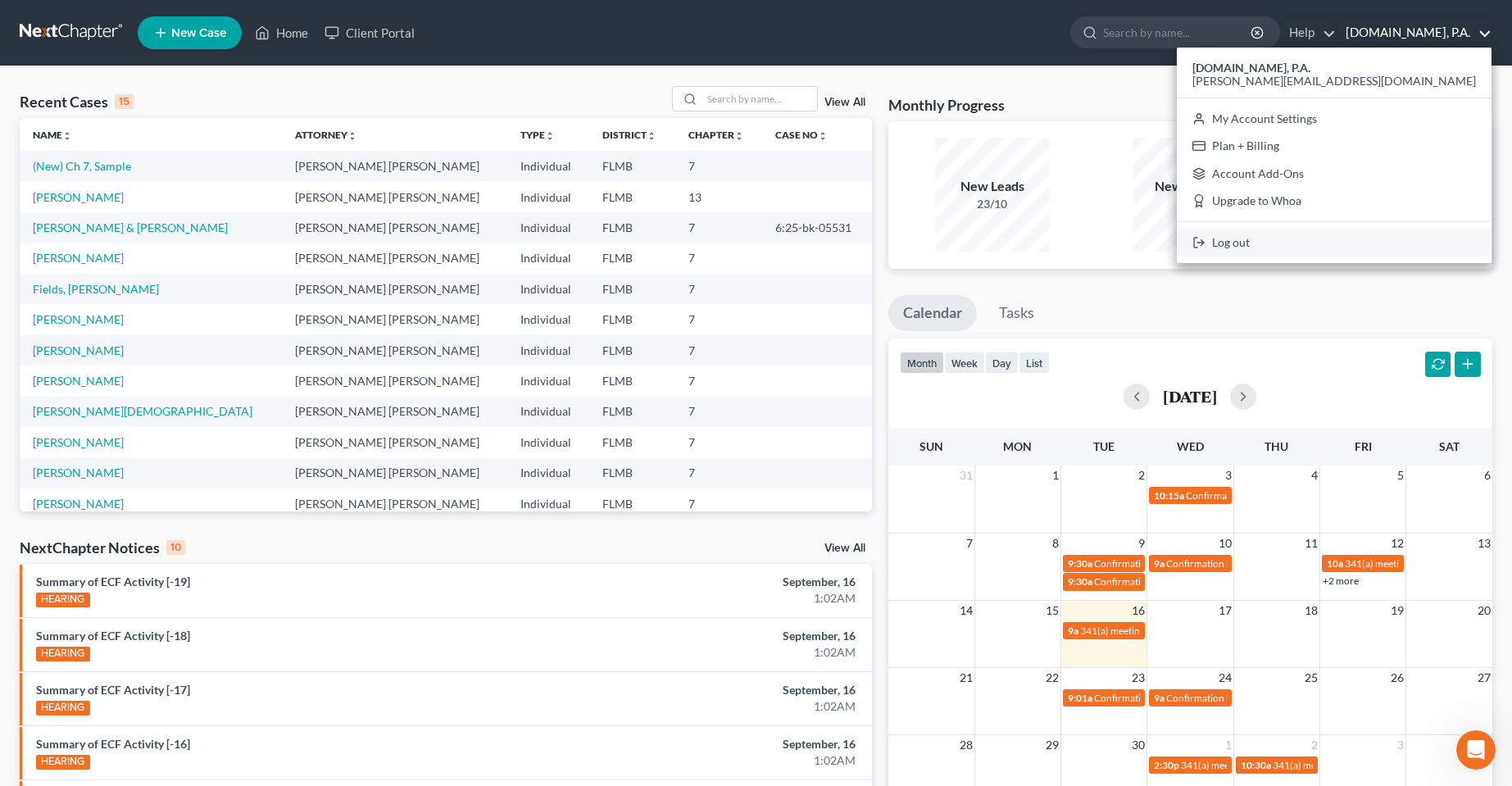
click at [1399, 233] on link "Log out" at bounding box center [1333, 243] width 314 height 28
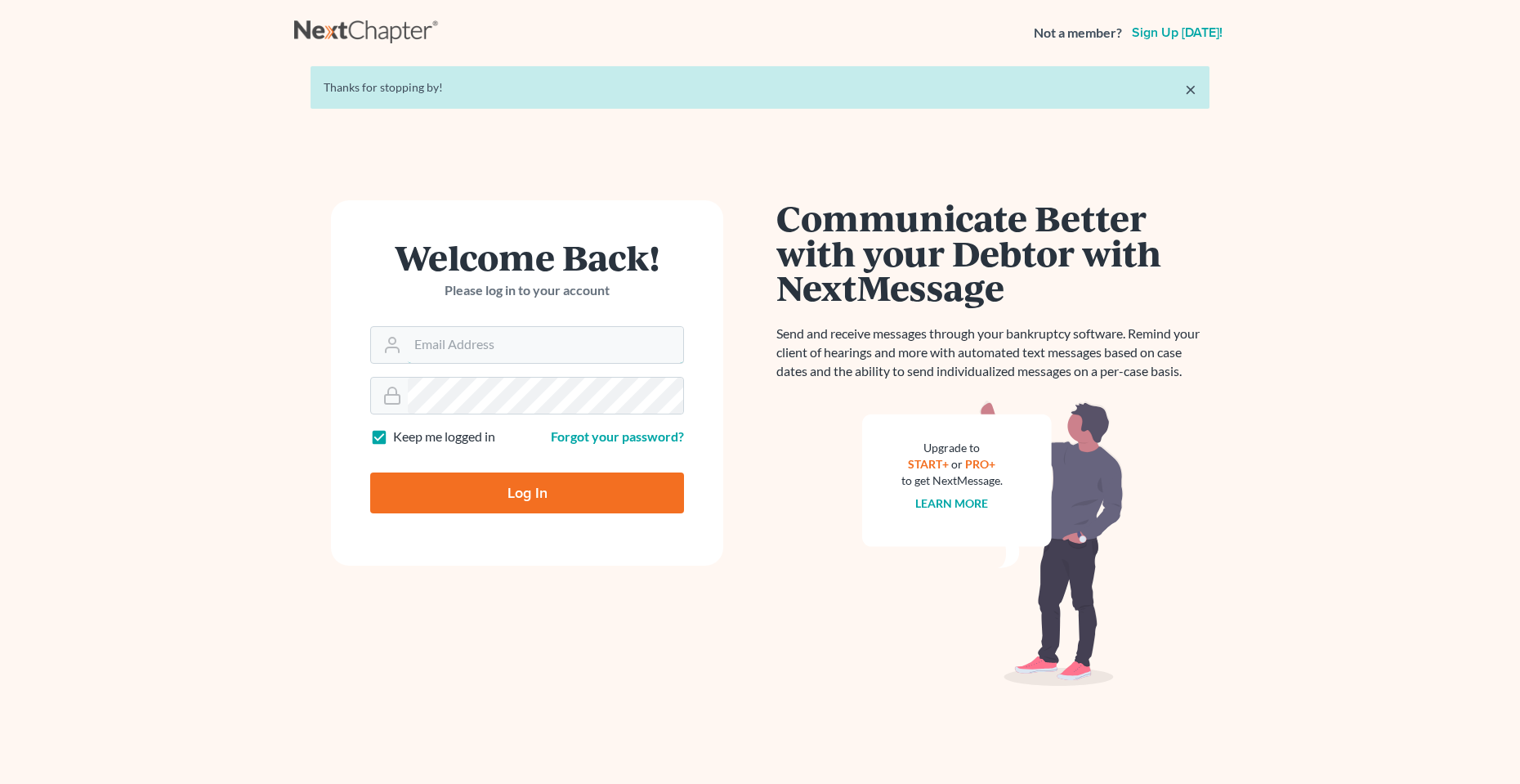
type input "[PERSON_NAME][EMAIL_ADDRESS][DOMAIN_NAME]"
click at [566, 490] on input "Log In" at bounding box center [526, 493] width 313 height 41
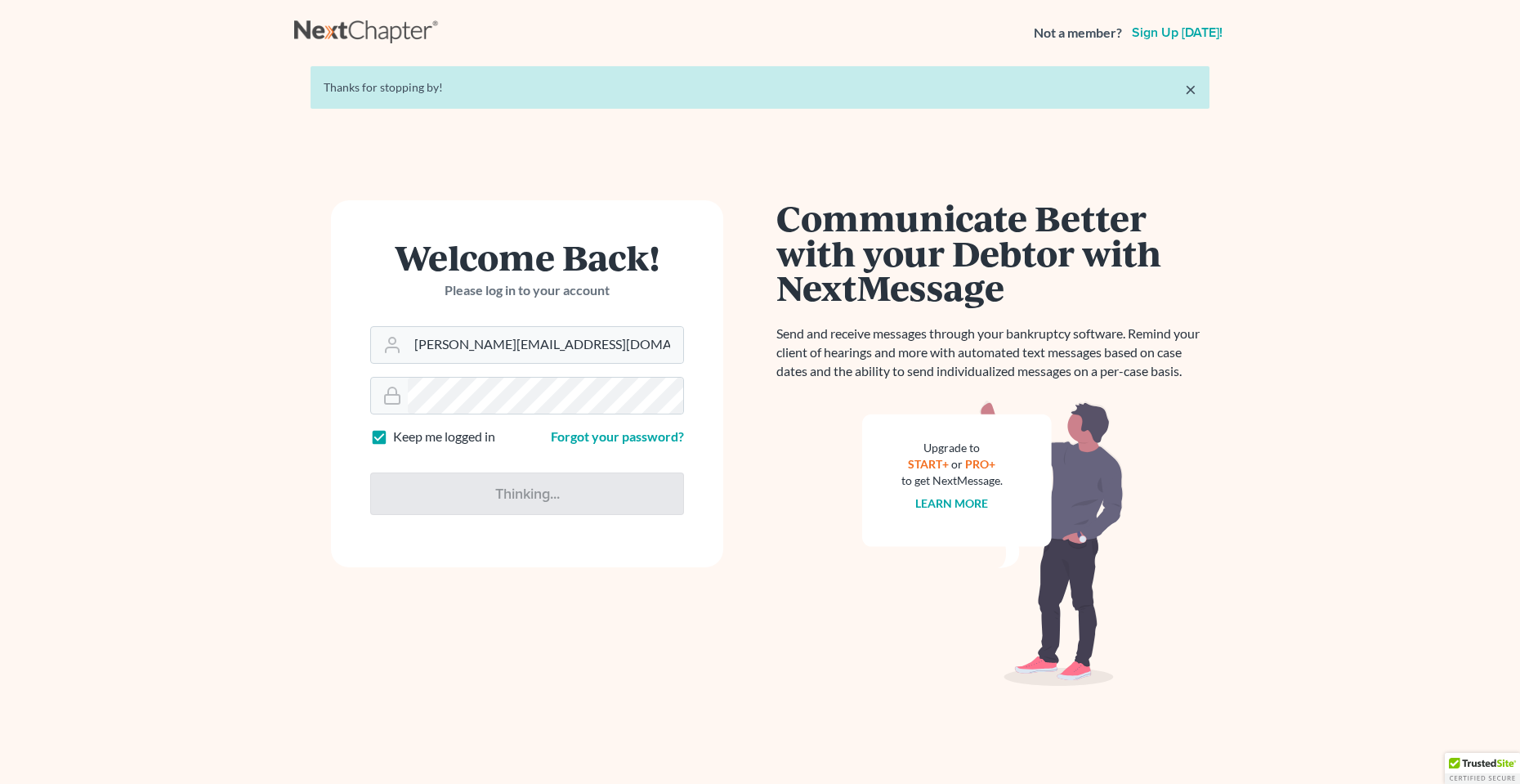
type input "Thinking..."
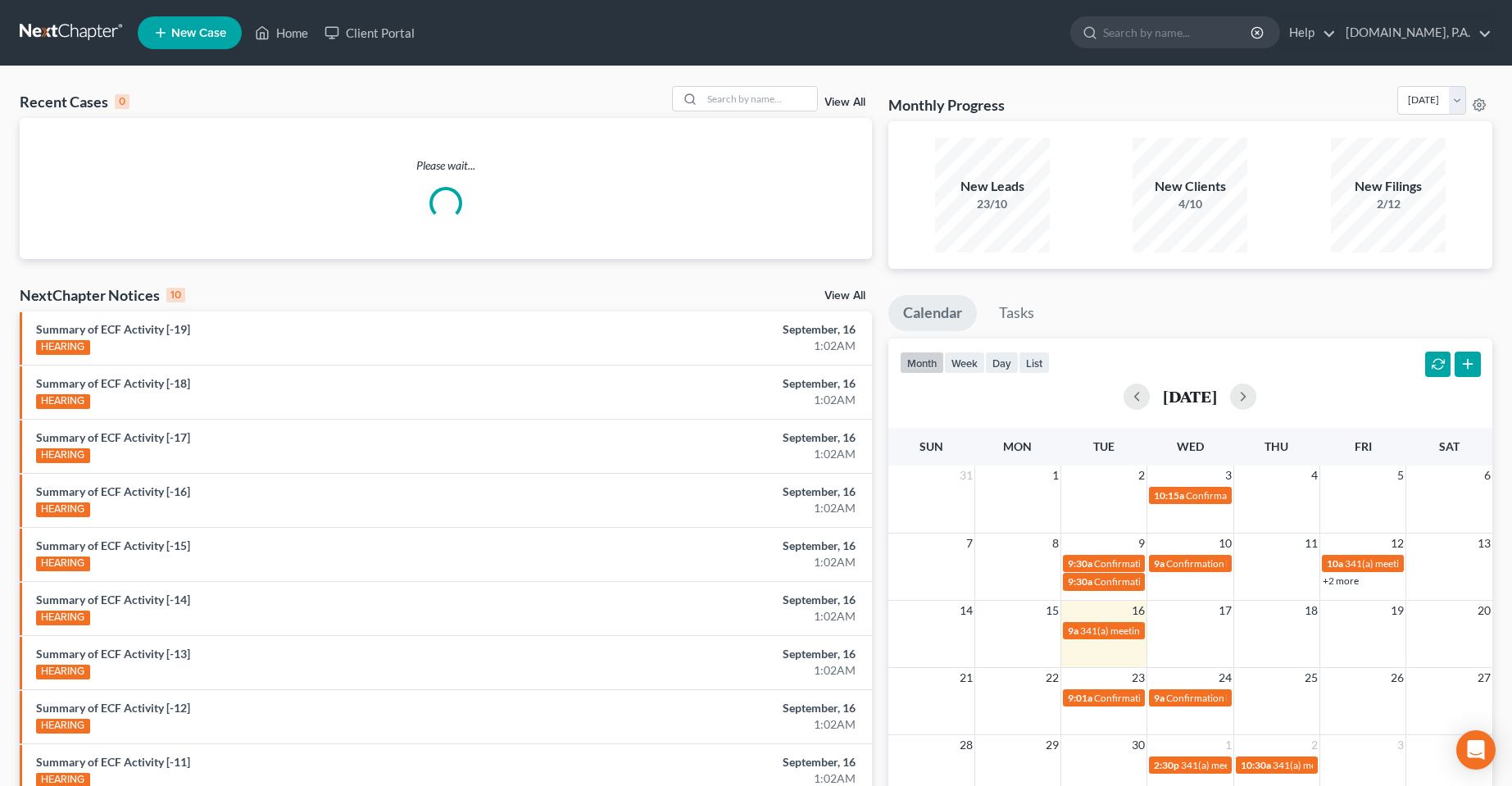
click at [182, 34] on span "New Case" at bounding box center [198, 32] width 55 height 12
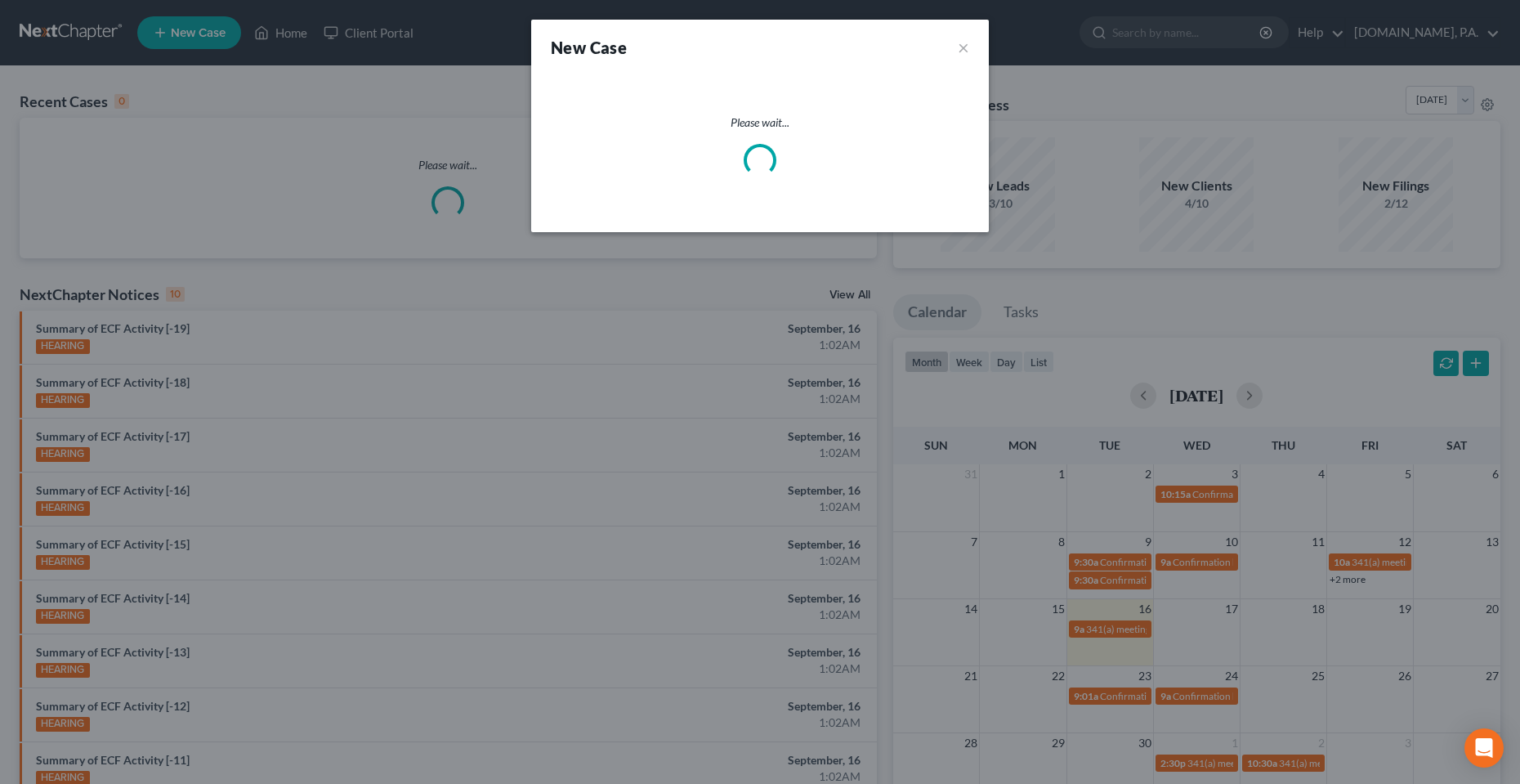
select select "15"
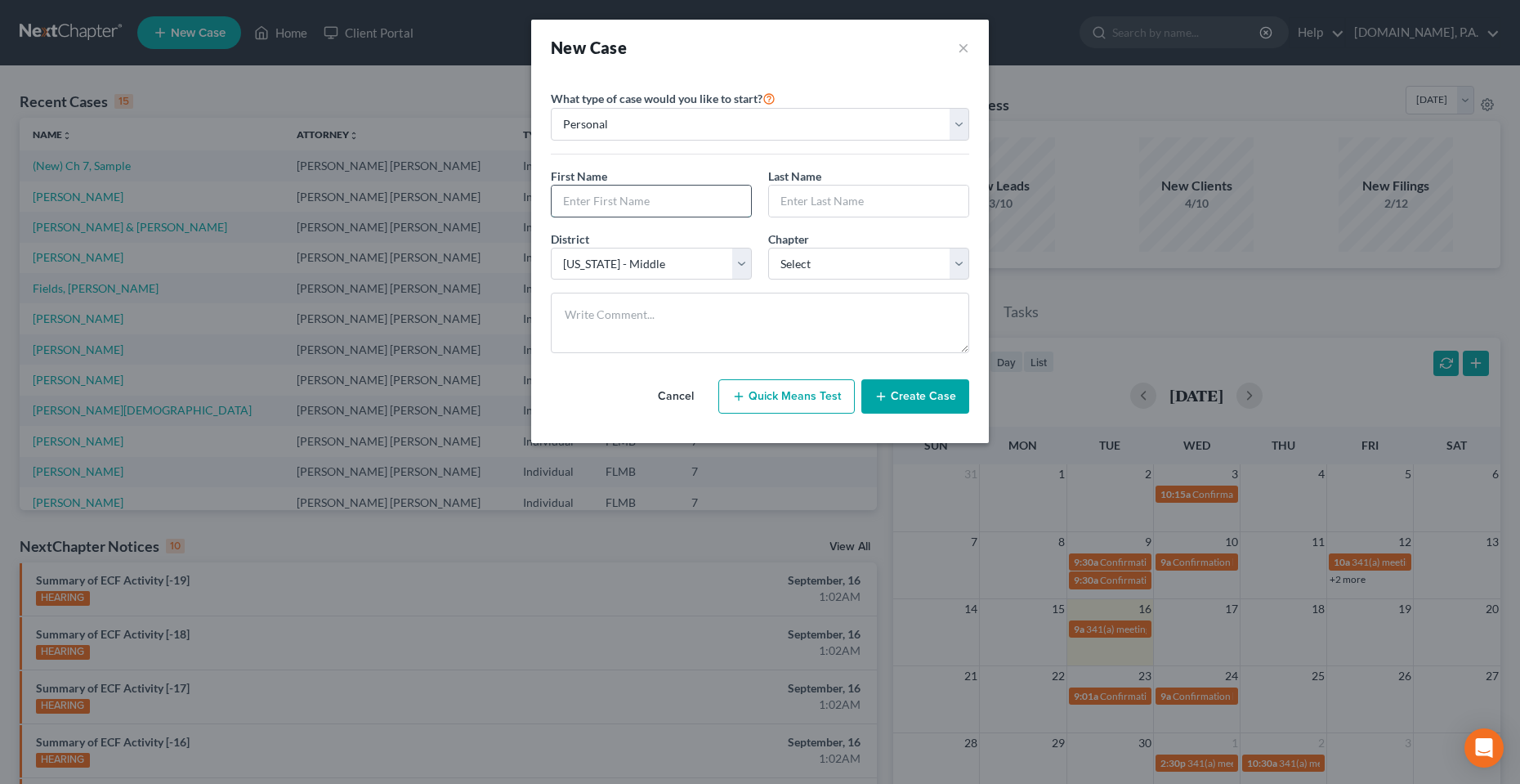
click at [658, 196] on input "text" at bounding box center [652, 202] width 200 height 31
type input "T"
type input "Final"
type input "Test"
click at [816, 263] on select "Select 7 11 12 13" at bounding box center [868, 263] width 201 height 32
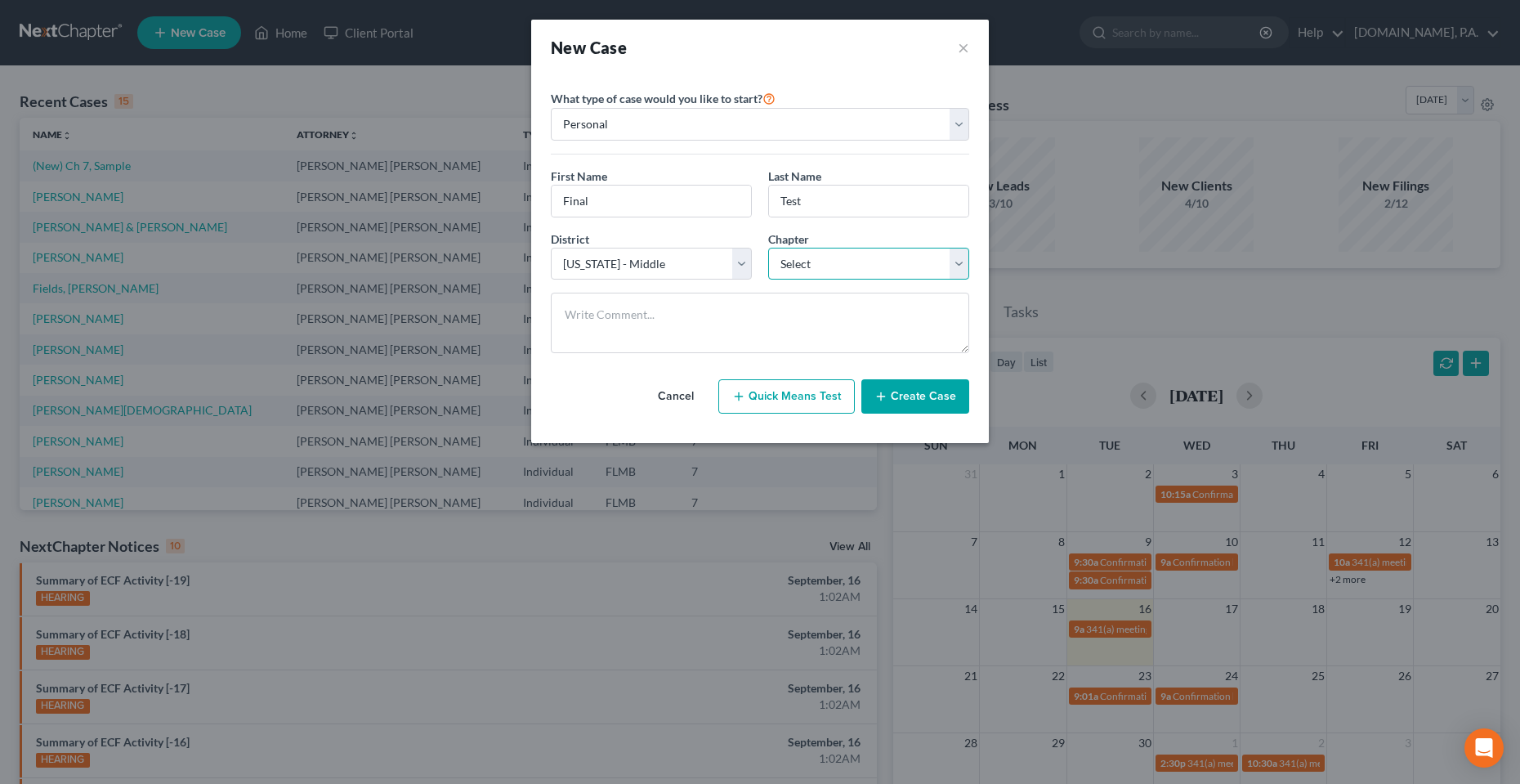
select select "0"
click at [768, 248] on select "Select 7 11 12 13" at bounding box center [868, 263] width 201 height 32
click at [933, 397] on button "Create Case" at bounding box center [915, 396] width 108 height 34
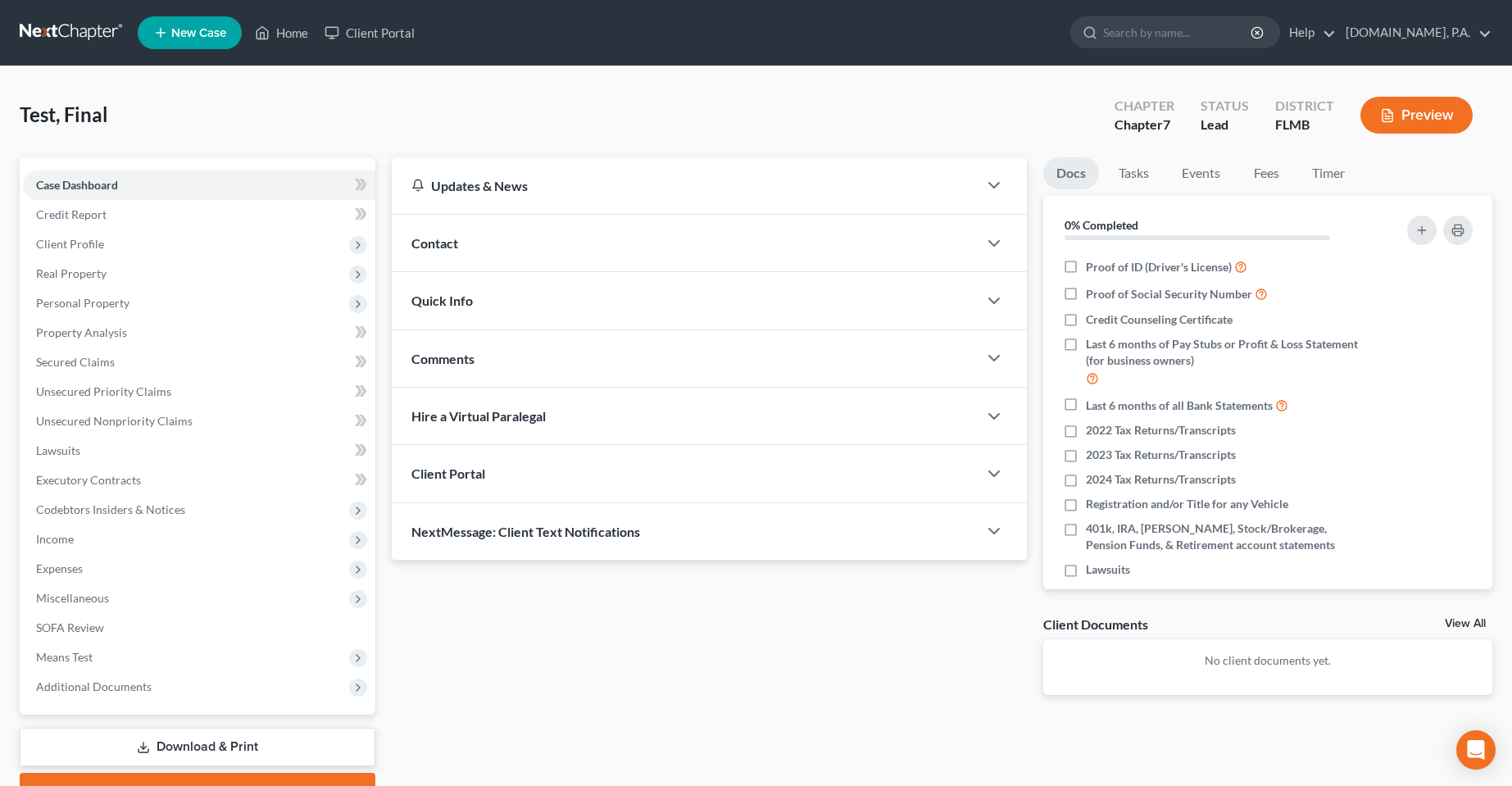
click at [488, 245] on div "Contact" at bounding box center [685, 243] width 586 height 57
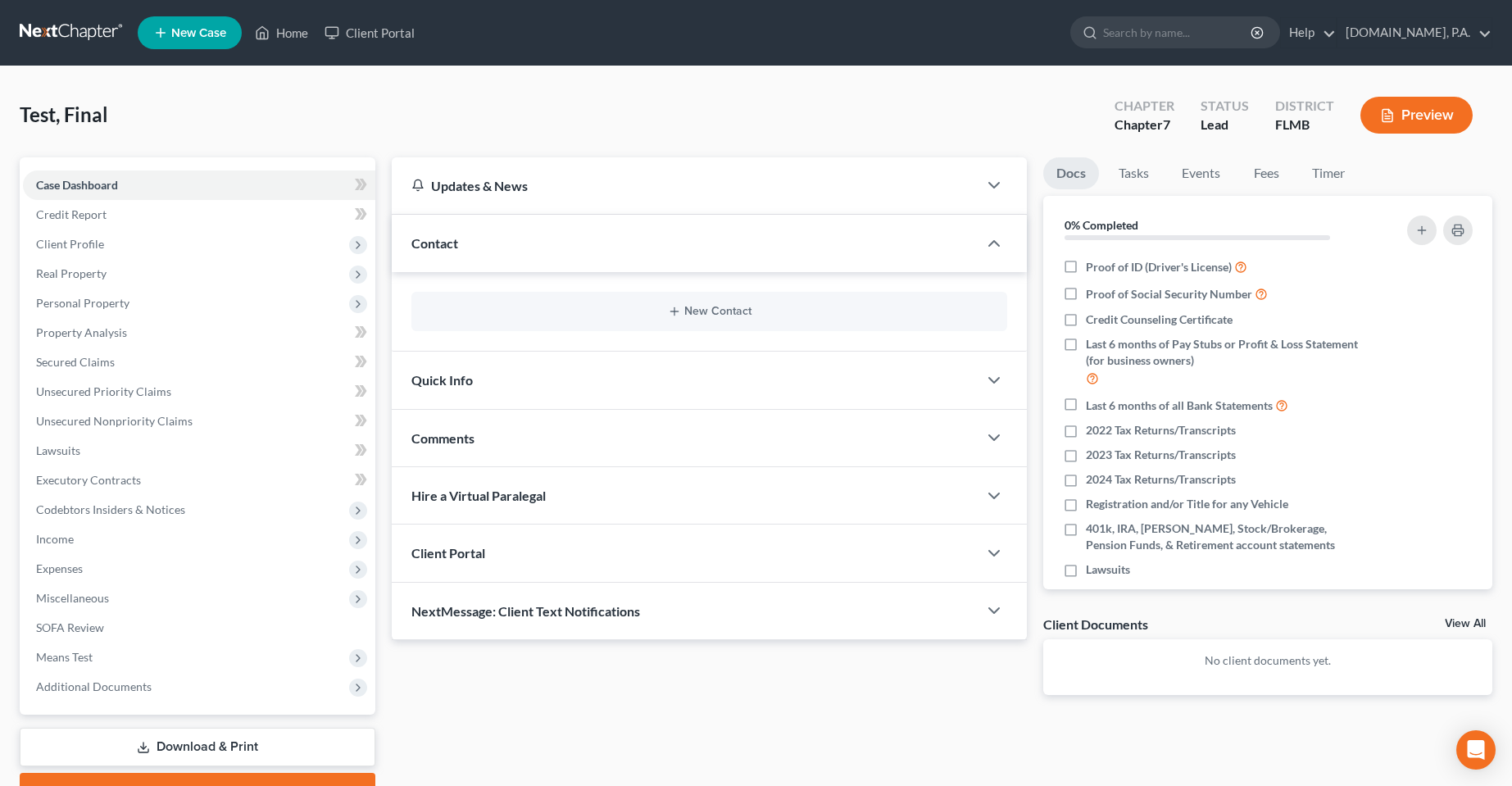
click at [730, 299] on div "New Contact" at bounding box center [709, 311] width 596 height 39
click at [726, 315] on button "New Contact" at bounding box center [709, 311] width 569 height 13
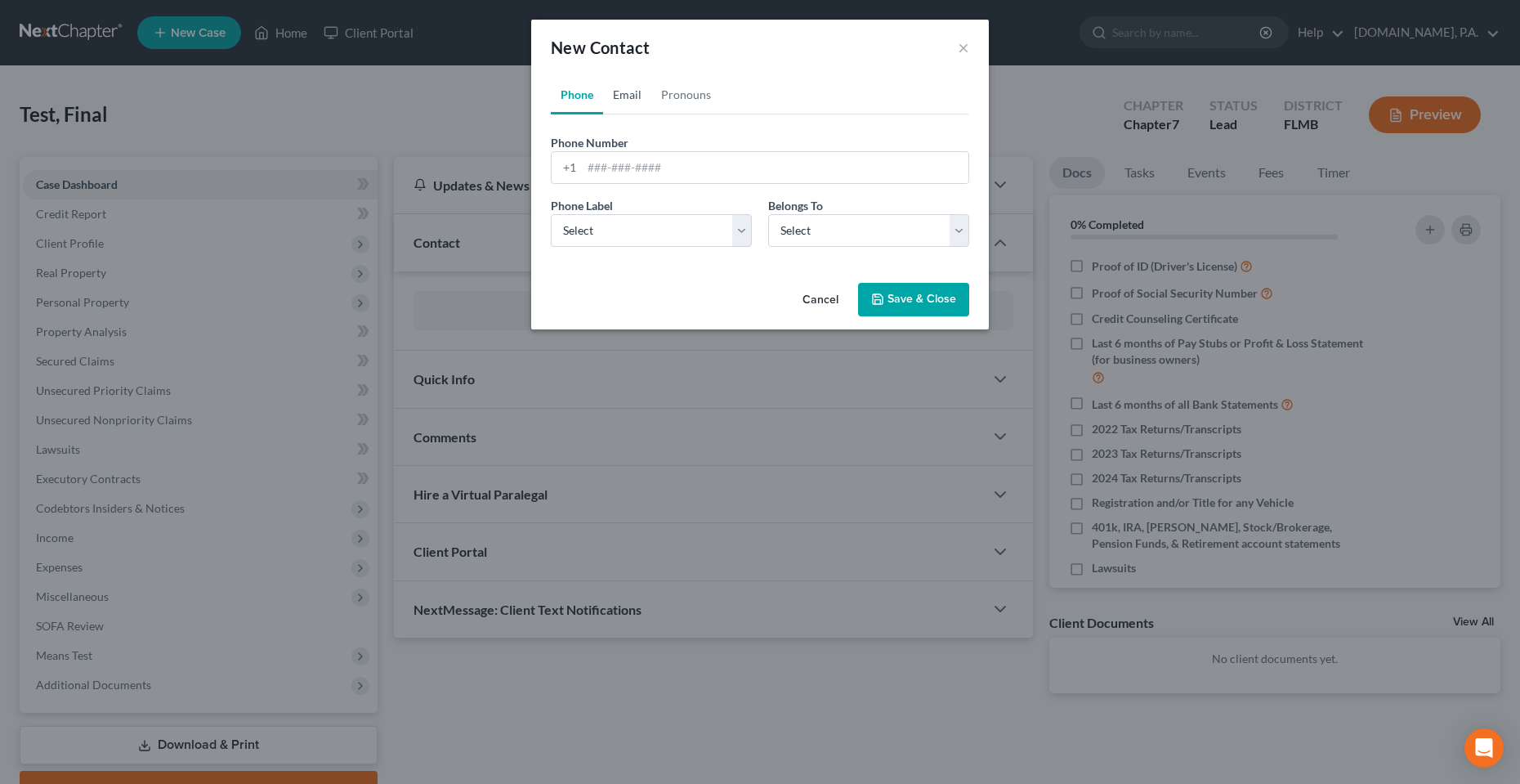
click at [637, 112] on link "Email" at bounding box center [627, 94] width 48 height 39
click at [670, 166] on input "email" at bounding box center [775, 167] width 386 height 31
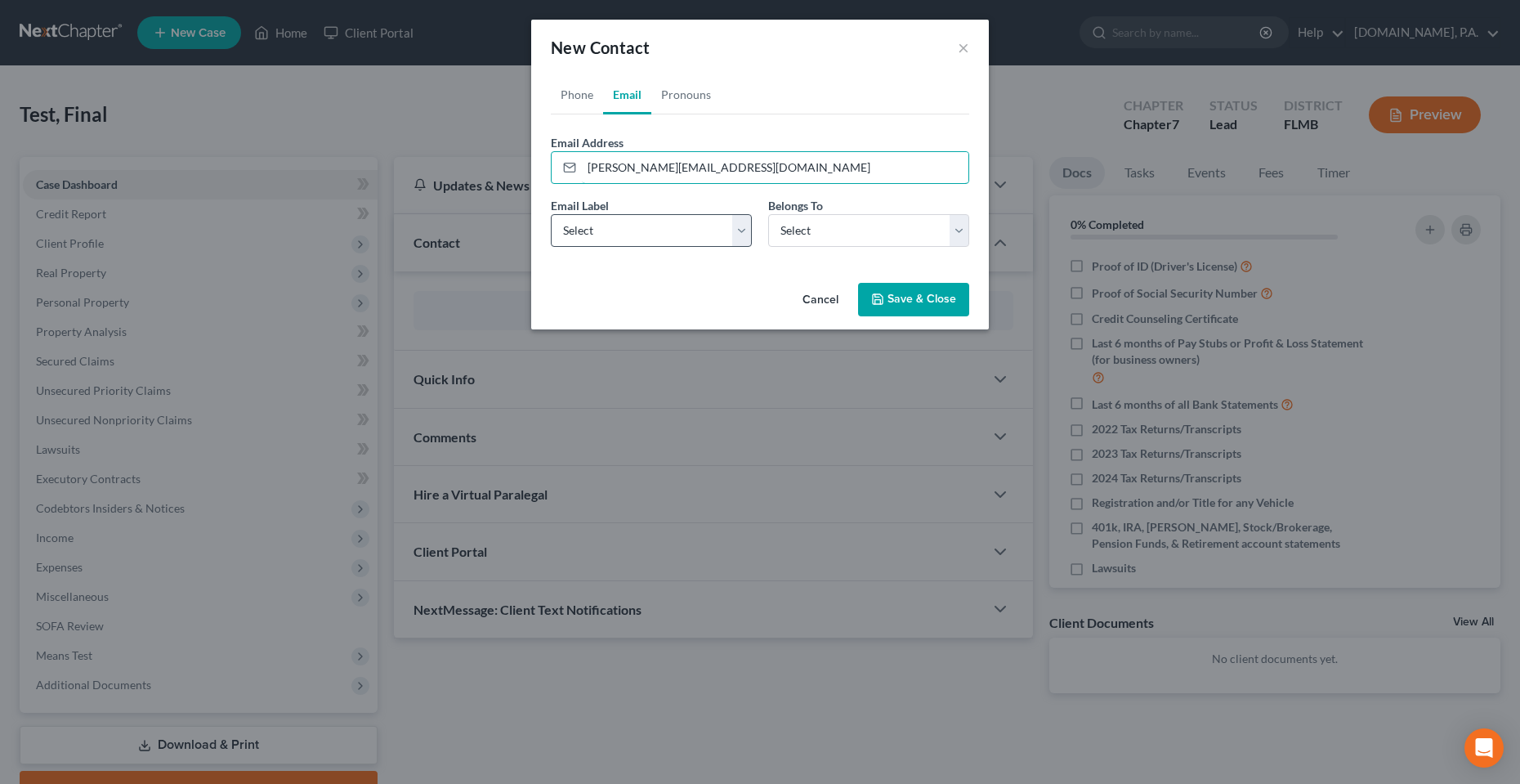
type input "[PERSON_NAME][EMAIL_ADDRESS][DOMAIN_NAME]"
click at [727, 219] on select "Select Home Work Other" at bounding box center [651, 230] width 201 height 32
select select "0"
click at [551, 214] on select "Select Home Work Other" at bounding box center [651, 230] width 201 height 32
click at [895, 236] on select "Select Client Other" at bounding box center [868, 230] width 201 height 32
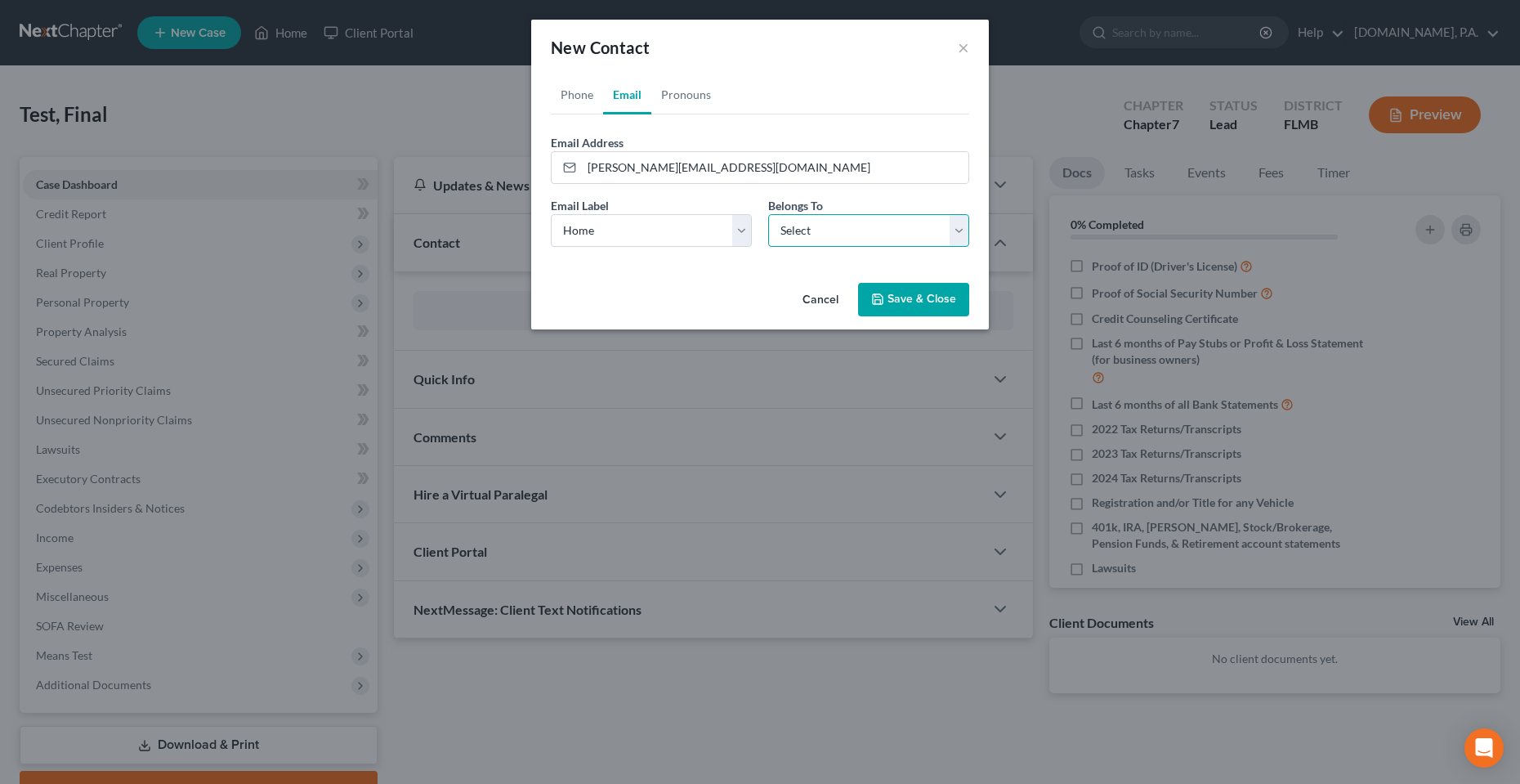
select select "0"
click at [768, 214] on select "Select Client Other" at bounding box center [868, 230] width 201 height 32
click at [841, 277] on div "Cancel Save & Close" at bounding box center [760, 303] width 458 height 54
click at [866, 296] on button "Save & Close" at bounding box center [913, 300] width 111 height 34
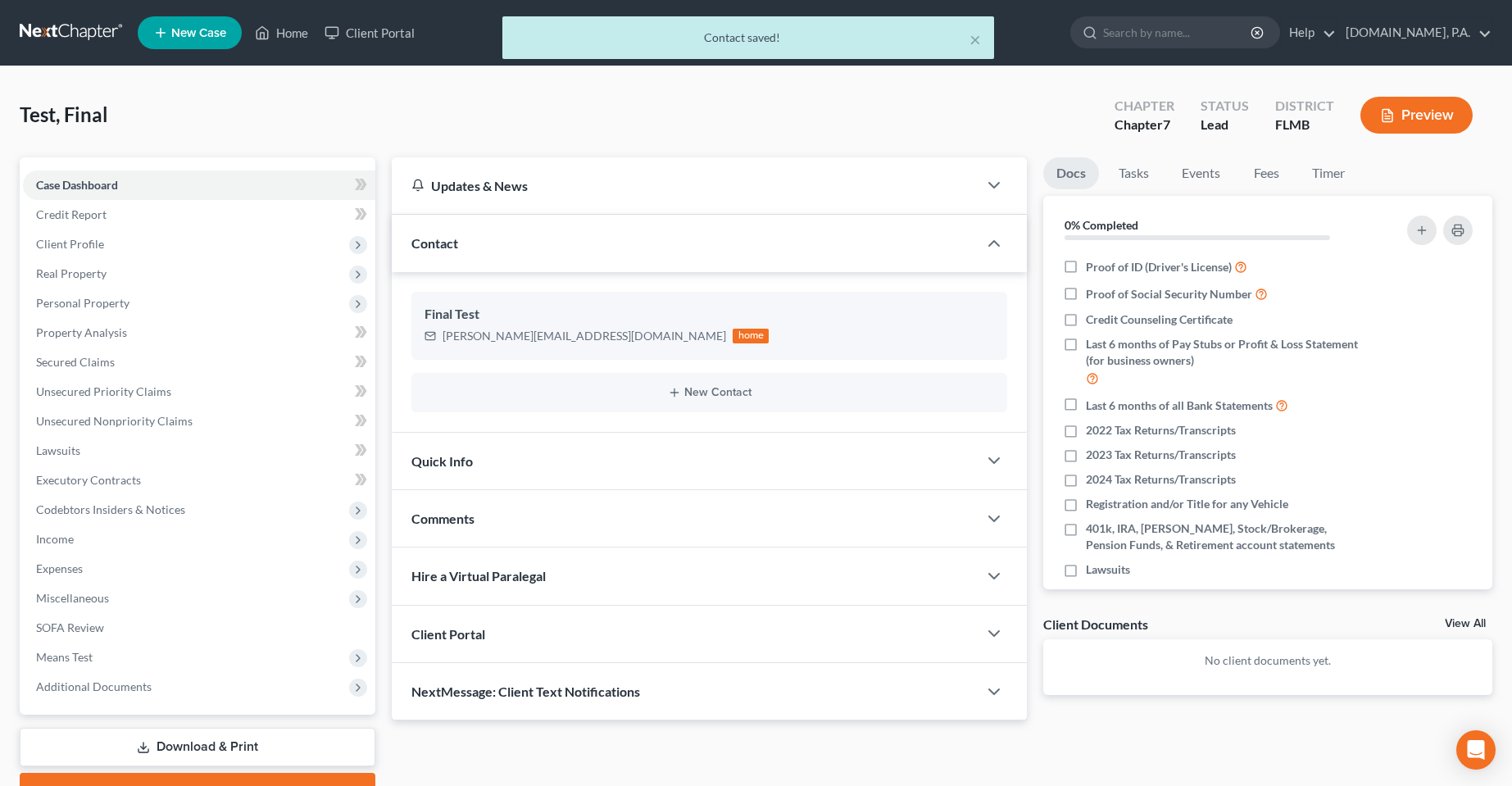
click at [597, 641] on div "Client Portal" at bounding box center [685, 633] width 586 height 57
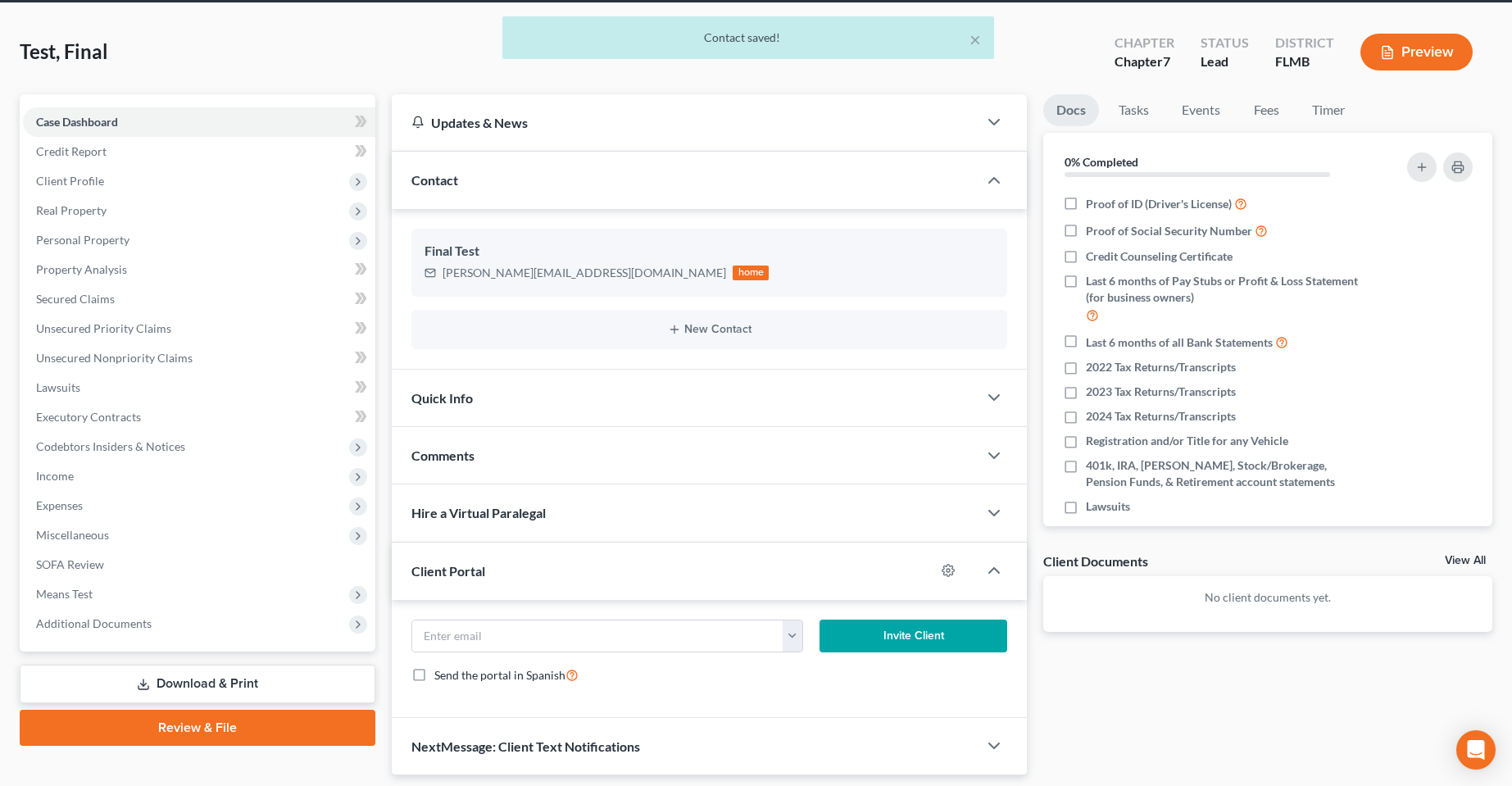
scroll to position [82, 0]
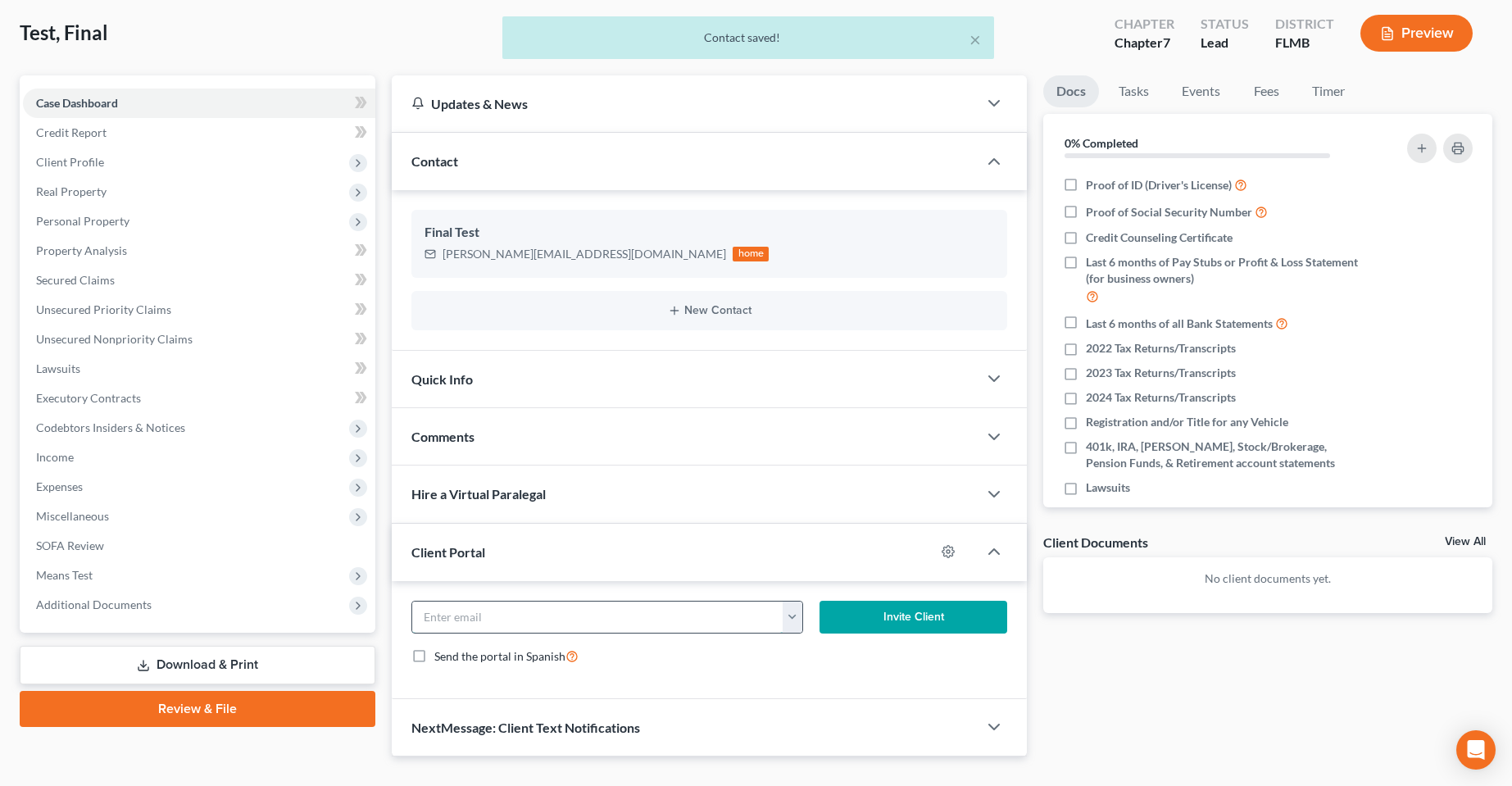
click at [777, 625] on input "email" at bounding box center [598, 617] width 371 height 32
click at [786, 627] on button "button" at bounding box center [793, 617] width 20 height 32
click at [812, 649] on link "[PERSON_NAME][EMAIL_ADDRESS][DOMAIN_NAME]" at bounding box center [938, 653] width 314 height 28
type input "[PERSON_NAME][EMAIL_ADDRESS][DOMAIN_NAME]"
click at [917, 612] on button "Invite Client" at bounding box center [913, 616] width 187 height 32
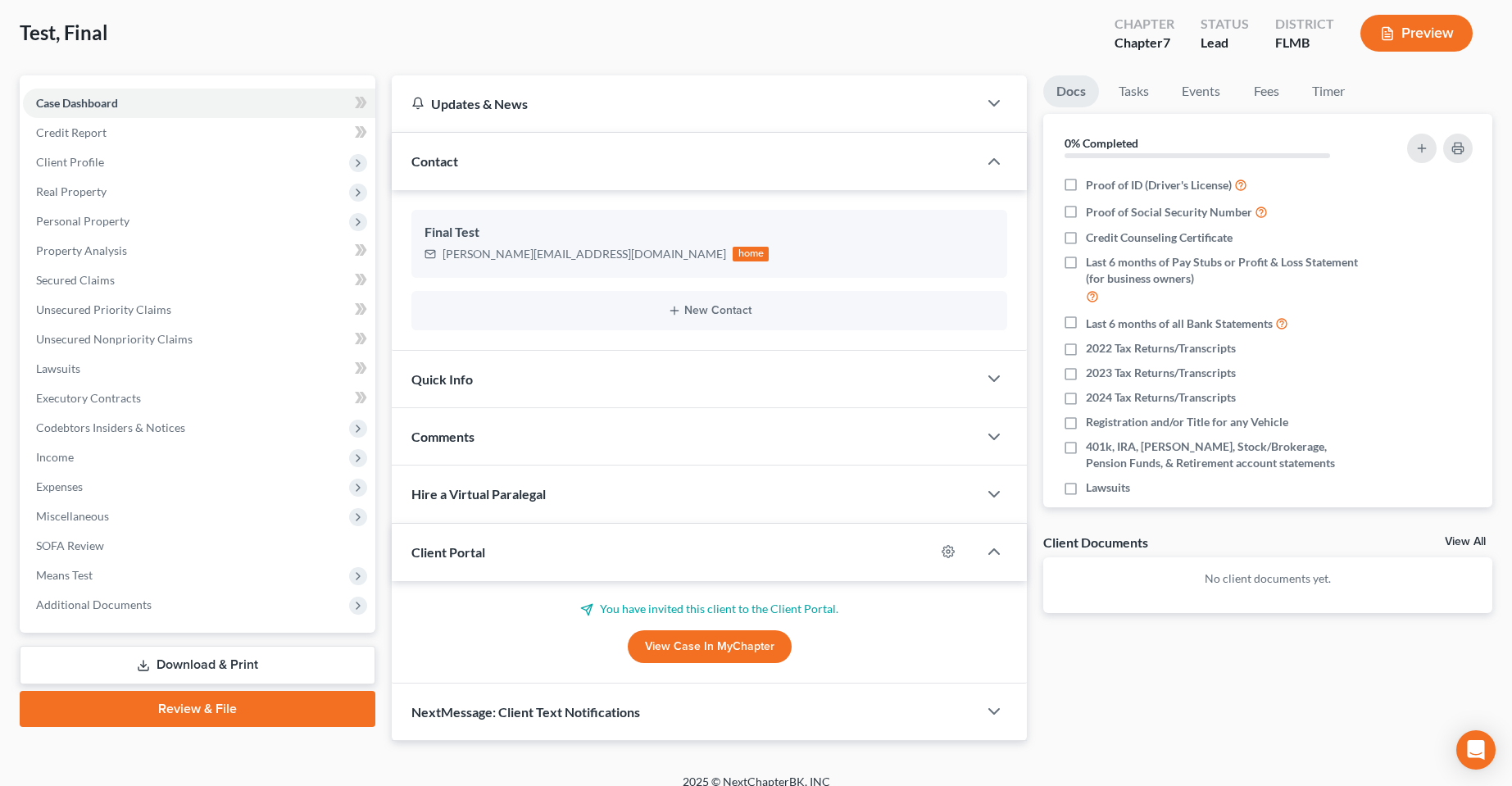
drag, startPoint x: 1267, startPoint y: 654, endPoint x: 1217, endPoint y: 634, distance: 53.9
click at [1264, 654] on div "Docs Tasks Events Fees Timer 0% Completed Nothing here yet! Proof of ID (Driver…" at bounding box center [1268, 408] width 465 height 666
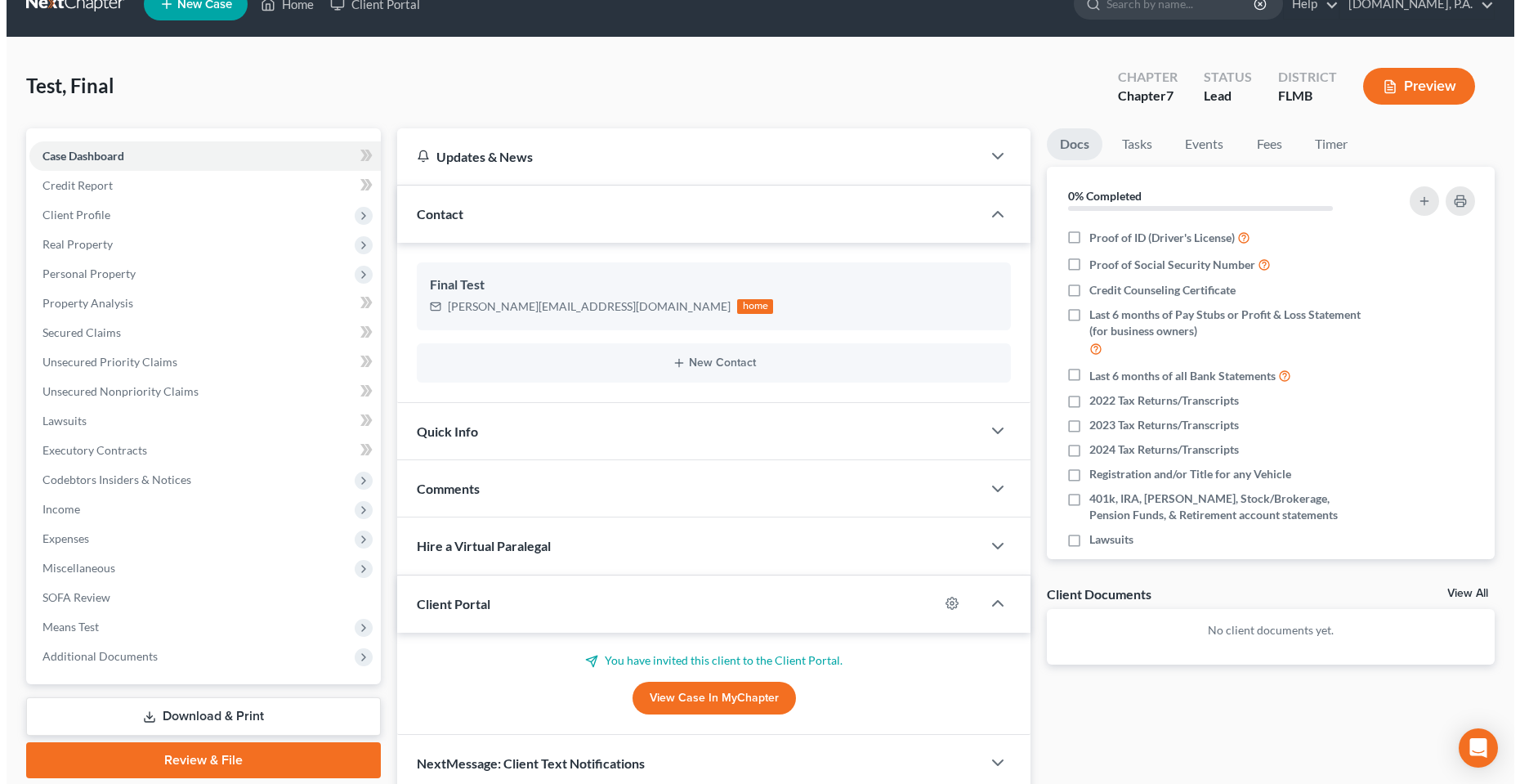
scroll to position [0, 0]
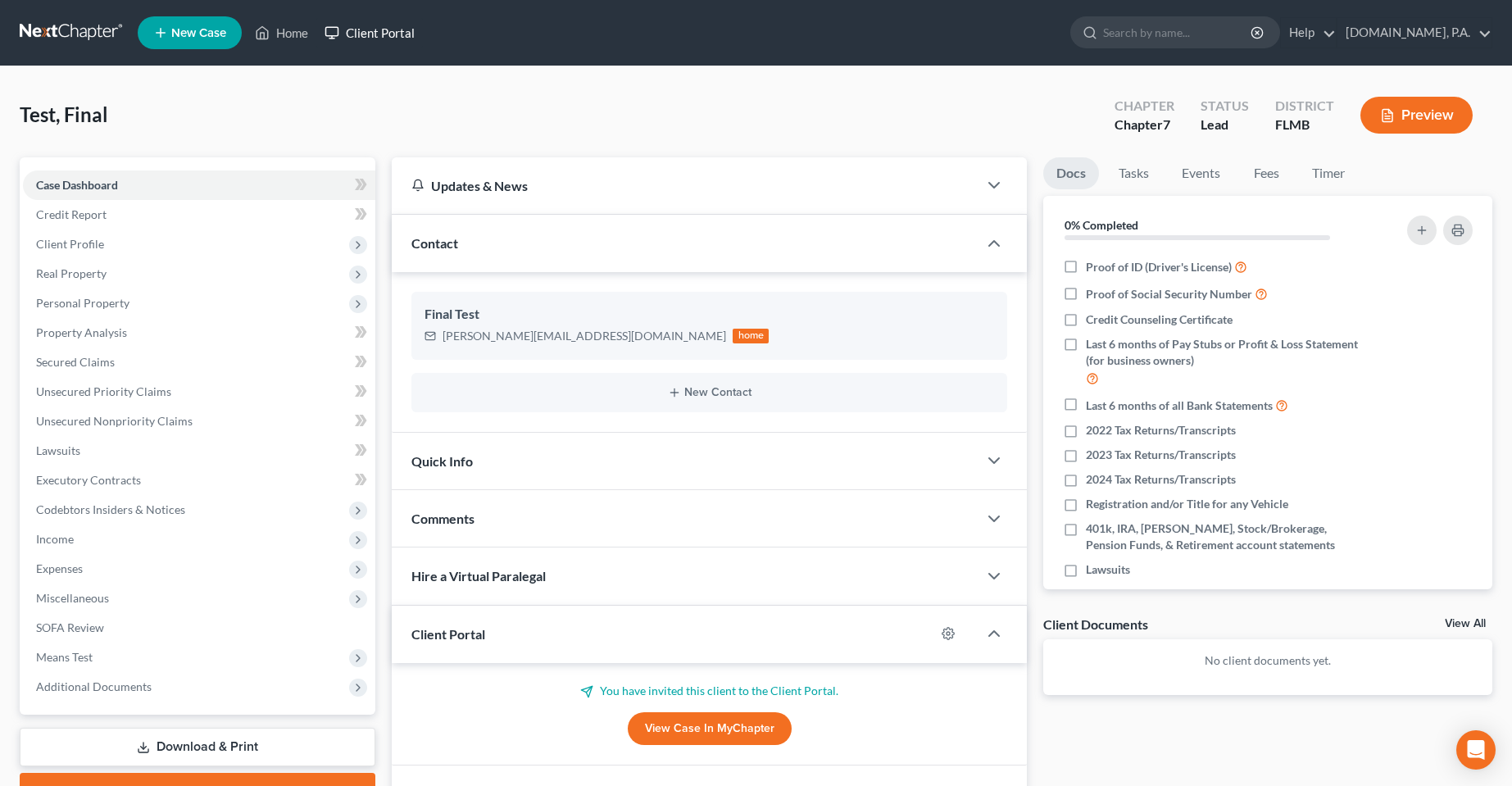
click at [378, 33] on link "Client Portal" at bounding box center [369, 32] width 107 height 30
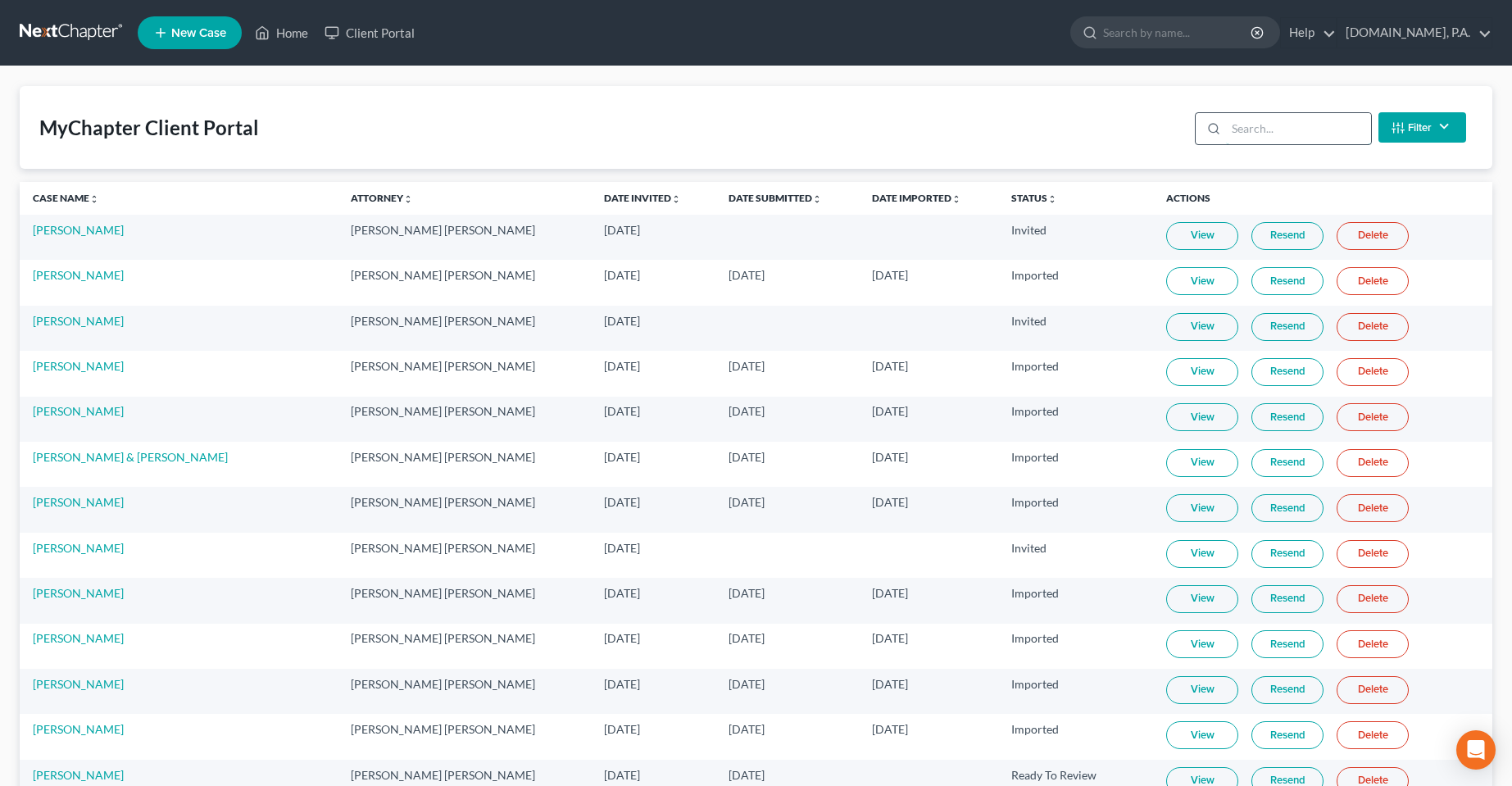
click at [1260, 133] on input "search" at bounding box center [1299, 129] width 145 height 32
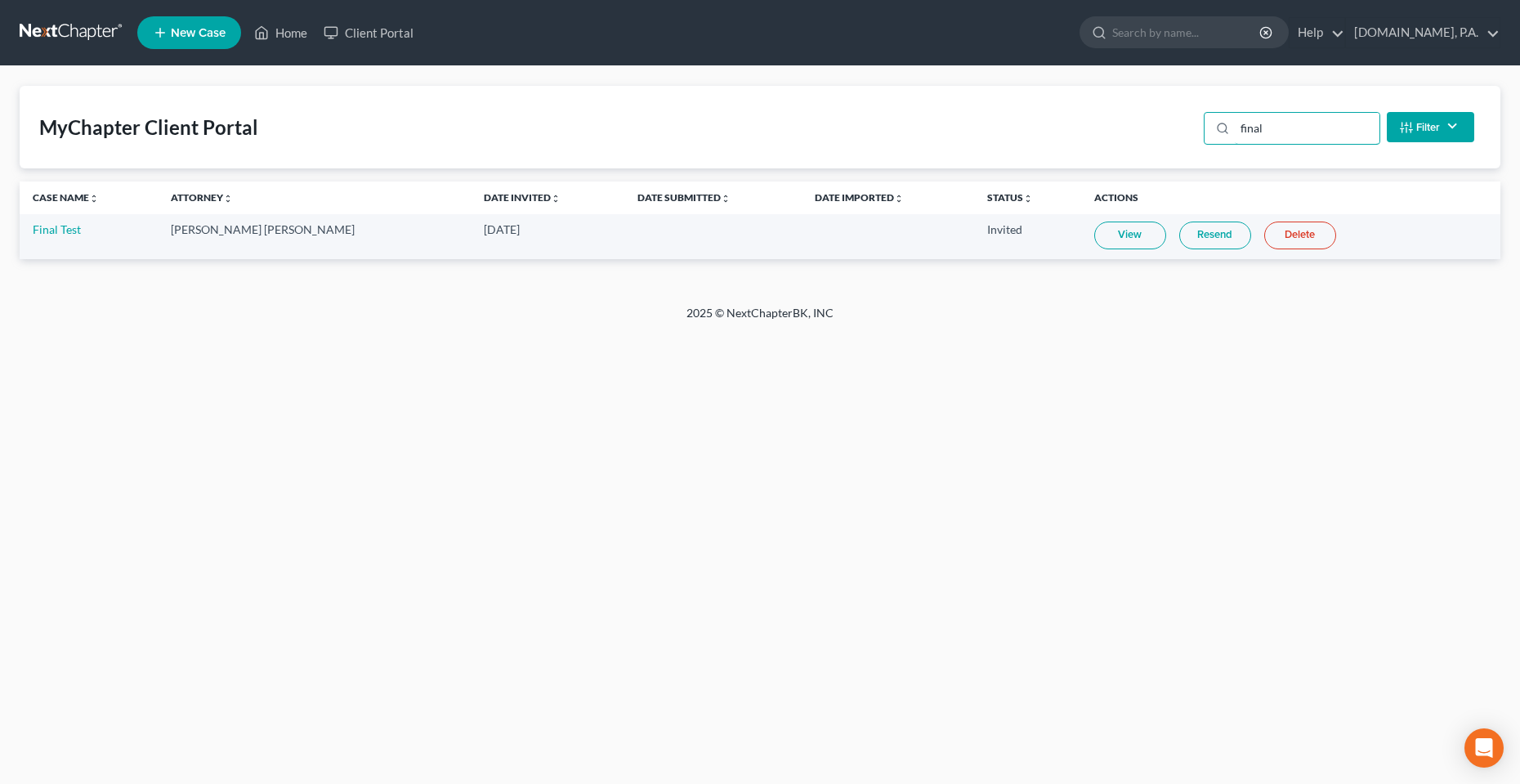
type input "final"
click at [1185, 243] on link "Resend" at bounding box center [1216, 236] width 72 height 28
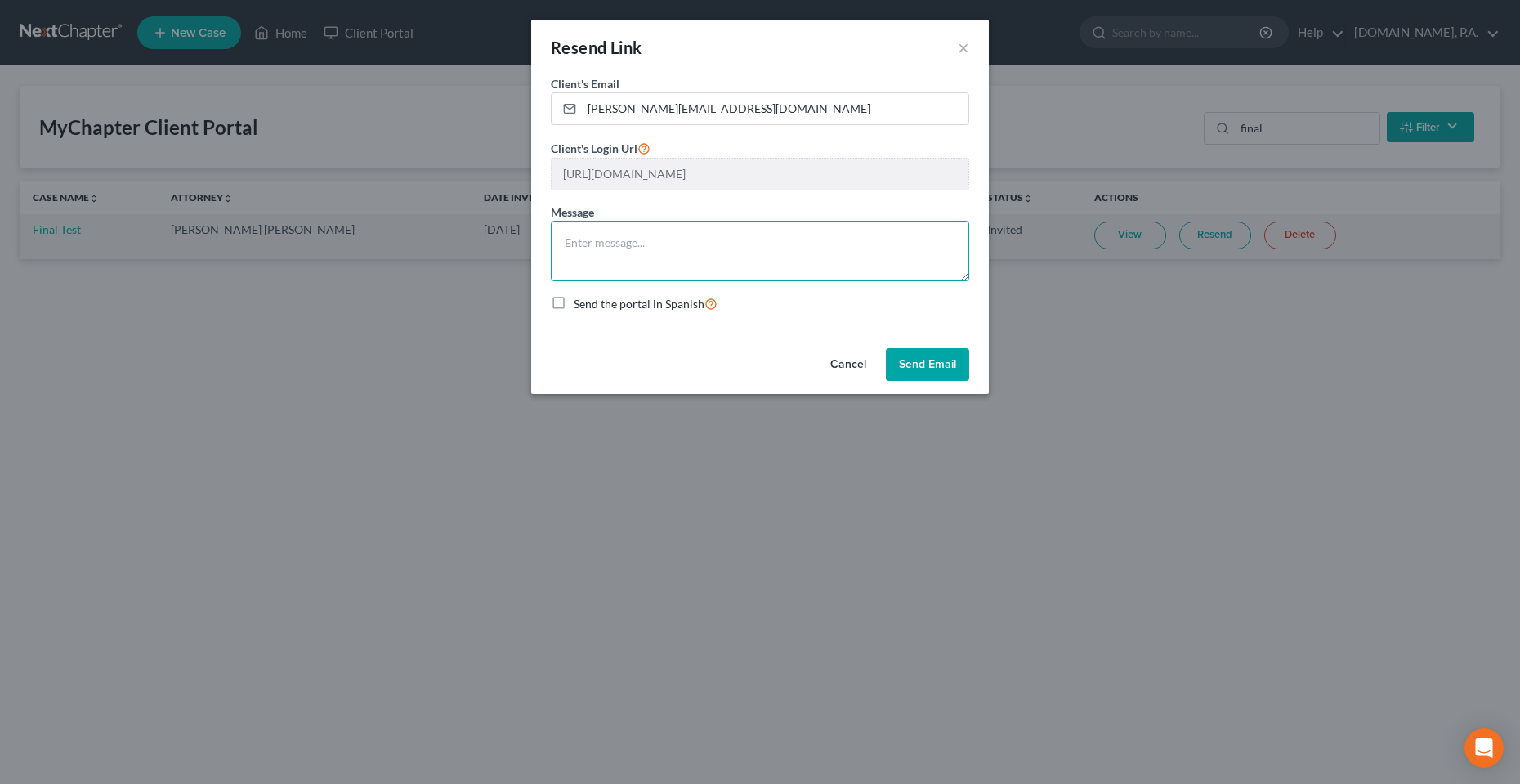
click at [821, 256] on textarea at bounding box center [760, 251] width 419 height 60
type textarea "Test Resend"
click at [927, 336] on div "Client's Email * chas@fresh-start.law Client's Login Url https://app.mychapterb…" at bounding box center [760, 208] width 458 height 266
click at [937, 360] on button "Send Email" at bounding box center [927, 364] width 83 height 32
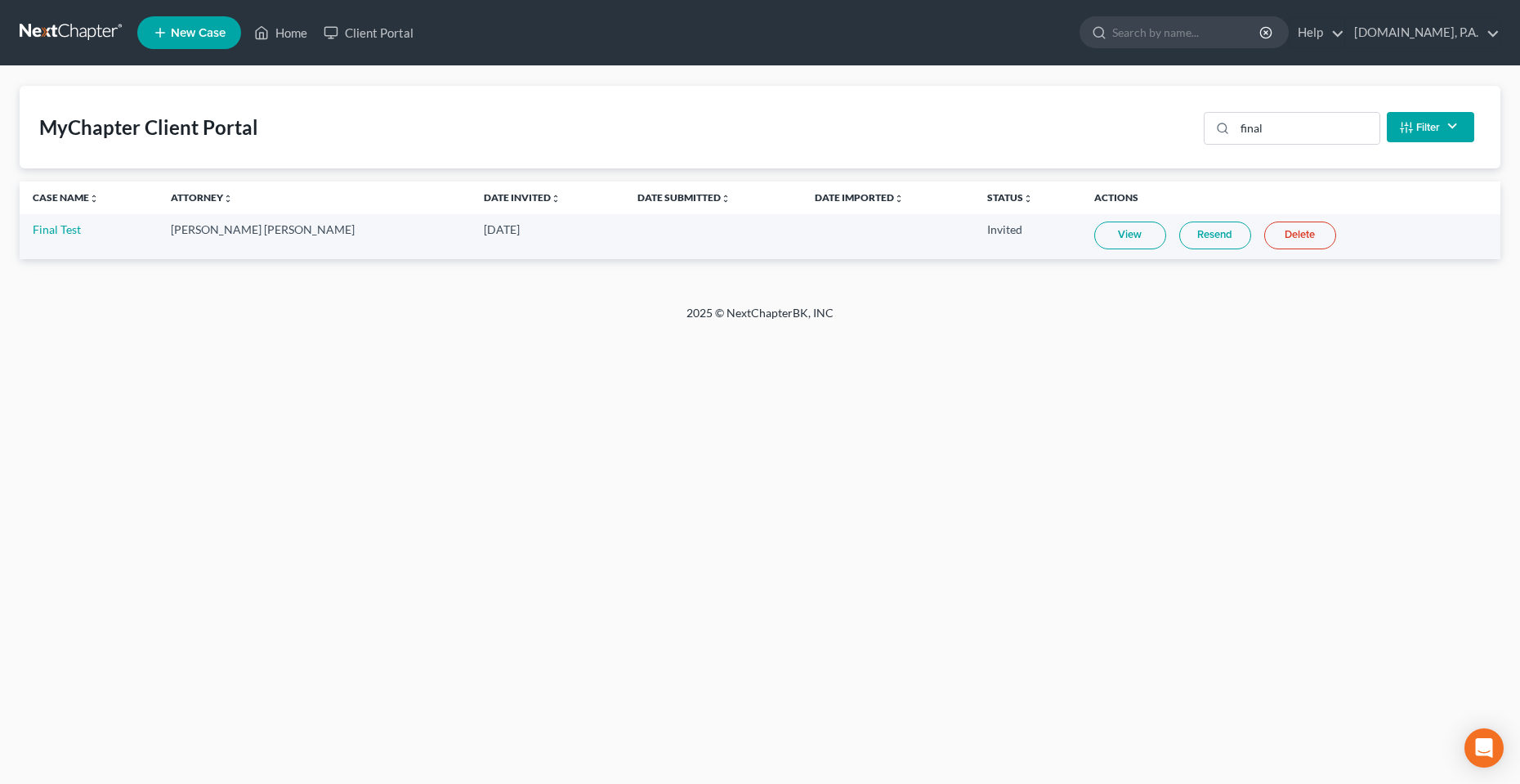
drag, startPoint x: 766, startPoint y: 403, endPoint x: 784, endPoint y: 392, distance: 21.1
click at [771, 406] on div "Home New Case Client Portal Fresh-Start.Law, P.A. chas@fresh-start.law My Accou…" at bounding box center [760, 392] width 1520 height 784
click at [834, 443] on div "Home New Case Client Portal Fresh-Start.Law, P.A. chas@fresh-start.law My Accou…" at bounding box center [760, 392] width 1520 height 784
click at [1193, 225] on table "Case Name unfold_more expand_more expand_less Attorney unfold_more expand_more …" at bounding box center [760, 220] width 1481 height 78
click at [1195, 255] on td "View Resend Delete" at bounding box center [1292, 237] width 420 height 45
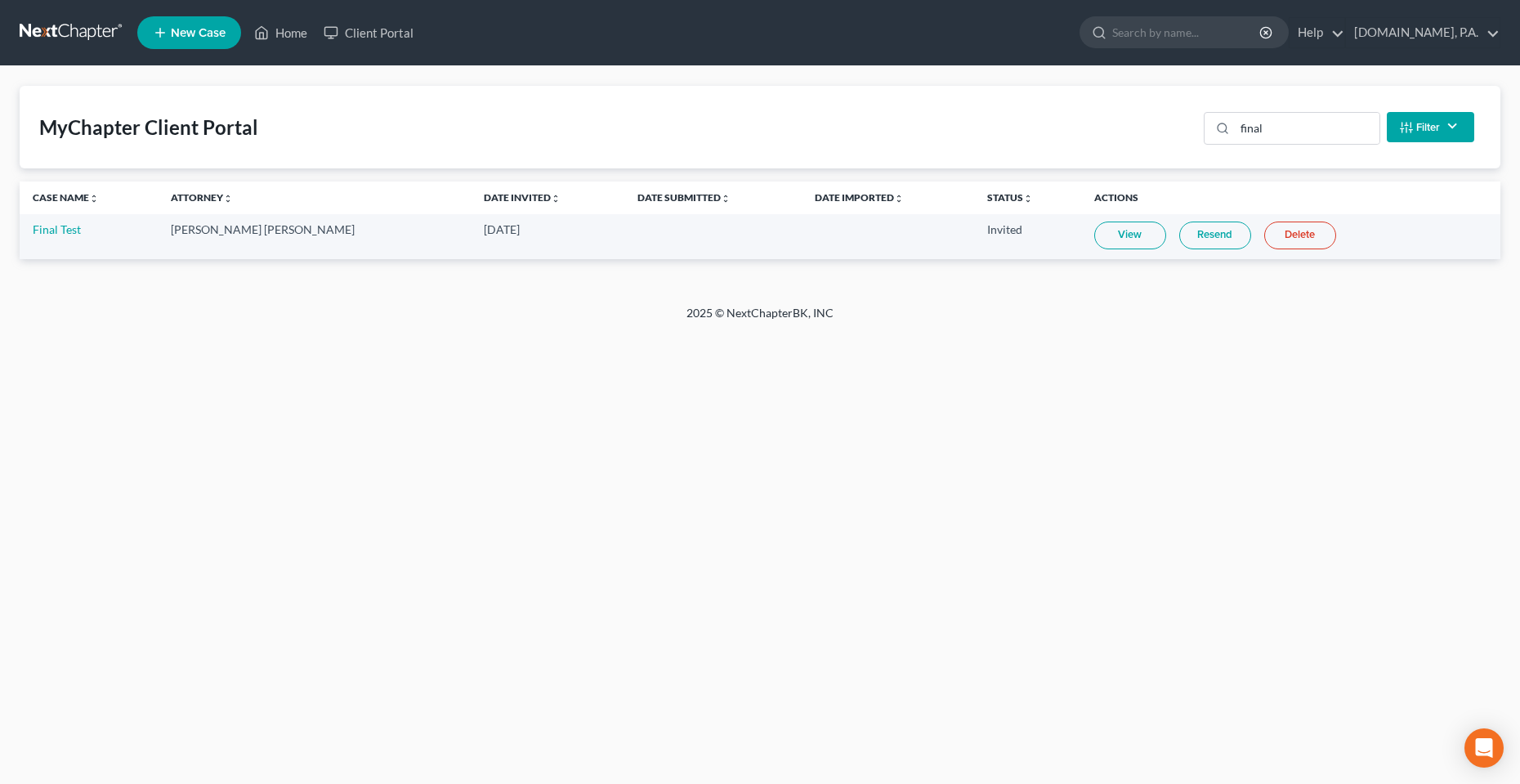
click at [1187, 230] on link "Resend" at bounding box center [1216, 236] width 72 height 28
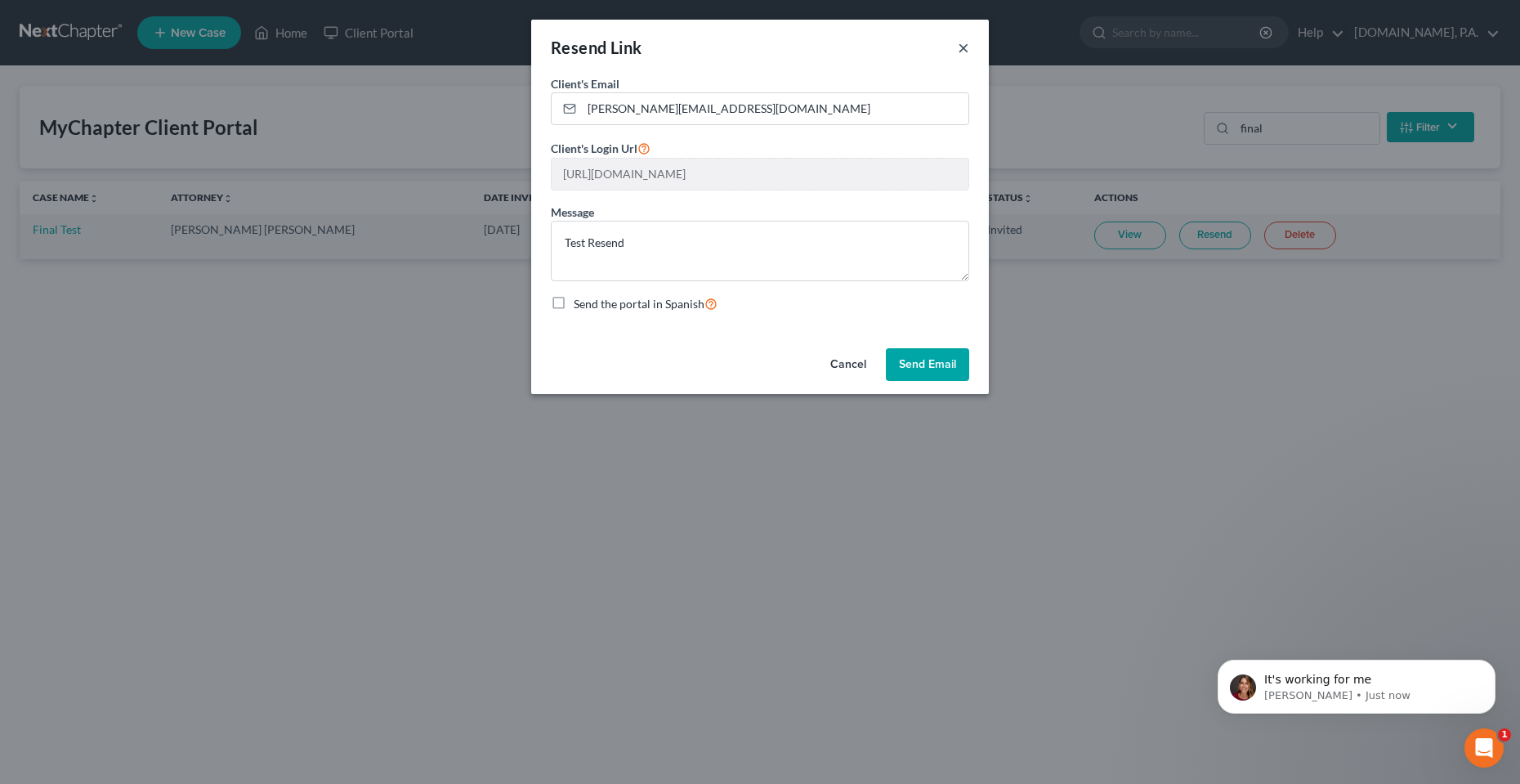
click at [962, 53] on button "×" at bounding box center [963, 47] width 11 height 19
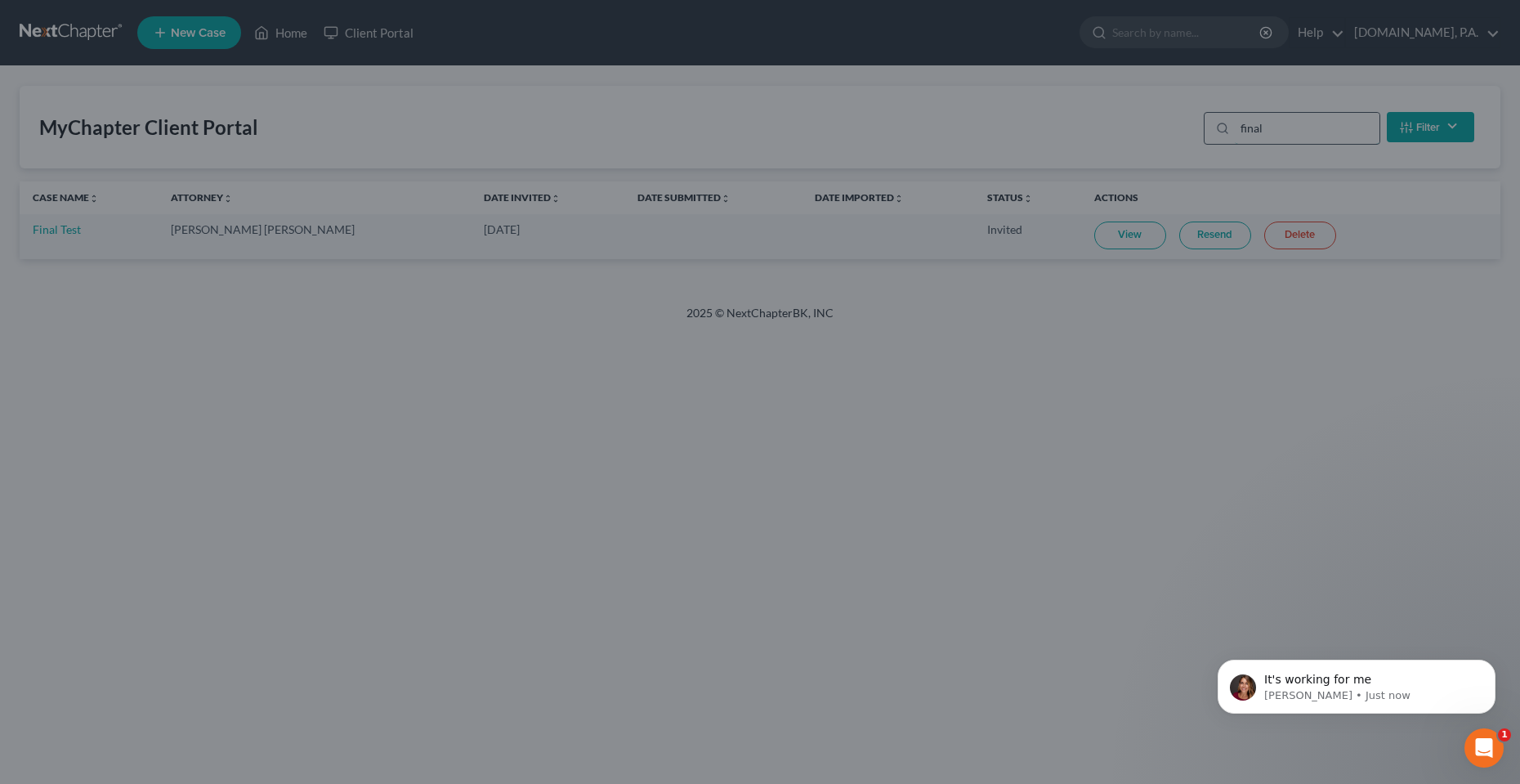
click at [1283, 123] on input "final" at bounding box center [1307, 129] width 144 height 31
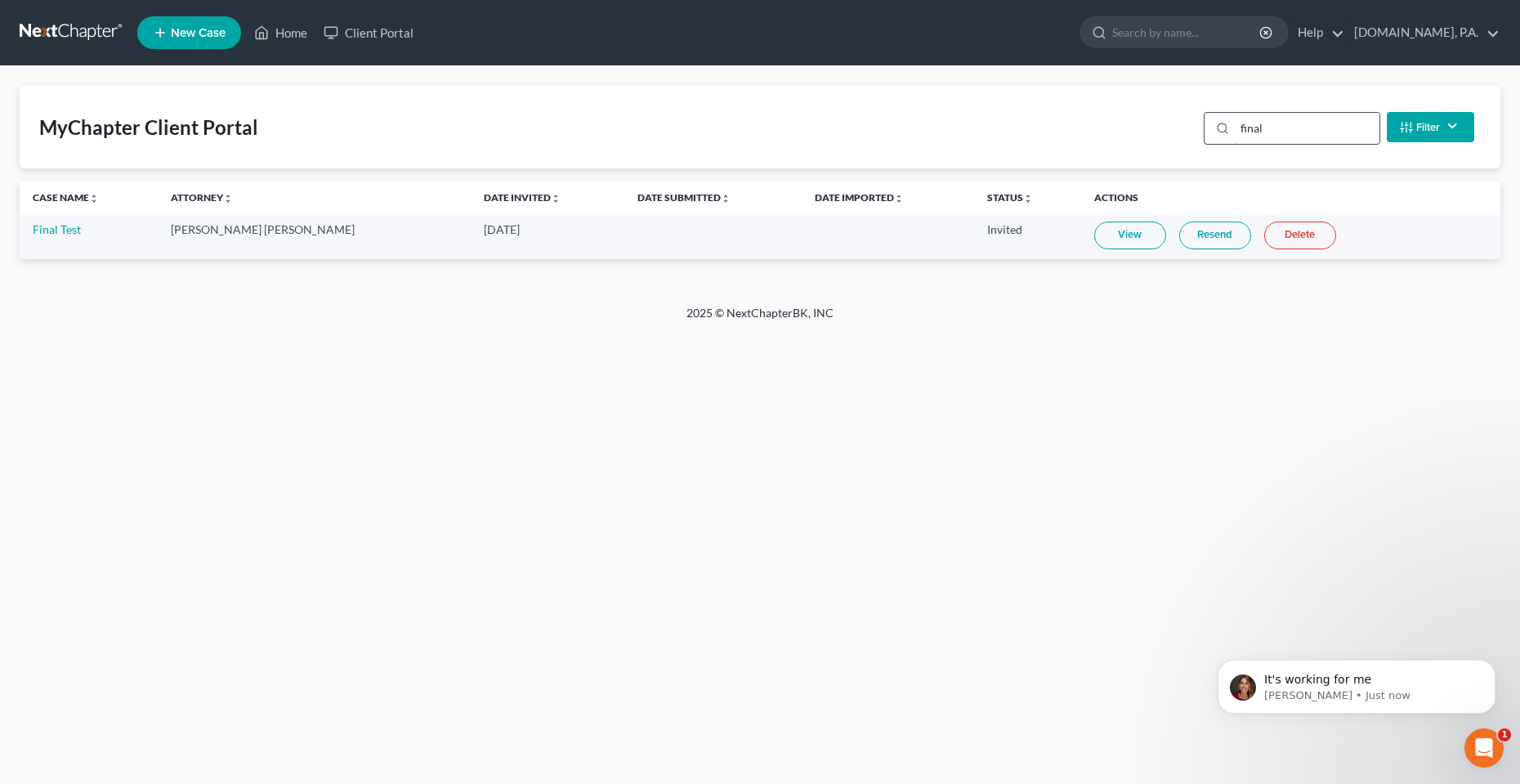
click at [1283, 123] on input "final" at bounding box center [1307, 129] width 144 height 31
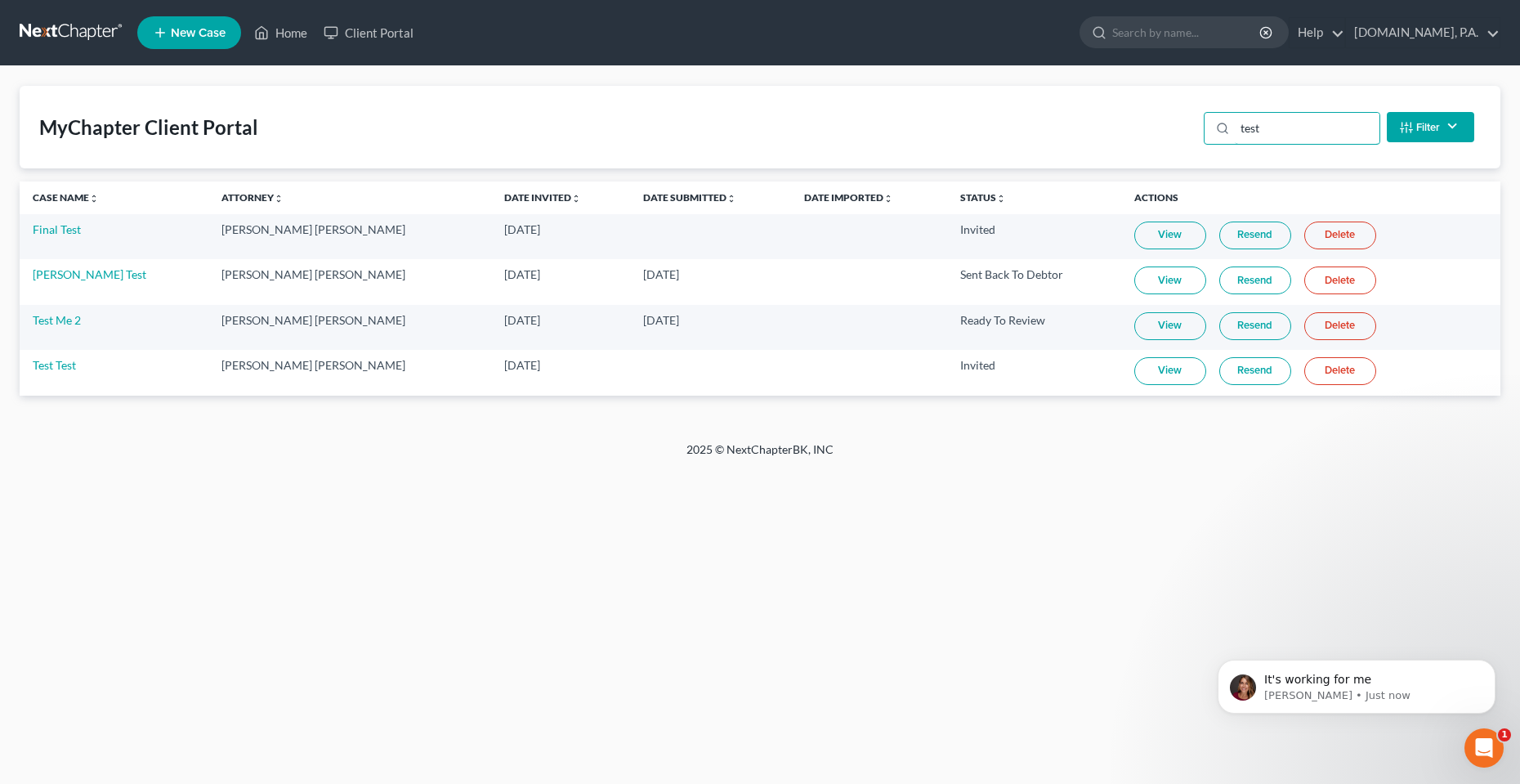
type input "test"
click at [535, 554] on div "Home New Case Client Portal Fresh-Start.Law, P.A. chas@fresh-start.law My Accou…" at bounding box center [760, 392] width 1520 height 784
click at [275, 38] on link "Home" at bounding box center [280, 32] width 69 height 30
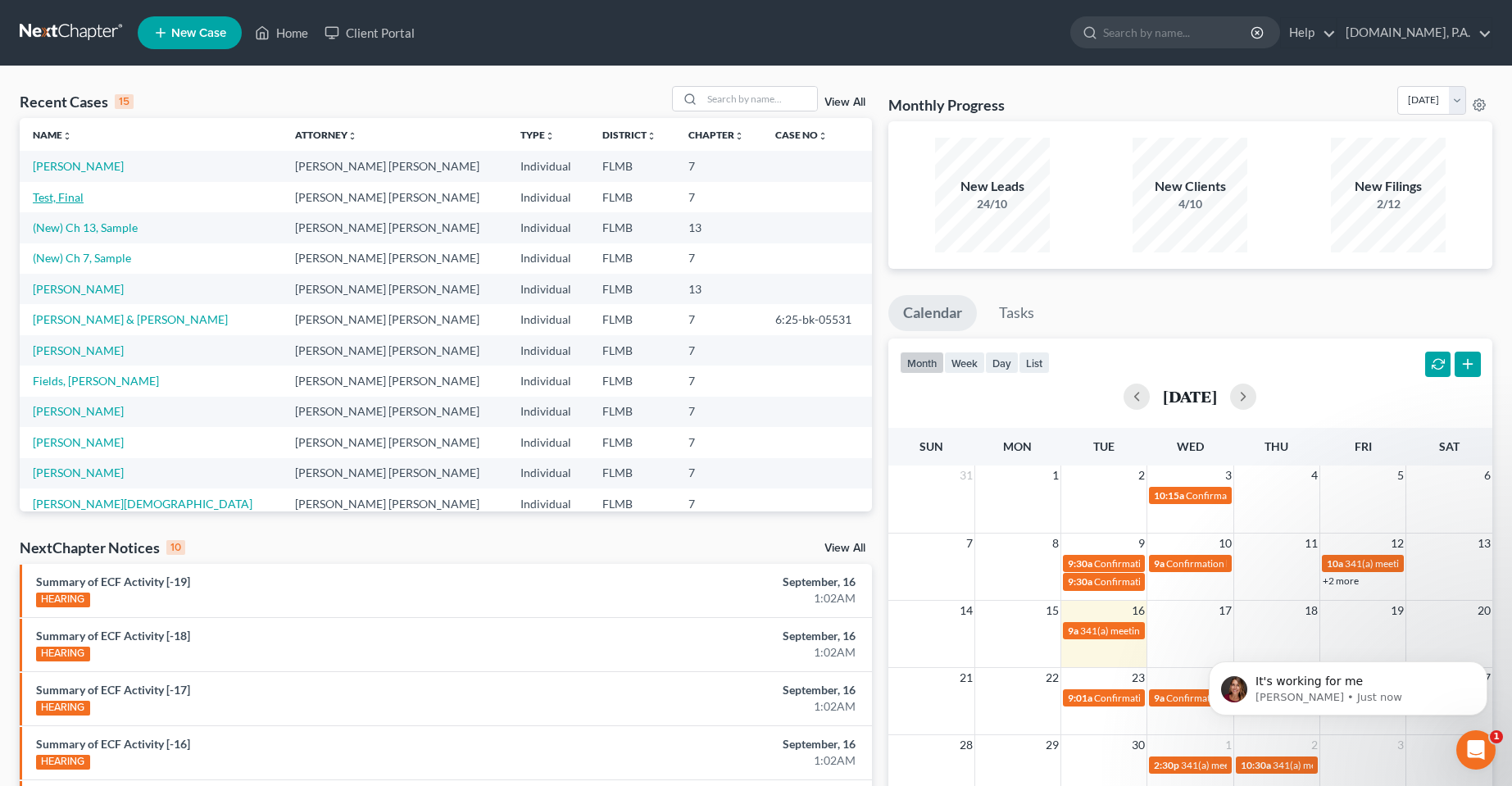
click at [57, 199] on link "Test, Final" at bounding box center [57, 196] width 51 height 14
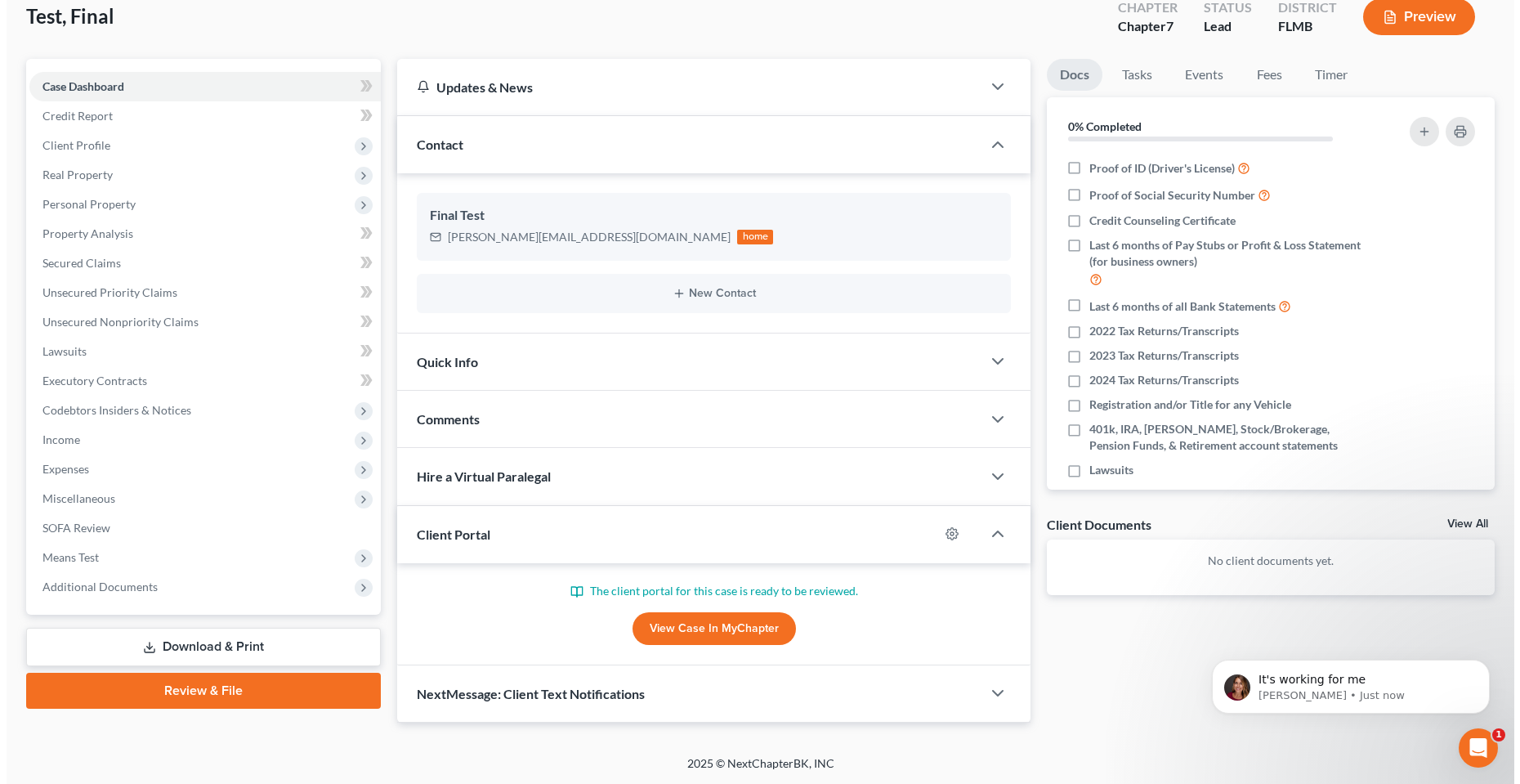
scroll to position [99, 0]
click at [946, 539] on icon "button" at bounding box center [946, 533] width 13 height 13
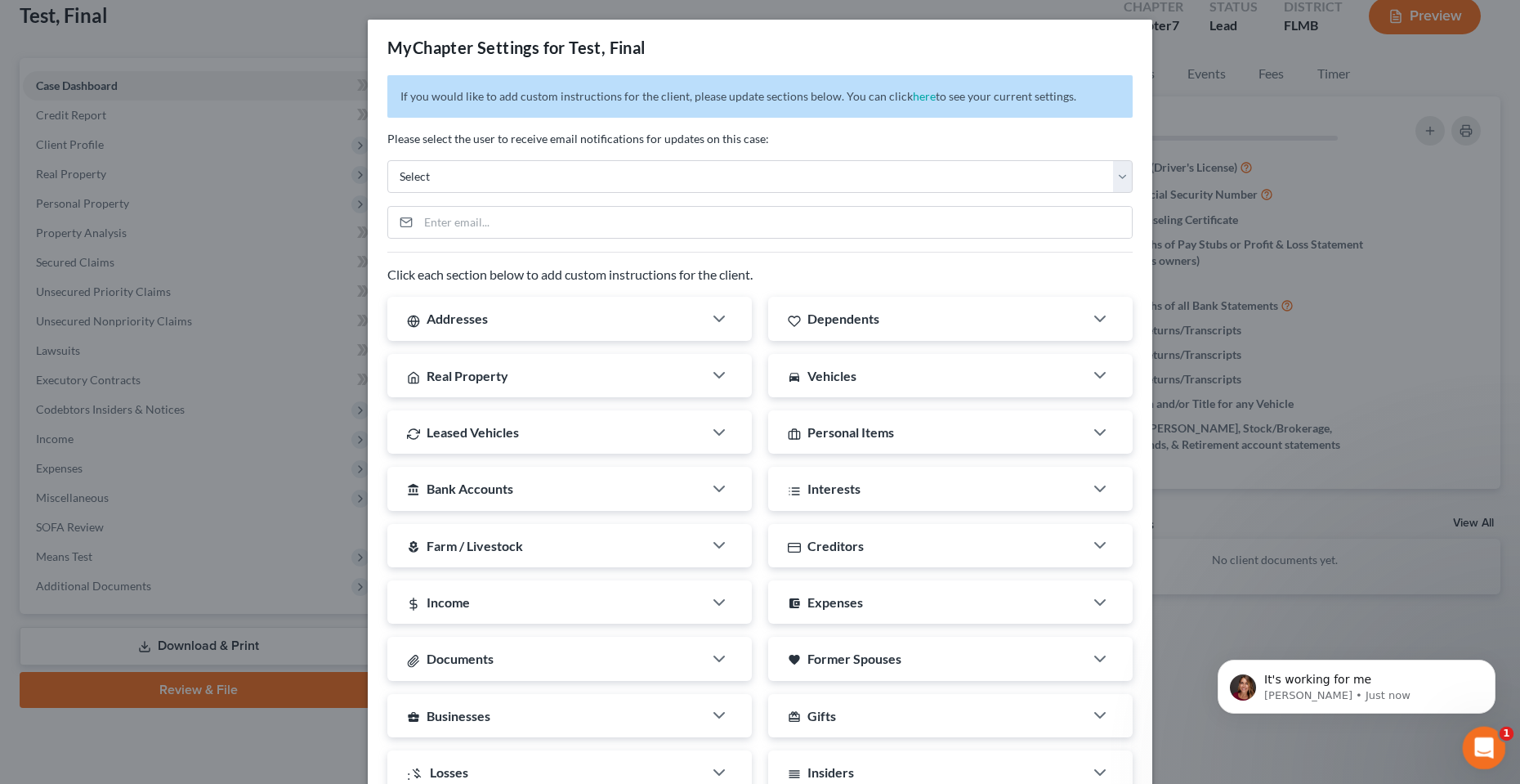
click at [1463, 737] on html at bounding box center [1482, 745] width 39 height 39
click at [1491, 738] on icon "Open Intercom Messenger" at bounding box center [1482, 745] width 27 height 27
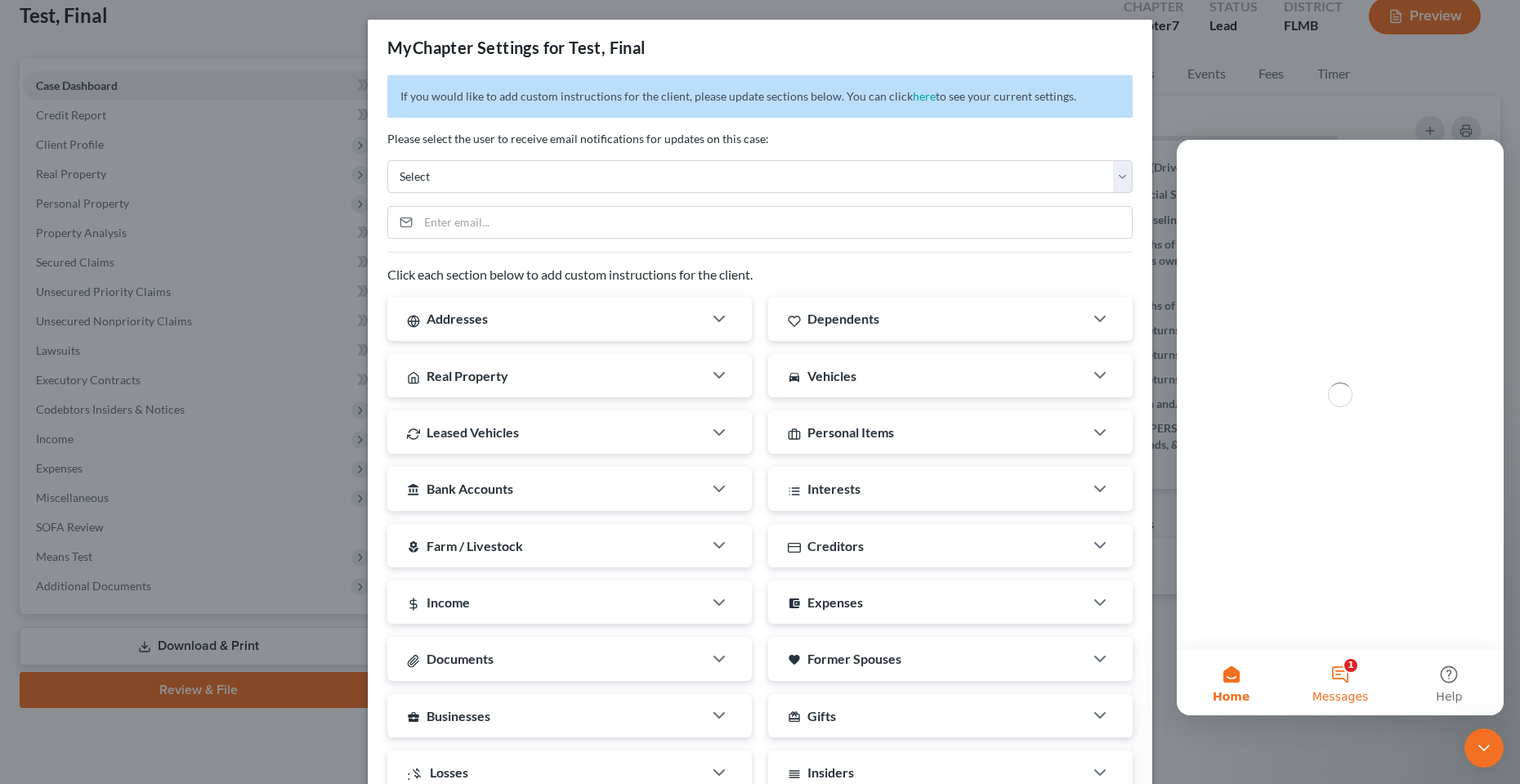
scroll to position [0, 0]
click at [1345, 678] on button "1 Messages" at bounding box center [1341, 682] width 109 height 66
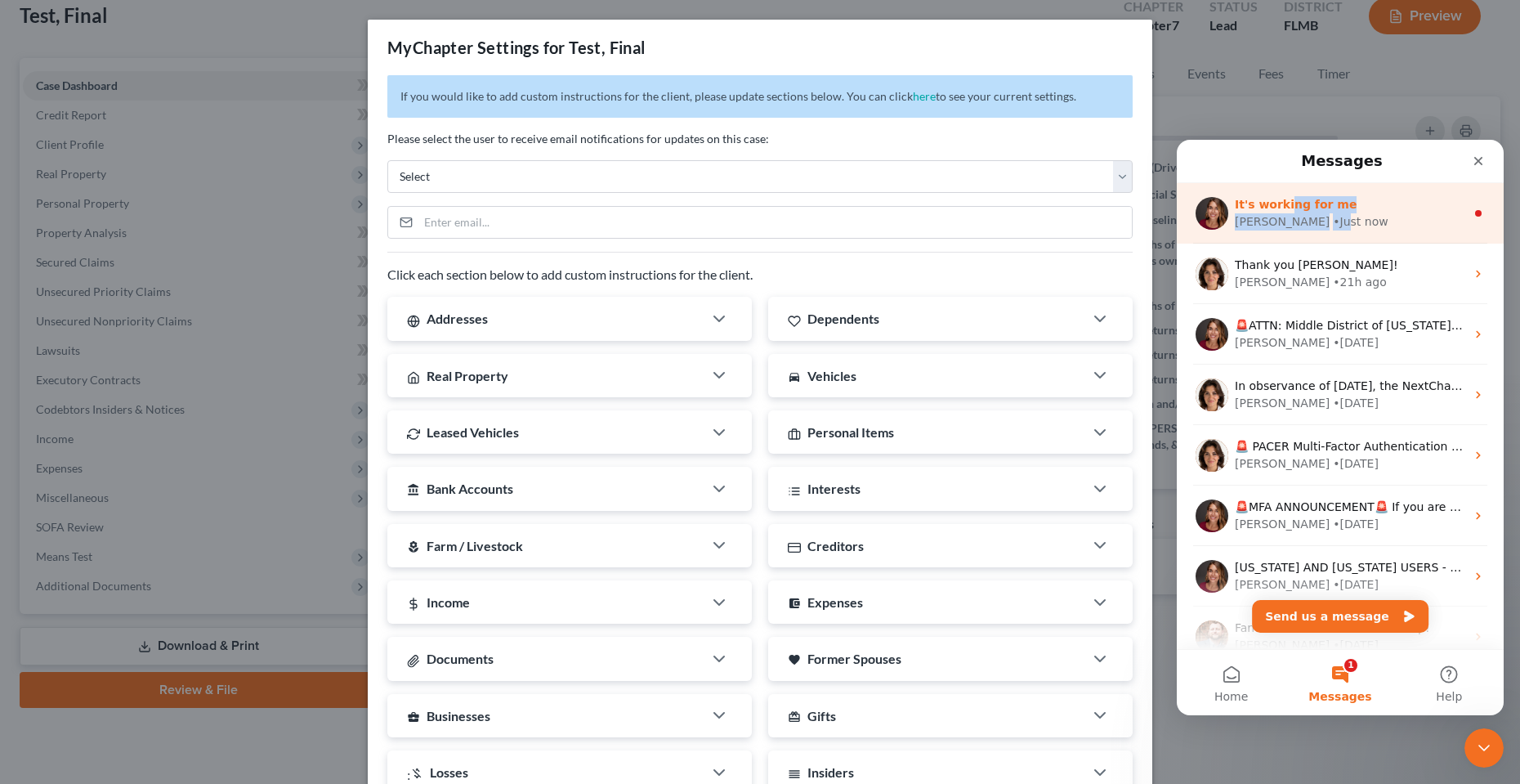
click at [1282, 213] on div "It's working for me Katie • Just now" at bounding box center [1350, 213] width 230 height 34
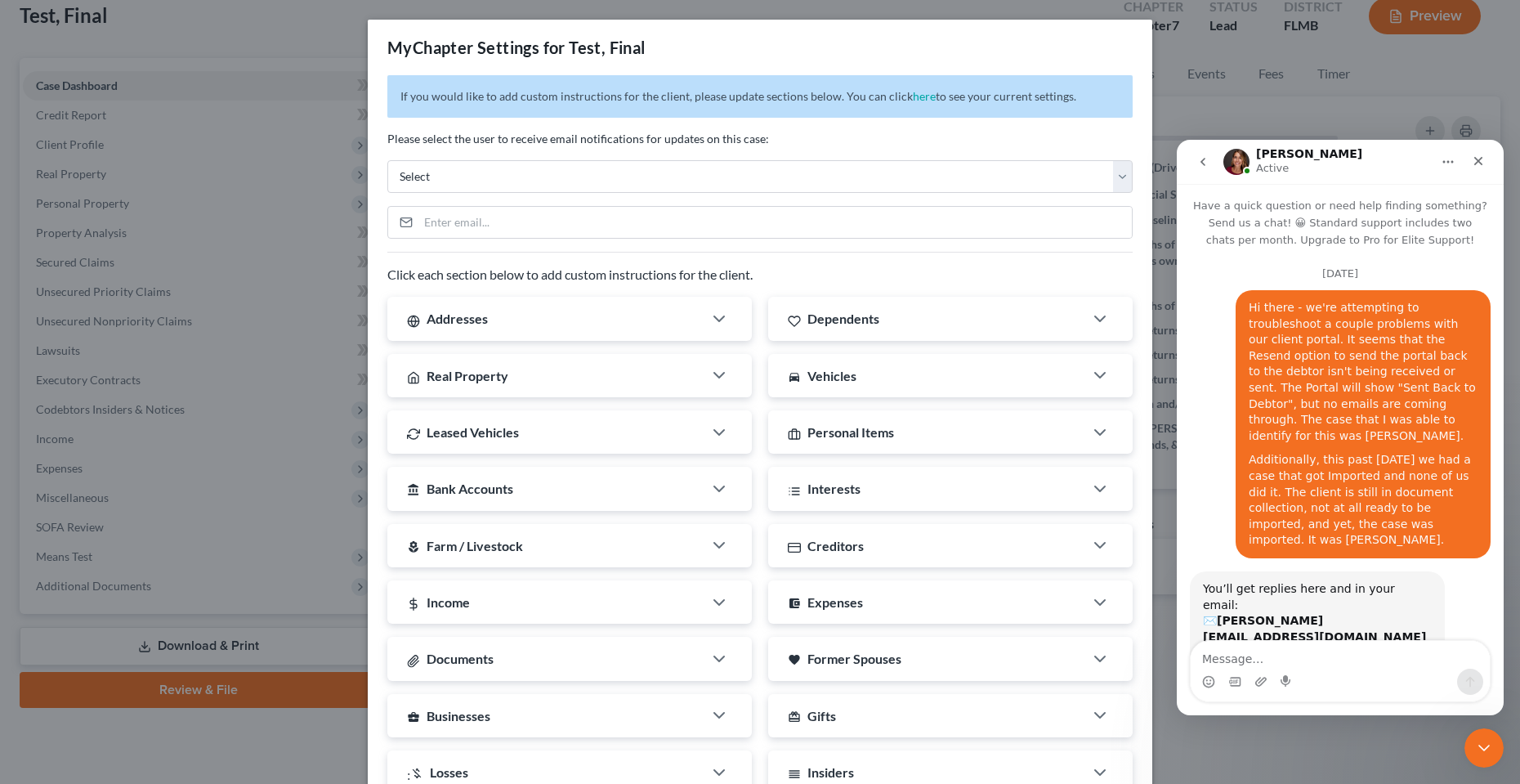
scroll to position [3, 0]
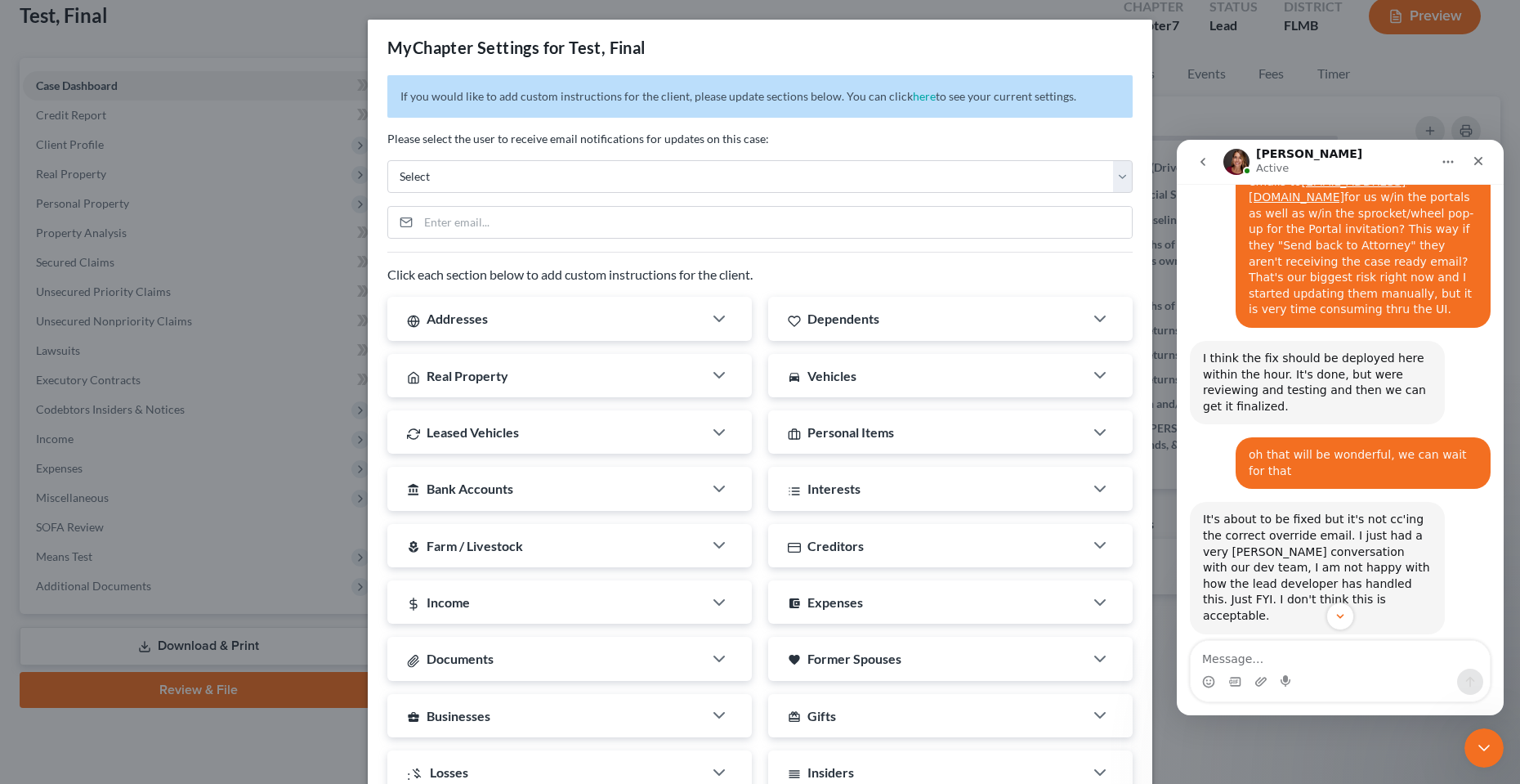
click at [1245, 657] on textarea "Message…" at bounding box center [1341, 655] width 300 height 28
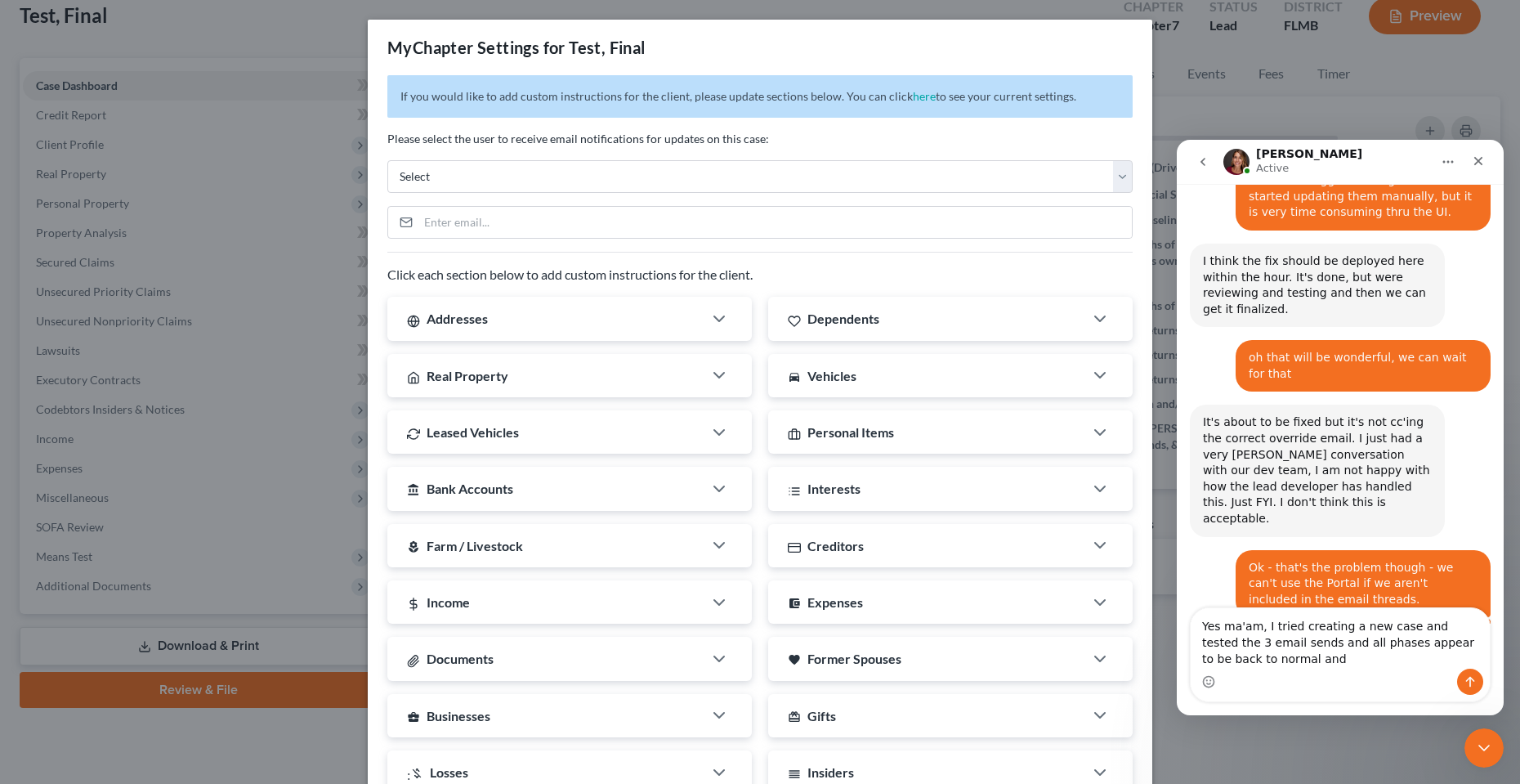
scroll to position [9025, 0]
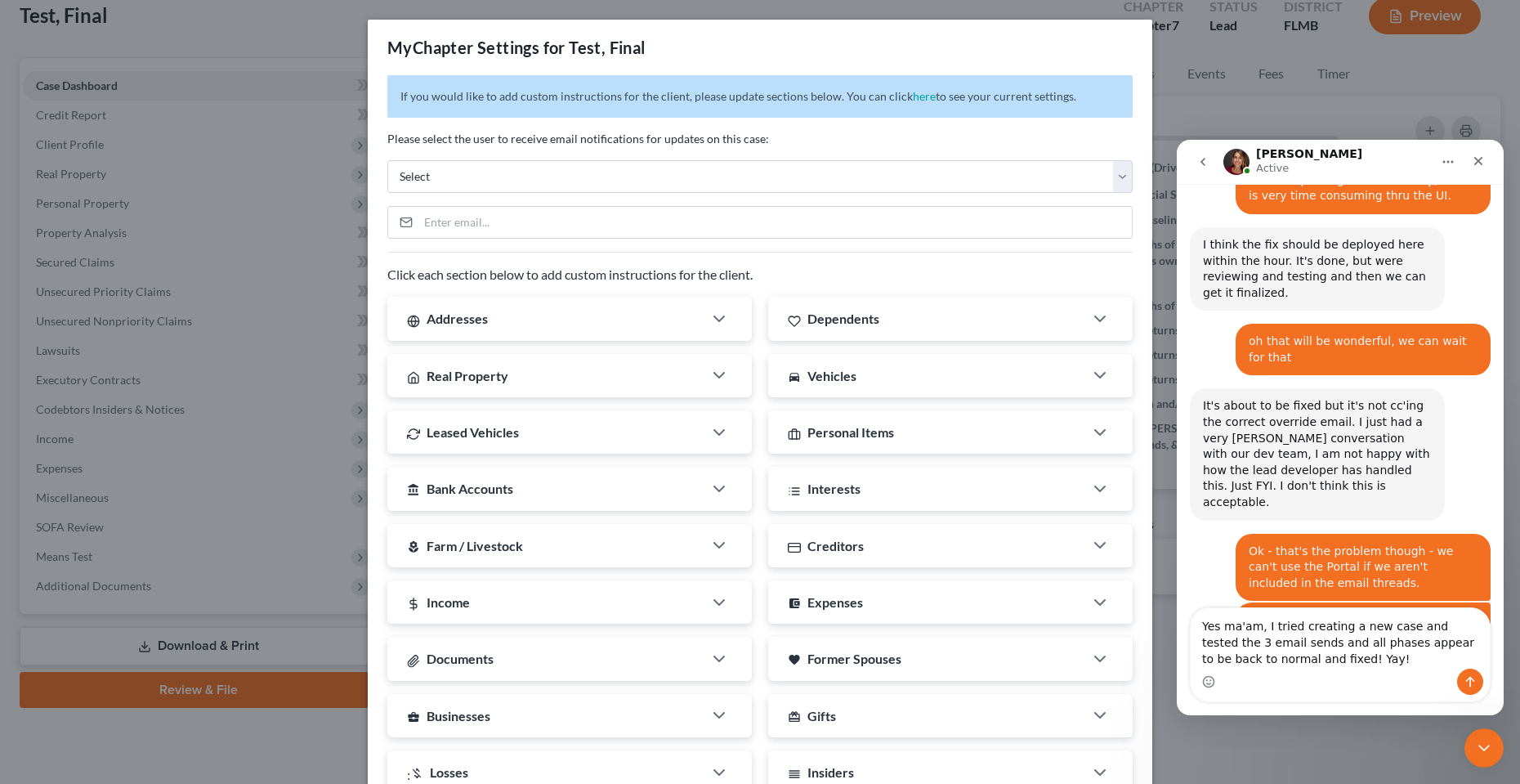
type textarea "Yes ma'am, I tried creating a new case and tested the 3 email sends and all pha…"
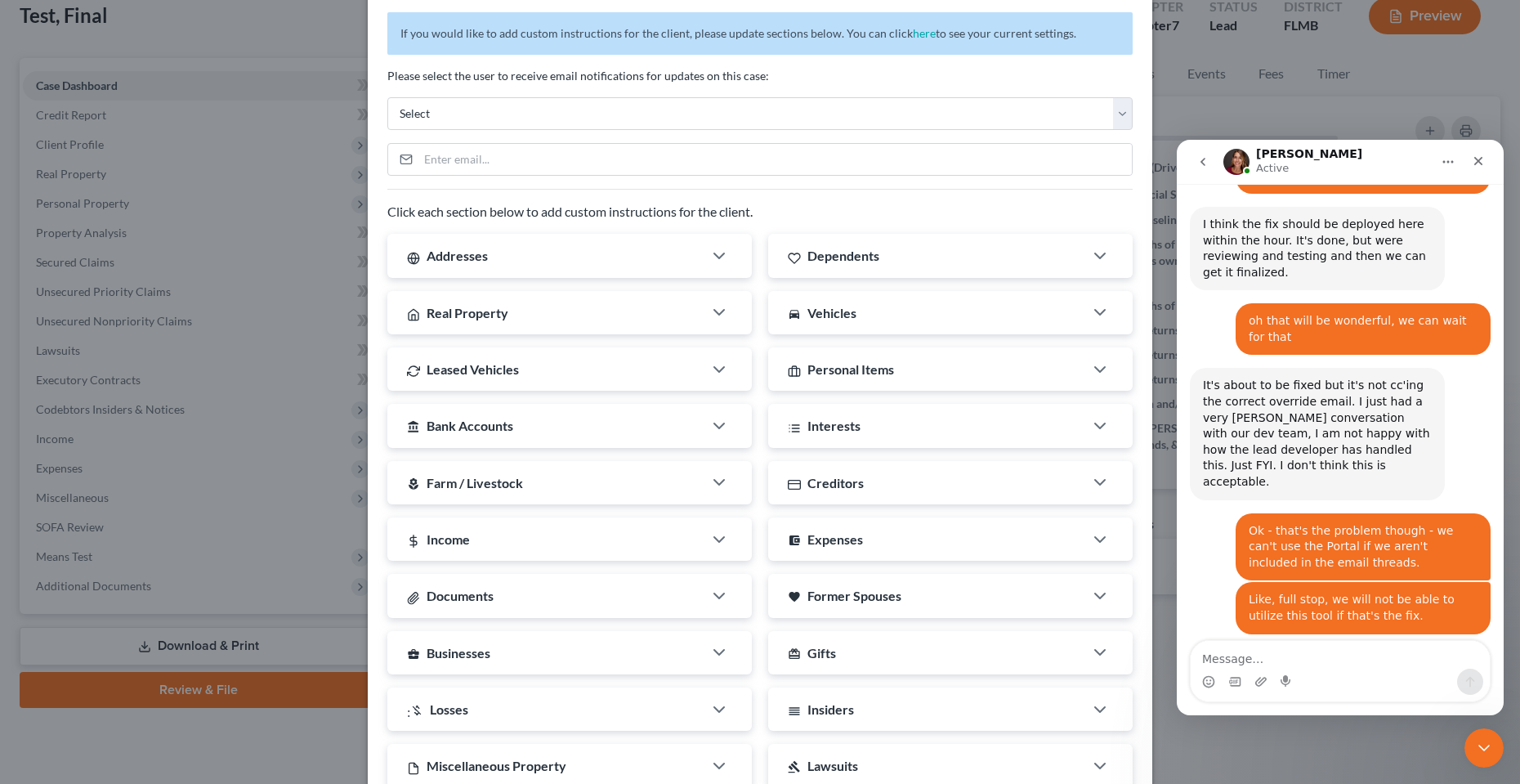
scroll to position [61, 0]
click at [1310, 666] on textarea "Message…" at bounding box center [1341, 655] width 300 height 28
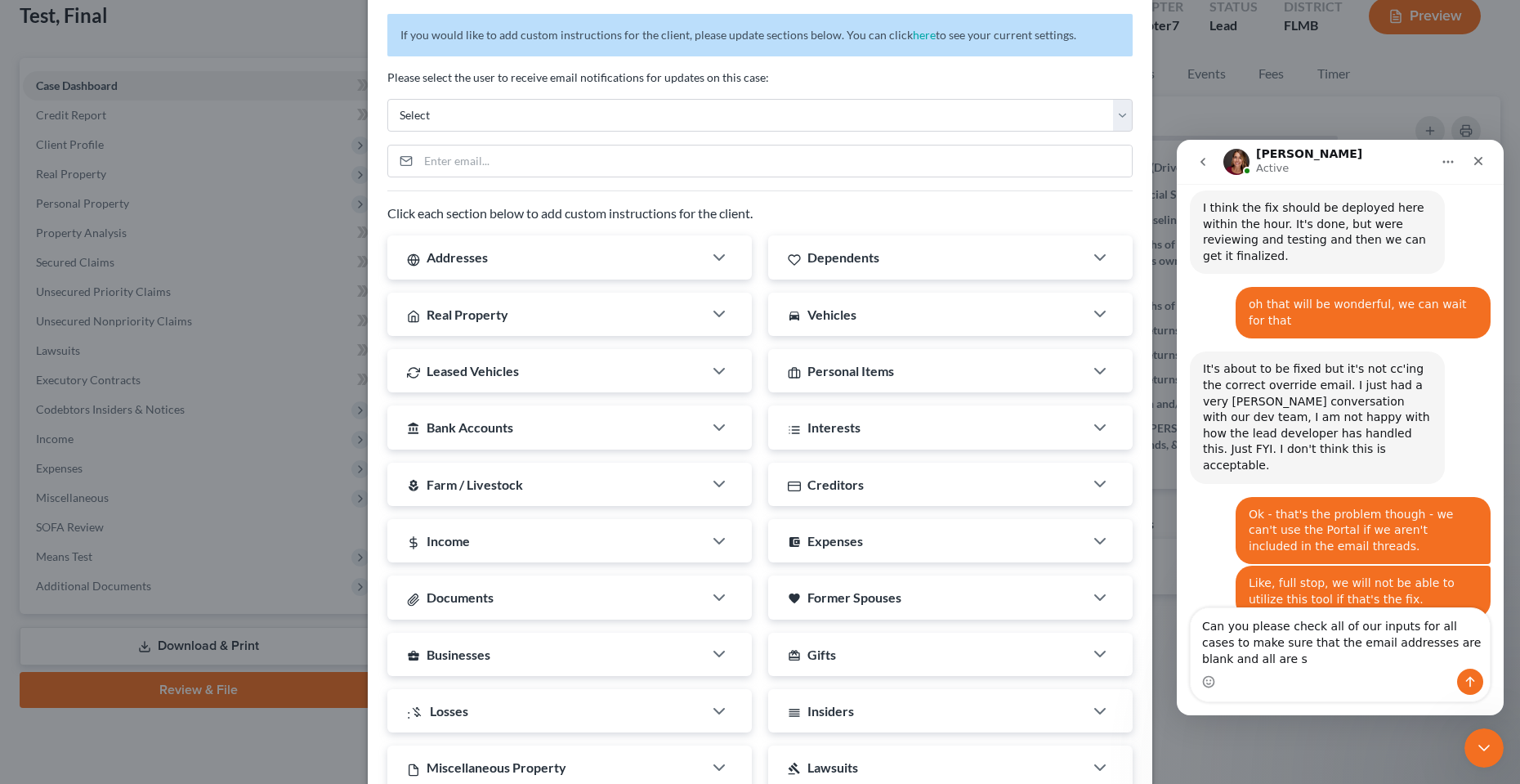
scroll to position [9078, 0]
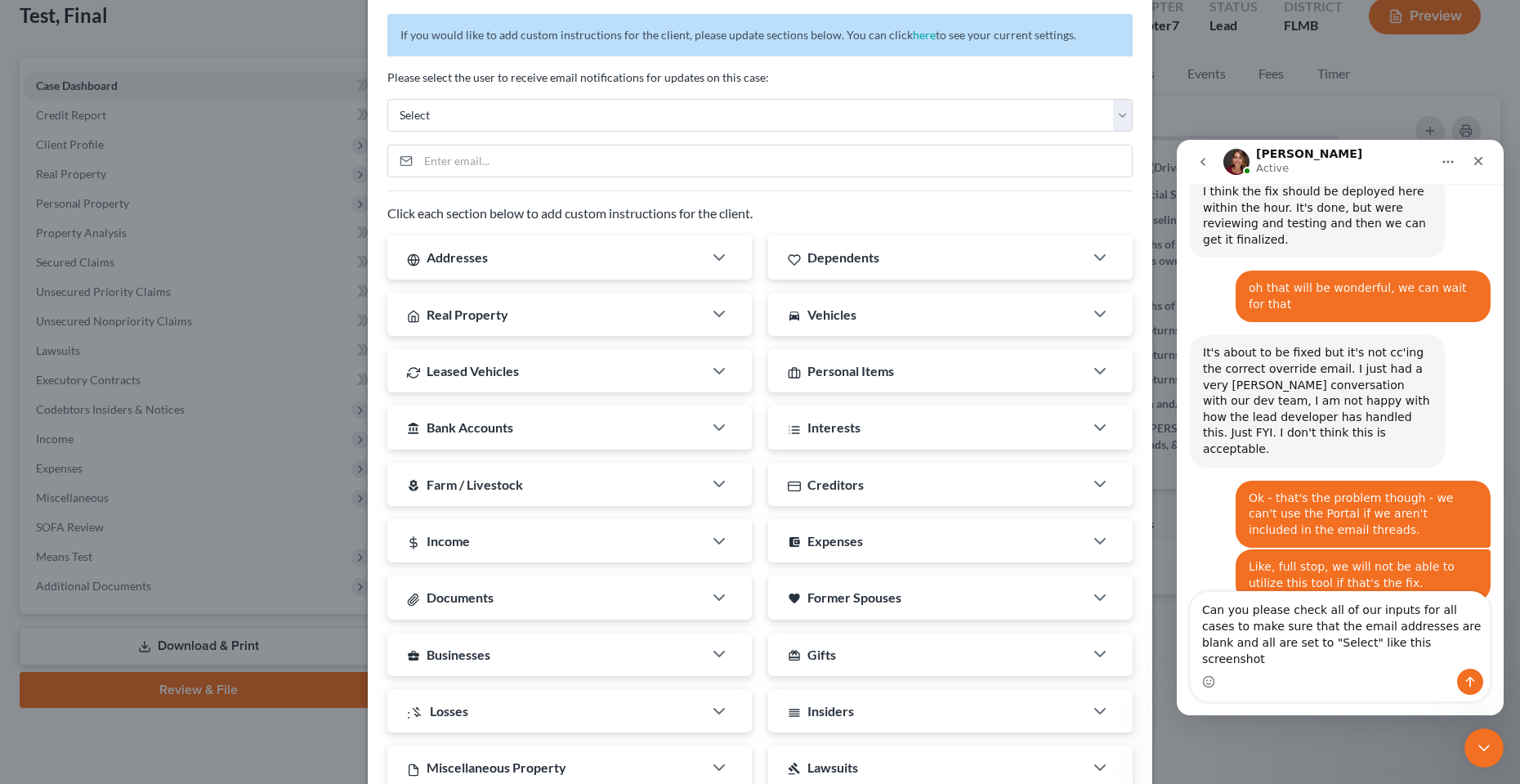
type textarea "Can you please check all of our inputs for all cases to make sure that the emai…"
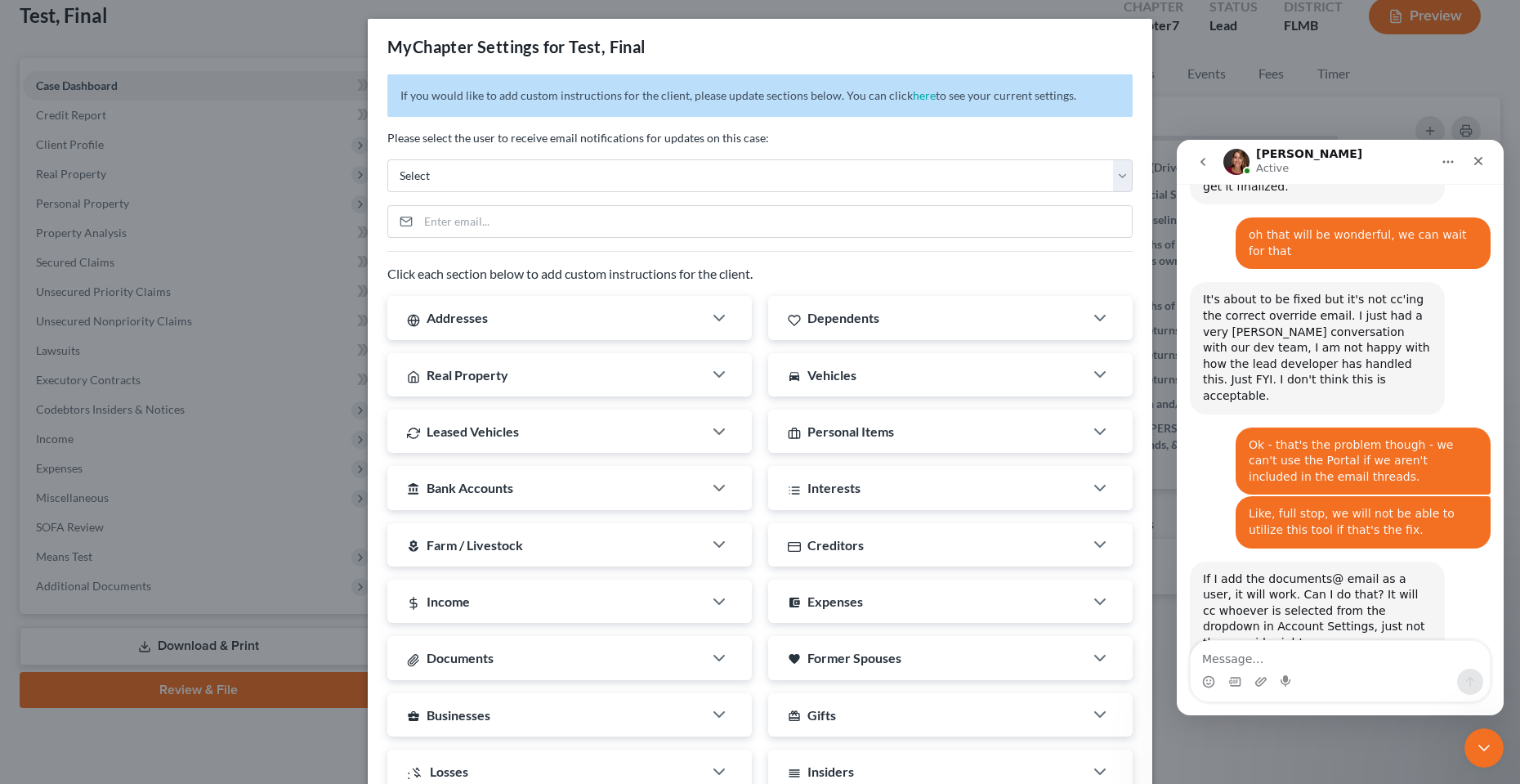
scroll to position [0, 0]
click at [1379, 659] on textarea "Message…" at bounding box center [1341, 655] width 300 height 28
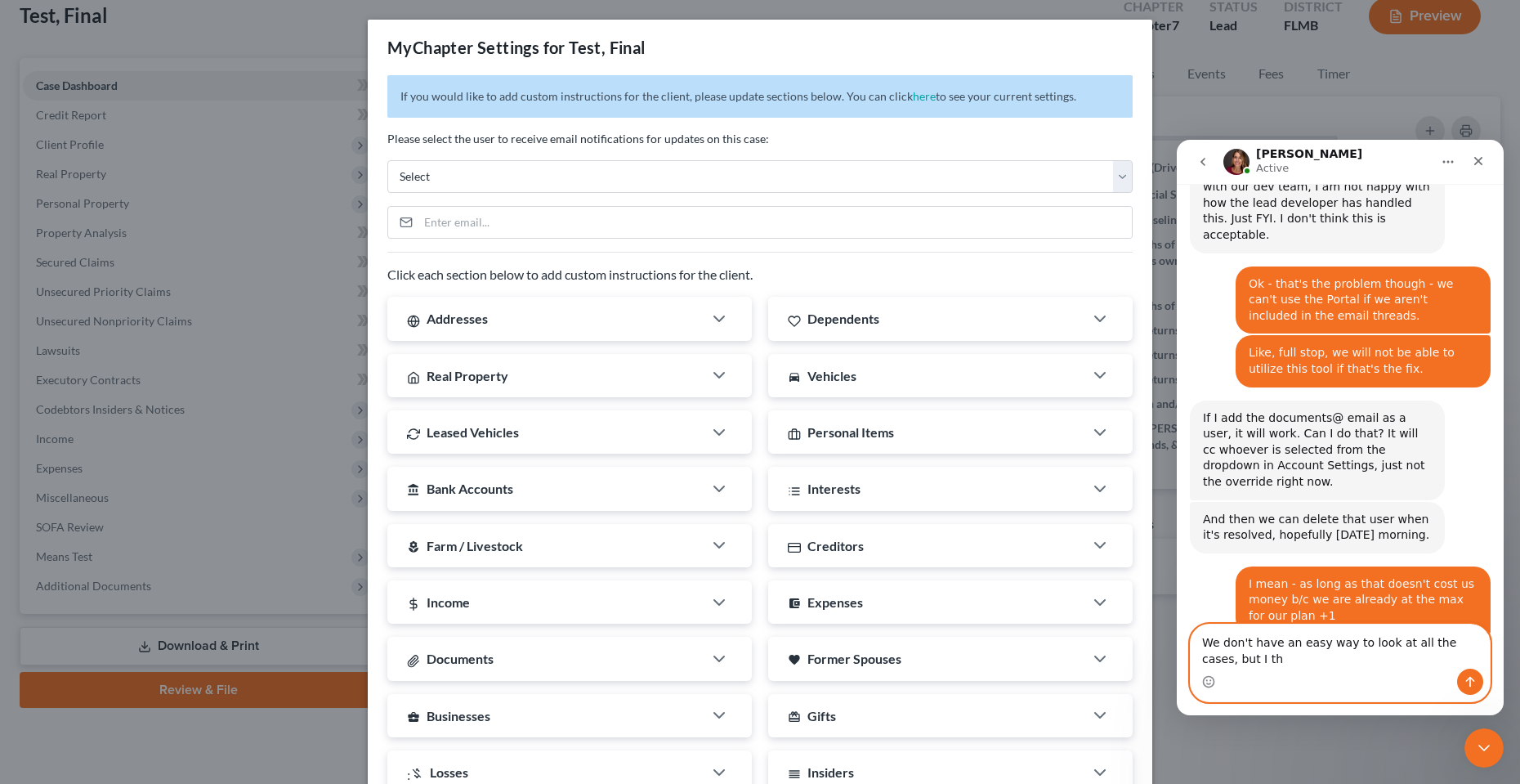
scroll to position [9308, 0]
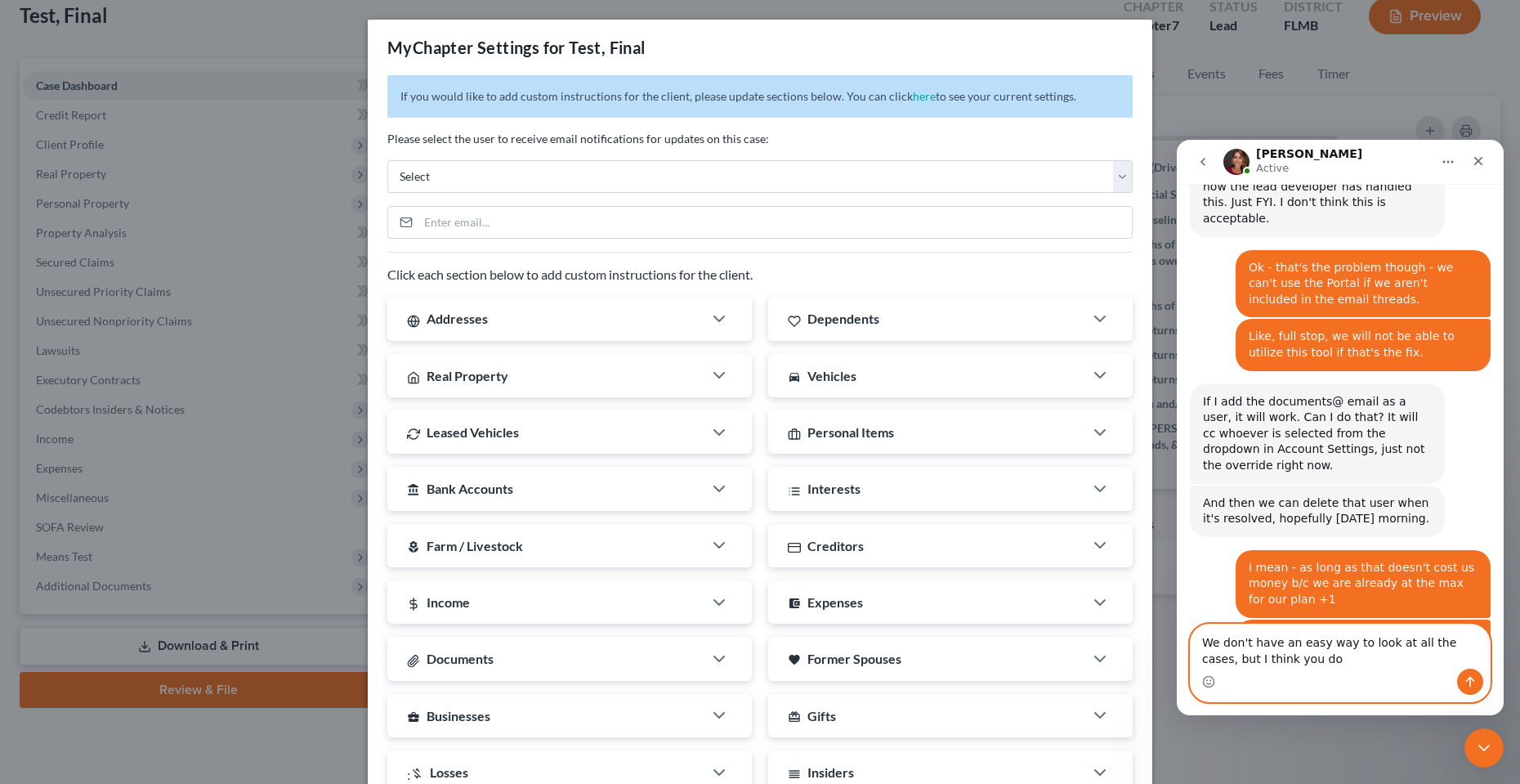
type textarea "We don't have an easy way to look at all the cases, but I think you do."
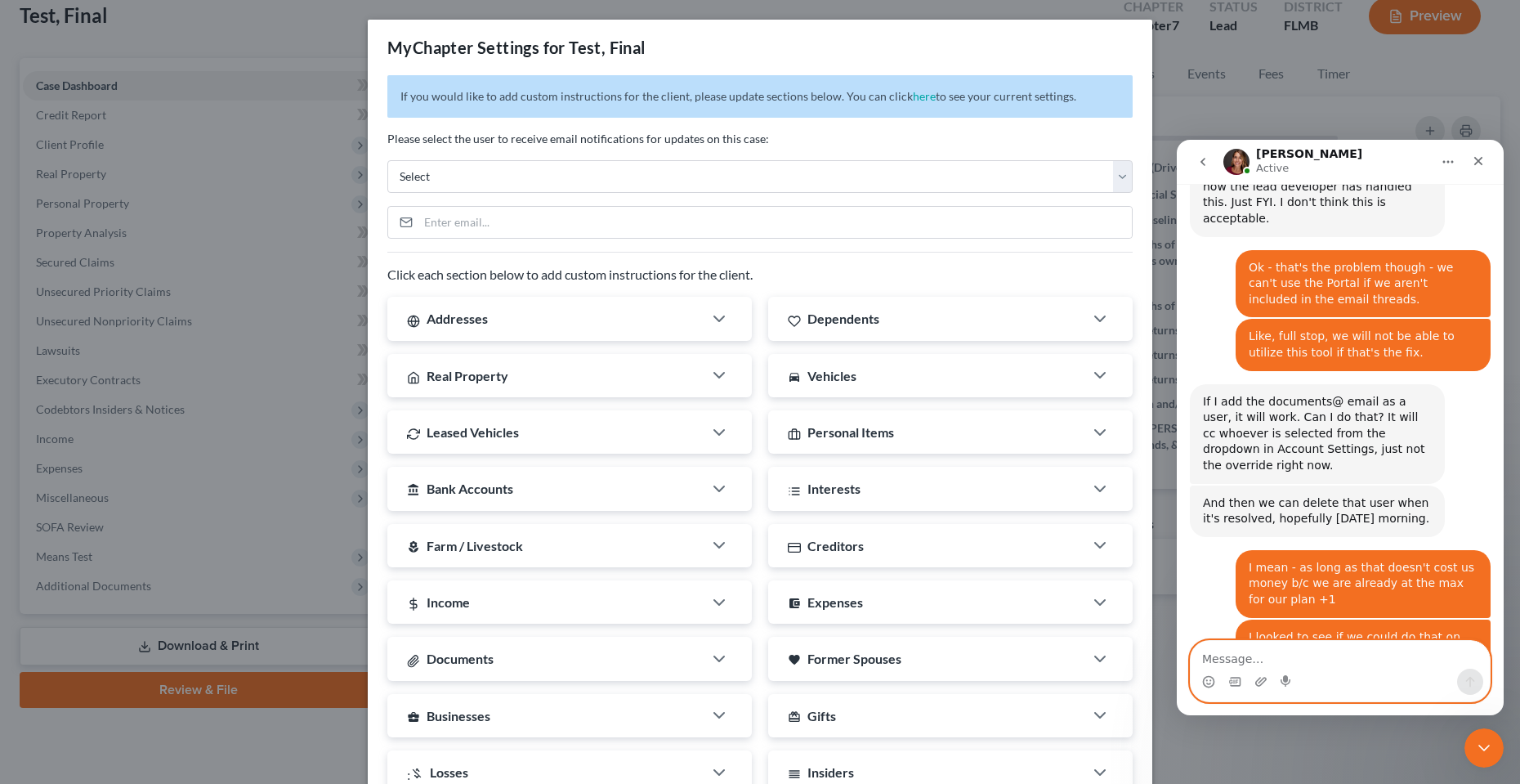
scroll to position [9345, 0]
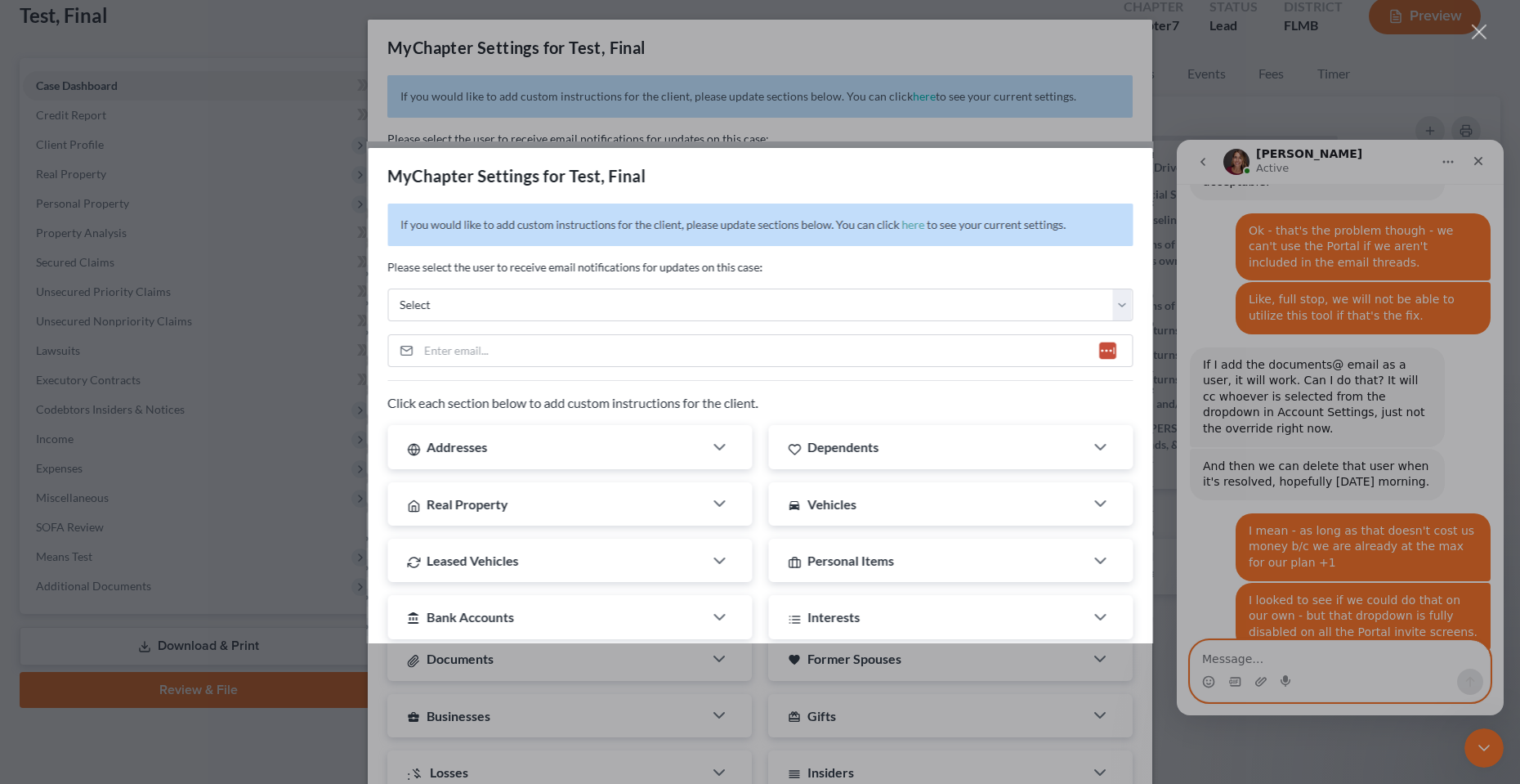
scroll to position [0, 0]
click at [994, 119] on div "Intercom messenger" at bounding box center [760, 392] width 1520 height 784
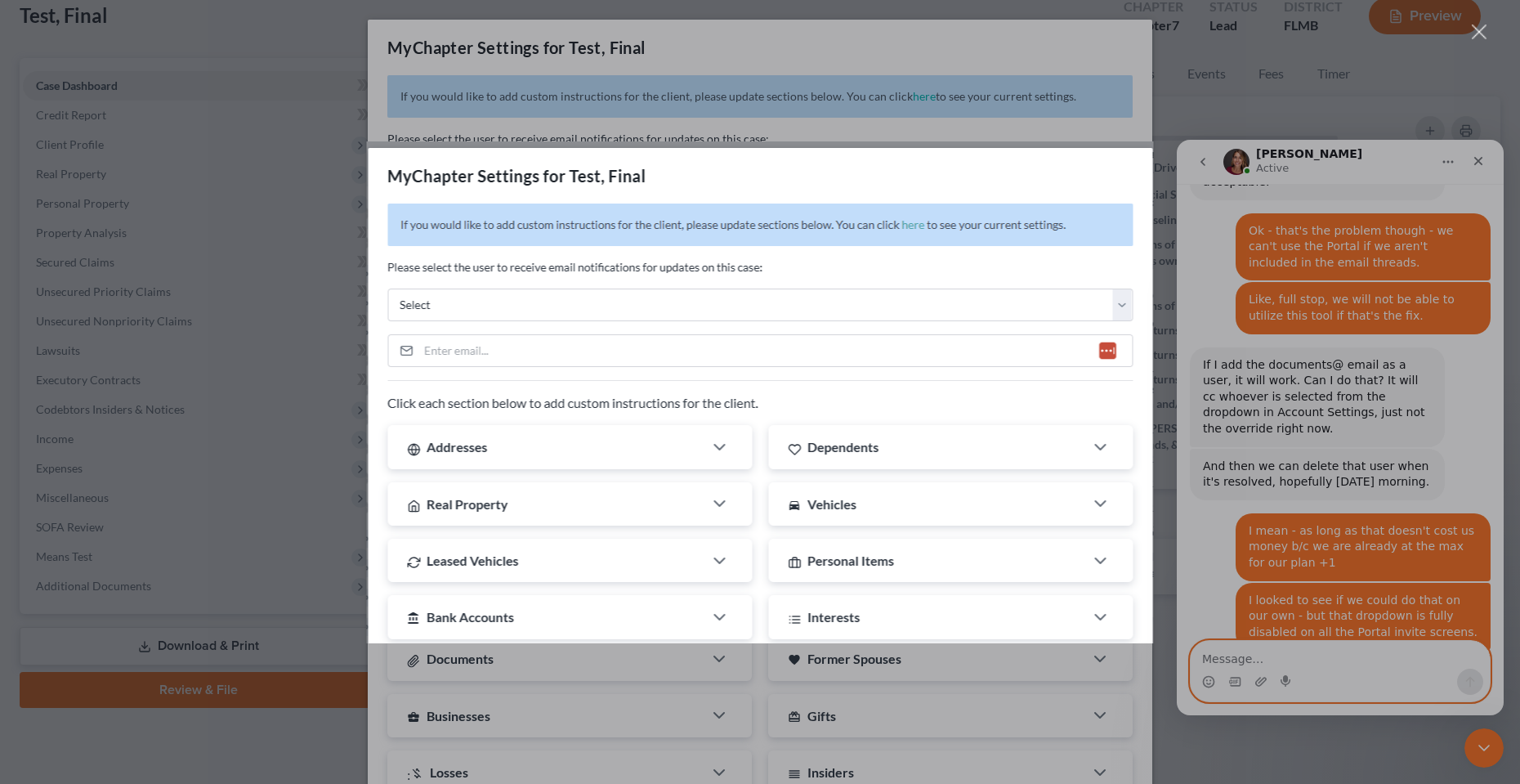
click at [1369, 513] on div "Intercom messenger" at bounding box center [760, 392] width 1520 height 784
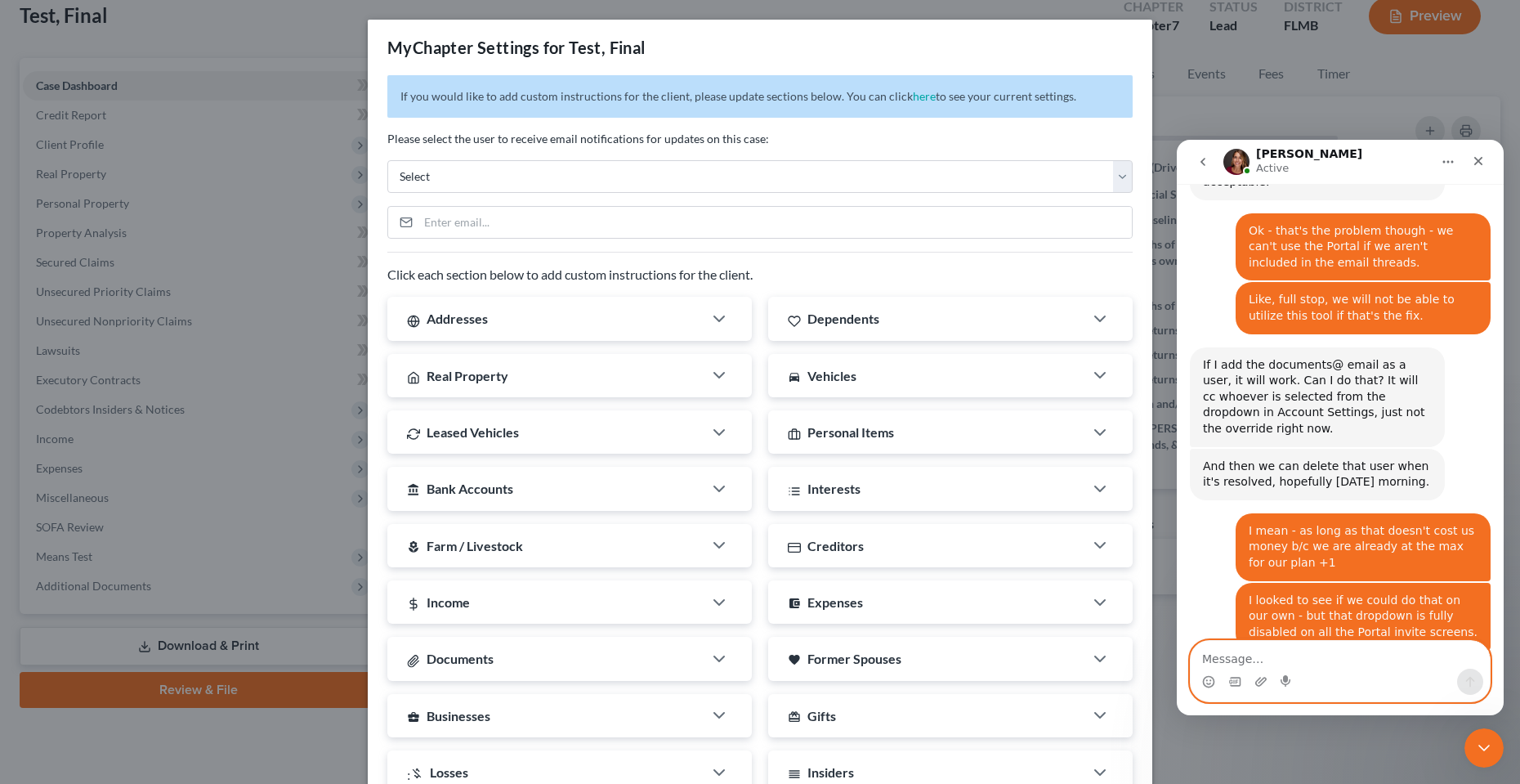
click at [1325, 650] on textarea "Message…" at bounding box center [1341, 655] width 300 height 28
click at [1318, 752] on div "MyChapter Settings for Test, Final If you would like to add custom instructions…" at bounding box center [760, 392] width 1520 height 784
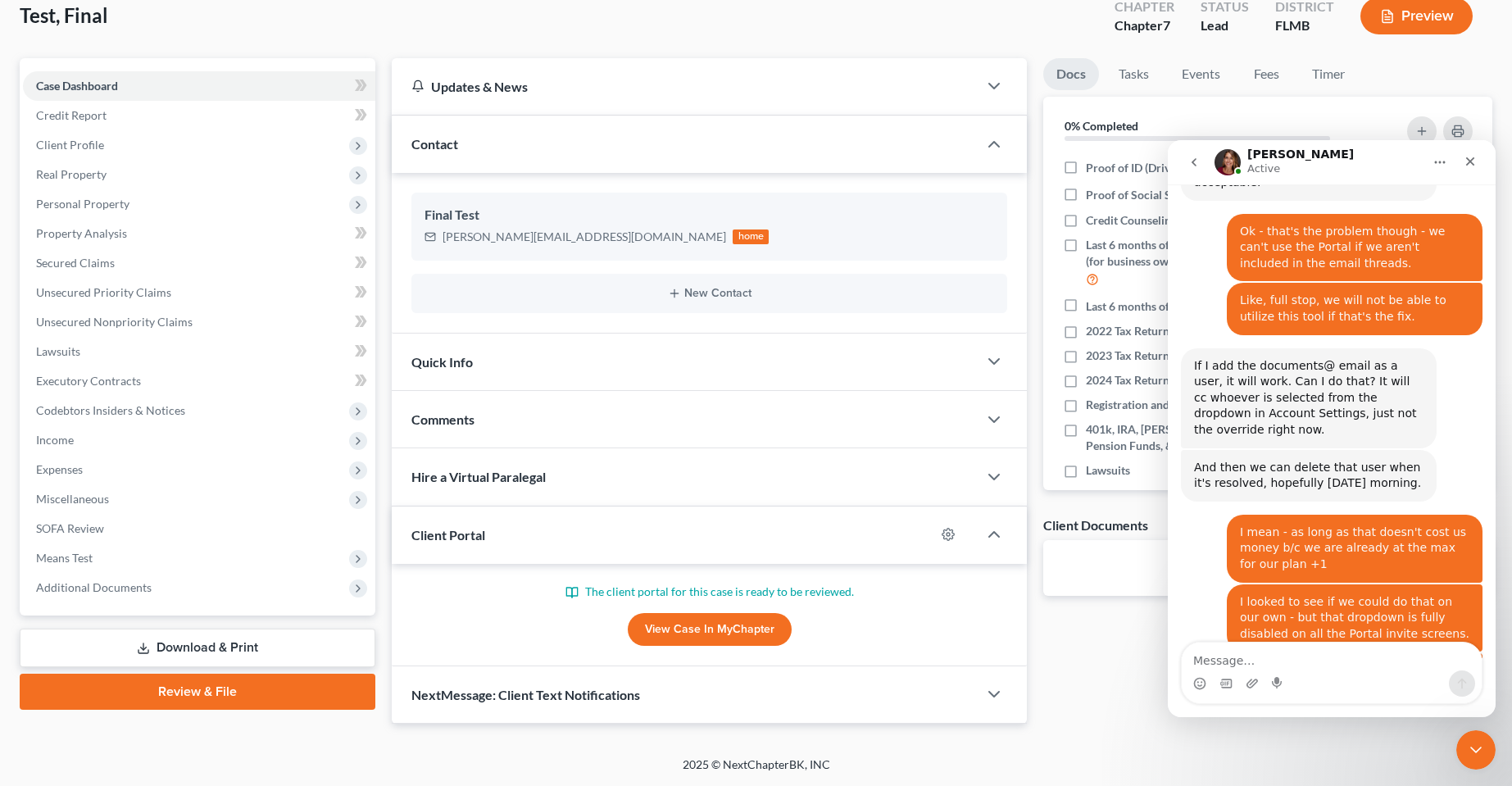
scroll to position [9432, 0]
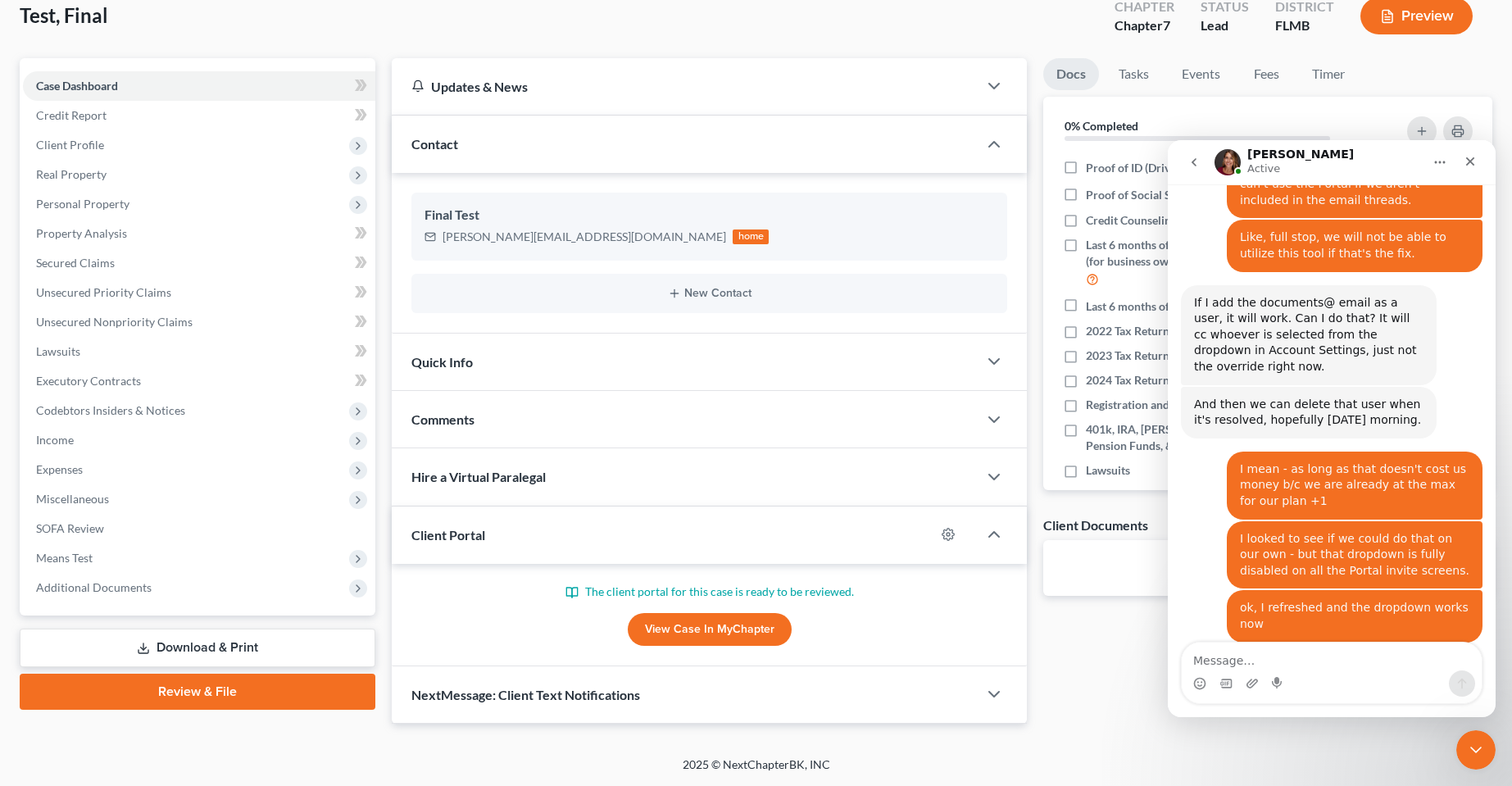
click at [357, 32] on div "Test, Final Upgraded Chapter Chapter 7 Status Lead District FLMB Preview" at bounding box center [756, 22] width 1473 height 71
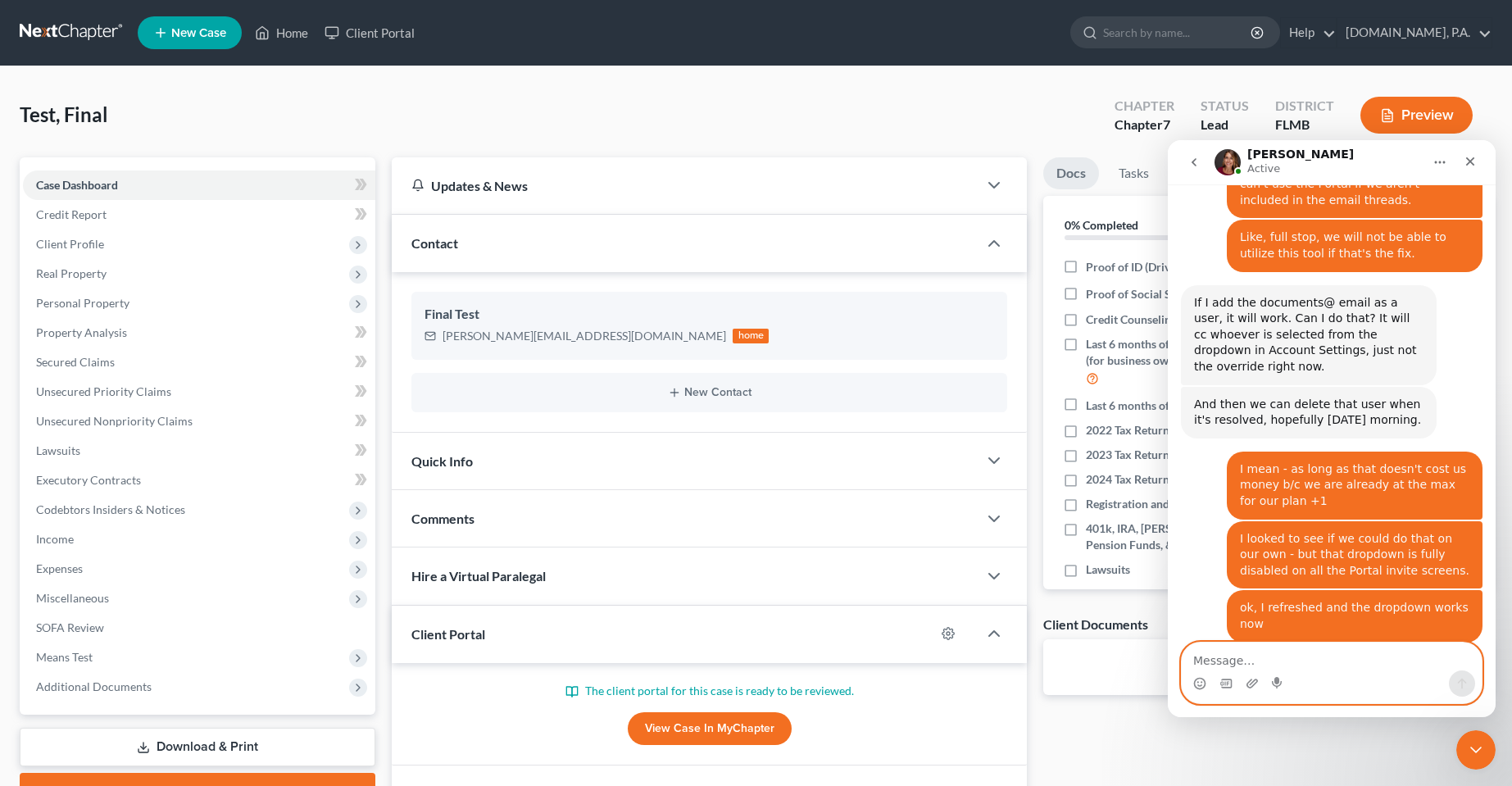
click at [1332, 658] on textarea "Message…" at bounding box center [1332, 656] width 300 height 28
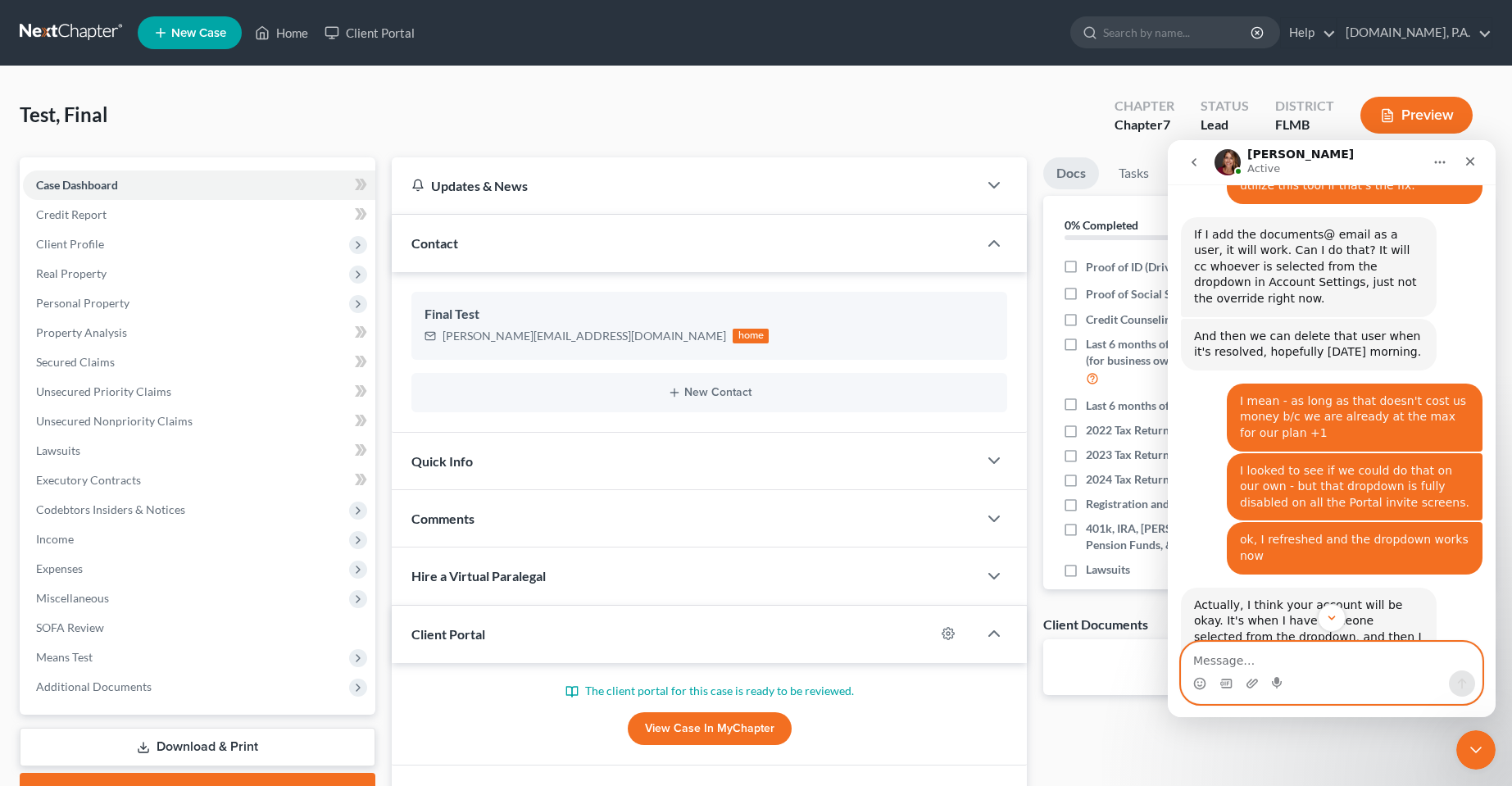
scroll to position [9506, 0]
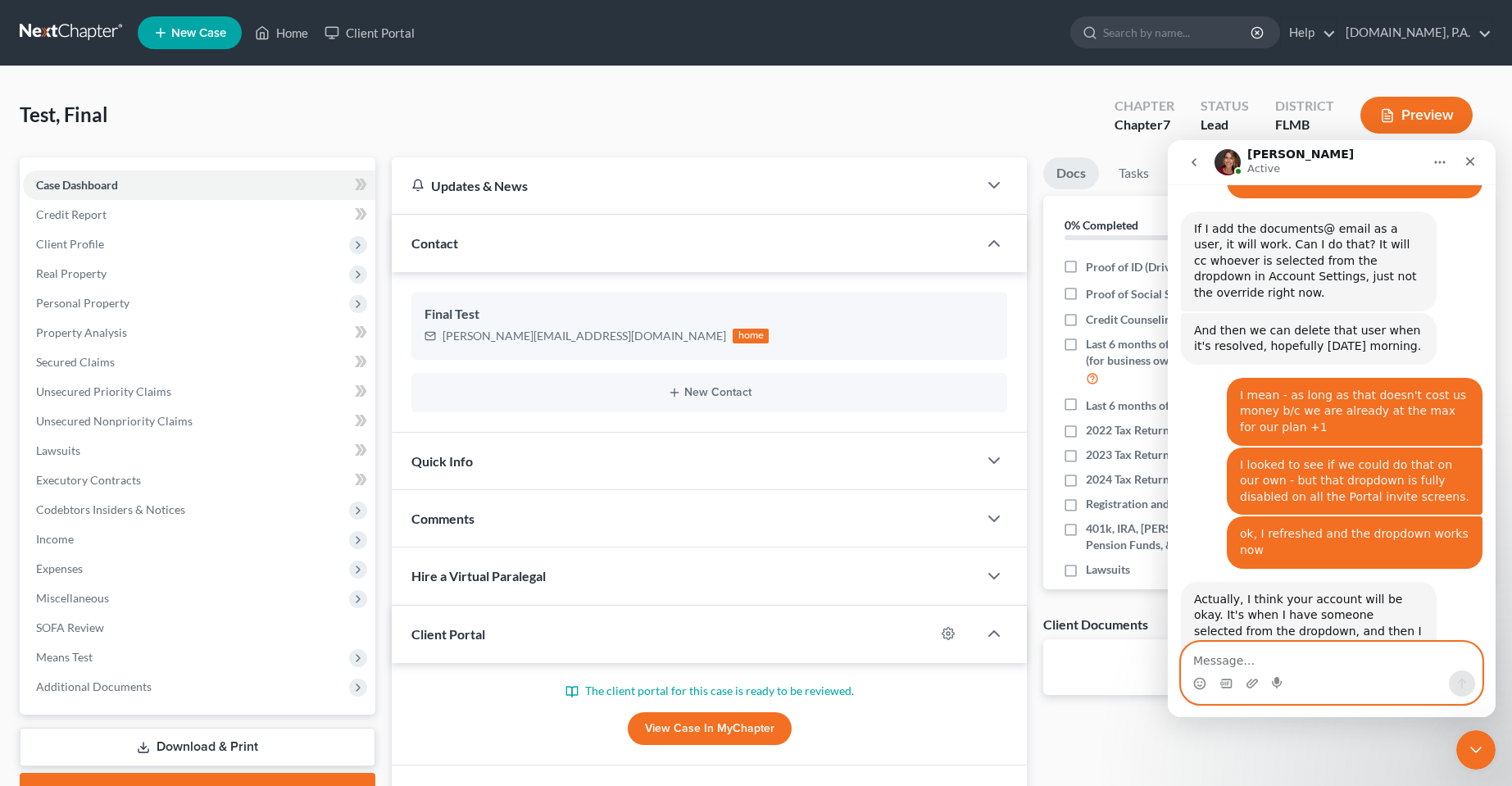
click at [1345, 655] on textarea "Message…" at bounding box center [1332, 656] width 300 height 28
type textarea "I suppose let's do all of September."
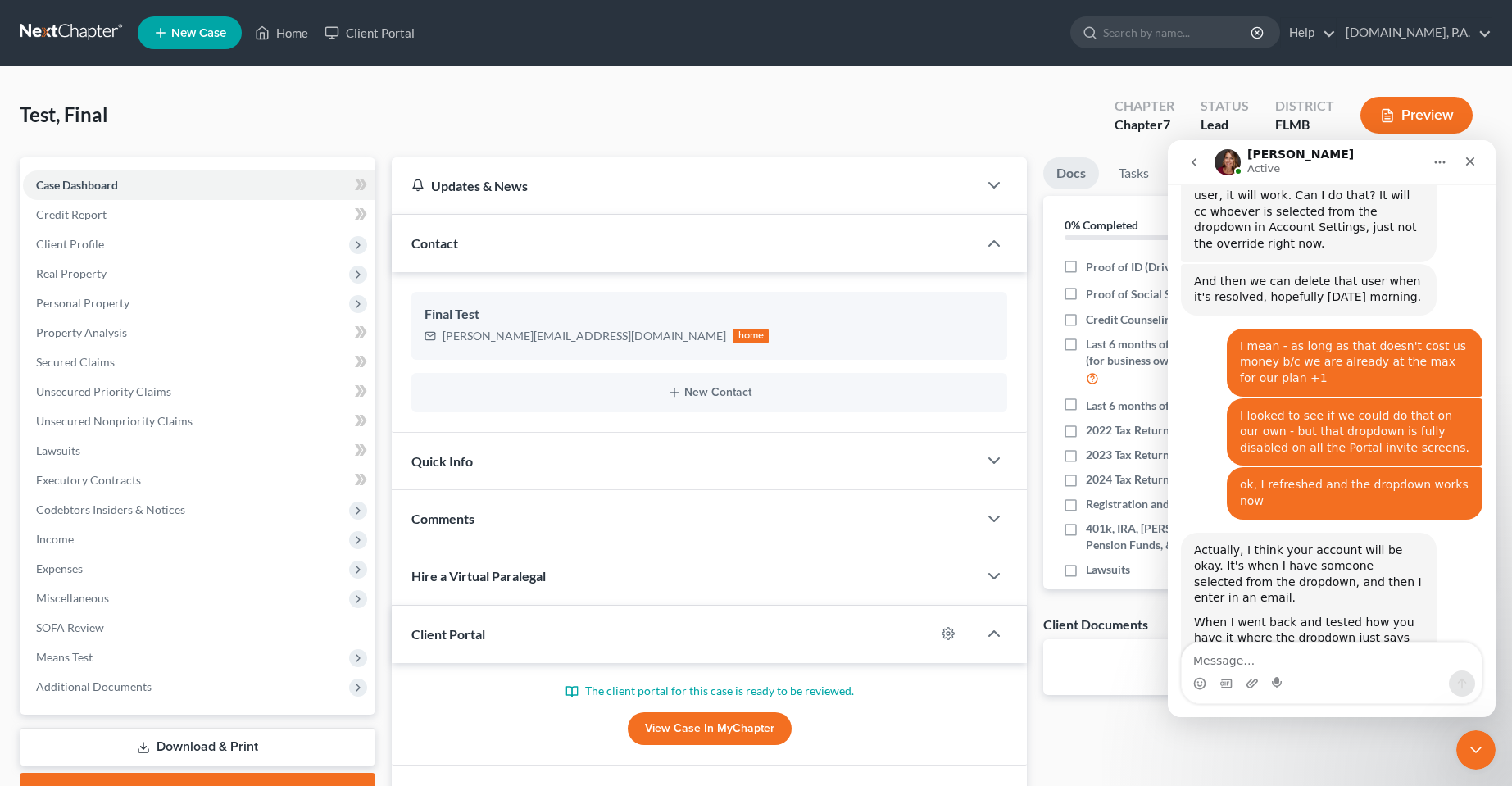
click at [887, 101] on div "Test, Final Upgraded Chapter Chapter 7 Status Lead District FLMB Preview" at bounding box center [756, 121] width 1473 height 71
click at [1273, 655] on textarea "Message…" at bounding box center [1332, 656] width 300 height 28
drag, startPoint x: 576, startPoint y: 87, endPoint x: 406, endPoint y: 46, distance: 174.9
click at [576, 87] on div "Test, Final Upgraded Chapter Chapter 7 Status Lead District FLMB Preview" at bounding box center [756, 121] width 1473 height 71
click at [355, 22] on link "Client Portal" at bounding box center [369, 32] width 107 height 30
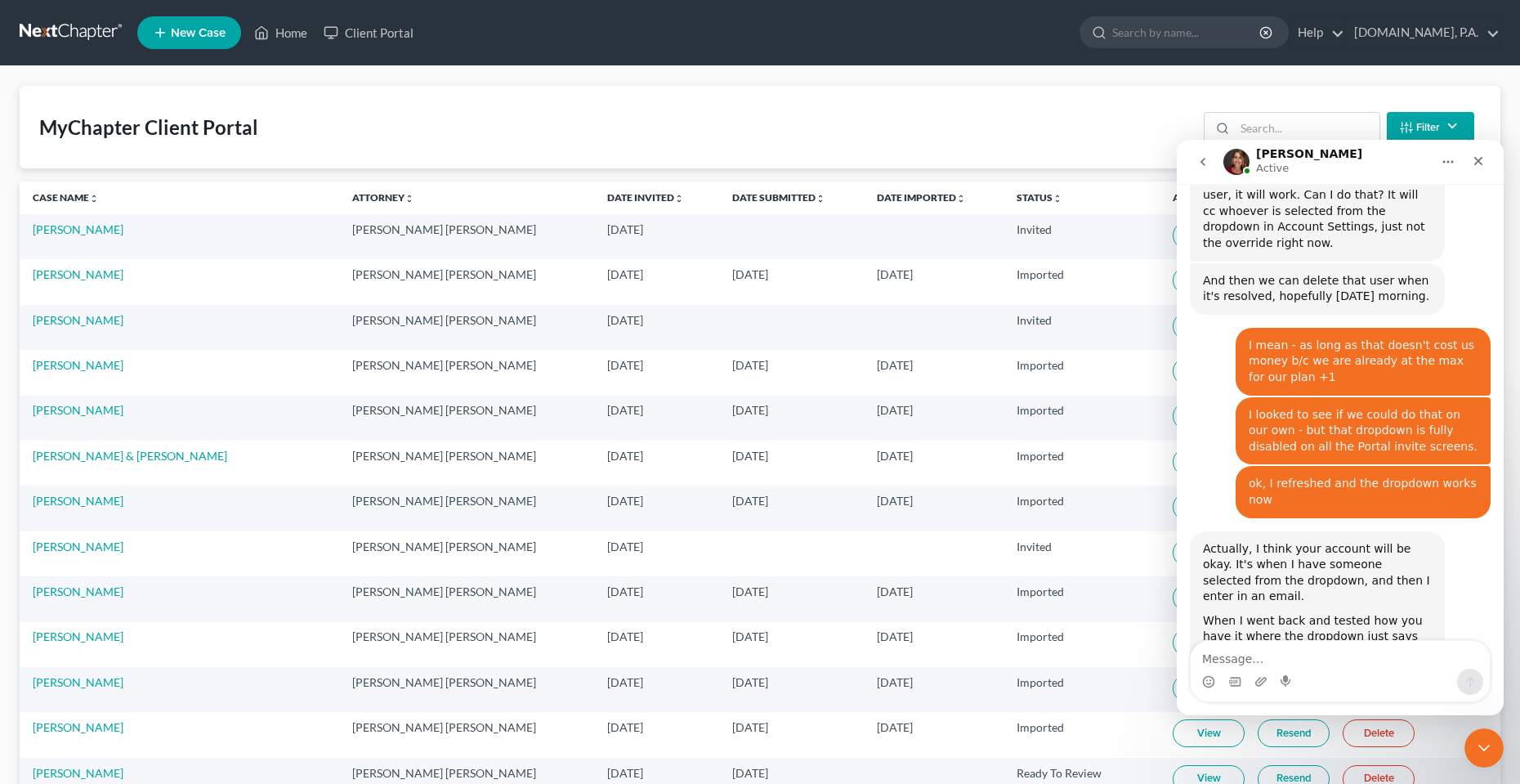
click at [1413, 128] on button "Filter" at bounding box center [1430, 127] width 88 height 31
click at [505, 182] on th "Attorney unfold_more expand_more expand_less" at bounding box center [462, 197] width 252 height 32
click at [603, 191] on link "Date Invited unfold_more expand_more expand_less" at bounding box center [641, 197] width 77 height 12
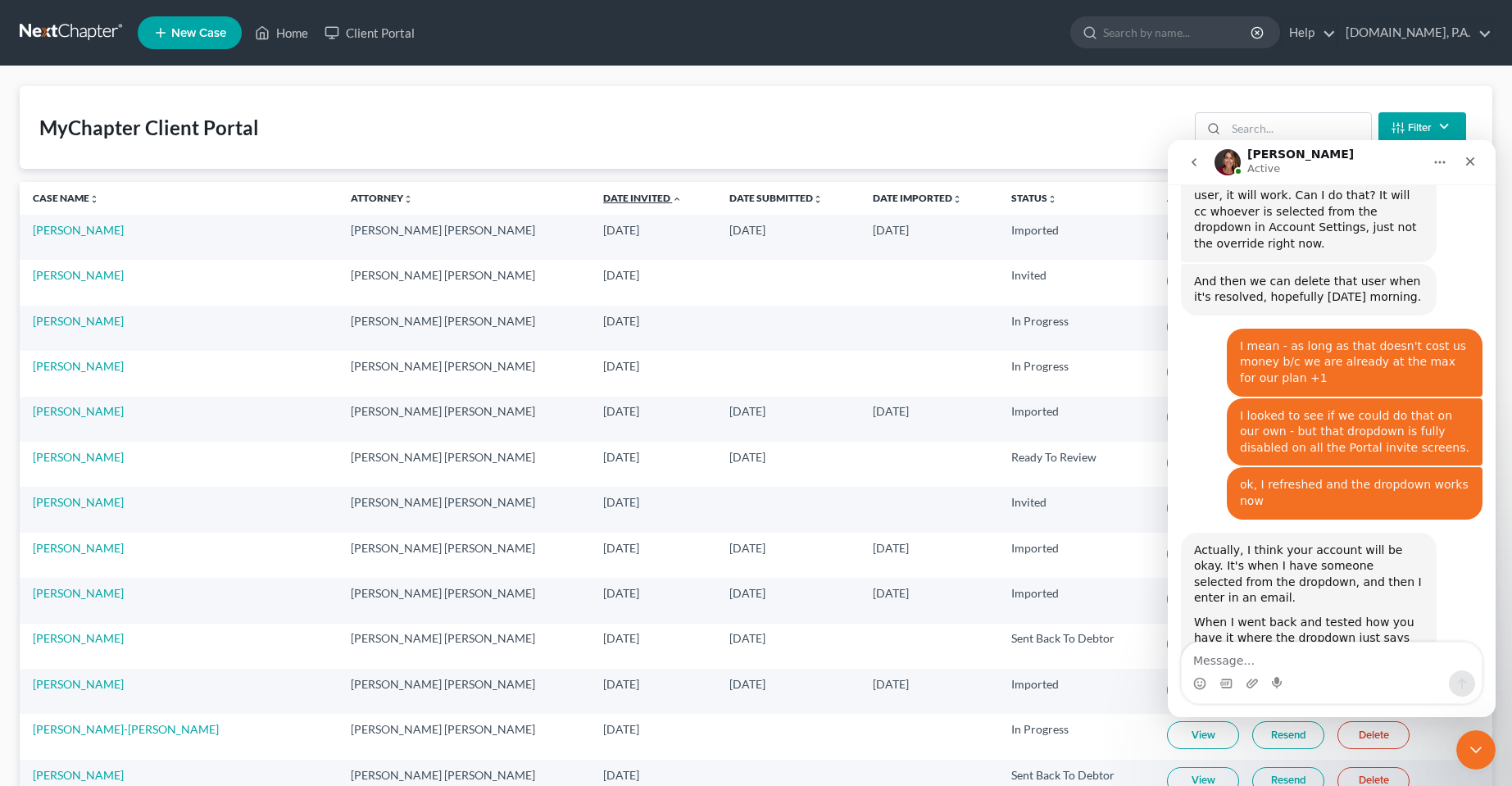
click at [604, 200] on link "Date Invited unfold_more expand_more expand_less" at bounding box center [642, 197] width 79 height 12
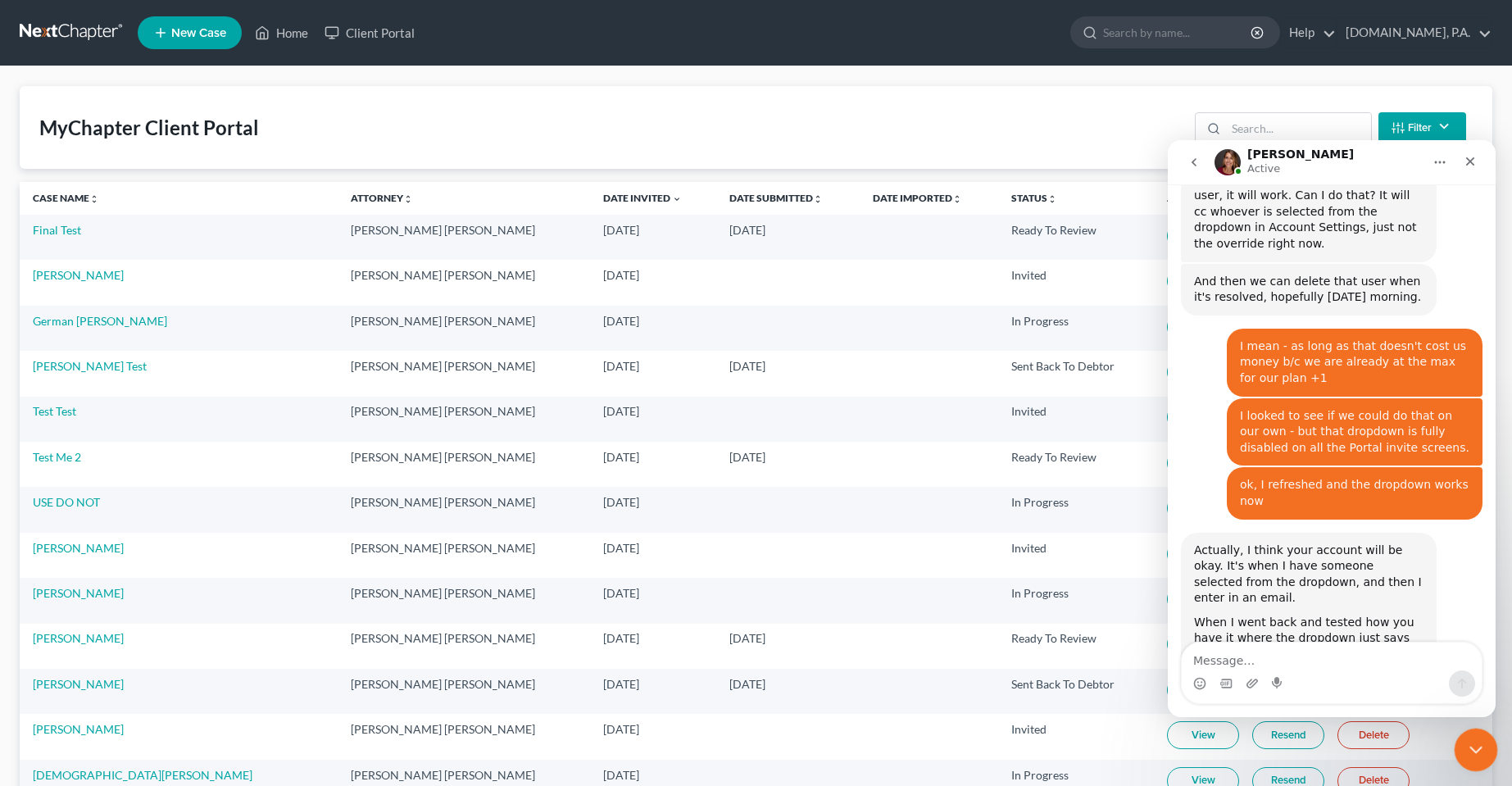
click at [1465, 744] on icon "Close Intercom Messenger" at bounding box center [1473, 747] width 19 height 19
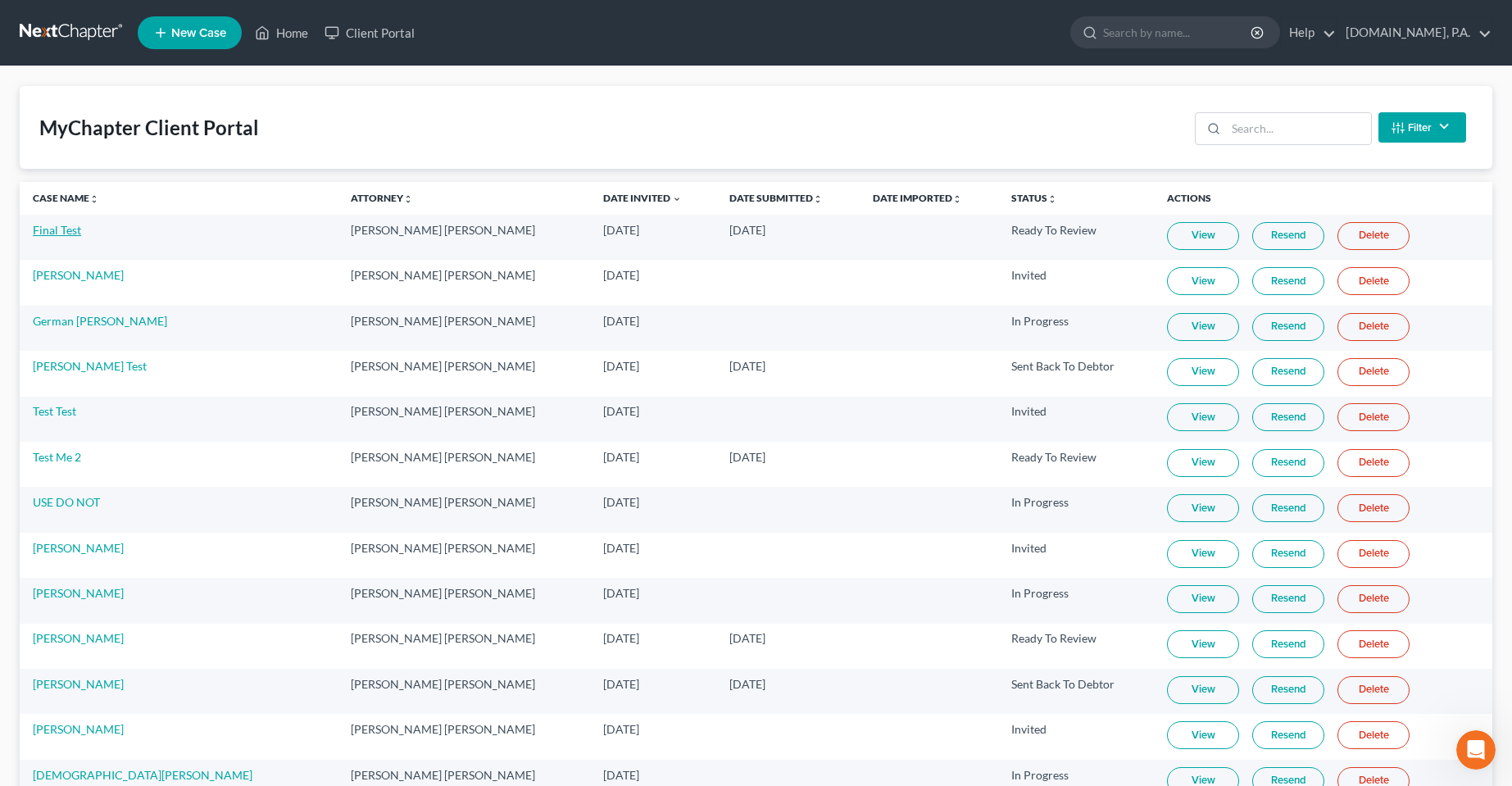
scroll to position [9555, 0]
click at [1467, 754] on icon "Open Intercom Messenger" at bounding box center [1473, 747] width 27 height 27
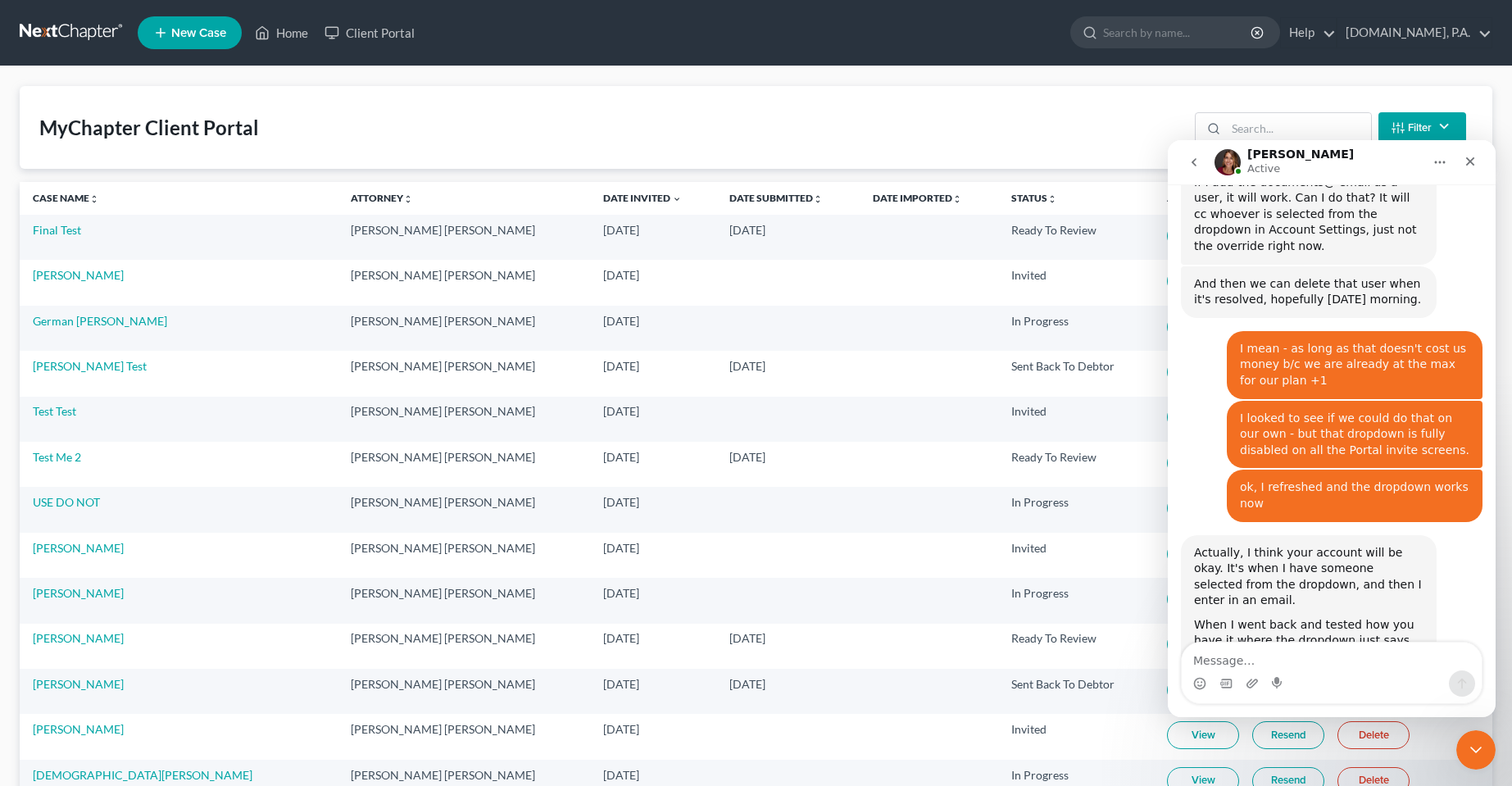
click at [280, 146] on div "MyChapter Client Portal Filter Status Filter... Invited In Progress Ready To Re…" at bounding box center [756, 127] width 1473 height 82
click at [1231, 658] on textarea "Message…" at bounding box center [1332, 656] width 300 height 28
click at [1471, 750] on icon "Close Intercom Messenger" at bounding box center [1473, 747] width 19 height 19
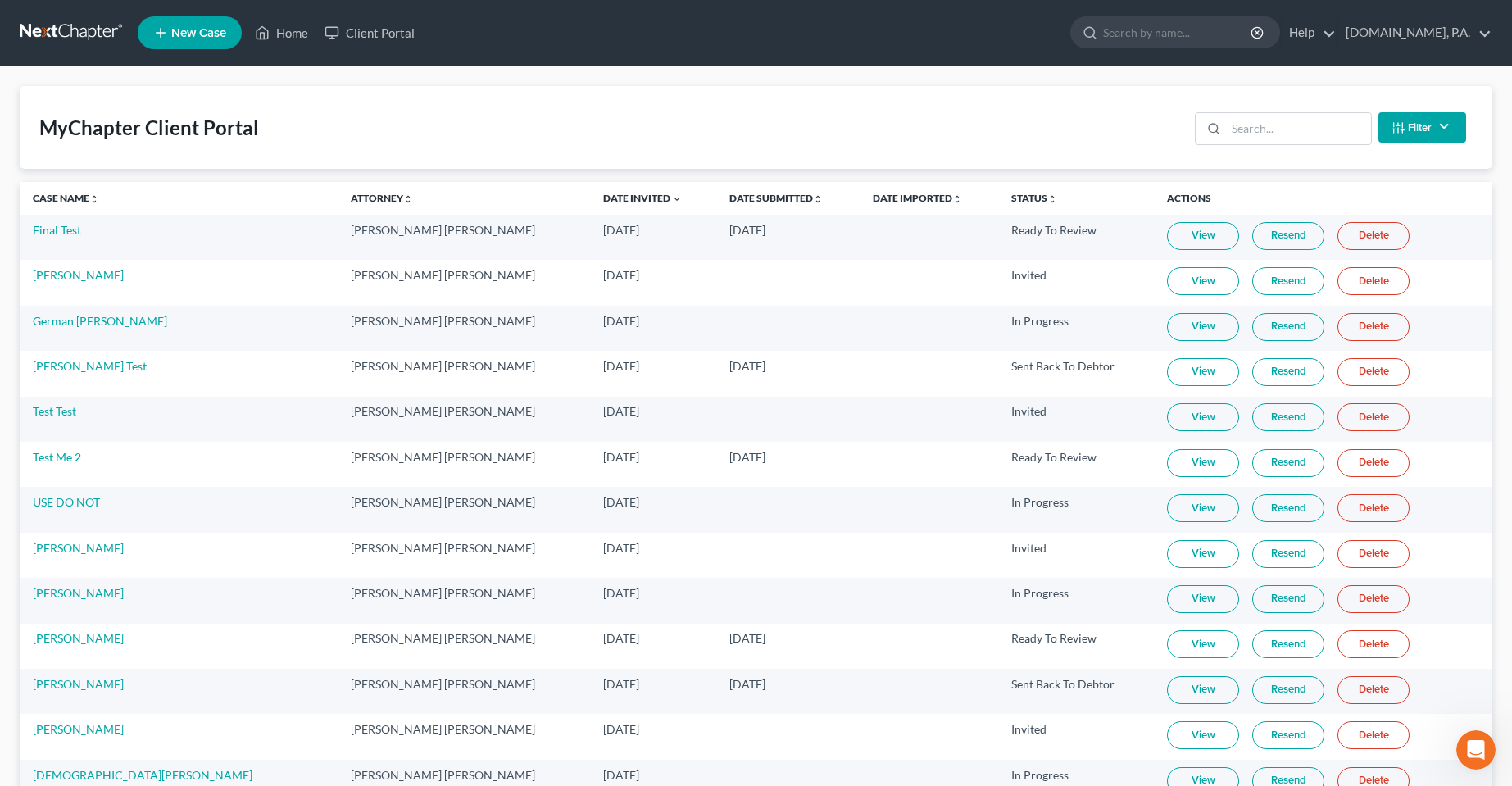
click at [871, 152] on div "MyChapter Client Portal Filter Status Filter... Invited In Progress Ready To Re…" at bounding box center [756, 127] width 1473 height 82
click at [299, 25] on link "Home" at bounding box center [281, 32] width 70 height 30
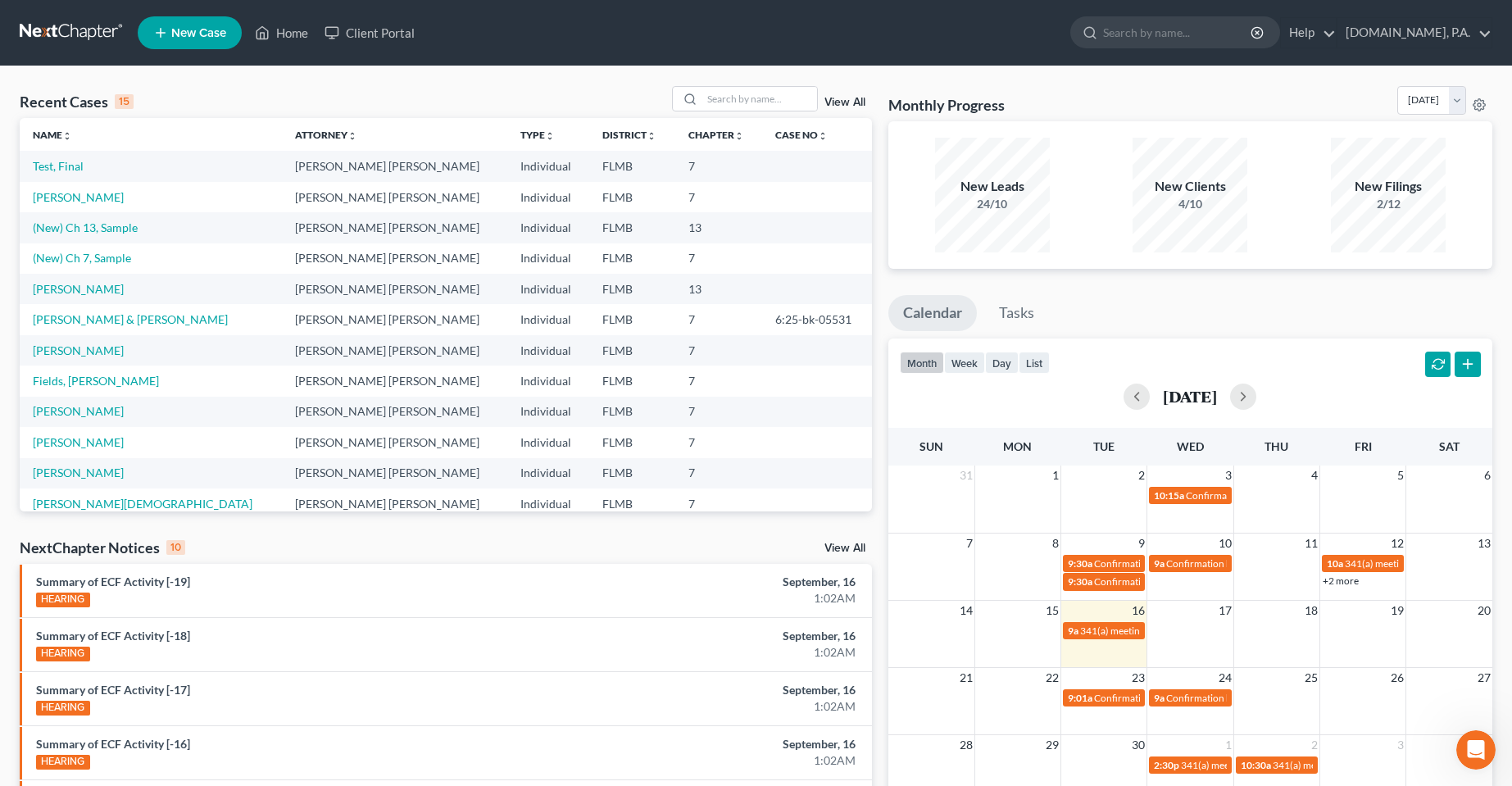
click at [261, 93] on div "Recent Cases 15 View All" at bounding box center [445, 102] width 852 height 32
drag, startPoint x: 25, startPoint y: 103, endPoint x: 195, endPoint y: 104, distance: 170.0
click at [189, 104] on div "Recent Cases 15 View All" at bounding box center [445, 102] width 852 height 32
click at [197, 104] on div "Recent Cases 15 View All" at bounding box center [445, 102] width 852 height 32
click at [430, 94] on div "Recent Cases 15 View All" at bounding box center [445, 102] width 852 height 32
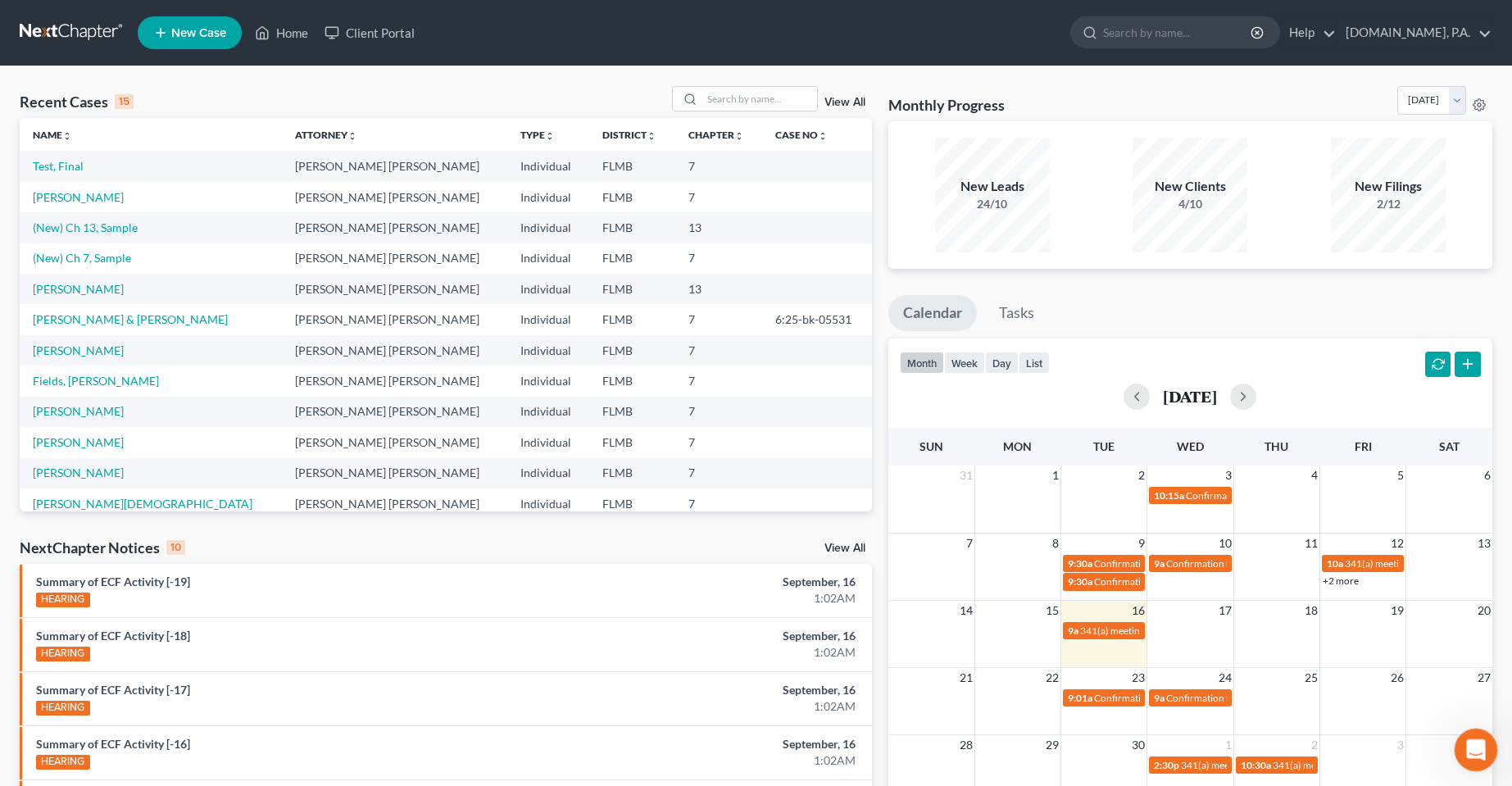
click at [1483, 742] on icon "Open Intercom Messenger" at bounding box center [1473, 747] width 27 height 27
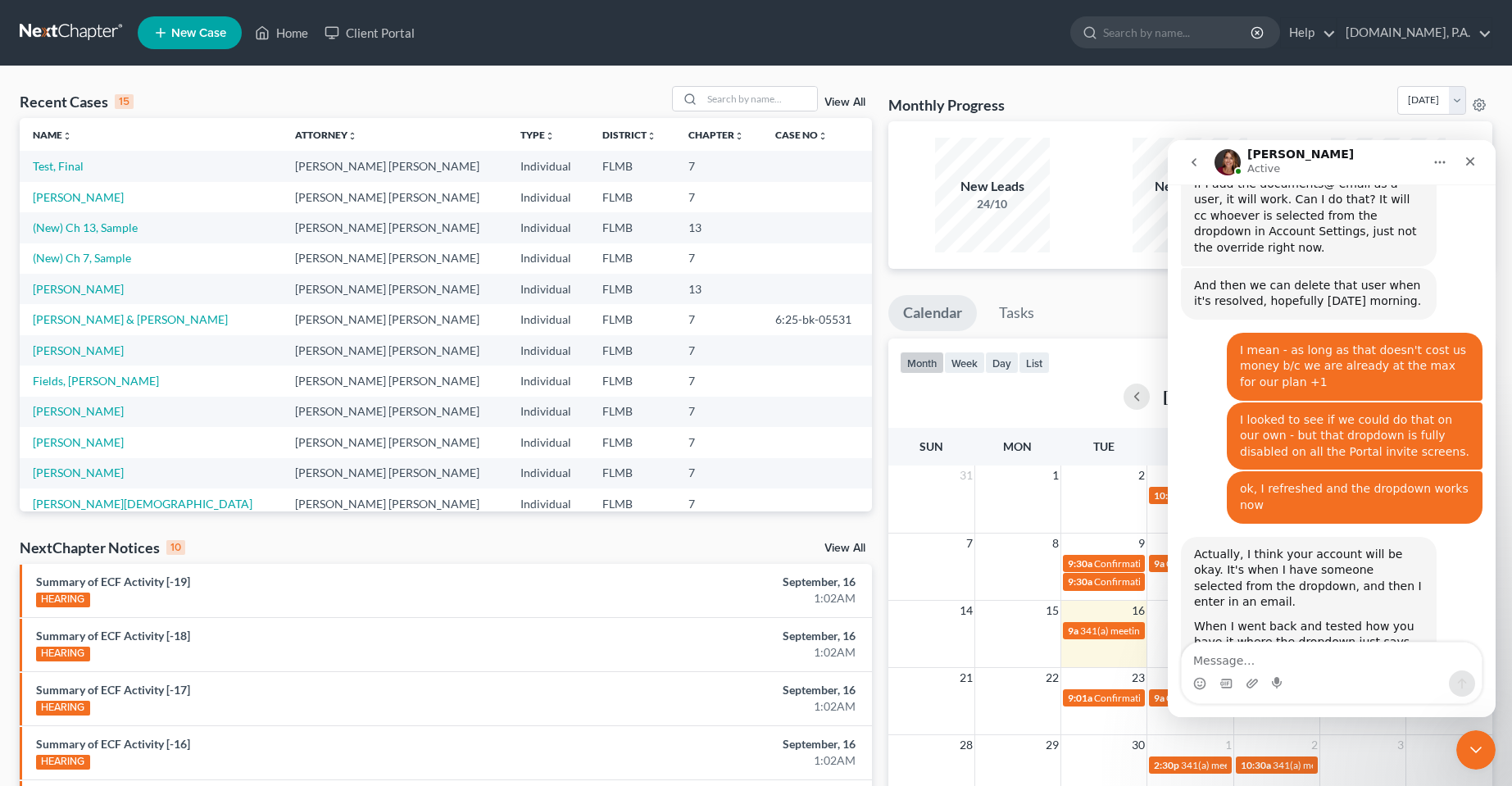
scroll to position [9555, 0]
click at [1268, 664] on textarea "Message…" at bounding box center [1332, 656] width 300 height 28
click at [1475, 751] on icon "Close Intercom Messenger" at bounding box center [1473, 747] width 19 height 19
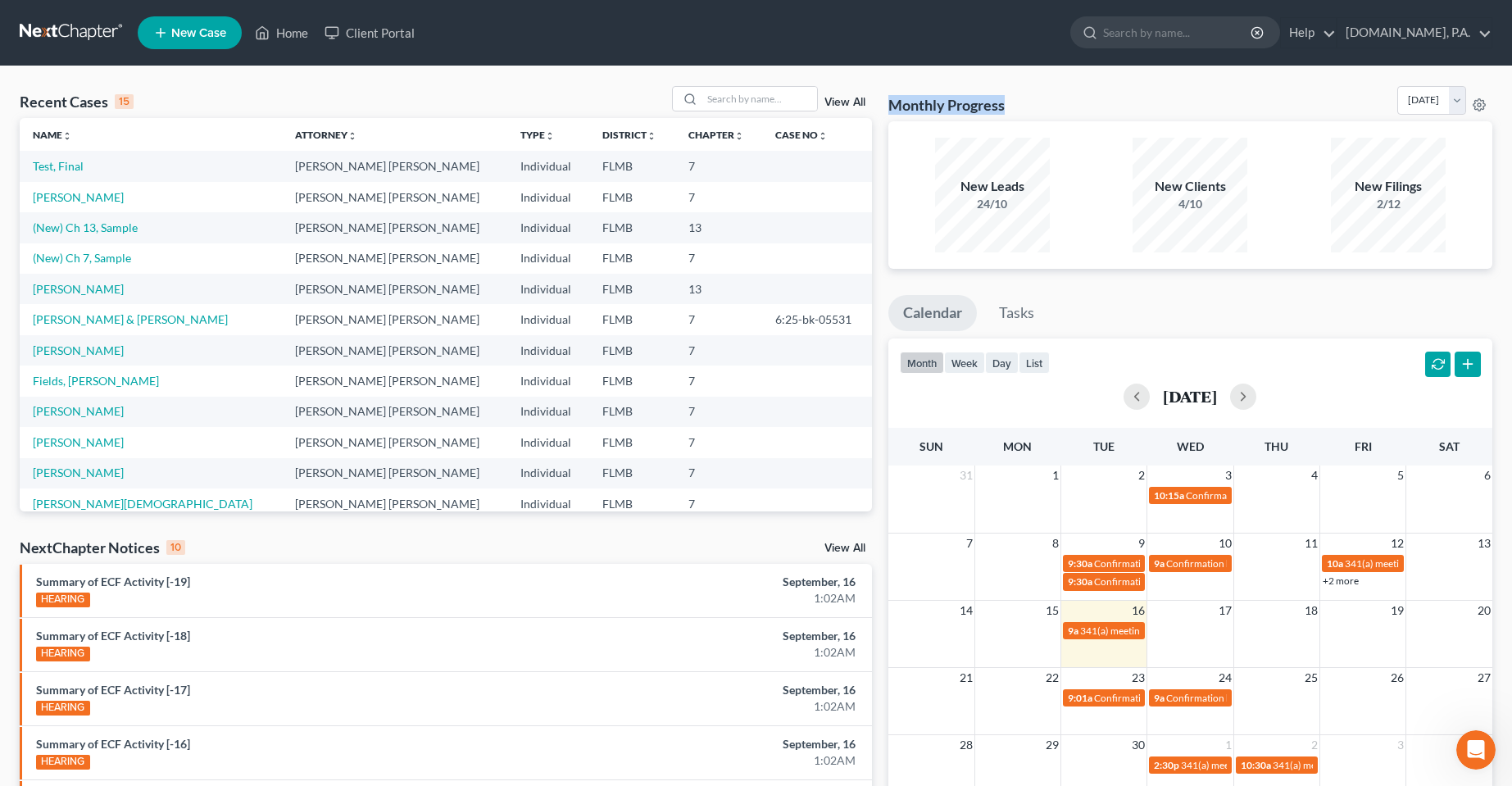
drag, startPoint x: 1010, startPoint y: 101, endPoint x: 888, endPoint y: 104, distance: 122.0
click at [888, 104] on div "Monthly Progress Bankruptcy Bankruptcy September 2025 August 2025 July 2025 Jun…" at bounding box center [1190, 104] width 604 height 35
click at [1017, 110] on div "Monthly Progress Bankruptcy Bankruptcy September 2025 August 2025 July 2025 Jun…" at bounding box center [1190, 104] width 604 height 35
drag, startPoint x: 924, startPoint y: 109, endPoint x: 894, endPoint y: 109, distance: 30.0
click at [894, 109] on h3 "Monthly Progress" at bounding box center [947, 105] width 117 height 19
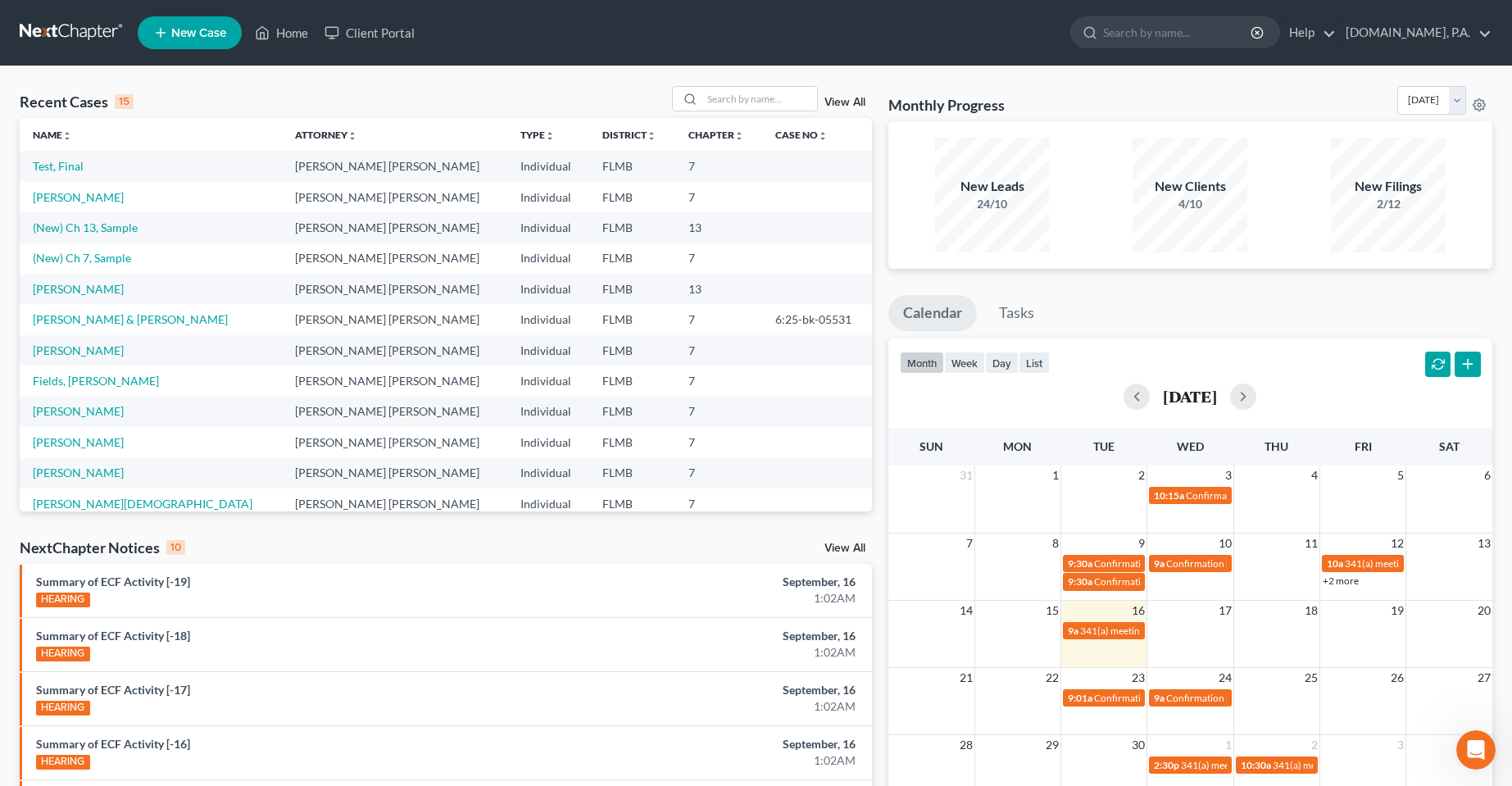
click at [1082, 108] on div "Monthly Progress Bankruptcy Bankruptcy September 2025 August 2025 July 2025 Jun…" at bounding box center [1190, 104] width 604 height 35
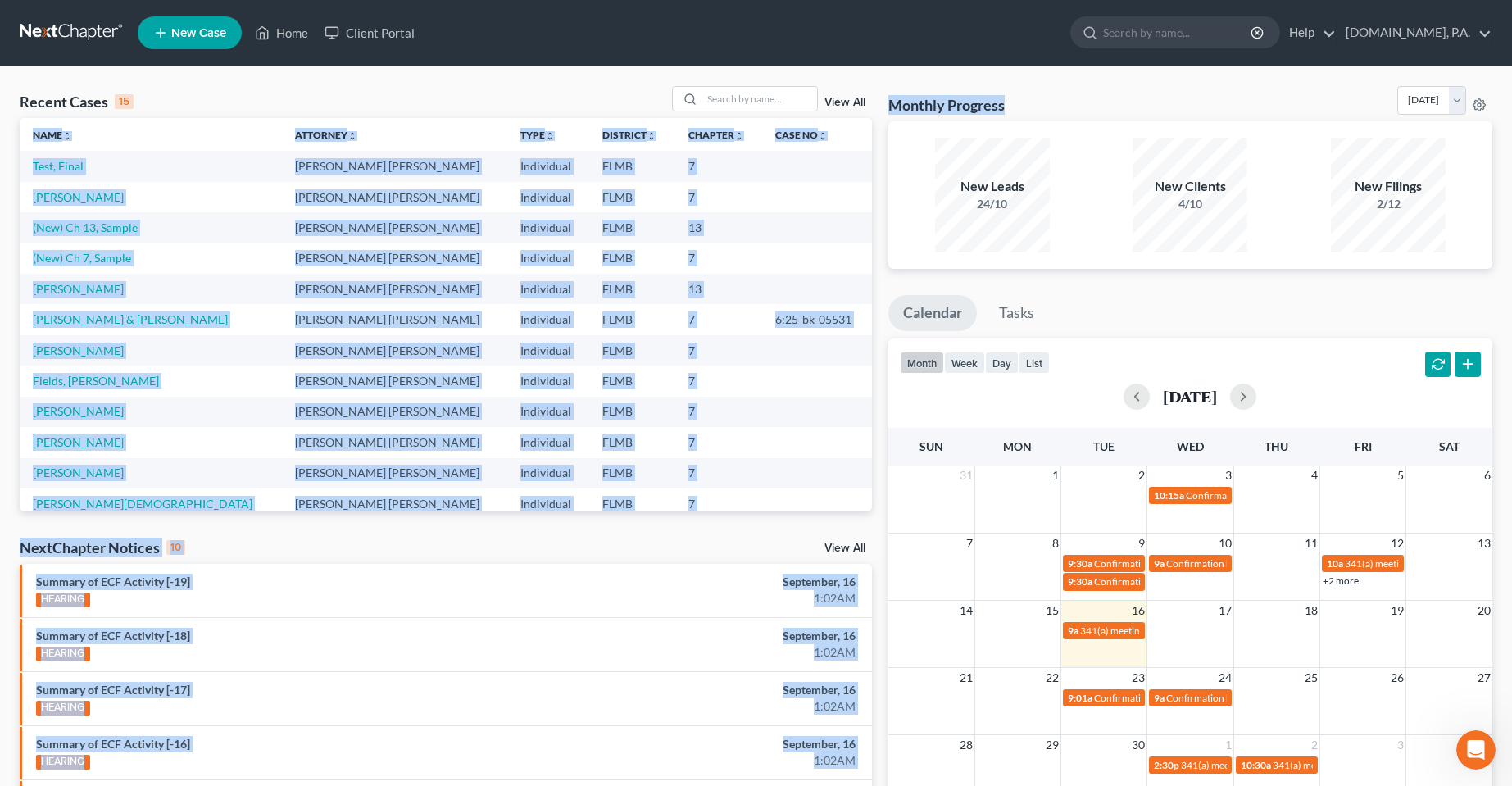
drag, startPoint x: 1052, startPoint y: 108, endPoint x: 872, endPoint y: 102, distance: 180.1
click at [872, 102] on div "Recent Cases 15 View All Name unfold_more expand_more expand_less Attorney unfo…" at bounding box center [756, 608] width 1489 height 1044
click at [1094, 106] on div "Monthly Progress Bankruptcy Bankruptcy September 2025 August 2025 July 2025 Jun…" at bounding box center [1190, 104] width 604 height 35
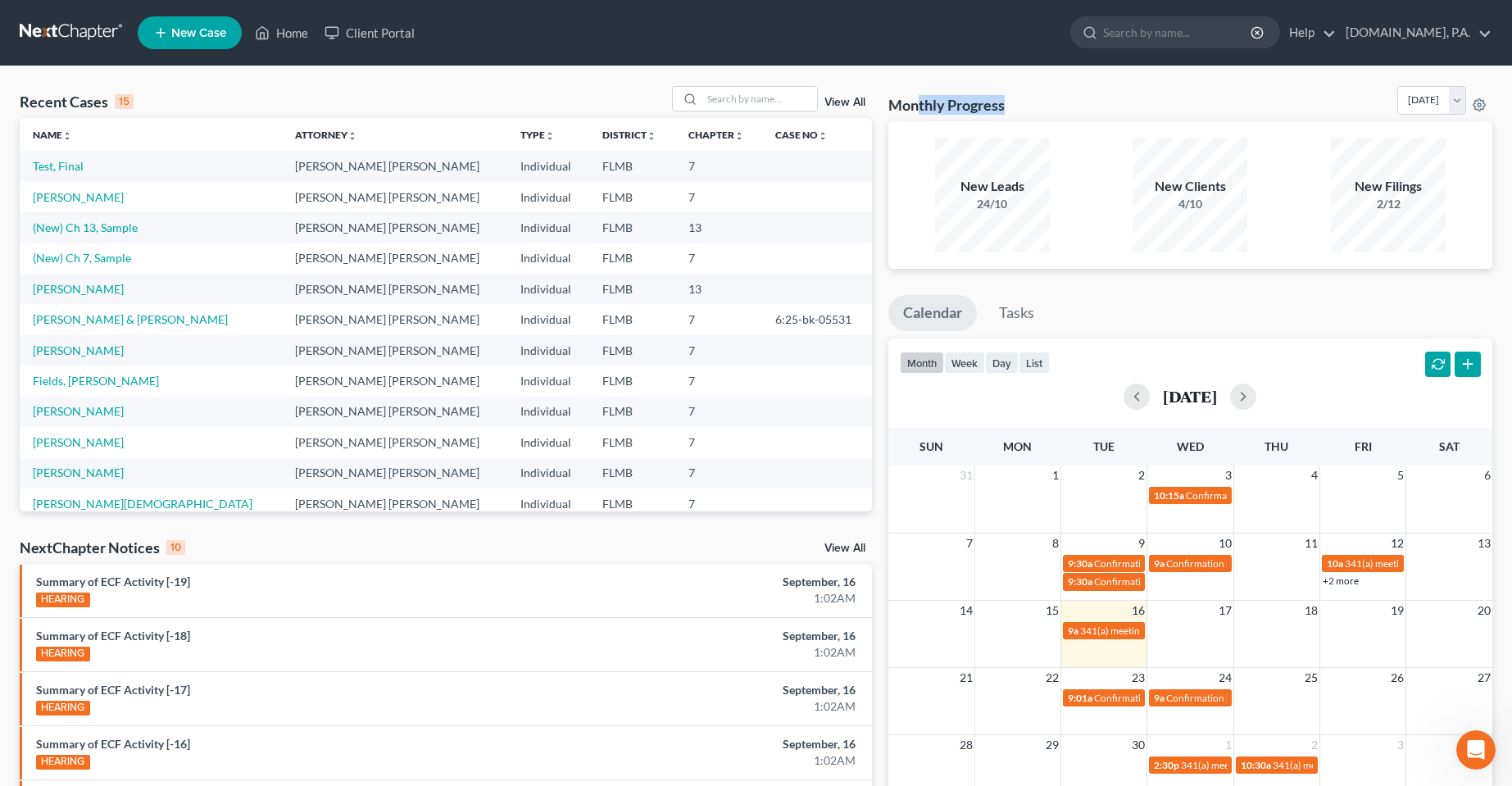
drag, startPoint x: 1023, startPoint y: 104, endPoint x: 920, endPoint y: 104, distance: 103.0
click at [920, 104] on div "Monthly Progress Bankruptcy Bankruptcy September 2025 August 2025 July 2025 Jun…" at bounding box center [1190, 104] width 604 height 35
click at [1083, 110] on div "Monthly Progress Bankruptcy Bankruptcy September 2025 August 2025 July 2025 Jun…" at bounding box center [1190, 104] width 604 height 35
click at [539, 92] on div "Recent Cases 15 View All" at bounding box center [445, 102] width 852 height 32
click at [1469, 747] on icon "Open Intercom Messenger" at bounding box center [1476, 749] width 19 height 21
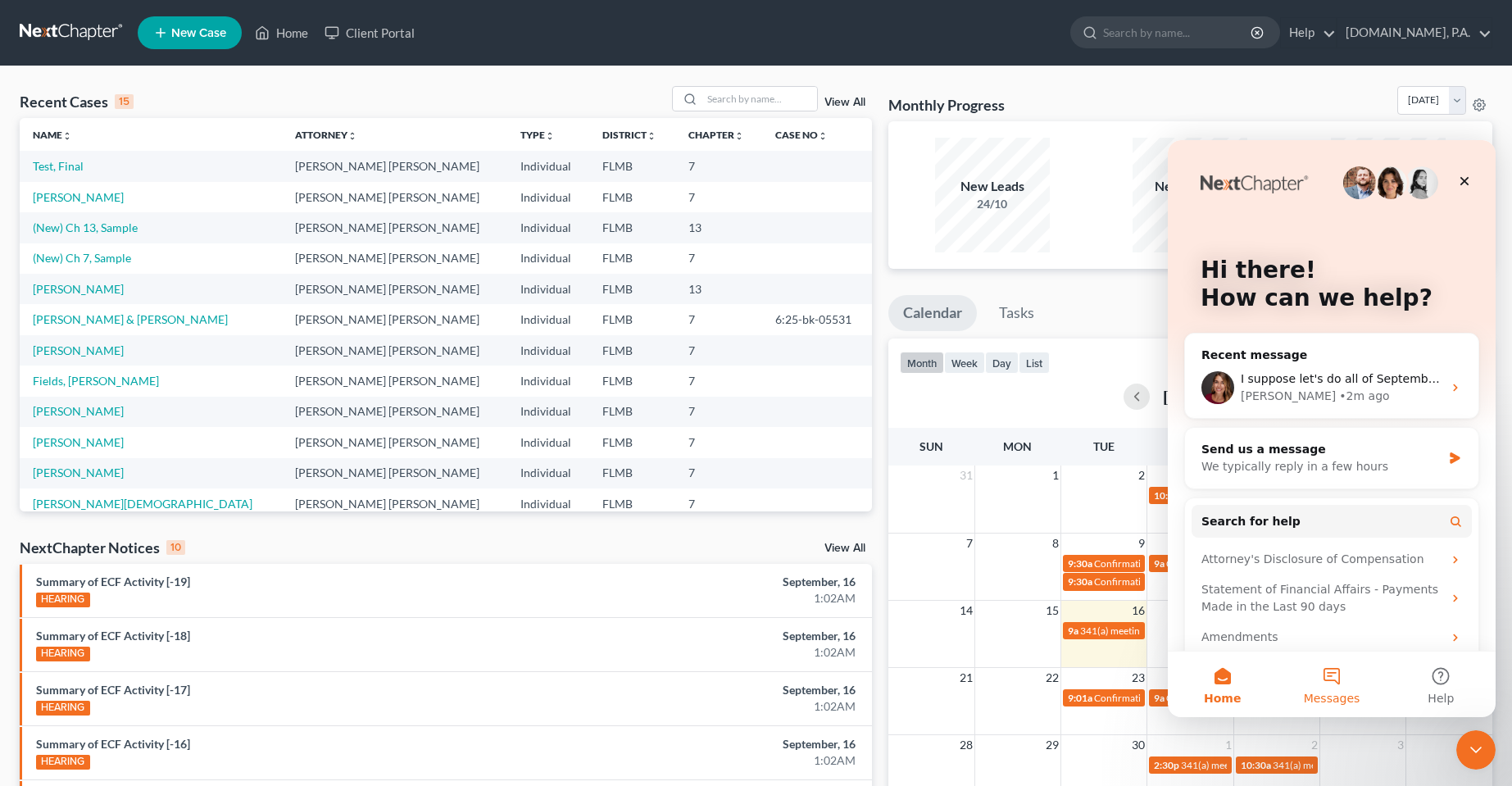
click at [1334, 681] on button "Messages" at bounding box center [1331, 684] width 109 height 66
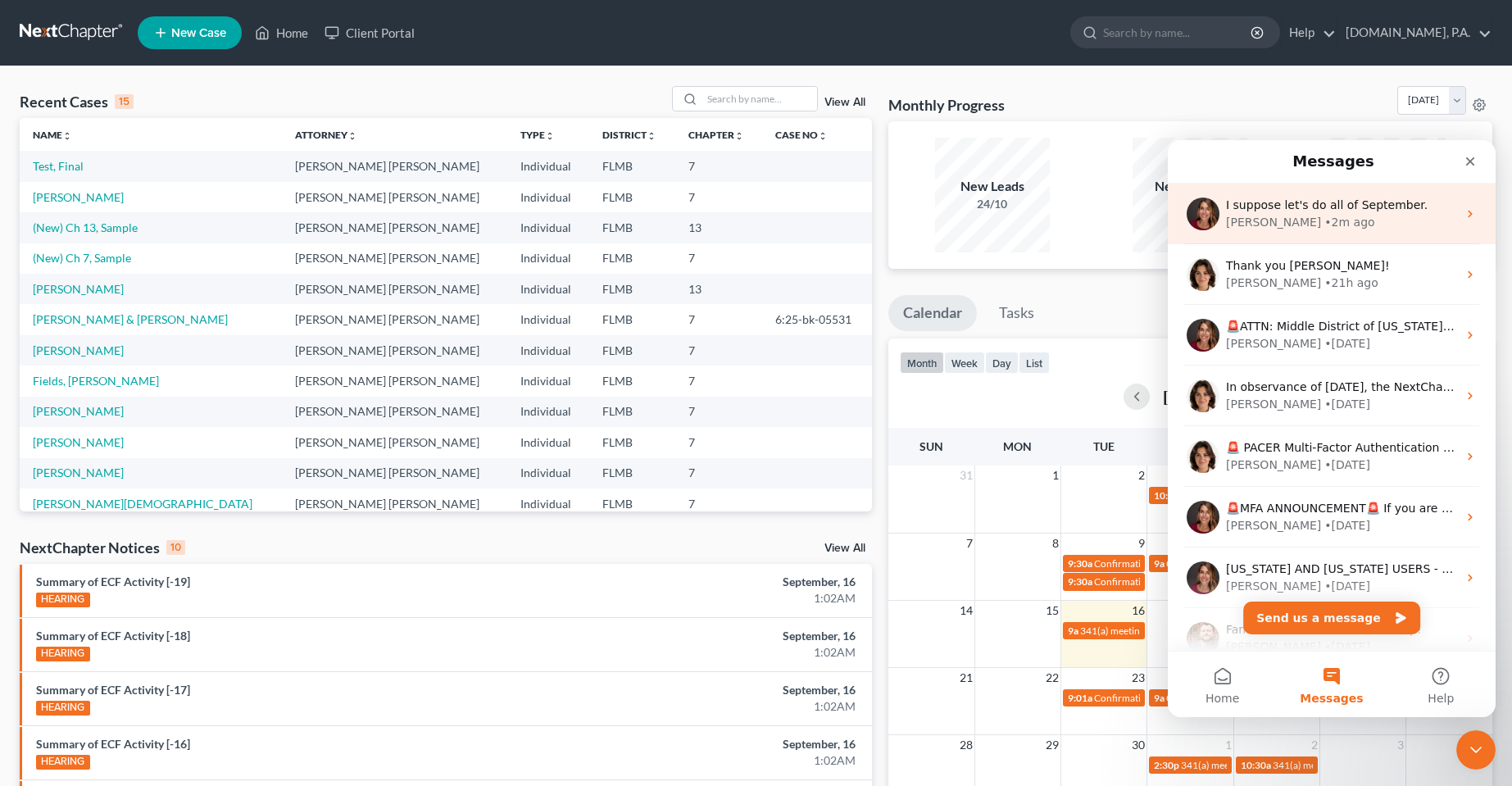
click at [1325, 230] on div "• 2m ago" at bounding box center [1350, 222] width 50 height 18
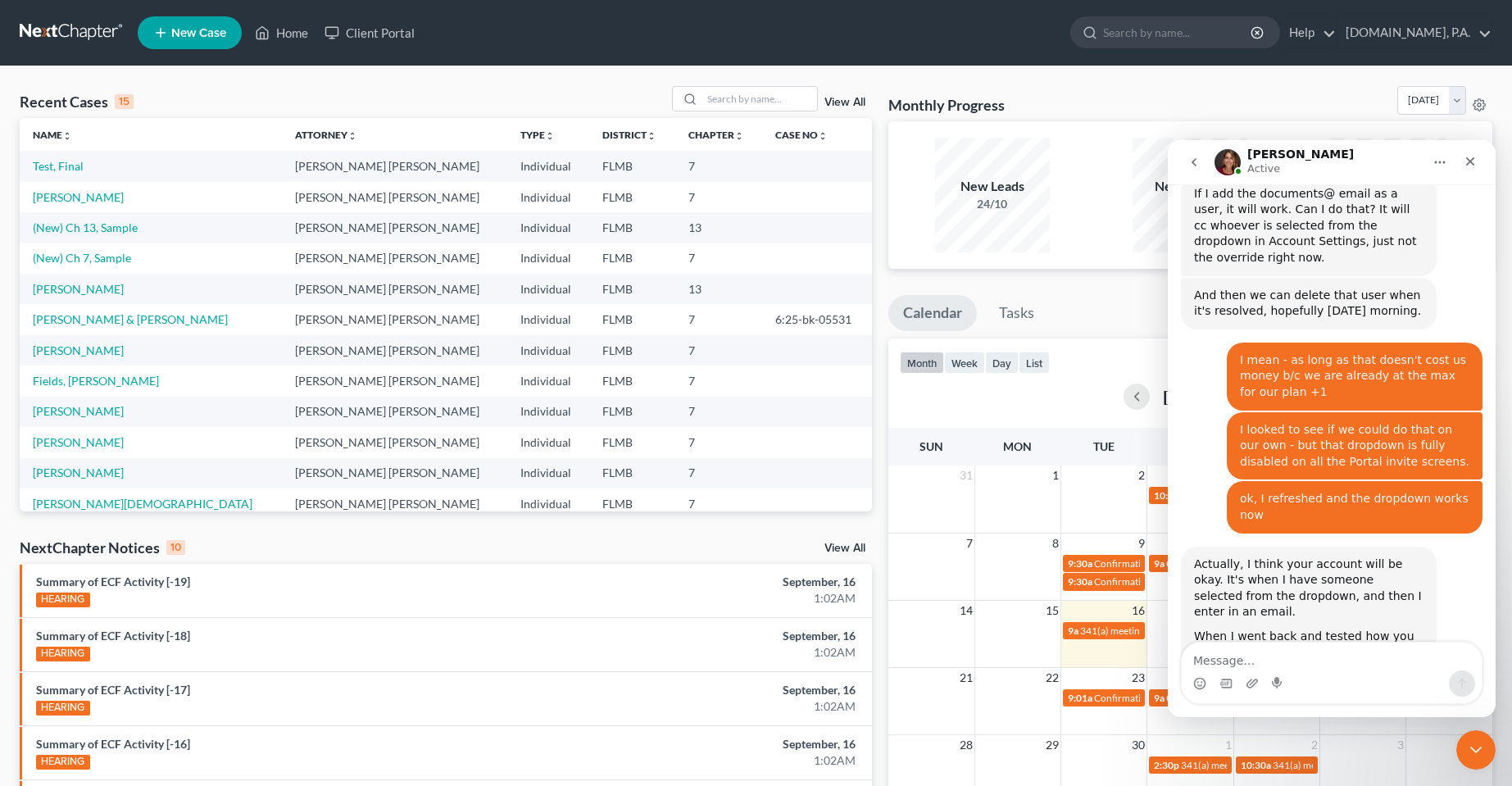
scroll to position [9555, 0]
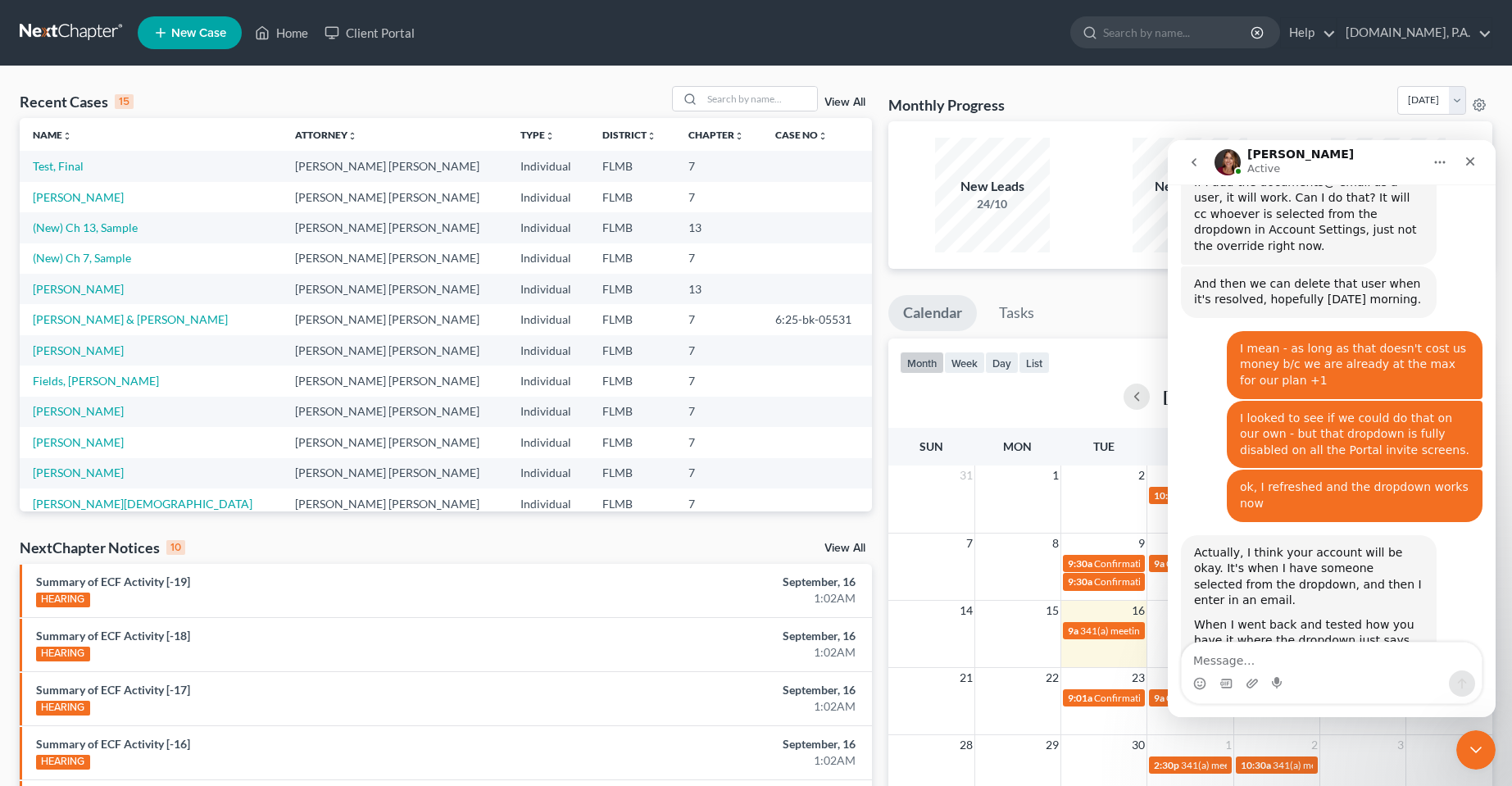
click at [306, 110] on div "Recent Cases 15 View All" at bounding box center [445, 102] width 852 height 32
click at [1304, 659] on textarea "Message…" at bounding box center [1332, 656] width 300 height 28
click at [418, 90] on div "Recent Cases 15 View All" at bounding box center [445, 102] width 852 height 32
click at [1417, 657] on textarea "Message…" at bounding box center [1332, 656] width 300 height 28
click at [1332, 661] on textarea "Message…" at bounding box center [1332, 656] width 300 height 28
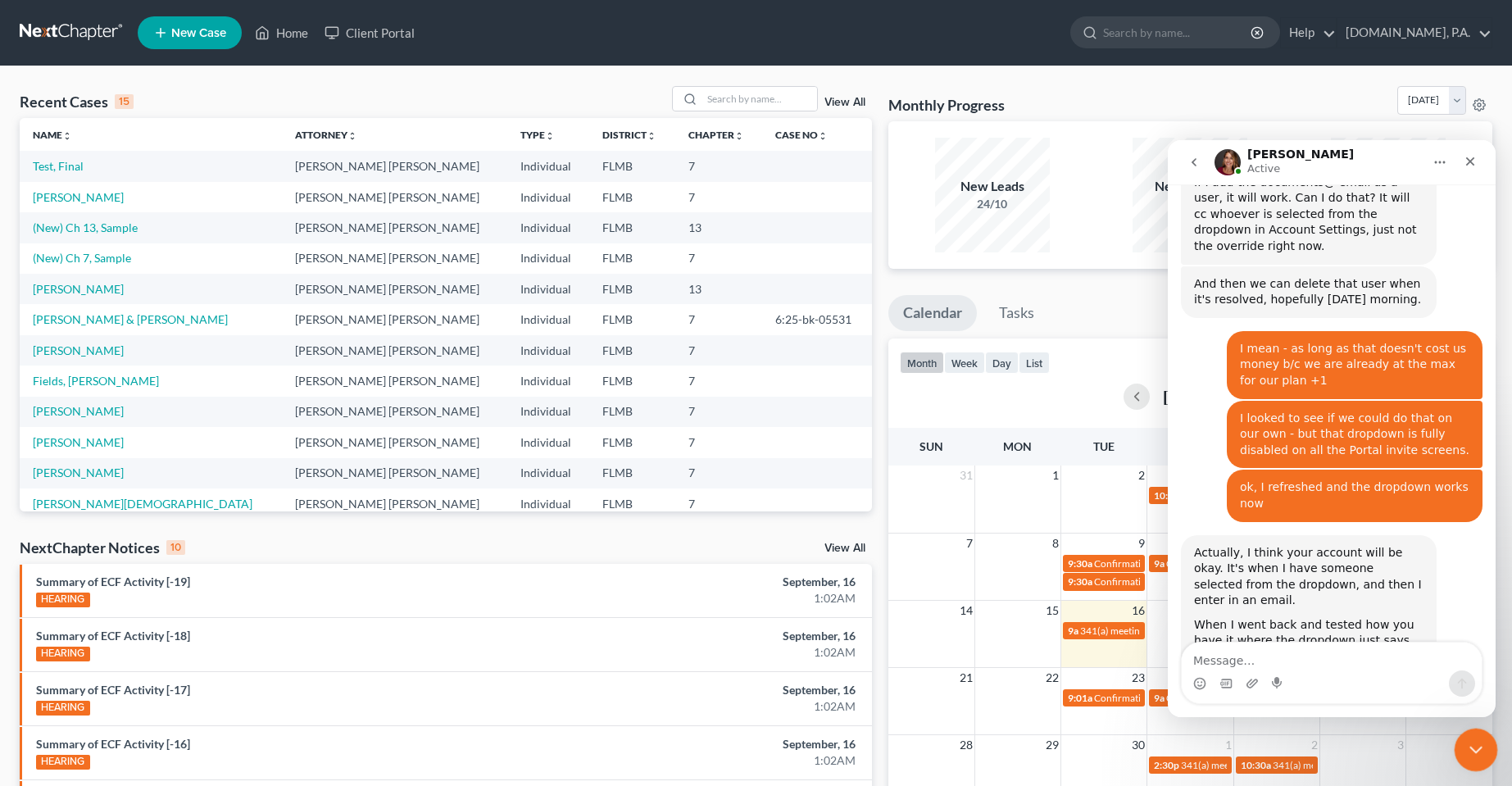
click at [1474, 767] on html at bounding box center [1473, 747] width 39 height 39
click at [1474, 750] on icon "Close Intercom Messenger" at bounding box center [1473, 747] width 19 height 19
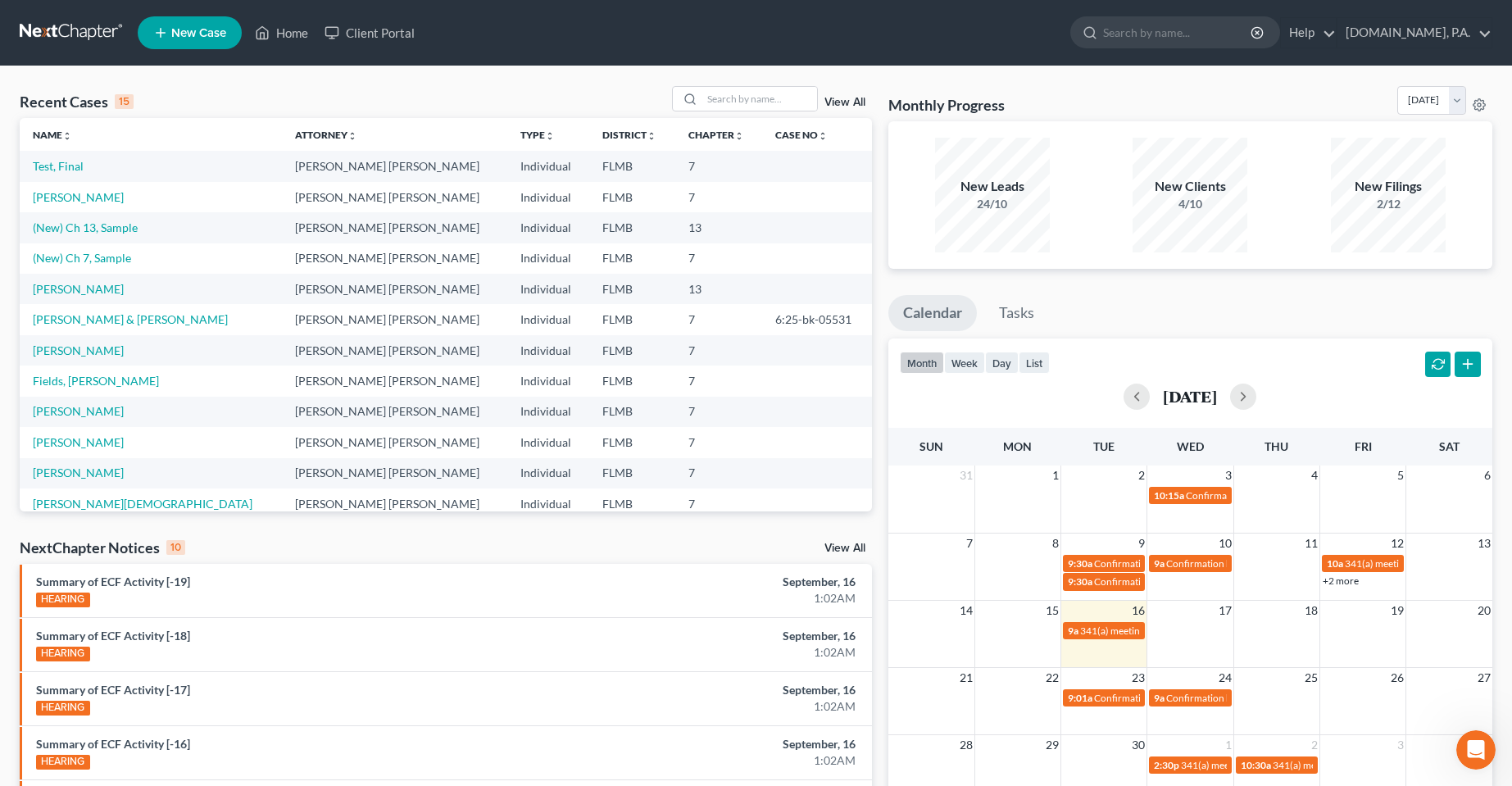
click at [1095, 299] on ul "Calendar Tasks" at bounding box center [1190, 316] width 604 height 44
drag, startPoint x: 1199, startPoint y: 209, endPoint x: 1159, endPoint y: 185, distance: 46.6
click at [1159, 185] on div "New Clients 4/10" at bounding box center [1190, 195] width 115 height 35
click at [1160, 185] on div "New Clients" at bounding box center [1190, 186] width 115 height 19
drag, startPoint x: 1175, startPoint y: 302, endPoint x: 674, endPoint y: 256, distance: 503.1
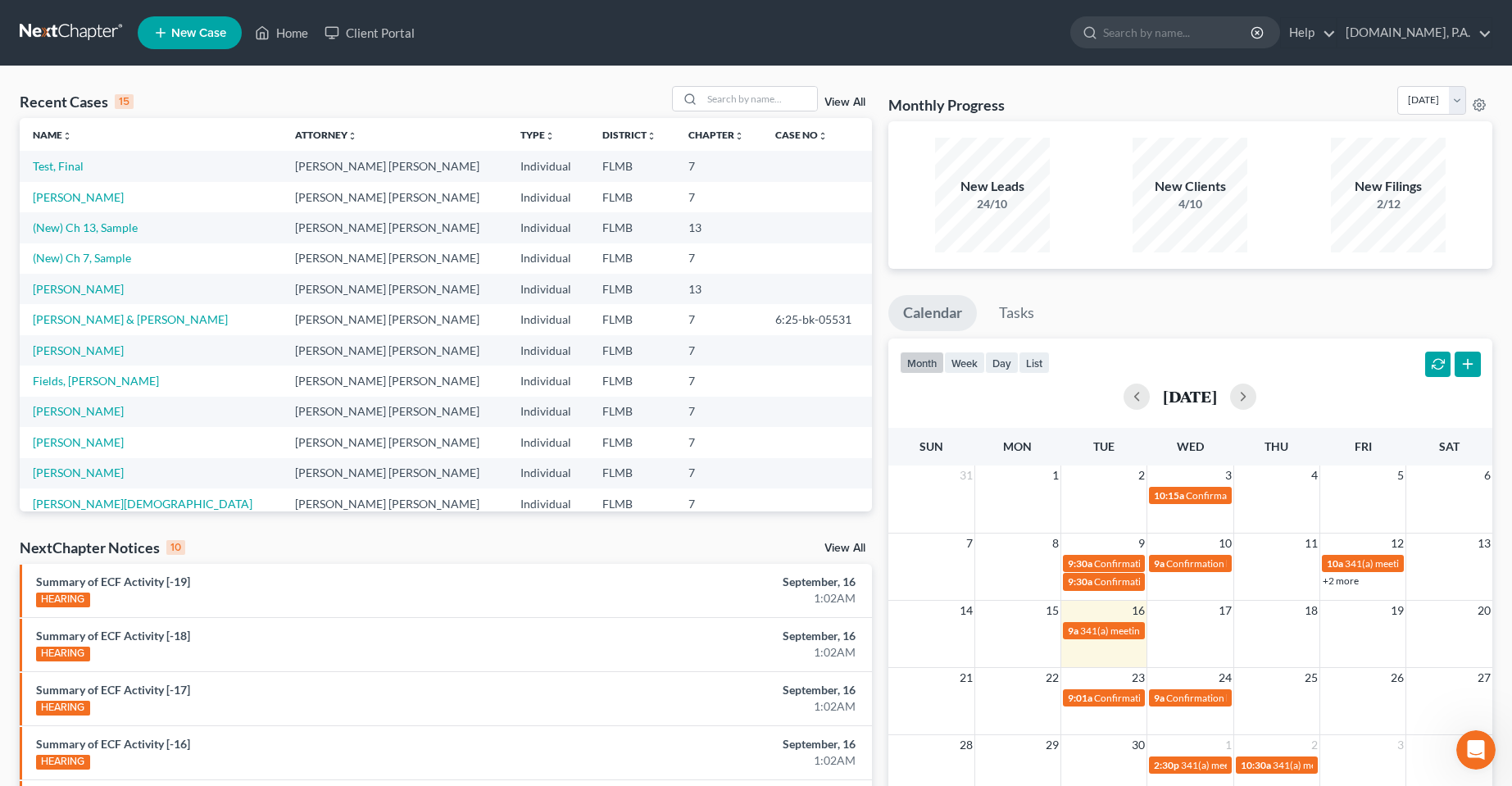
click at [1168, 302] on ul "Calendar Tasks" at bounding box center [1190, 316] width 604 height 44
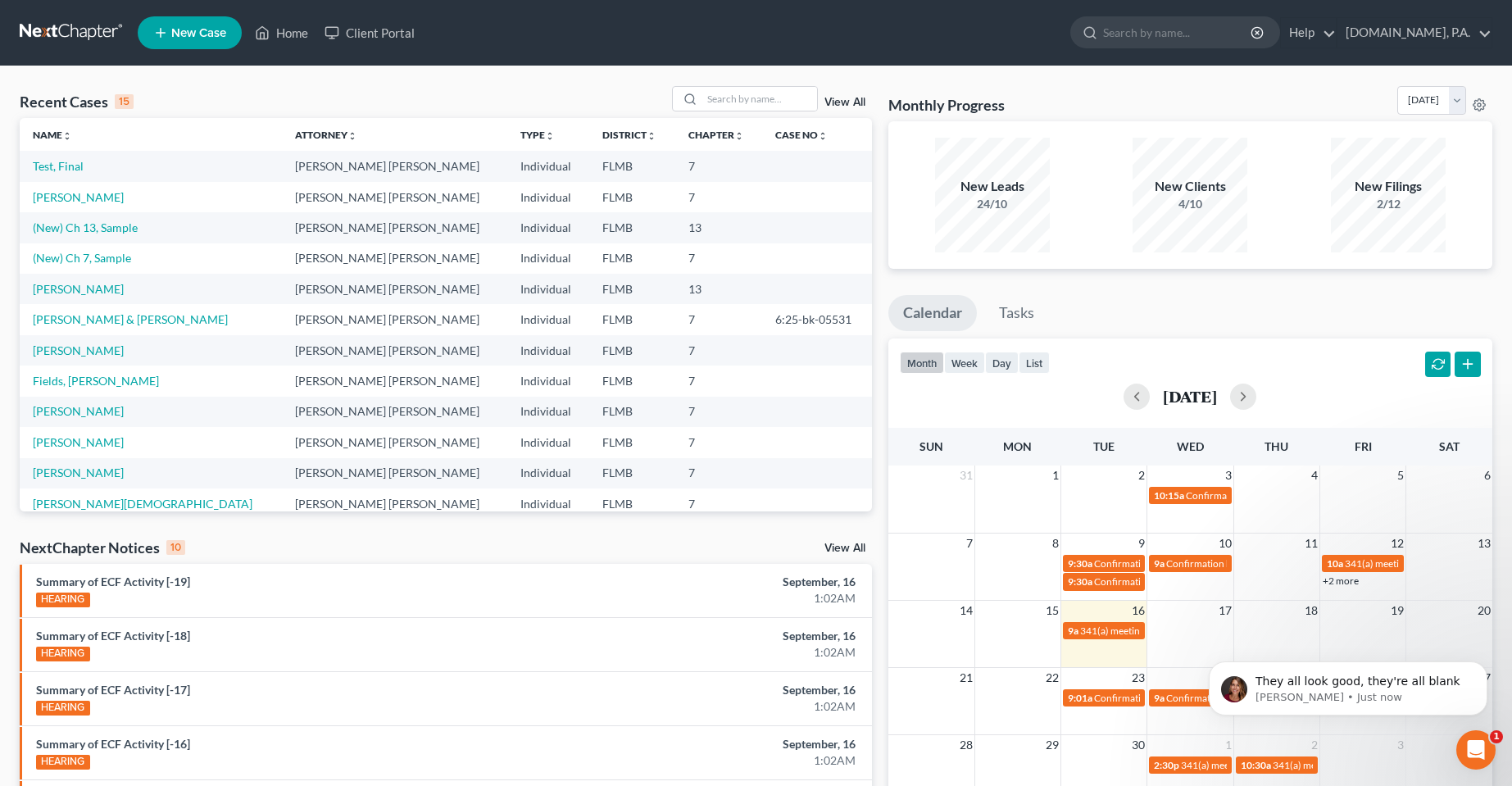
scroll to position [0, 0]
click at [1465, 742] on icon "Open Intercom Messenger" at bounding box center [1473, 747] width 27 height 27
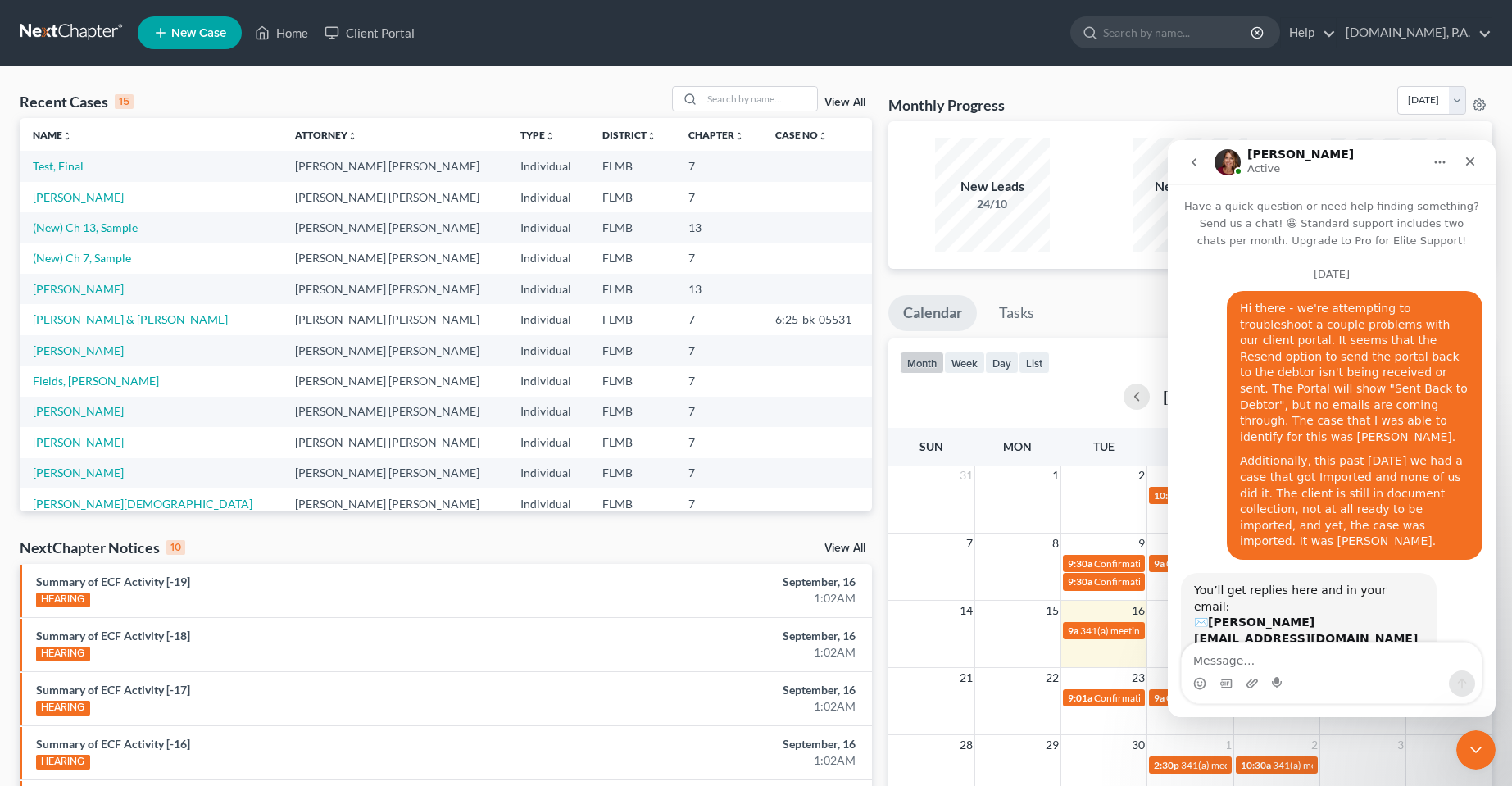
scroll to position [3, 0]
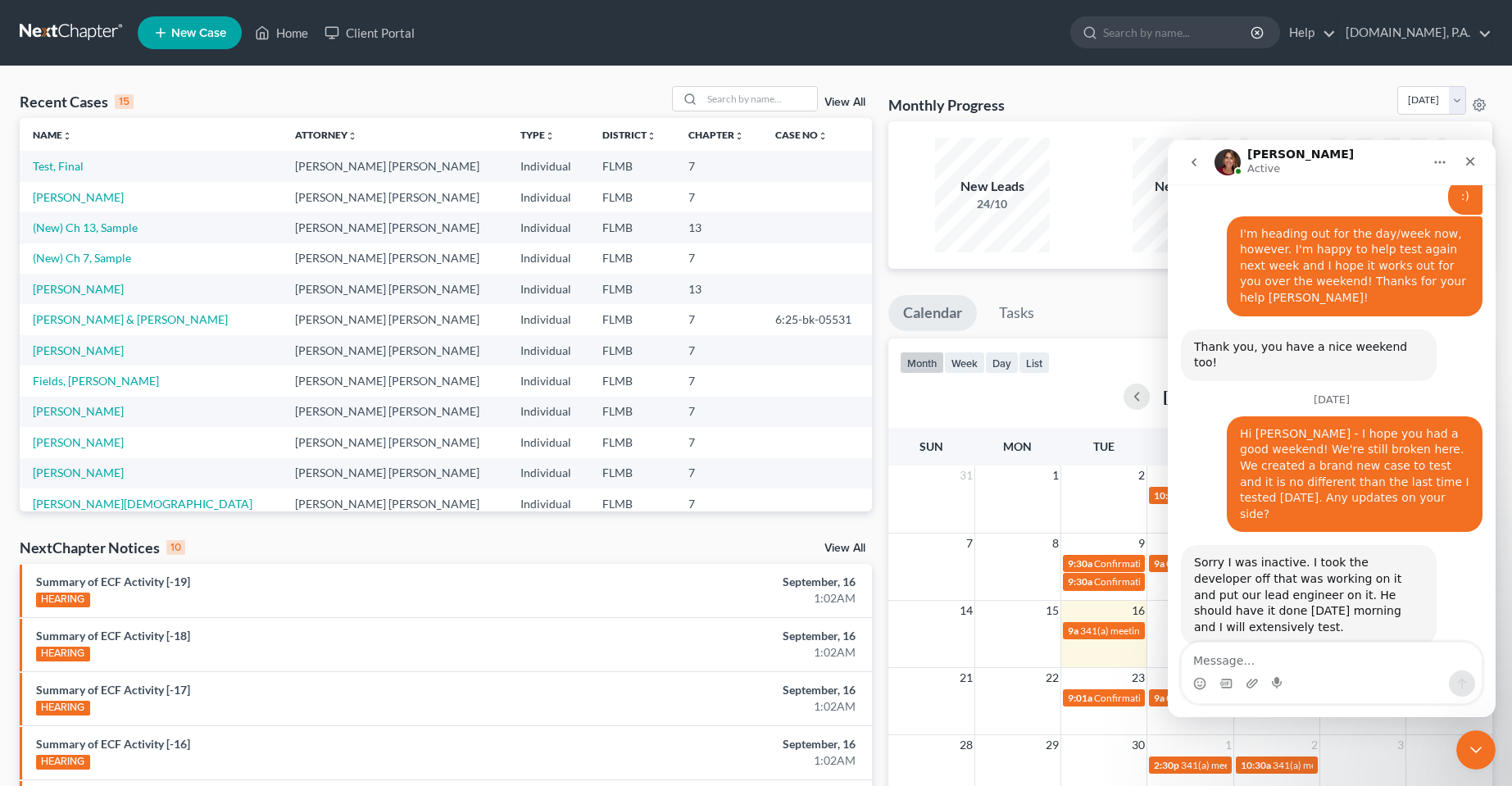
click at [1342, 667] on textarea "Message…" at bounding box center [1332, 656] width 300 height 28
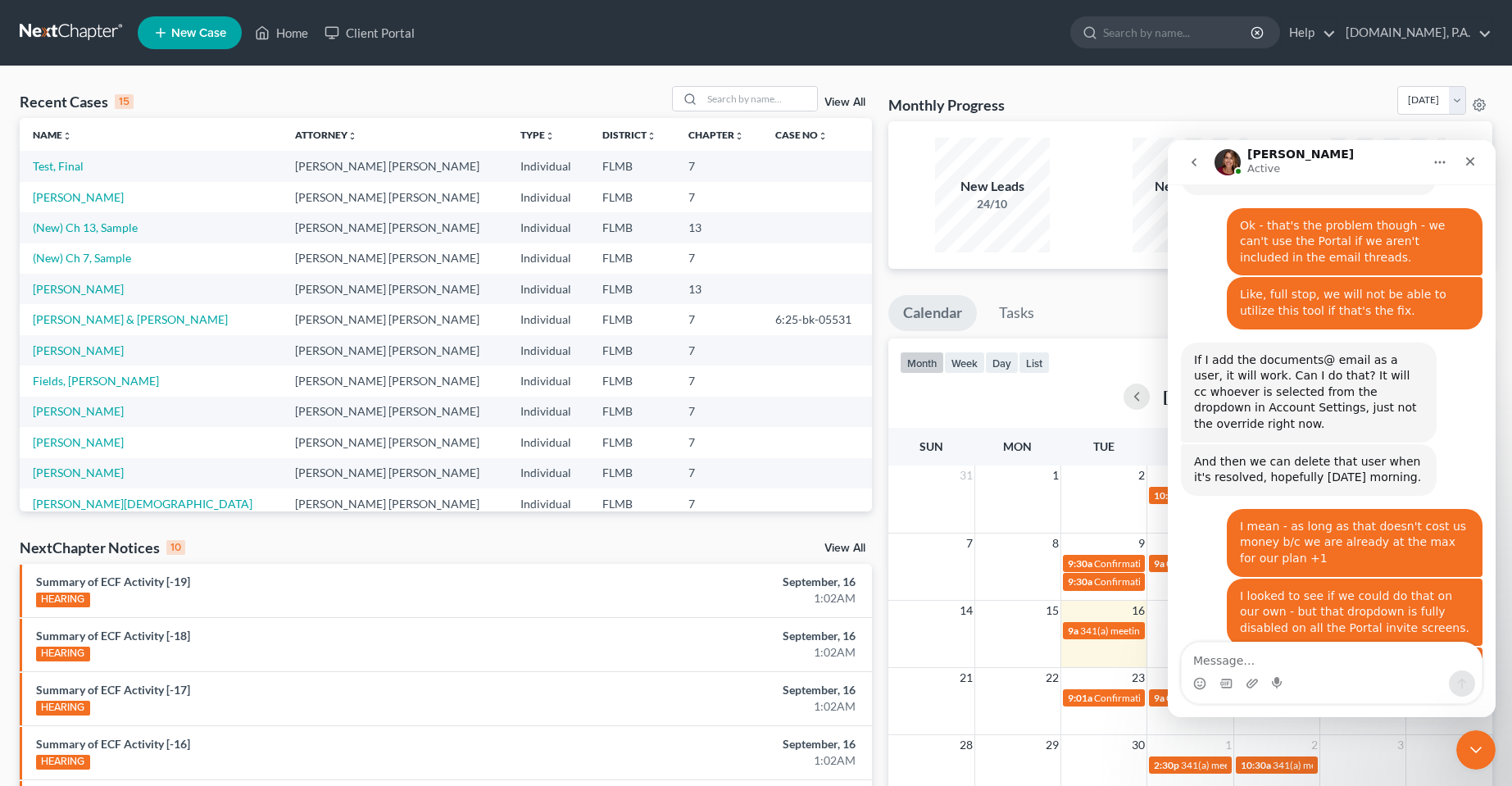
scroll to position [9631, 0]
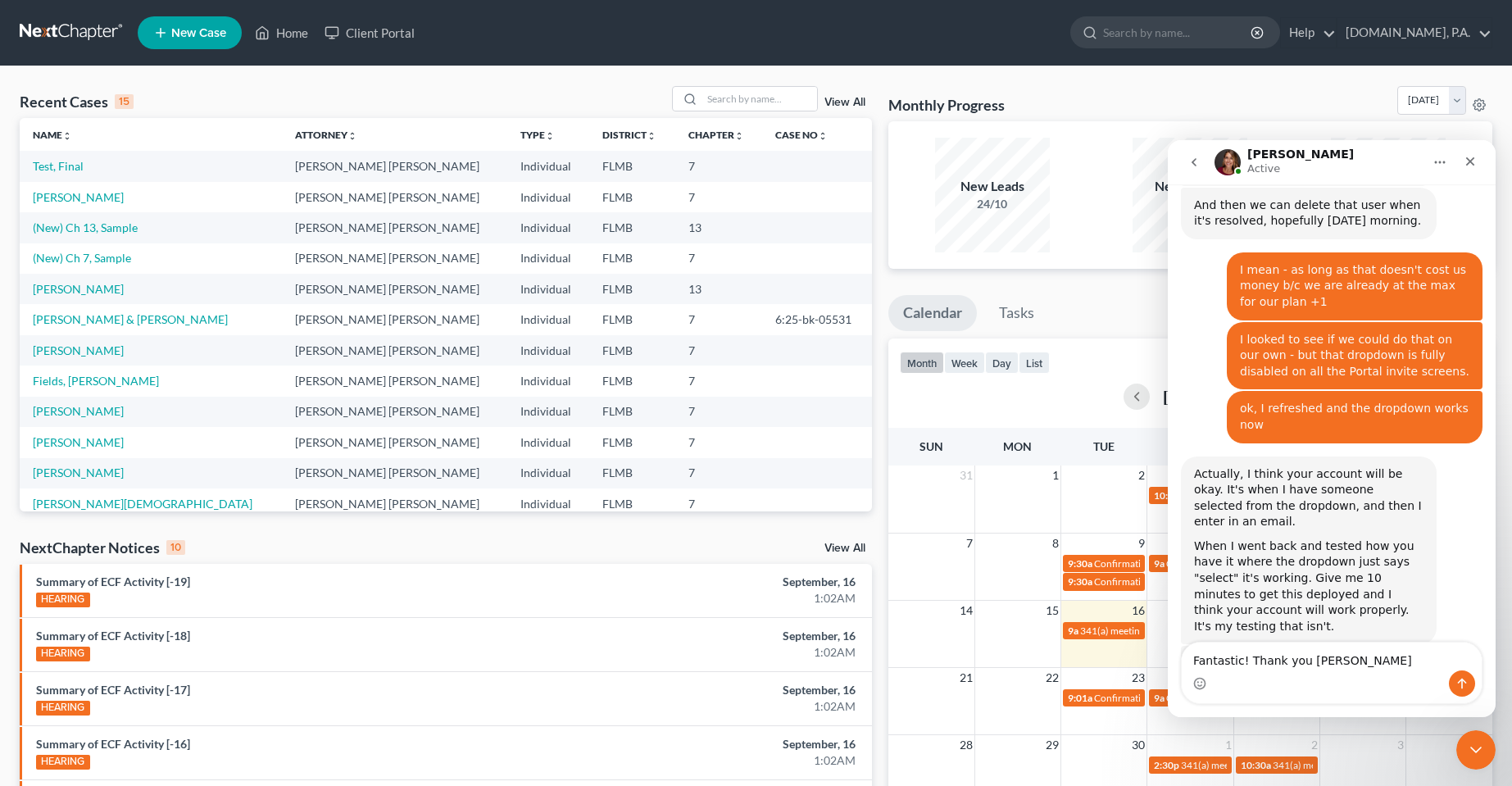
type textarea "Fantastic! Thank you [PERSON_NAME]!"
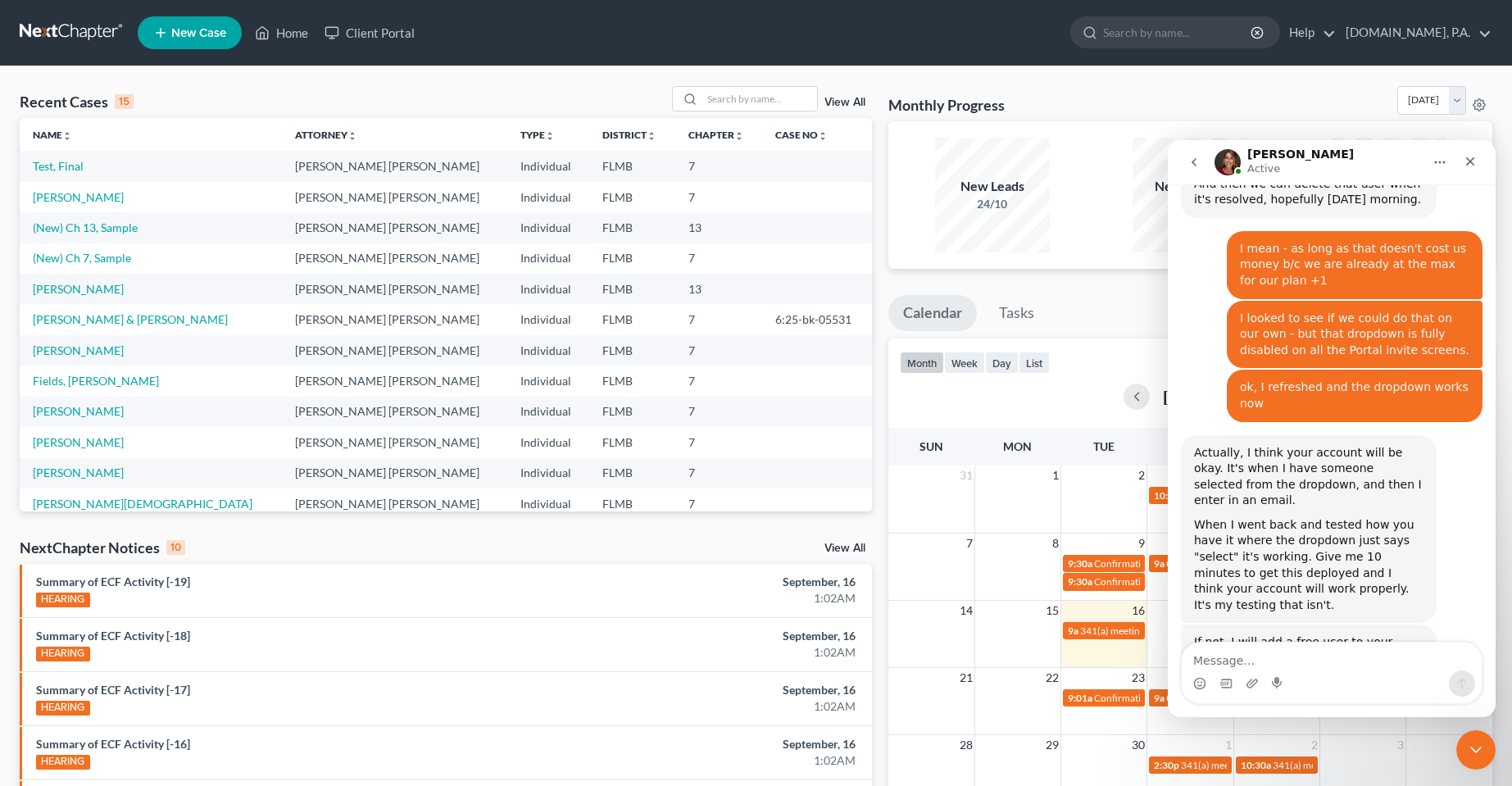
type textarea "C"
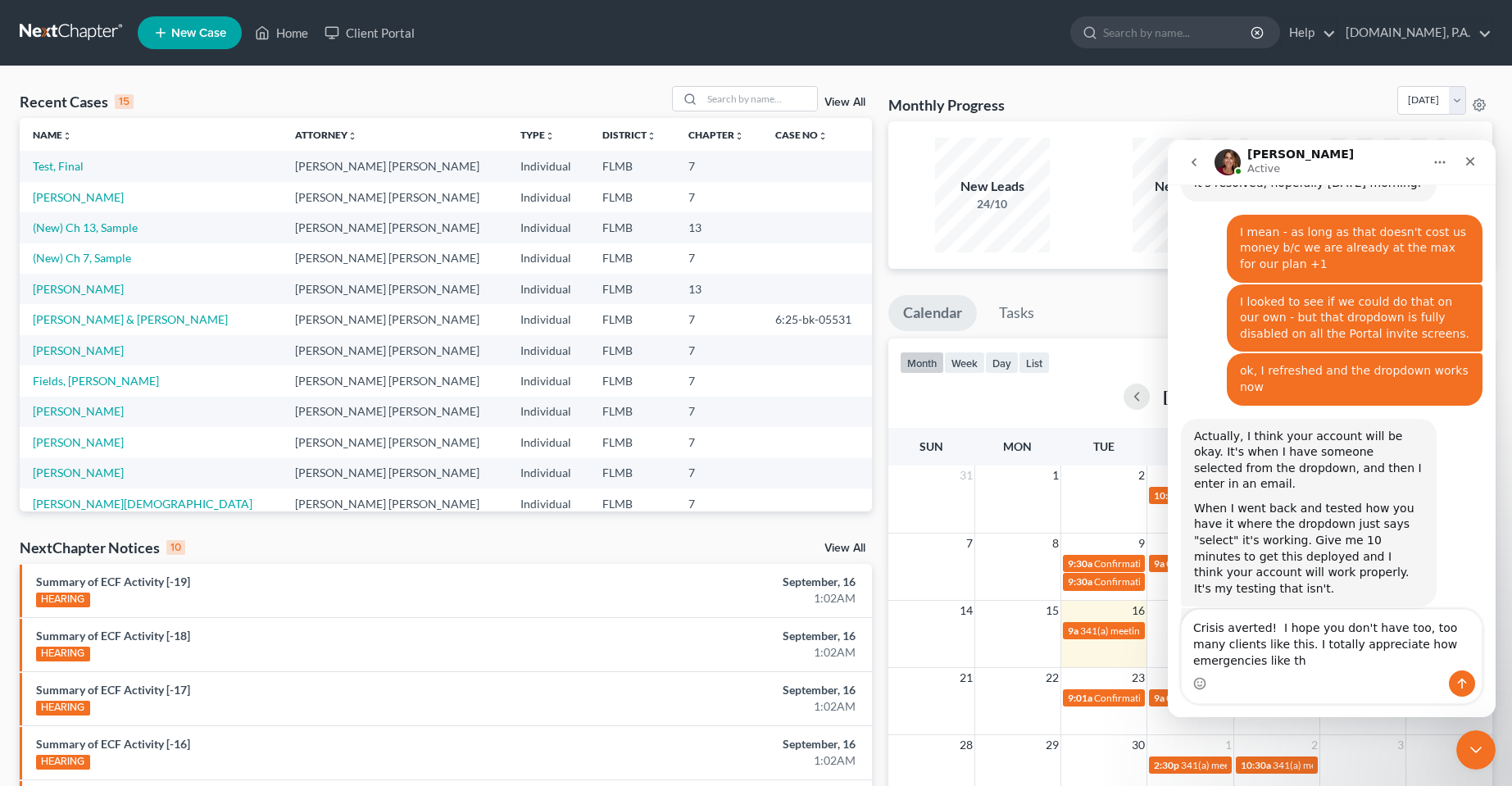
scroll to position [9685, 0]
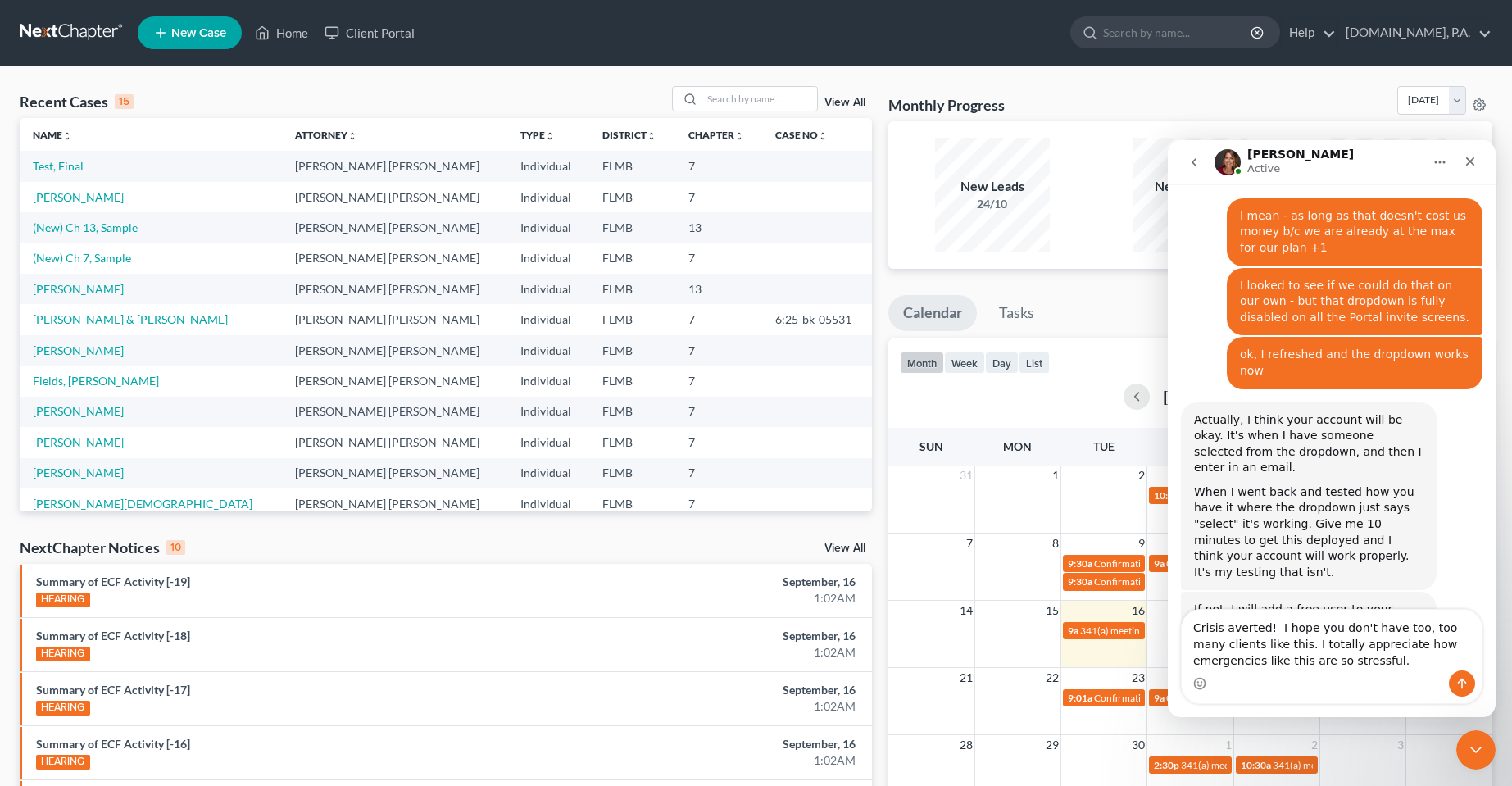
type textarea "Crisis averted! I hope you don't have too, too many clients like this. I totall…"
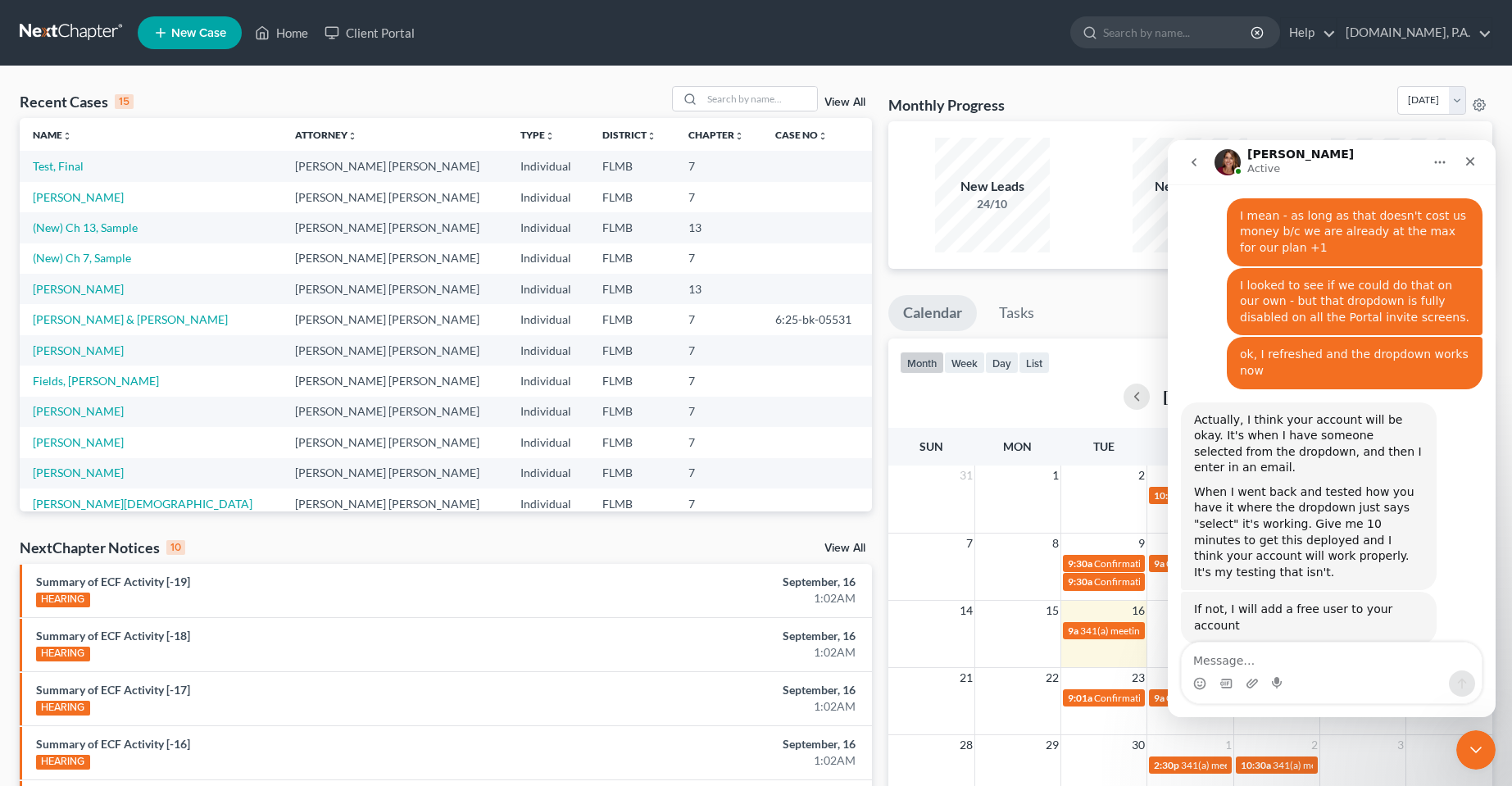
scroll to position [9722, 0]
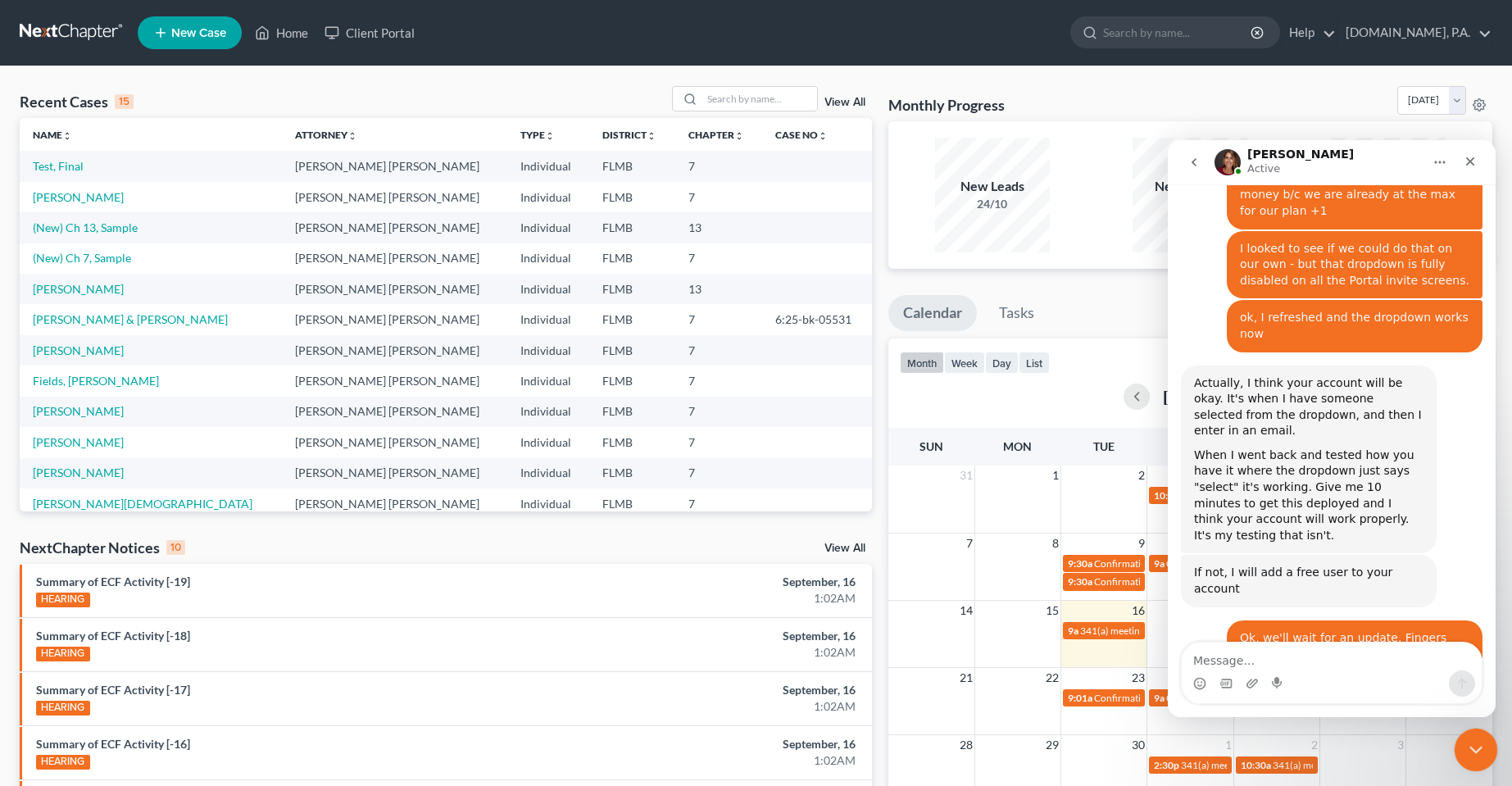
click at [1480, 742] on icon "Close Intercom Messenger" at bounding box center [1473, 747] width 19 height 19
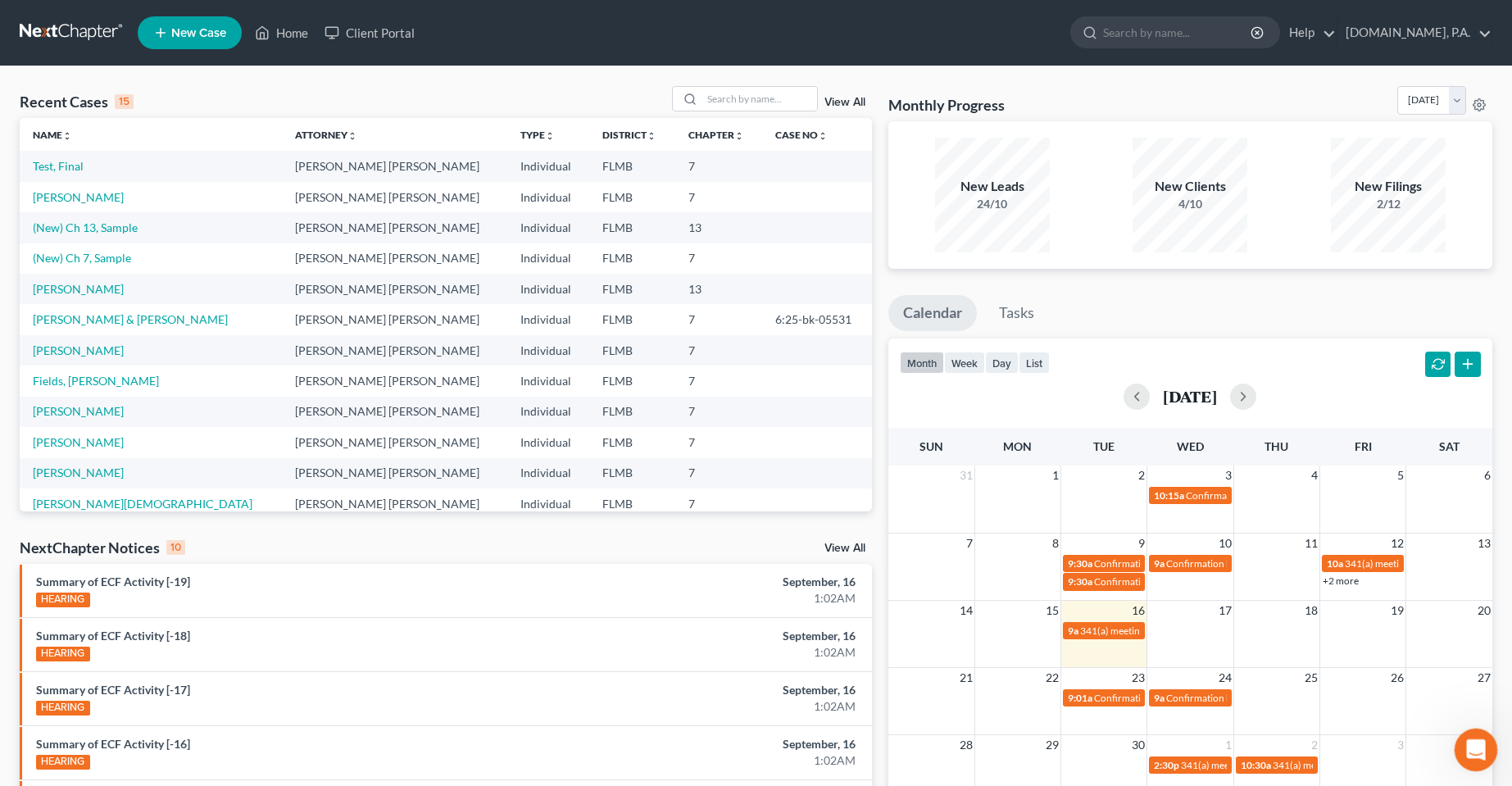
click at [1466, 738] on div "Open Intercom Messenger" at bounding box center [1473, 747] width 54 height 54
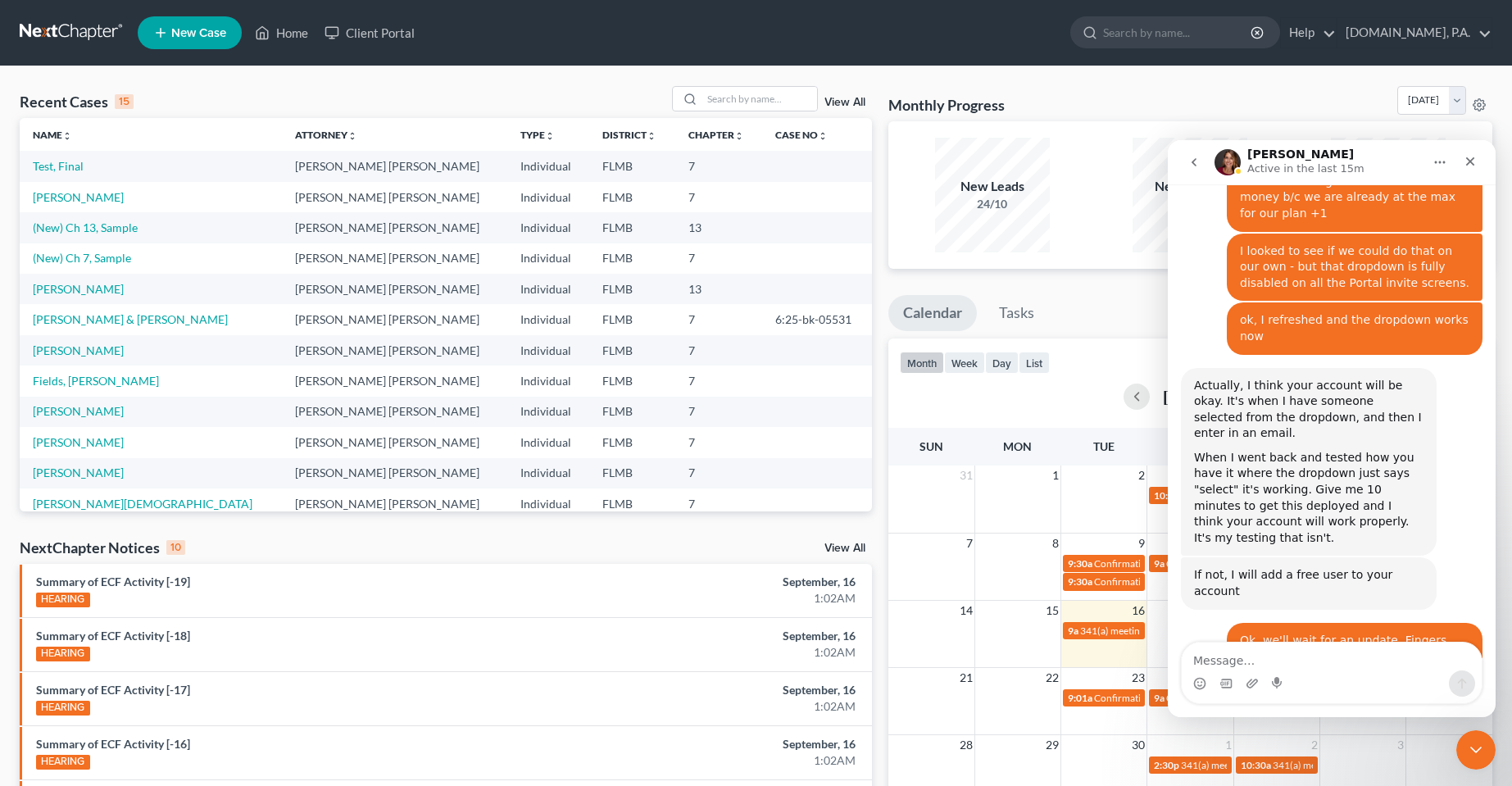
click at [1351, 659] on textarea "Message…" at bounding box center [1332, 656] width 300 height 28
click at [1463, 757] on div "Close Intercom Messenger" at bounding box center [1473, 747] width 39 height 39
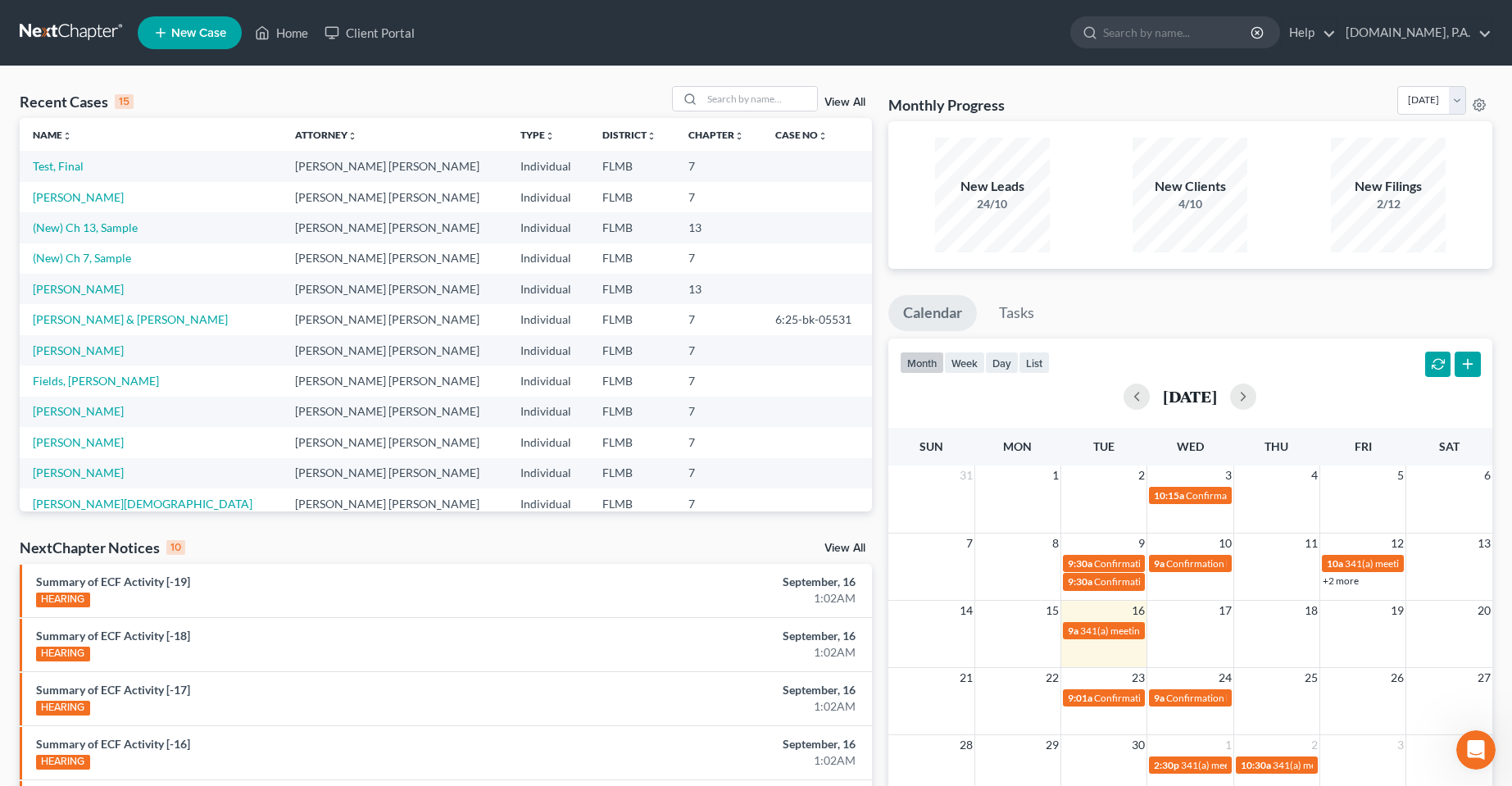
drag, startPoint x: 558, startPoint y: 90, endPoint x: 925, endPoint y: 76, distance: 367.3
click at [558, 90] on div "Recent Cases 15 View All" at bounding box center [445, 102] width 852 height 32
click at [375, 60] on nav "Home New Case Client Portal [DOMAIN_NAME], P.A. [PERSON_NAME][EMAIL_ADDRESS][DO…" at bounding box center [756, 32] width 1512 height 66
click at [1486, 754] on div "Open Intercom Messenger" at bounding box center [1473, 747] width 54 height 54
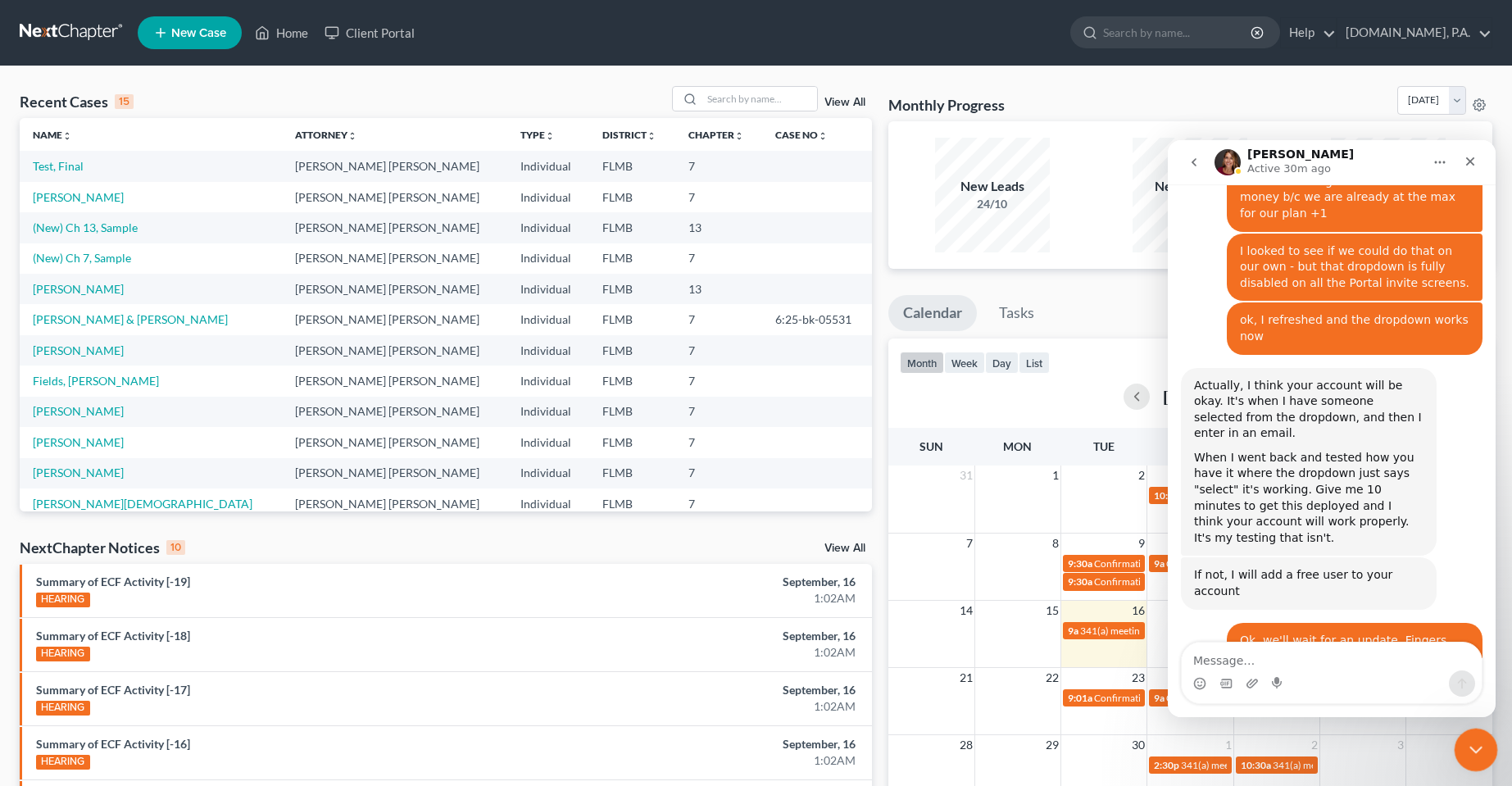
click at [1485, 750] on div "Close Intercom Messenger" at bounding box center [1473, 747] width 39 height 39
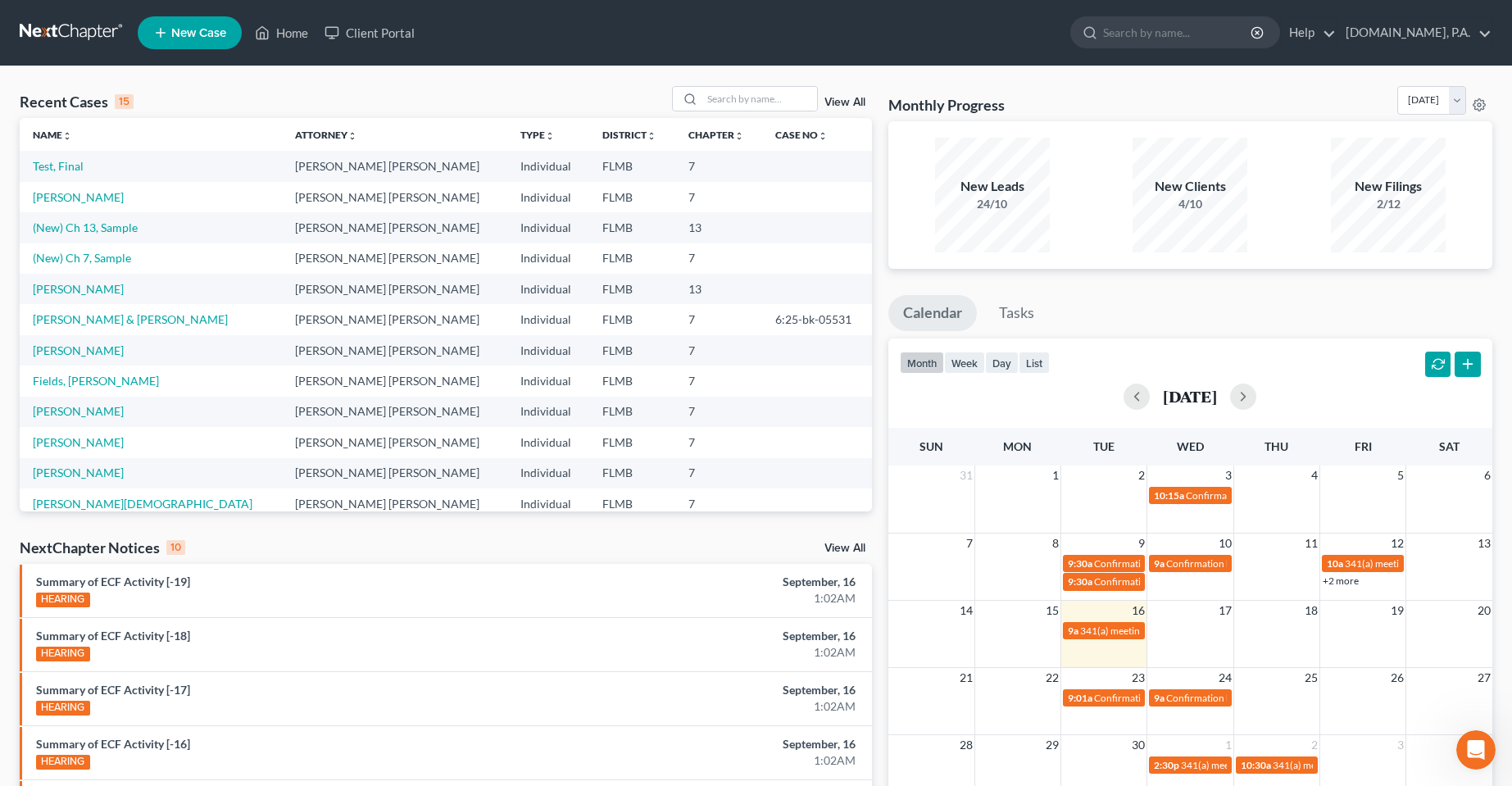
click at [575, 73] on div "Recent Cases 15 View All Name unfold_more expand_more expand_less Attorney unfo…" at bounding box center [756, 608] width 1512 height 1084
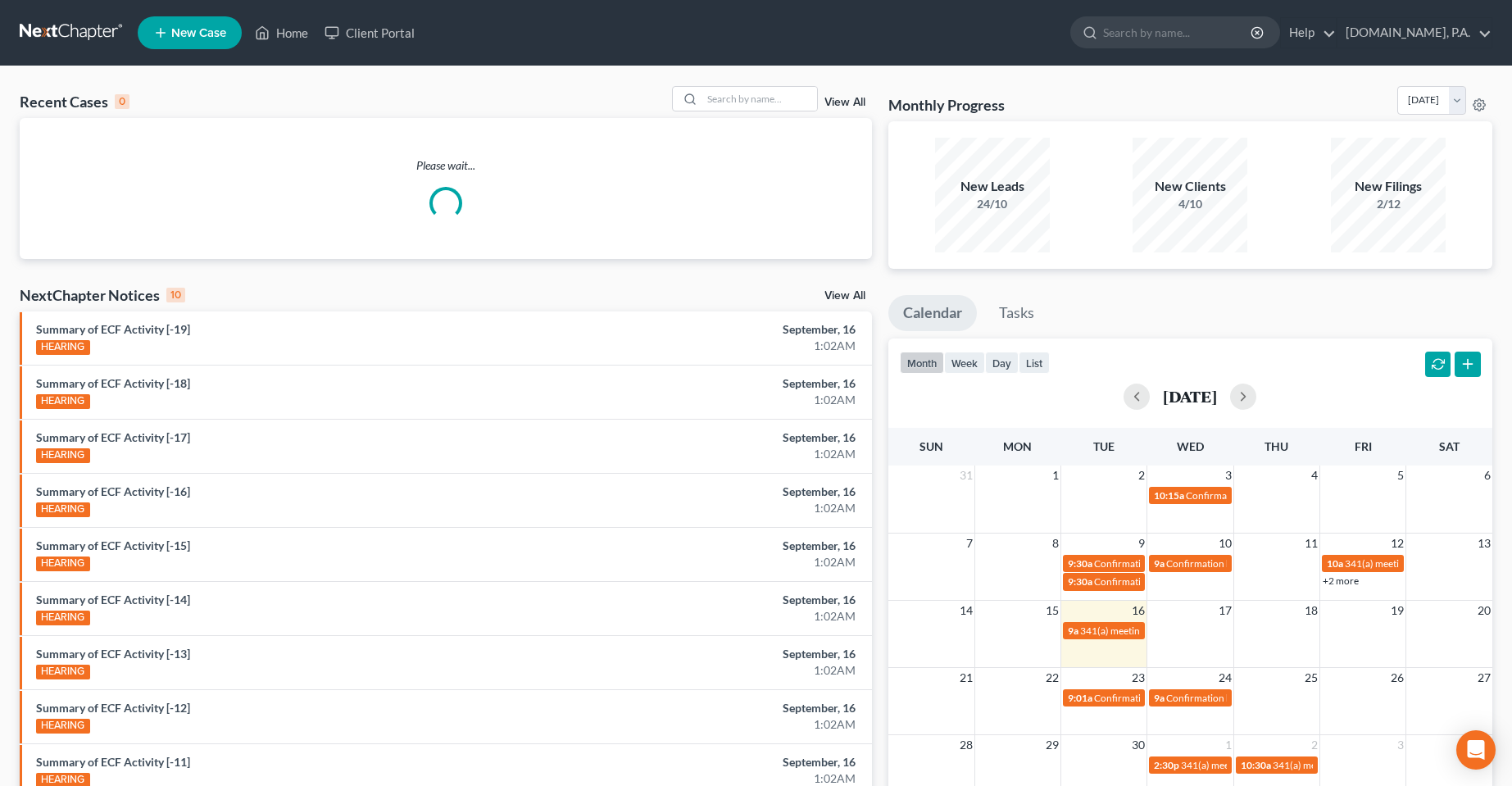
drag, startPoint x: 1163, startPoint y: 46, endPoint x: 823, endPoint y: 36, distance: 340.1
click at [1103, 48] on form at bounding box center [1175, 32] width 210 height 32
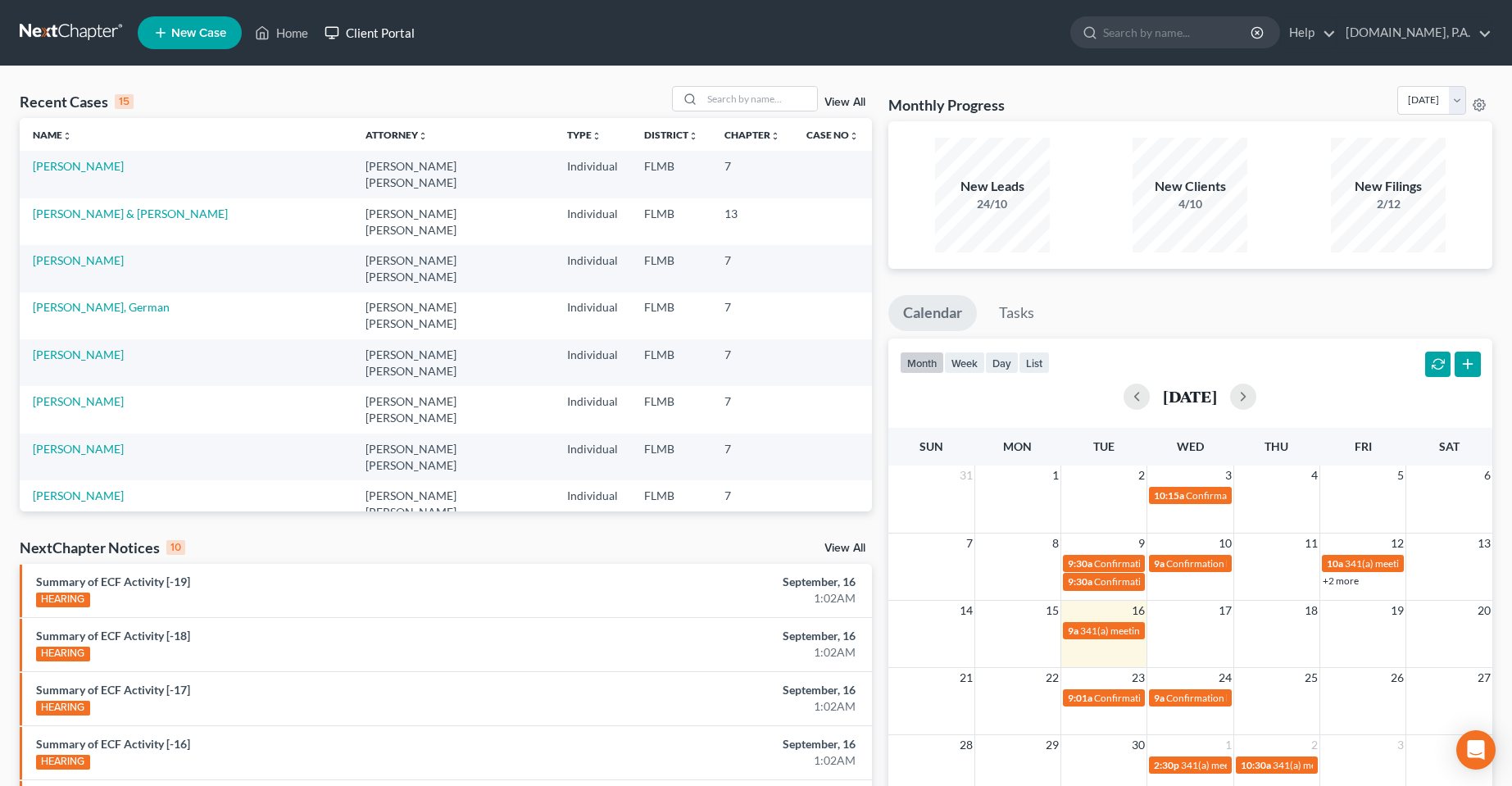
click at [415, 27] on link "Client Portal" at bounding box center [369, 32] width 107 height 30
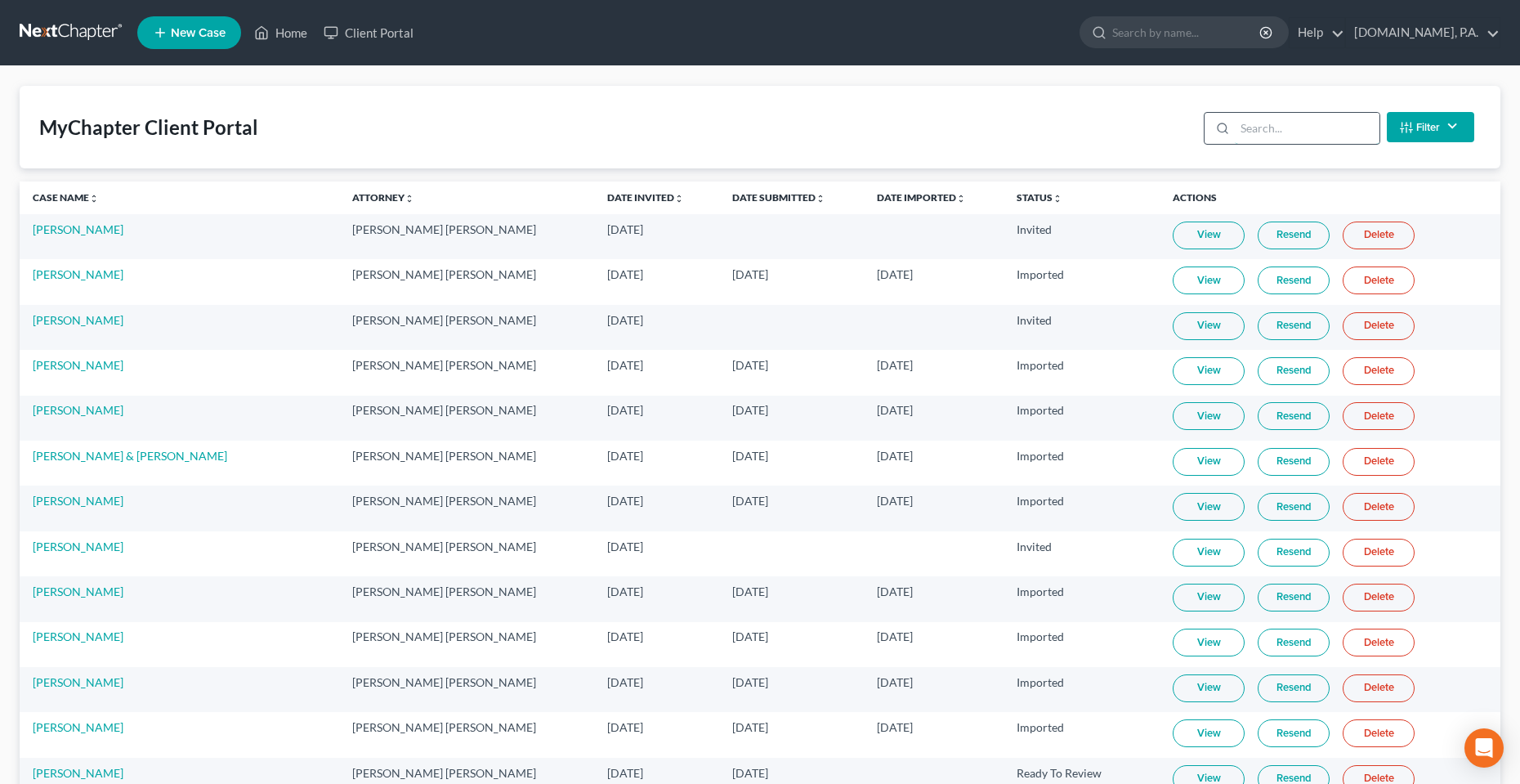
click at [1278, 140] on input "search" at bounding box center [1307, 129] width 144 height 31
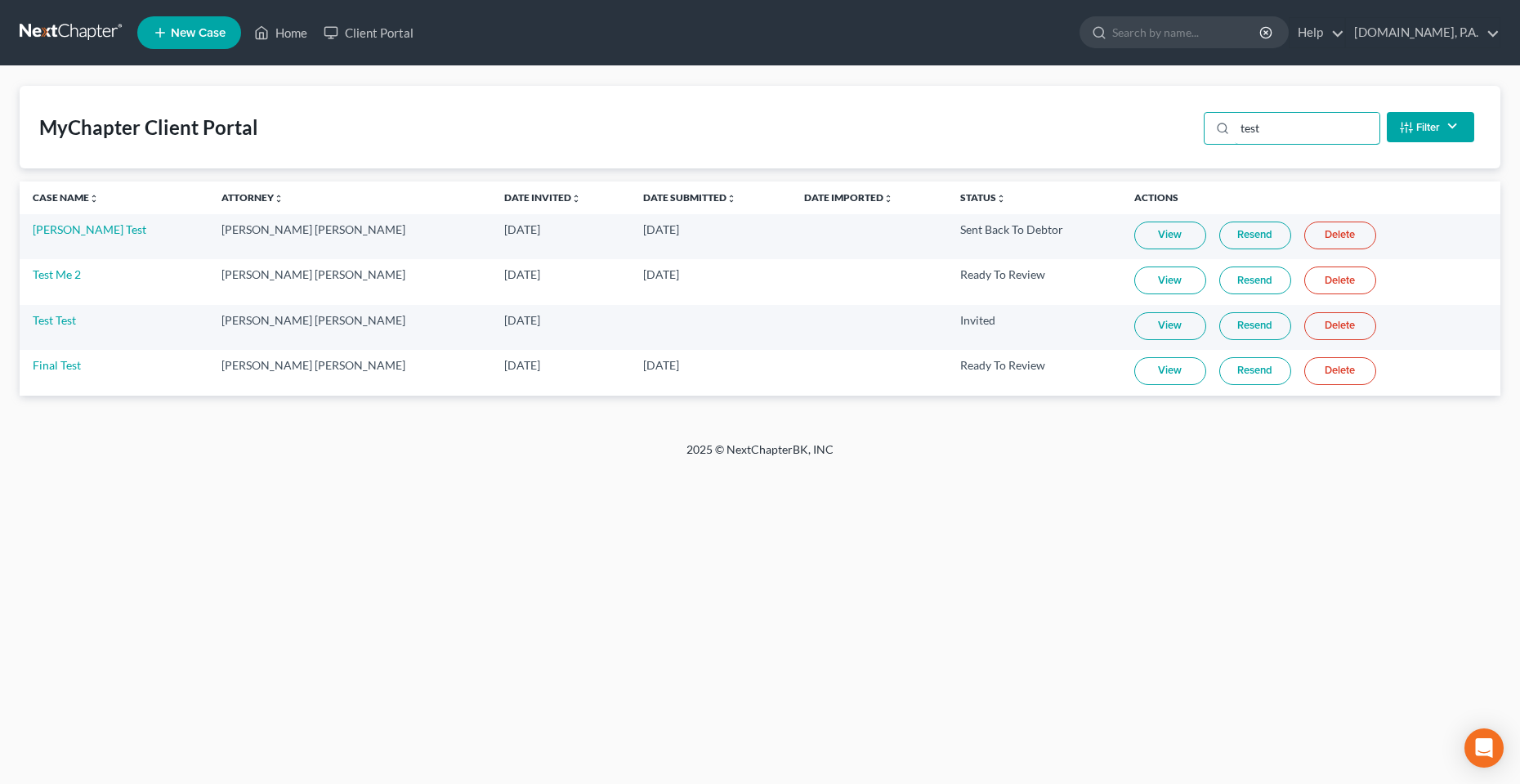
type input "test"
click at [1305, 377] on link "Delete" at bounding box center [1341, 371] width 72 height 28
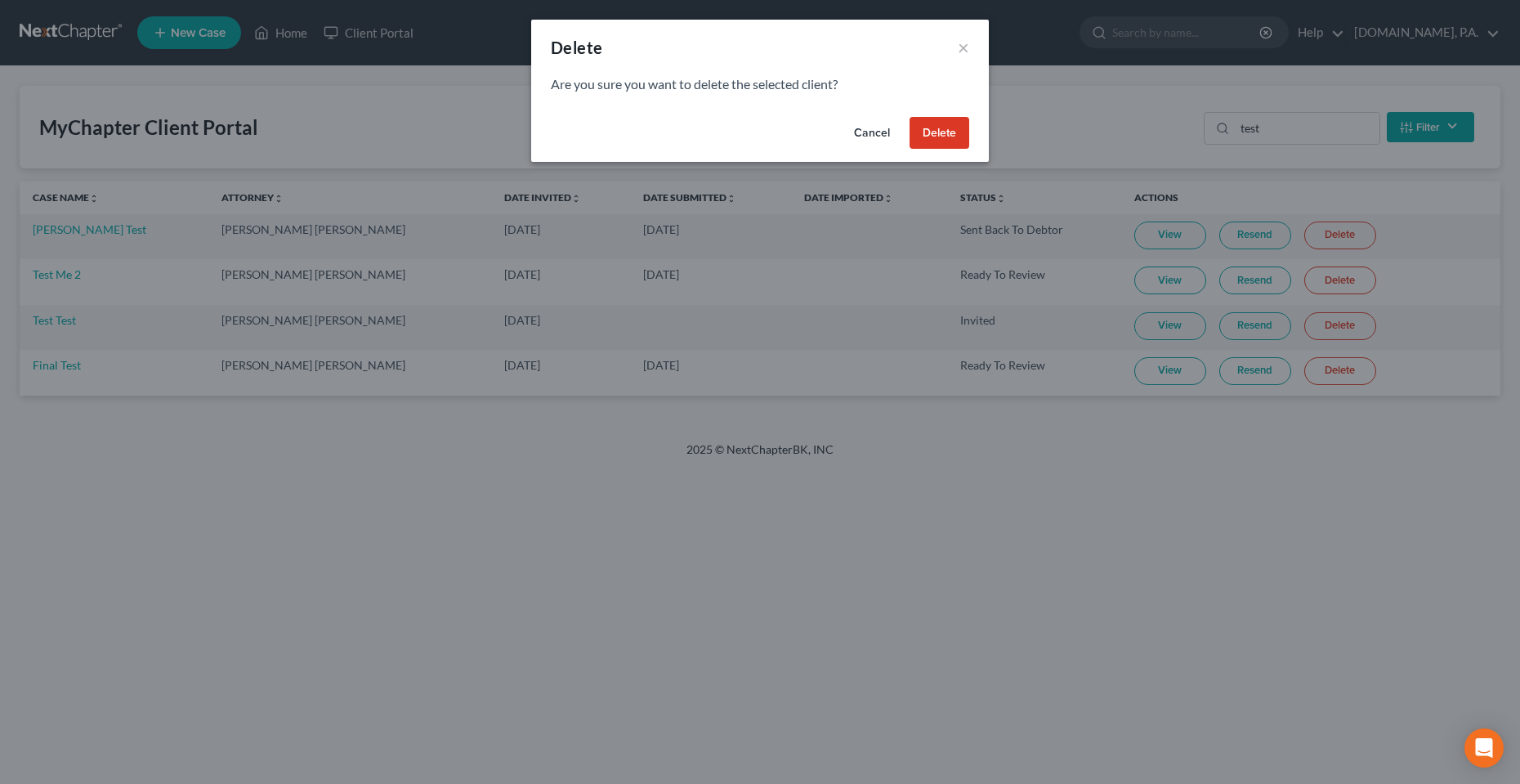
click at [958, 144] on button "Delete" at bounding box center [939, 132] width 60 height 32
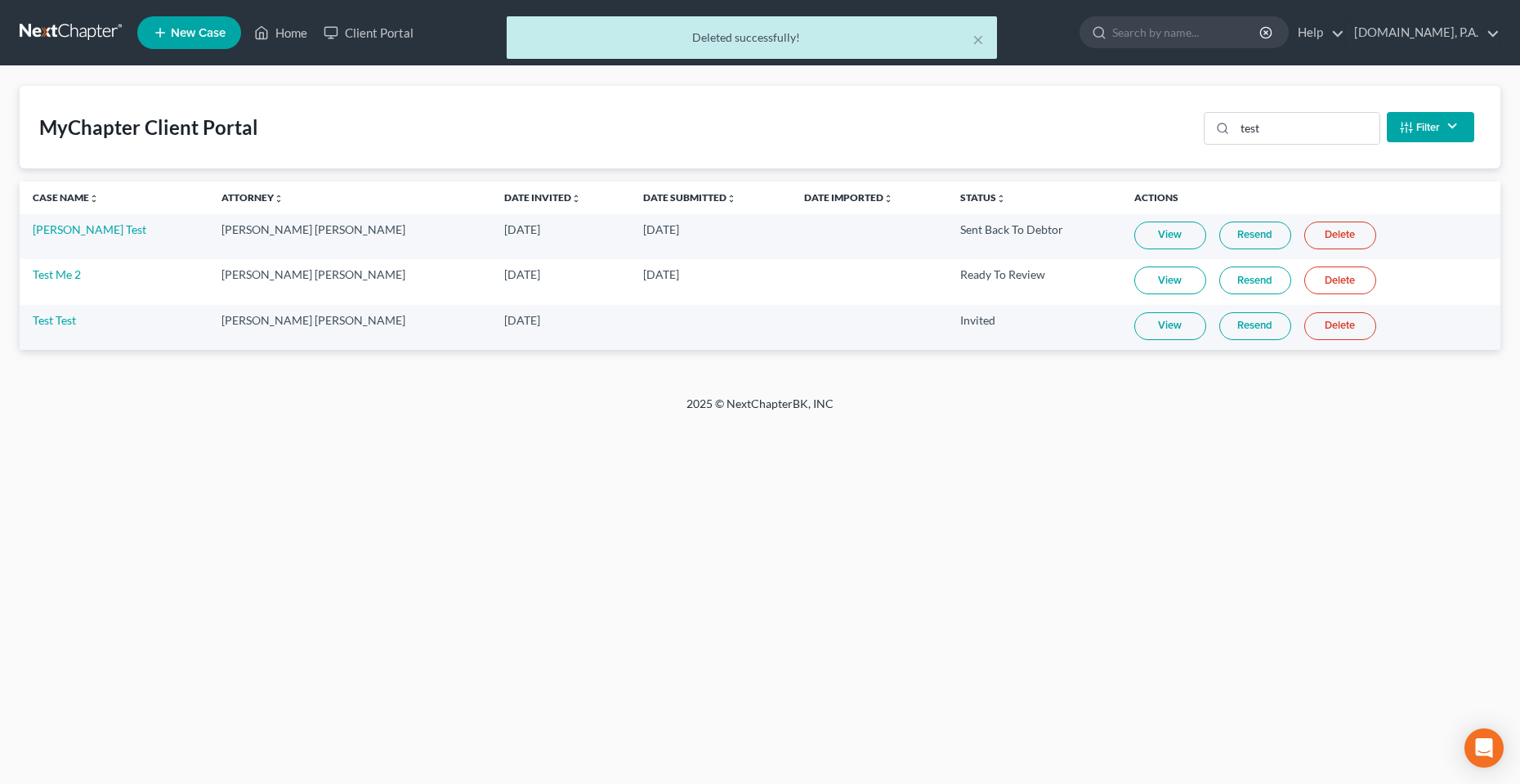
click at [1305, 332] on link "Delete" at bounding box center [1341, 326] width 72 height 28
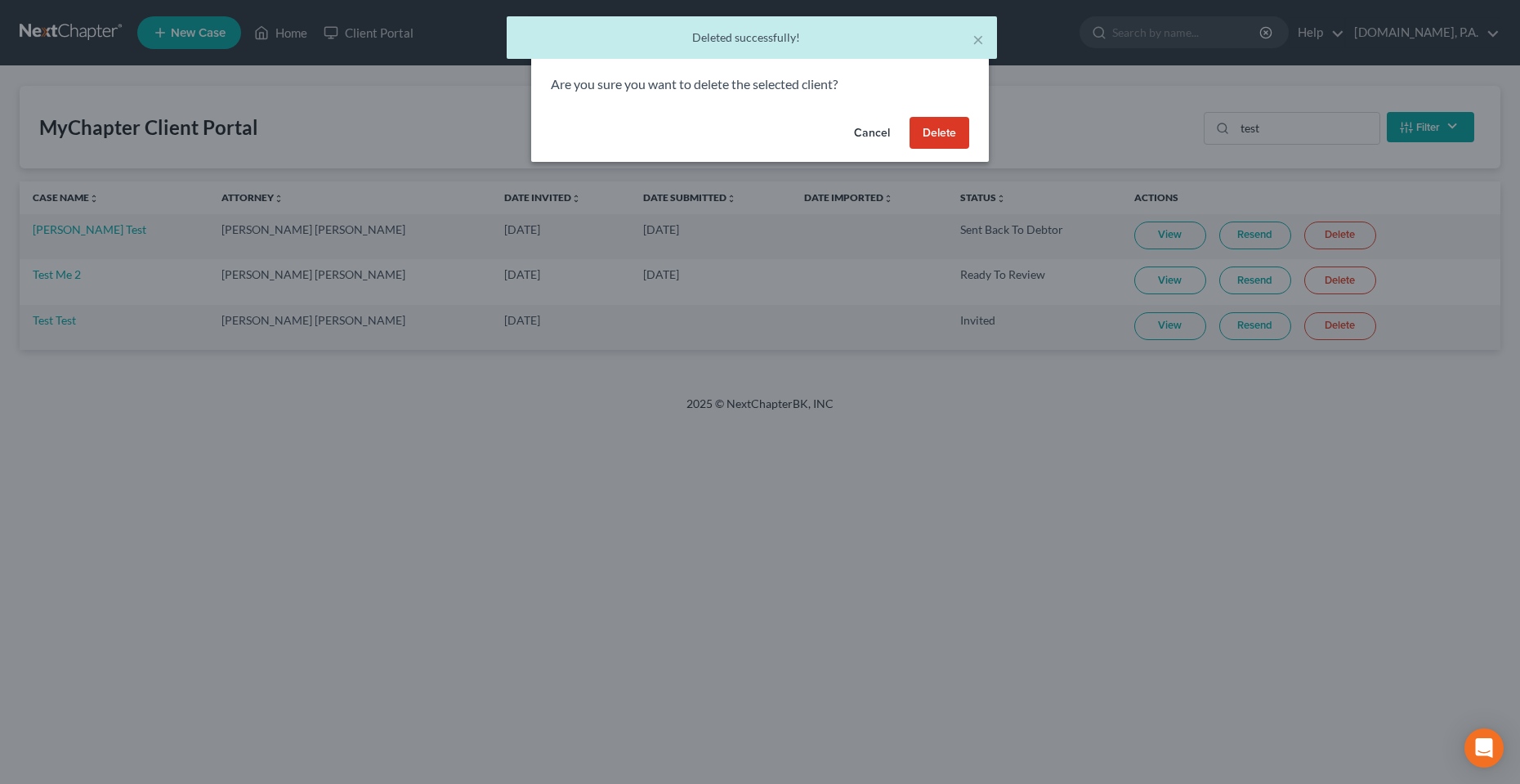
click at [948, 127] on button "Delete" at bounding box center [939, 132] width 60 height 32
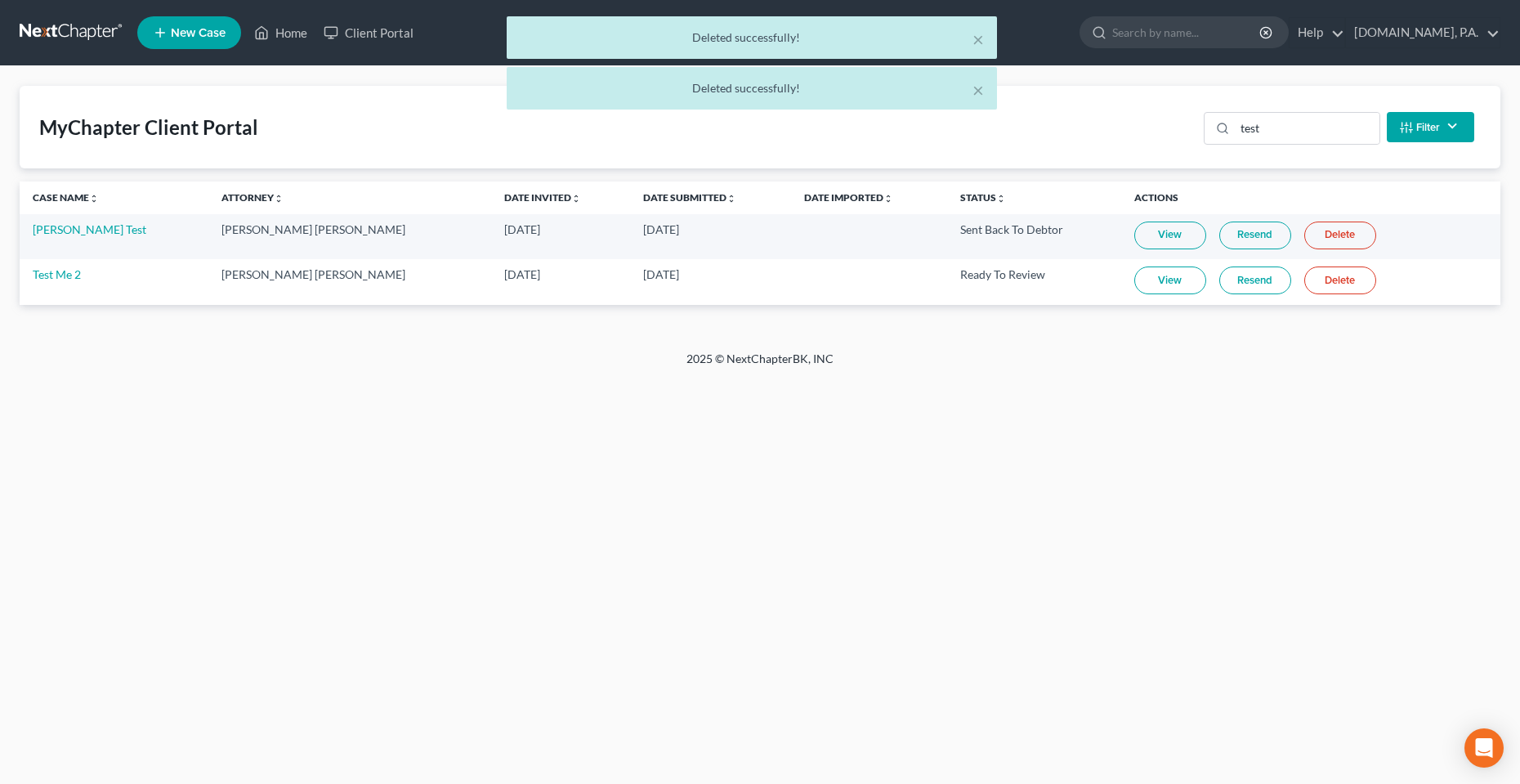
click at [1305, 282] on link "Delete" at bounding box center [1341, 280] width 72 height 28
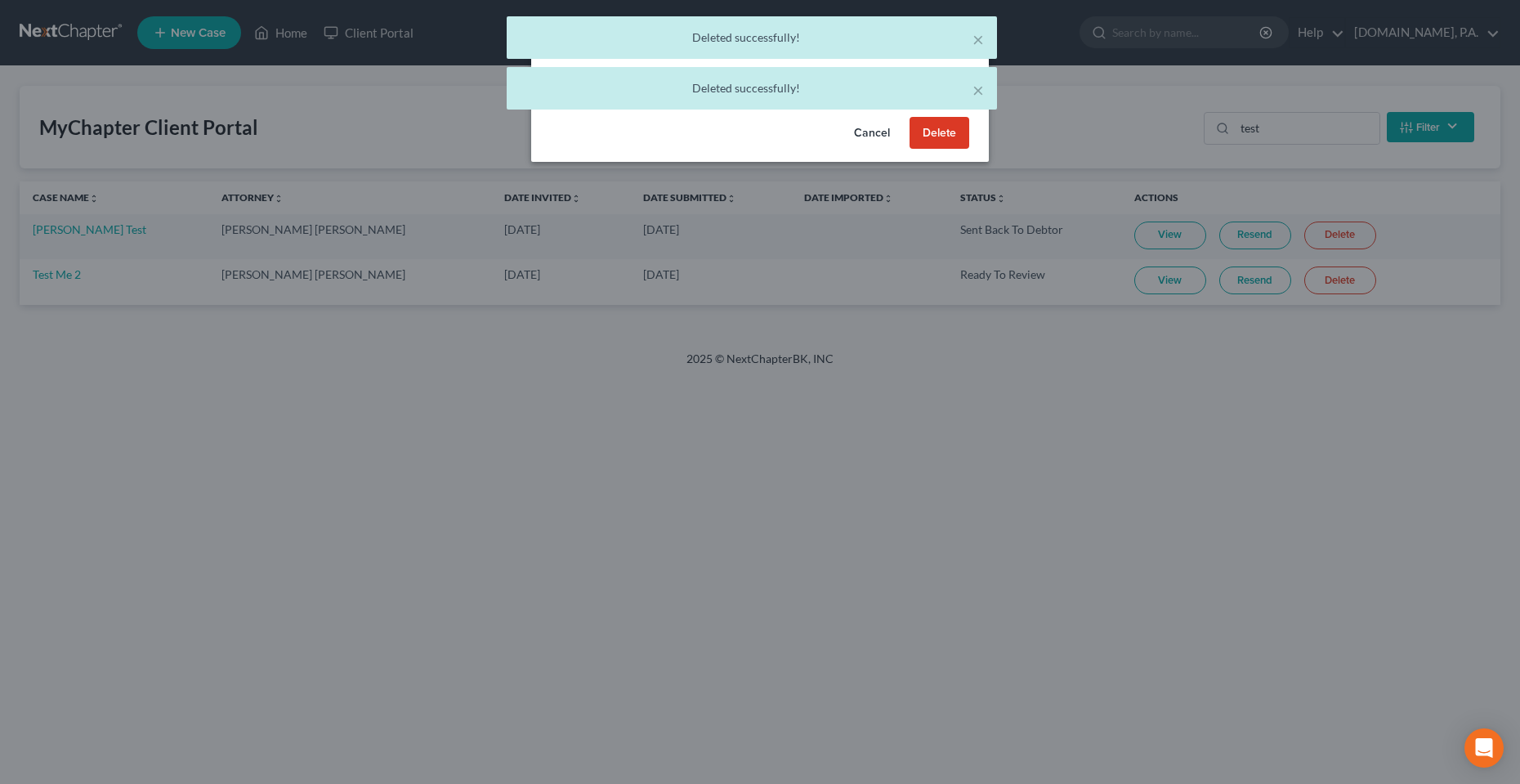
click at [927, 121] on button "Delete" at bounding box center [939, 132] width 60 height 32
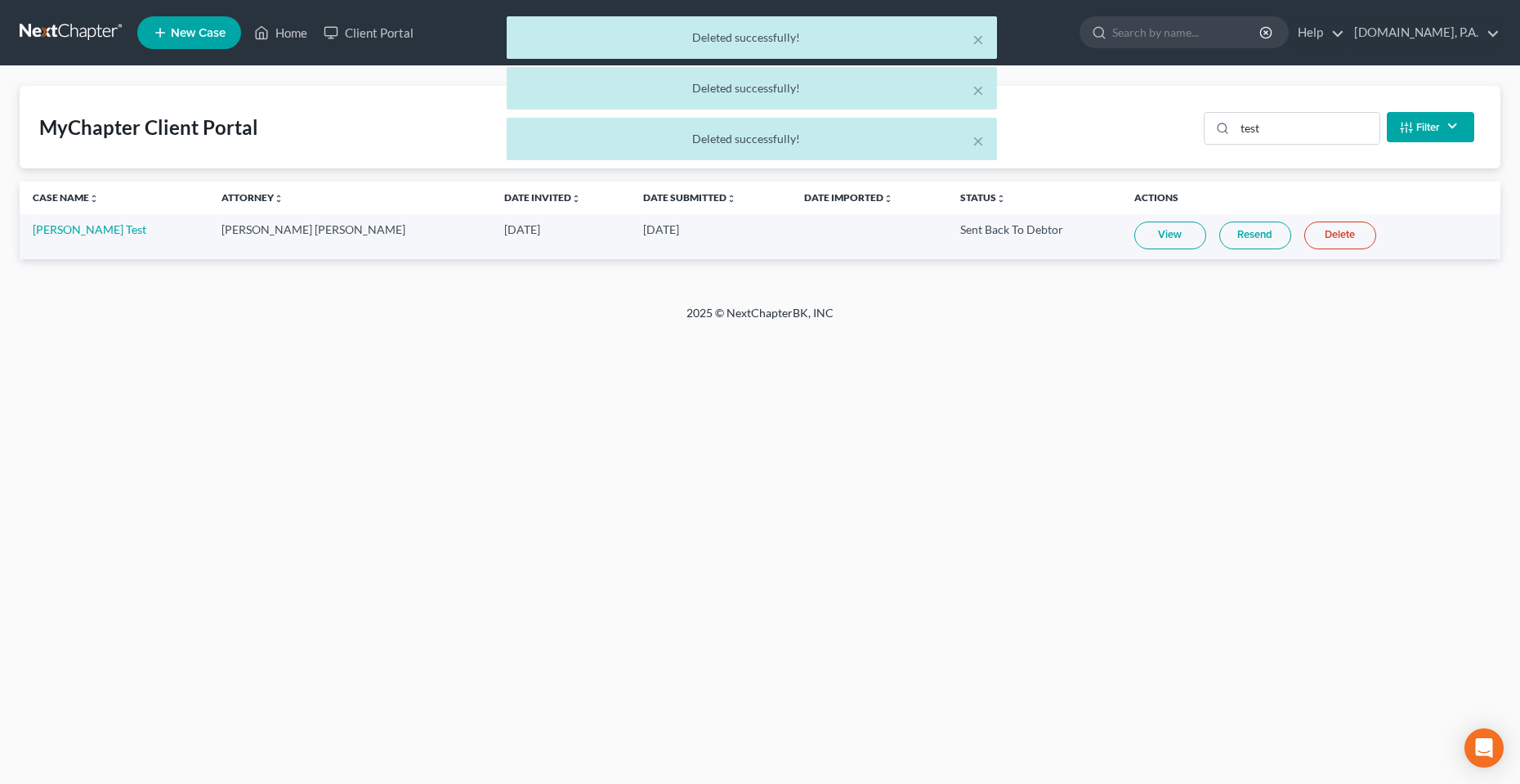
click at [1305, 236] on link "Delete" at bounding box center [1341, 236] width 72 height 28
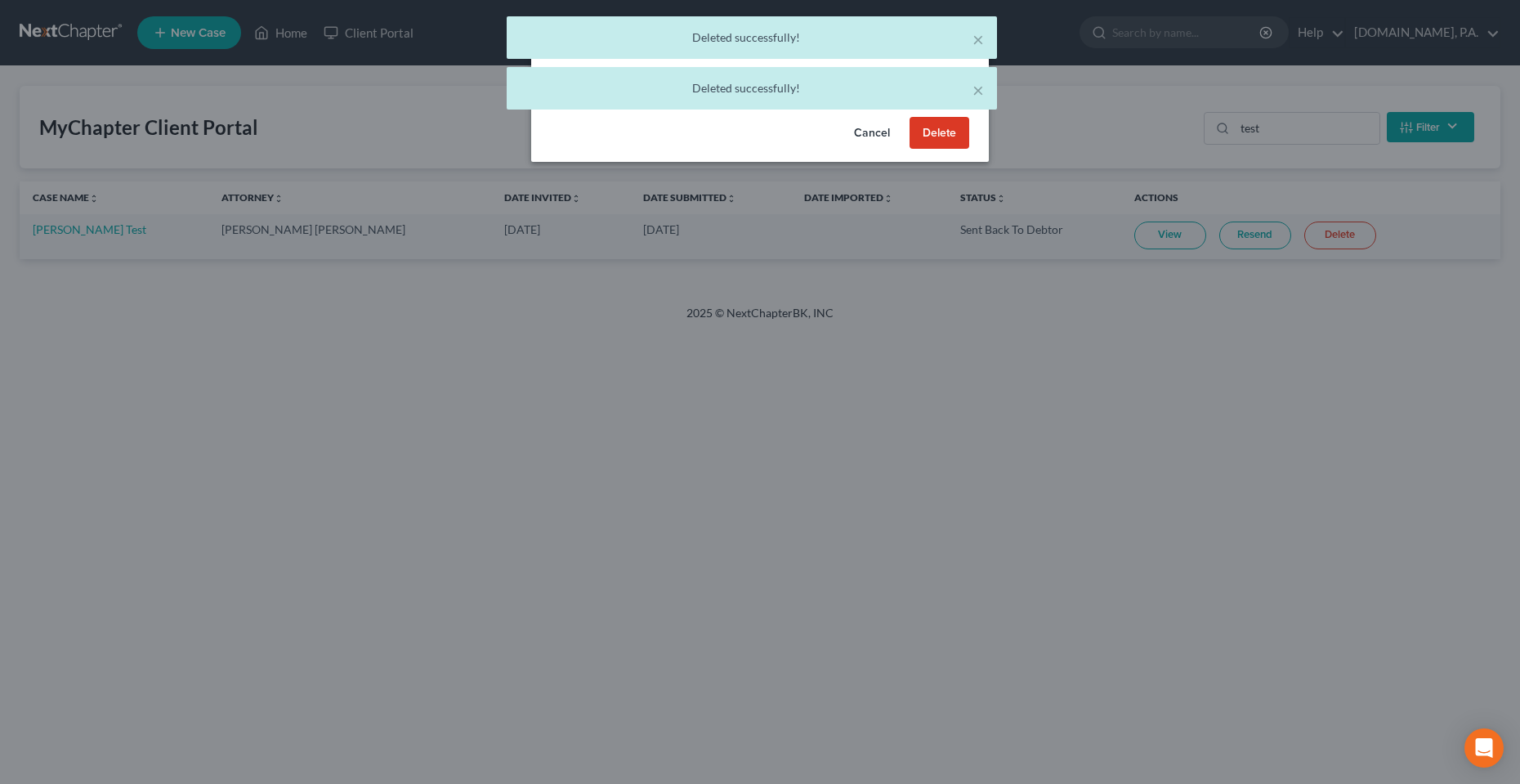
click at [945, 129] on button "Delete" at bounding box center [939, 132] width 60 height 32
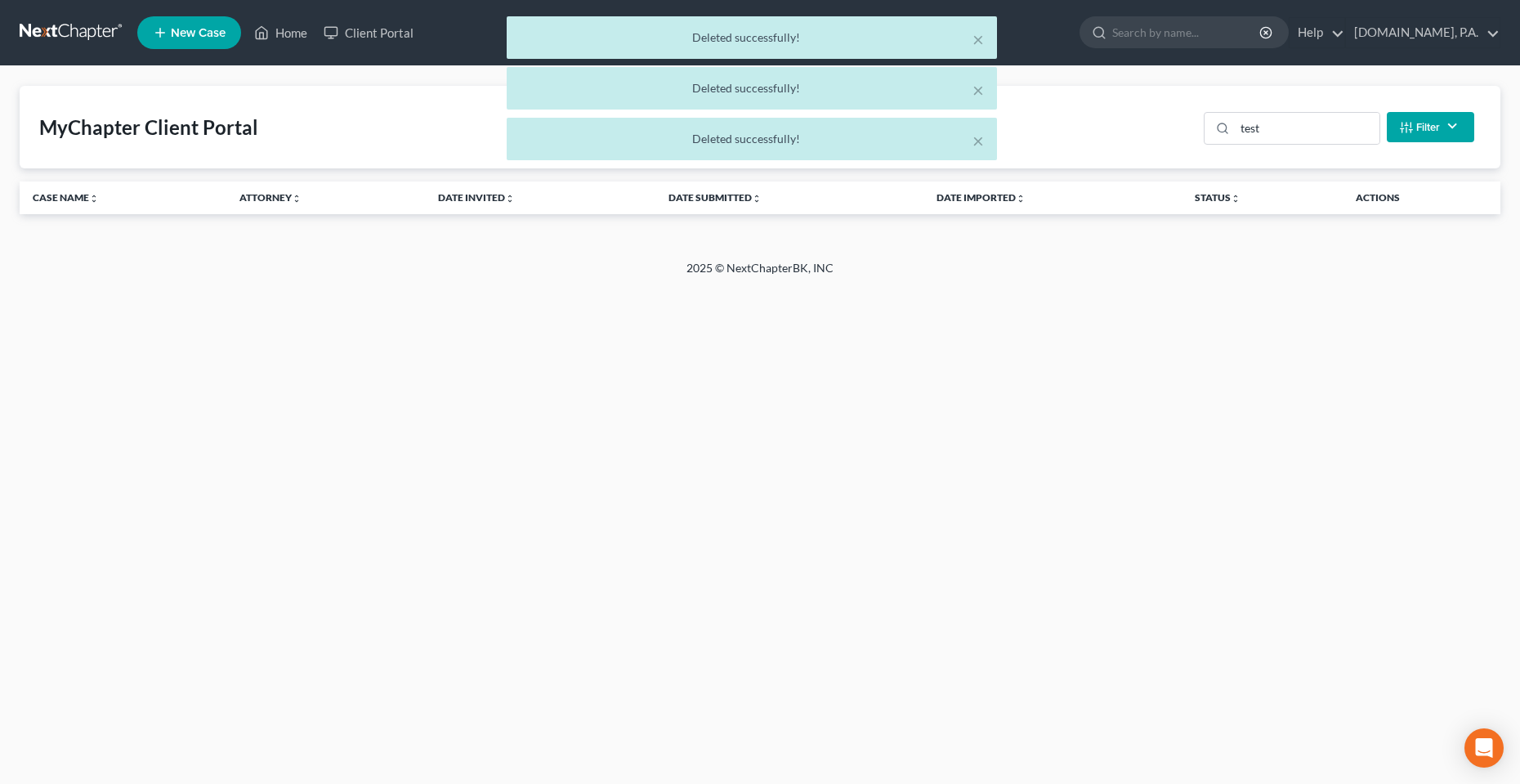
click at [289, 31] on div "× Deleted successfully! × Deleted successfully! × Deleted successfully!" at bounding box center [752, 92] width 1520 height 152
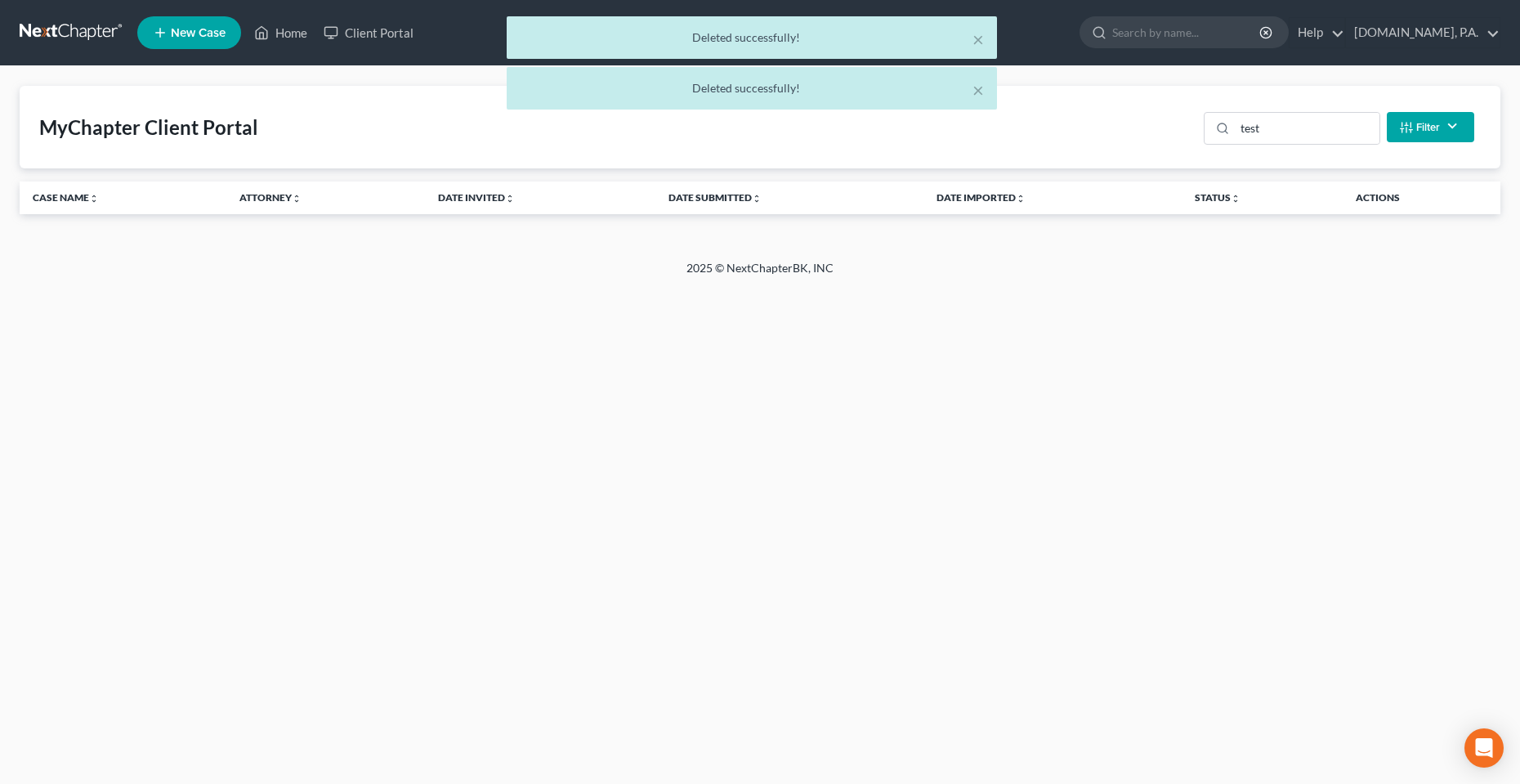
click at [288, 49] on div "× Deleted successfully! × Deleted successfully!" at bounding box center [752, 67] width 1520 height 102
click at [286, 31] on div "× Deleted successfully! × Deleted successfully!" at bounding box center [752, 67] width 1520 height 102
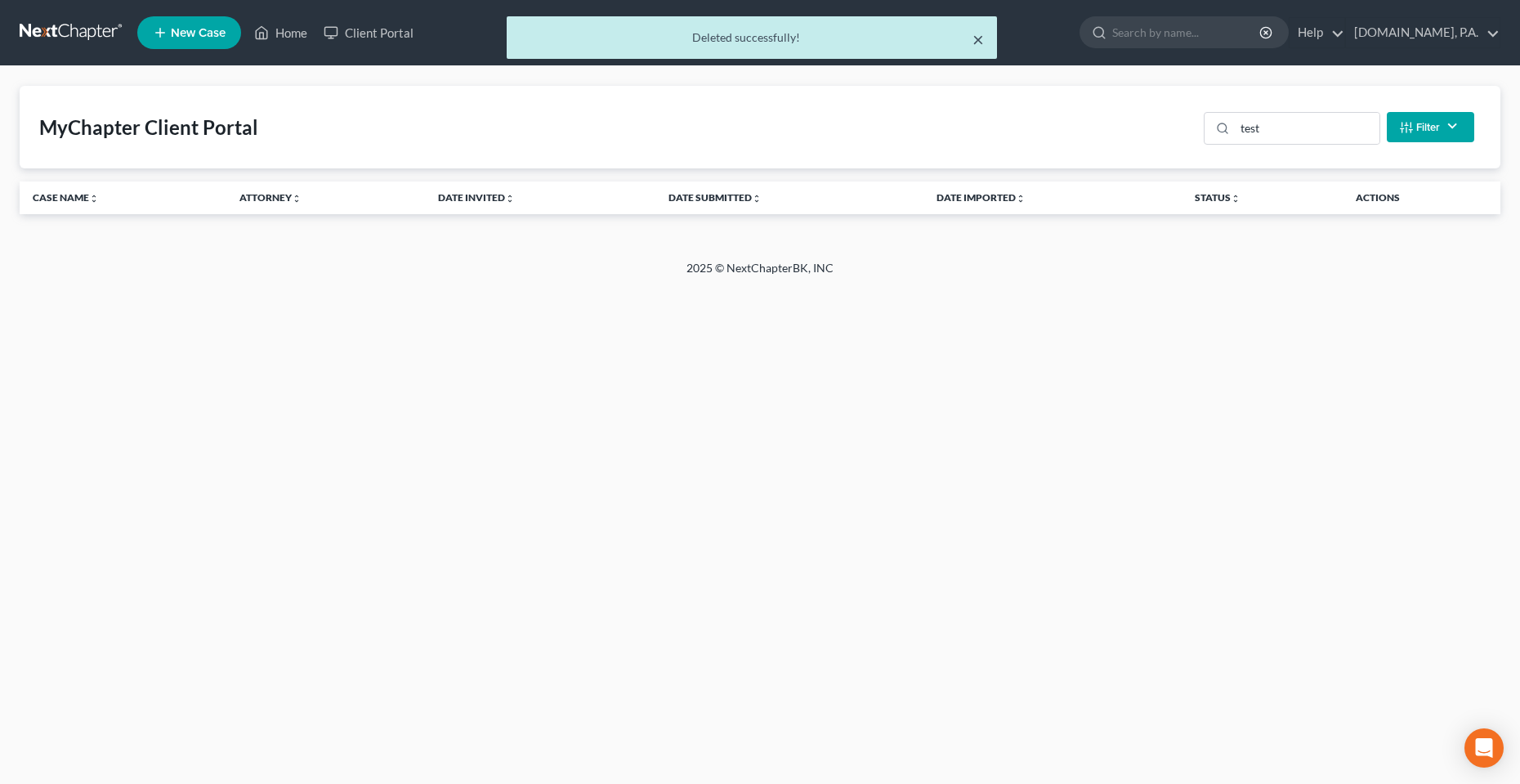
click at [978, 41] on button "×" at bounding box center [978, 39] width 11 height 19
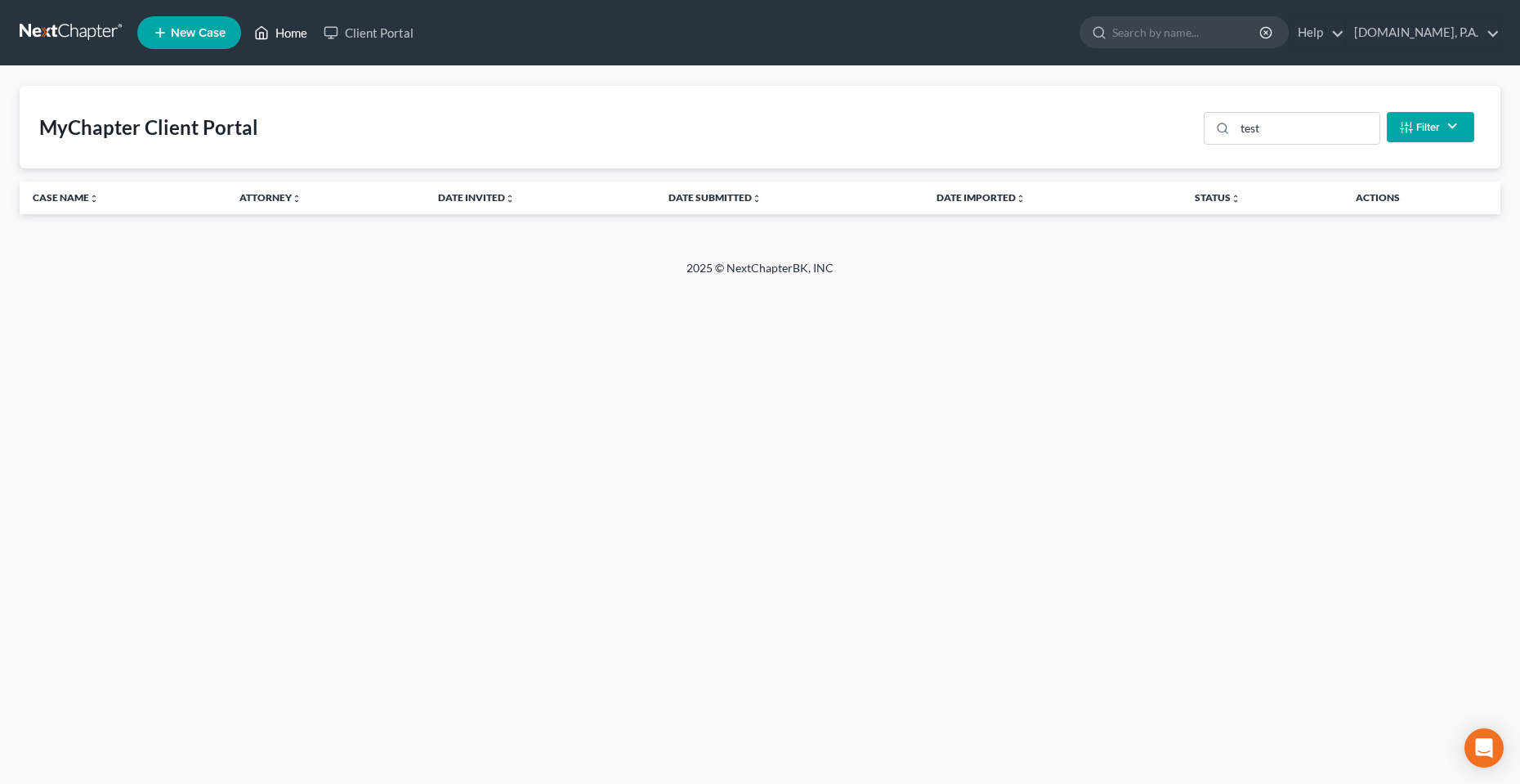
click at [272, 35] on link "Home" at bounding box center [280, 32] width 69 height 30
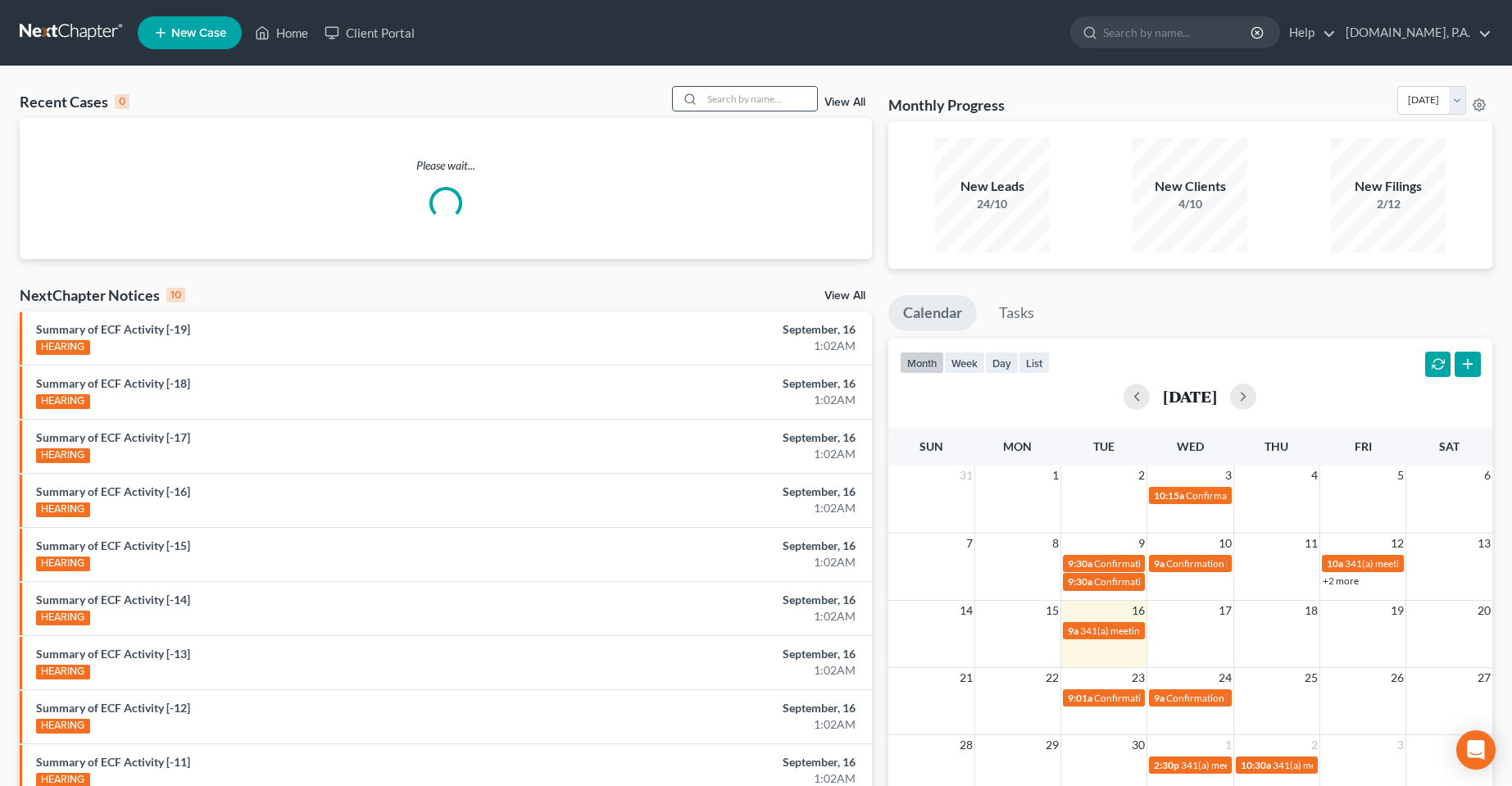
click at [751, 108] on input "search" at bounding box center [760, 99] width 115 height 24
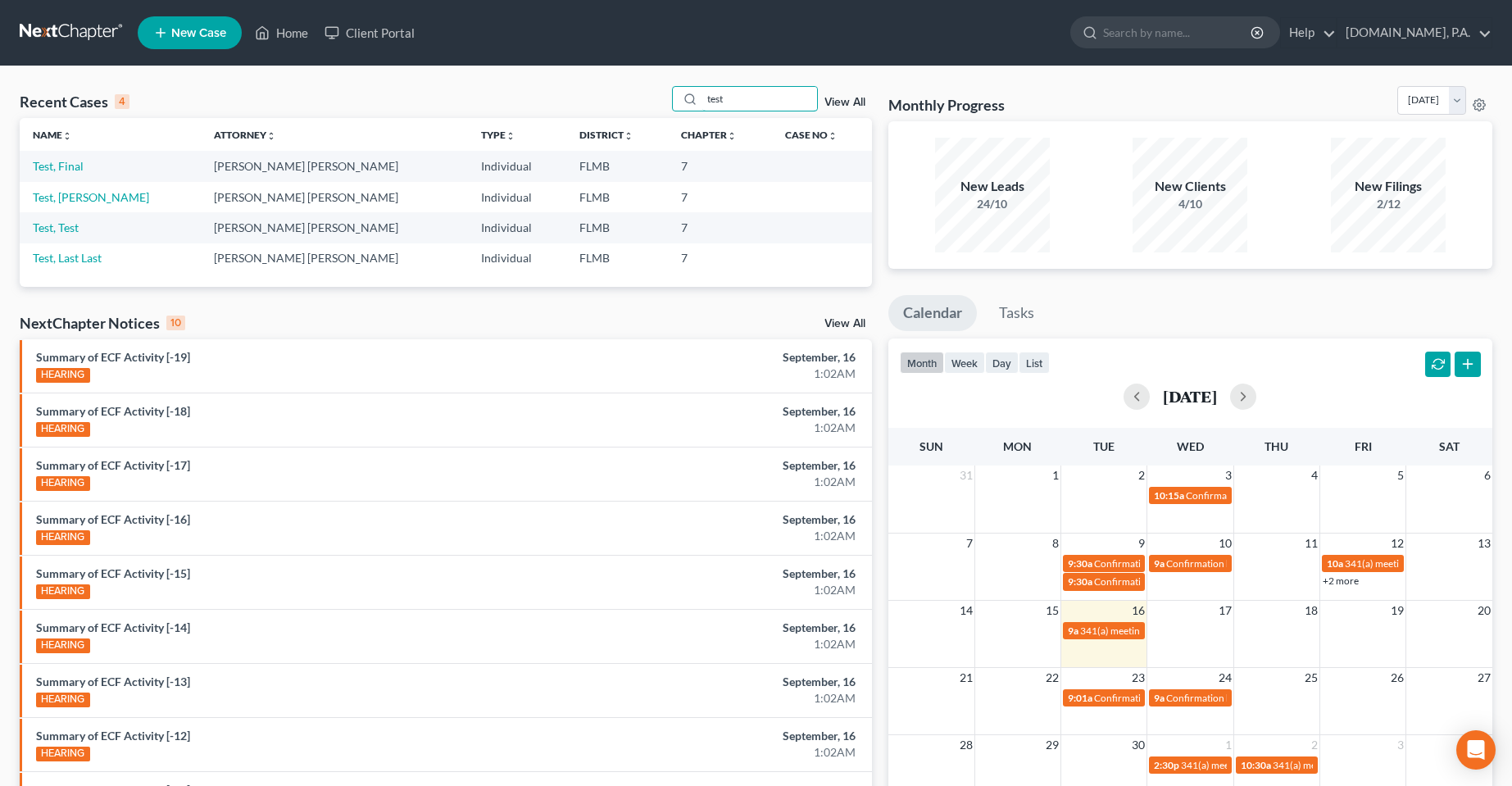
type input "test"
click at [856, 94] on div "test View All" at bounding box center [772, 98] width 200 height 25
click at [852, 106] on link "View All" at bounding box center [845, 102] width 41 height 11
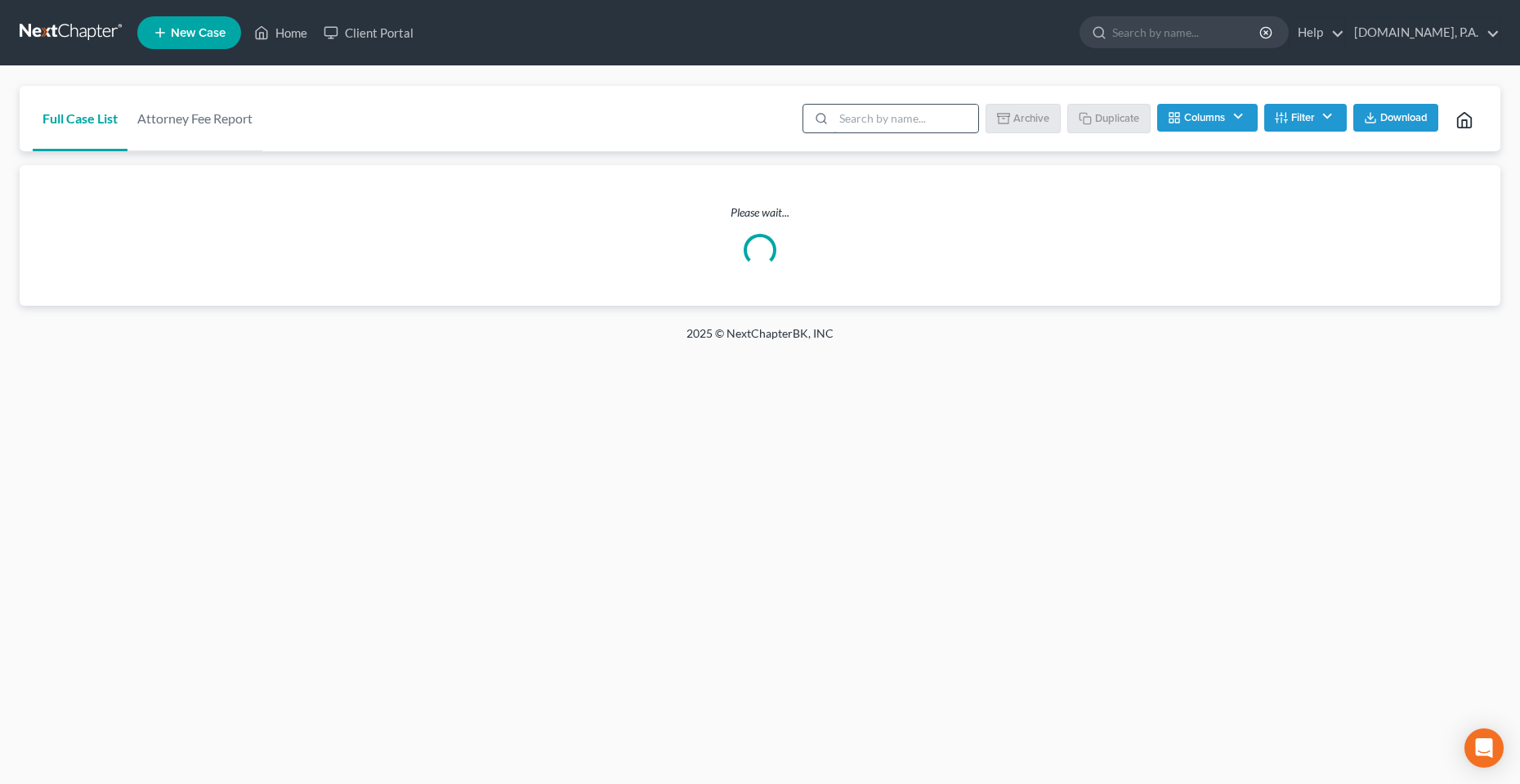
click at [881, 106] on input "search" at bounding box center [906, 118] width 144 height 28
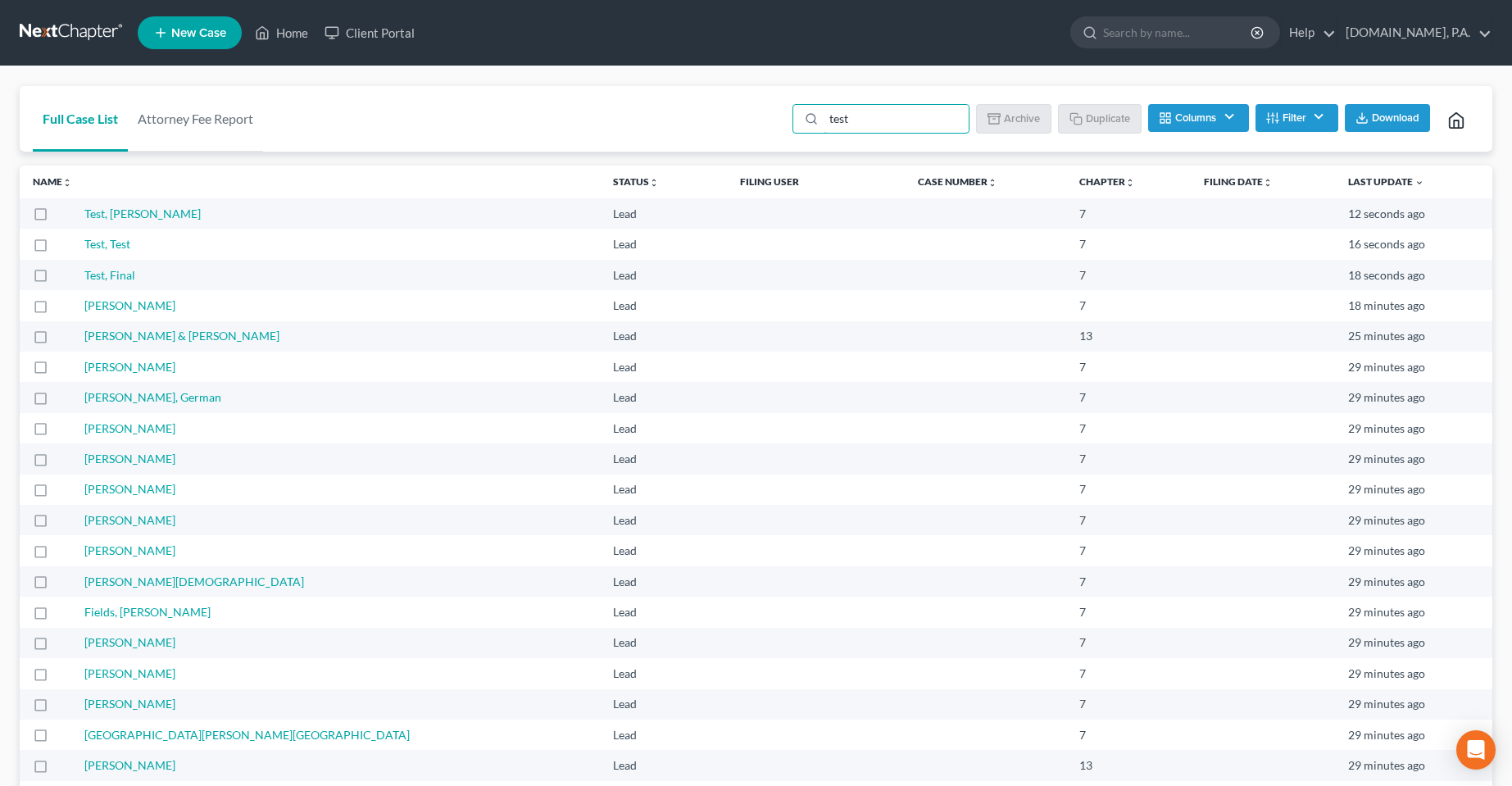
type input "test"
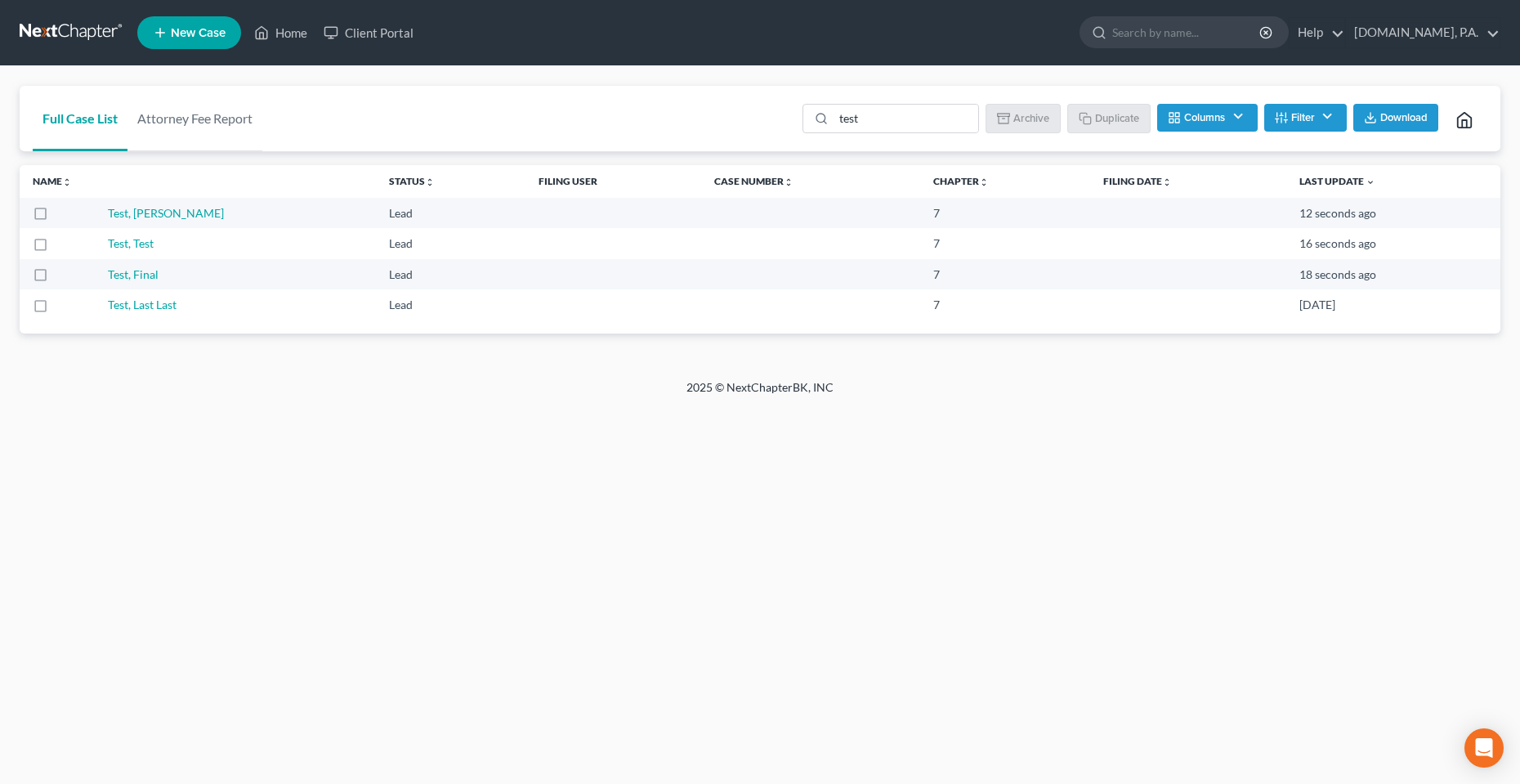
click at [684, 117] on div "Full Case List Attorney Fee Report test Batch Download Archive Un-archive Dupli…" at bounding box center [760, 119] width 1481 height 67
click at [55, 217] on label at bounding box center [55, 217] width 0 height 0
click at [62, 213] on input "checkbox" at bounding box center [67, 210] width 10 height 10
checkbox input "true"
click at [55, 248] on label at bounding box center [55, 248] width 0 height 0
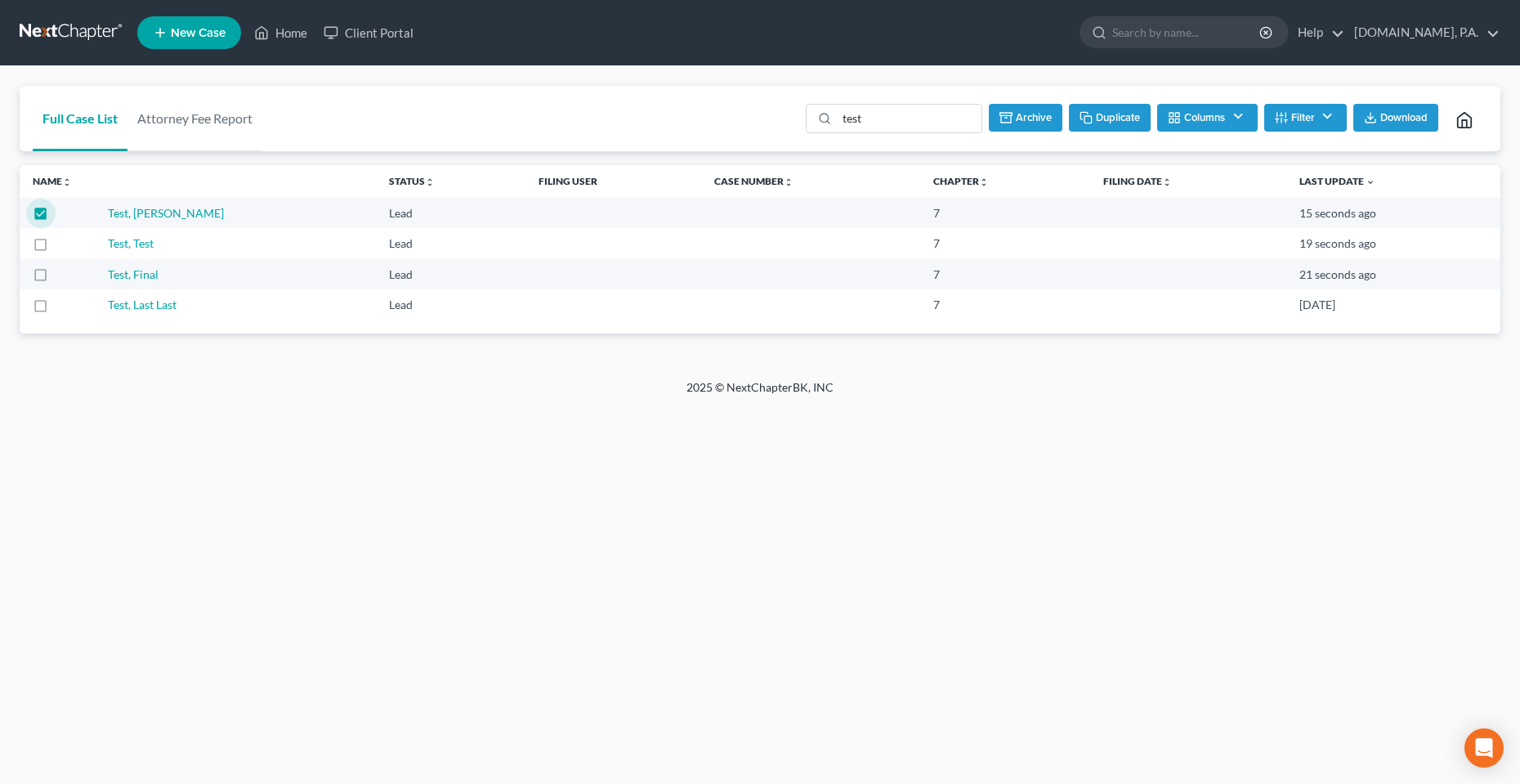
click at [62, 246] on input "checkbox" at bounding box center [67, 240] width 10 height 10
checkbox input "true"
click at [55, 278] on label at bounding box center [55, 278] width 0 height 0
click at [62, 274] on input "checkbox" at bounding box center [67, 271] width 10 height 10
checkbox input "true"
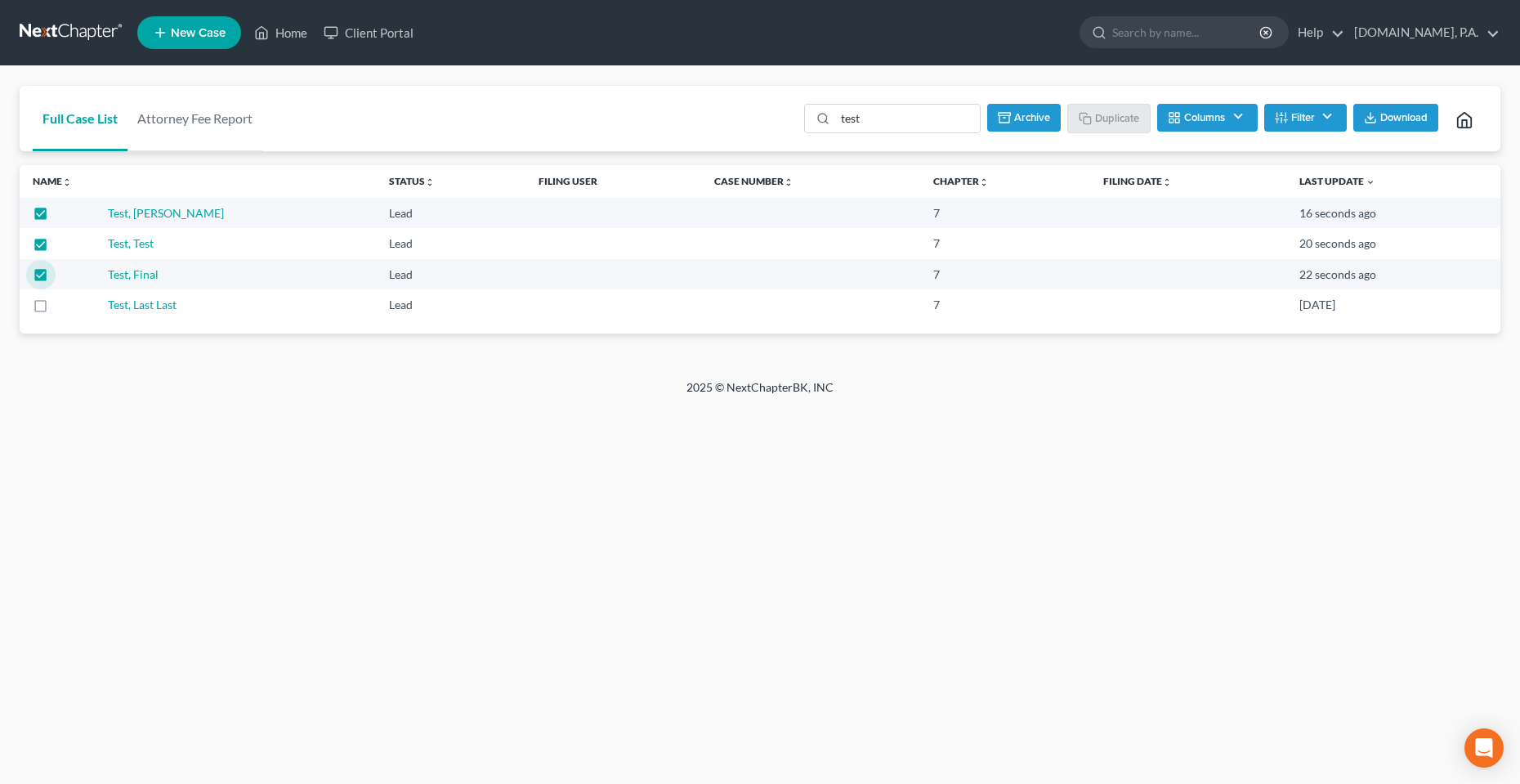
click at [55, 309] on label at bounding box center [55, 309] width 0 height 0
click at [62, 305] on input "checkbox" at bounding box center [67, 301] width 10 height 10
checkbox input "true"
drag, startPoint x: 528, startPoint y: 435, endPoint x: 692, endPoint y: 442, distance: 164.1
click at [529, 436] on div "Home New Case Client Portal [DOMAIN_NAME], P.A. [PERSON_NAME][EMAIL_ADDRESS][DO…" at bounding box center [760, 392] width 1520 height 784
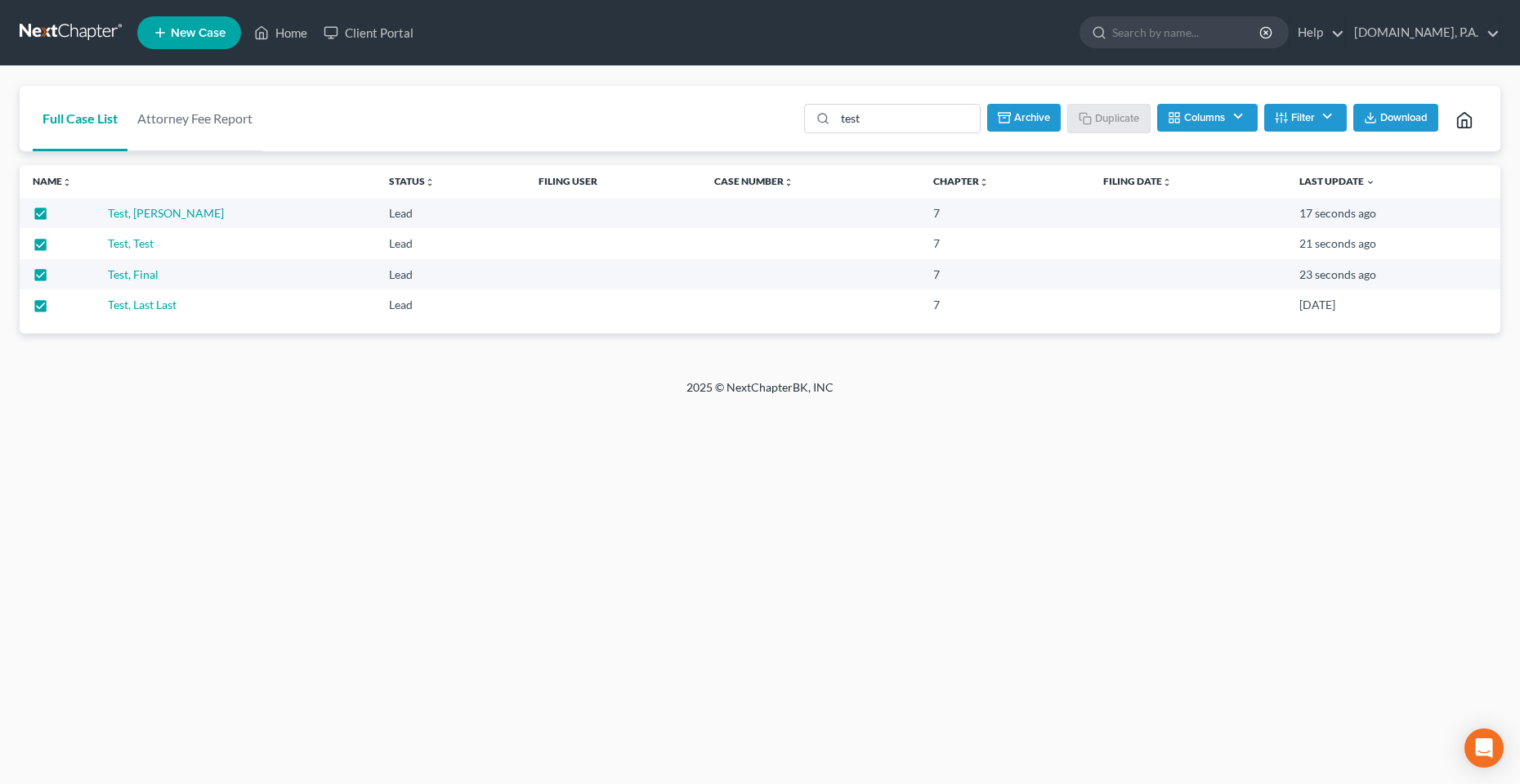
click at [1036, 117] on button "Archive" at bounding box center [1024, 117] width 74 height 28
checkbox input "false"
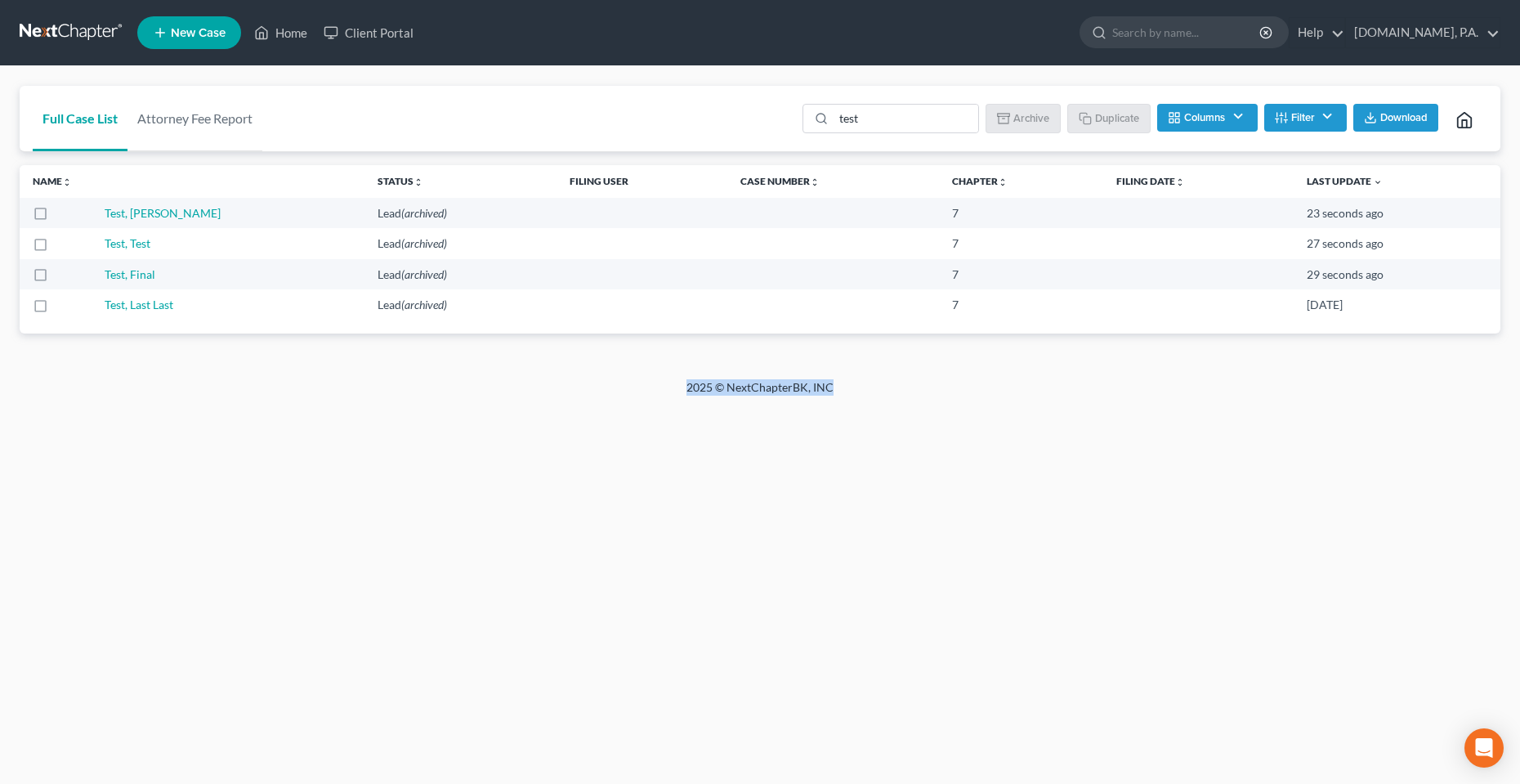
drag, startPoint x: 838, startPoint y: 386, endPoint x: 668, endPoint y: 384, distance: 170.0
click at [668, 383] on div "2025 © NextChapterBK, INC" at bounding box center [760, 394] width 932 height 30
drag, startPoint x: 453, startPoint y: 527, endPoint x: 432, endPoint y: 510, distance: 27.0
click at [454, 528] on div "Home New Case Client Portal [DOMAIN_NAME], P.A. [PERSON_NAME][EMAIL_ADDRESS][DO…" at bounding box center [760, 392] width 1520 height 784
click at [748, 545] on div "Home New Case Client Portal [DOMAIN_NAME], P.A. [PERSON_NAME][EMAIL_ADDRESS][DO…" at bounding box center [760, 392] width 1520 height 784
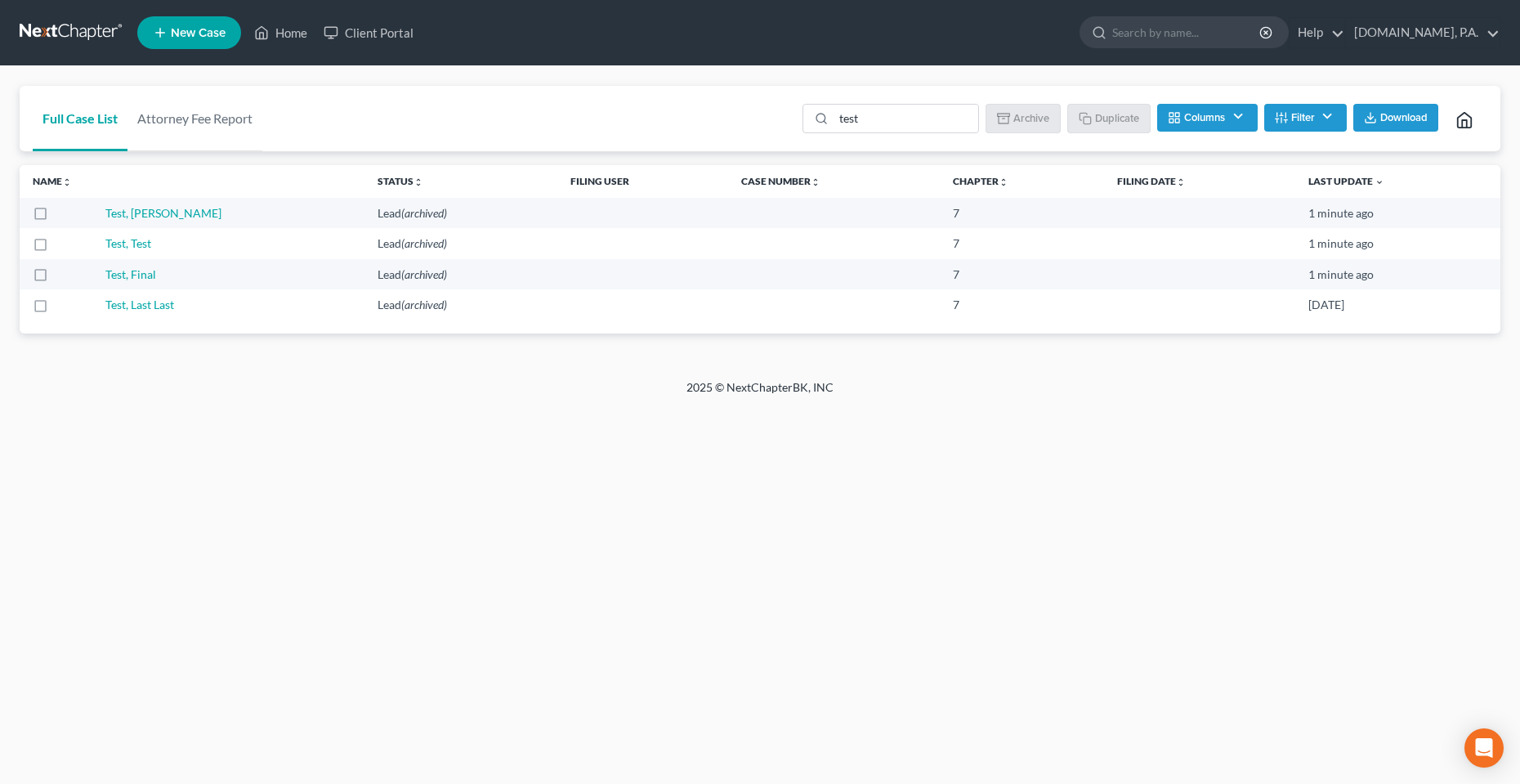
drag, startPoint x: 1086, startPoint y: 520, endPoint x: 1076, endPoint y: 508, distance: 15.6
click at [1081, 512] on div "Home New Case Client Portal [DOMAIN_NAME], P.A. [PERSON_NAME][EMAIL_ADDRESS][DO…" at bounding box center [760, 392] width 1520 height 784
click at [282, 31] on link "Home" at bounding box center [280, 32] width 69 height 30
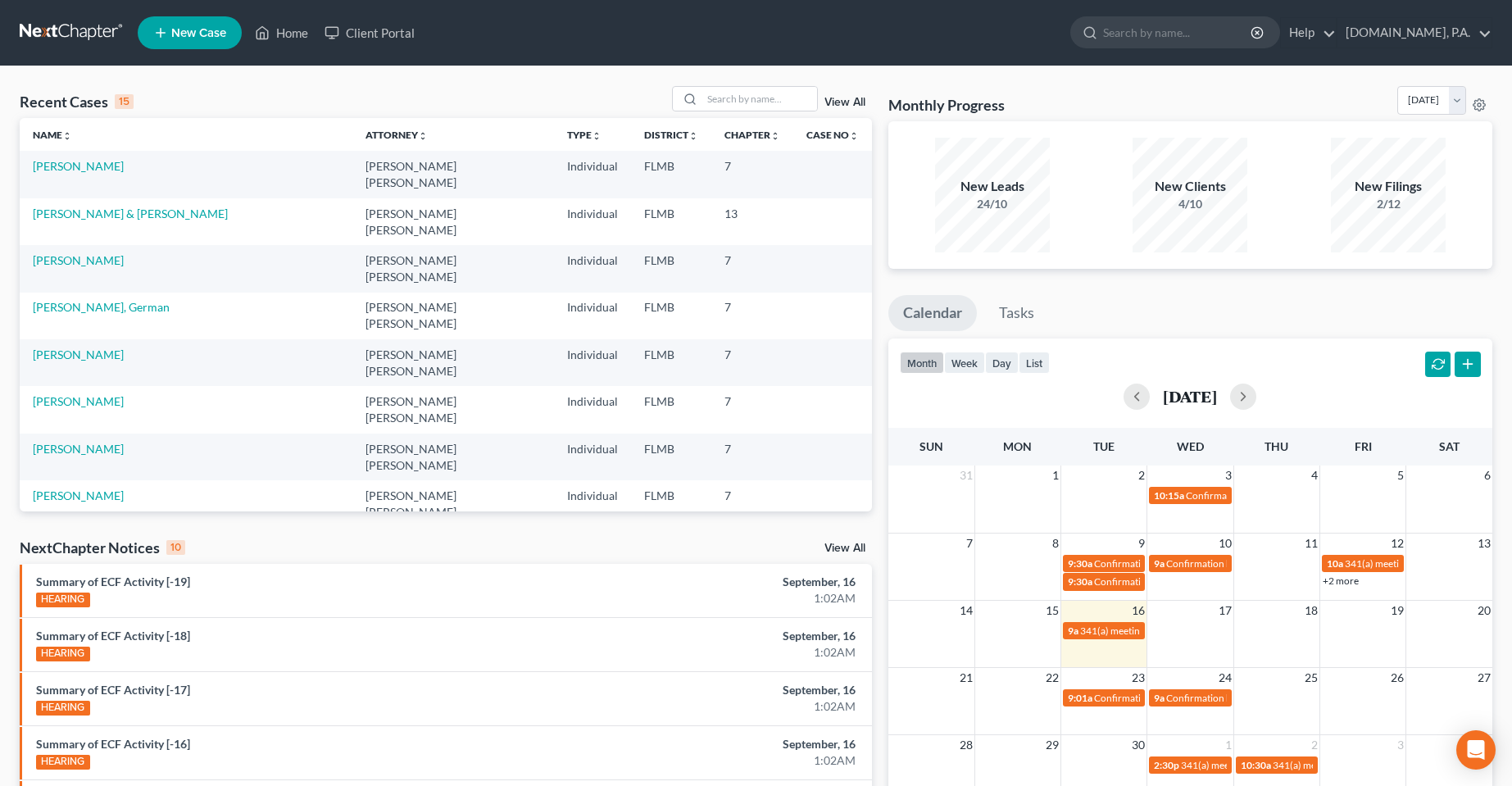
click at [496, 100] on div "Recent Cases 15 View All" at bounding box center [445, 102] width 852 height 32
